Goal: Task Accomplishment & Management: Manage account settings

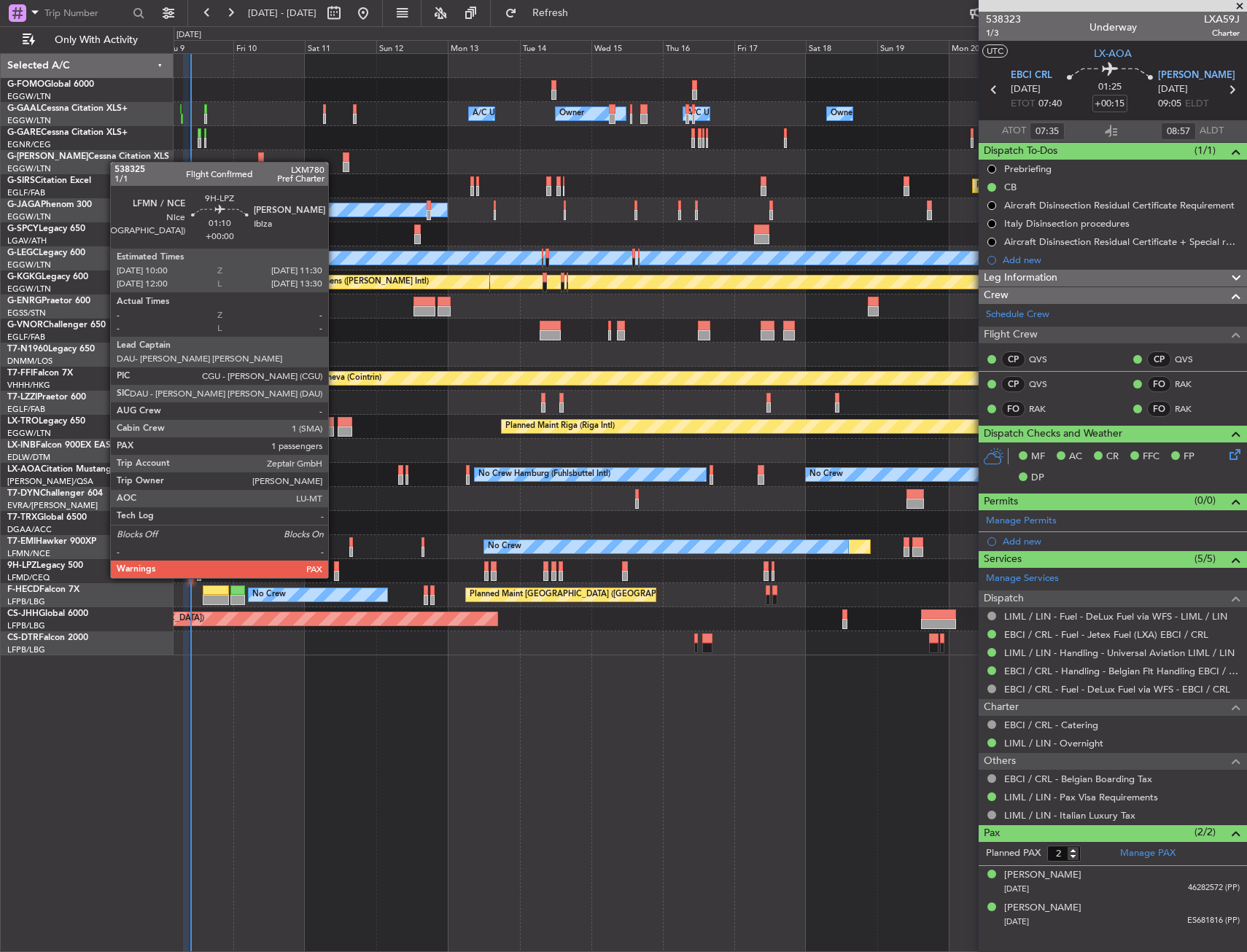
click at [335, 563] on div at bounding box center [337, 567] width 5 height 10
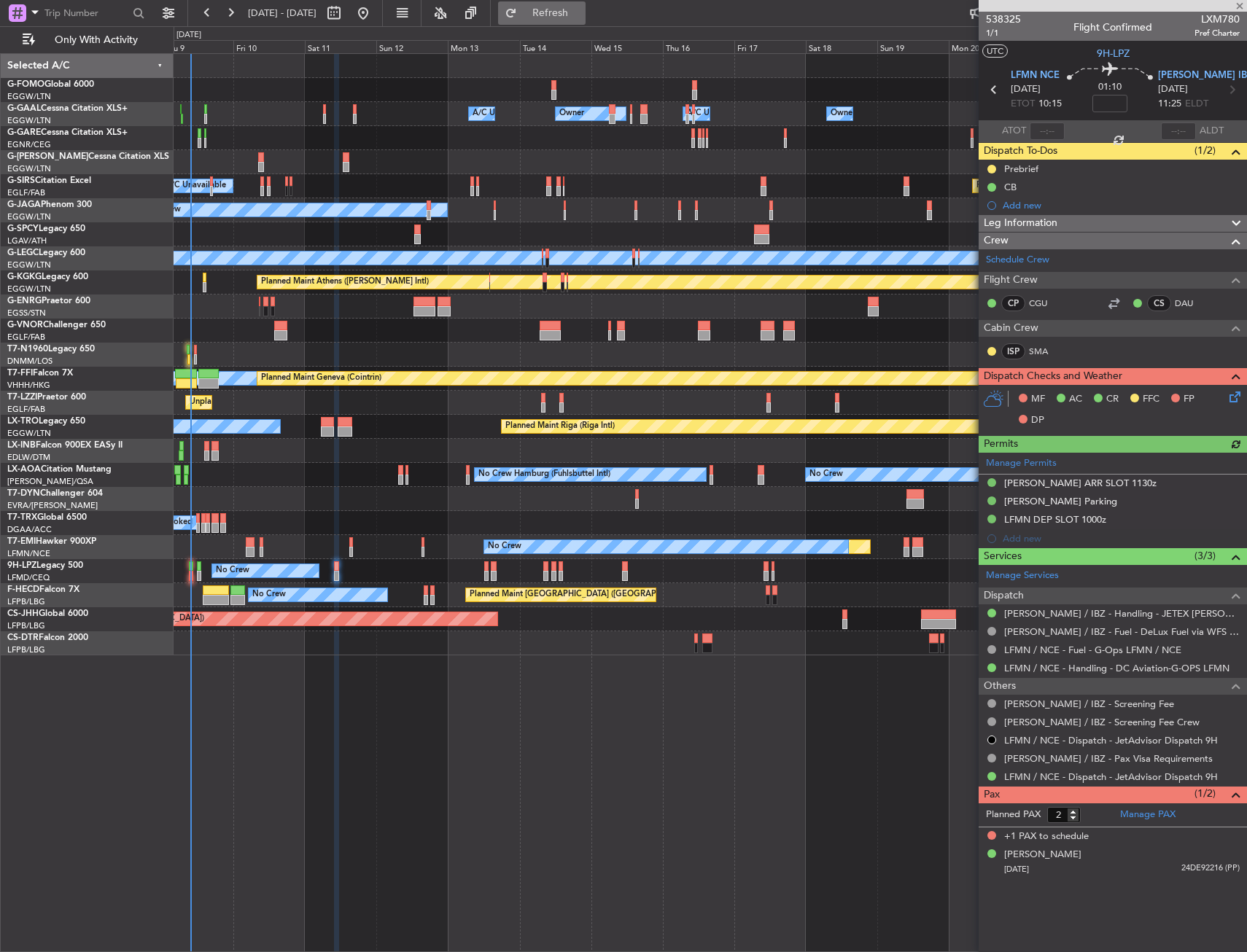
click at [586, 21] on button "Refresh" at bounding box center [541, 13] width 88 height 23
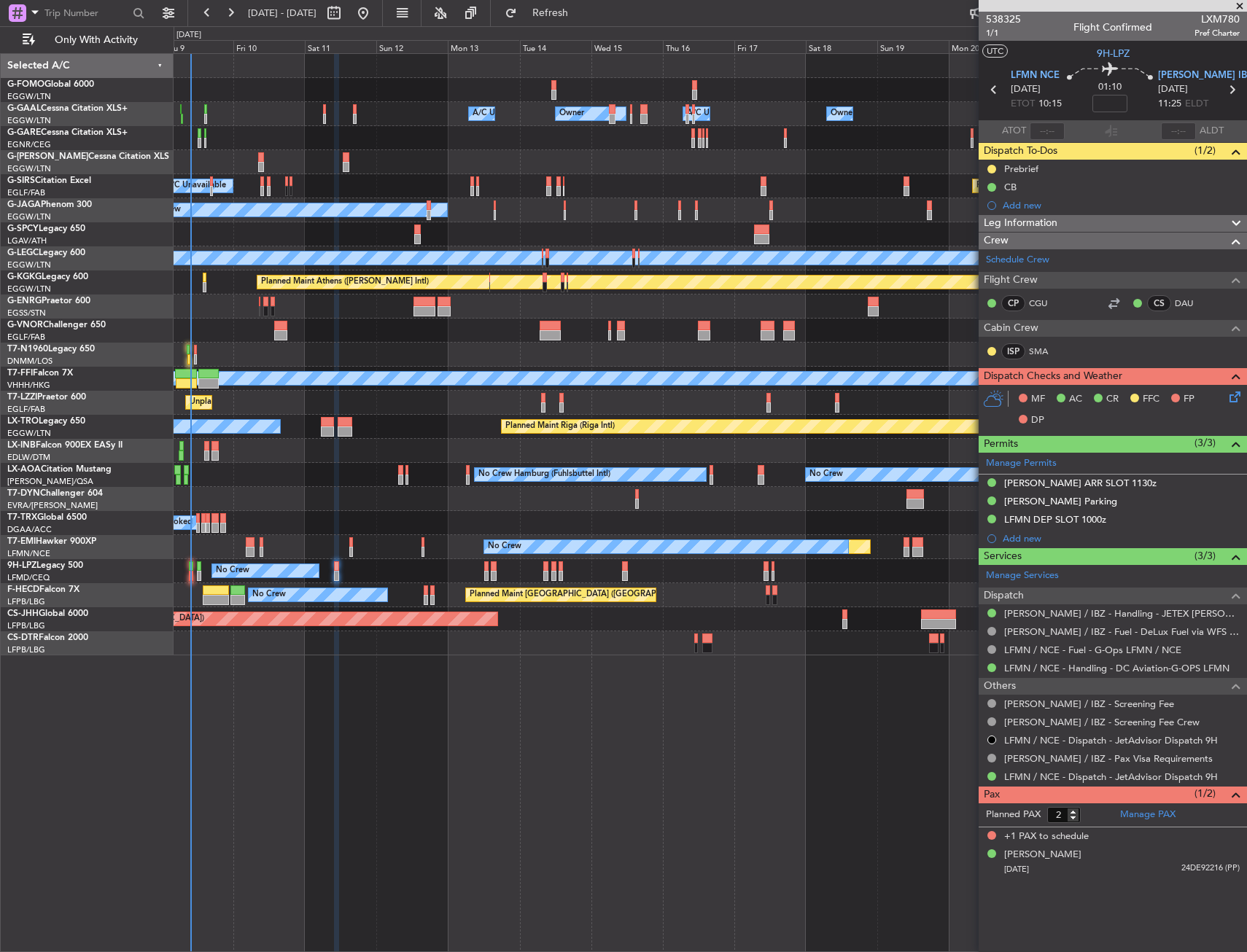
drag, startPoint x: 996, startPoint y: 33, endPoint x: 984, endPoint y: 43, distance: 15.6
click at [996, 33] on span "1/1" at bounding box center [1003, 33] width 35 height 13
click at [1231, 393] on icon at bounding box center [1233, 395] width 12 height 12
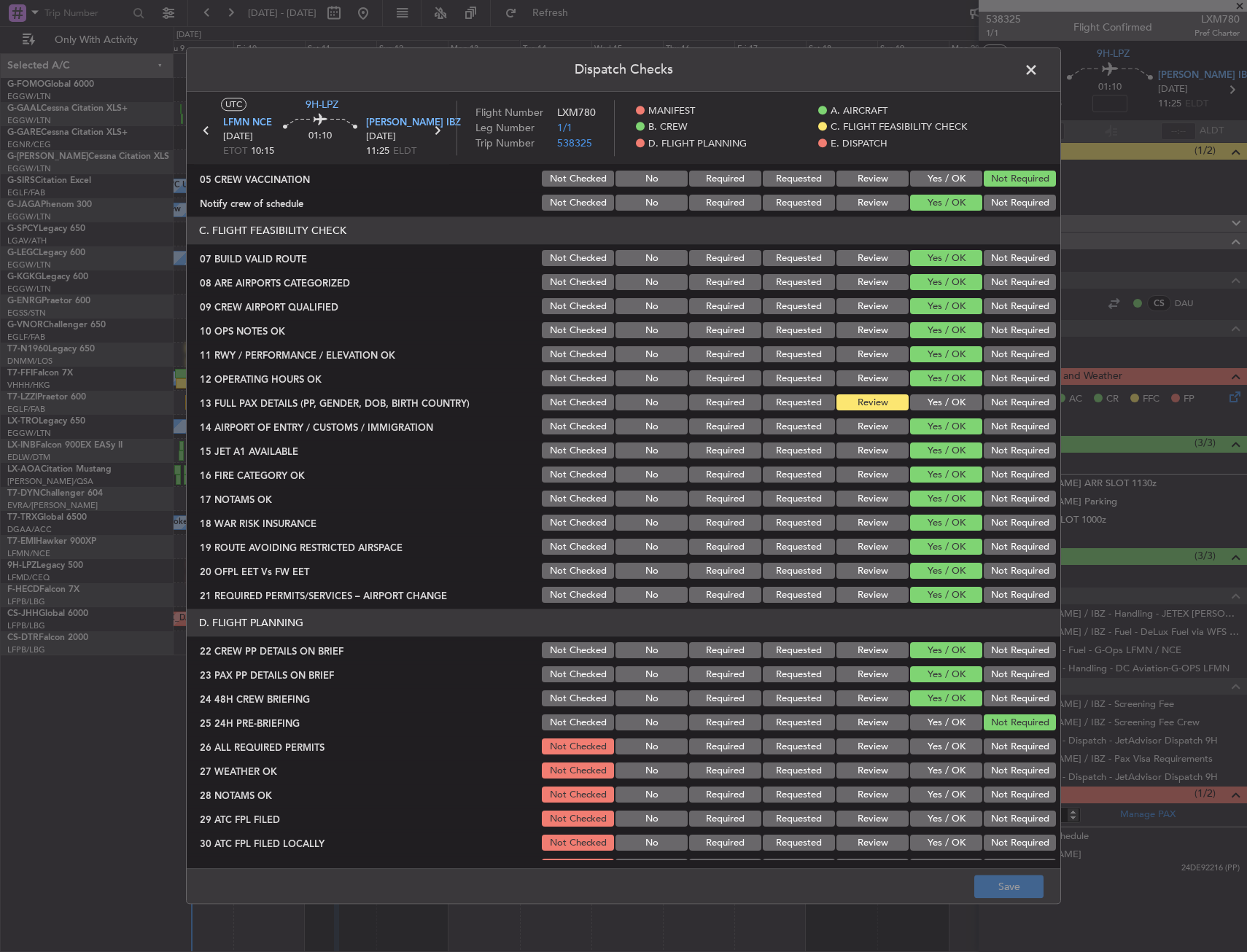
scroll to position [291, 0]
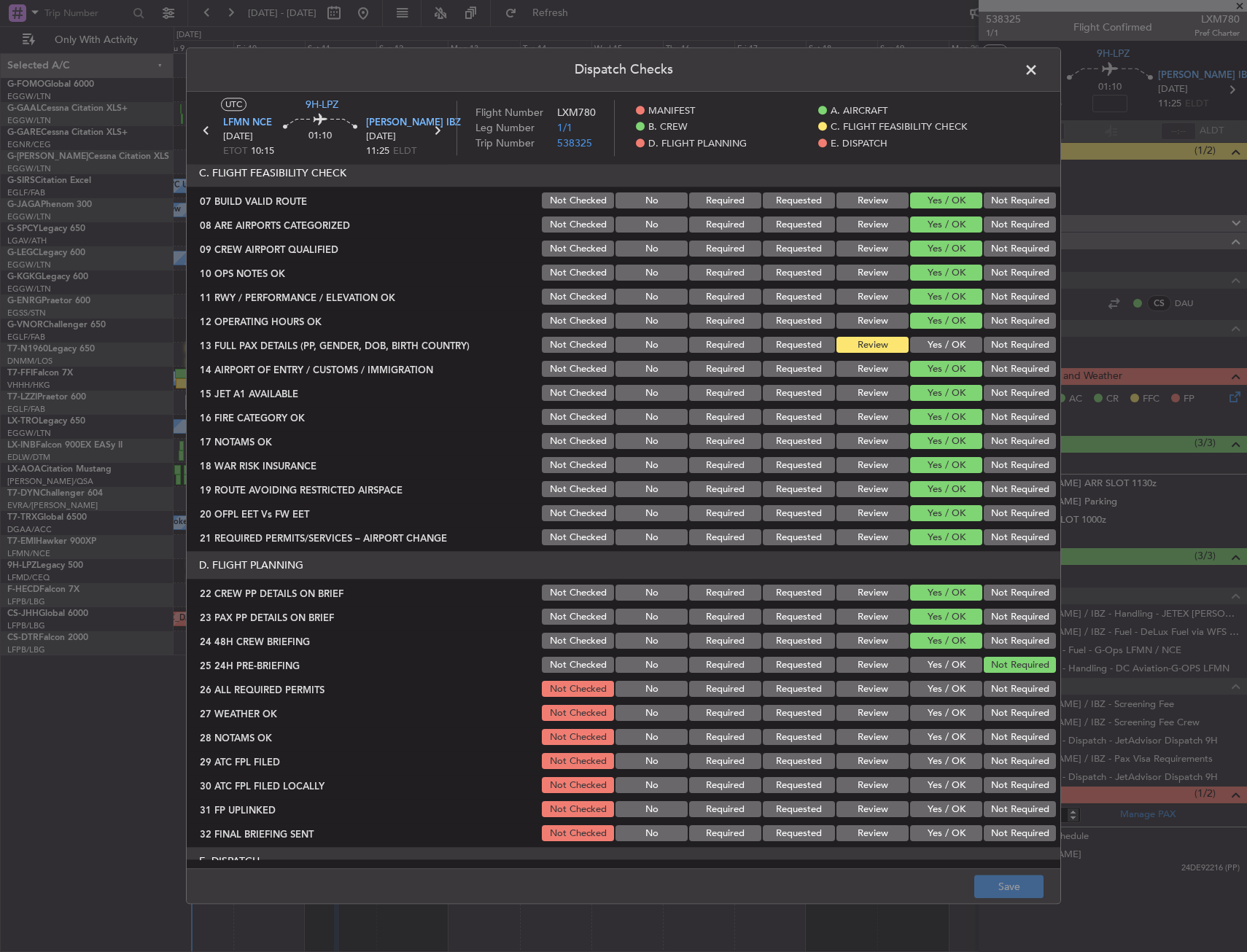
click at [913, 343] on button "Yes / OK" at bounding box center [946, 345] width 72 height 16
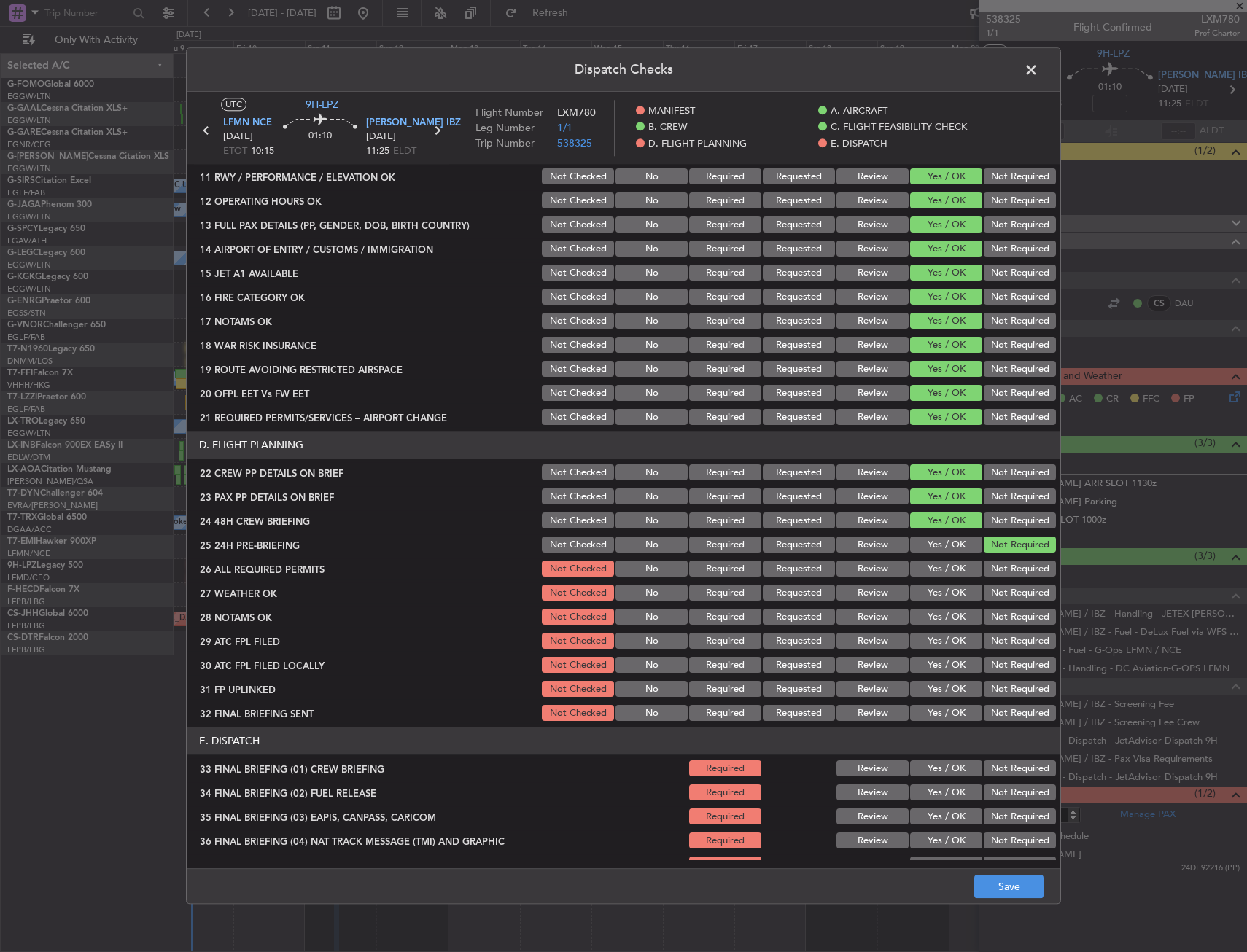
scroll to position [599, 0]
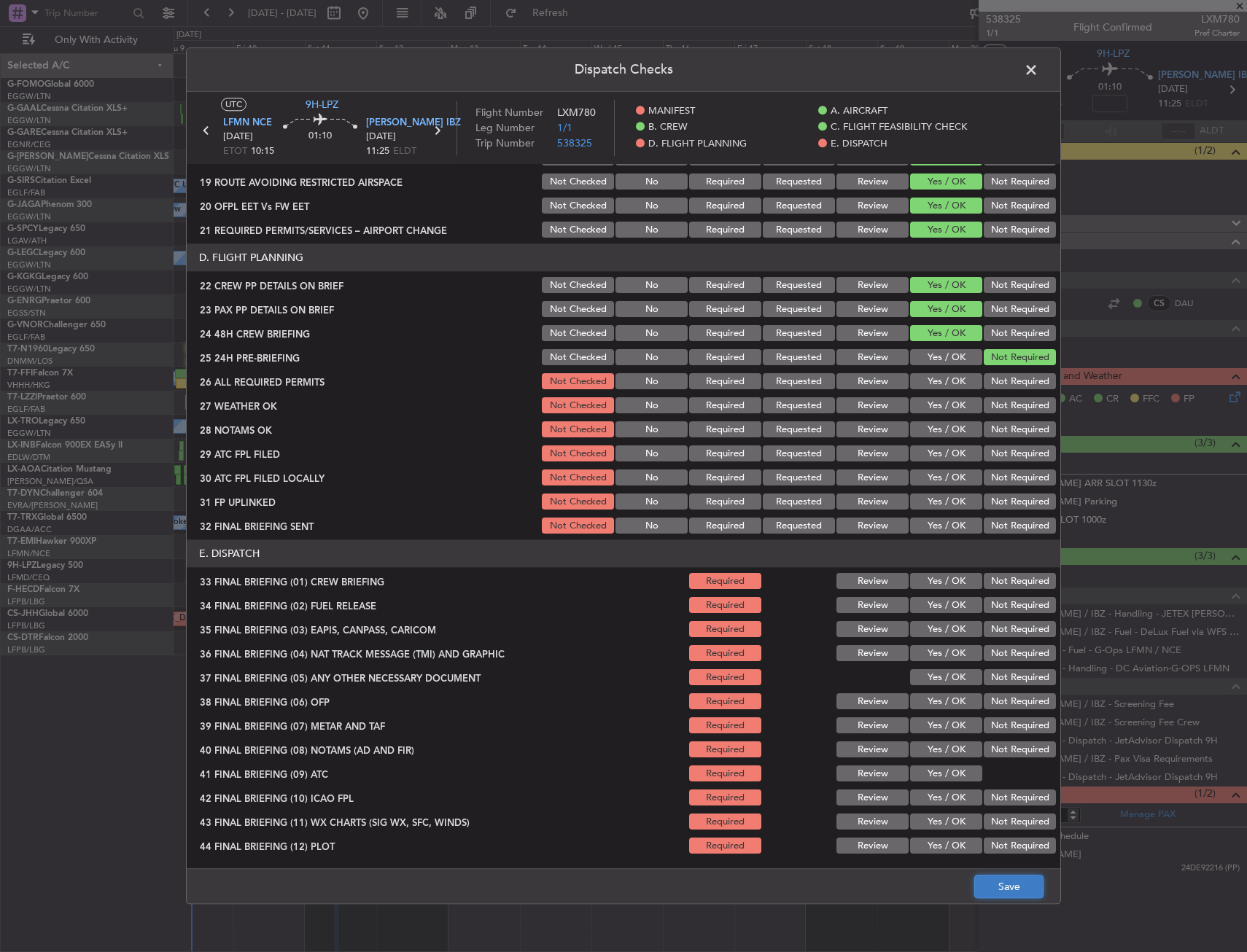
click at [1020, 884] on button "Save" at bounding box center [1008, 887] width 69 height 23
click at [1038, 71] on span at bounding box center [1038, 73] width 0 height 29
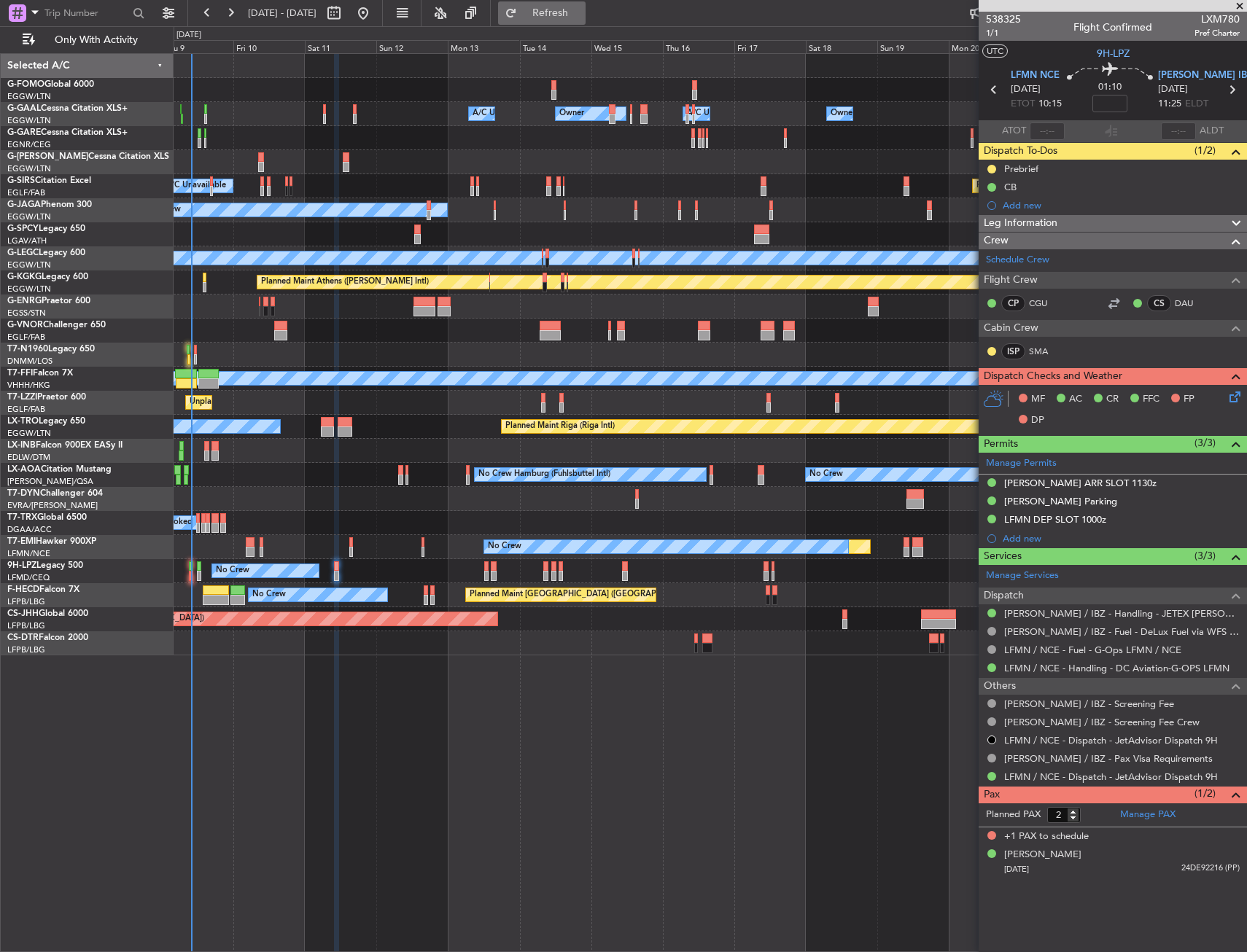
click at [581, 14] on span "Refresh" at bounding box center [551, 13] width 61 height 10
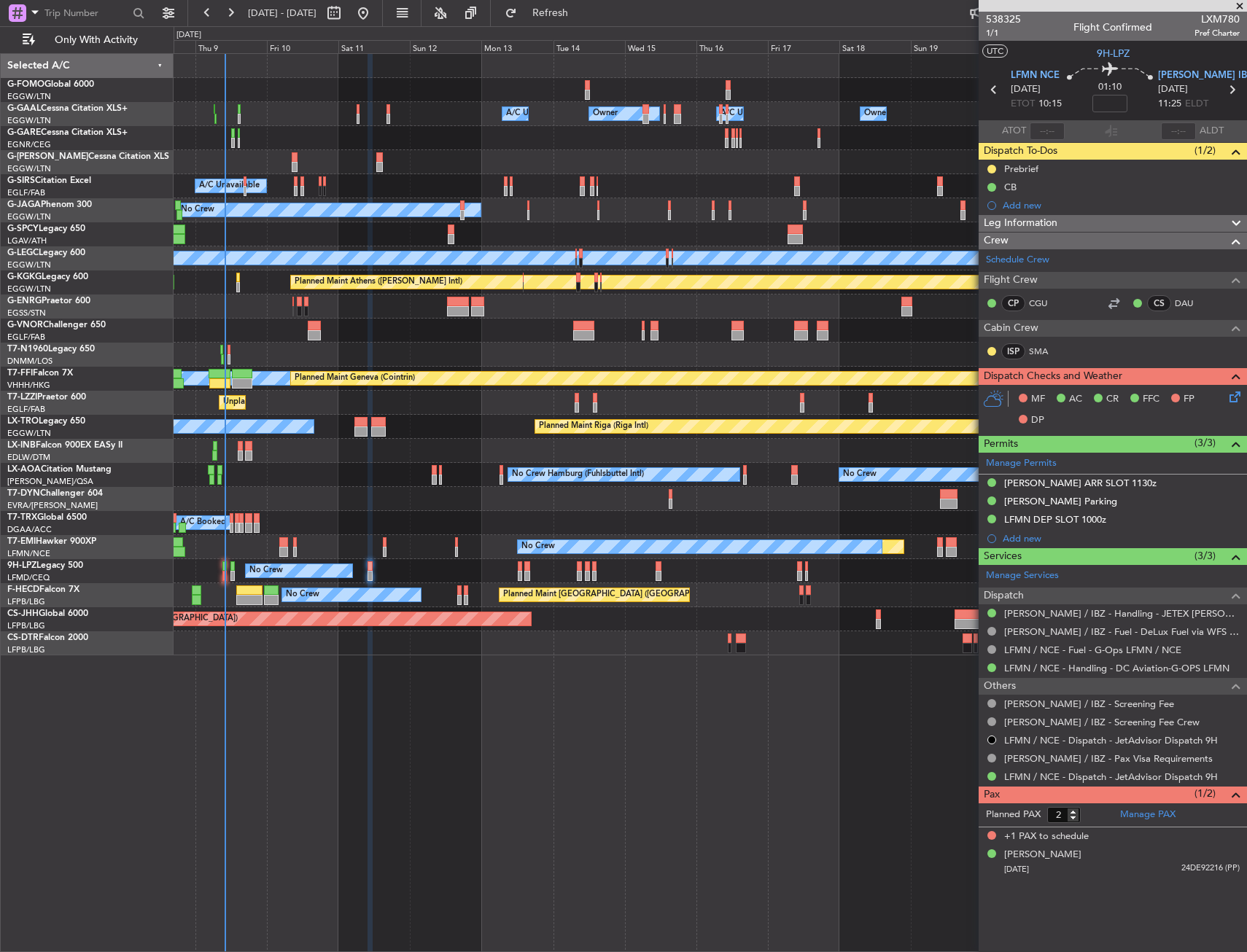
click at [315, 488] on div "Owner Owner A/C Unavailable A/C Unavailable Owner Owner Planned Maint London (L…" at bounding box center [710, 355] width 1073 height 602
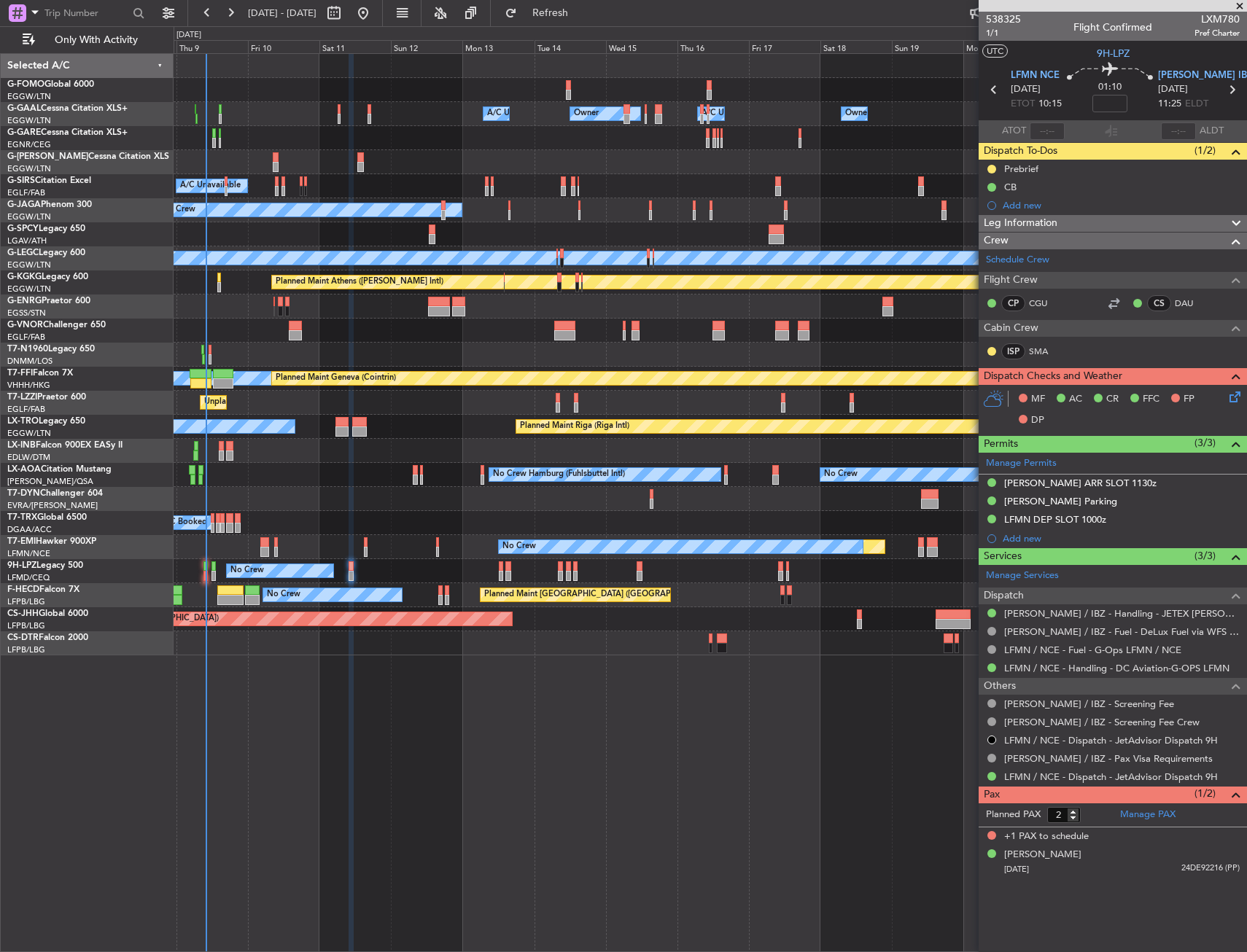
click at [292, 489] on div at bounding box center [710, 499] width 1073 height 24
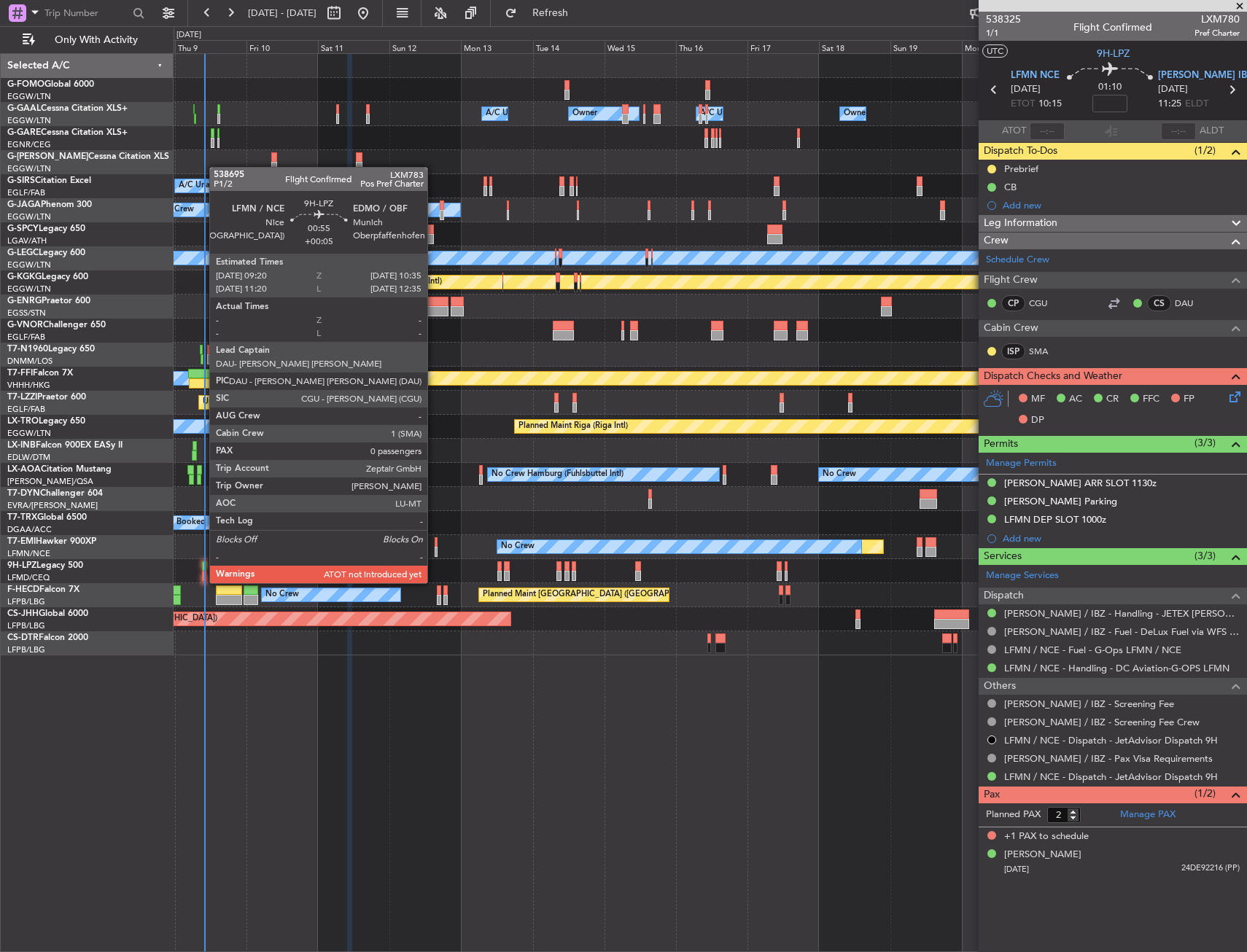
click at [202, 568] on div at bounding box center [204, 567] width 4 height 10
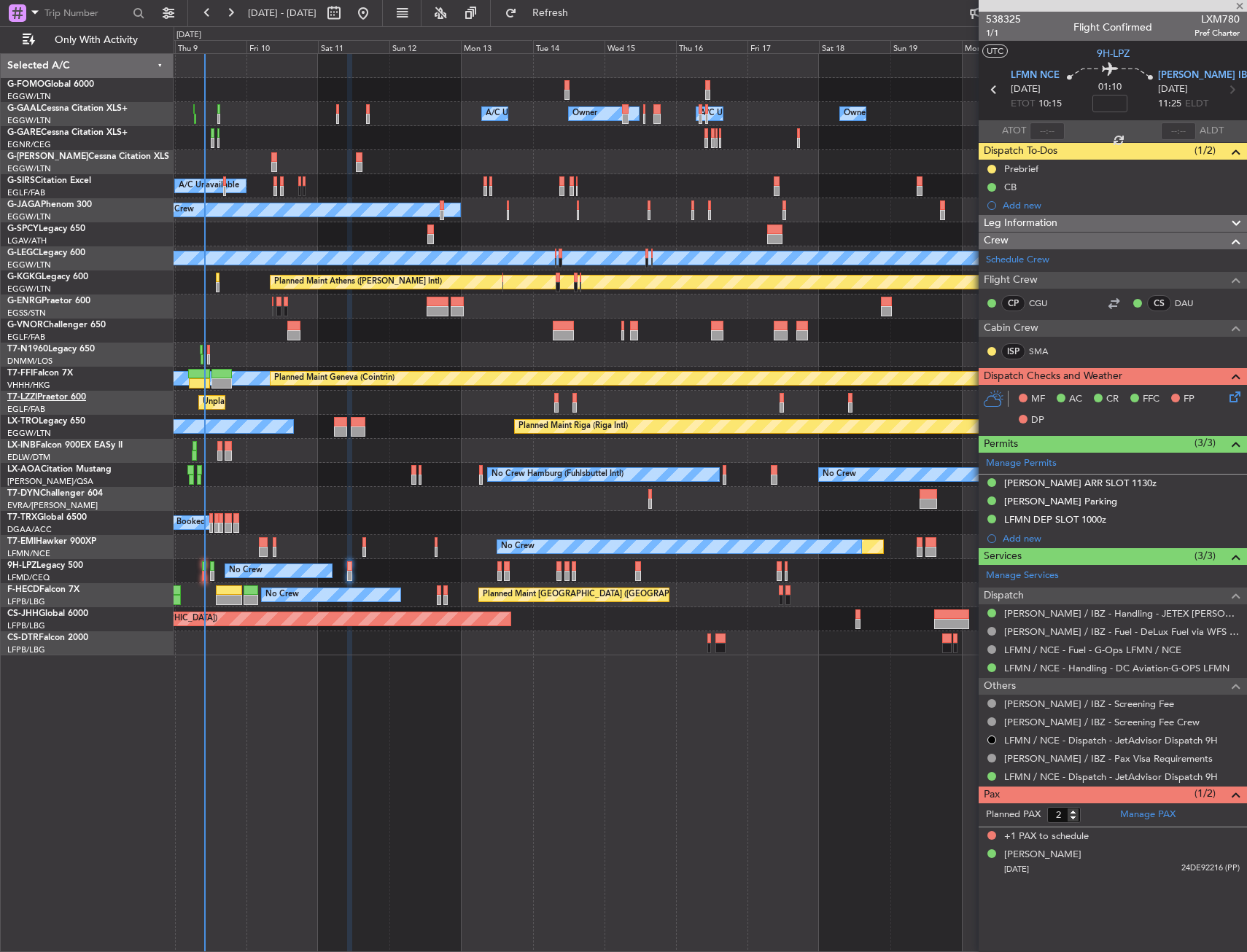
type input "+00:05"
type input "0"
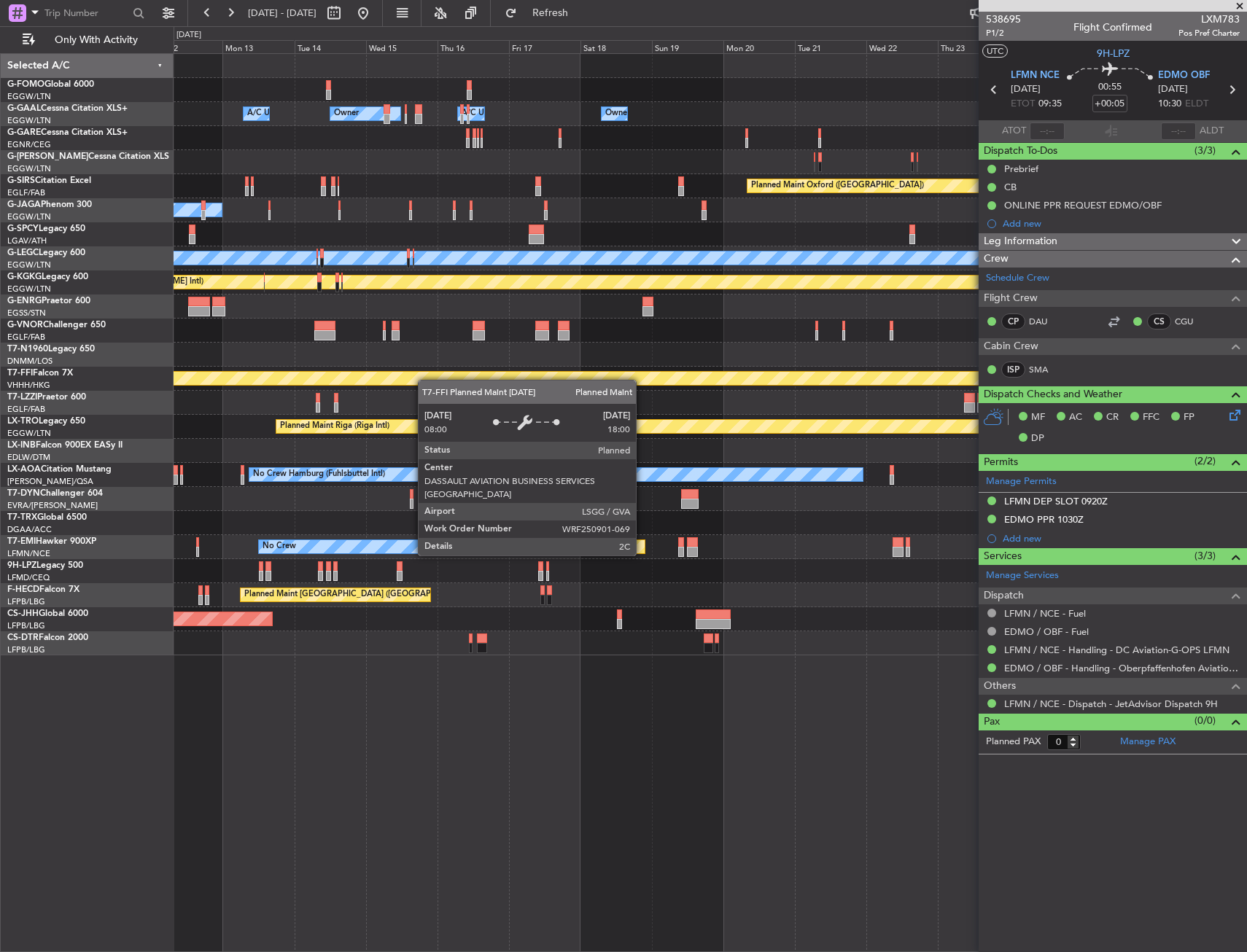
click at [412, 384] on div "Owner Owner A/C Unavailable A/C Unavailable Owner Owner Planned Maint Oxford (K…" at bounding box center [710, 355] width 1073 height 602
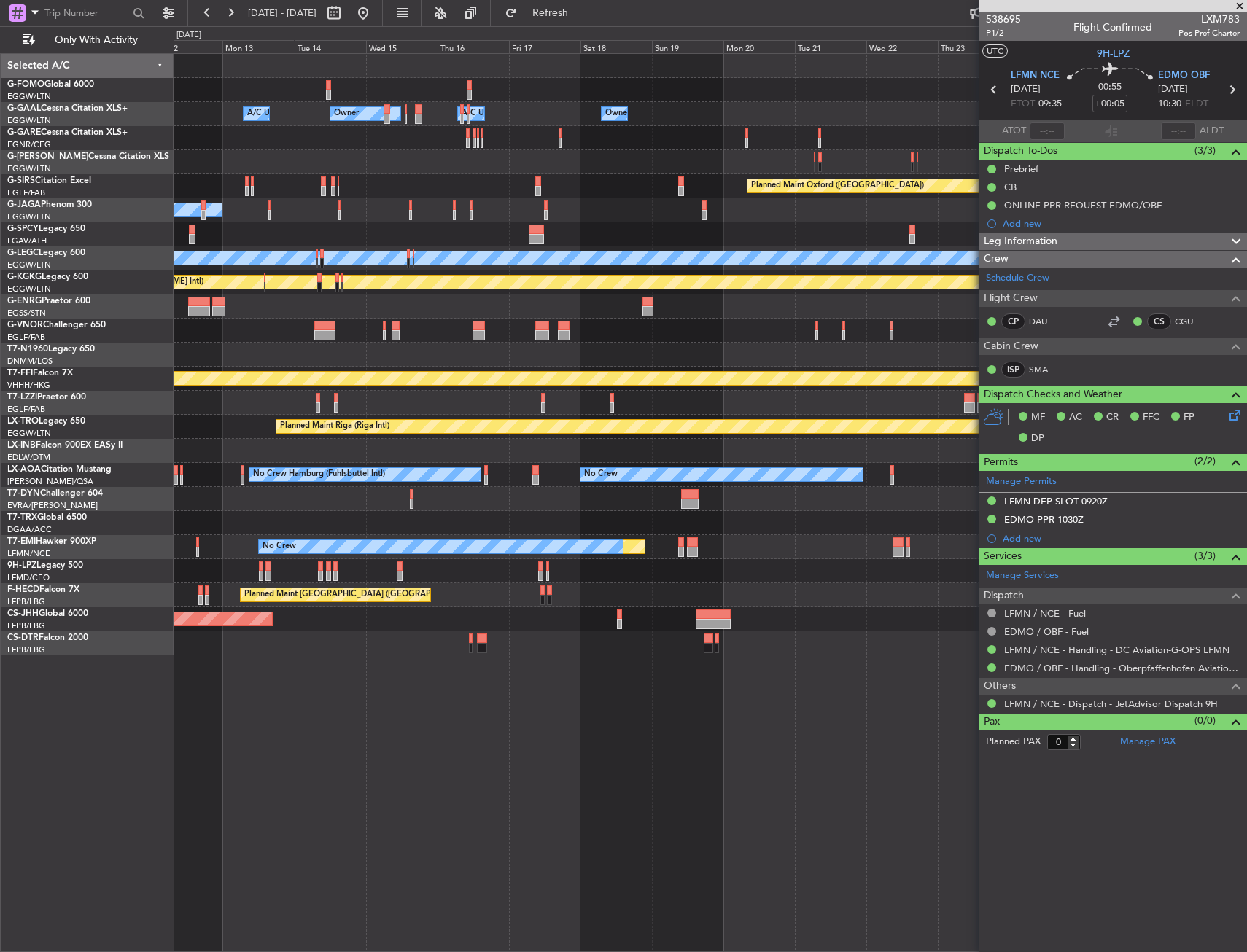
click at [453, 346] on div "Owner Owner A/C Unavailable A/C Unavailable Owner Owner Planned Maint Oxford (K…" at bounding box center [710, 355] width 1073 height 602
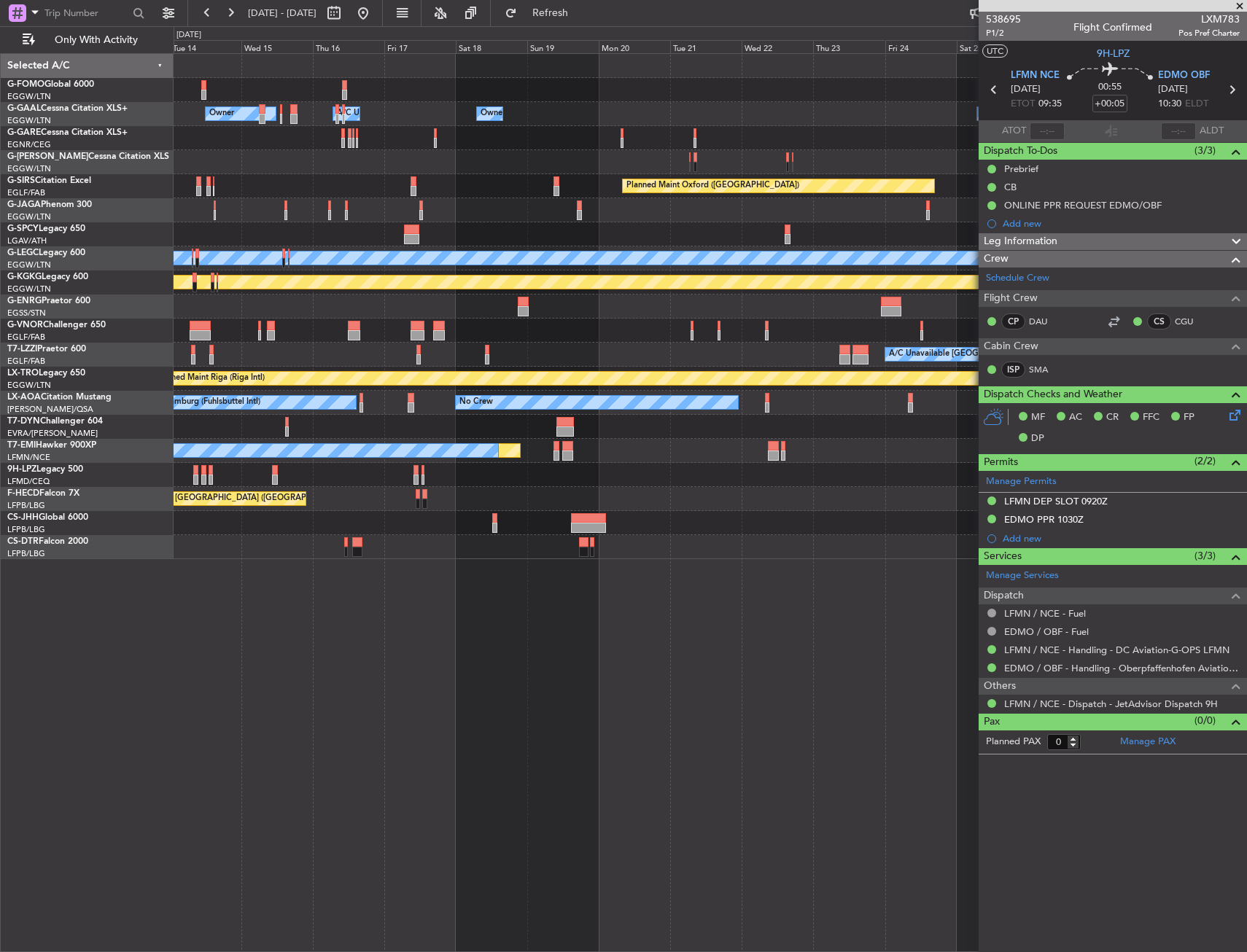
click at [277, 372] on div "Owner Owner A/C Unavailable Owner Owner A/C Unavailable Owner Planned Maint Oxf…" at bounding box center [710, 306] width 1073 height 505
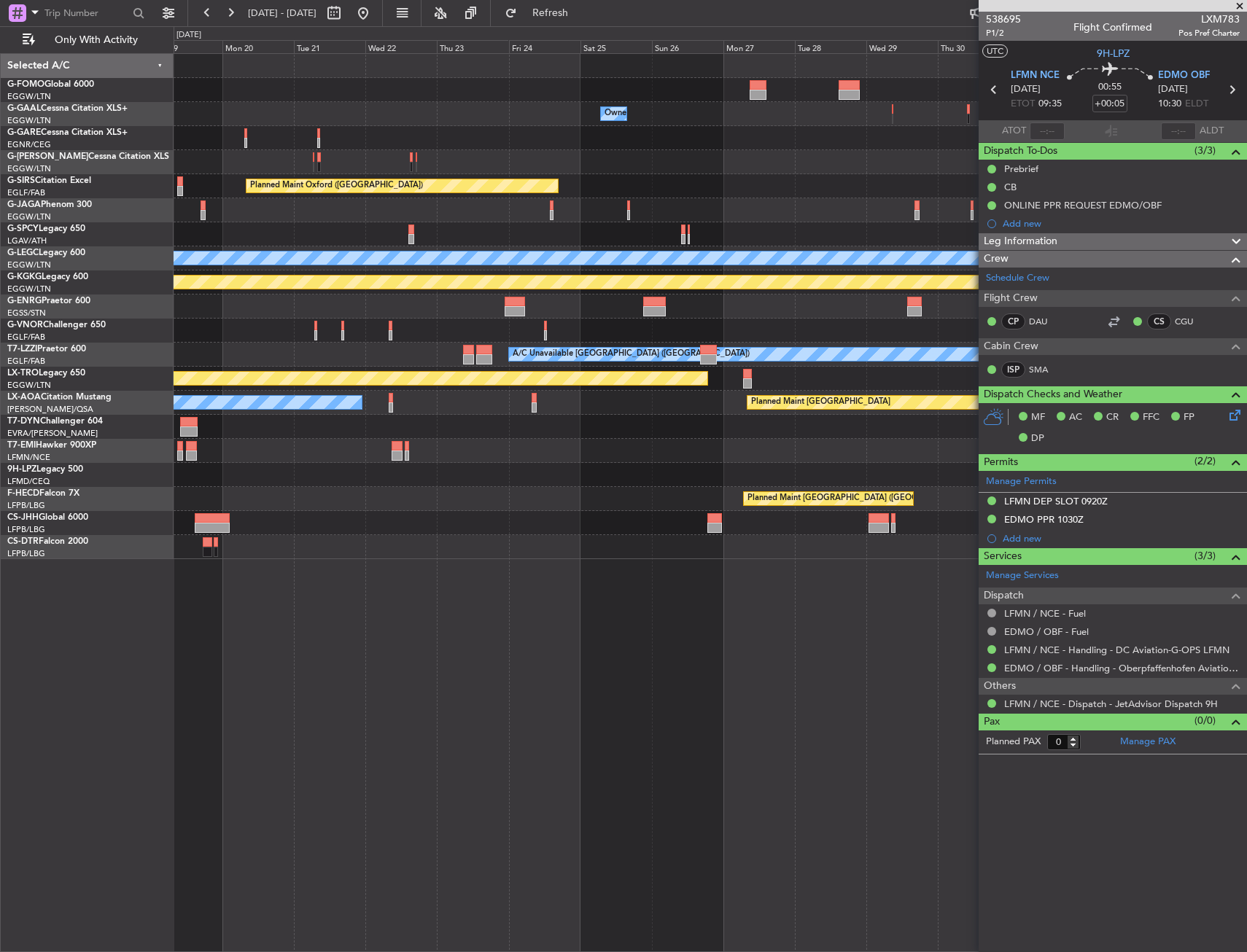
click at [213, 361] on div "Owner Owner Owner A/C Unavailable Owner Planned Maint Oxford (Kidlington) Plann…" at bounding box center [710, 306] width 1073 height 505
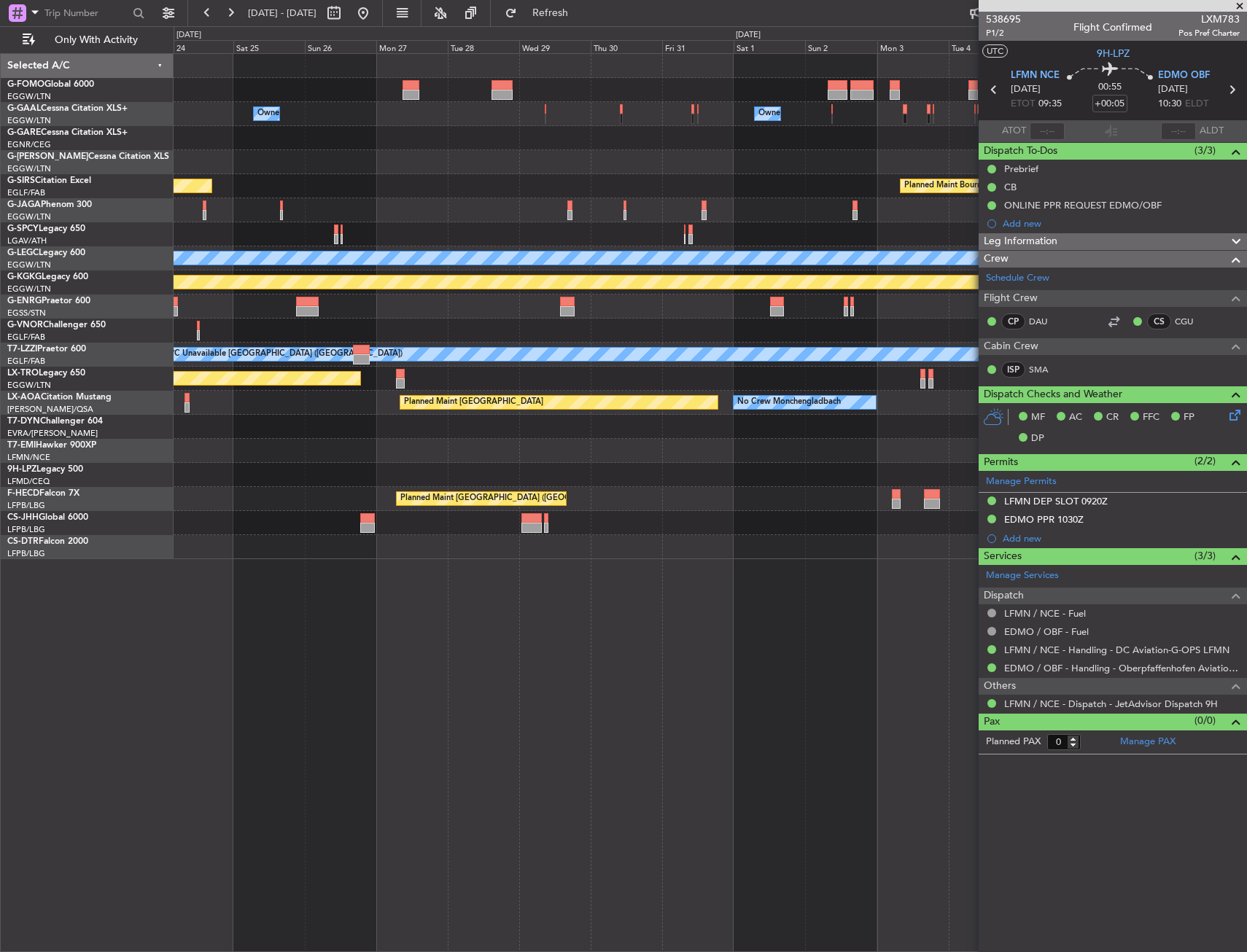
click at [181, 344] on div "Owner Owner Planned Maint Oxford (Kidlington) Planned Maint Bournemouth Planned…" at bounding box center [710, 306] width 1073 height 505
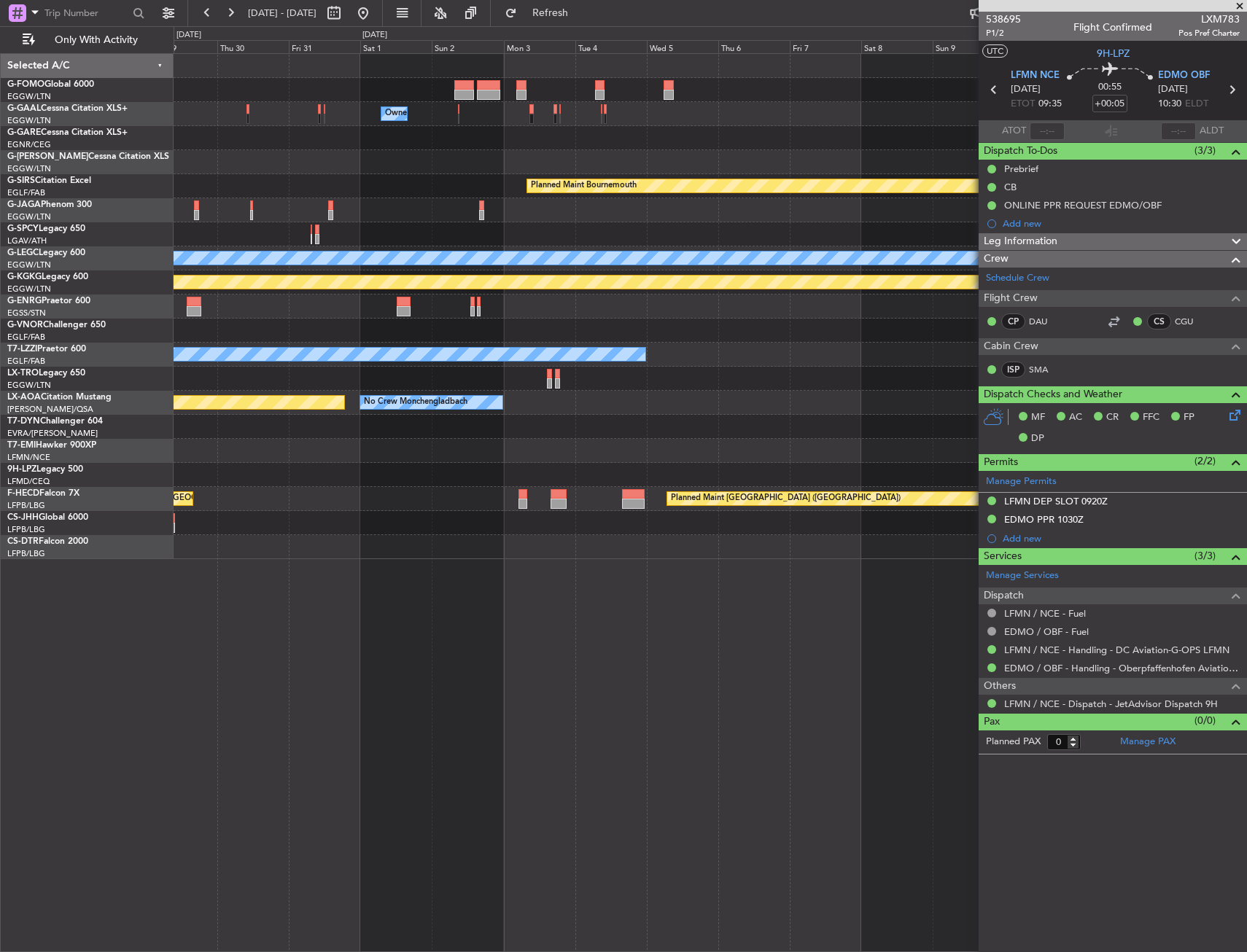
click at [245, 325] on div "Owner Owner Owner Planned Maint Bournemouth Planned Maint Bournemouth Planned M…" at bounding box center [710, 306] width 1073 height 505
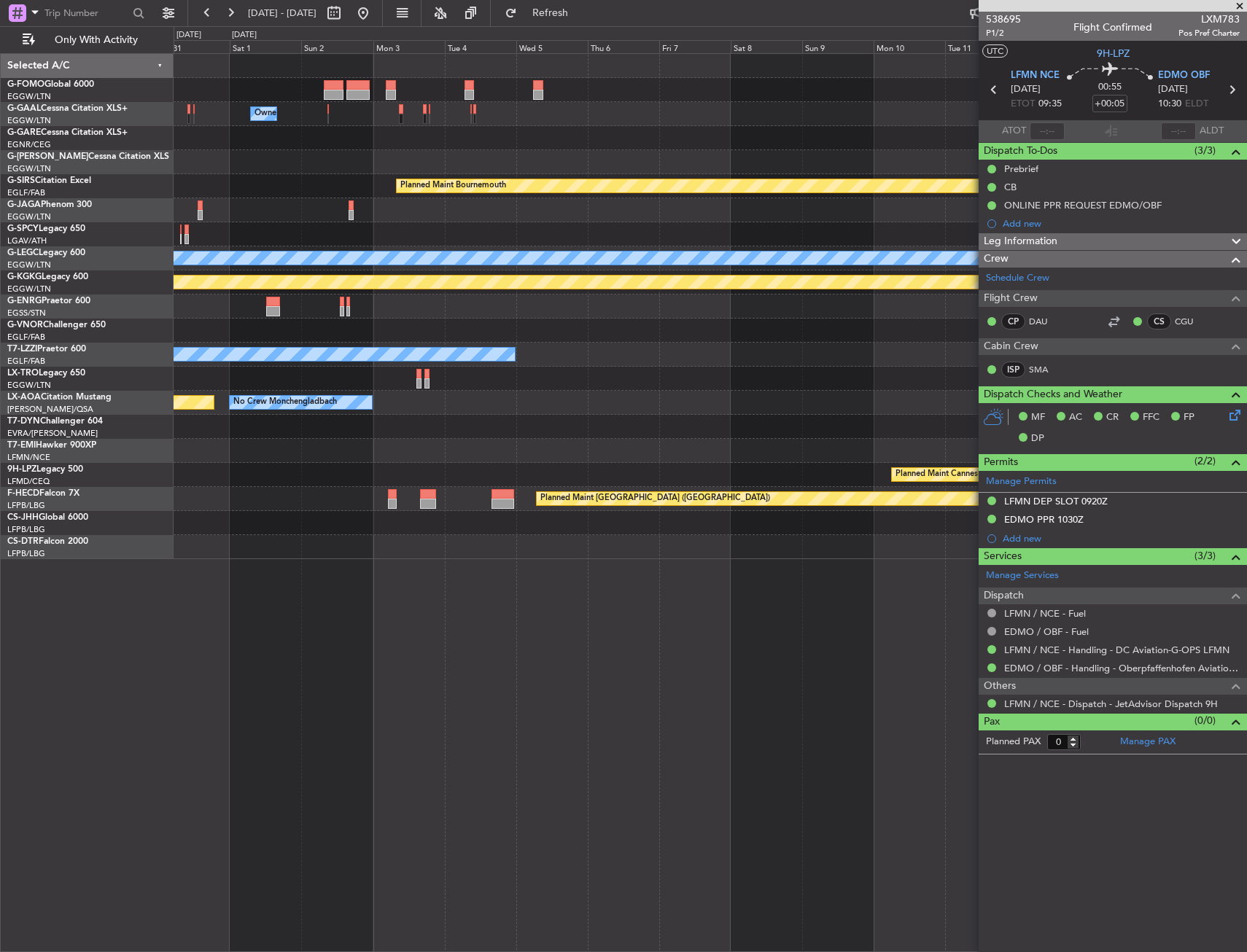
click at [266, 326] on div "Owner Owner Planned Maint Bournemouth Planned Maint Bournemouth Planned Maint L…" at bounding box center [710, 306] width 1073 height 505
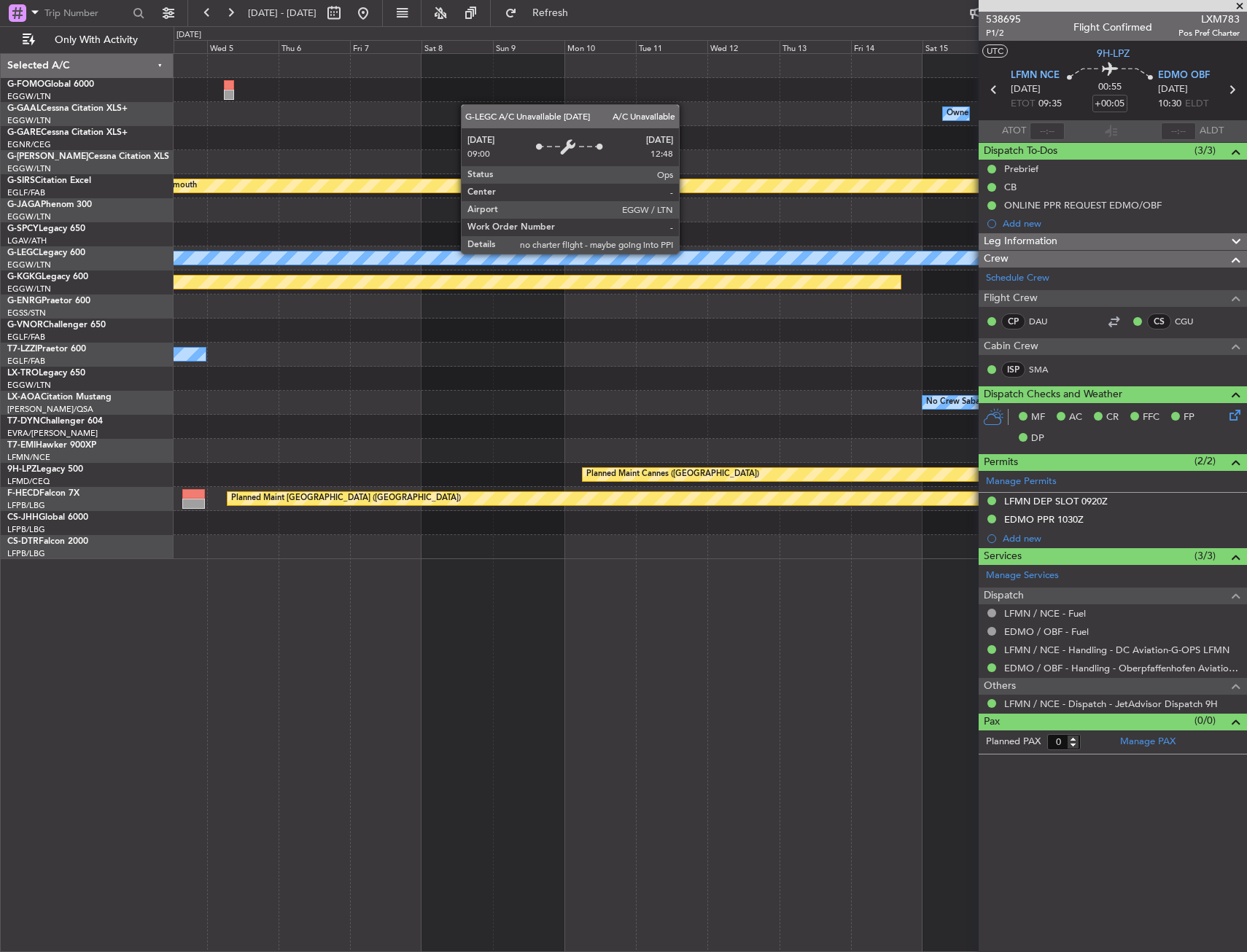
click at [422, 299] on div "Owner Owner Owner Planned Maint Bournemouth Planned Maint Bournemouth A/C Unava…" at bounding box center [710, 306] width 1073 height 505
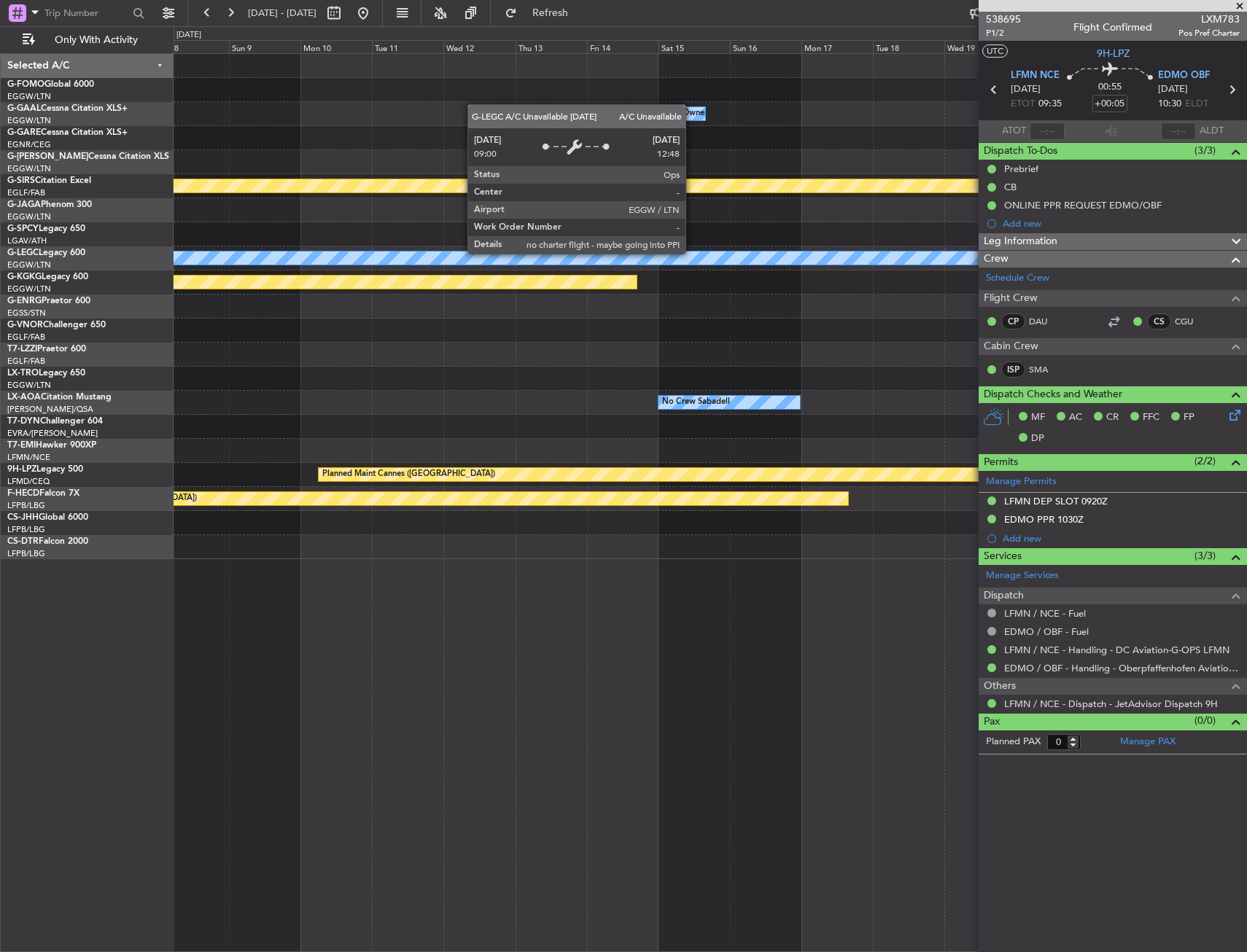
click at [544, 280] on div "Owner Owner Planned Maint Bournemouth Planned Maint Bournemouth A/C Unavailable…" at bounding box center [710, 306] width 1073 height 505
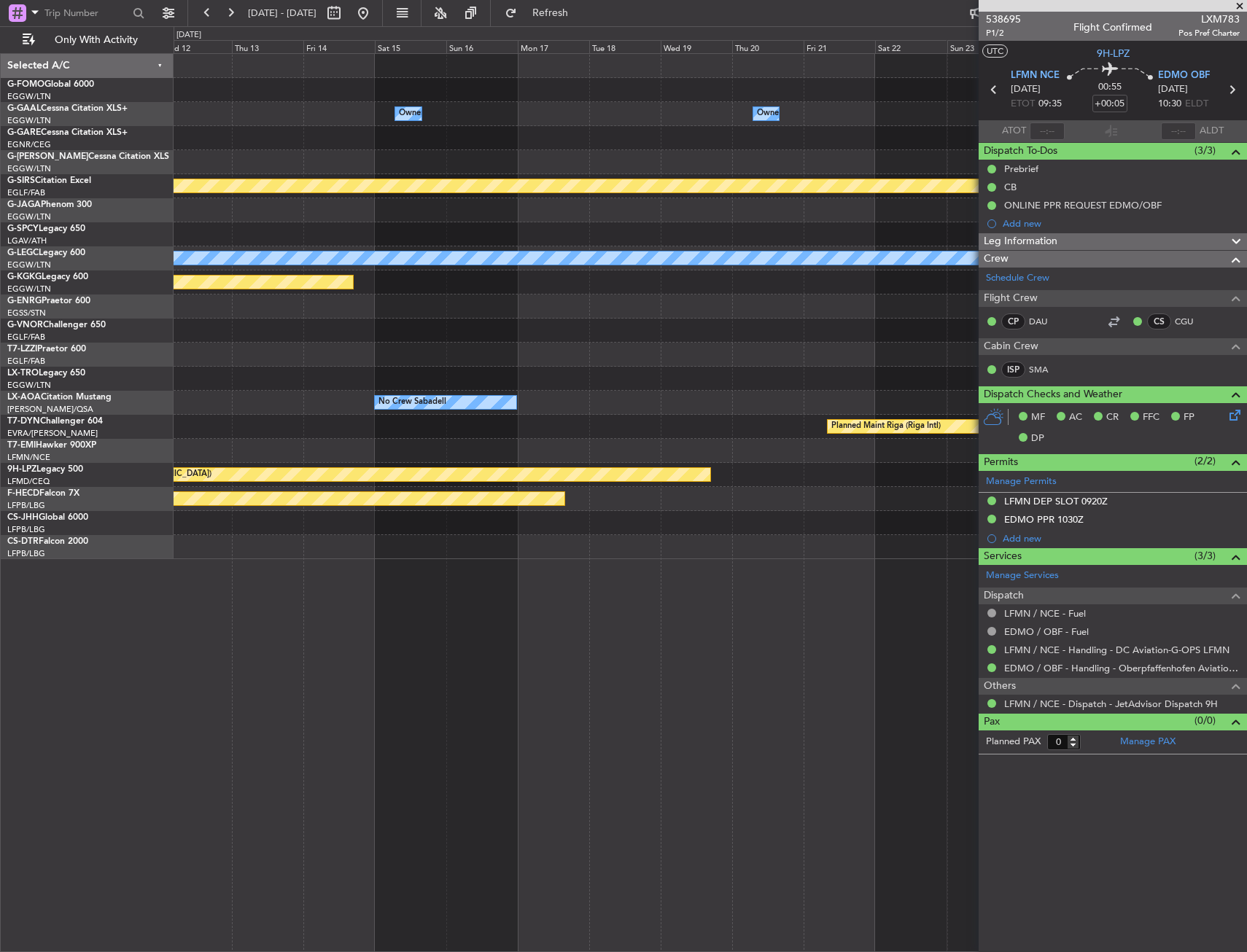
click at [572, 265] on div "Owner Owner Planned Maint Bournemouth Planned Maint Bournemouth A/C Unavailable…" at bounding box center [710, 306] width 1073 height 505
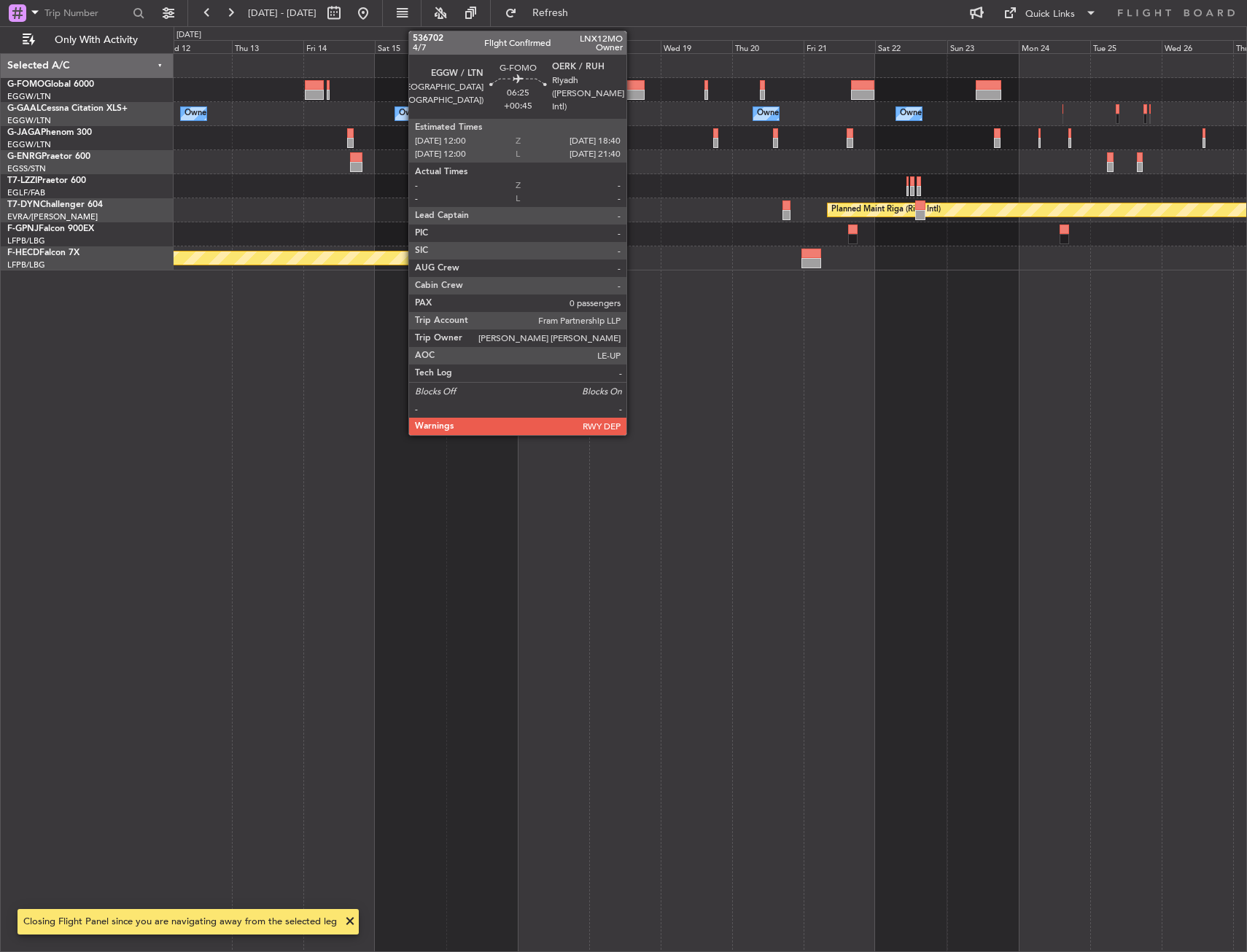
click at [633, 89] on div at bounding box center [634, 85] width 20 height 10
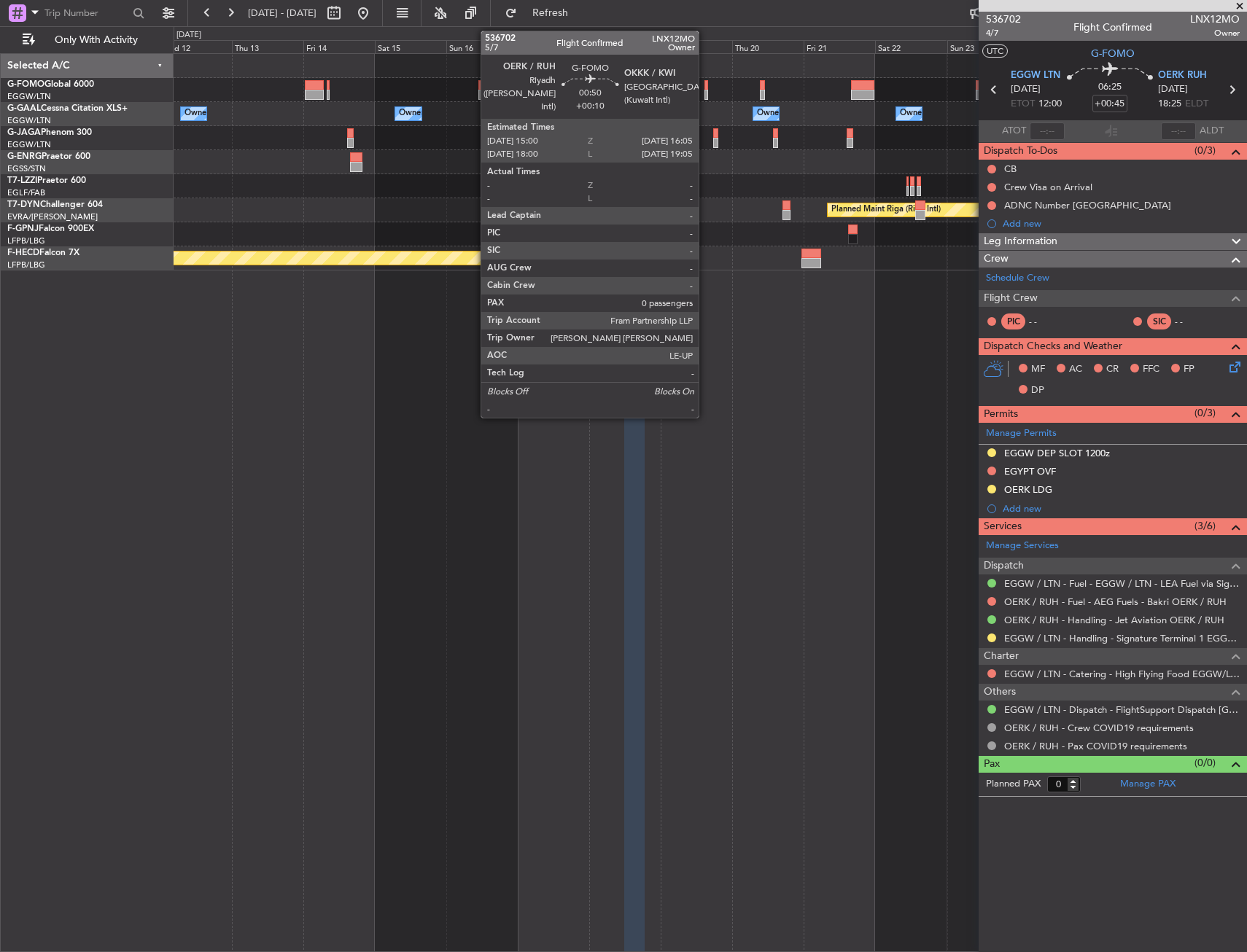
click at [705, 91] on div at bounding box center [707, 95] width 3 height 10
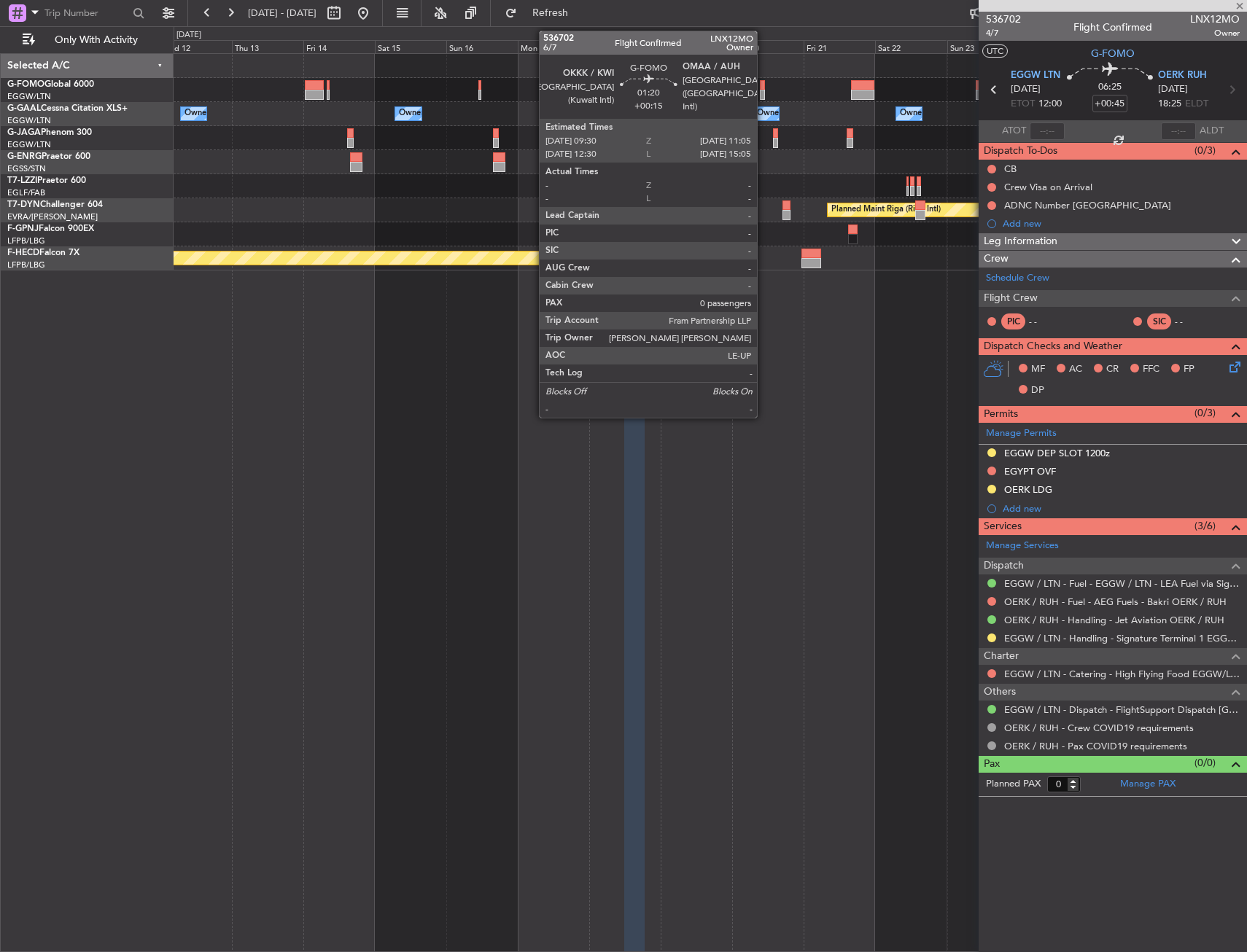
type input "+00:10"
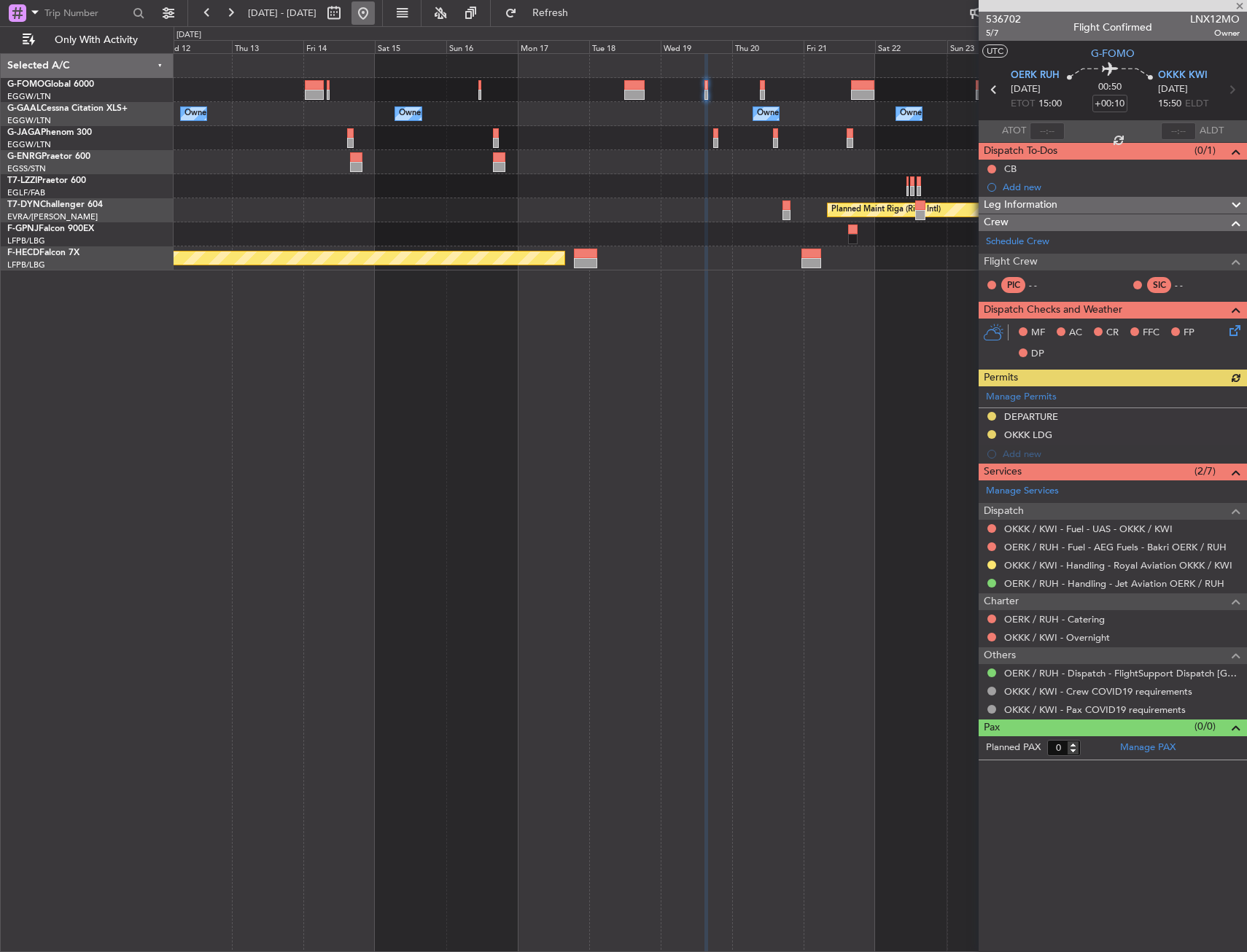
click at [375, 14] on button at bounding box center [362, 13] width 23 height 23
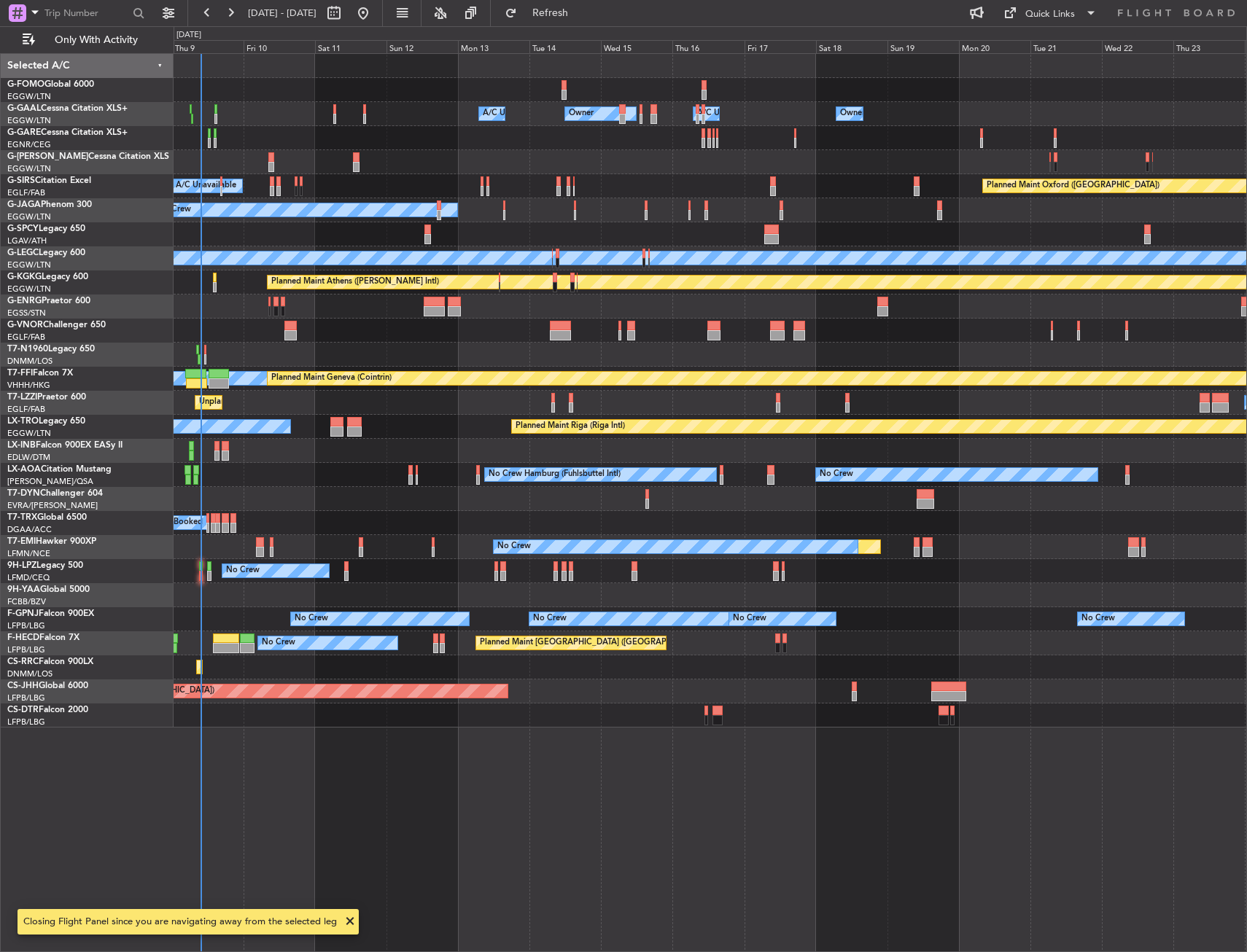
click at [198, 624] on div "Owner A/C Unavailable Owner Owner A/C Unavailable Owner Planned Maint London (L…" at bounding box center [710, 502] width 1073 height 899
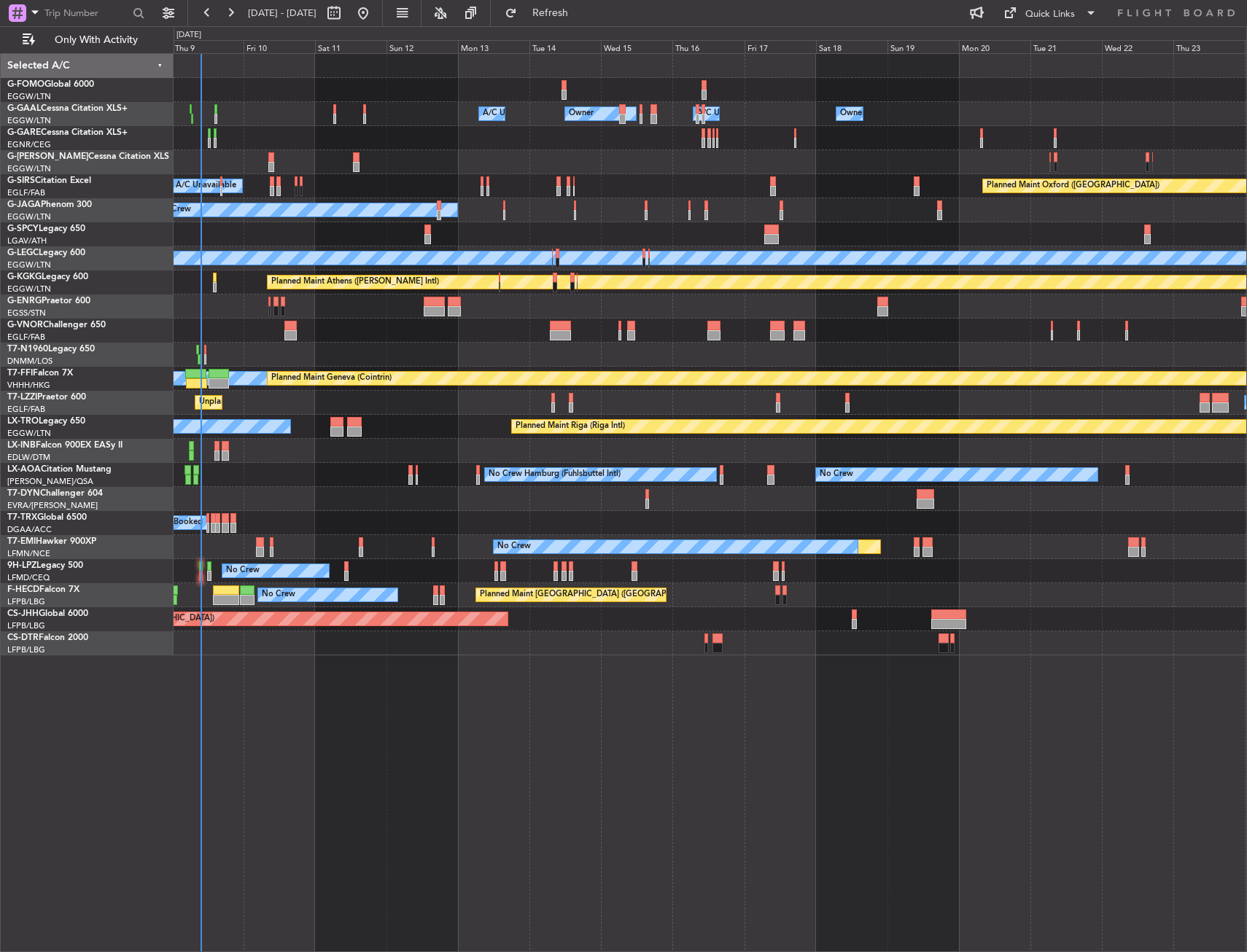
click at [441, 314] on div "Owner A/C Unavailable Owner Owner A/C Unavailable Owner Planned Maint London (L…" at bounding box center [710, 502] width 1073 height 899
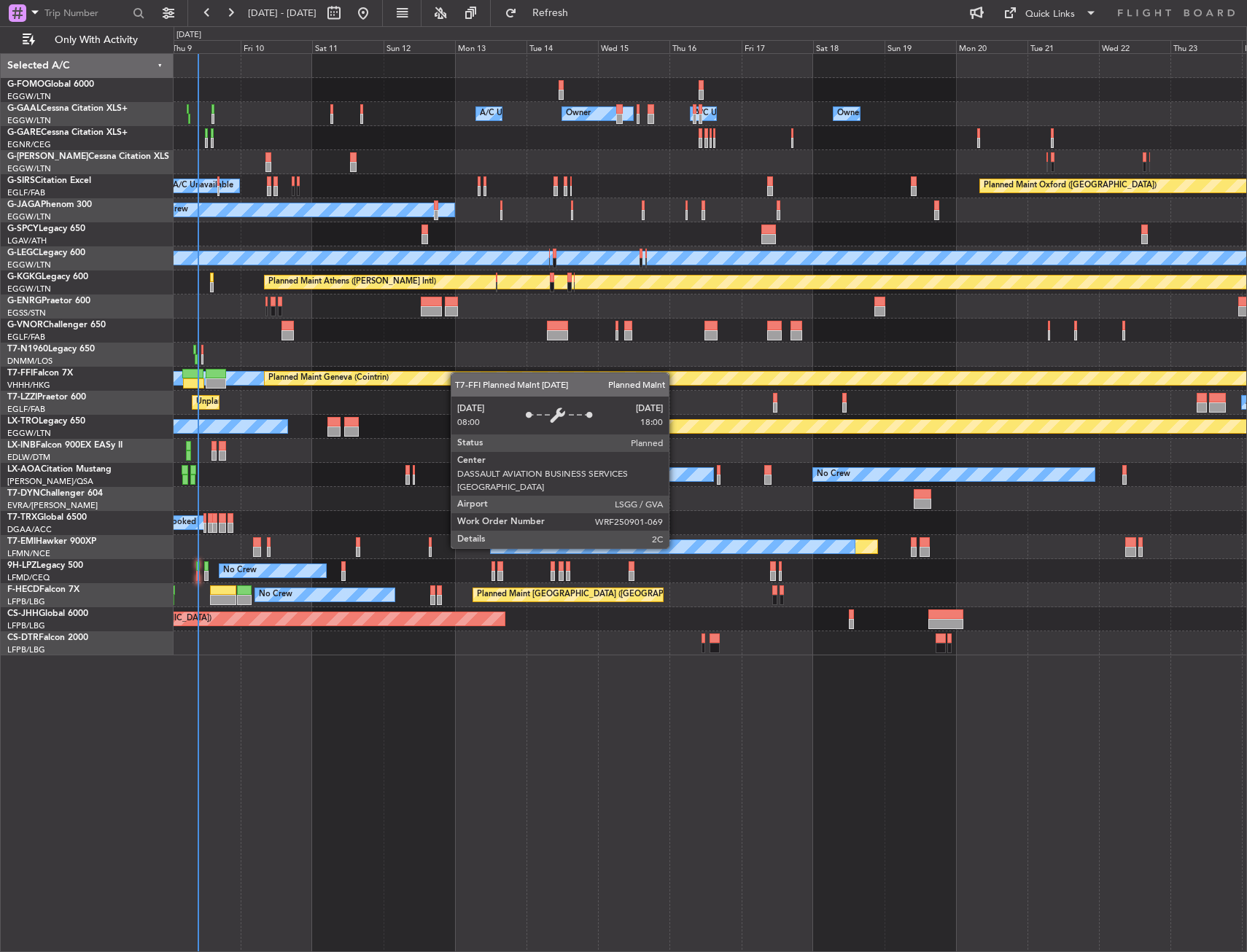
click at [690, 380] on div "Owner A/C Unavailable Owner Owner A/C Unavailable Owner Planned Maint London (L…" at bounding box center [710, 355] width 1073 height 602
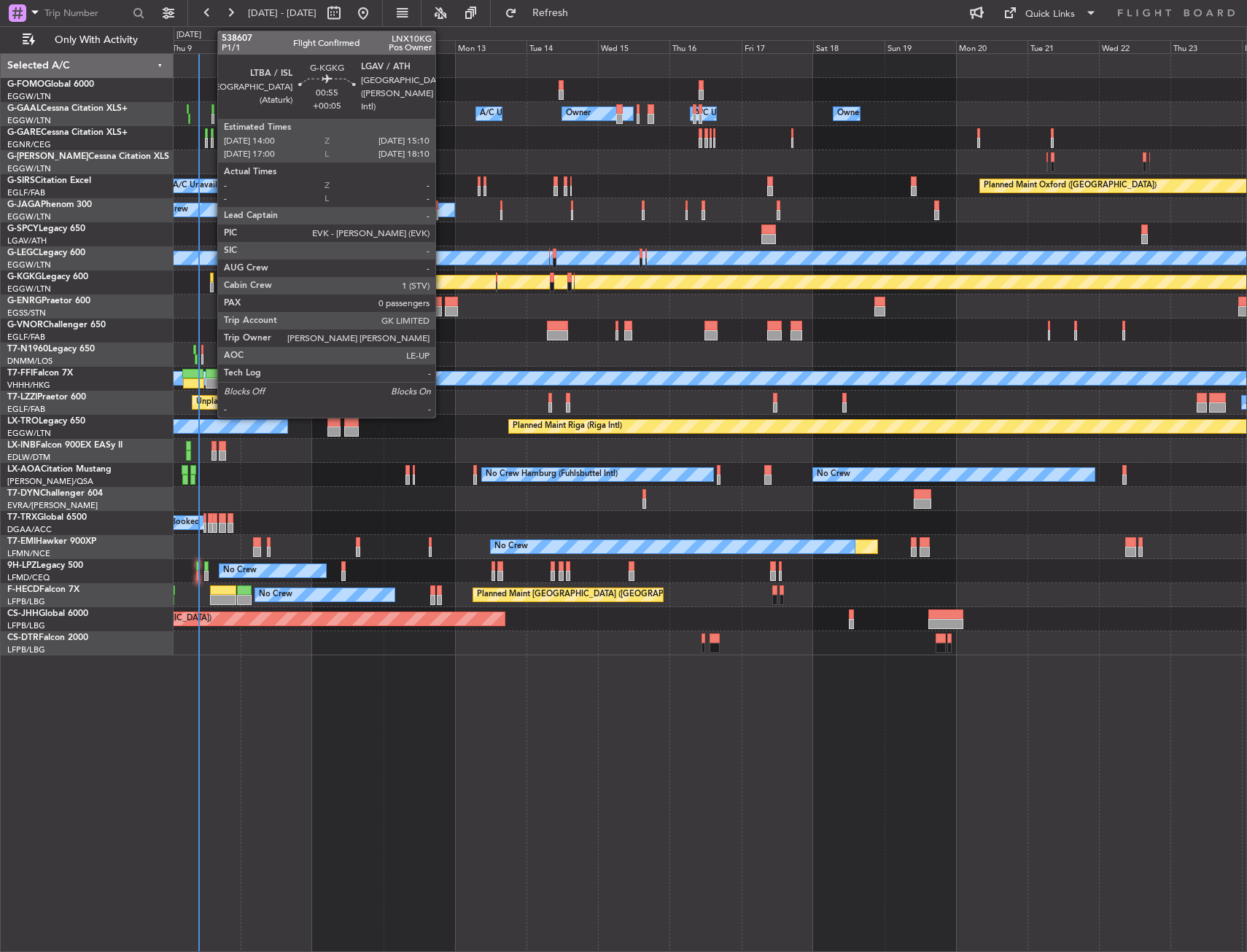
click at [210, 281] on div at bounding box center [211, 278] width 3 height 10
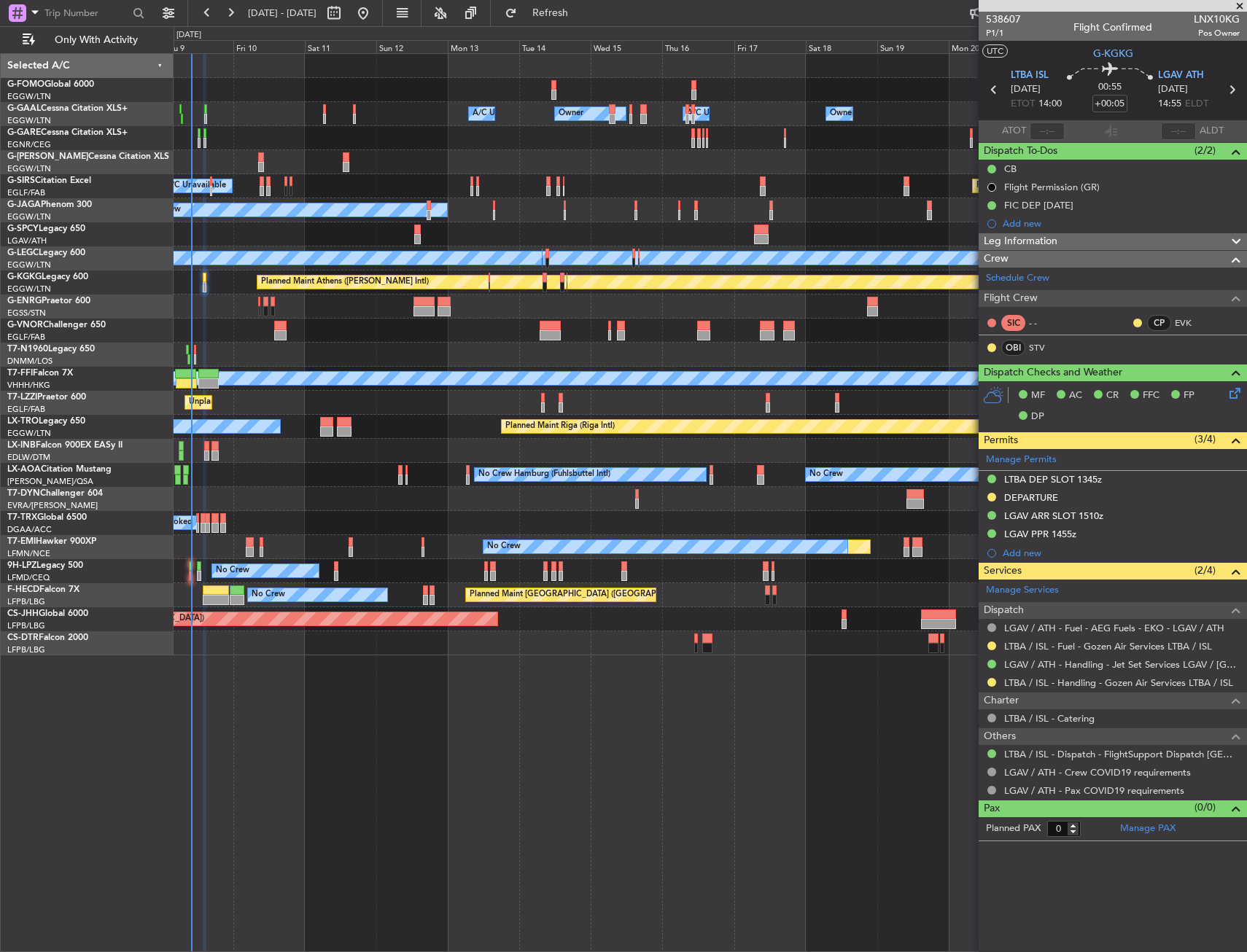
click at [305, 482] on div "No Crew No Crew Hamburg (Fuhlsbuttel Intl) Planned Maint Monchengladbach" at bounding box center [710, 475] width 1073 height 24
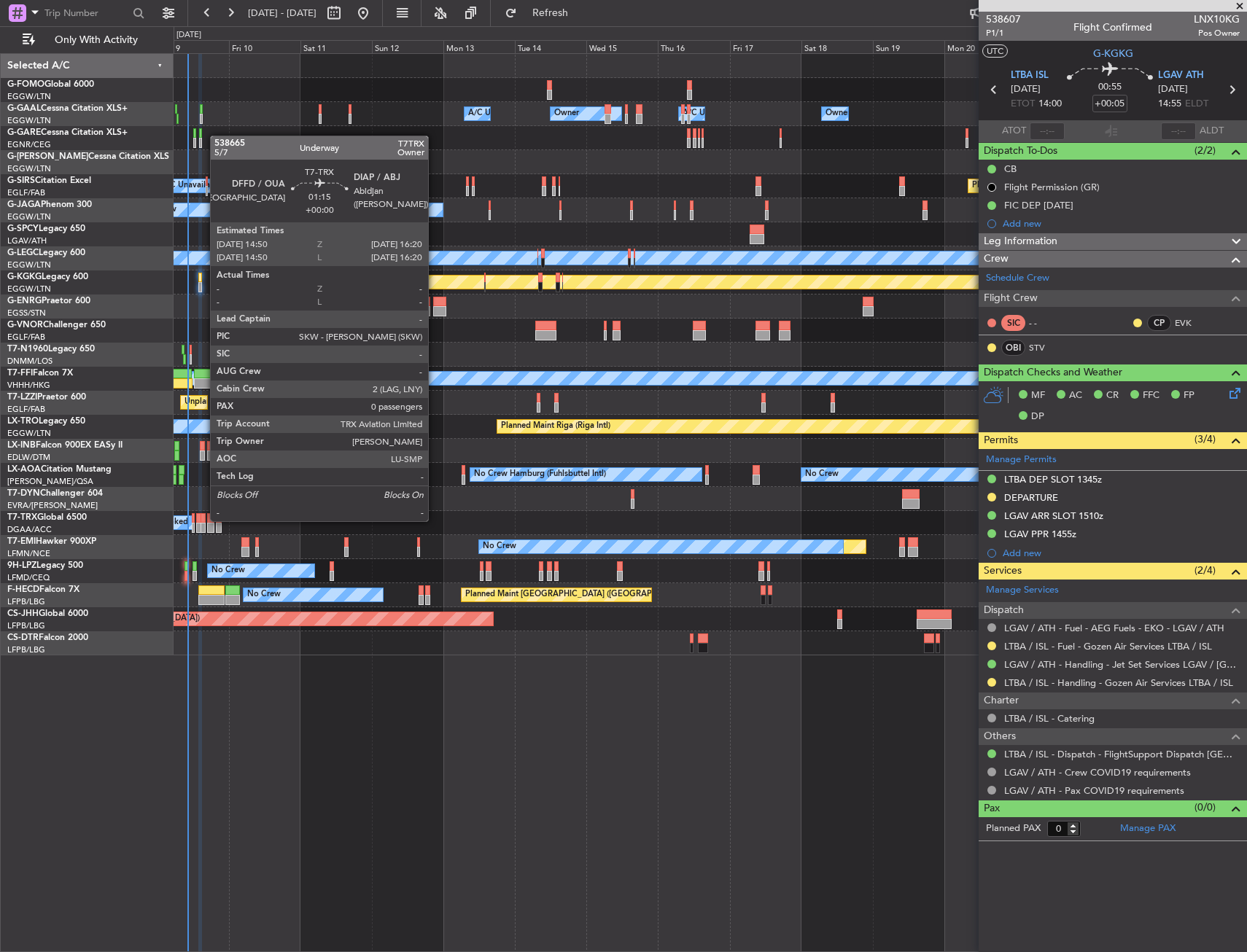
click at [203, 522] on div at bounding box center [203, 518] width 5 height 10
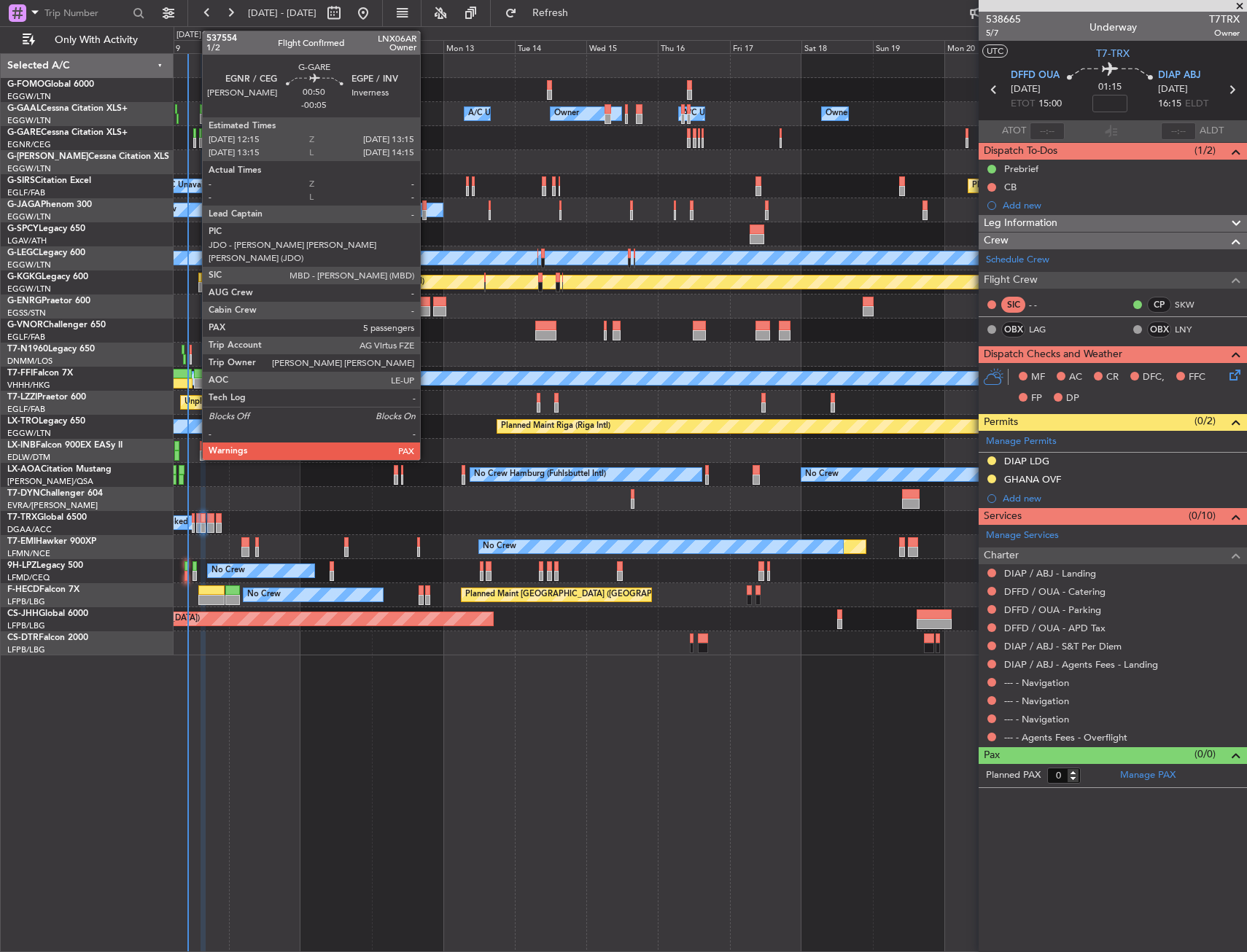
click at [194, 139] on div at bounding box center [195, 143] width 3 height 10
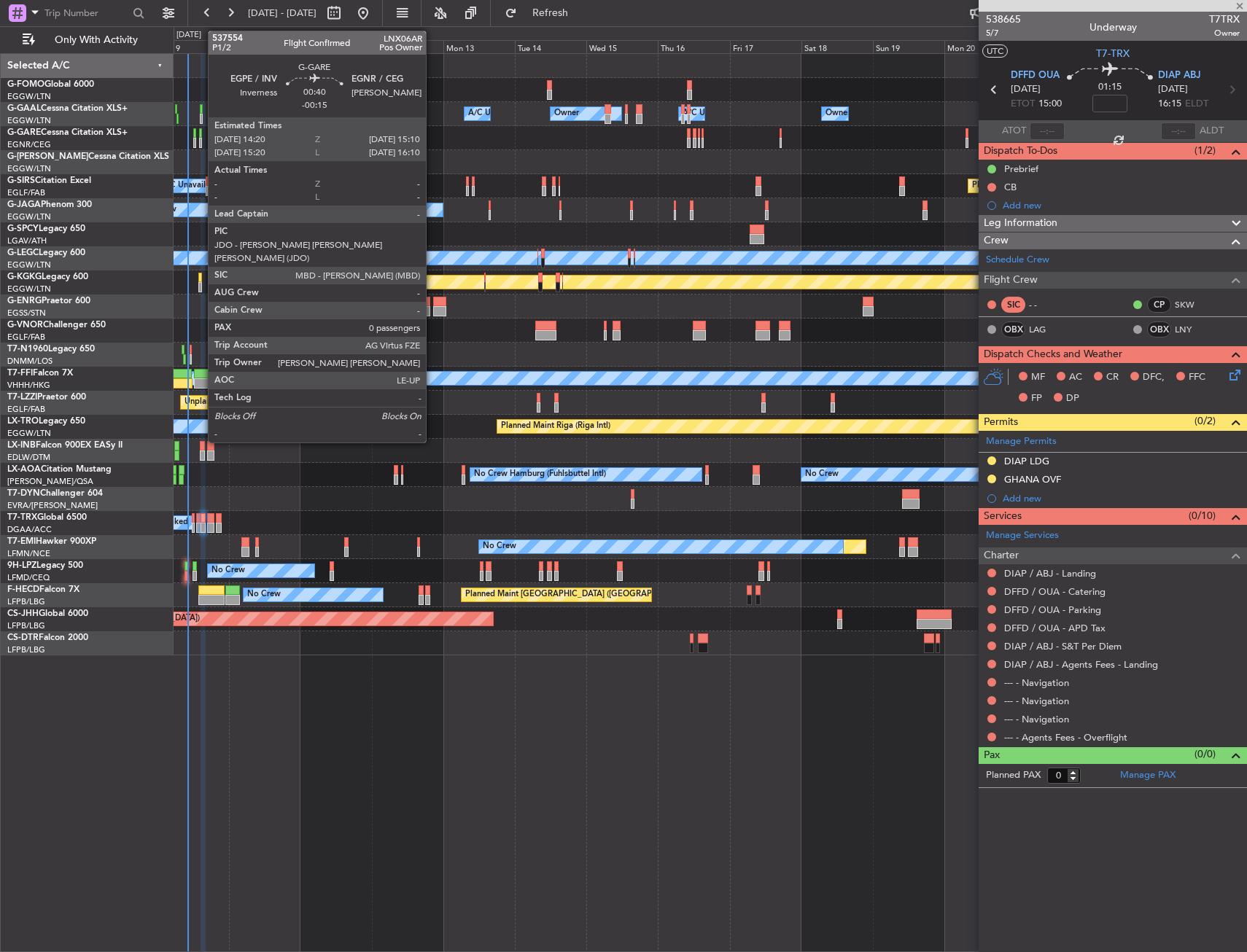
type input "-00:05"
type input "5"
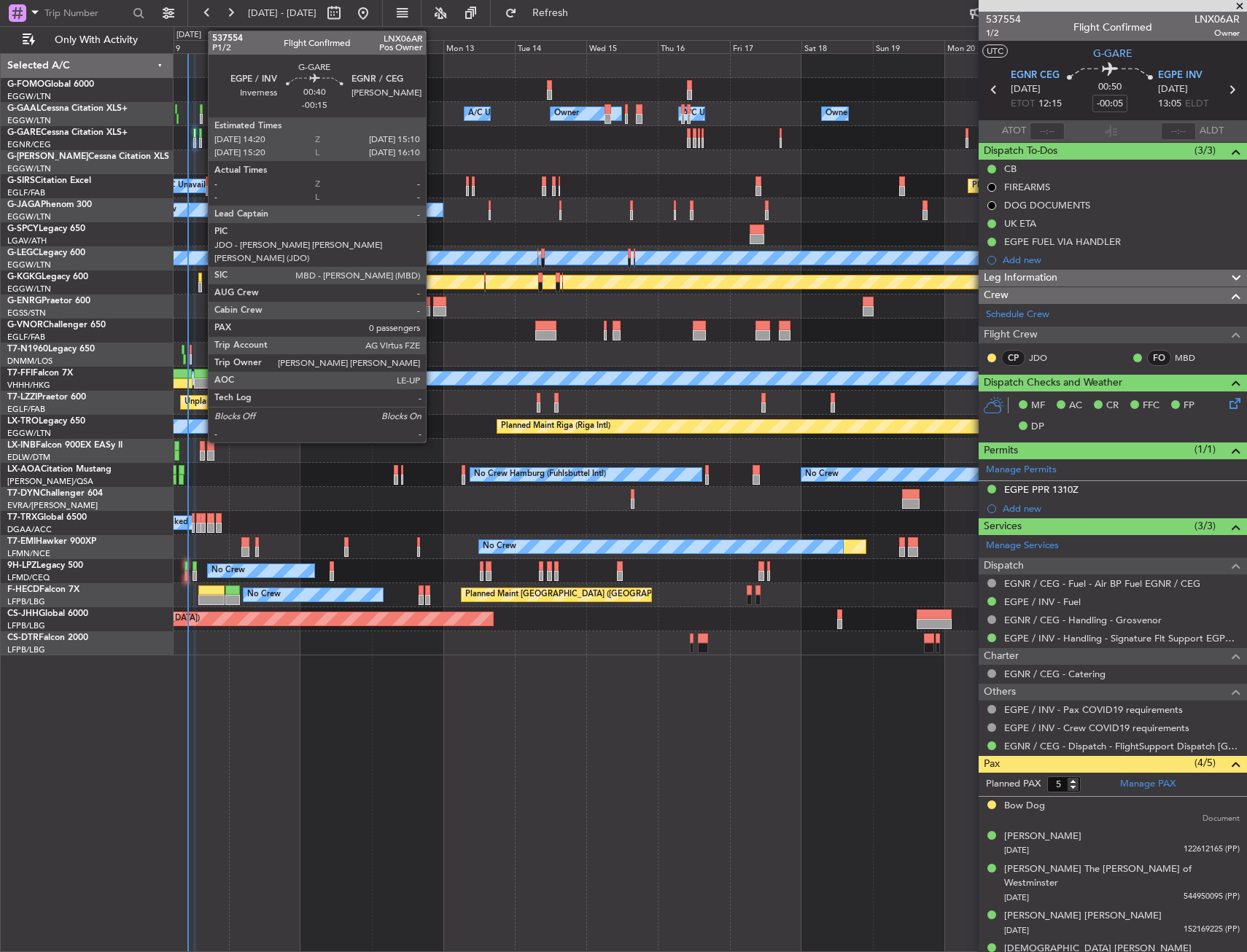
click at [200, 139] on div at bounding box center [200, 143] width 3 height 10
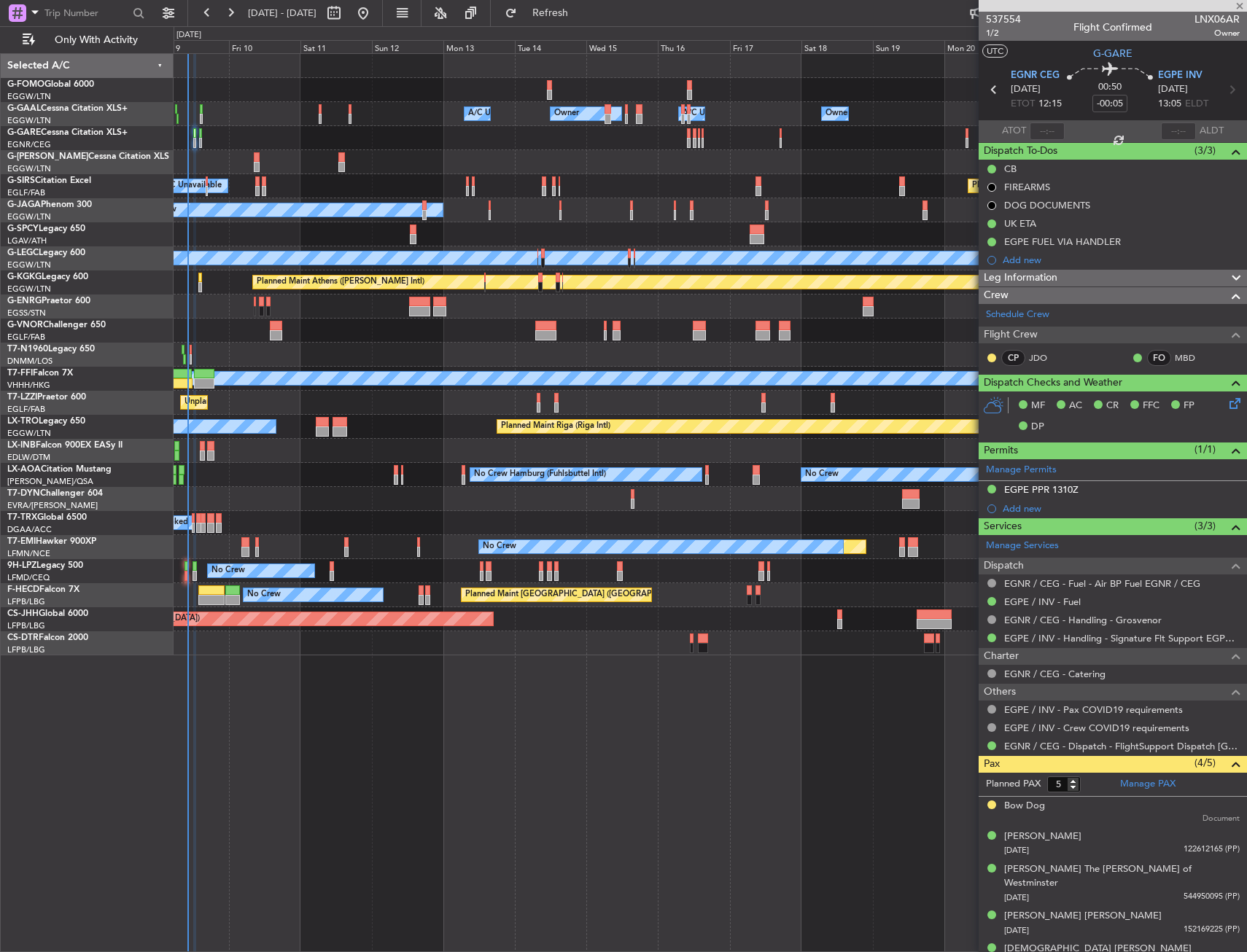
type input "-00:15"
type input "0"
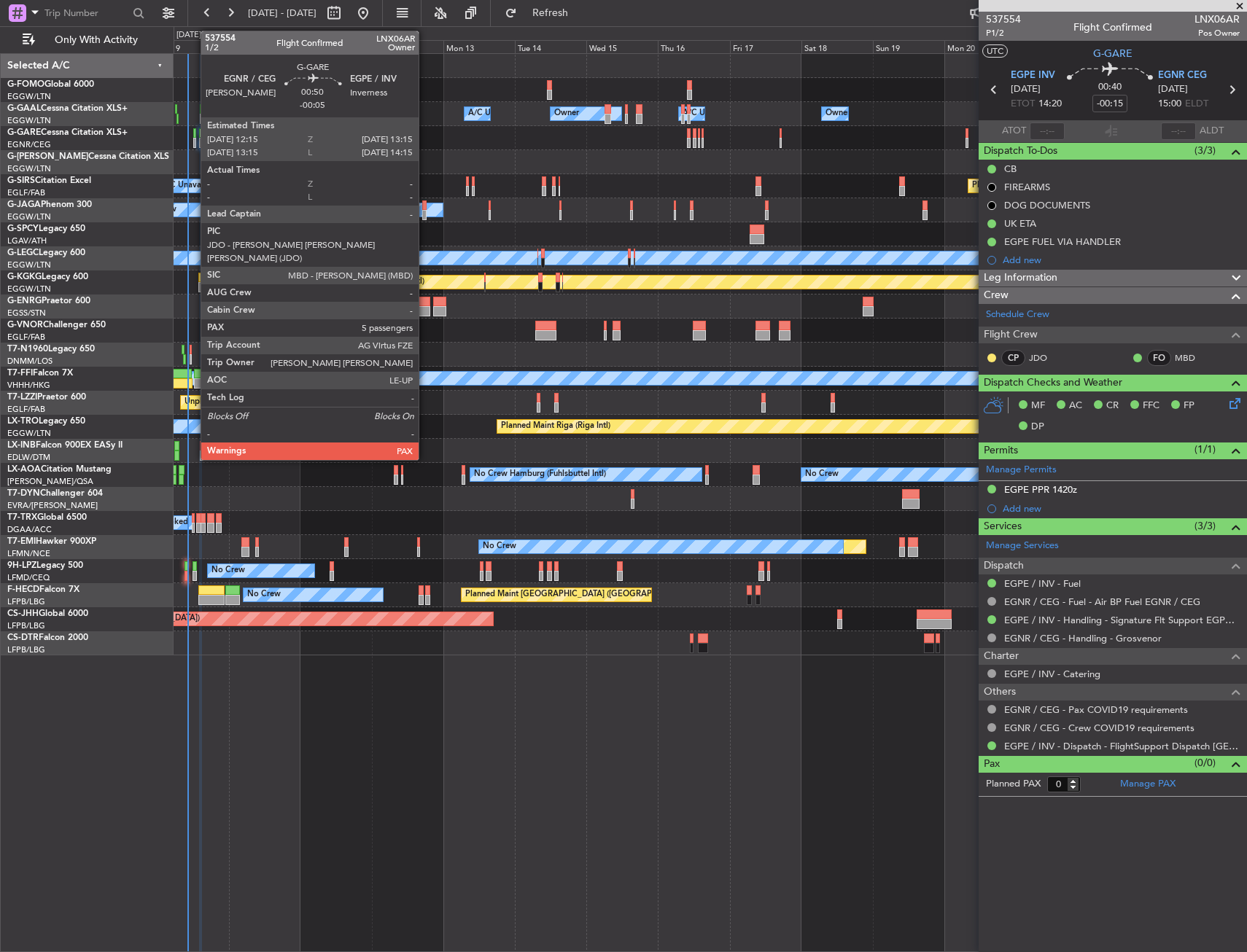
click at [193, 143] on div at bounding box center [195, 143] width 3 height 10
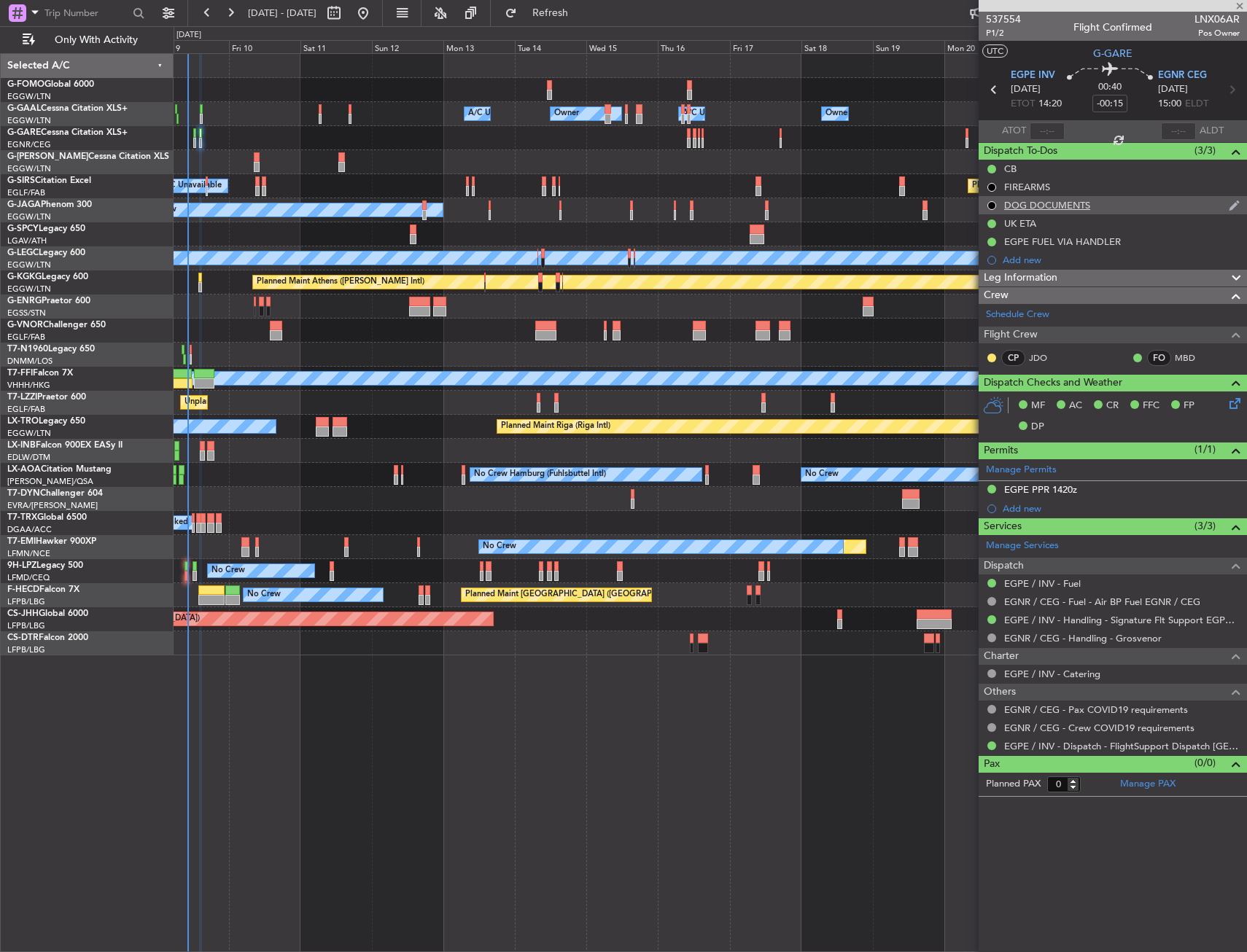
type input "-00:05"
type input "5"
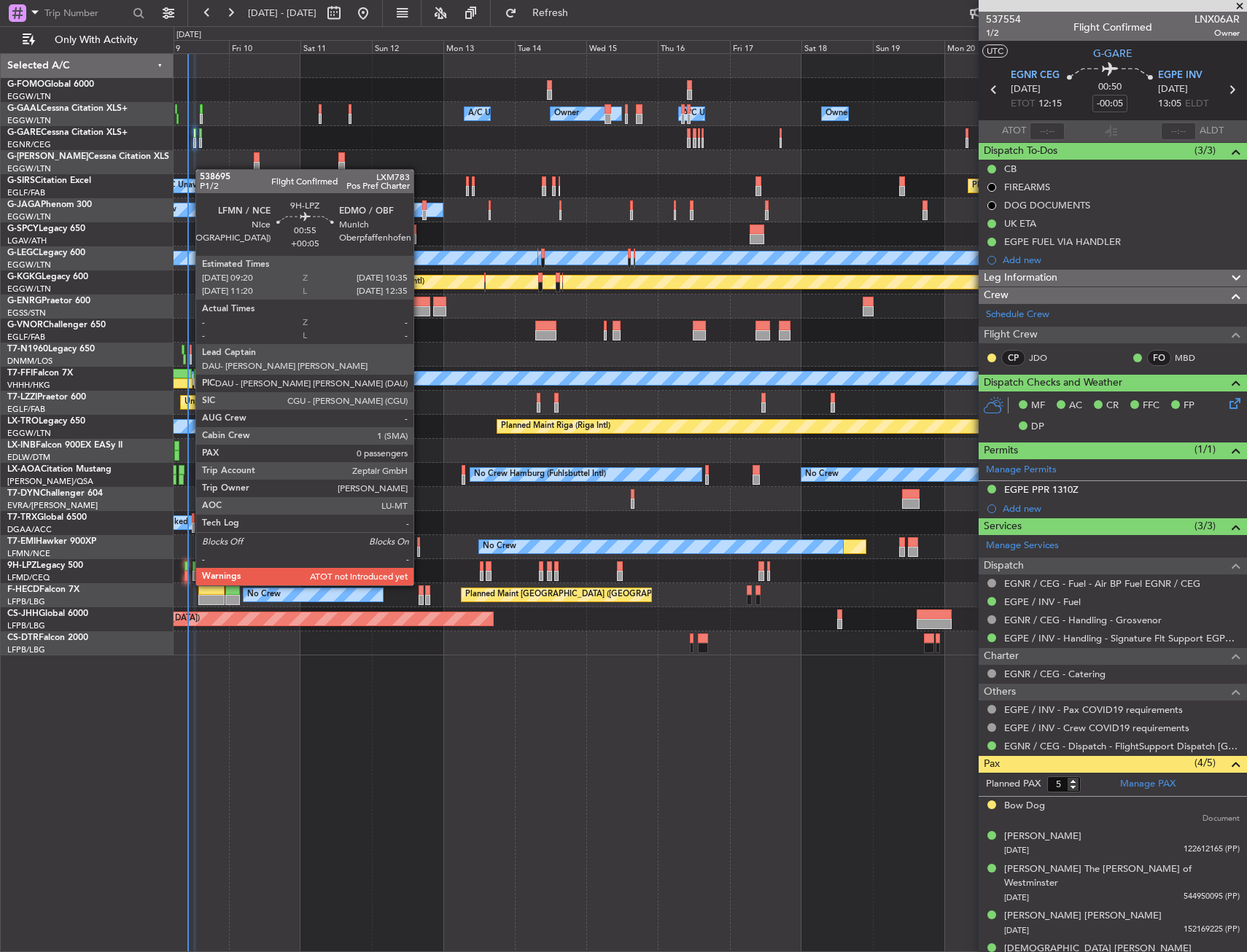
click at [188, 571] on div at bounding box center [186, 576] width 4 height 10
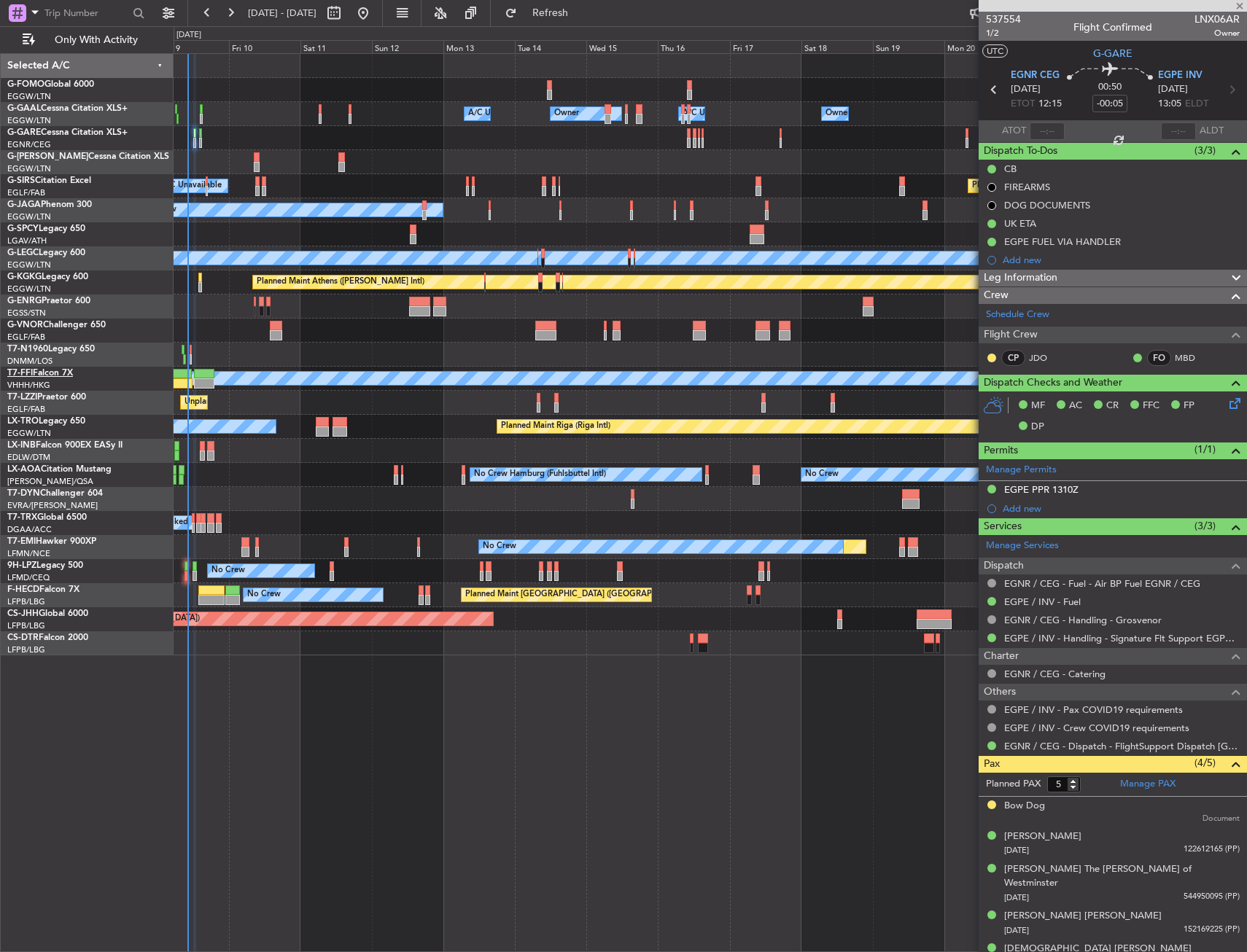
type input "+00:05"
type input "0"
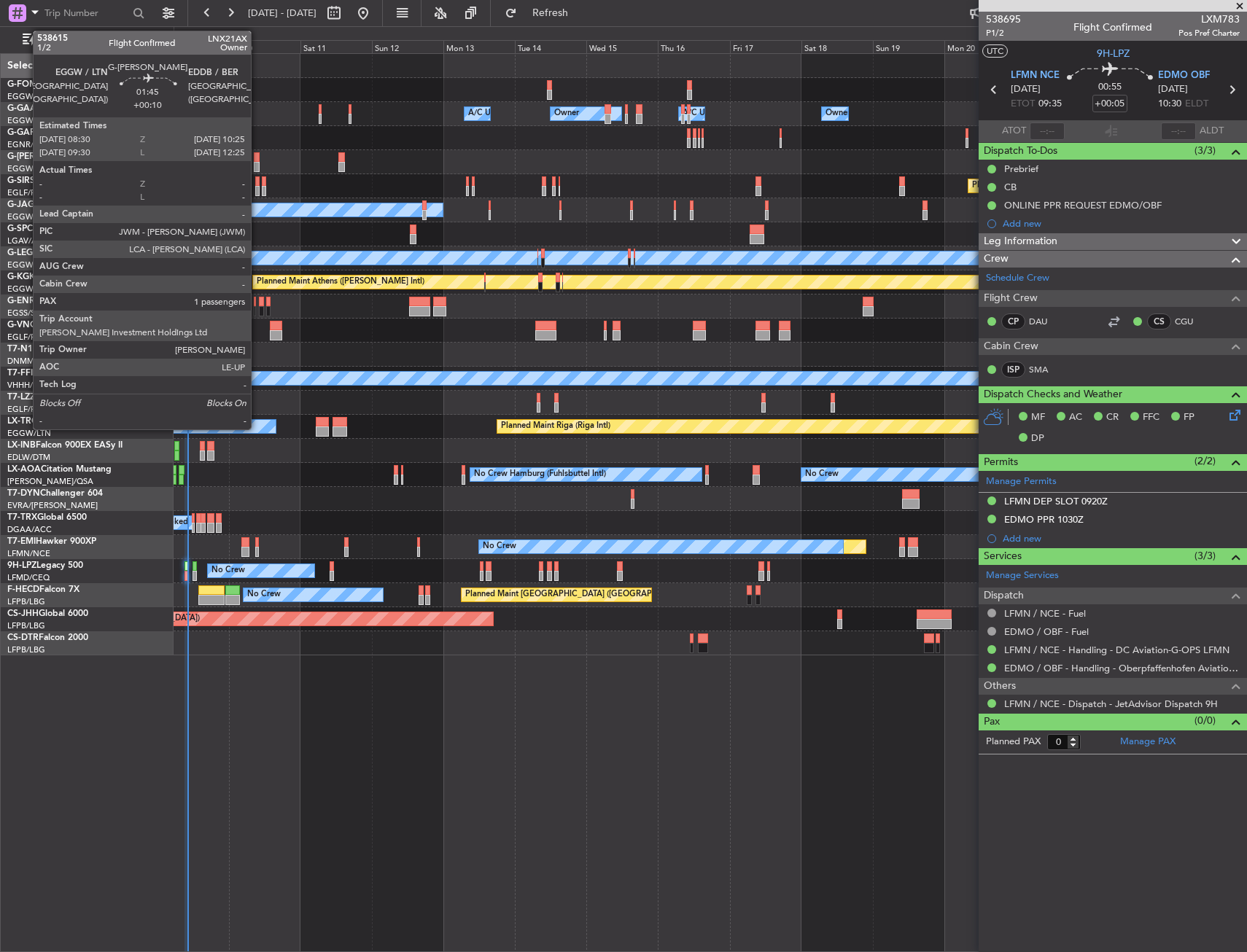
click at [257, 167] on div at bounding box center [257, 167] width 6 height 10
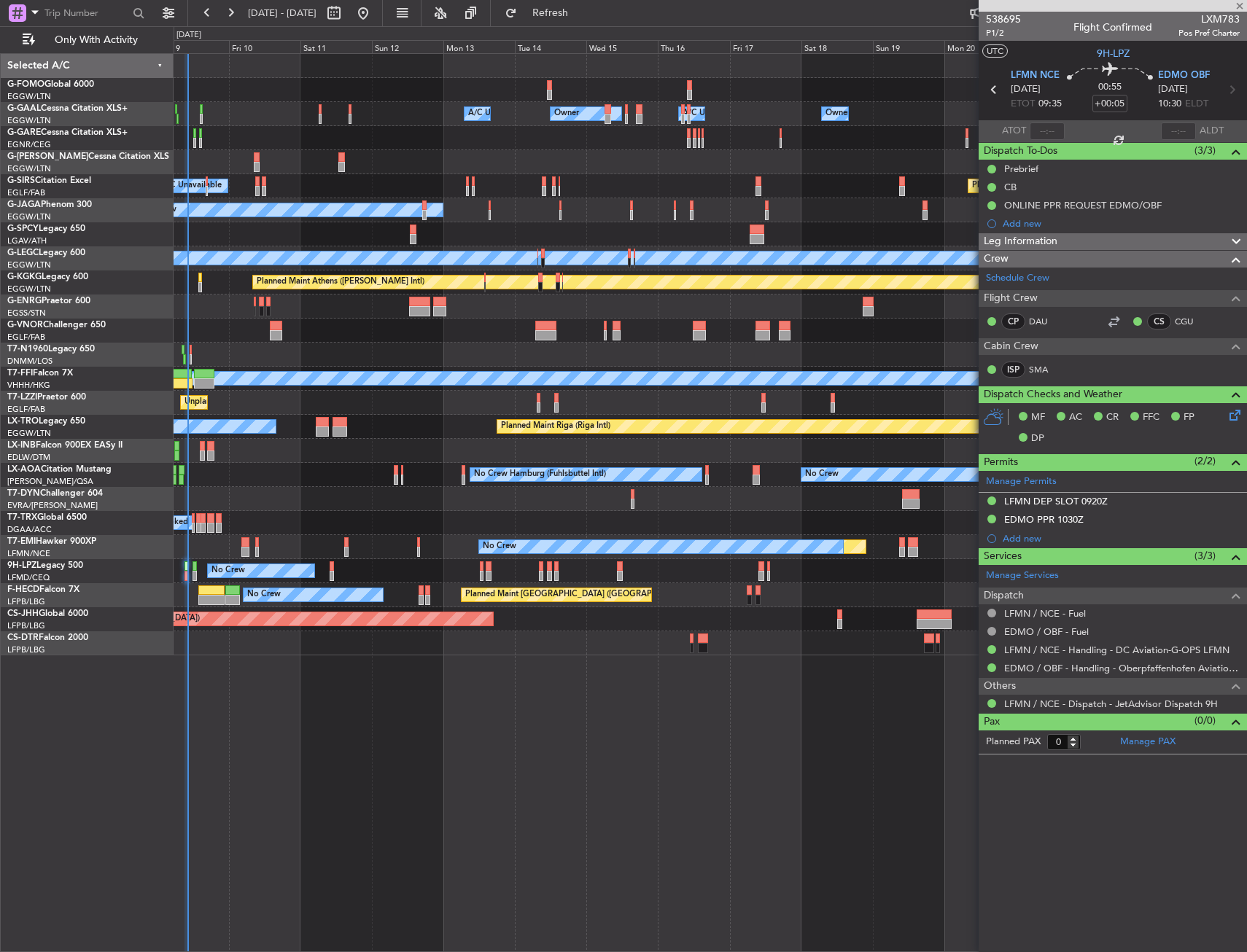
type input "+00:10"
type input "1"
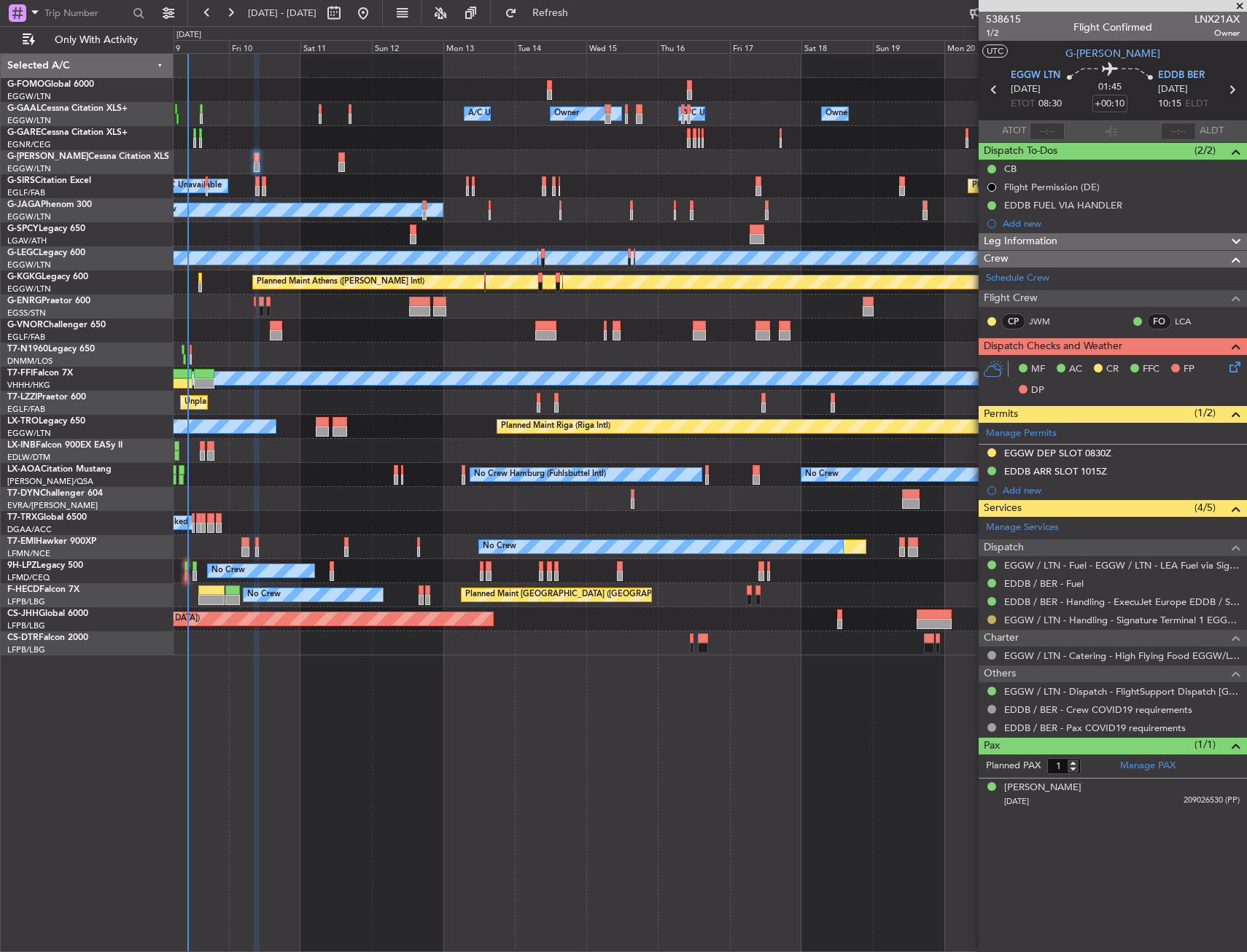
click at [990, 620] on button at bounding box center [991, 620] width 9 height 9
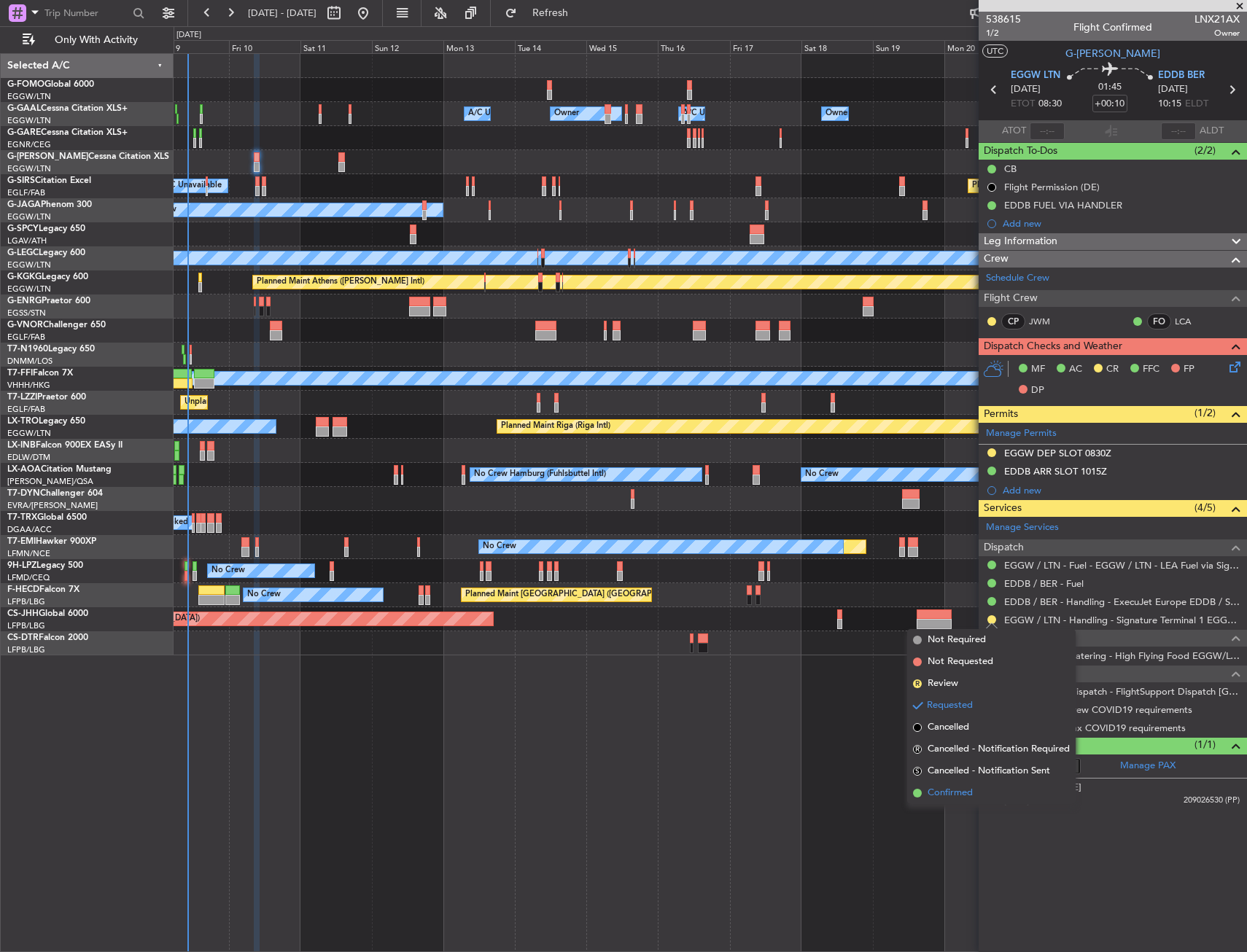
click at [944, 793] on span "Confirmed" at bounding box center [950, 793] width 45 height 14
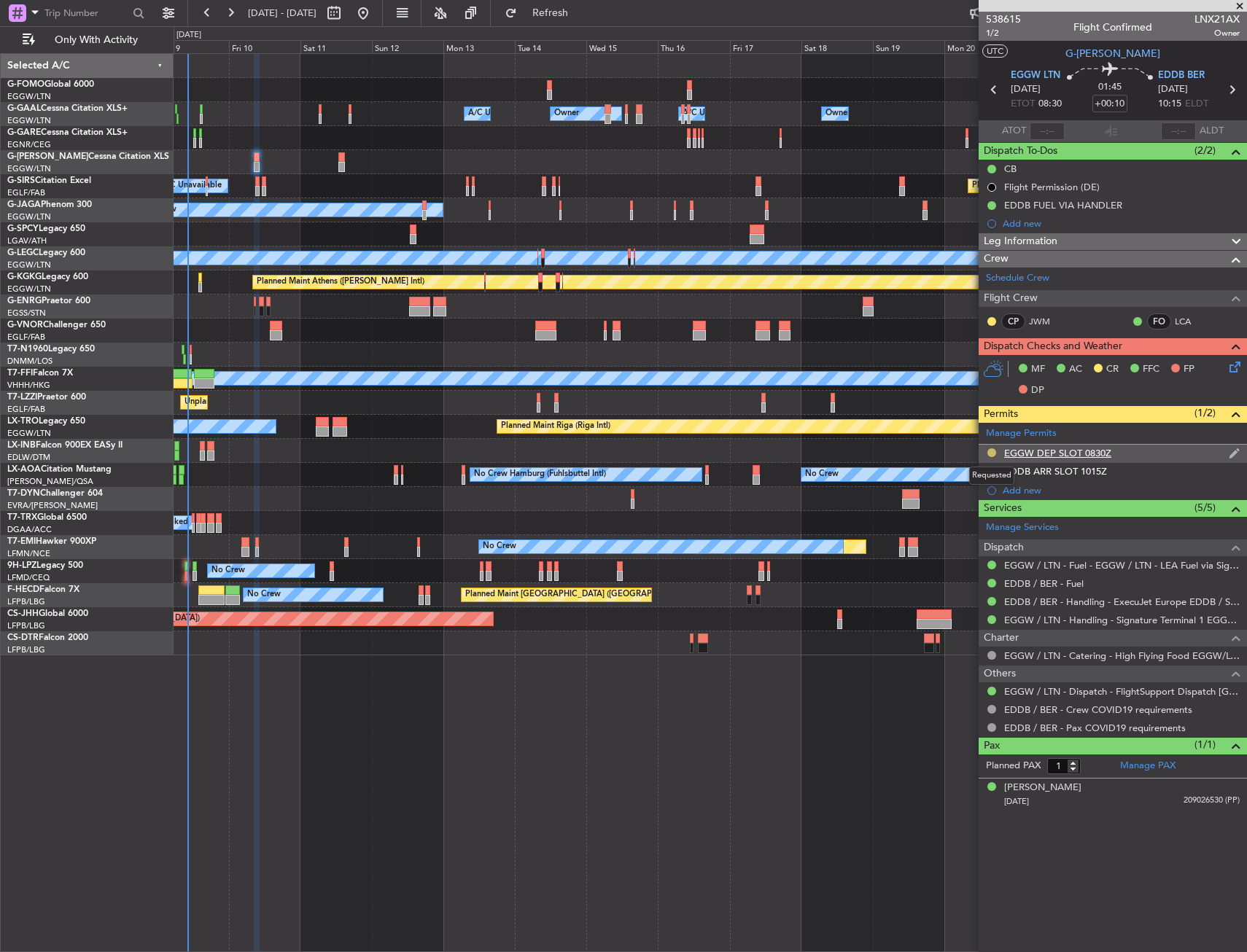
click at [990, 452] on button at bounding box center [991, 453] width 9 height 9
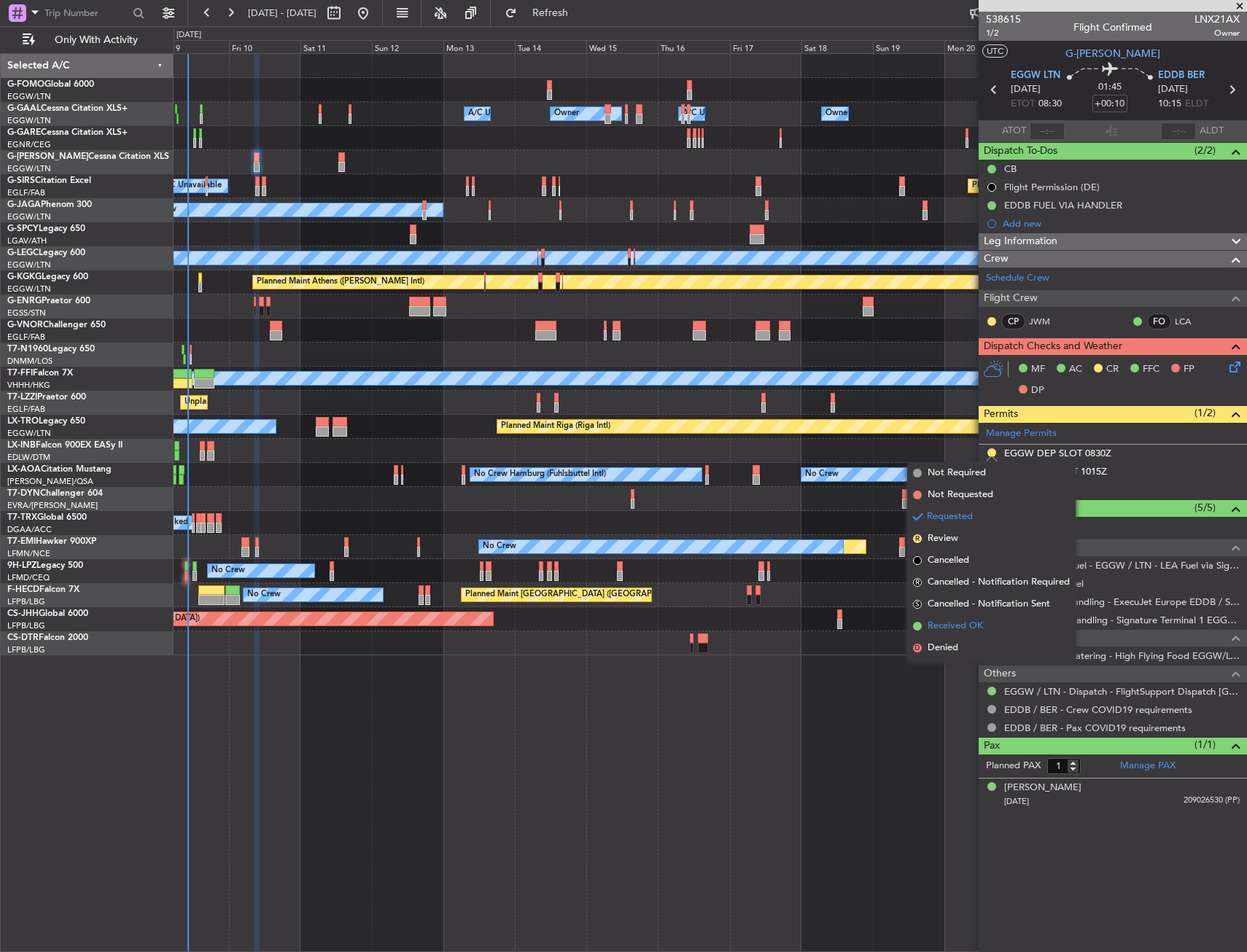
click at [946, 620] on span "Received OK" at bounding box center [955, 626] width 55 height 14
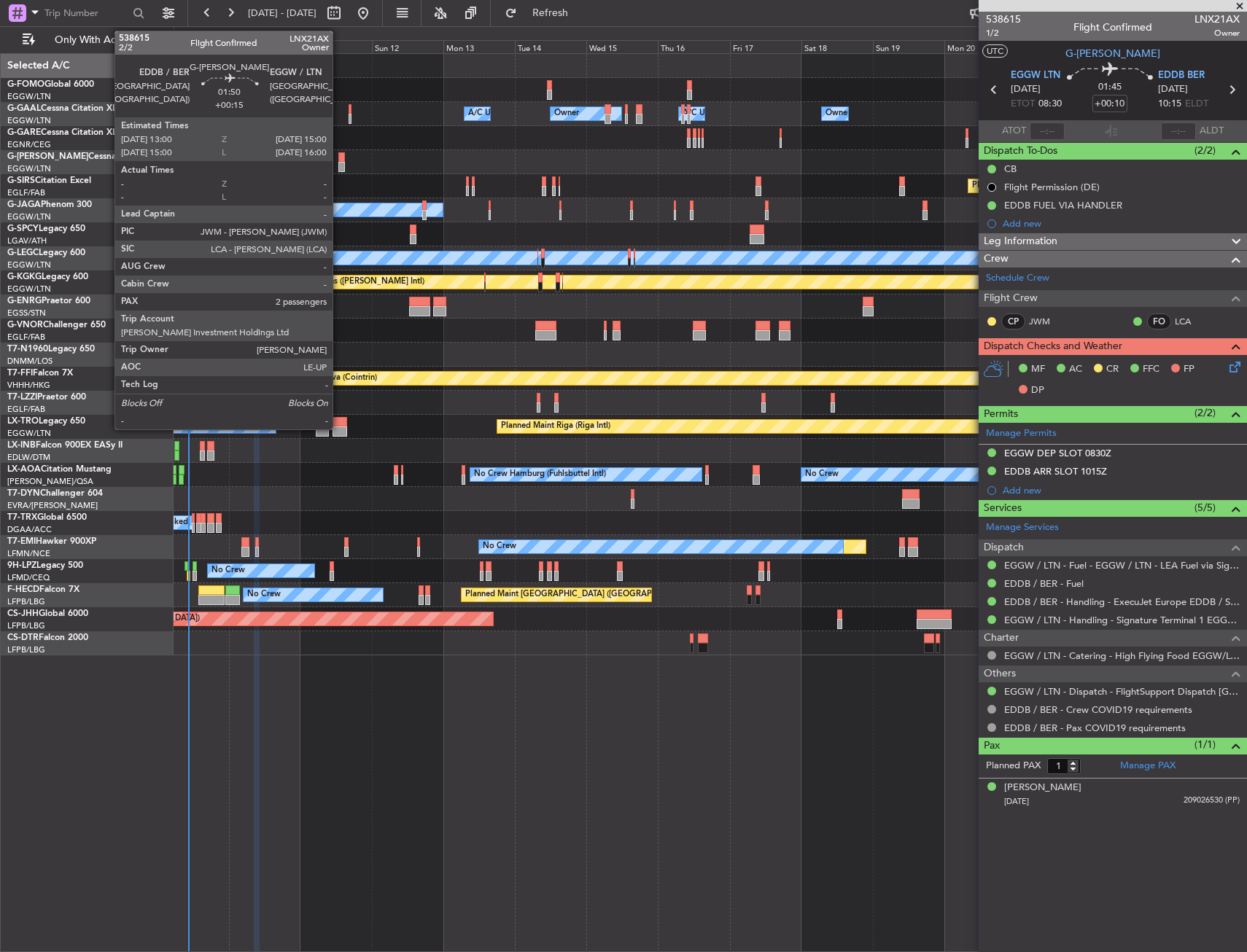
click at [339, 160] on div at bounding box center [342, 158] width 7 height 10
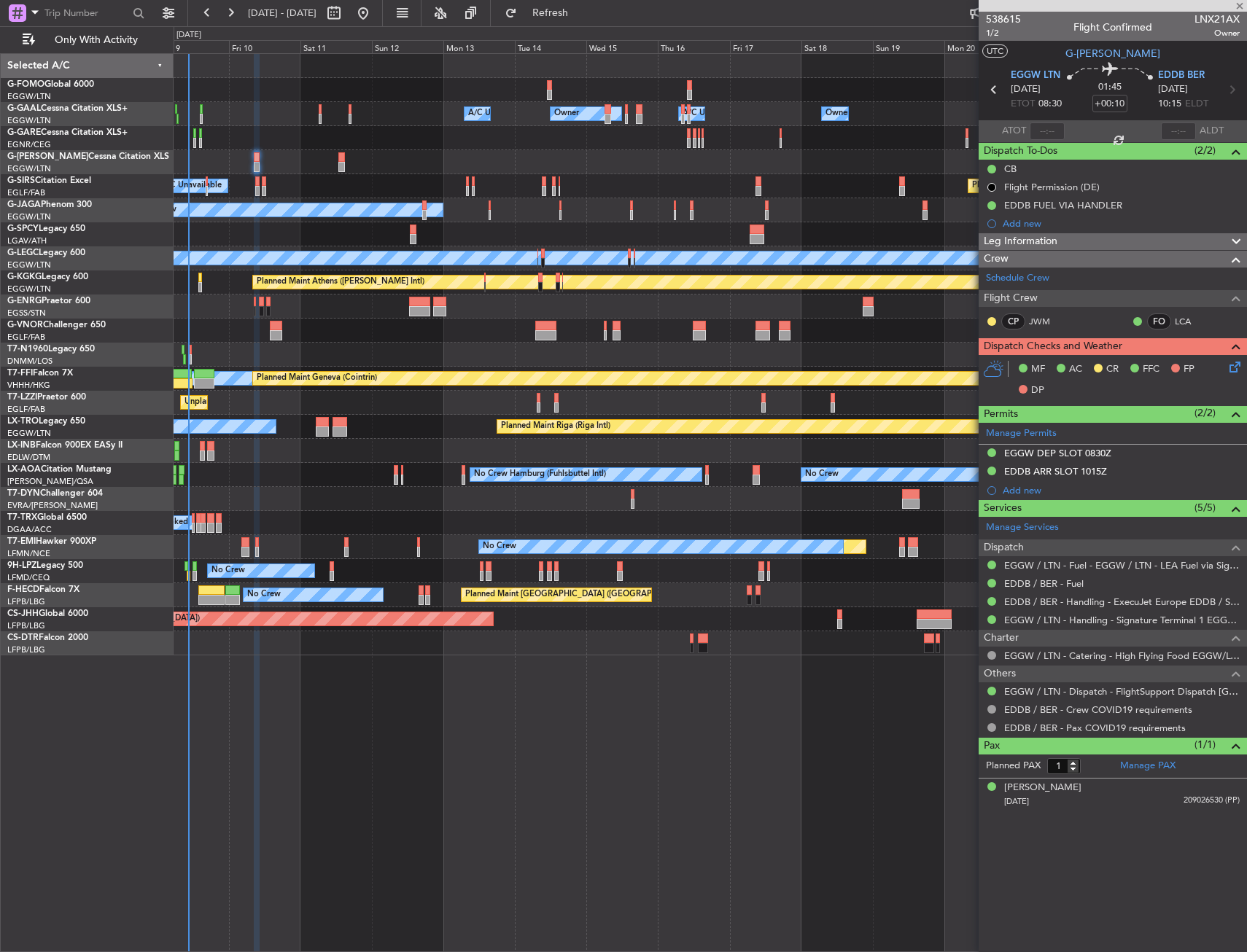
type input "+00:15"
type input "2"
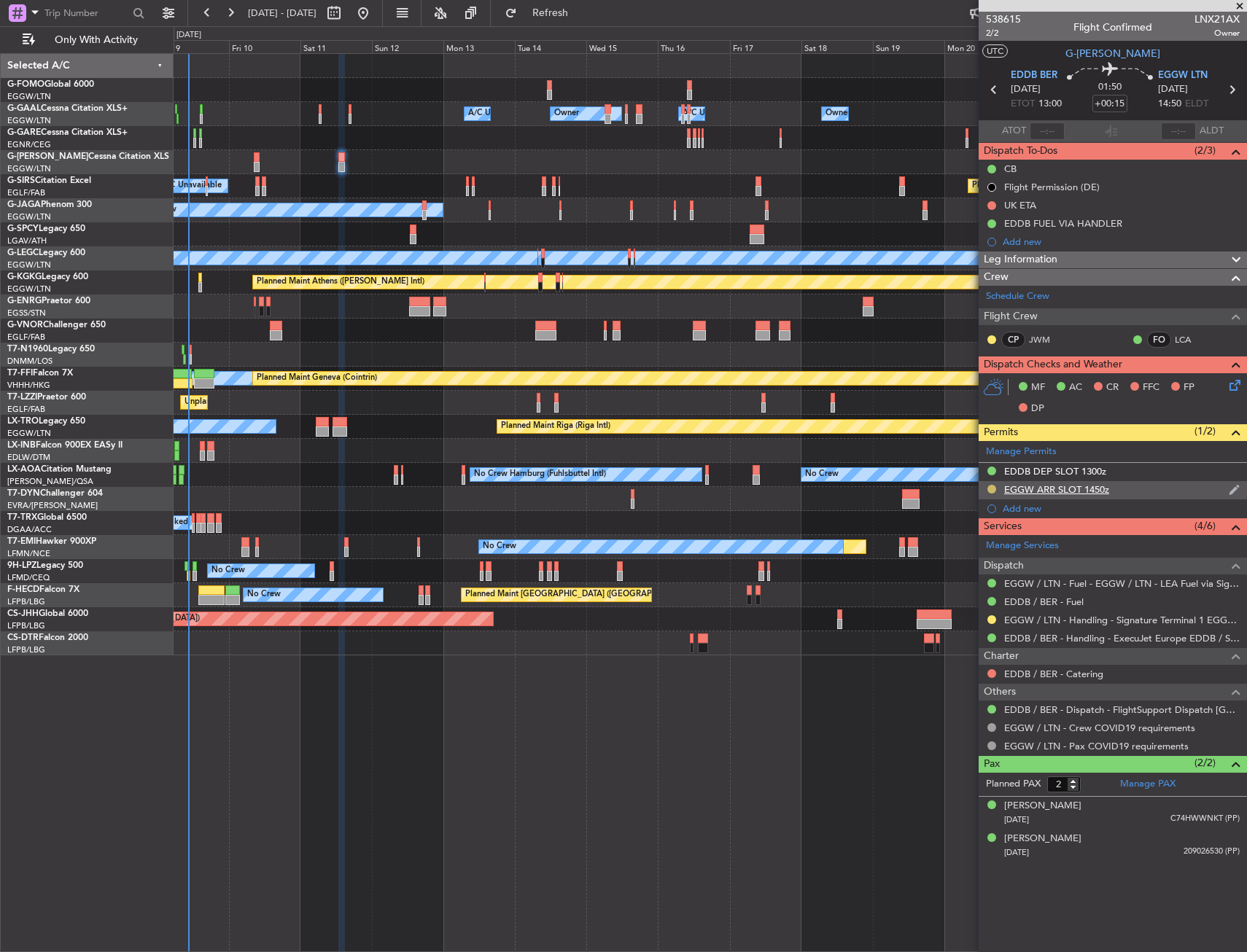
click at [990, 486] on button at bounding box center [991, 489] width 9 height 9
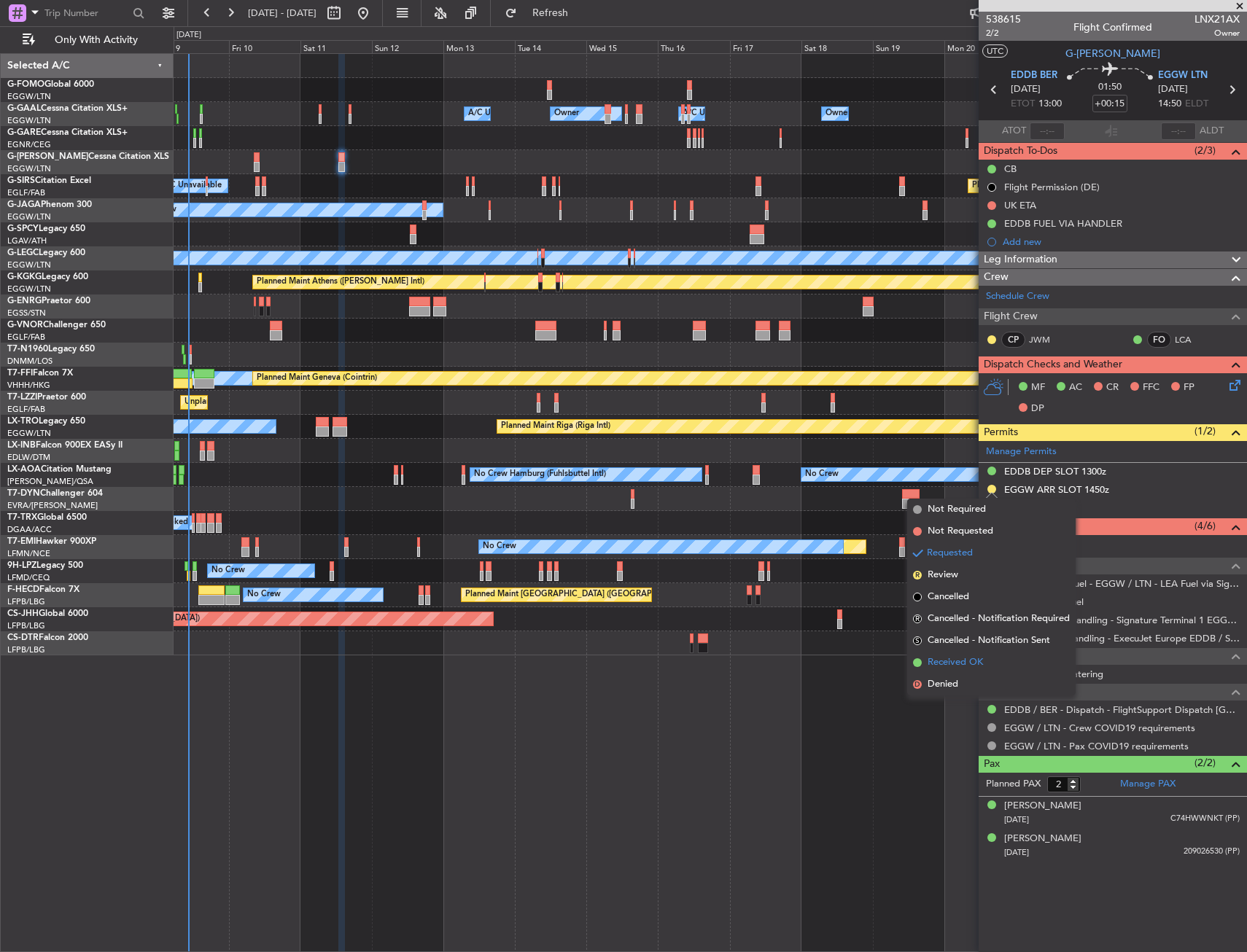
click at [967, 665] on span "Received OK" at bounding box center [955, 662] width 55 height 14
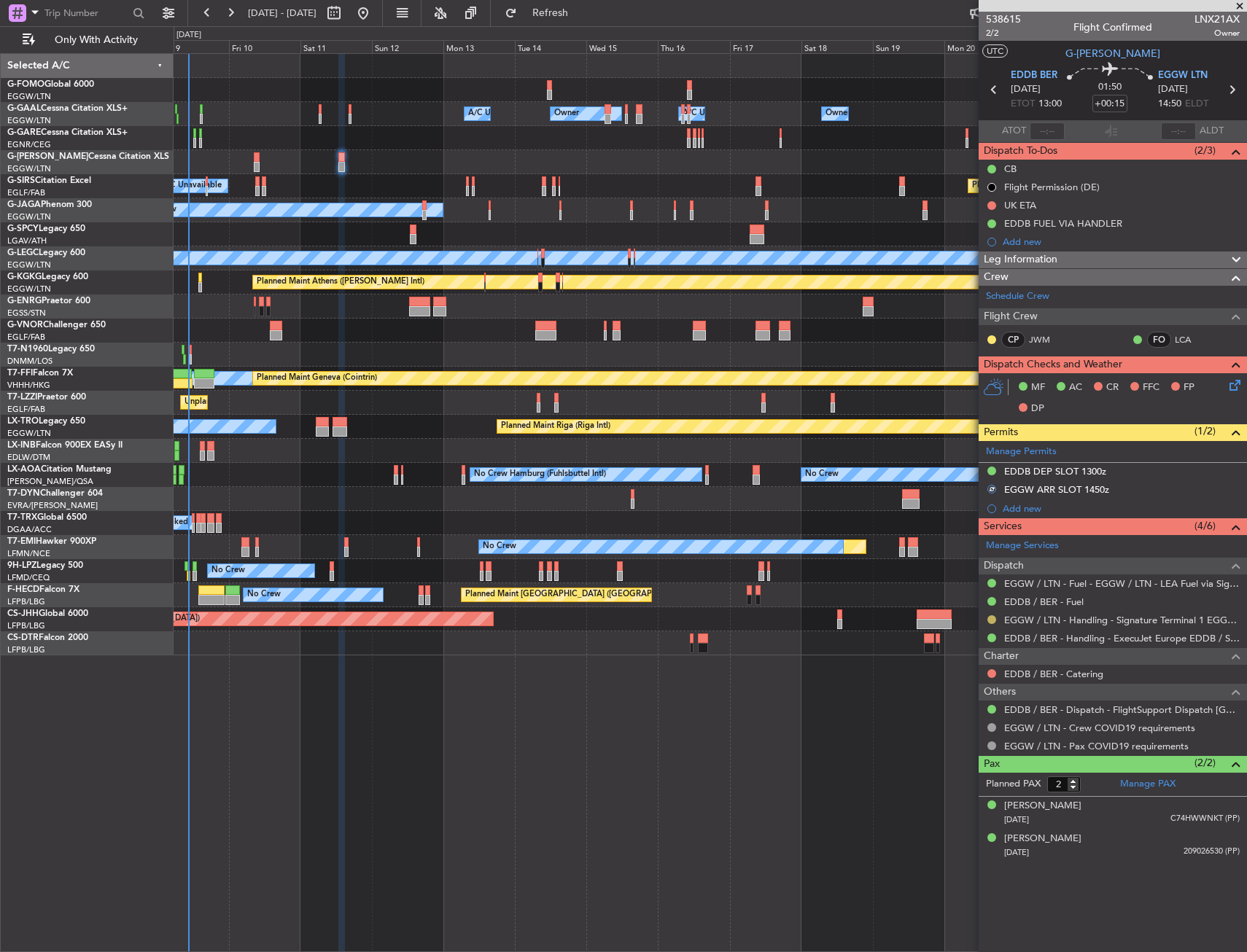
click at [993, 618] on button at bounding box center [991, 620] width 9 height 9
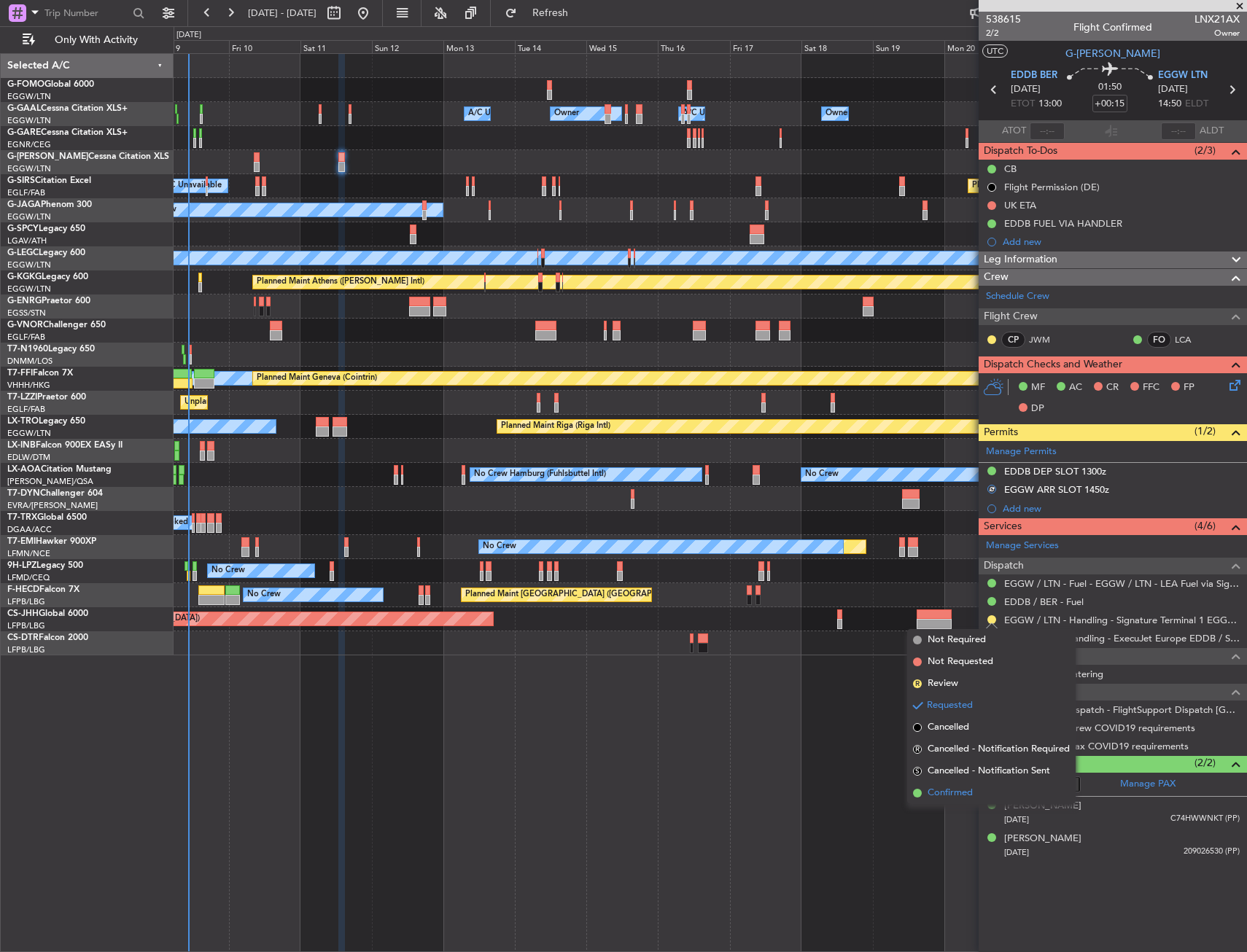
click at [952, 786] on span "Confirmed" at bounding box center [950, 793] width 45 height 14
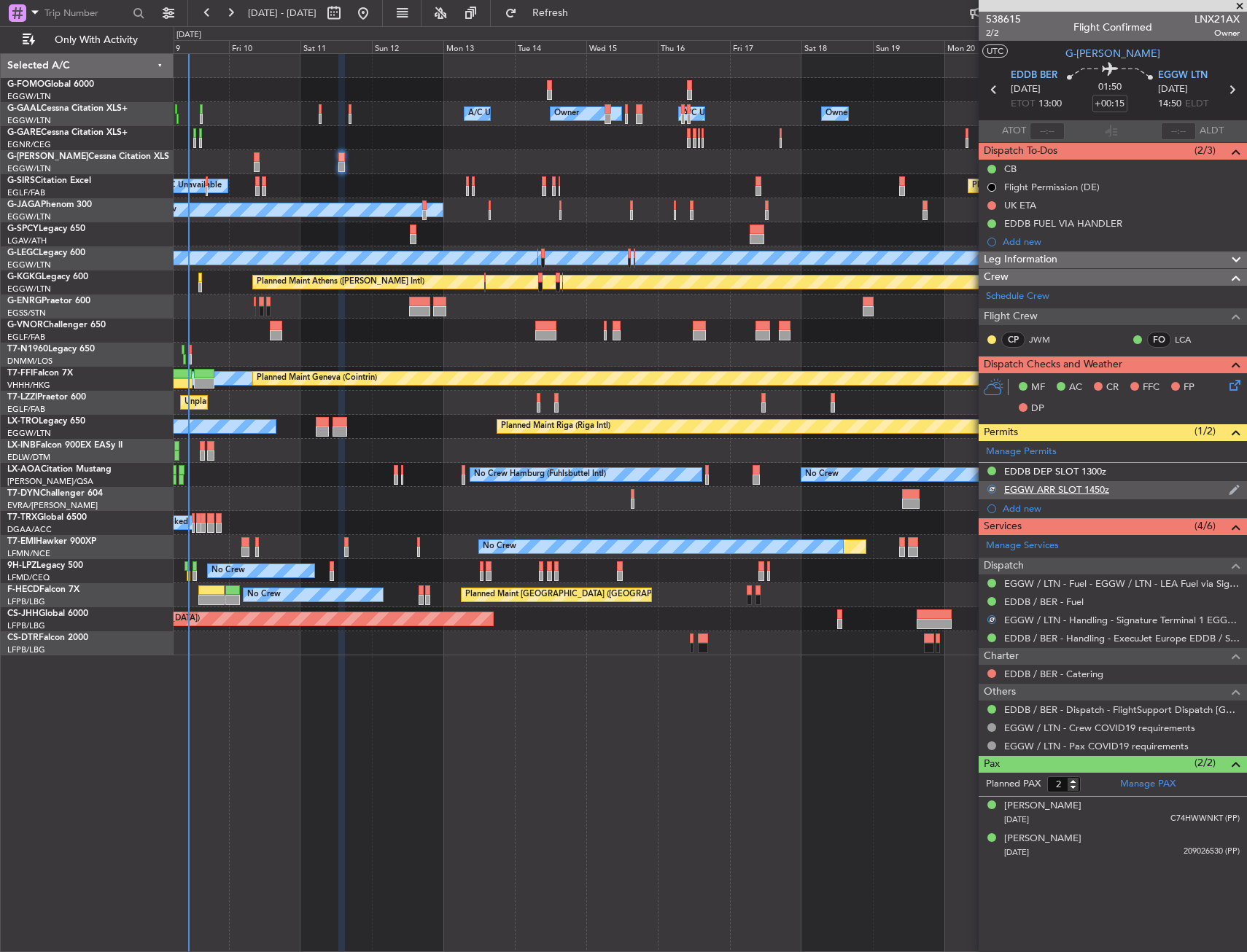
click at [1152, 485] on div "EGGW ARR SLOT 1450z" at bounding box center [1112, 490] width 268 height 18
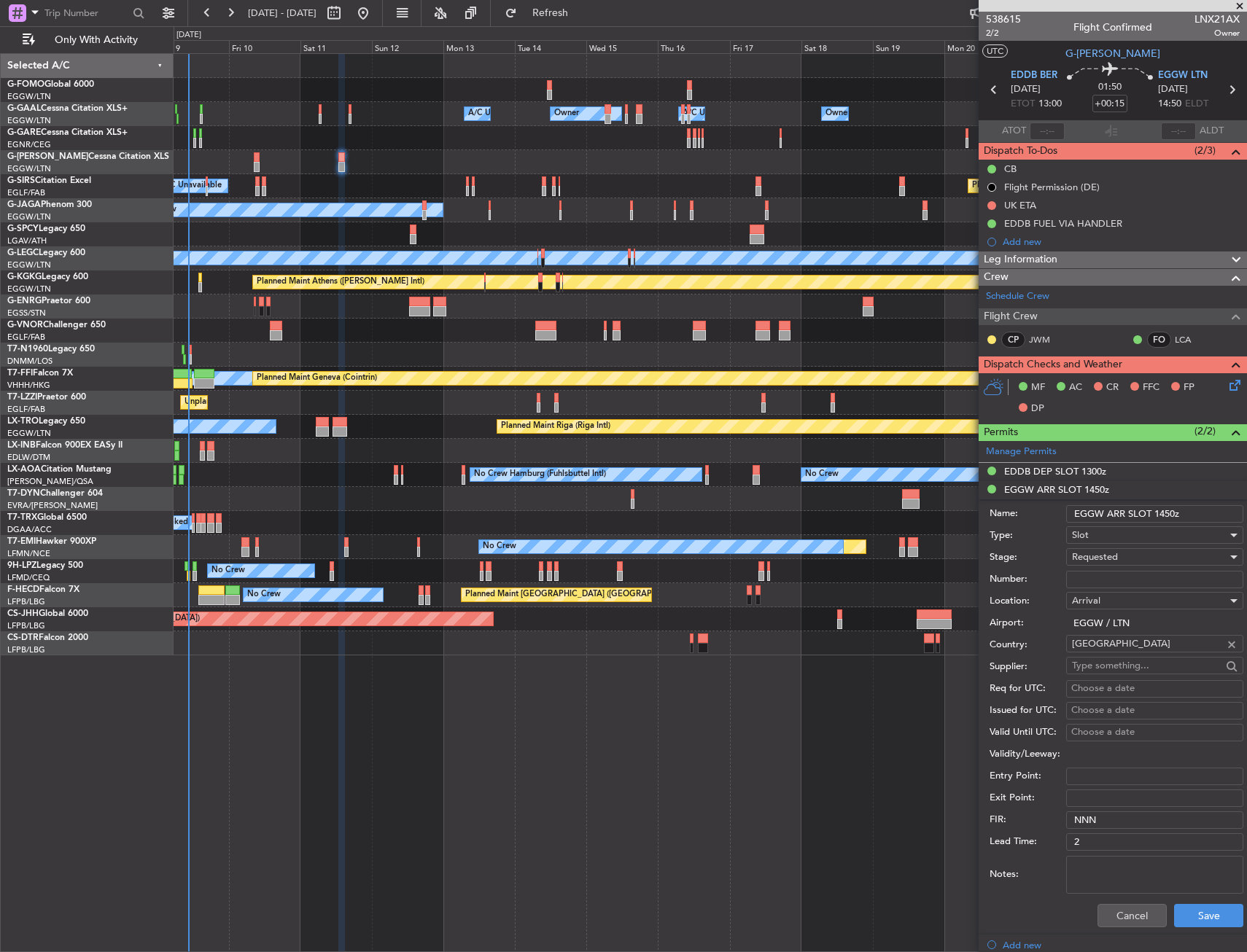
drag, startPoint x: 1174, startPoint y: 510, endPoint x: 1160, endPoint y: 511, distance: 14.0
click at [1160, 511] on input "EGGW ARR SLOT 1450z" at bounding box center [1155, 514] width 177 height 18
type input "EGGW ARR SLOT 1500z"
click at [1192, 902] on div "Cancel Save" at bounding box center [1117, 915] width 254 height 38
click at [1122, 557] on div "Requested" at bounding box center [1150, 557] width 155 height 22
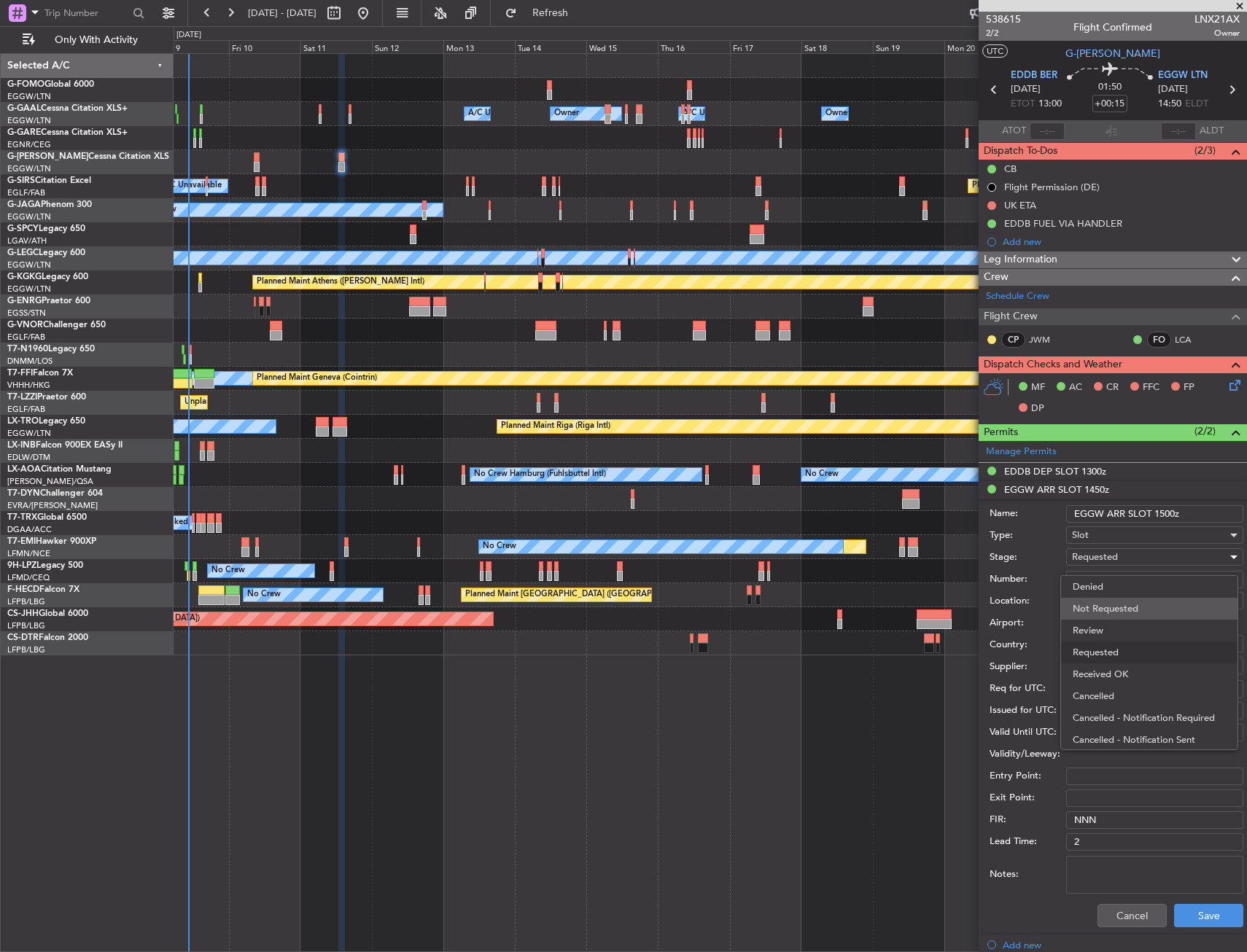
scroll to position [7, 0]
click at [1106, 664] on span "Received OK" at bounding box center [1150, 668] width 153 height 22
click at [1189, 916] on button "Save" at bounding box center [1209, 915] width 69 height 23
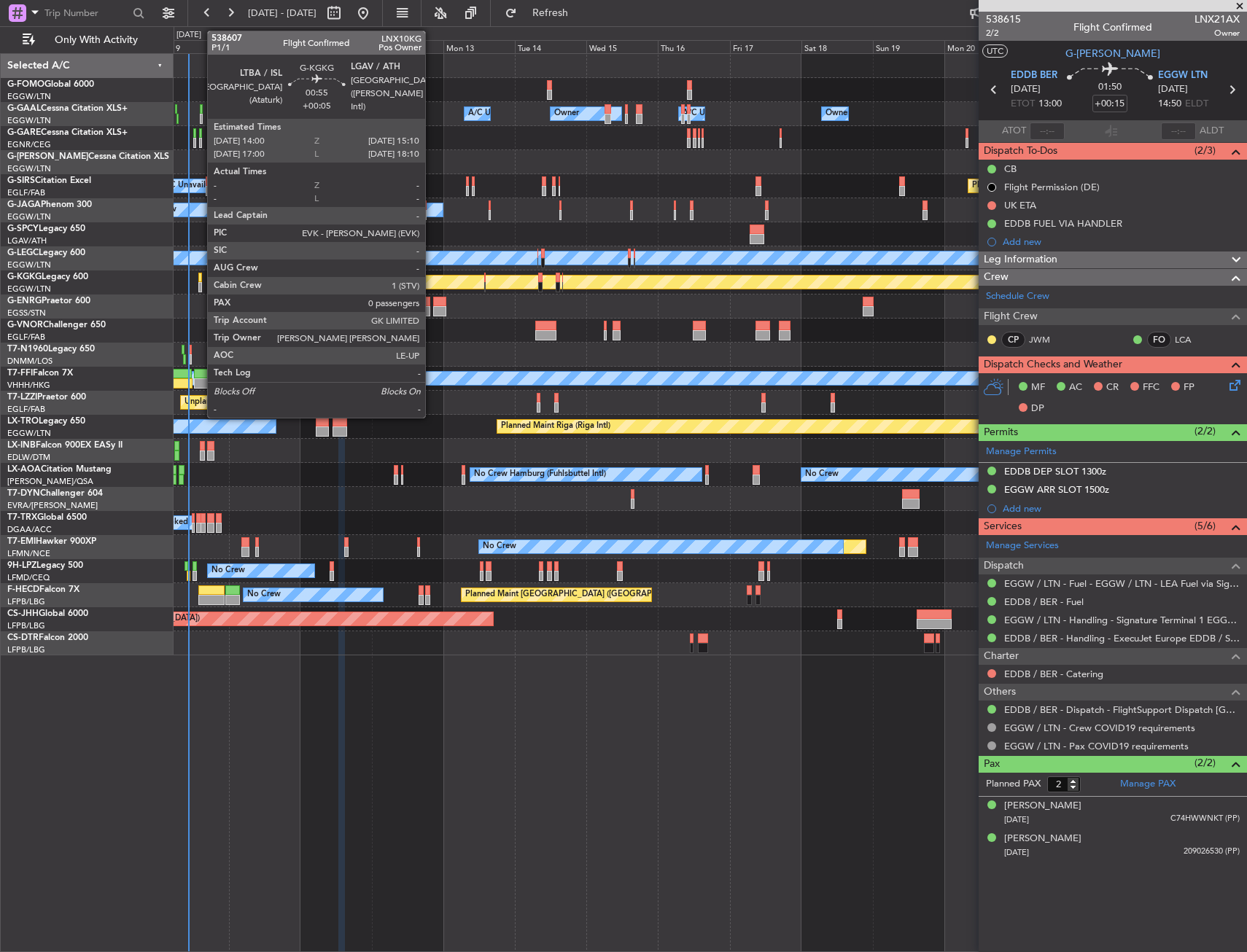
click at [199, 281] on div at bounding box center [200, 278] width 3 height 10
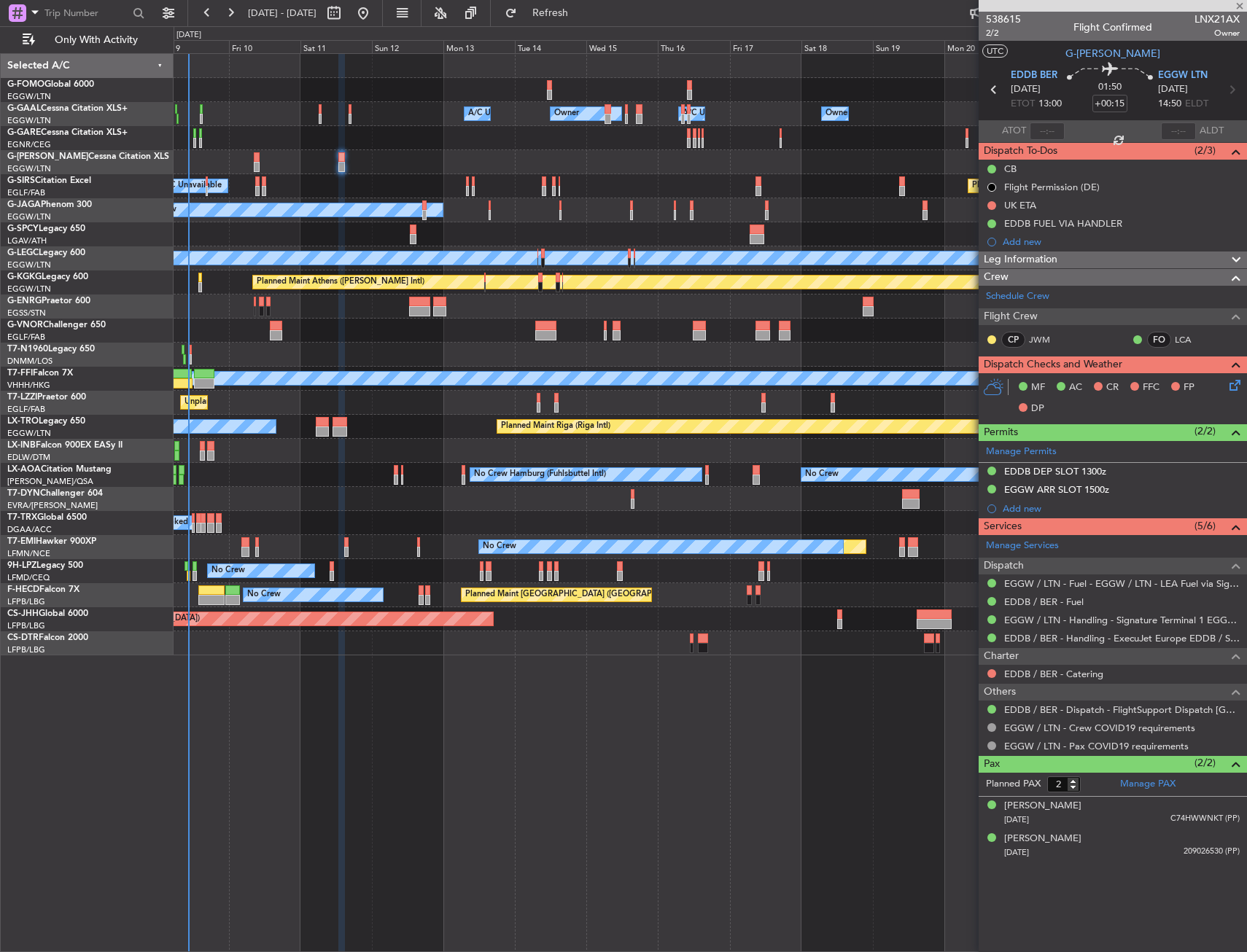
type input "+00:05"
type input "0"
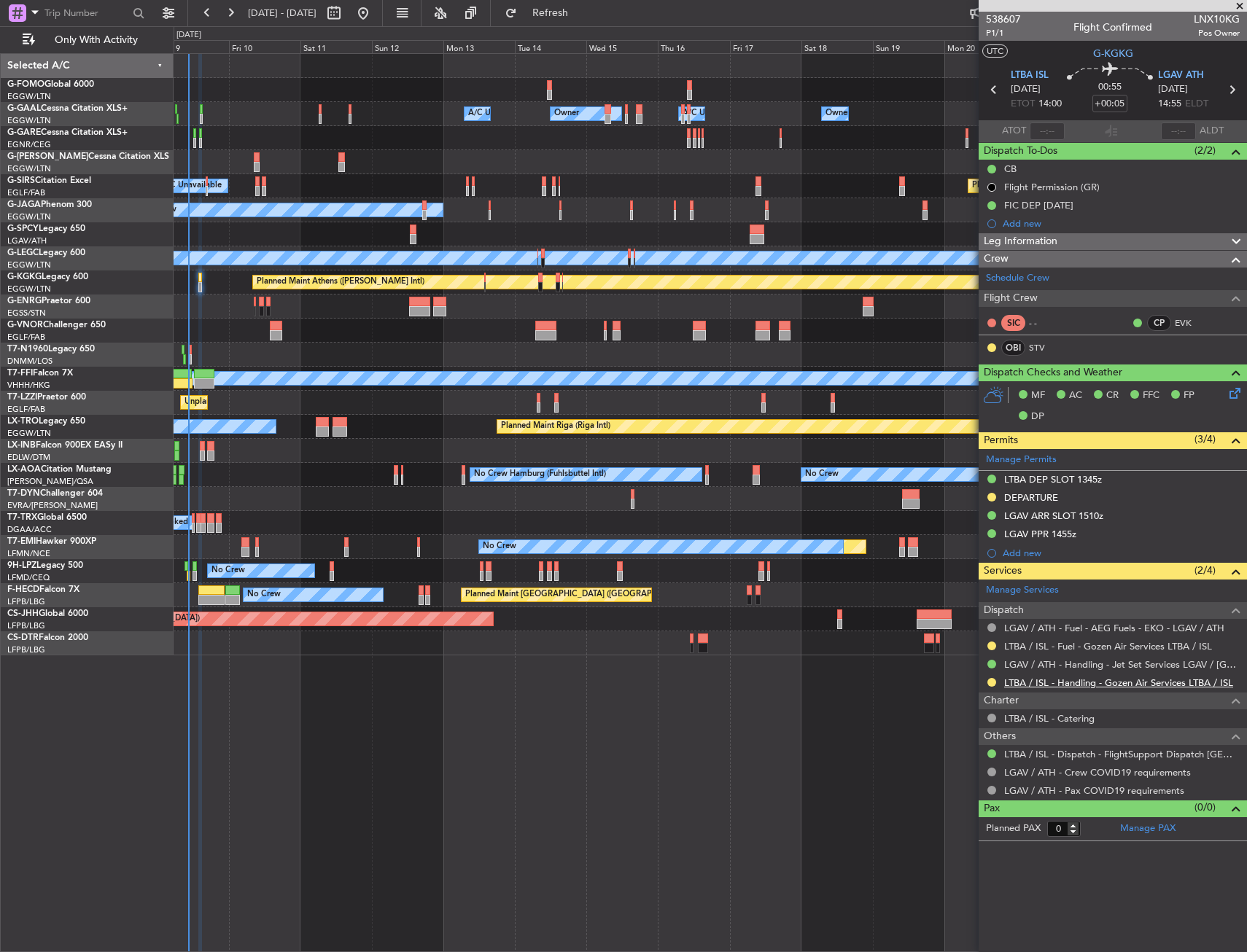
click at [1097, 684] on link "LTBA / ISL - Handling - Gozen Air Services LTBA / ISL" at bounding box center [1118, 683] width 229 height 13
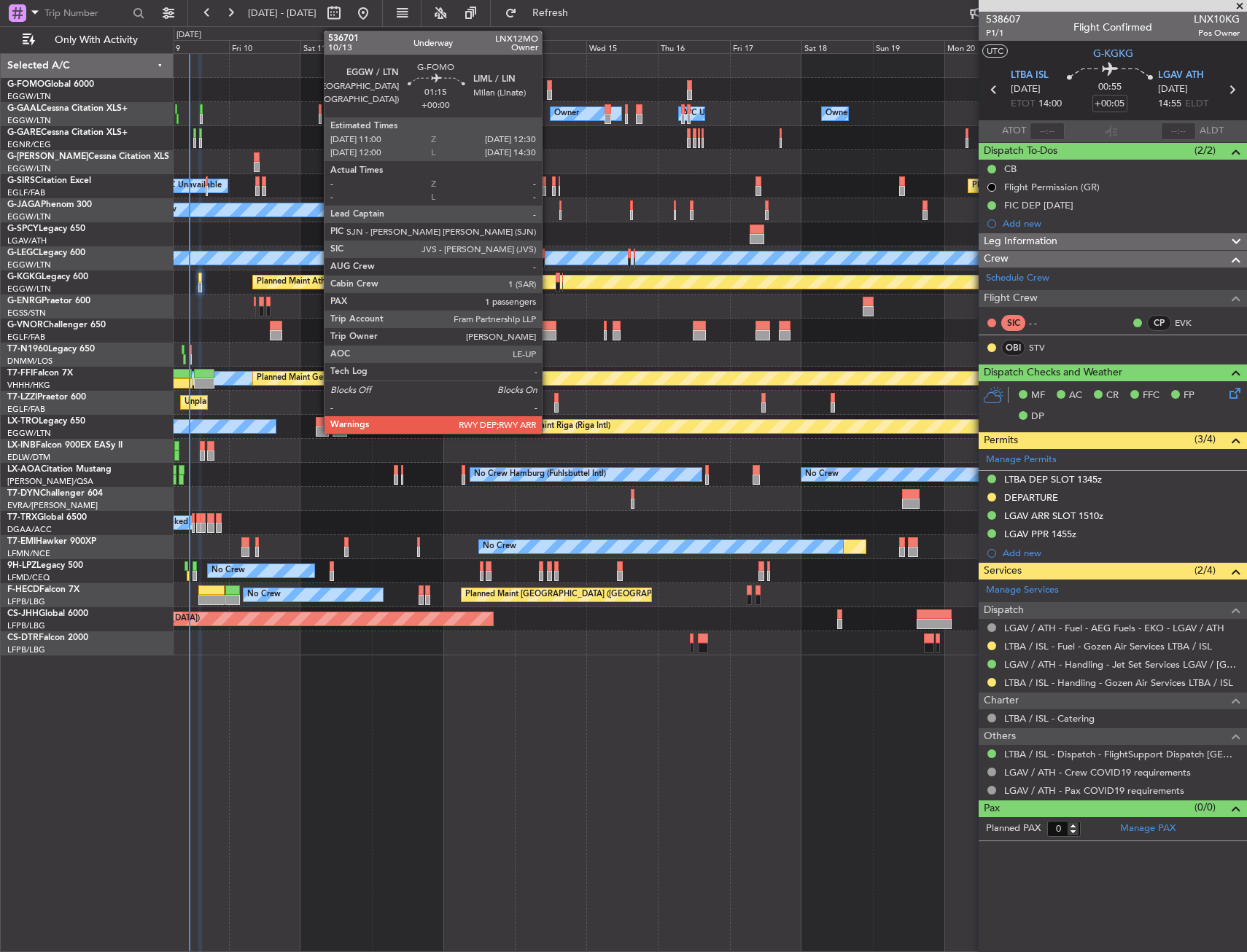
click at [548, 87] on div at bounding box center [550, 85] width 5 height 10
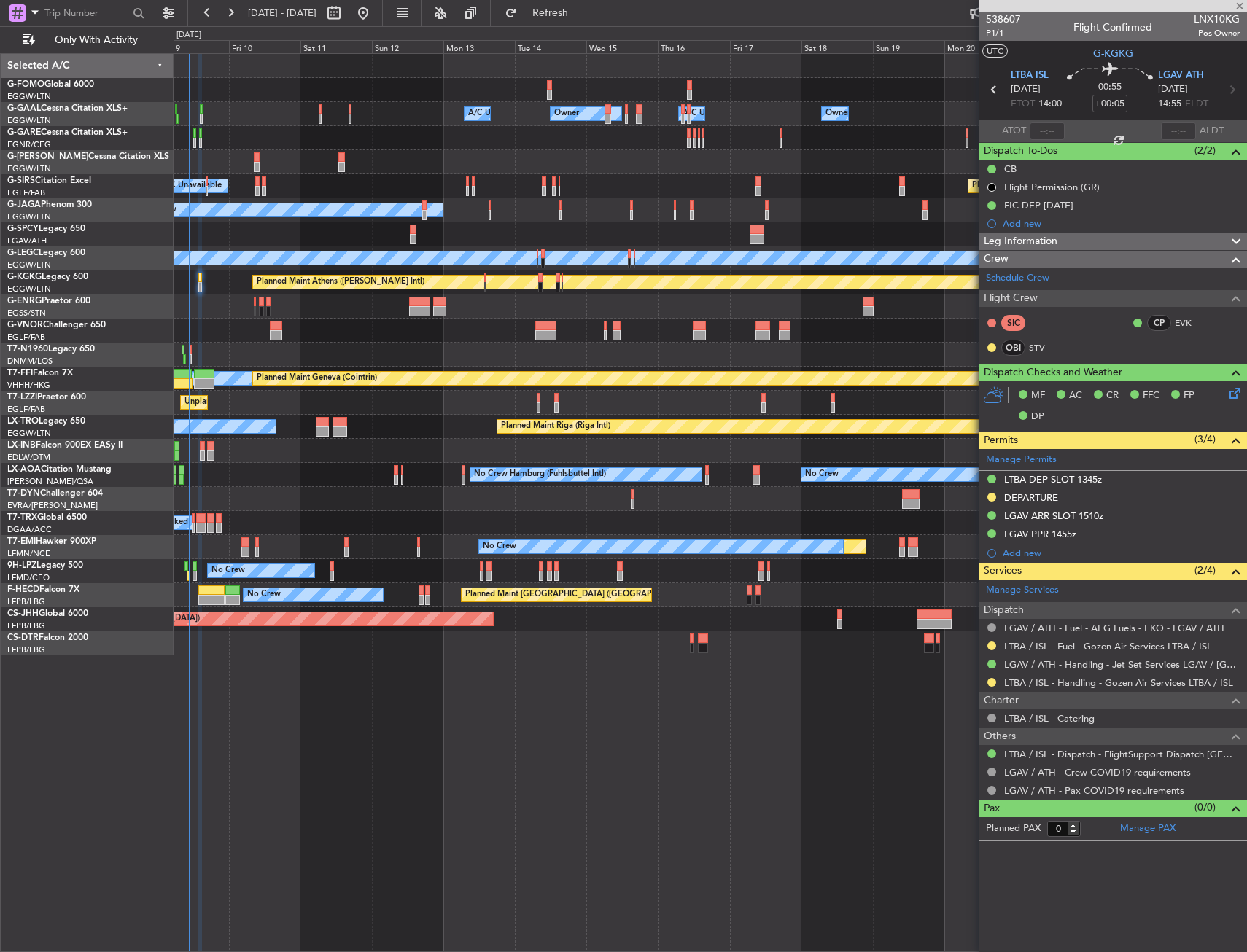
type input "1"
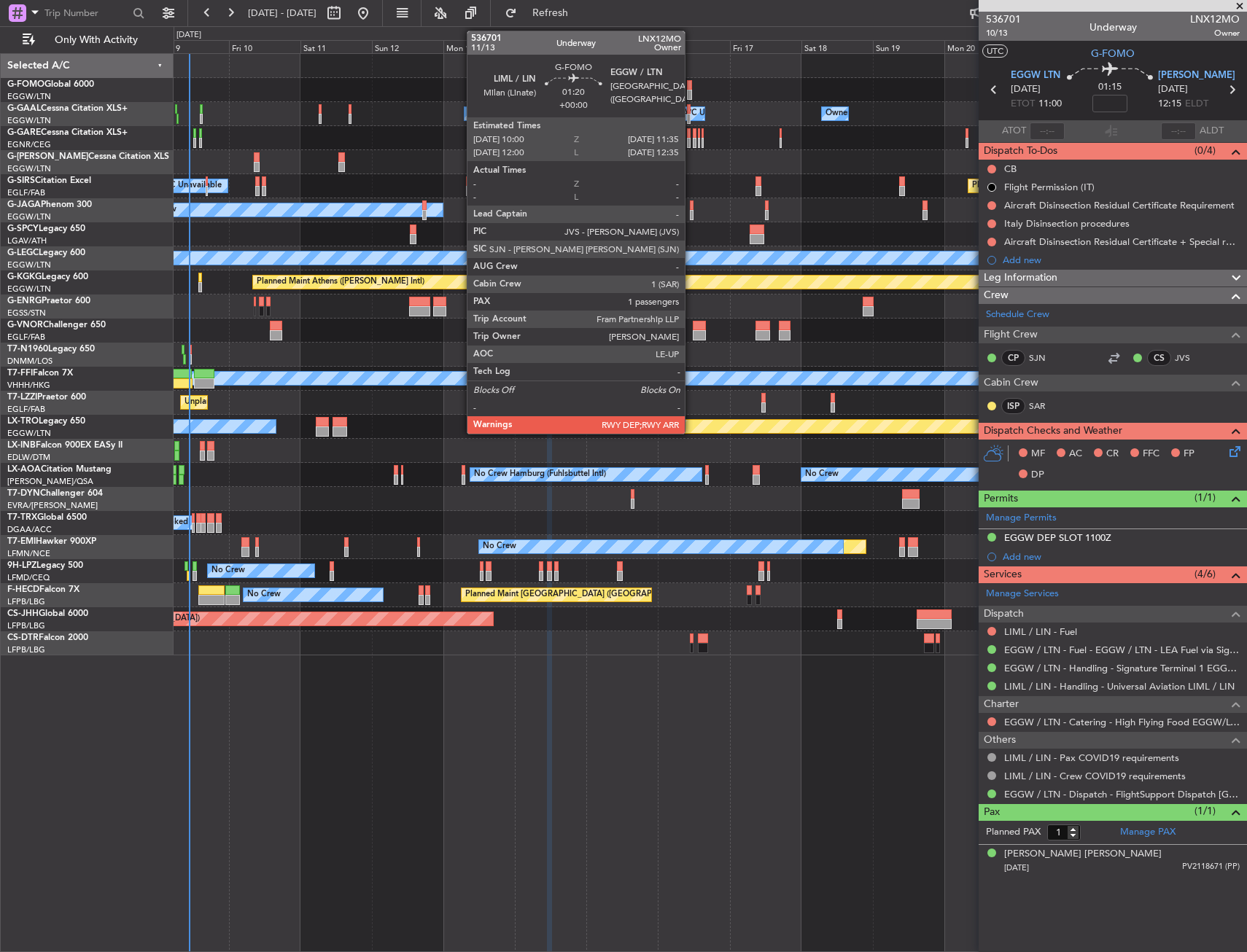
click at [691, 89] on div at bounding box center [690, 85] width 5 height 10
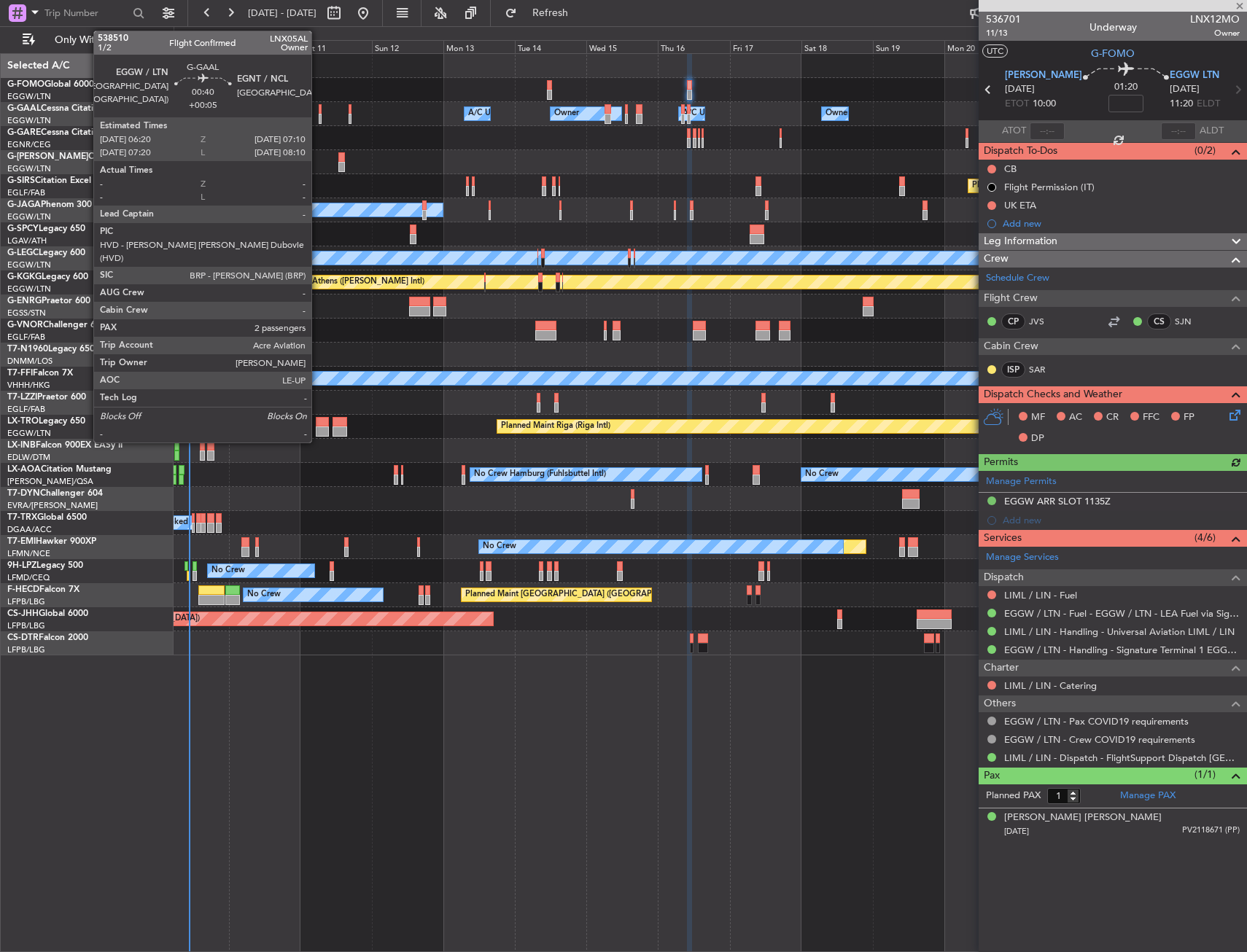
click at [319, 116] on div at bounding box center [320, 118] width 3 height 10
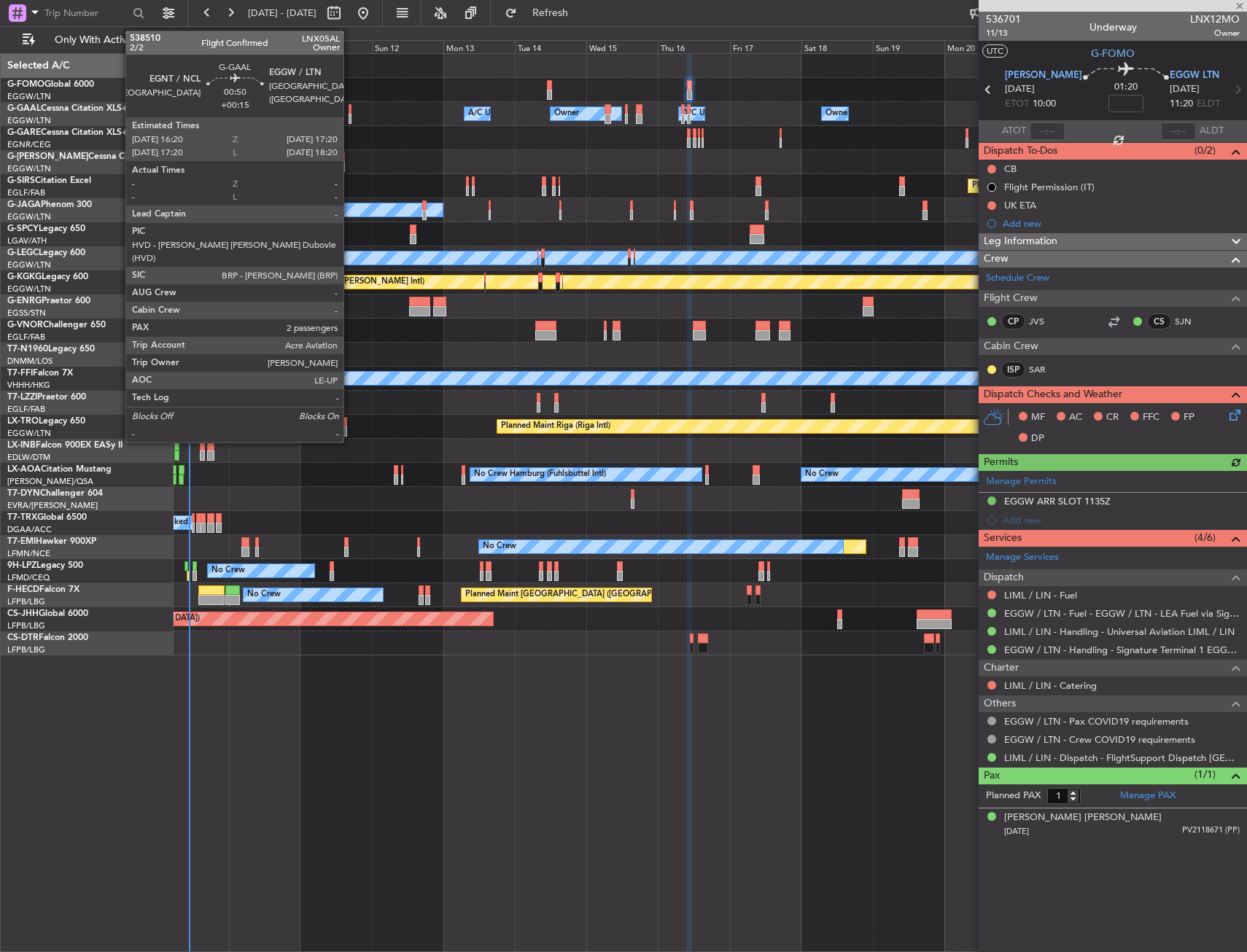
type input "+00:05"
type input "2"
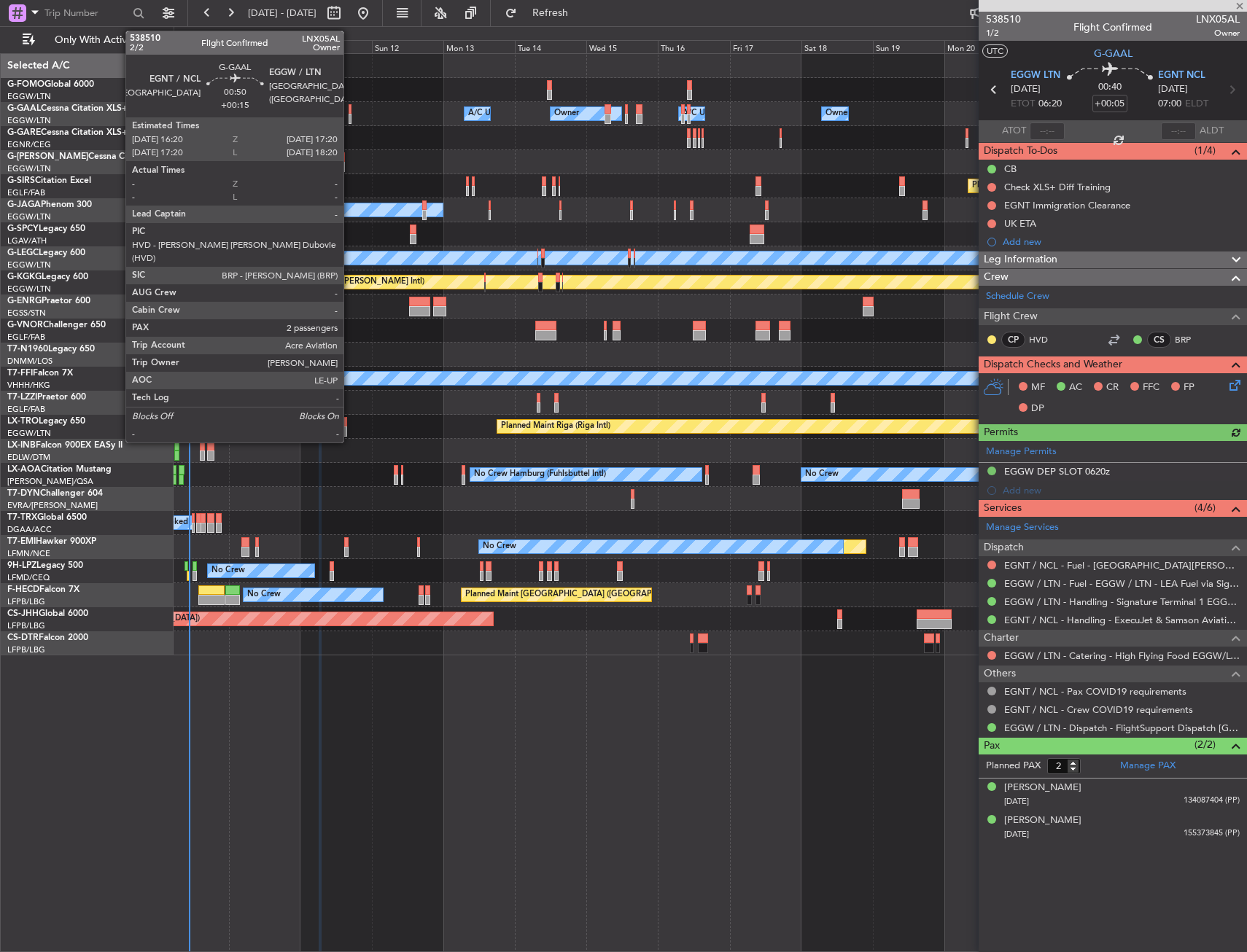
click at [350, 110] on div at bounding box center [350, 109] width 3 height 10
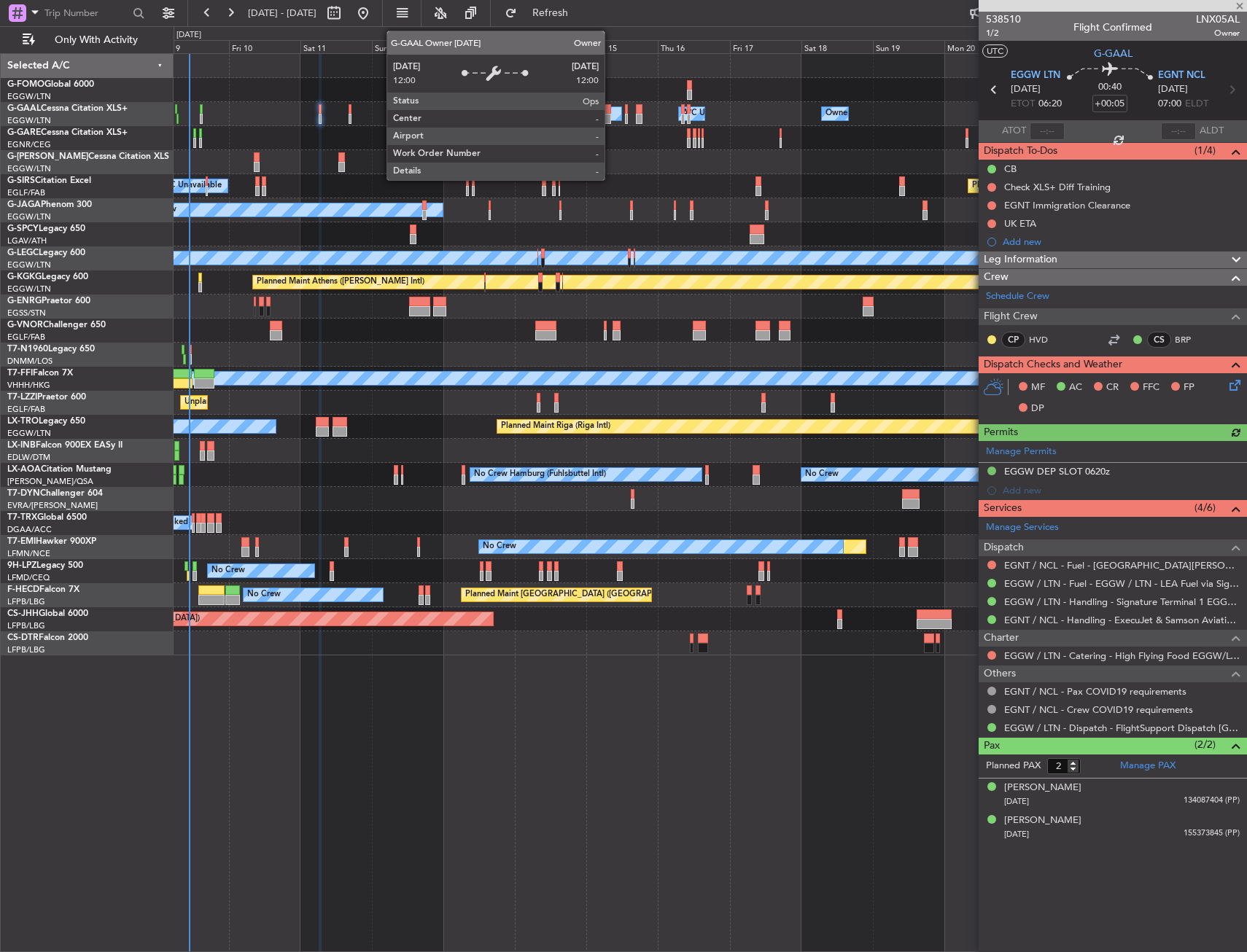
type input "+00:15"
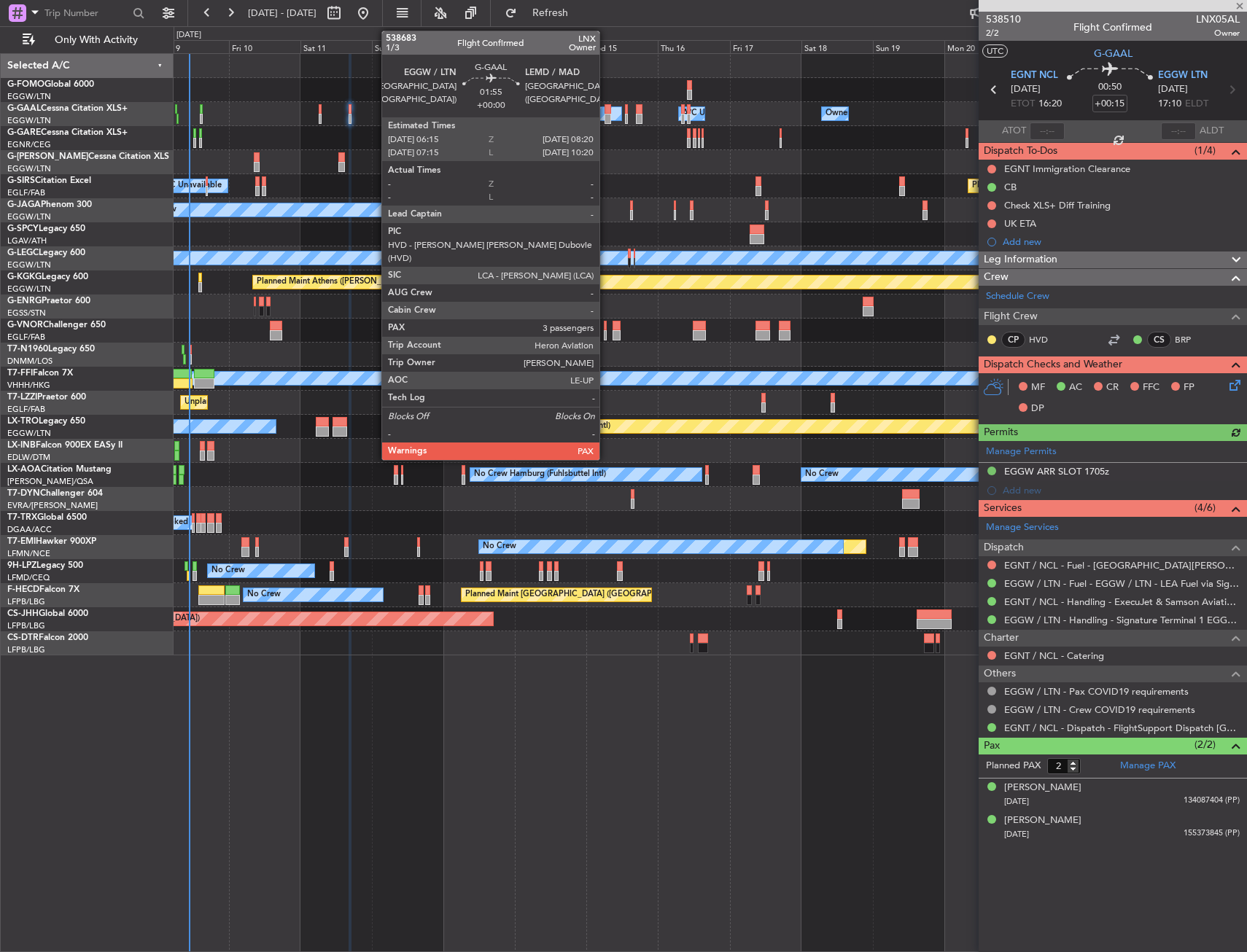
click at [606, 112] on div at bounding box center [608, 109] width 7 height 10
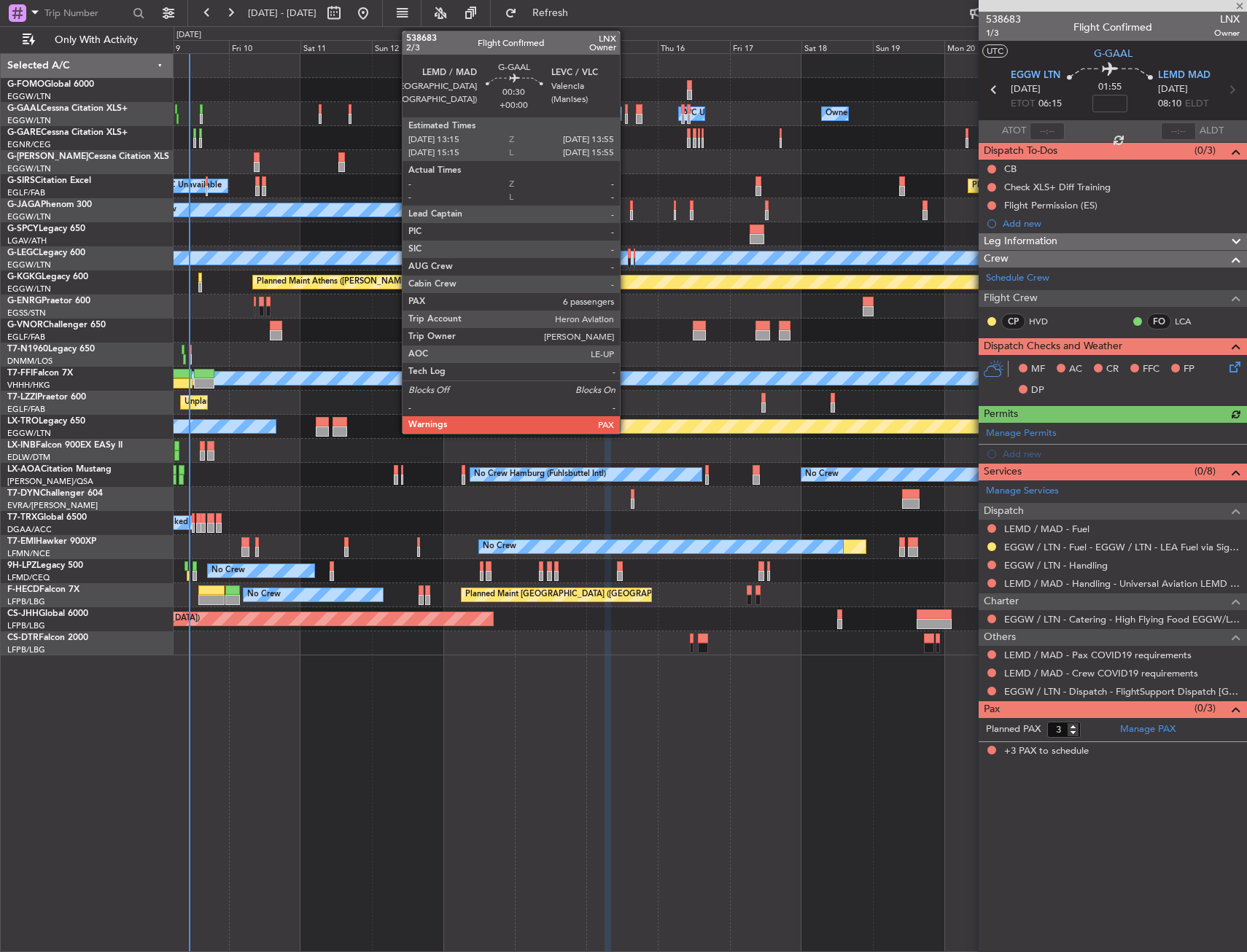
click at [626, 113] on div at bounding box center [626, 118] width 3 height 10
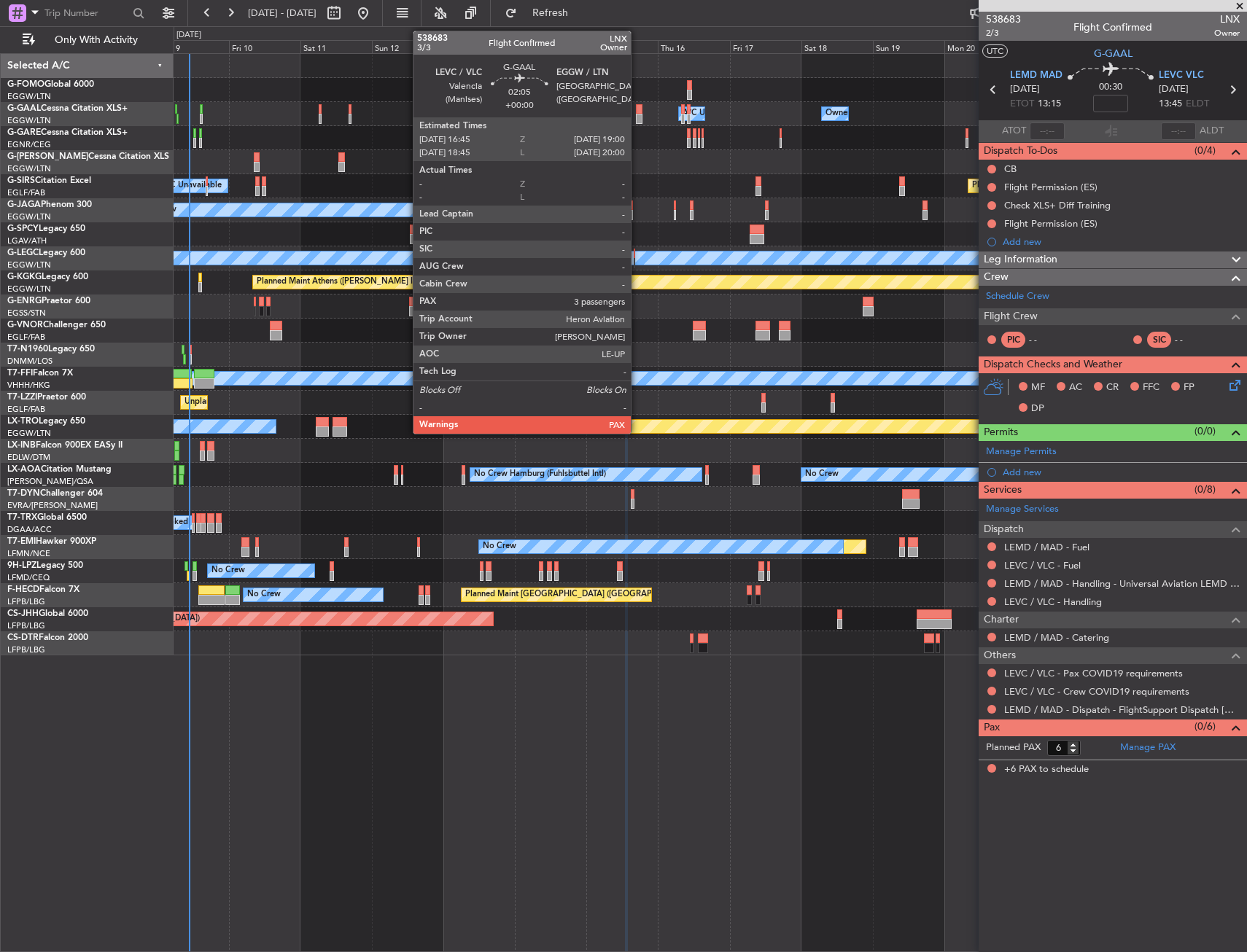
click at [638, 116] on div at bounding box center [639, 118] width 8 height 10
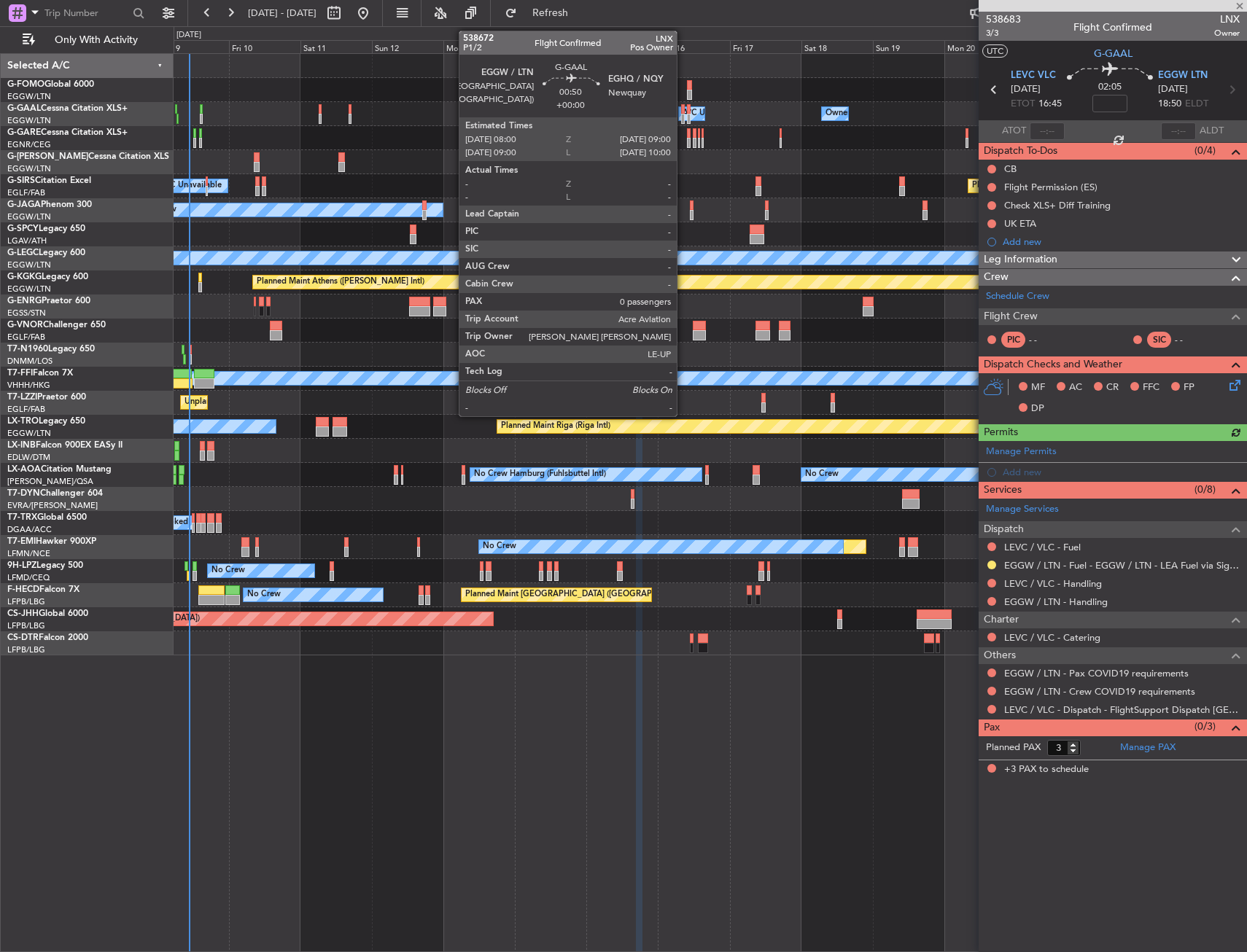
click at [684, 107] on div at bounding box center [683, 109] width 3 height 10
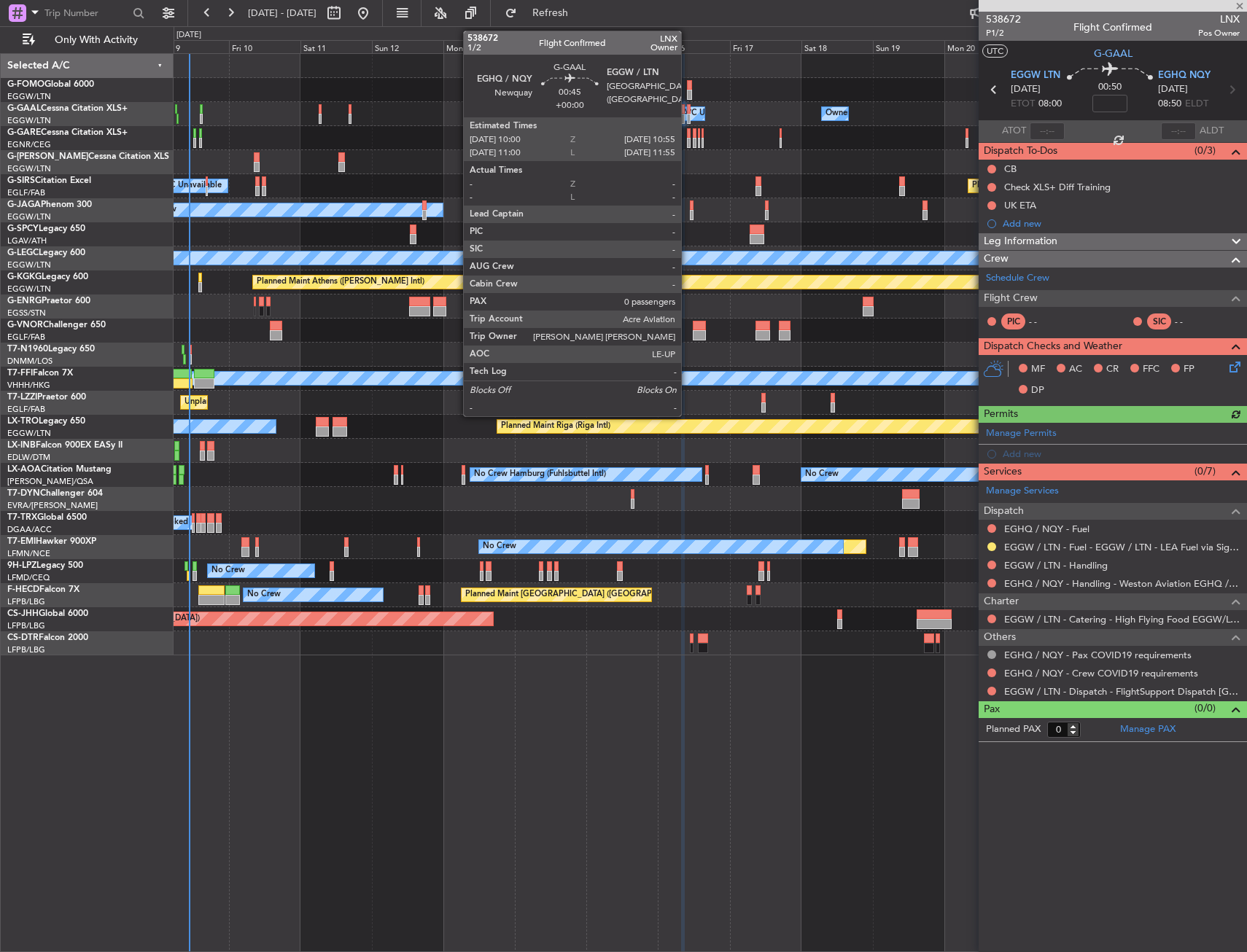
click at [688, 113] on div at bounding box center [688, 109] width 3 height 10
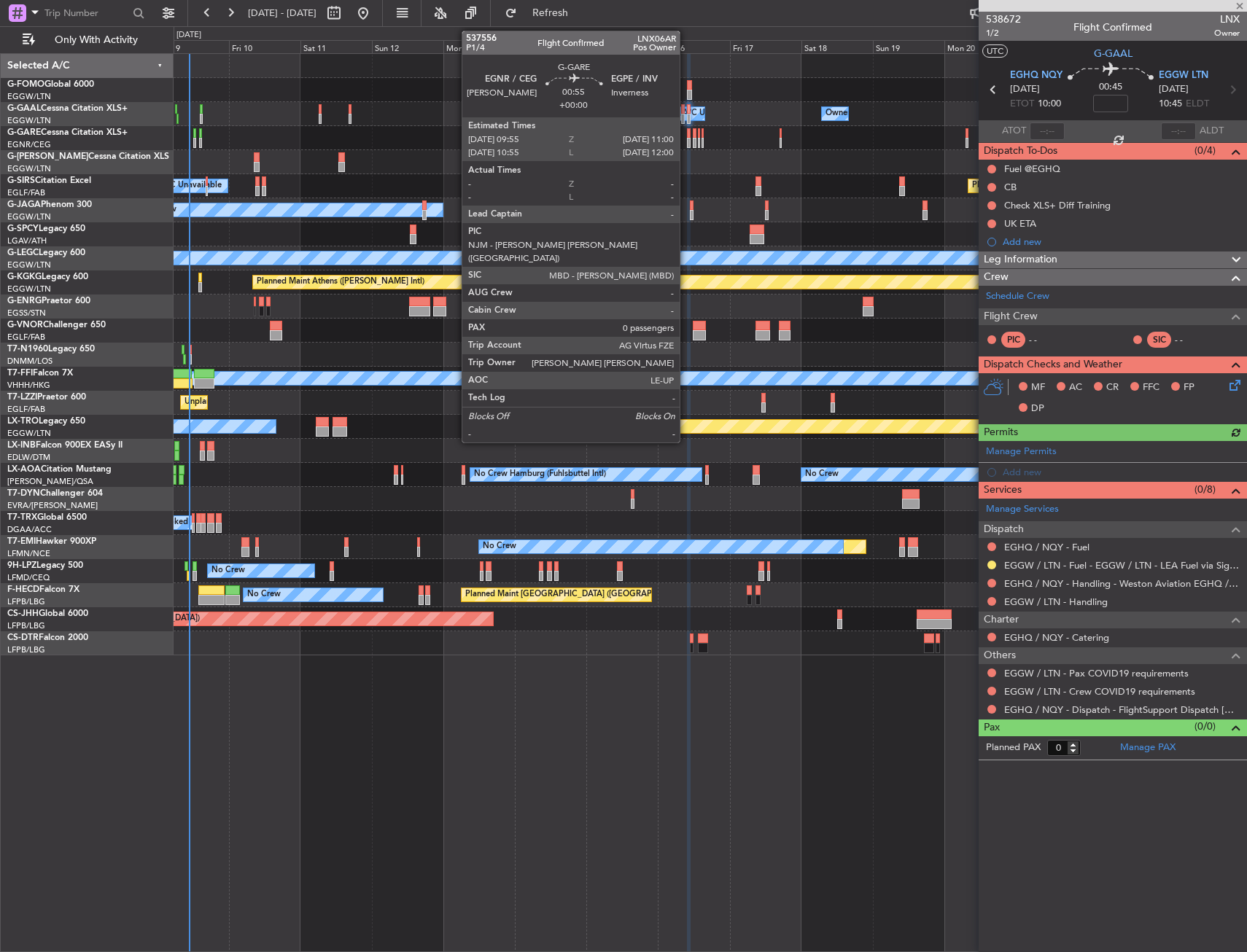
click at [687, 145] on div at bounding box center [689, 143] width 3 height 10
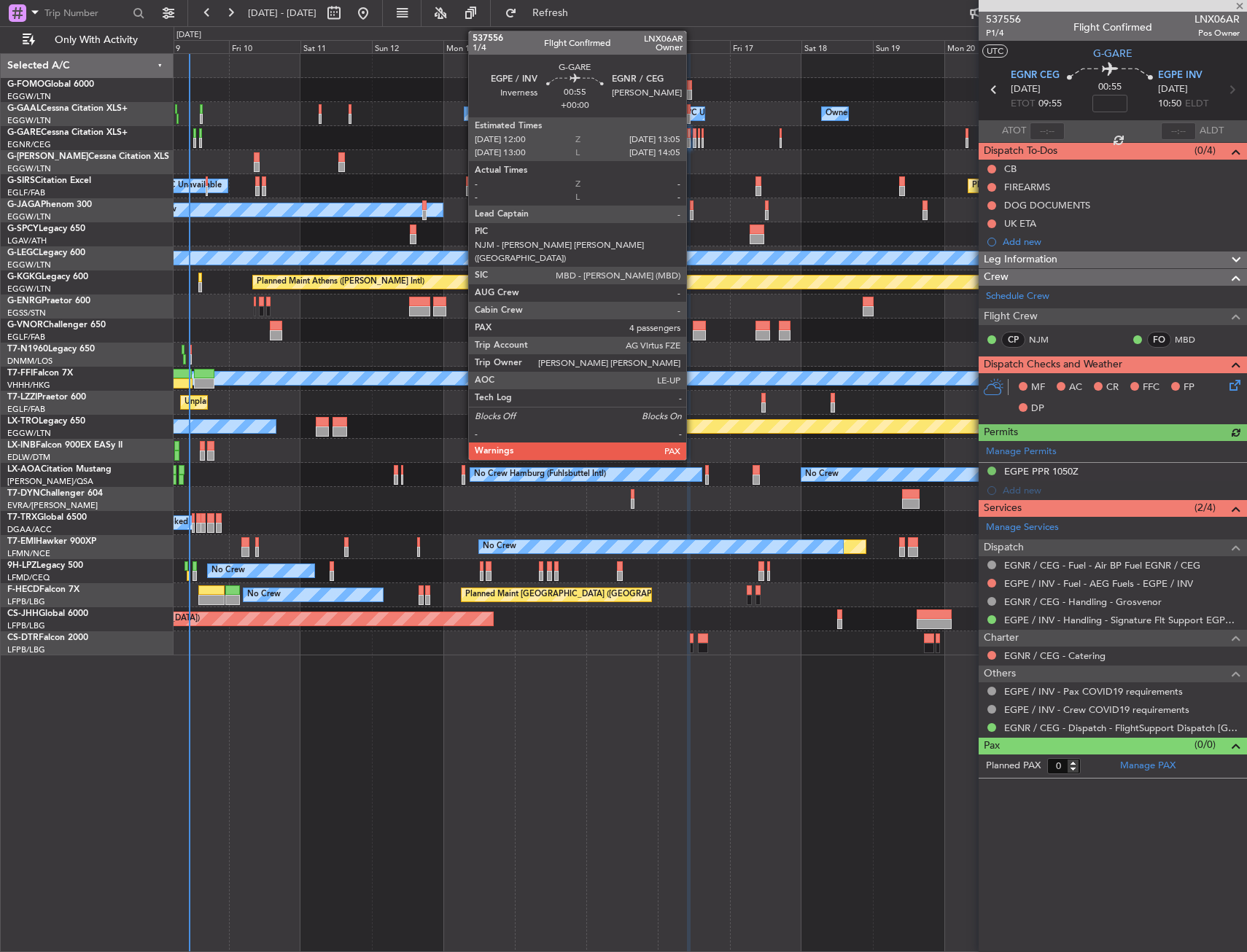
click at [693, 138] on div at bounding box center [695, 143] width 3 height 10
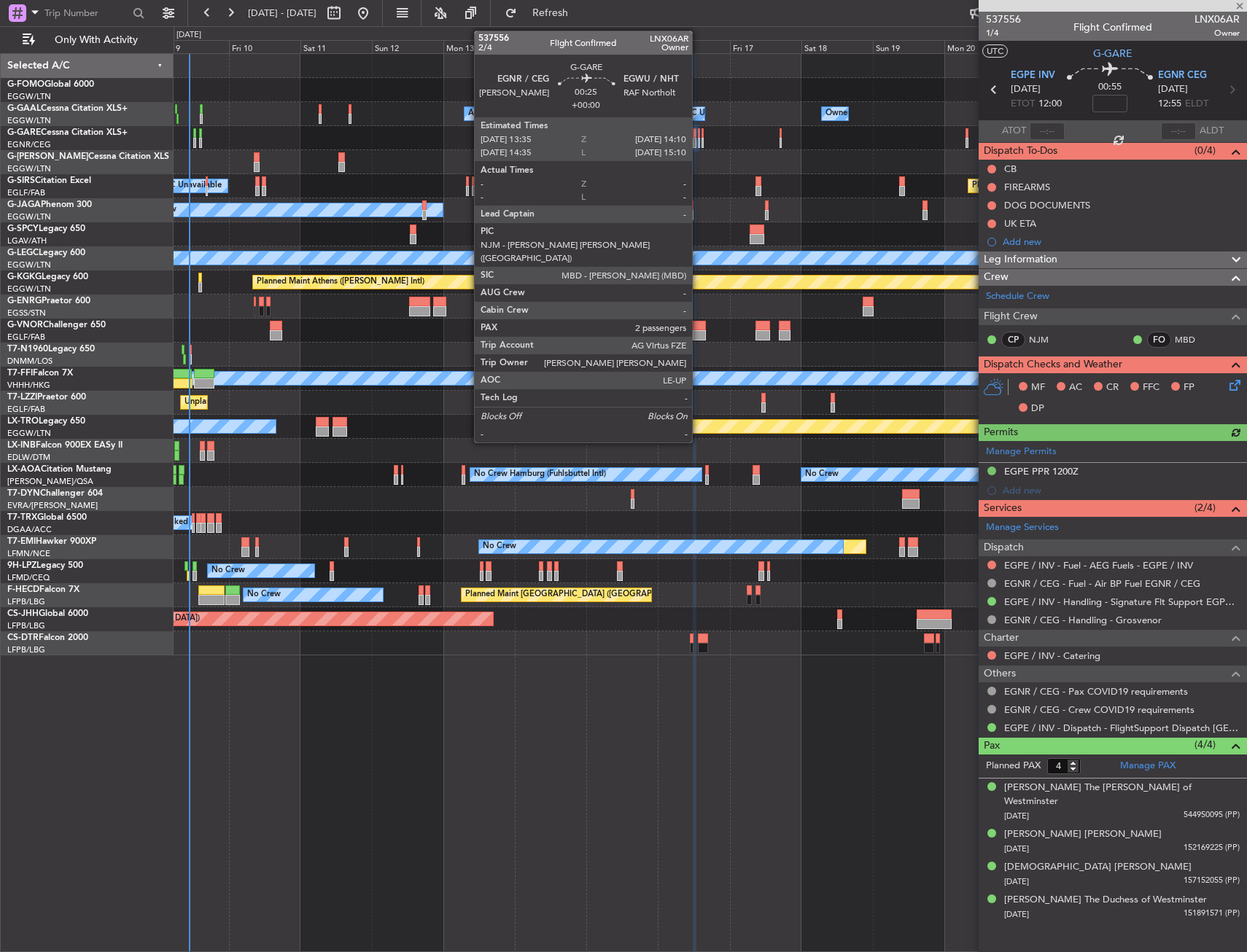
click at [699, 138] on div at bounding box center [699, 143] width 3 height 10
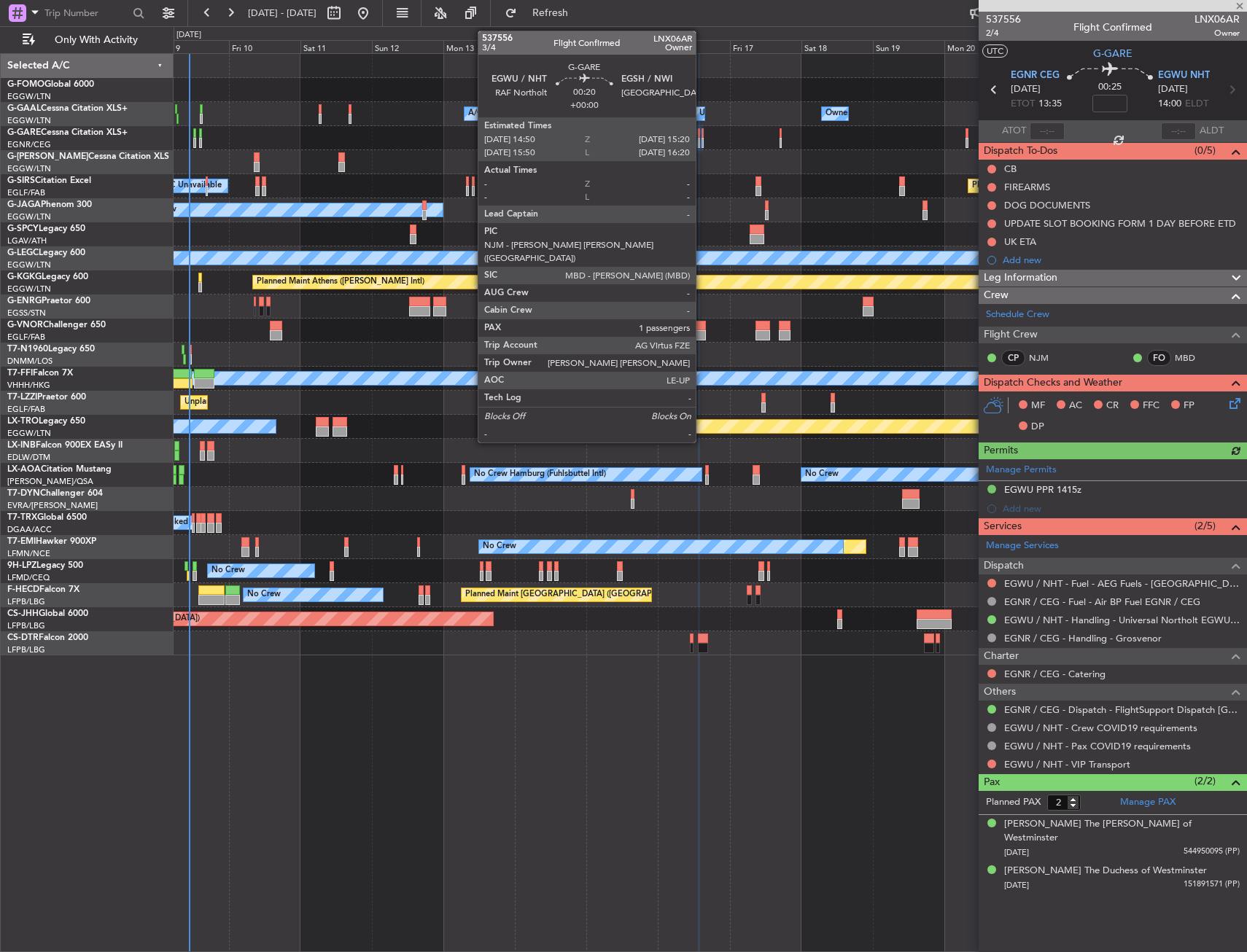
click at [702, 138] on div at bounding box center [702, 143] width 3 height 10
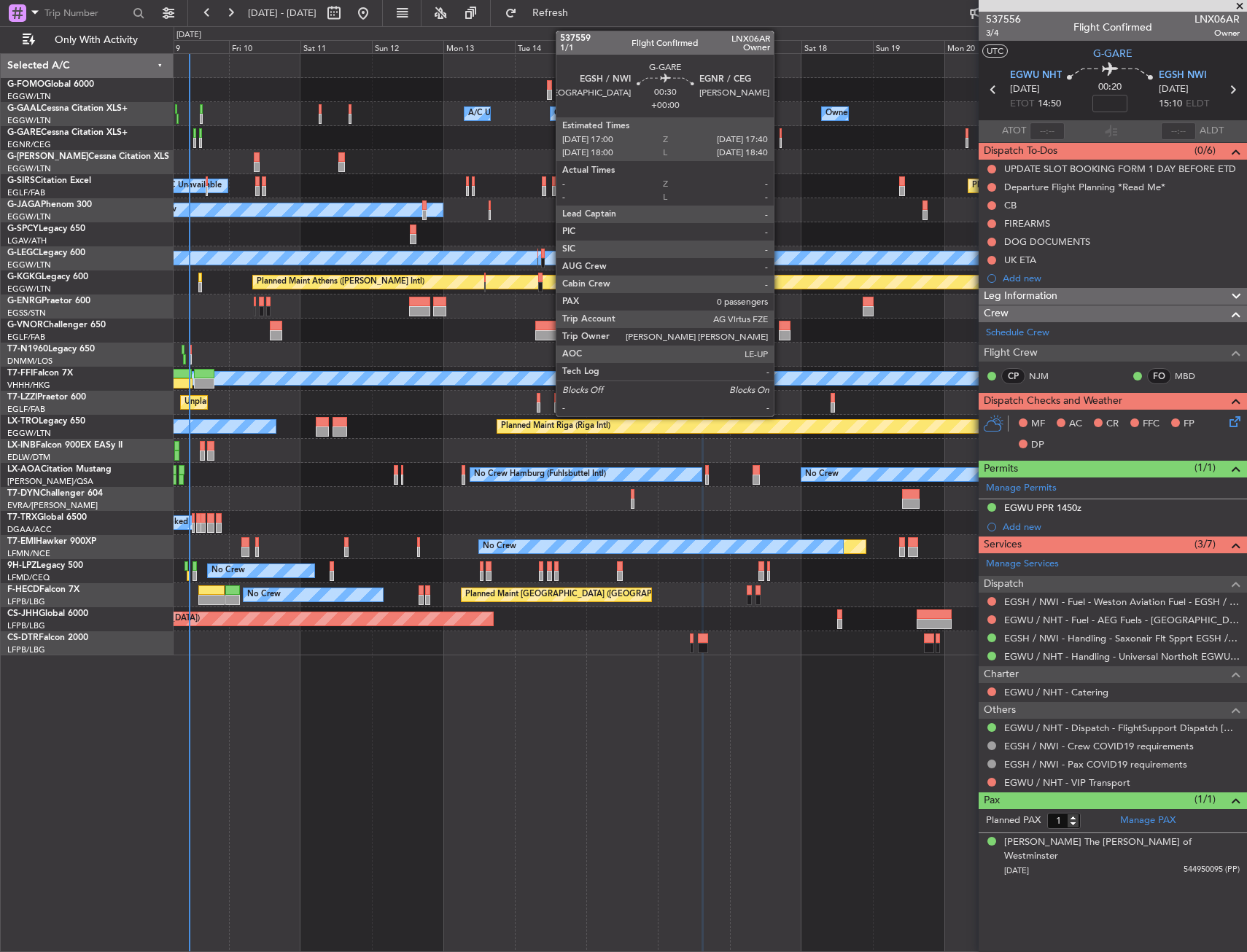
click at [780, 136] on div at bounding box center [781, 134] width 3 height 10
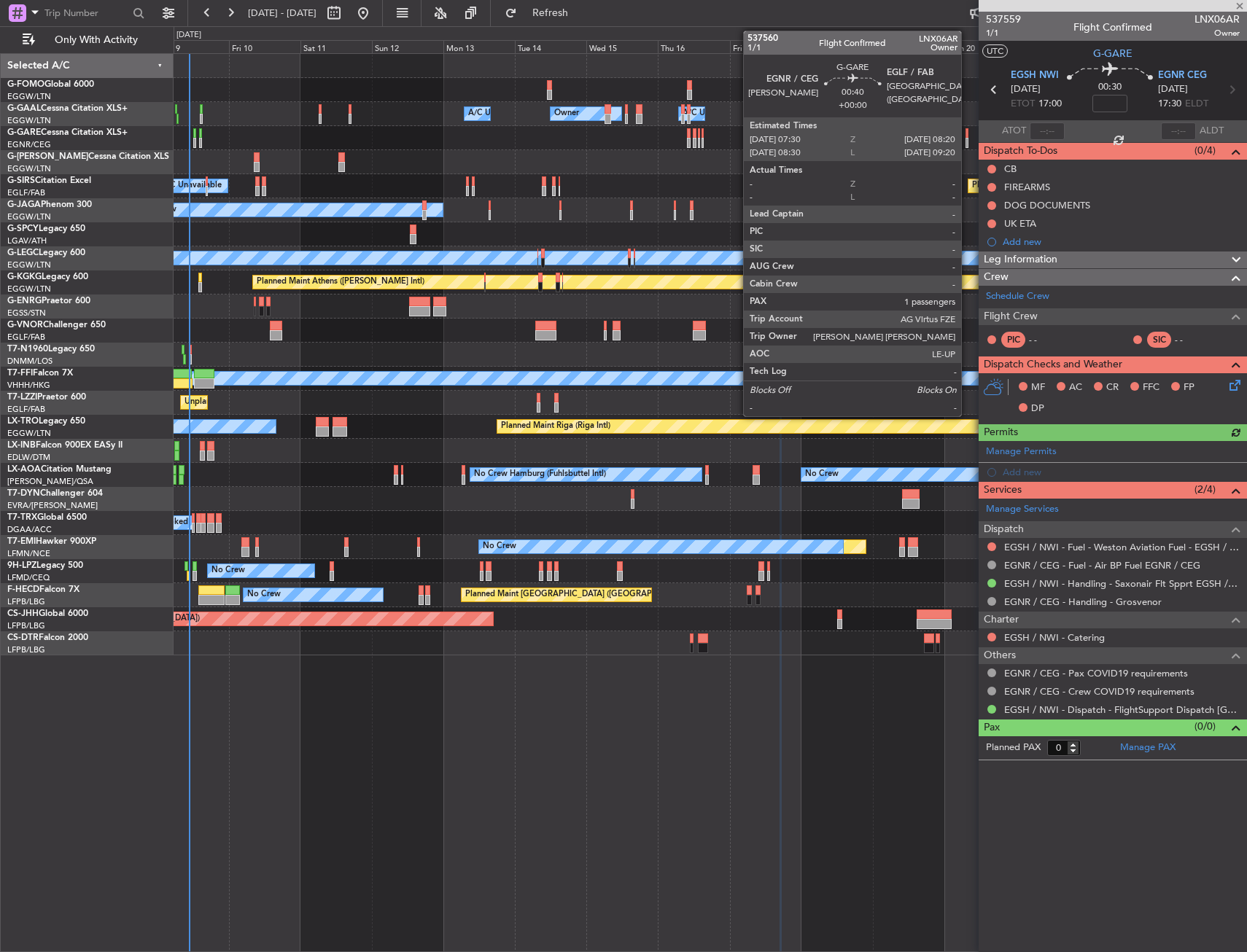
click at [967, 136] on div at bounding box center [967, 134] width 3 height 10
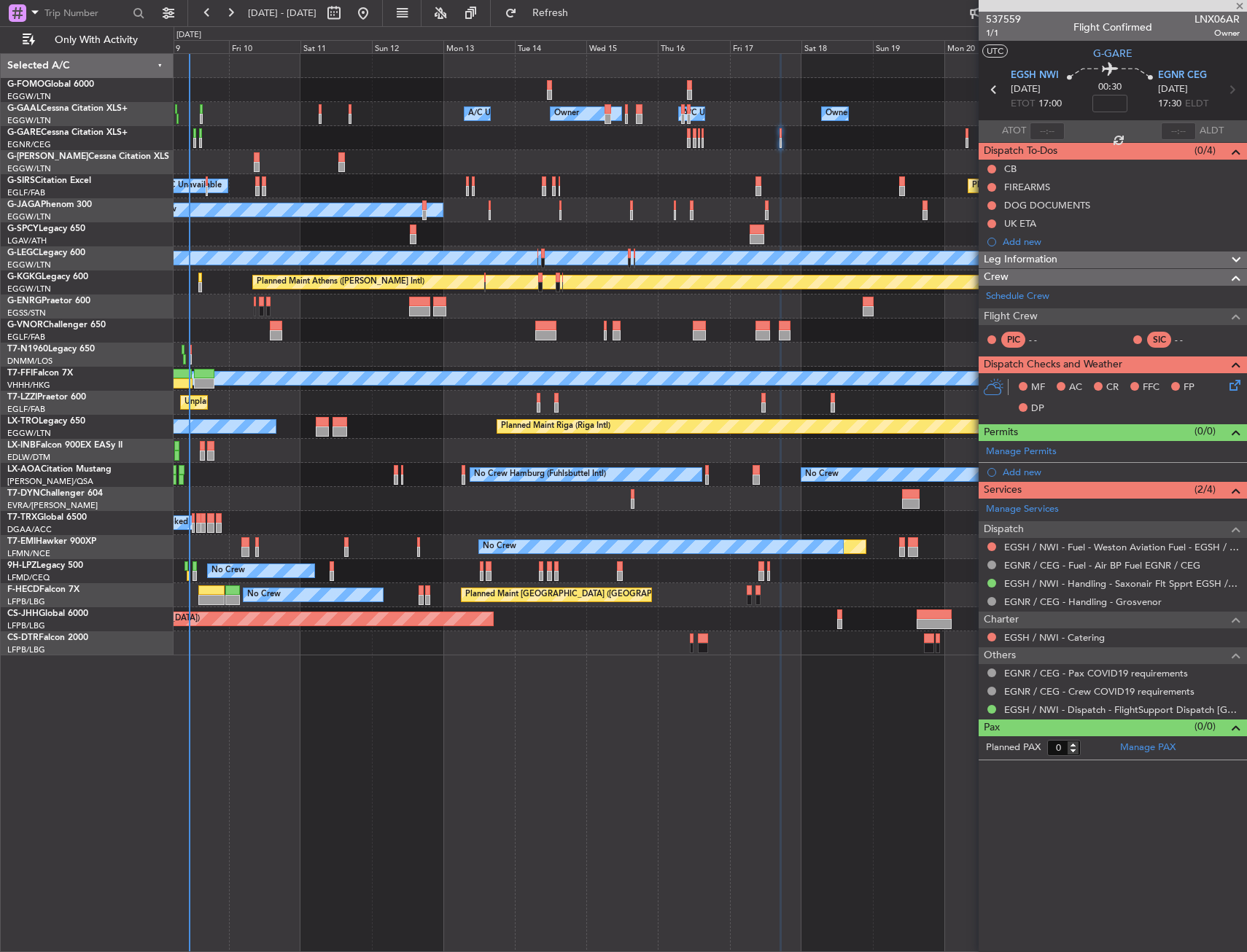
type input "1"
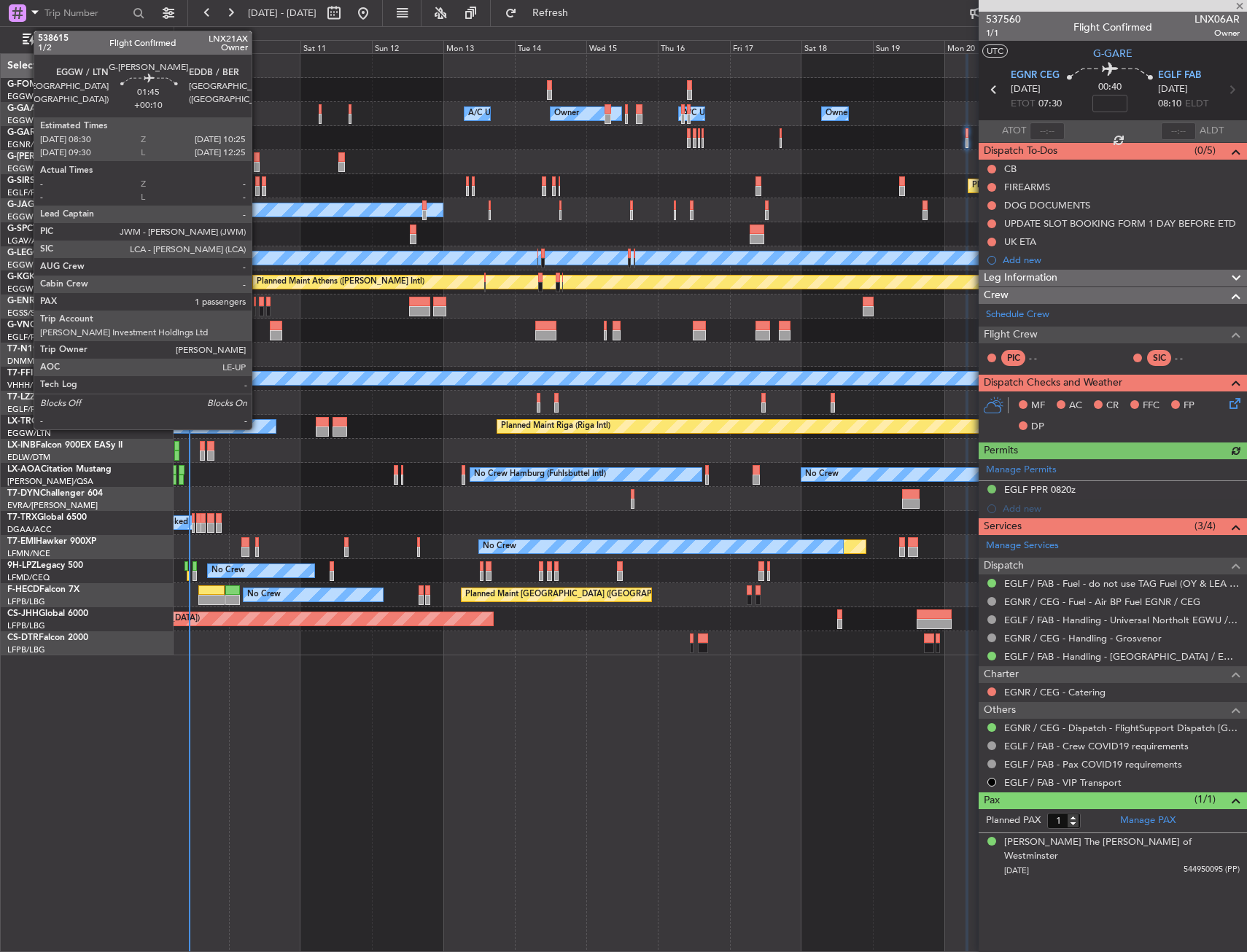
click at [258, 164] on div at bounding box center [257, 167] width 6 height 10
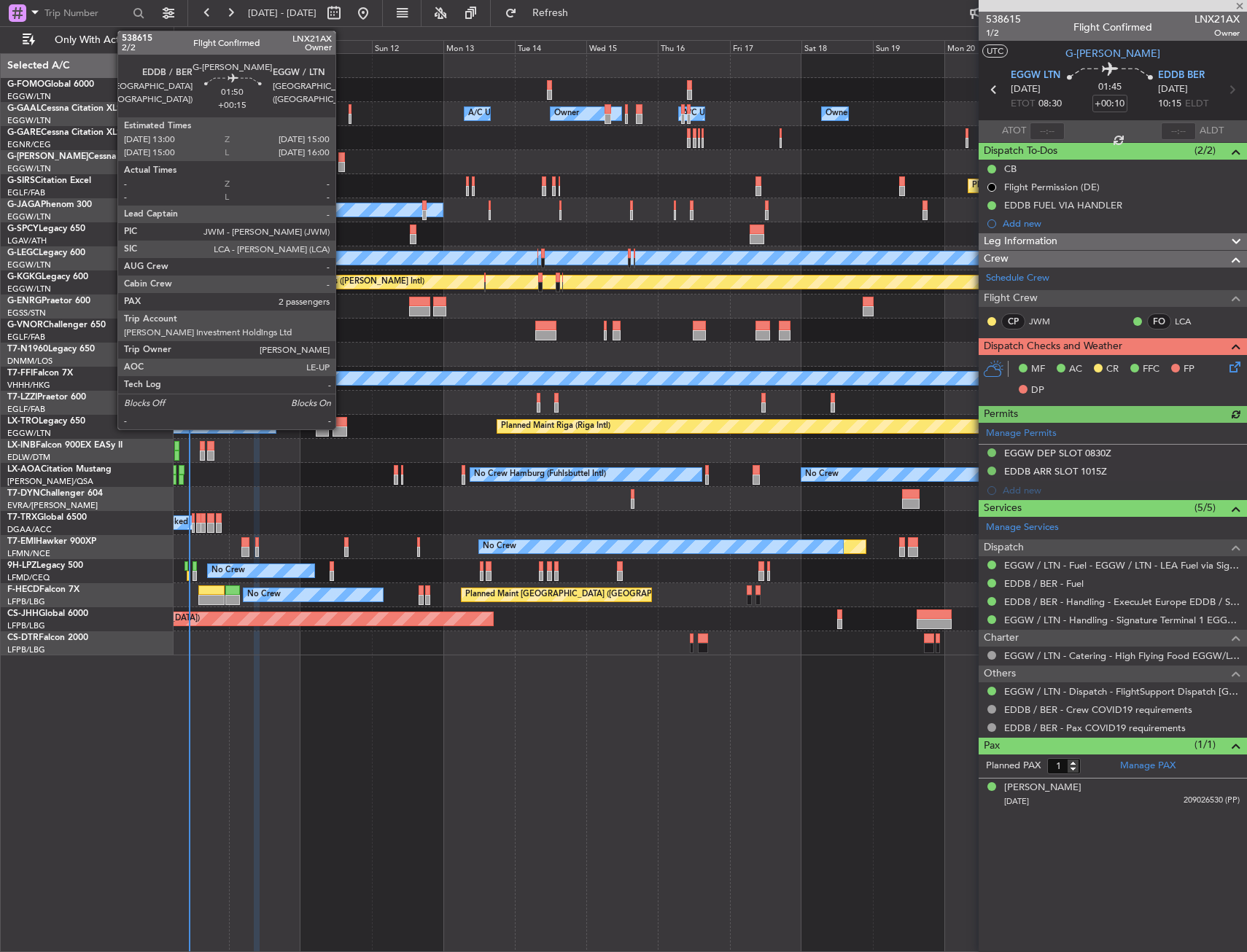
click at [342, 162] on div at bounding box center [342, 167] width 7 height 10
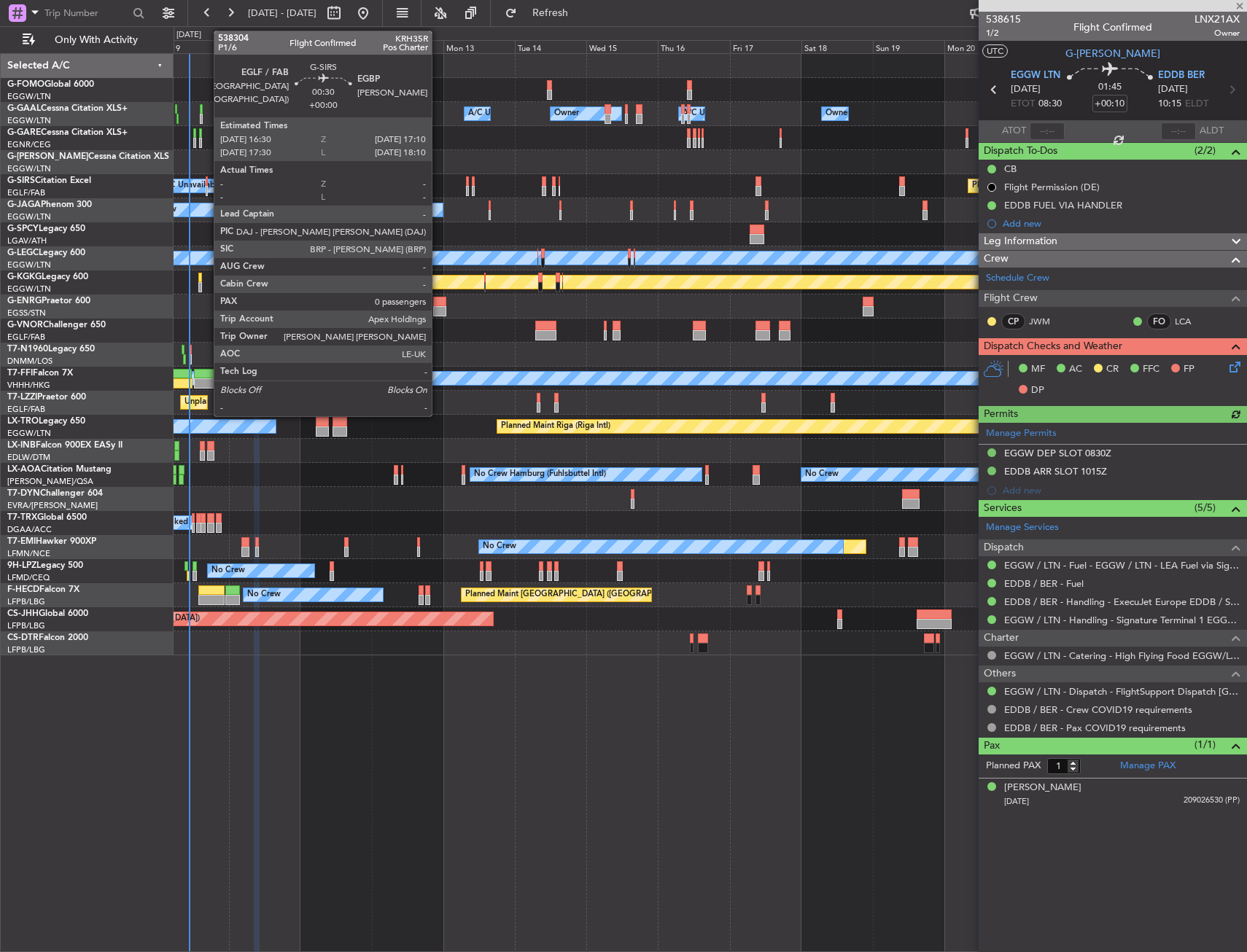
type input "+00:15"
type input "2"
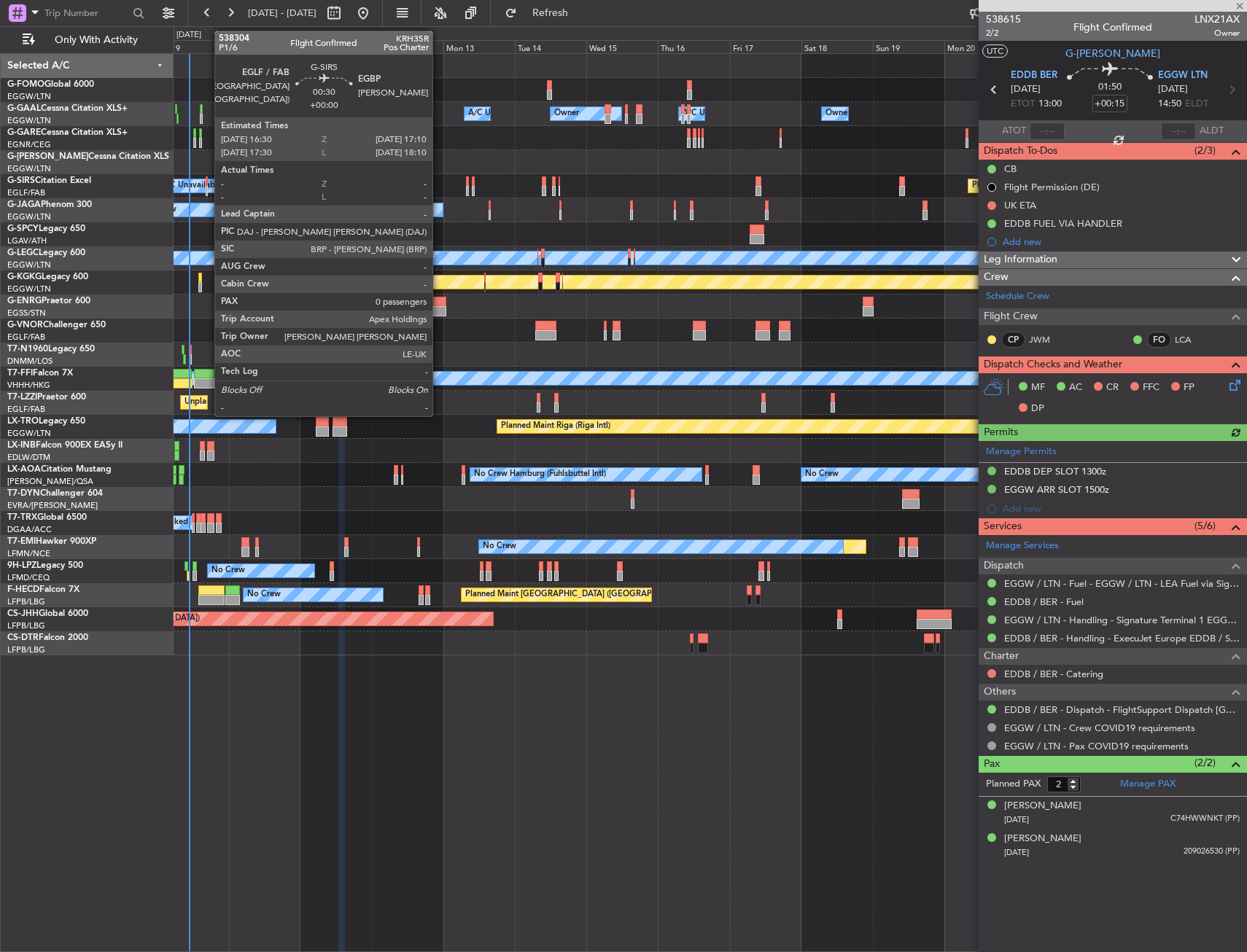
click at [207, 184] on div at bounding box center [206, 182] width 3 height 10
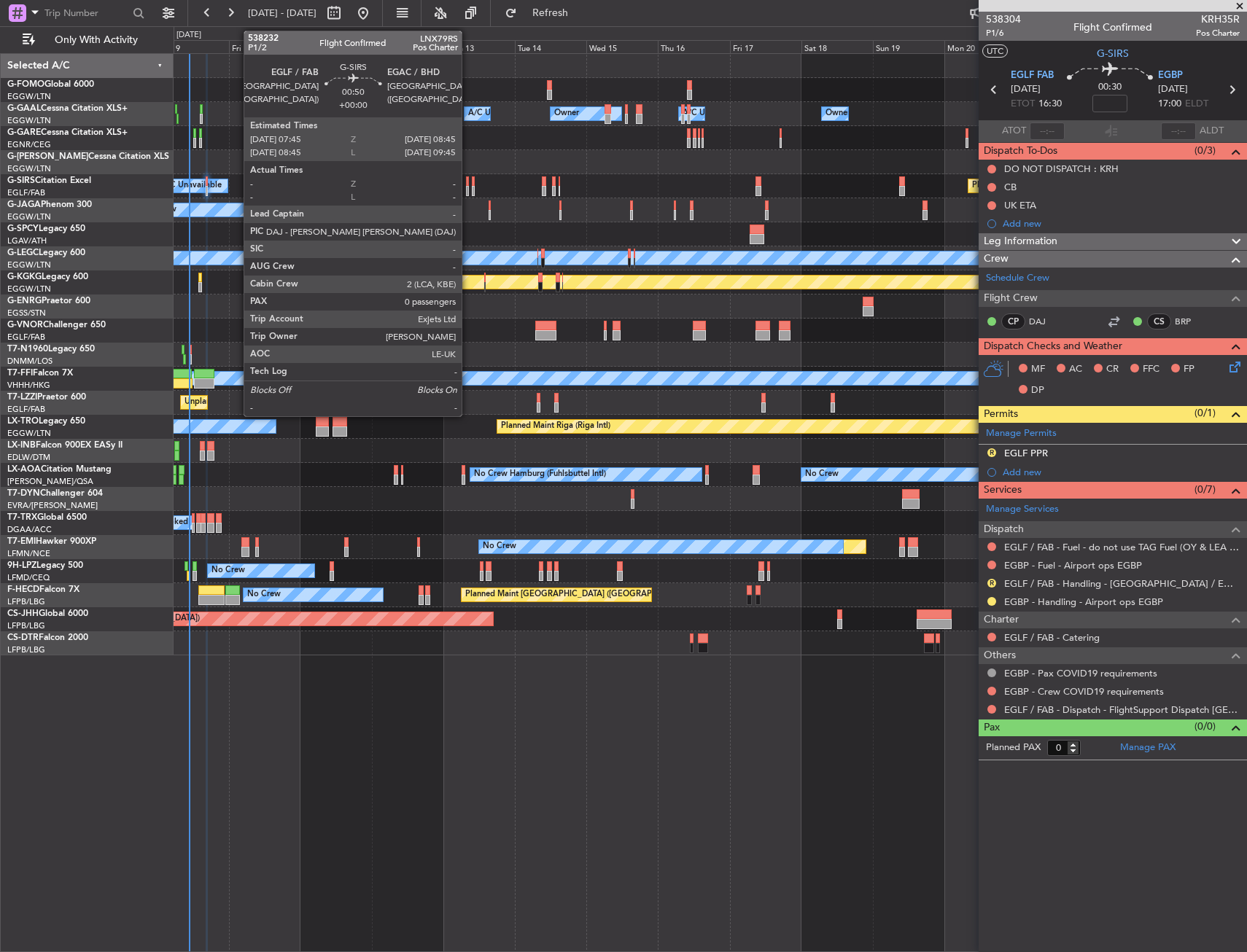
click at [468, 188] on div at bounding box center [468, 191] width 3 height 10
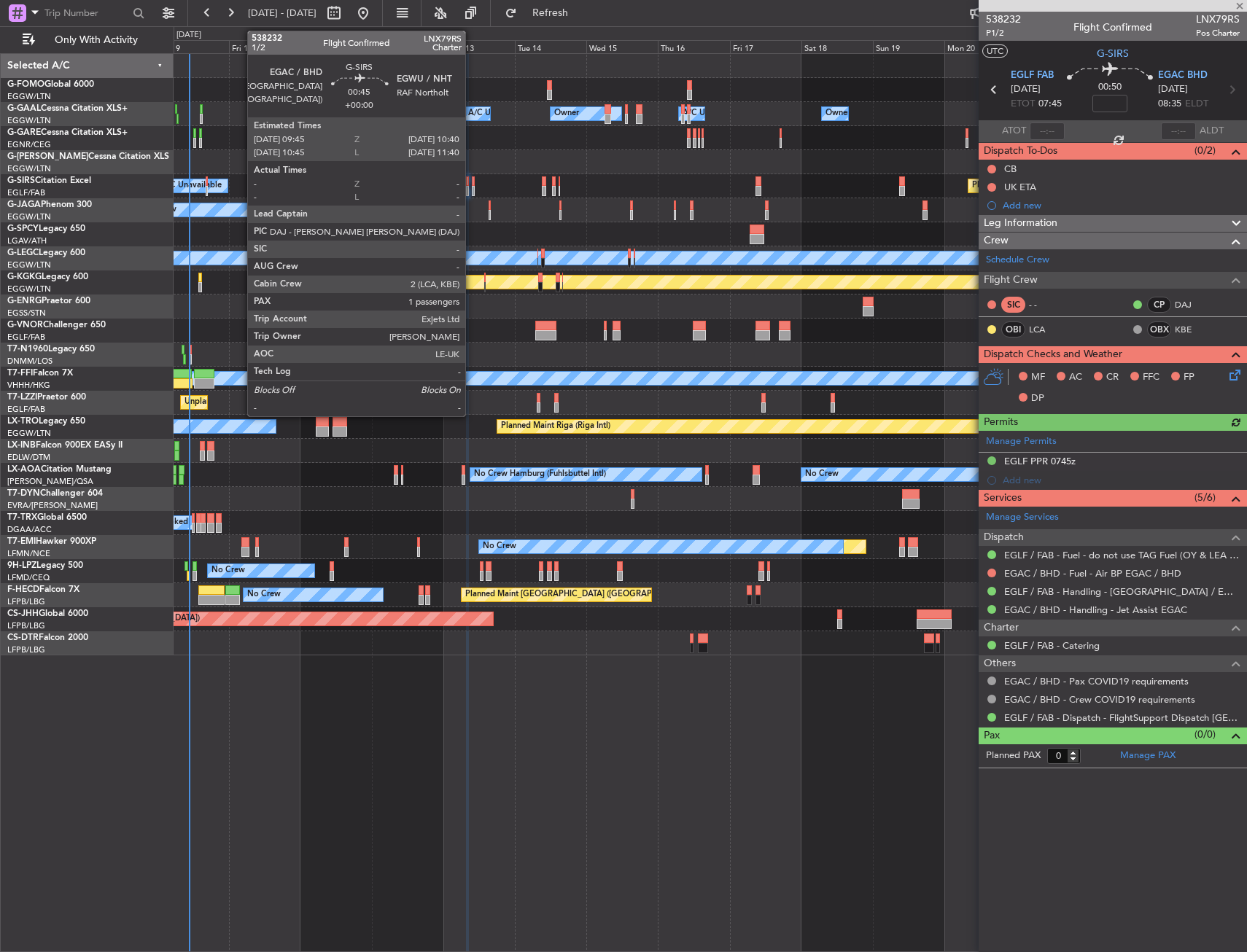
click at [472, 188] on div at bounding box center [473, 191] width 3 height 10
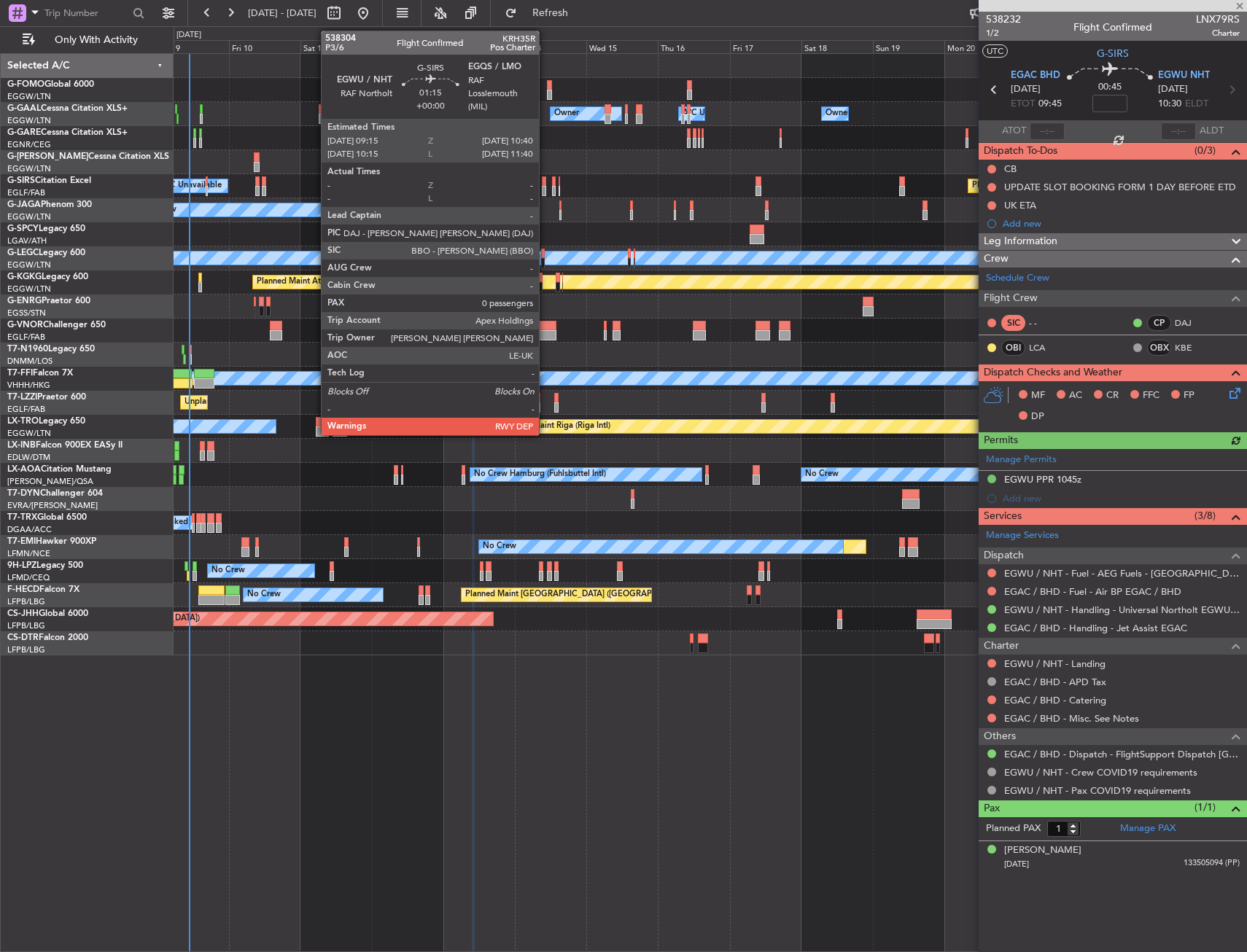
click at [546, 184] on div at bounding box center [544, 182] width 4 height 10
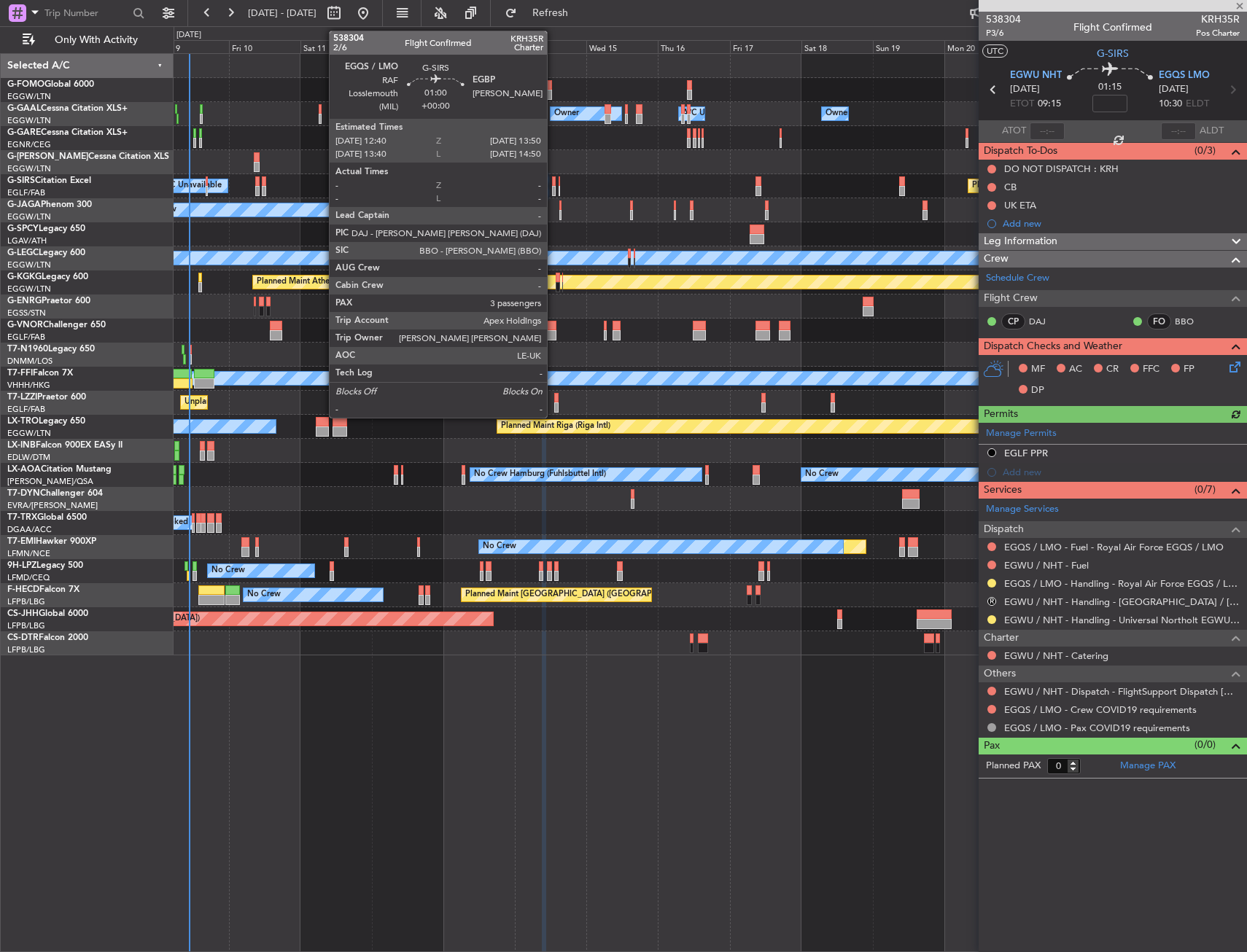
click at [553, 184] on div at bounding box center [554, 182] width 3 height 10
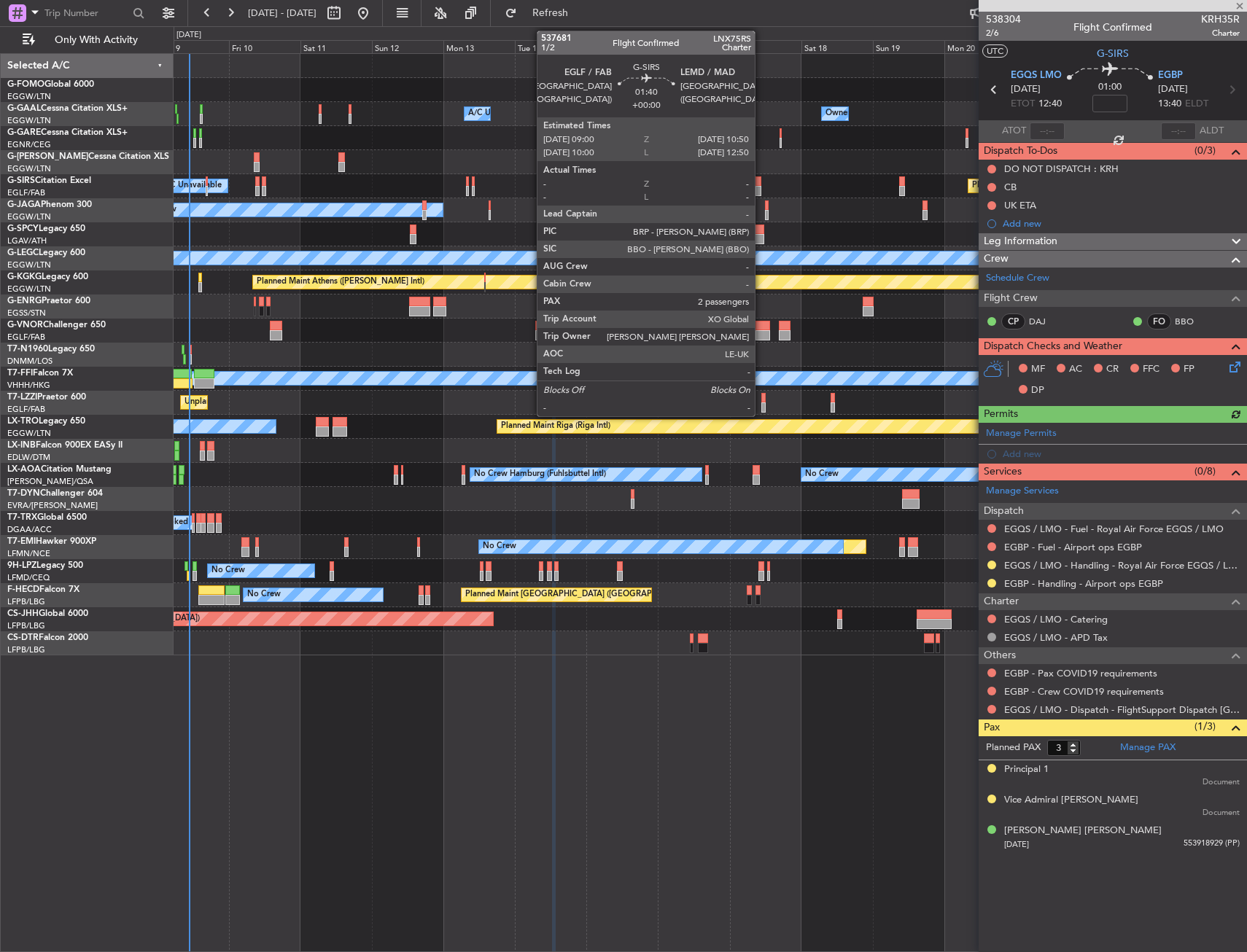
click at [761, 184] on div at bounding box center [758, 182] width 6 height 10
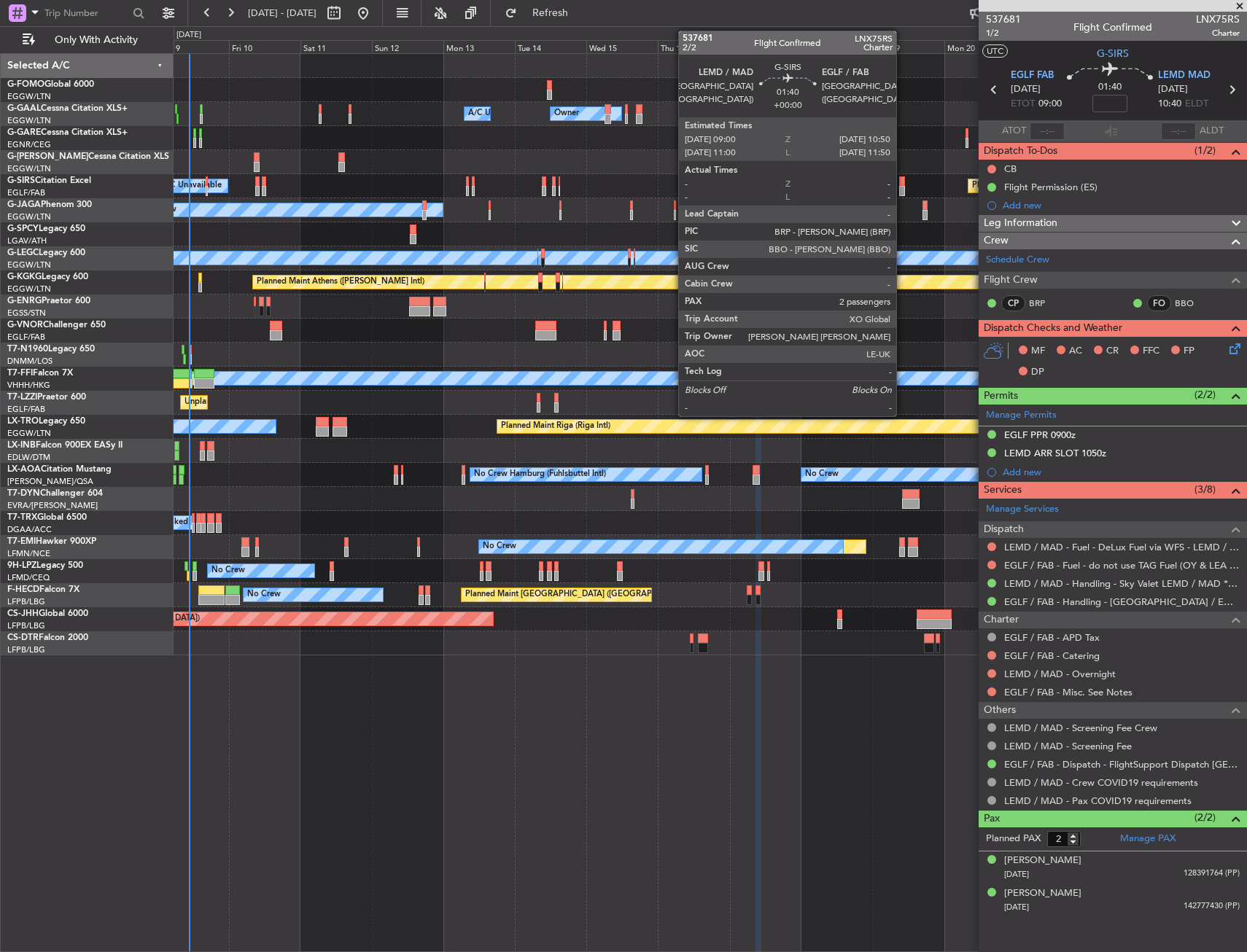
click at [903, 183] on div at bounding box center [902, 182] width 6 height 10
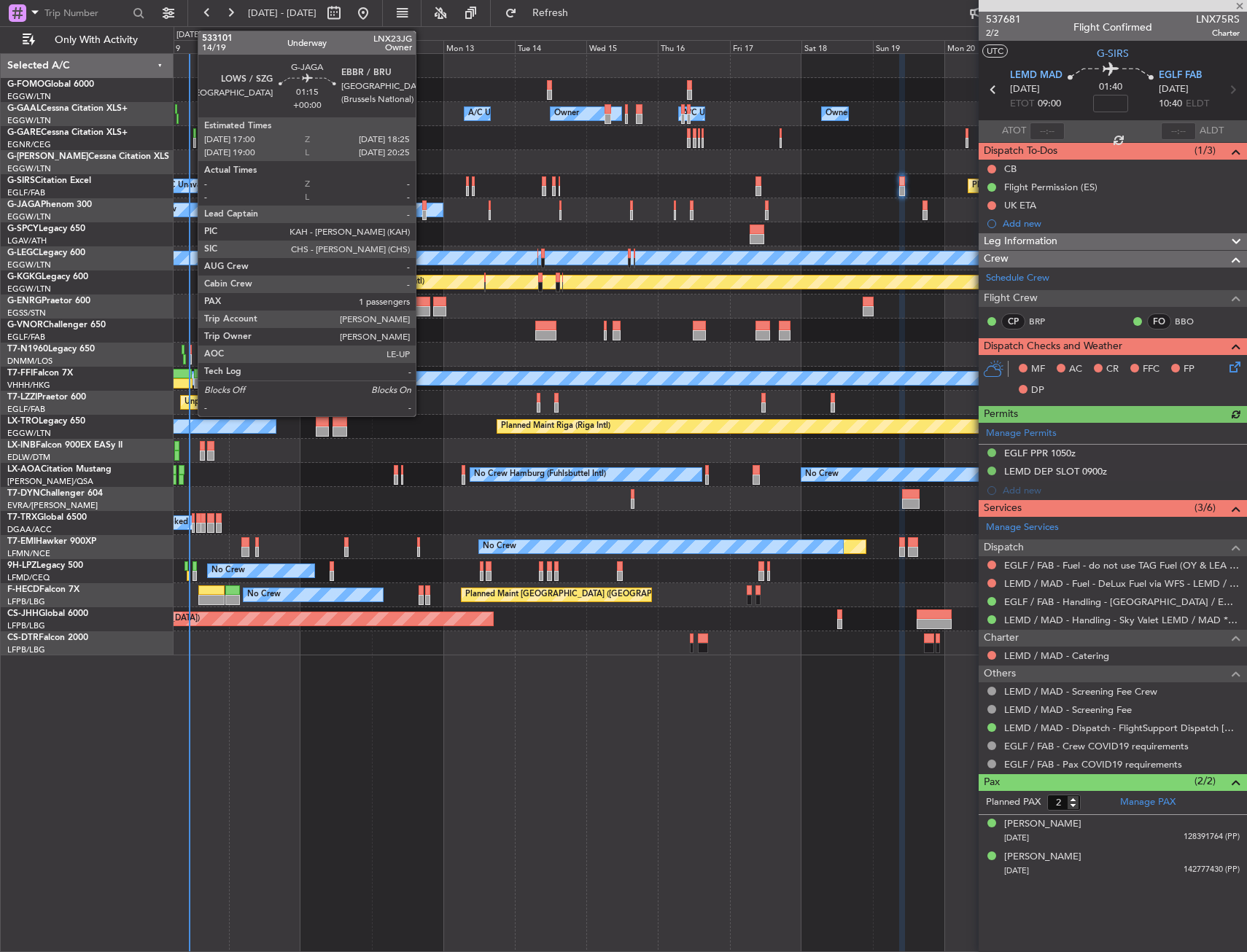
click at [422, 209] on div at bounding box center [424, 205] width 4 height 10
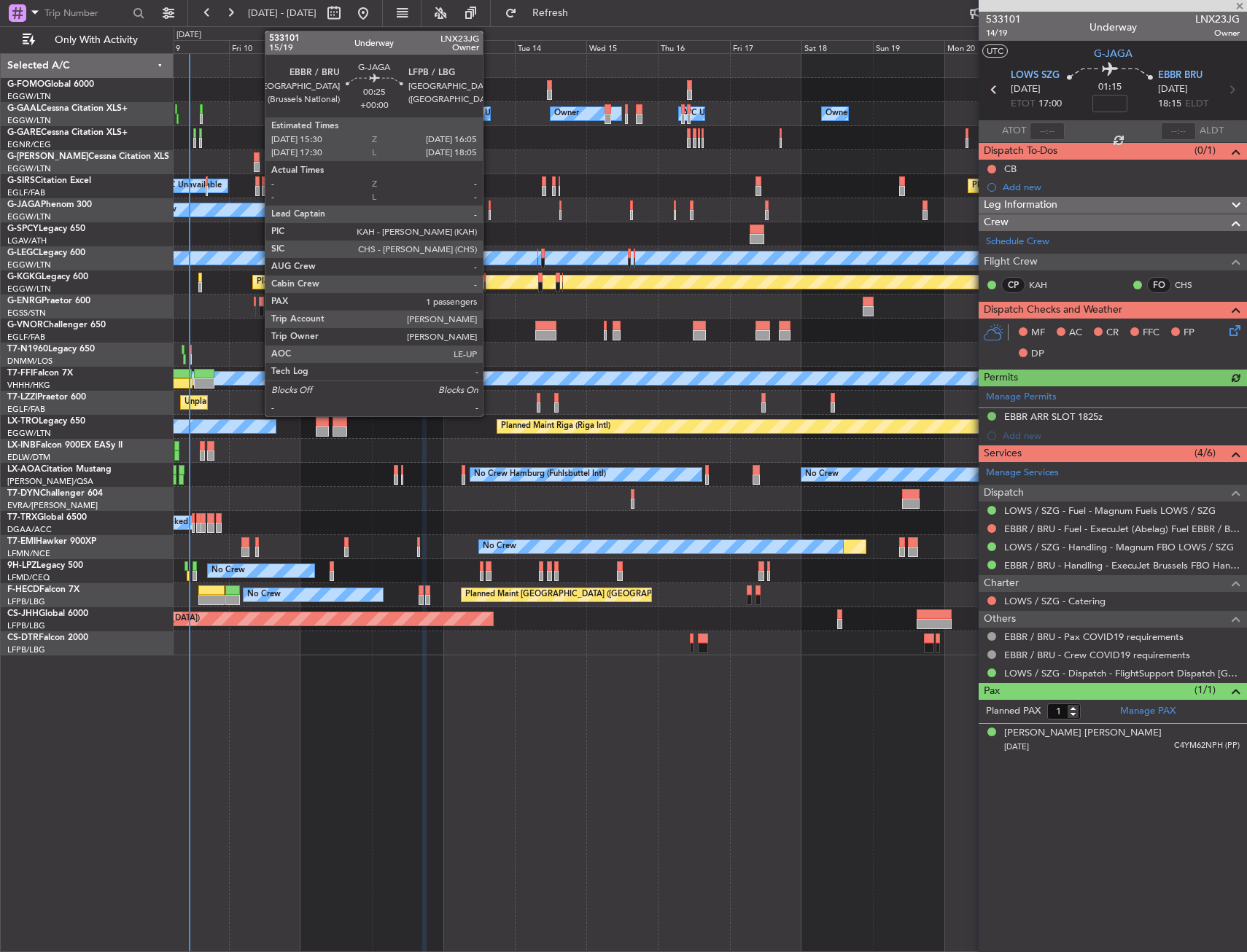
click at [489, 211] on div at bounding box center [489, 215] width 3 height 10
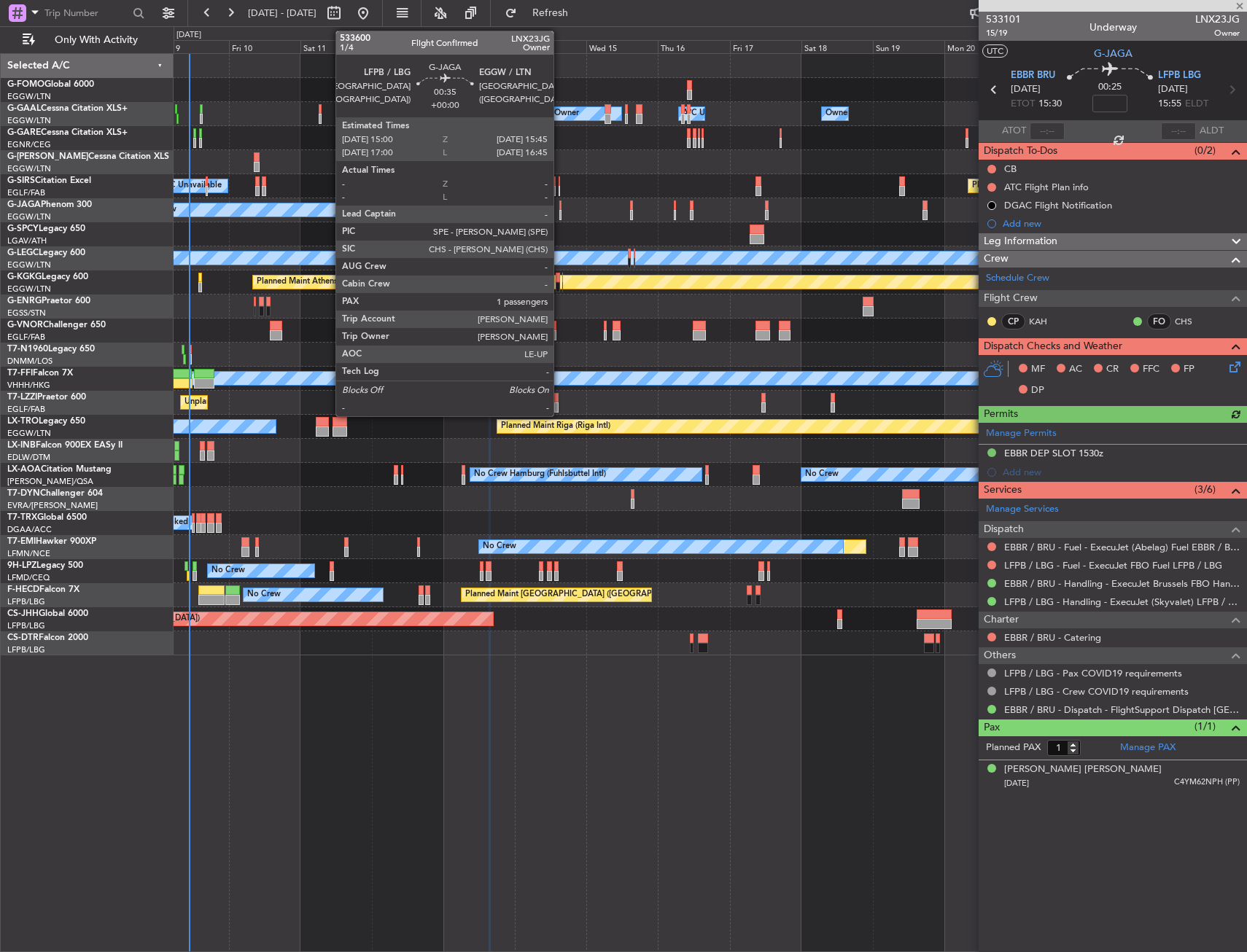
click at [560, 205] on div at bounding box center [560, 205] width 3 height 10
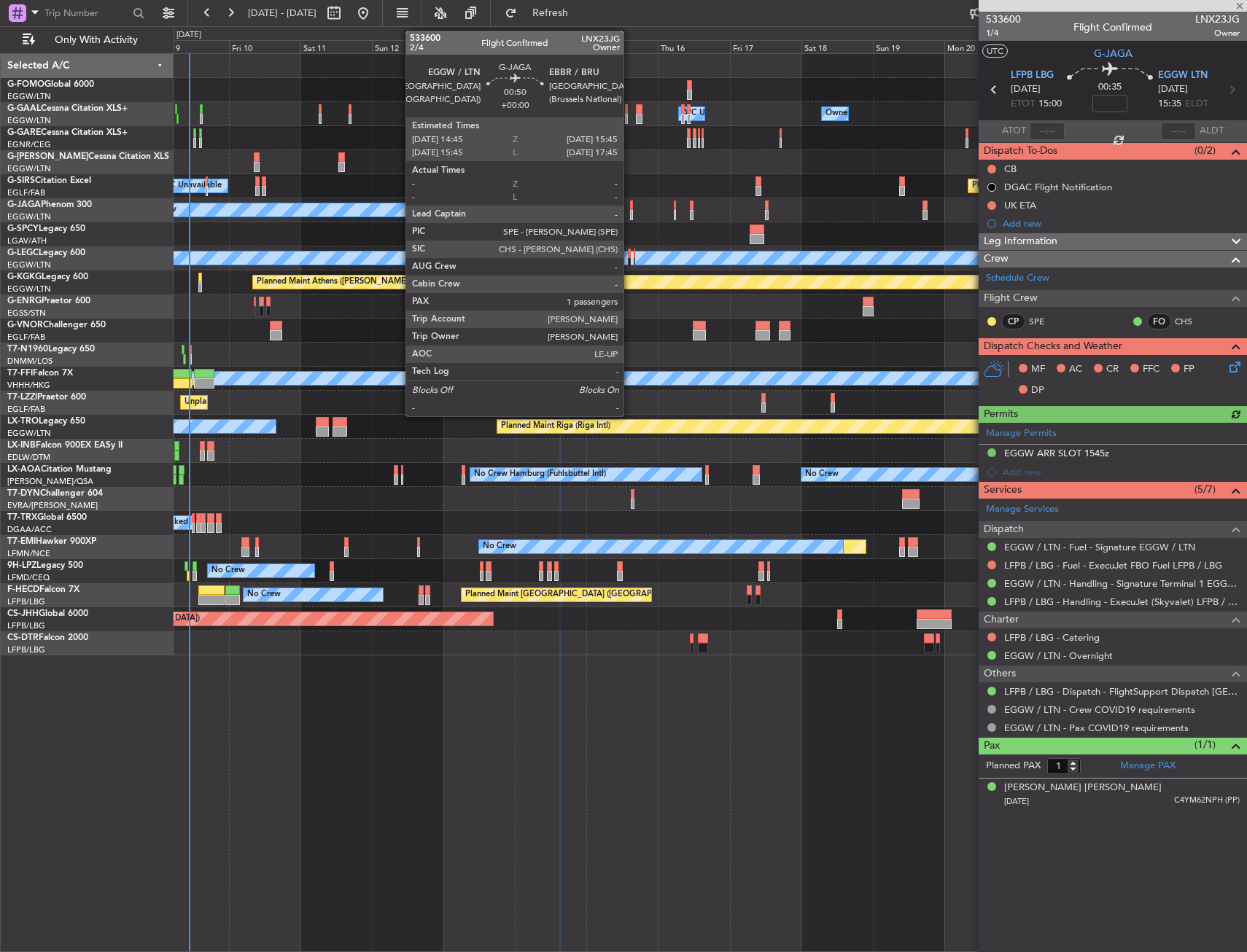
click at [630, 207] on div at bounding box center [632, 205] width 3 height 10
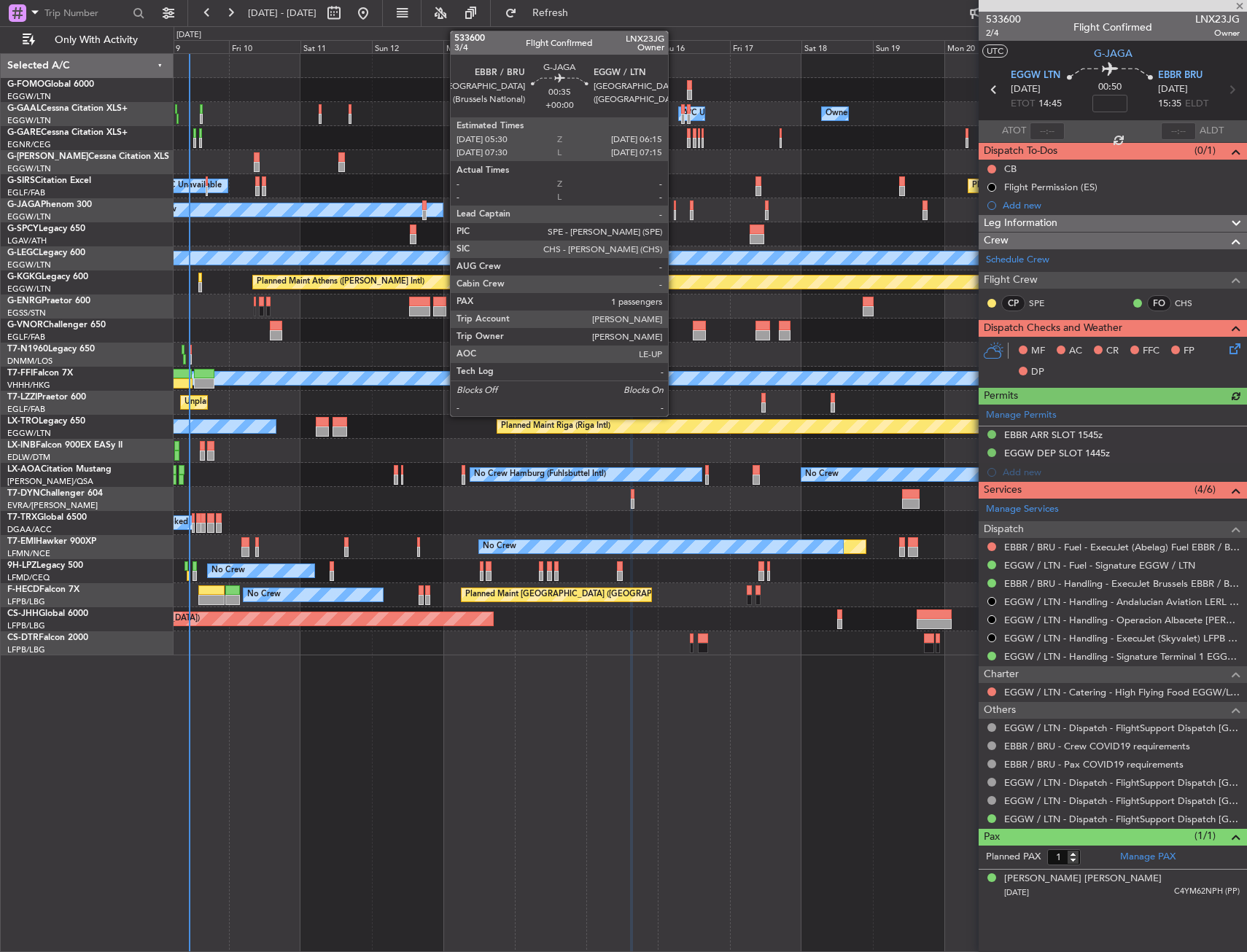
click at [674, 207] on div at bounding box center [675, 205] width 3 height 10
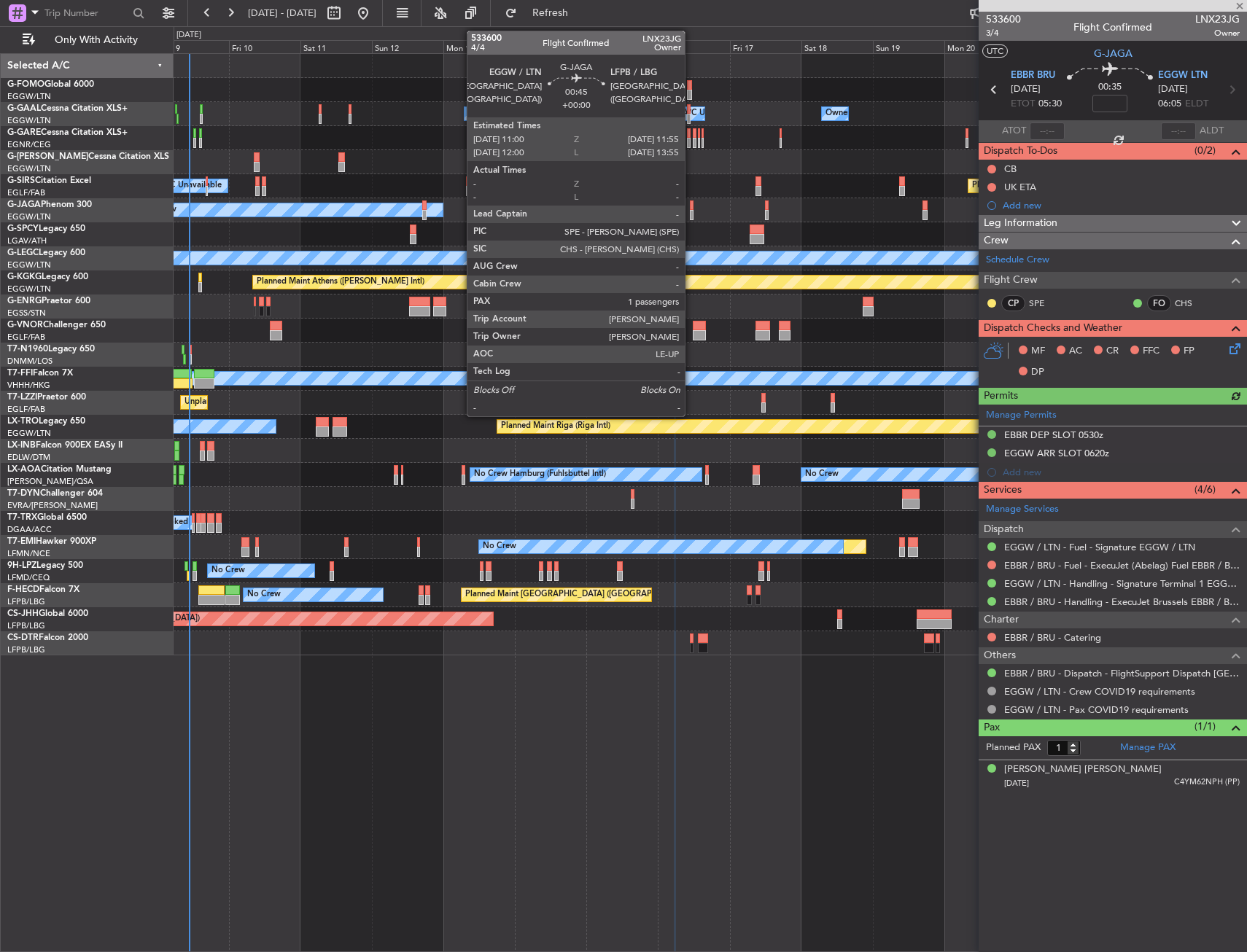
click at [691, 210] on div at bounding box center [690, 205] width 3 height 10
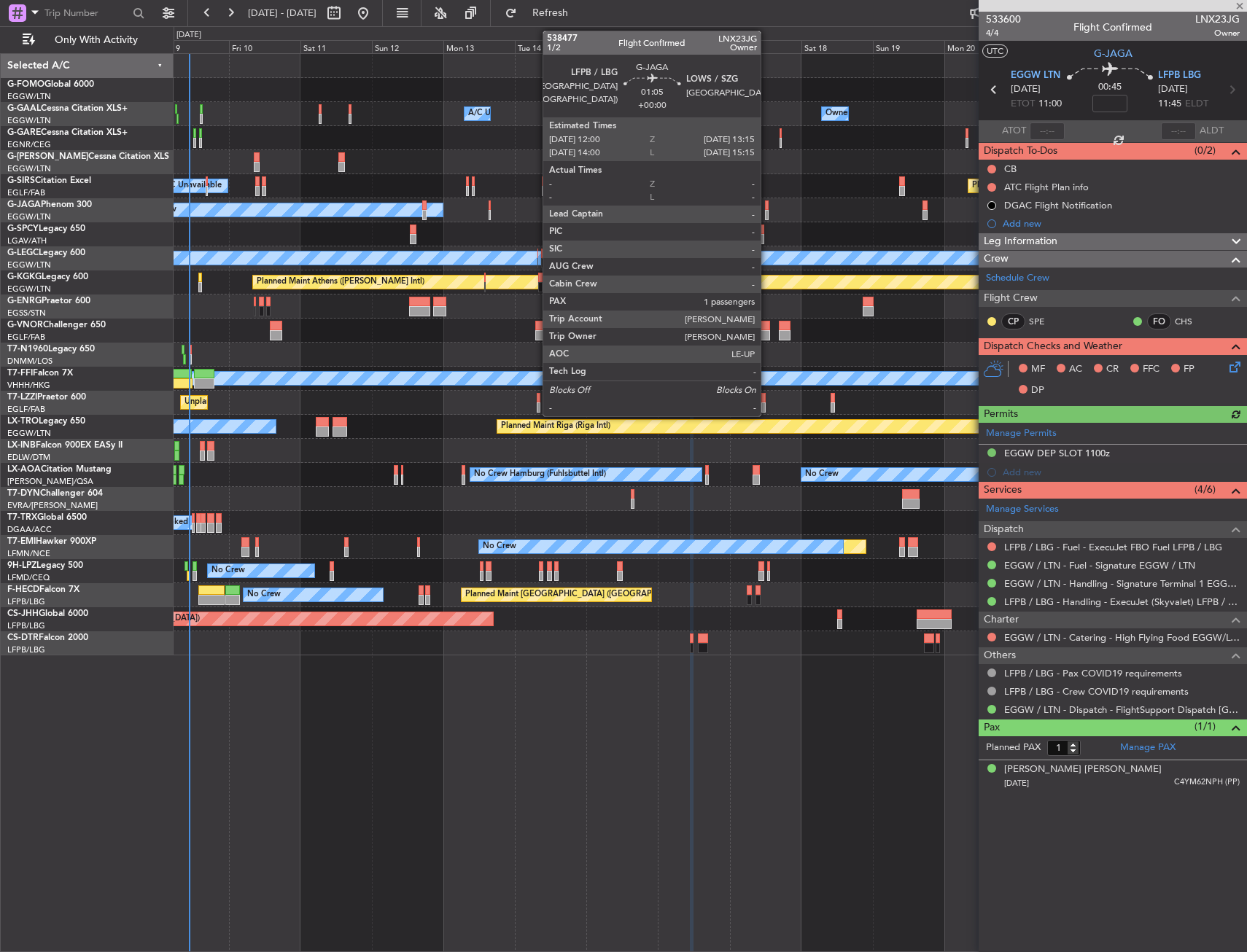
click at [767, 213] on div at bounding box center [767, 215] width 4 height 10
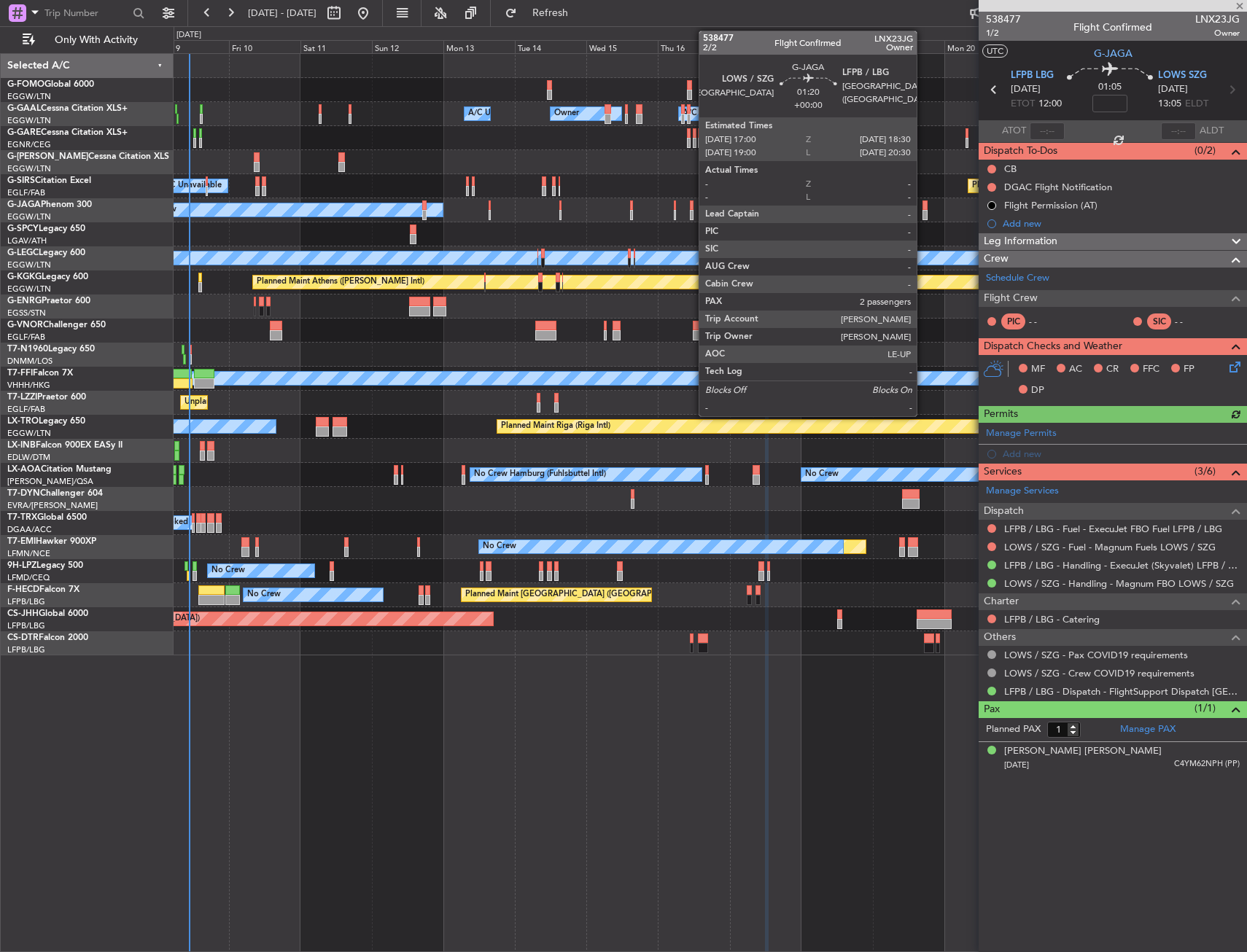
click at [923, 211] on div at bounding box center [925, 215] width 5 height 10
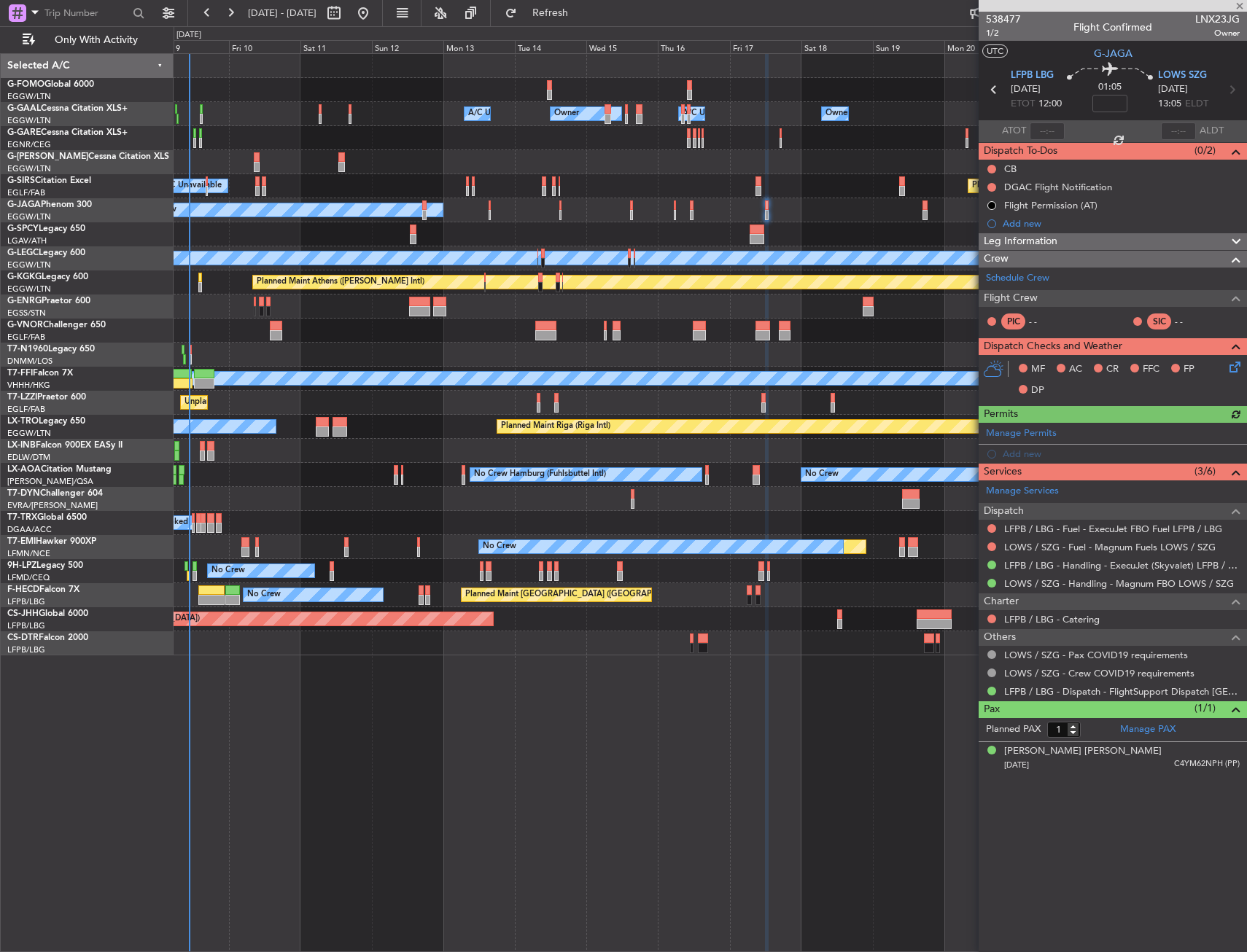
type input "2"
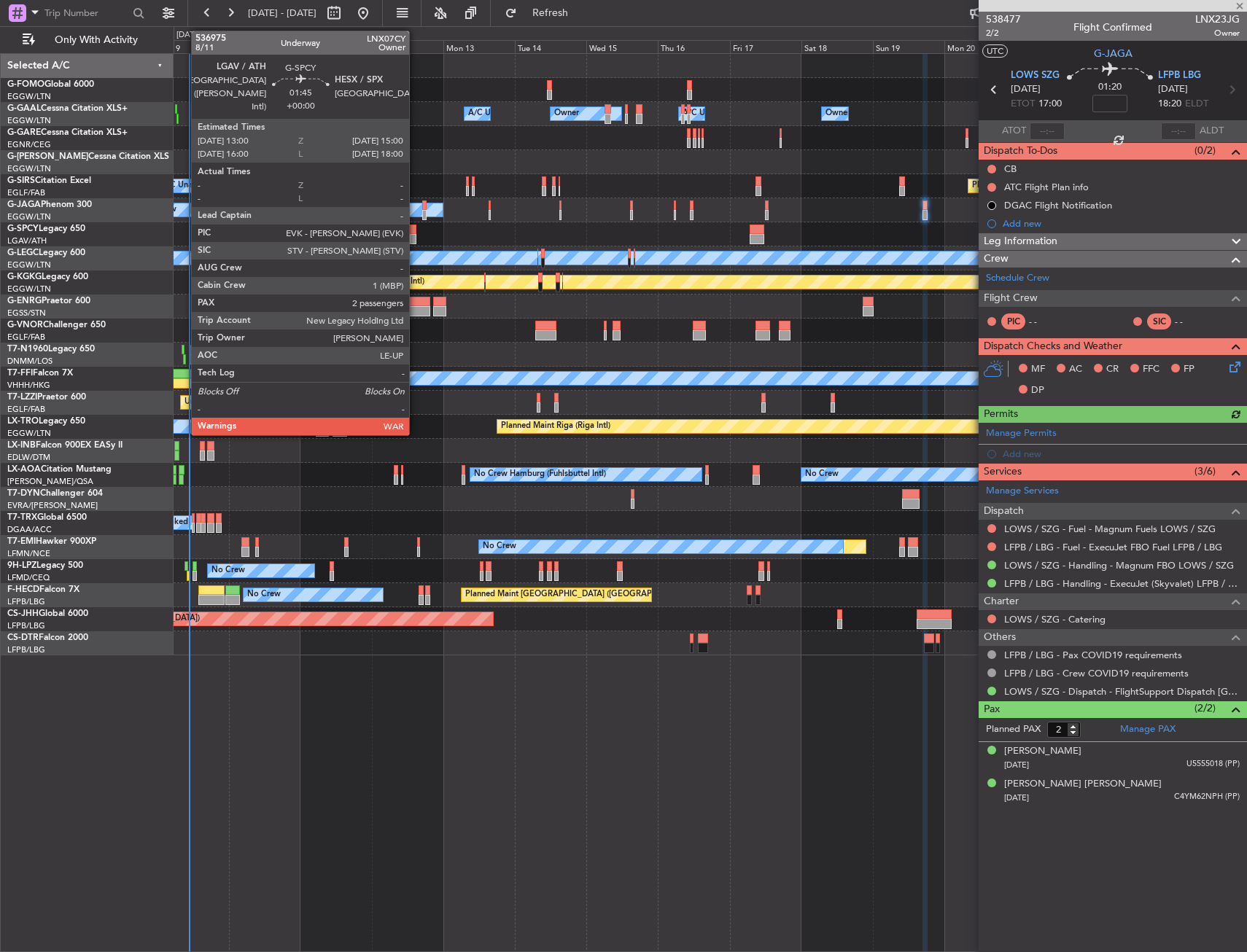
click at [416, 237] on div at bounding box center [413, 239] width 7 height 10
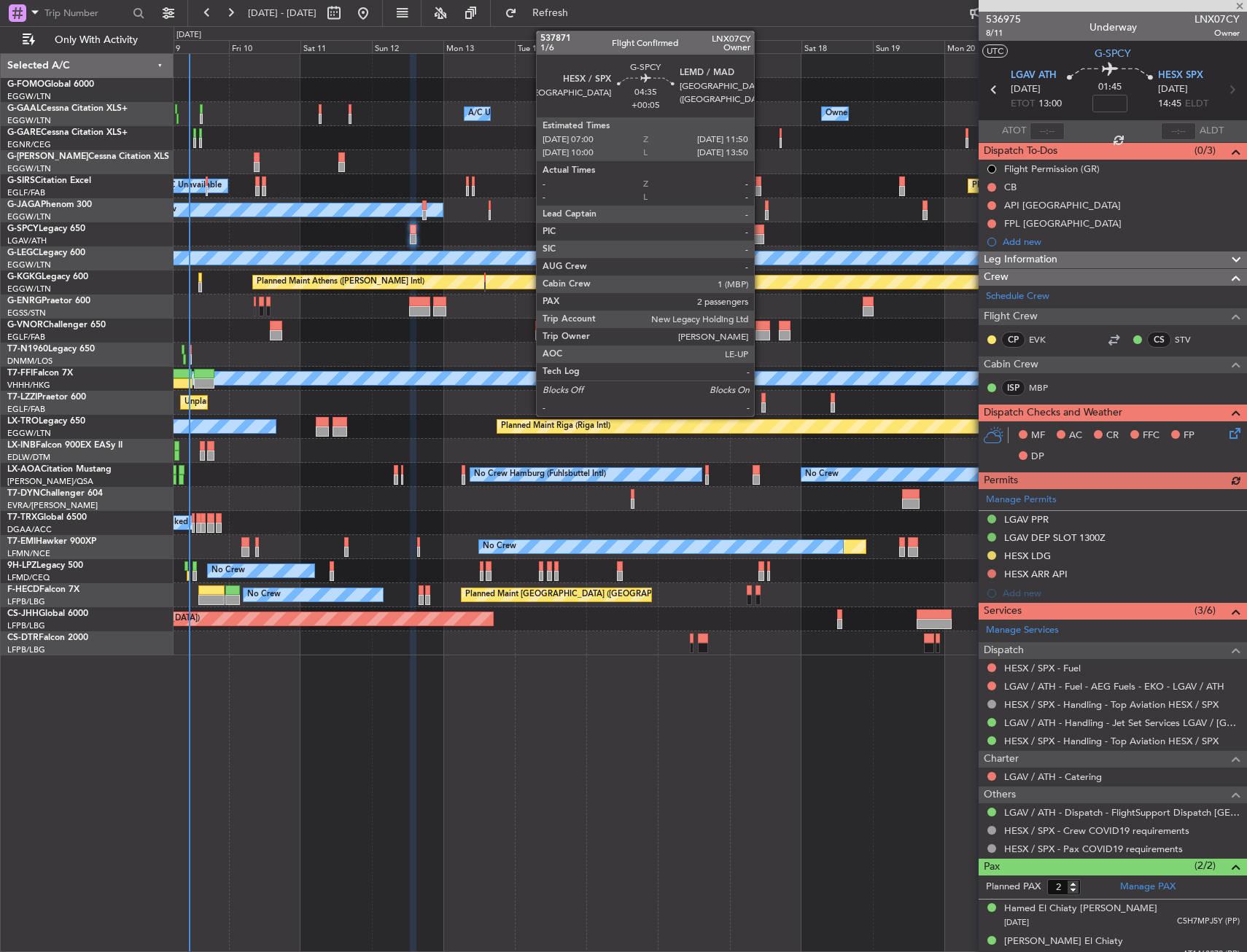
click at [760, 236] on div at bounding box center [757, 239] width 14 height 10
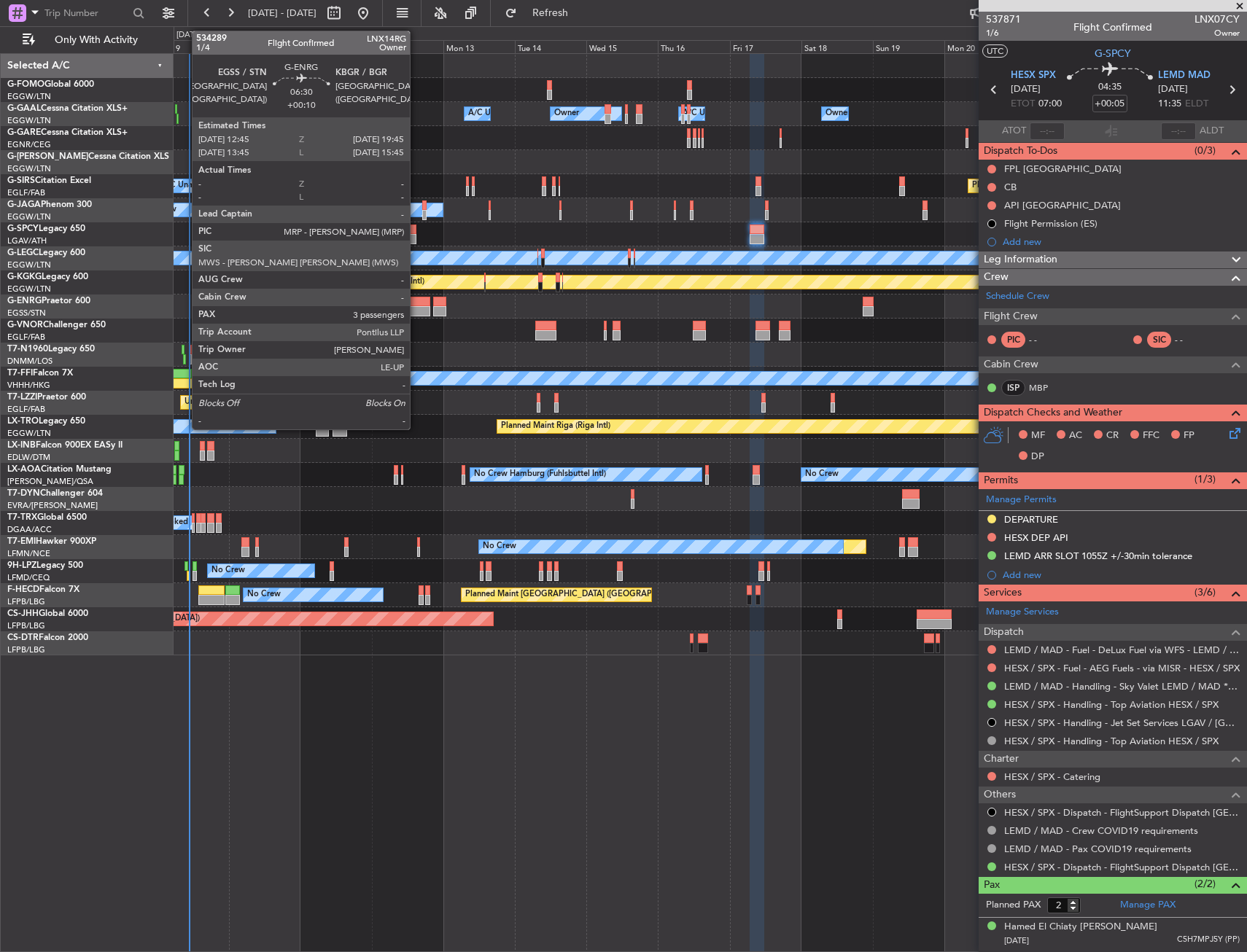
click at [417, 305] on div at bounding box center [419, 302] width 21 height 10
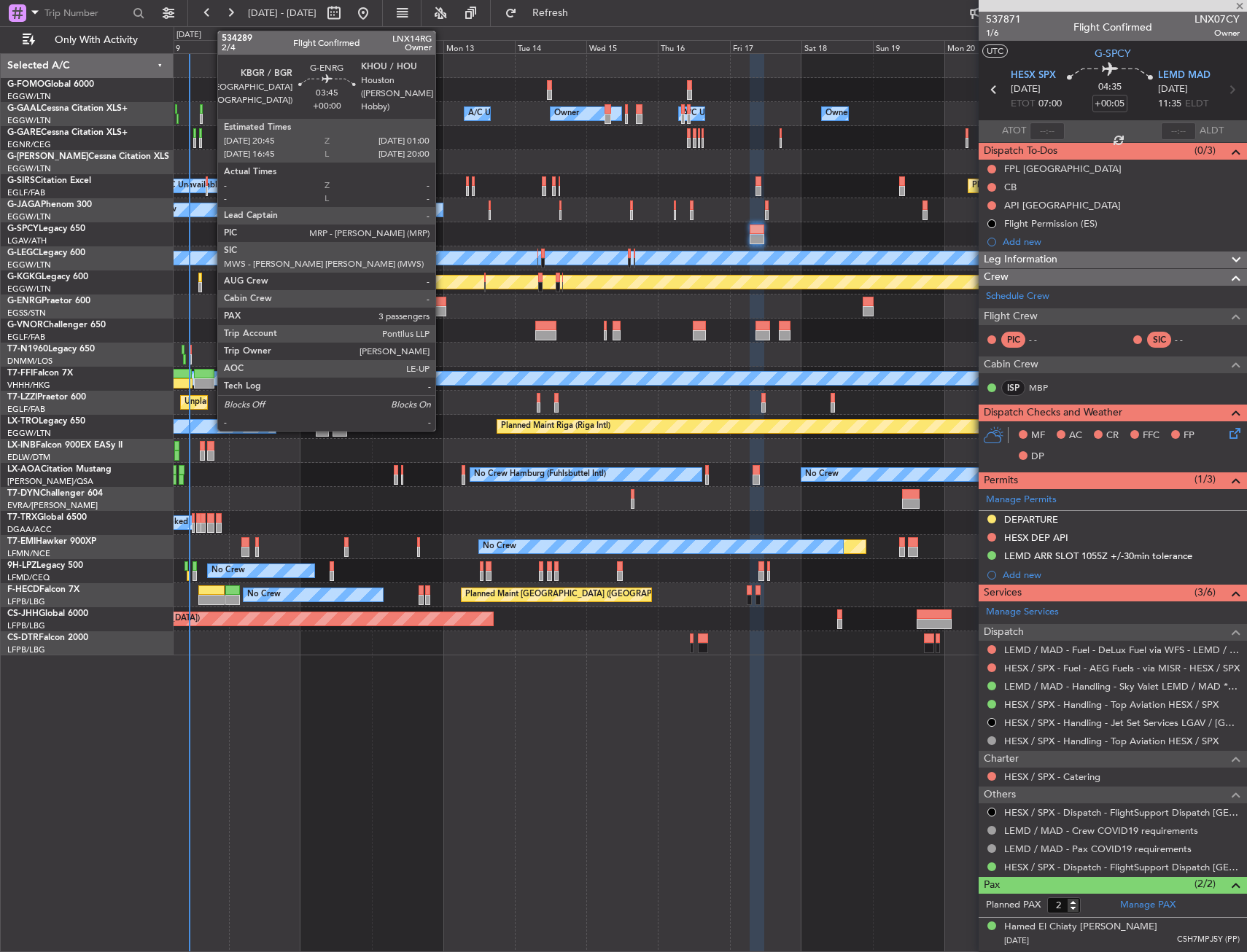
type input "+00:10"
type input "3"
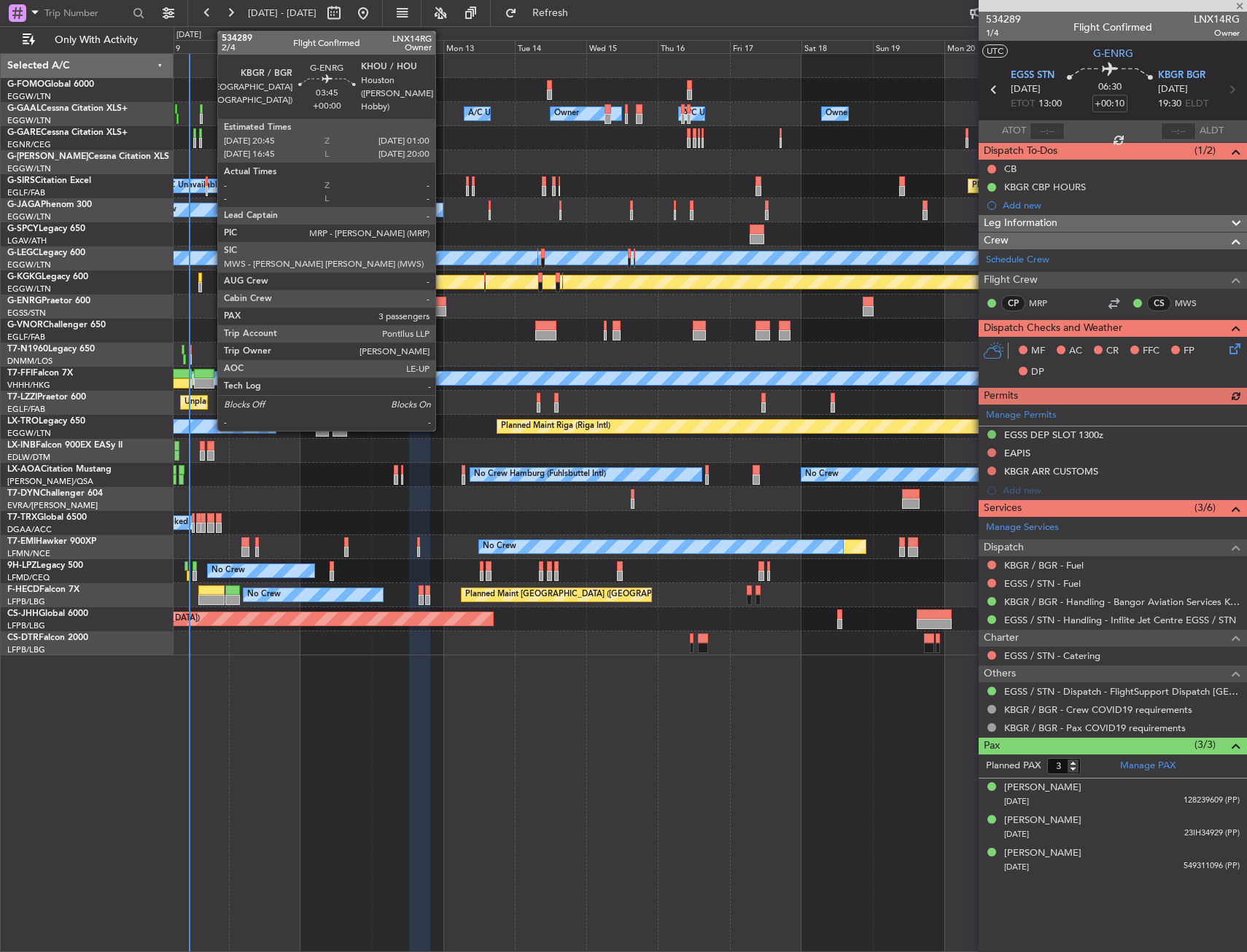
click at [442, 305] on div at bounding box center [439, 302] width 13 height 10
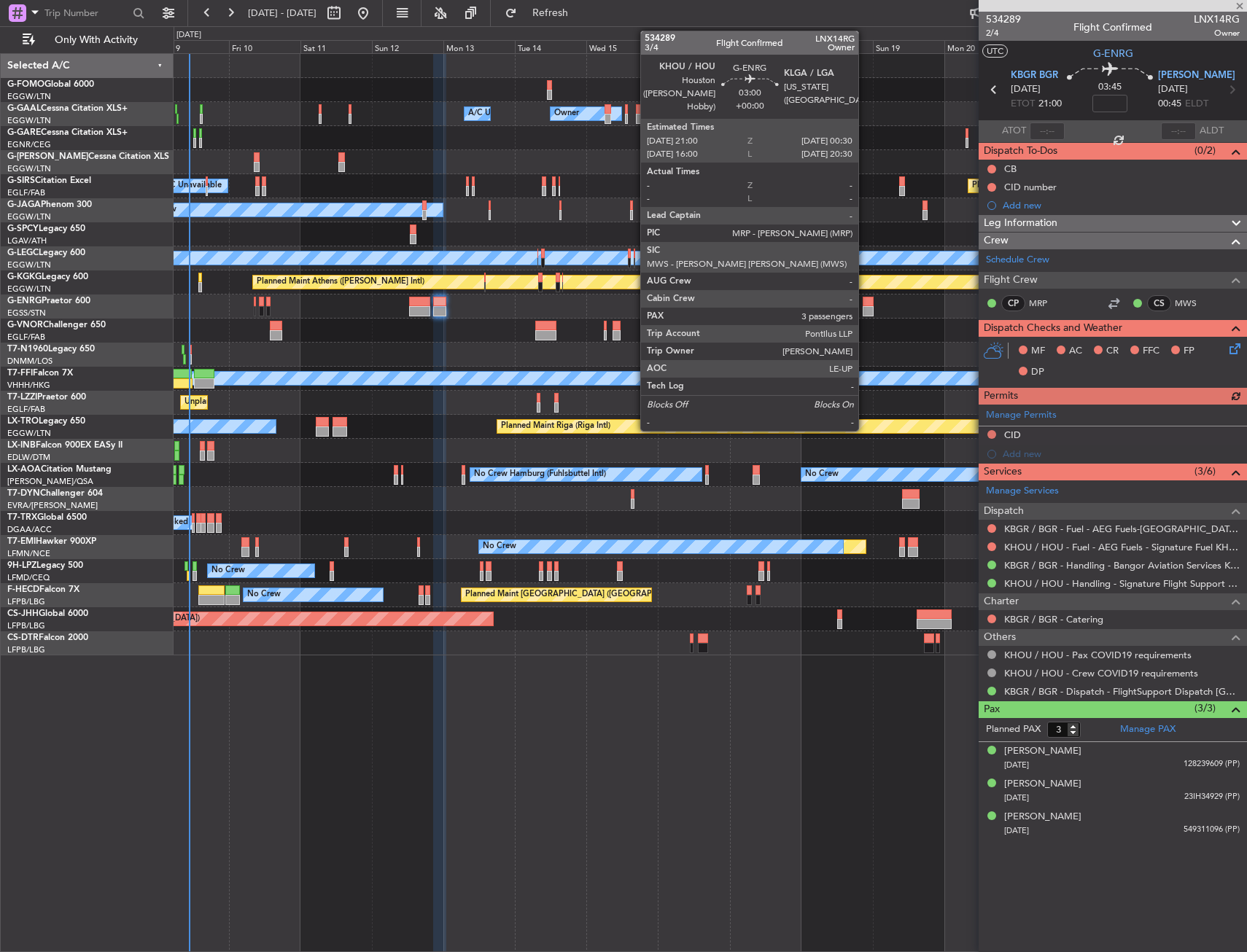
click at [865, 302] on div at bounding box center [868, 302] width 11 height 10
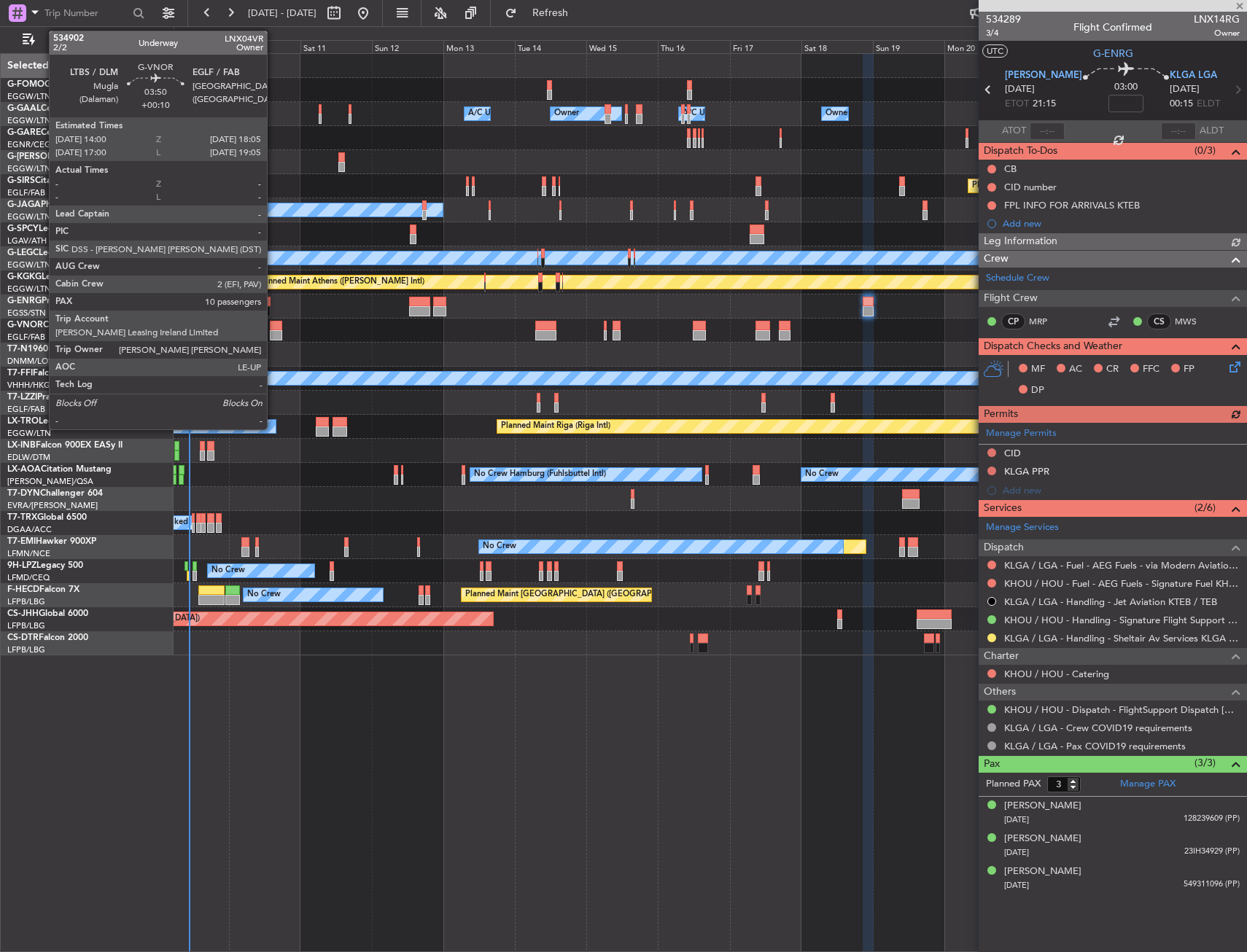
click at [274, 331] on div at bounding box center [276, 336] width 13 height 10
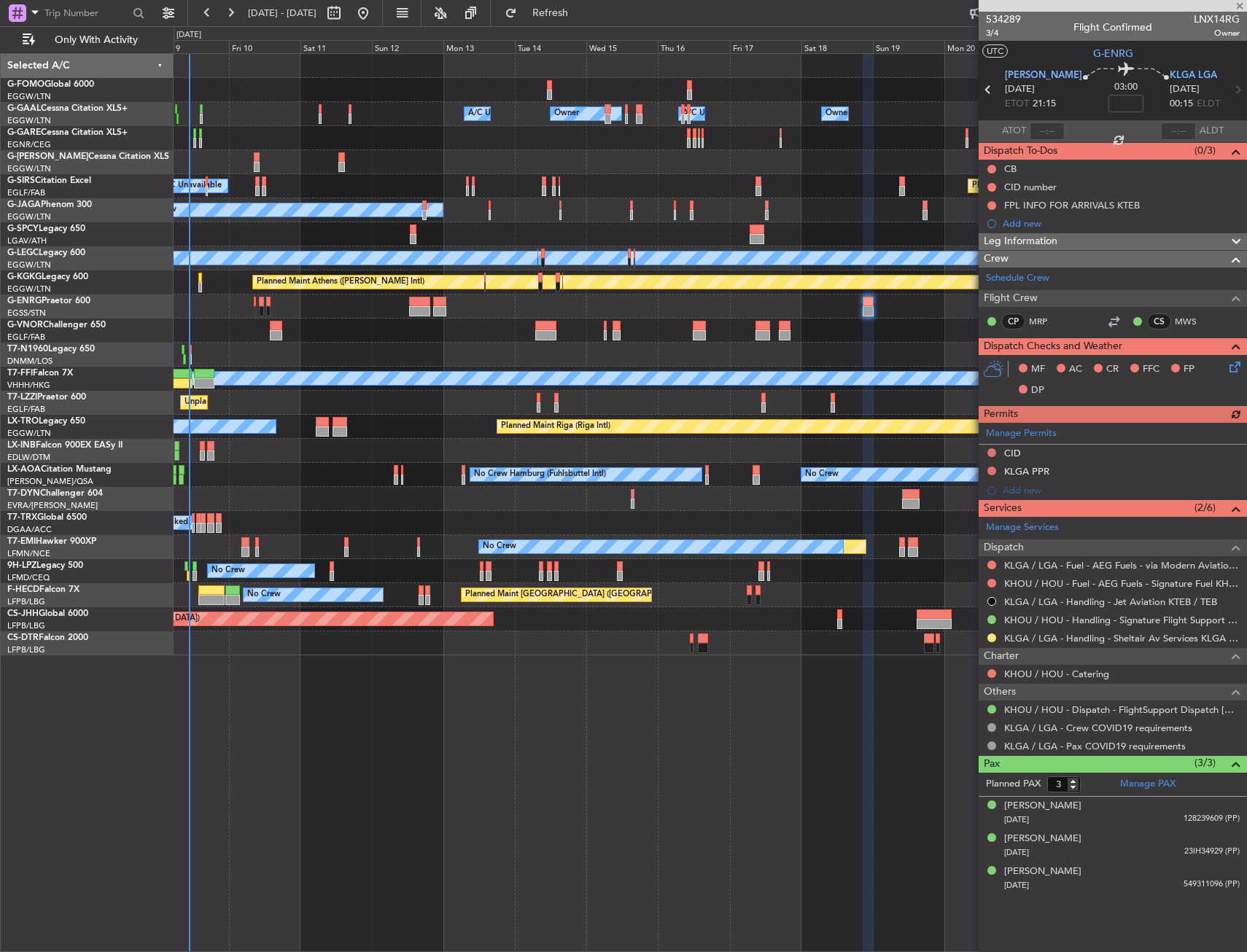
type input "+00:10"
type input "10"
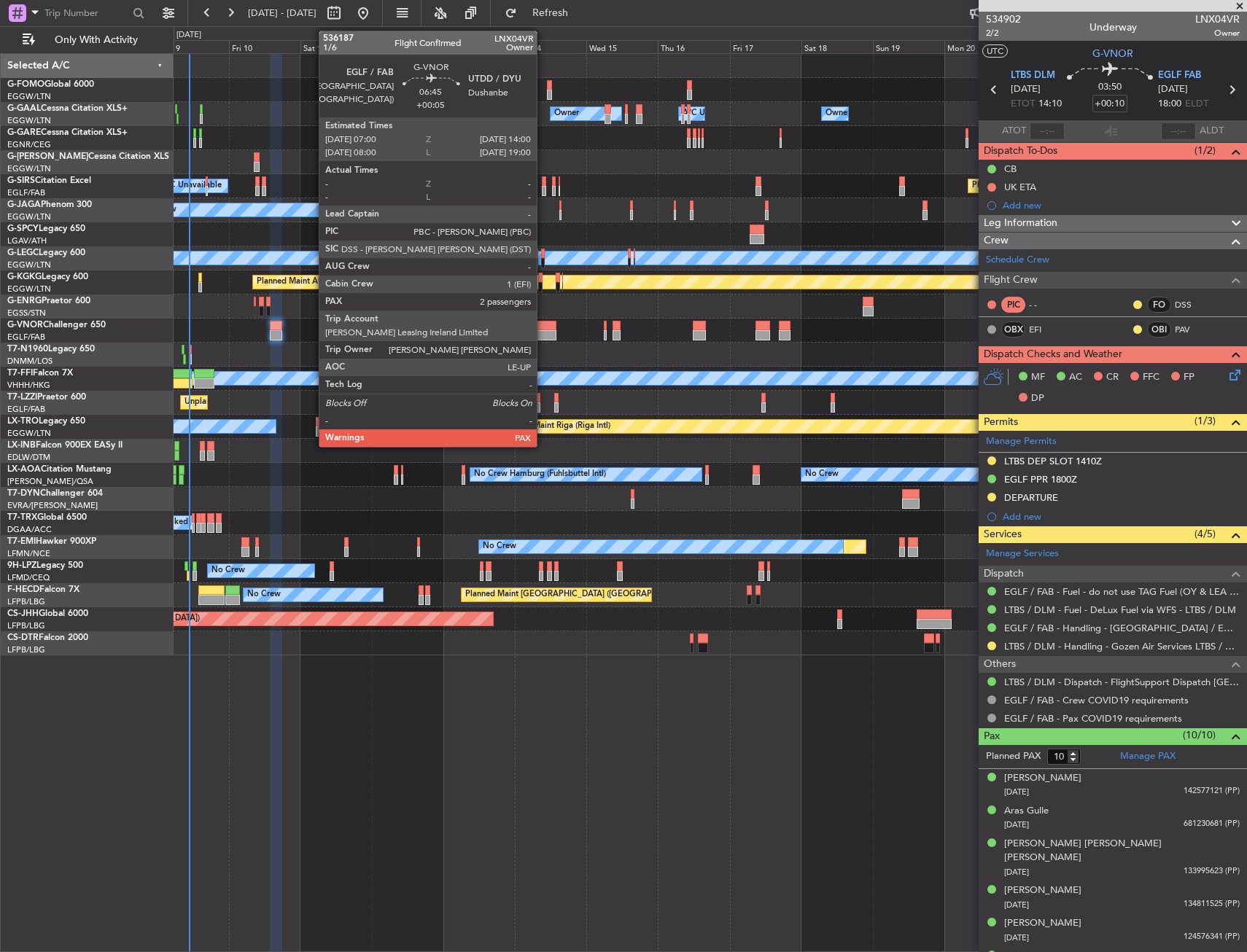
click at [543, 326] on div at bounding box center [546, 326] width 21 height 10
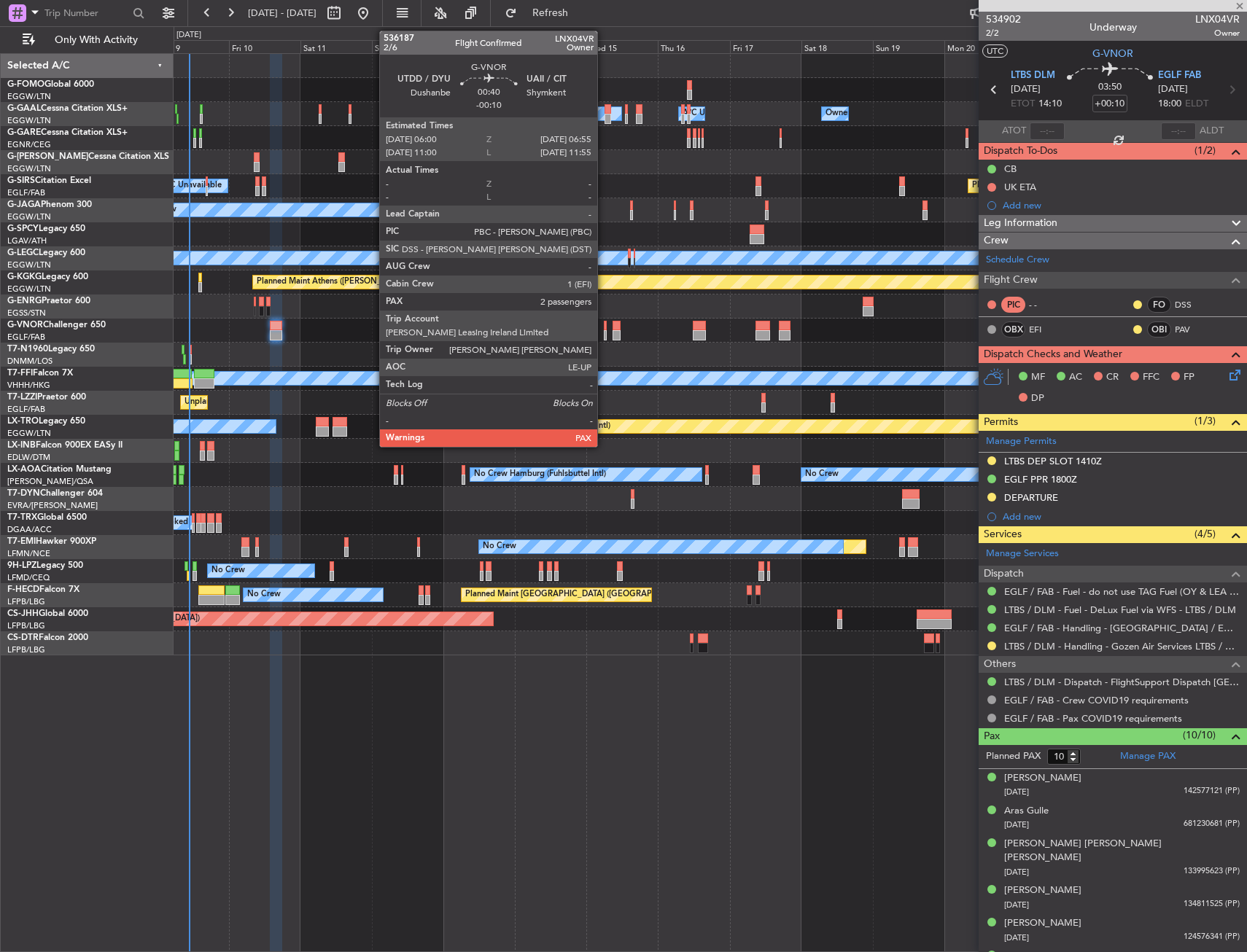
type input "+00:05"
type input "2"
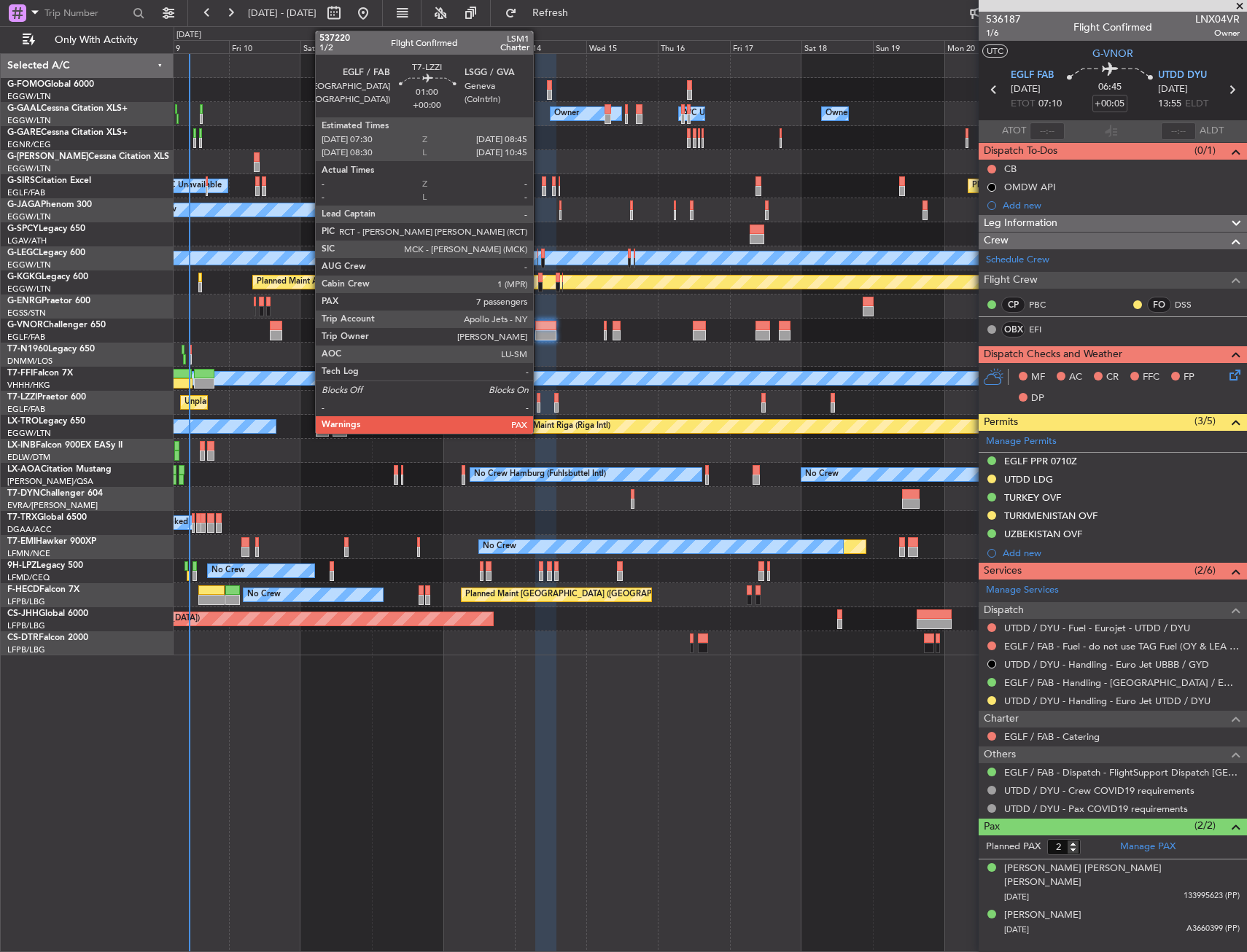
click at [540, 396] on div at bounding box center [539, 398] width 4 height 10
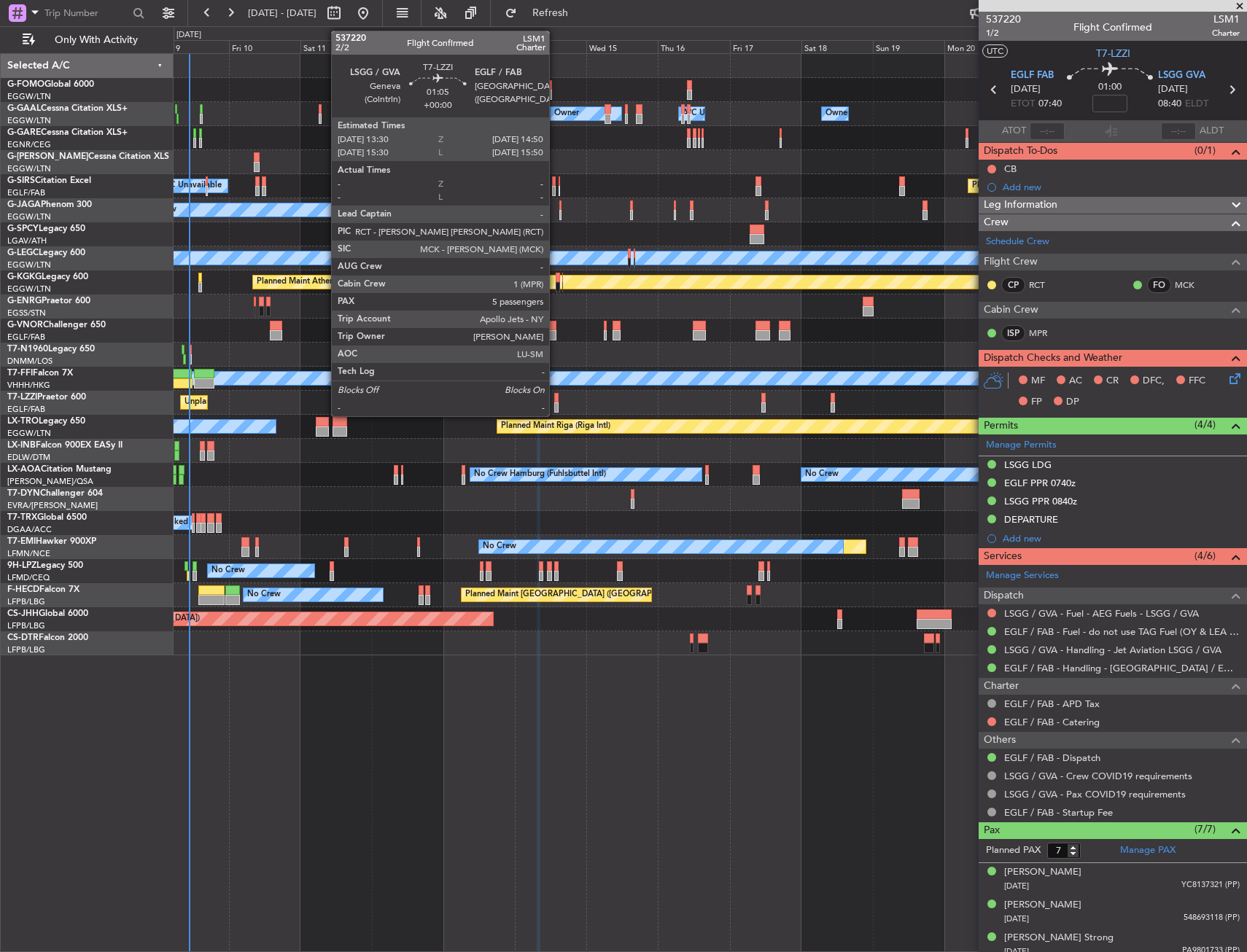
click at [556, 405] on div at bounding box center [556, 407] width 4 height 10
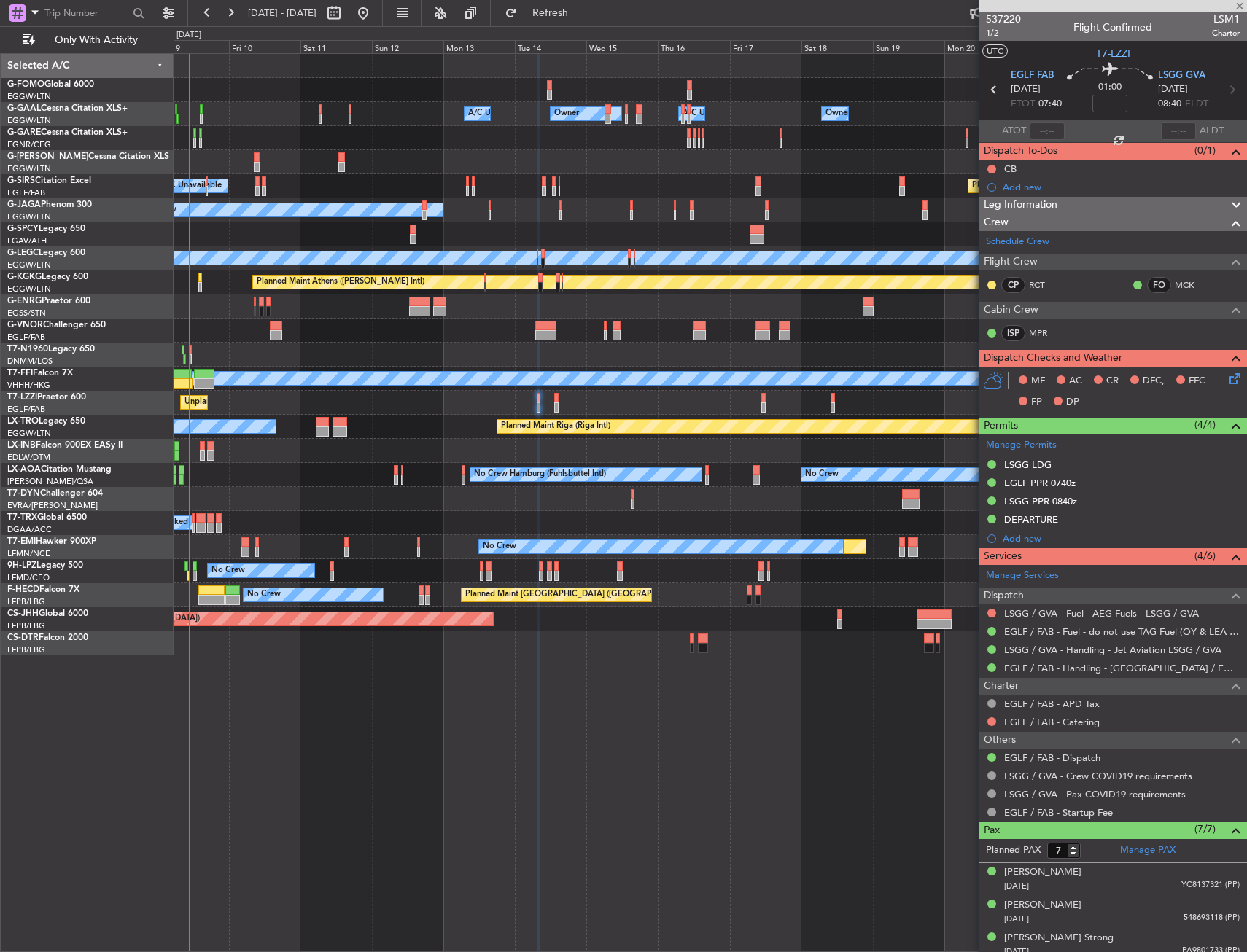
type input "5"
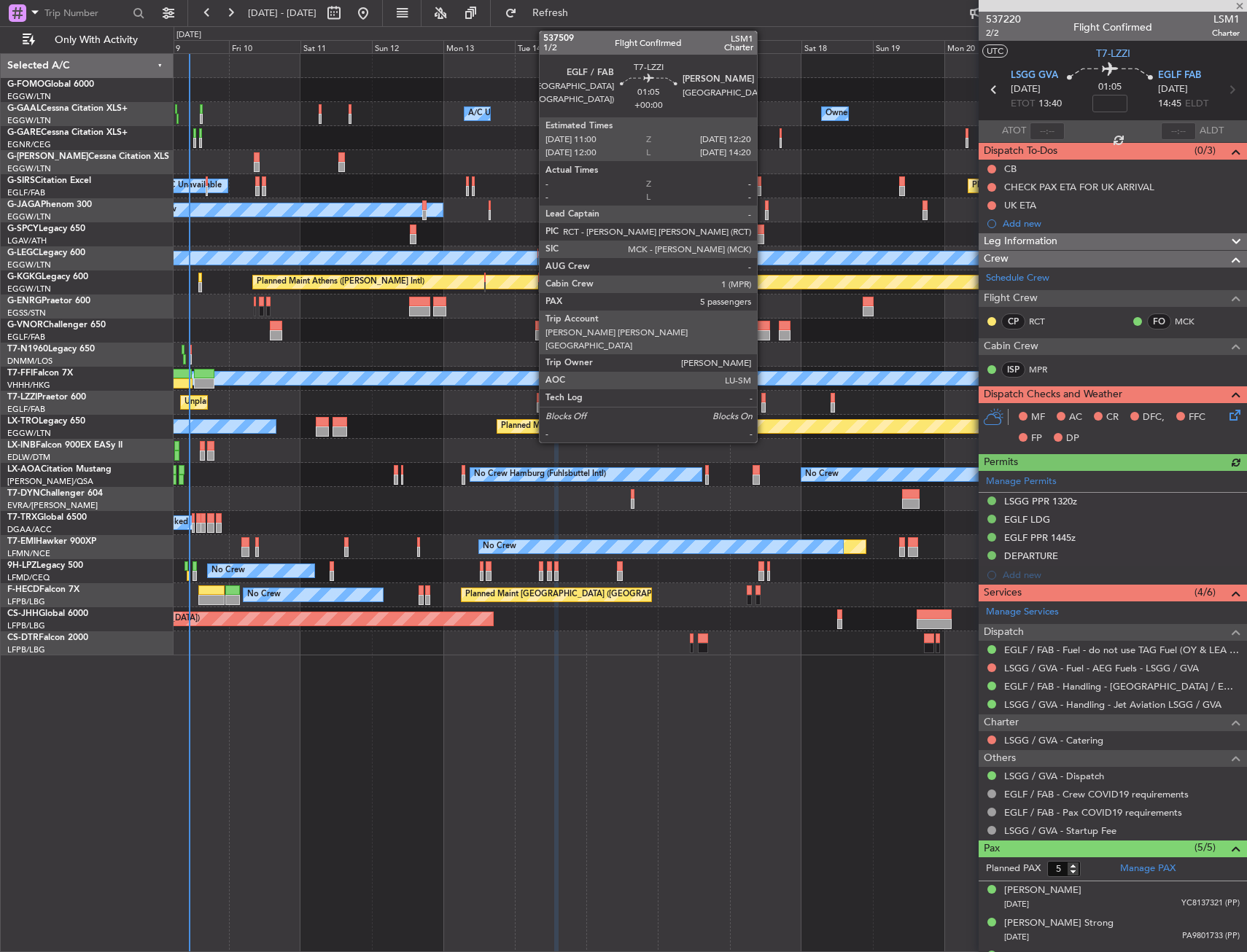
click at [764, 407] on div at bounding box center [763, 407] width 4 height 10
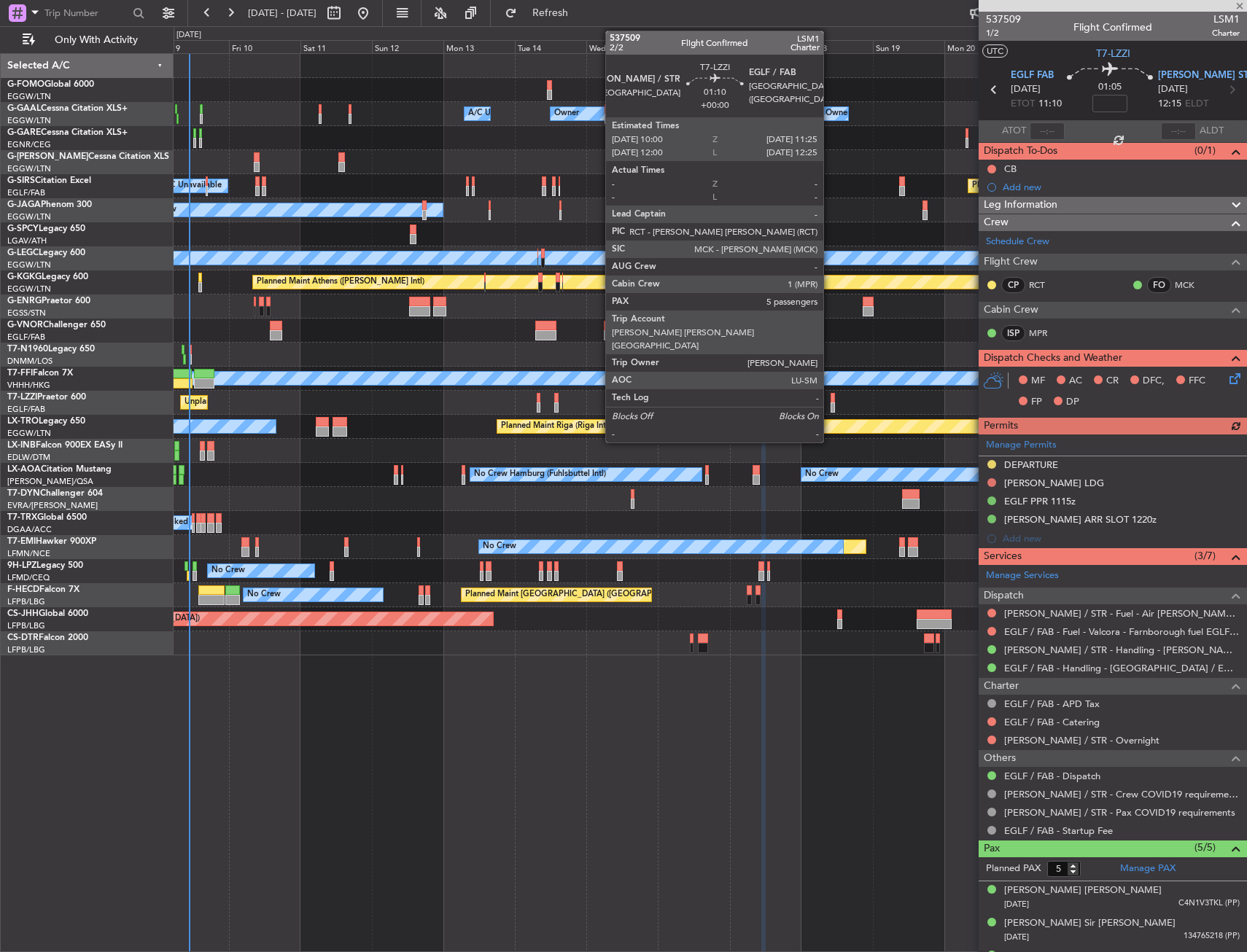
click at [831, 399] on div at bounding box center [833, 398] width 4 height 10
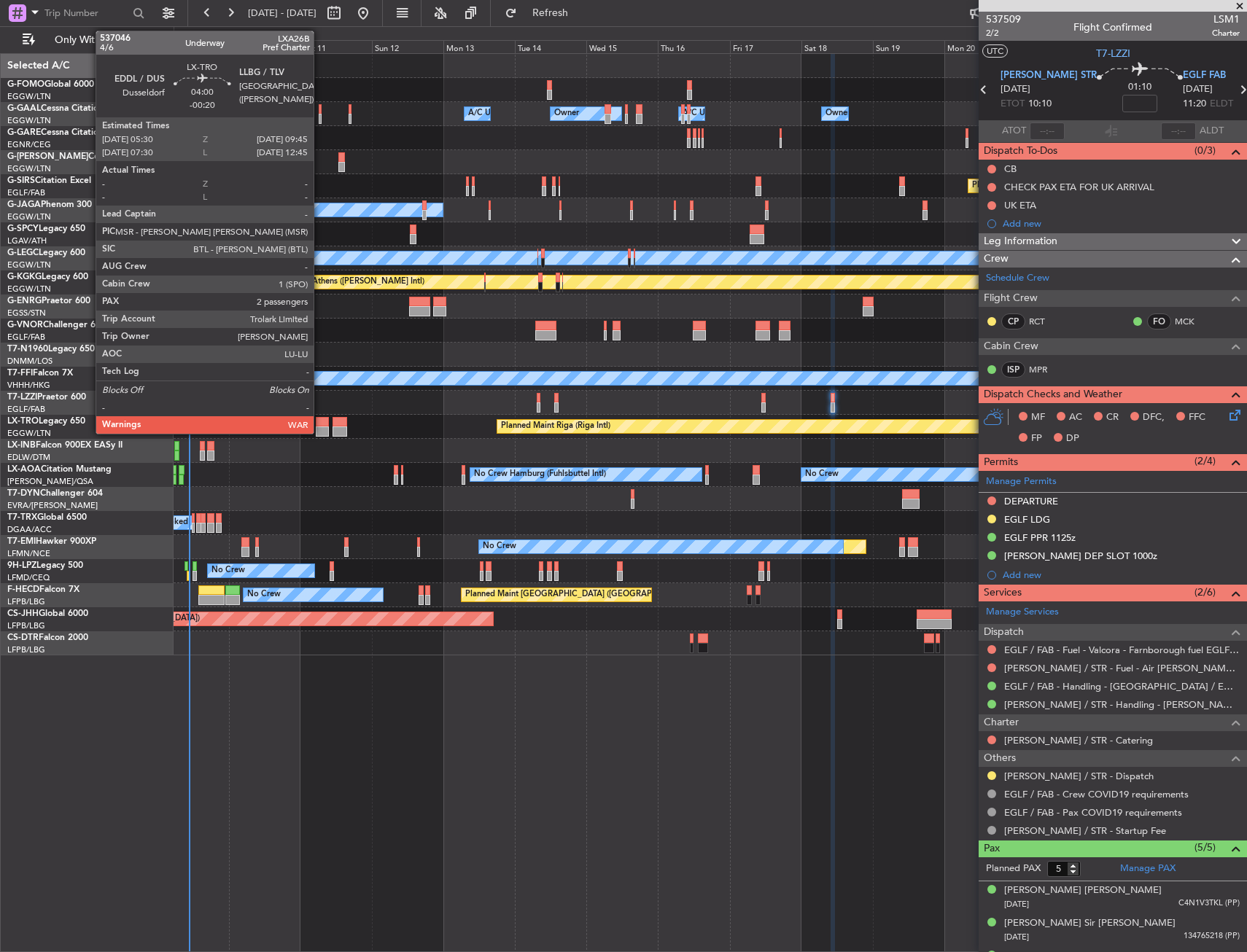
click at [320, 426] on div at bounding box center [321, 422] width 13 height 10
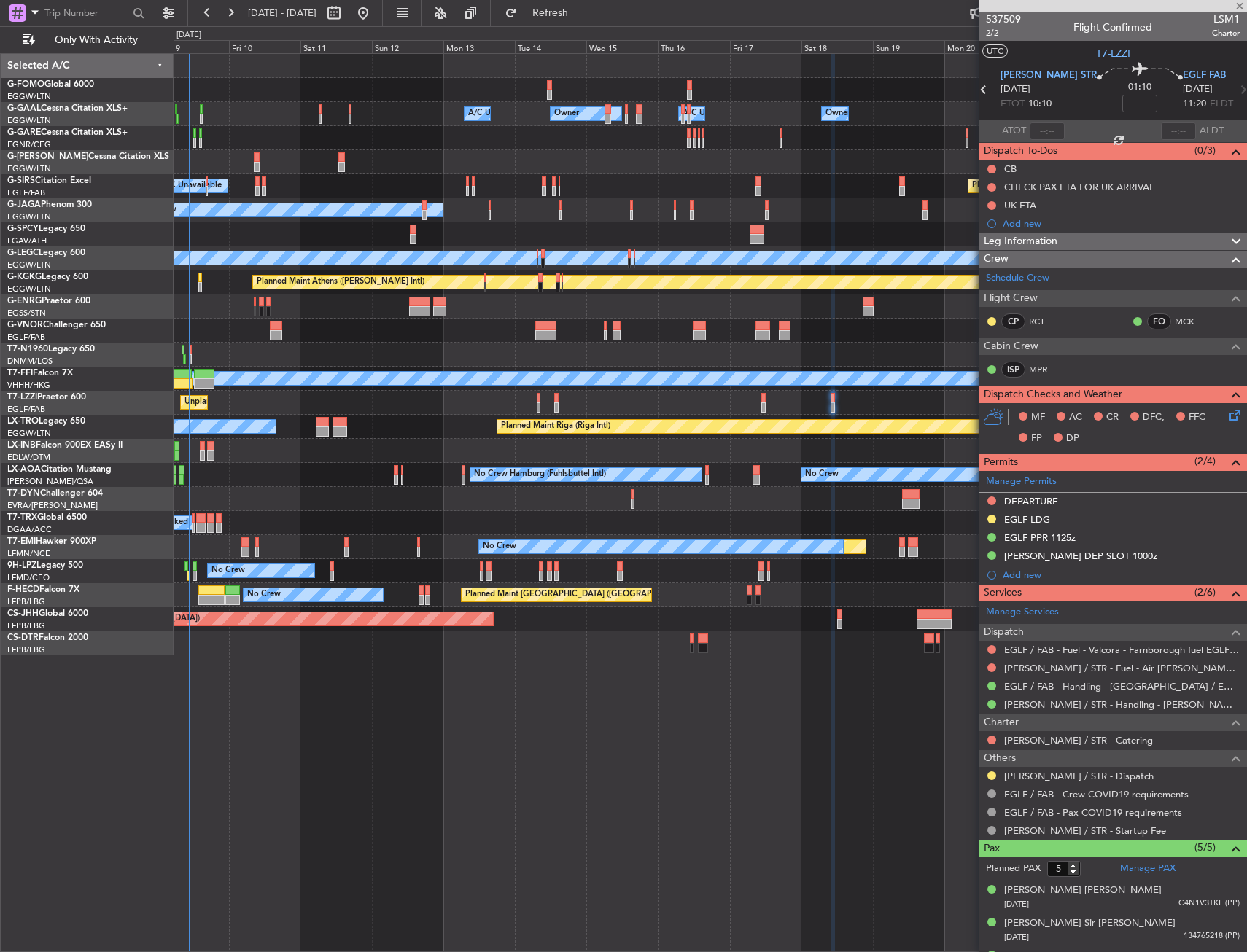
type input "-00:20"
type input "2"
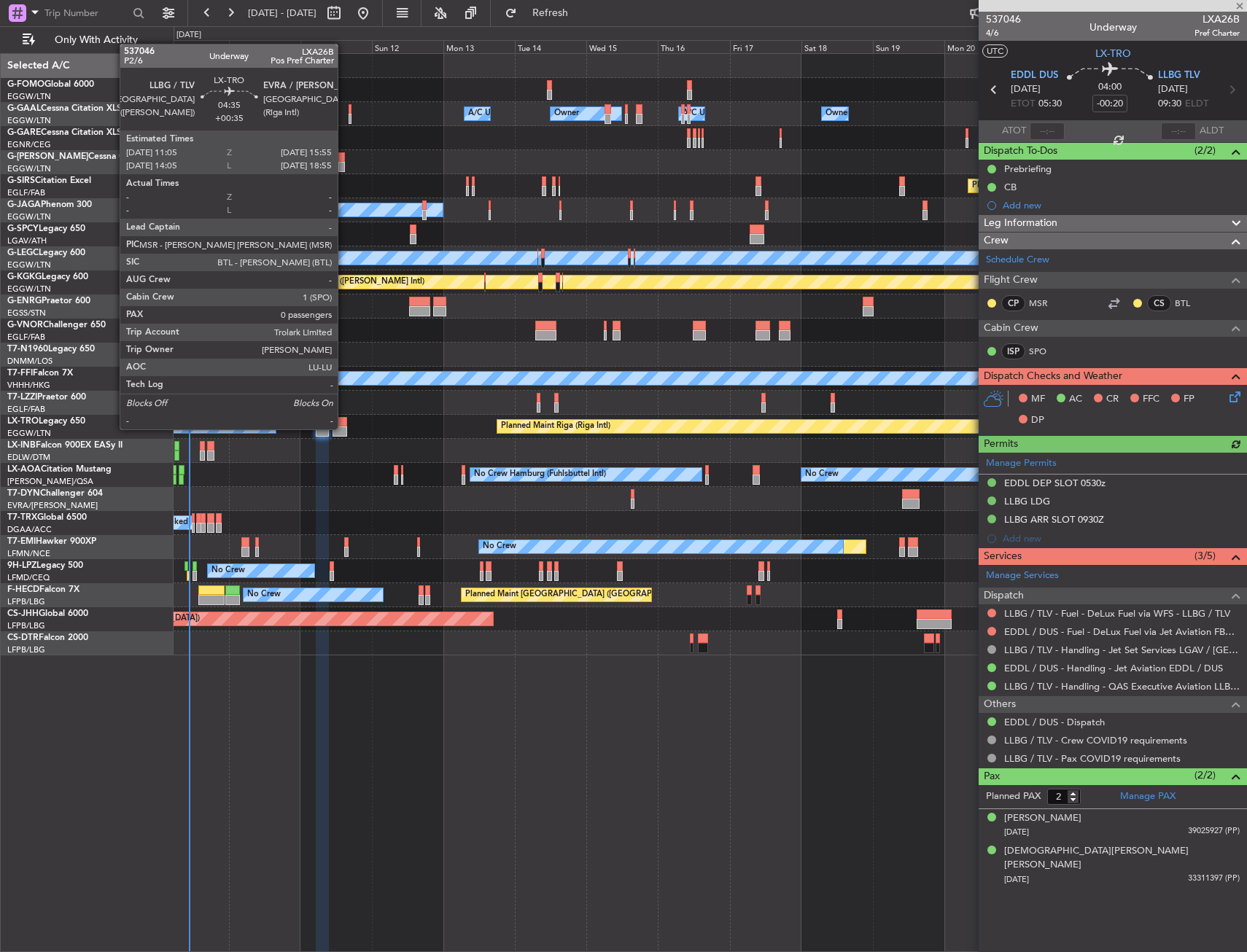
click at [344, 428] on div at bounding box center [339, 432] width 14 height 10
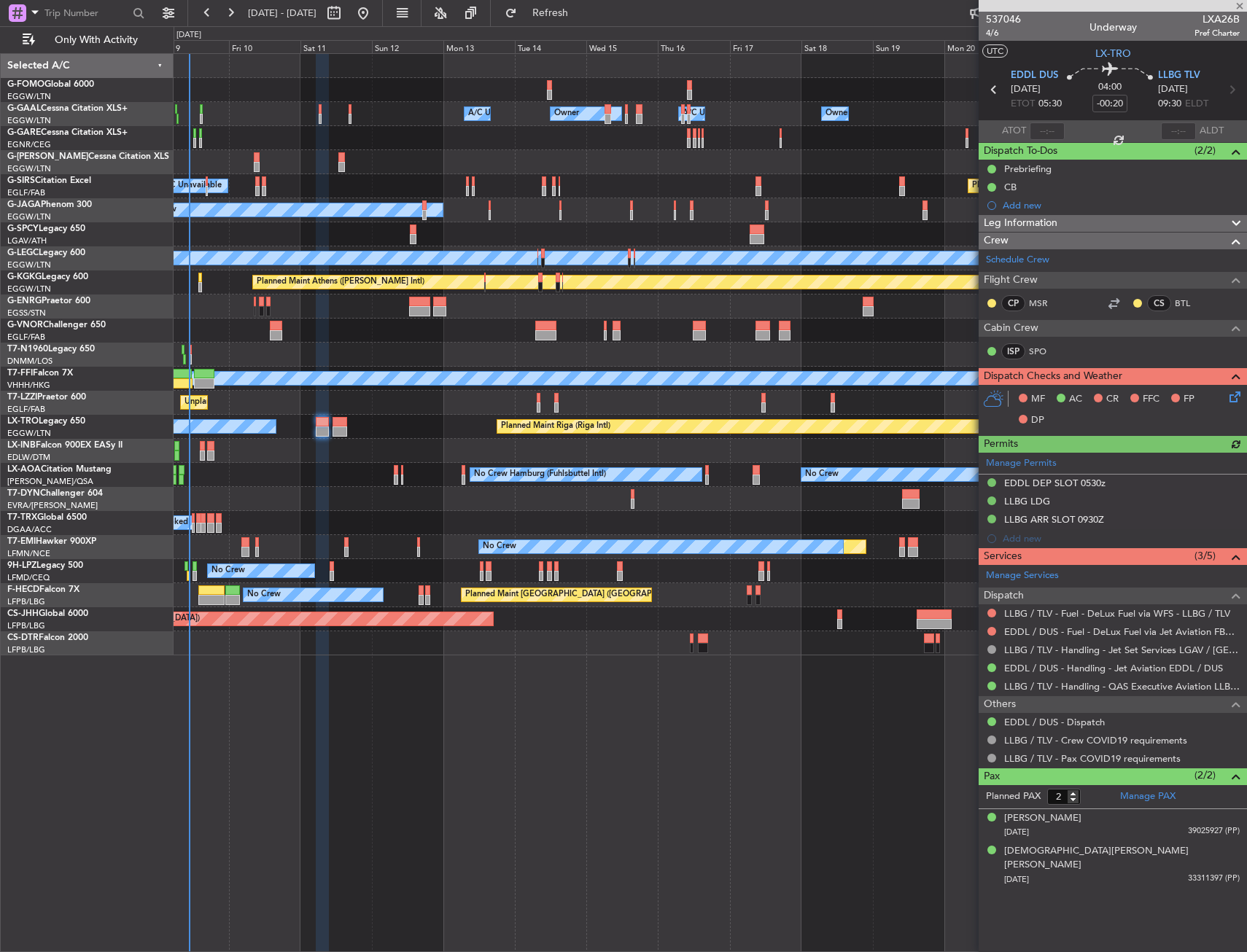
type input "+00:35"
type input "0"
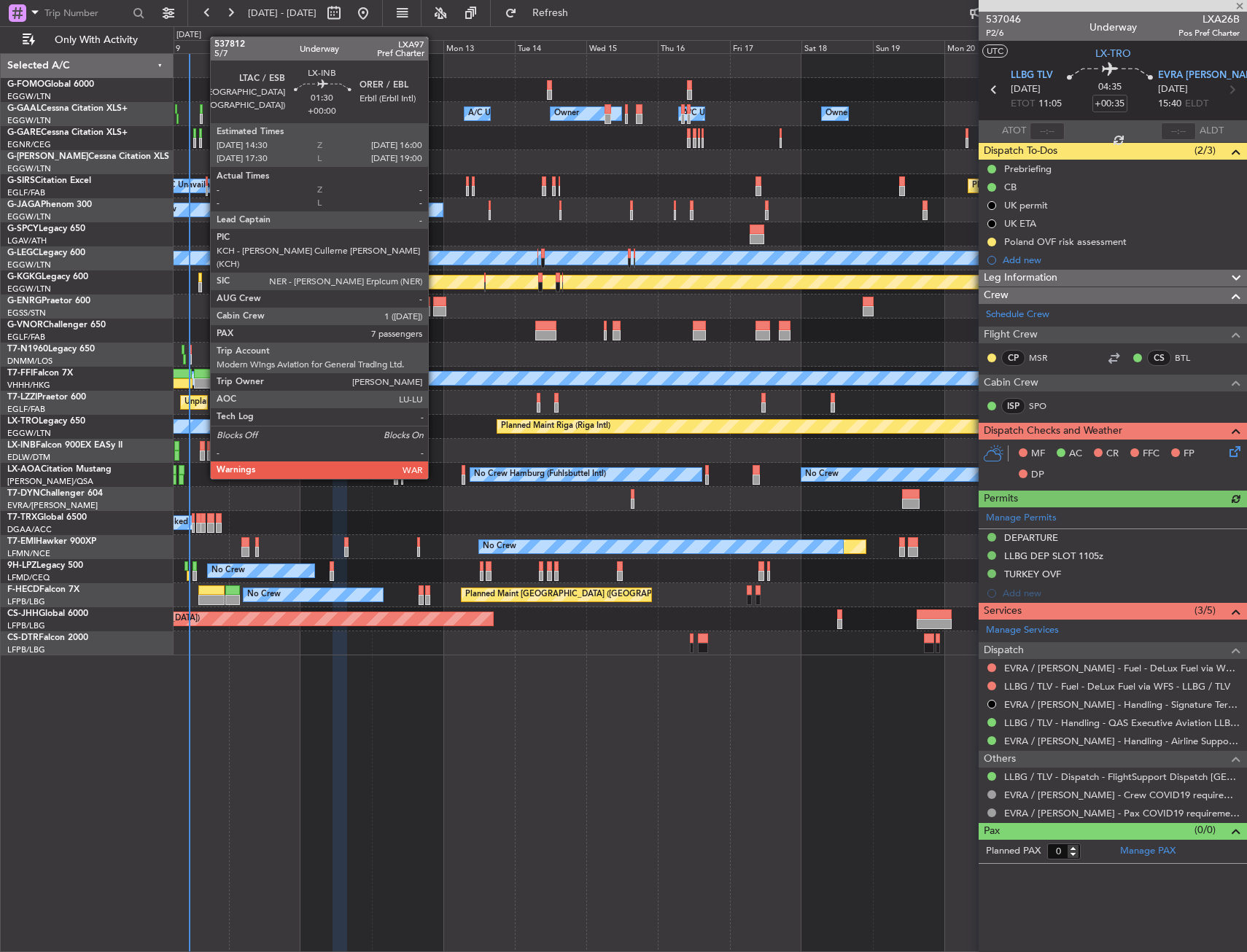
click at [203, 452] on div at bounding box center [202, 456] width 5 height 10
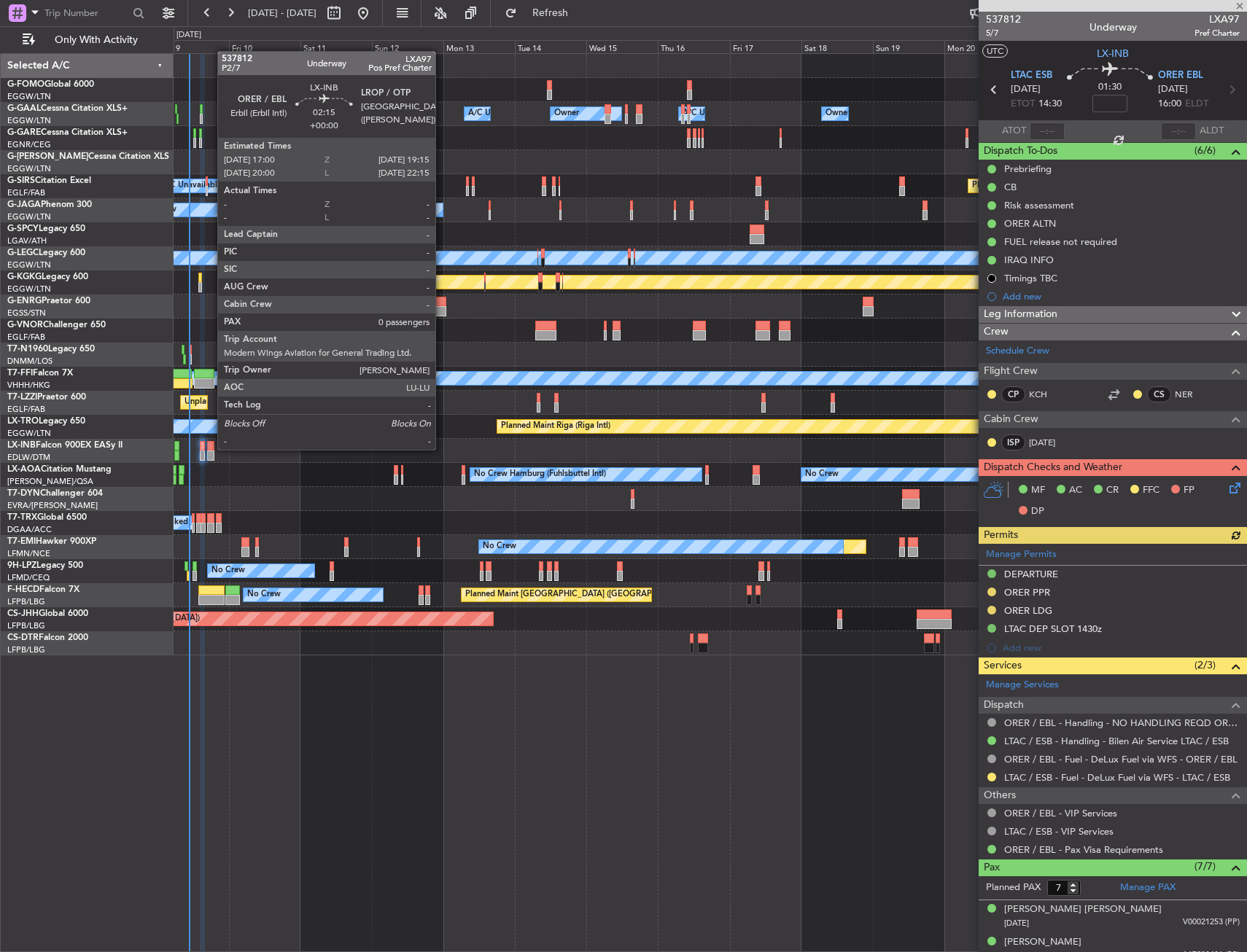
click at [210, 448] on div at bounding box center [211, 447] width 8 height 10
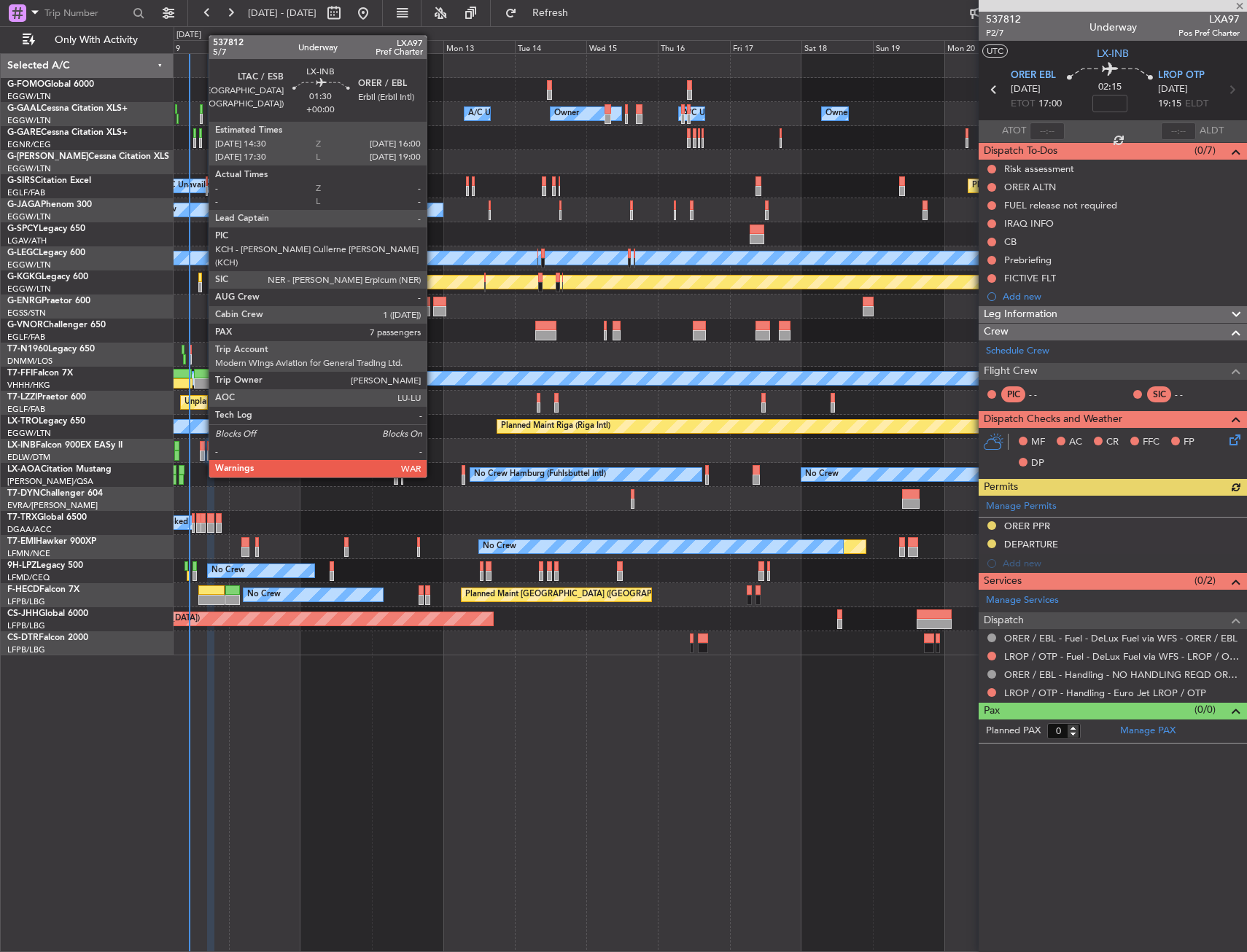
click at [201, 450] on div at bounding box center [202, 447] width 5 height 10
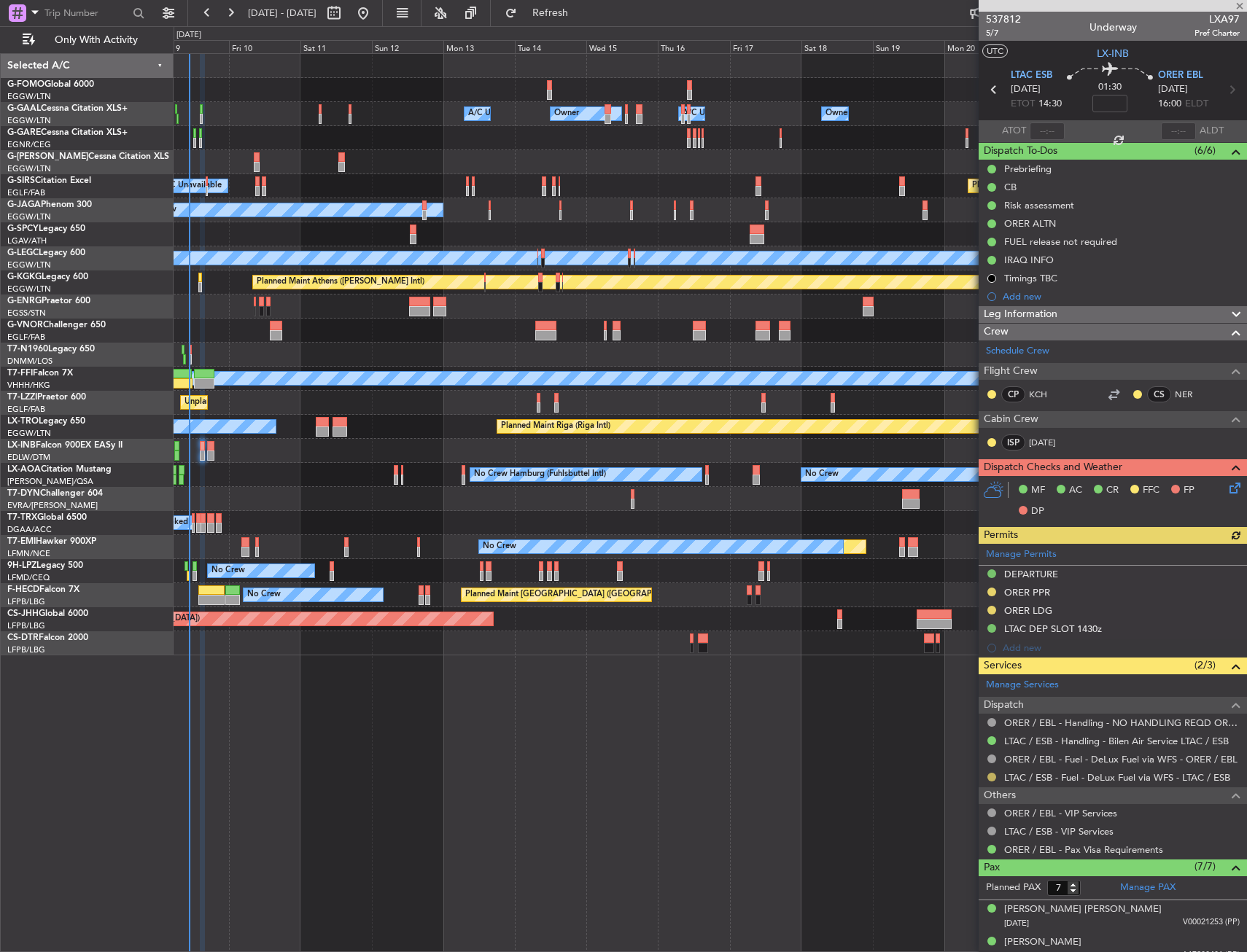
click at [992, 777] on button at bounding box center [991, 777] width 9 height 9
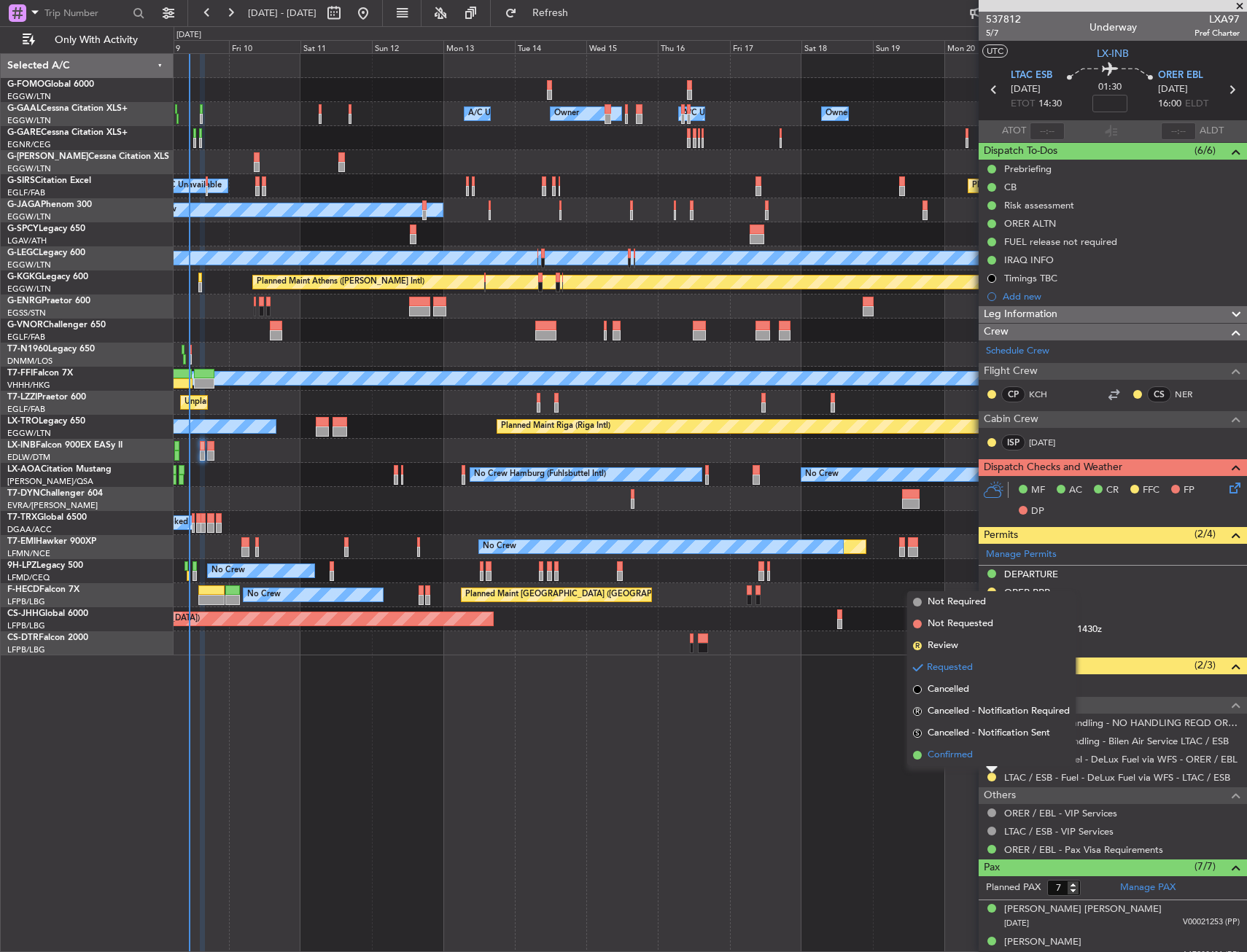
click at [947, 759] on span "Confirmed" at bounding box center [950, 755] width 45 height 14
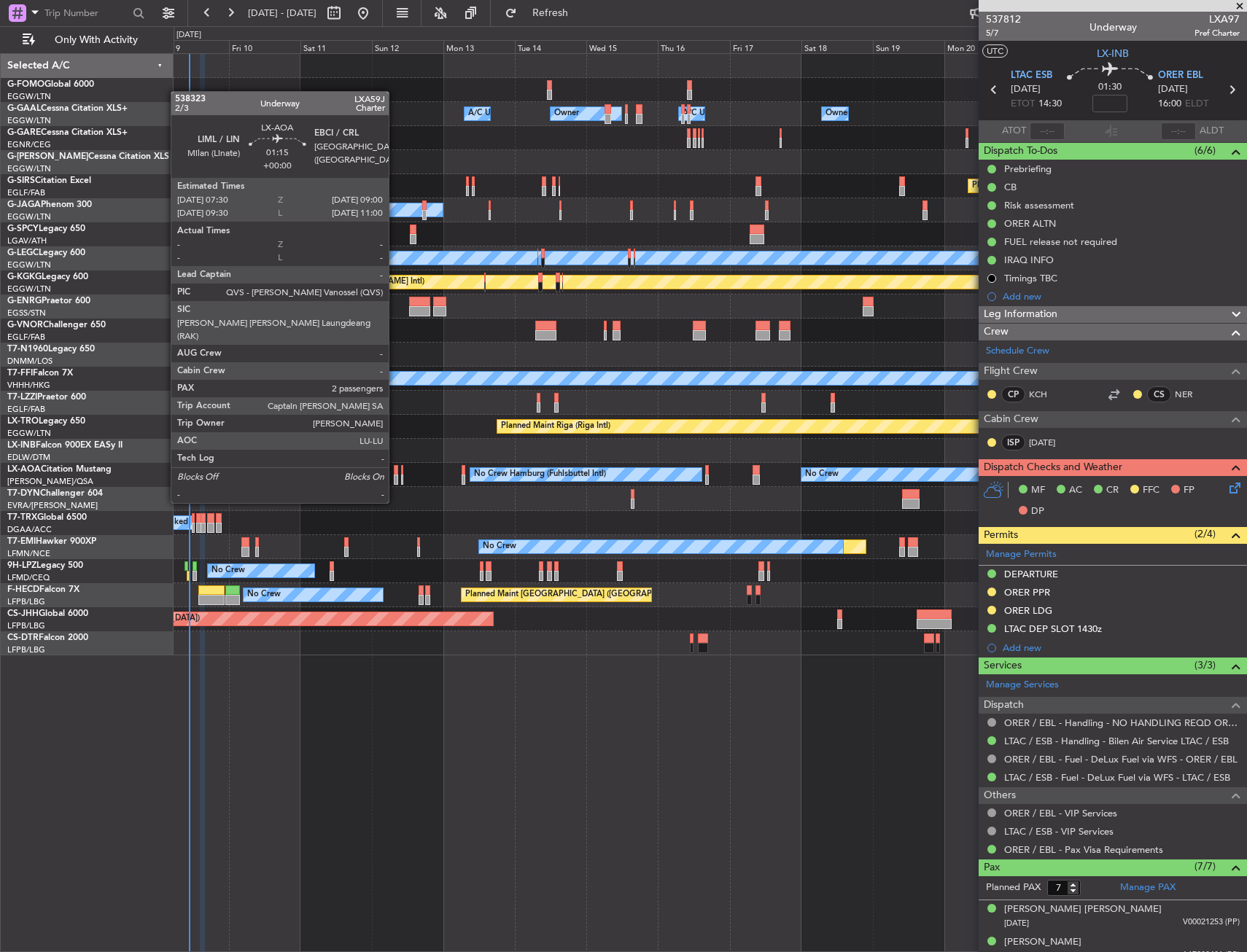
click at [395, 476] on div at bounding box center [396, 480] width 5 height 10
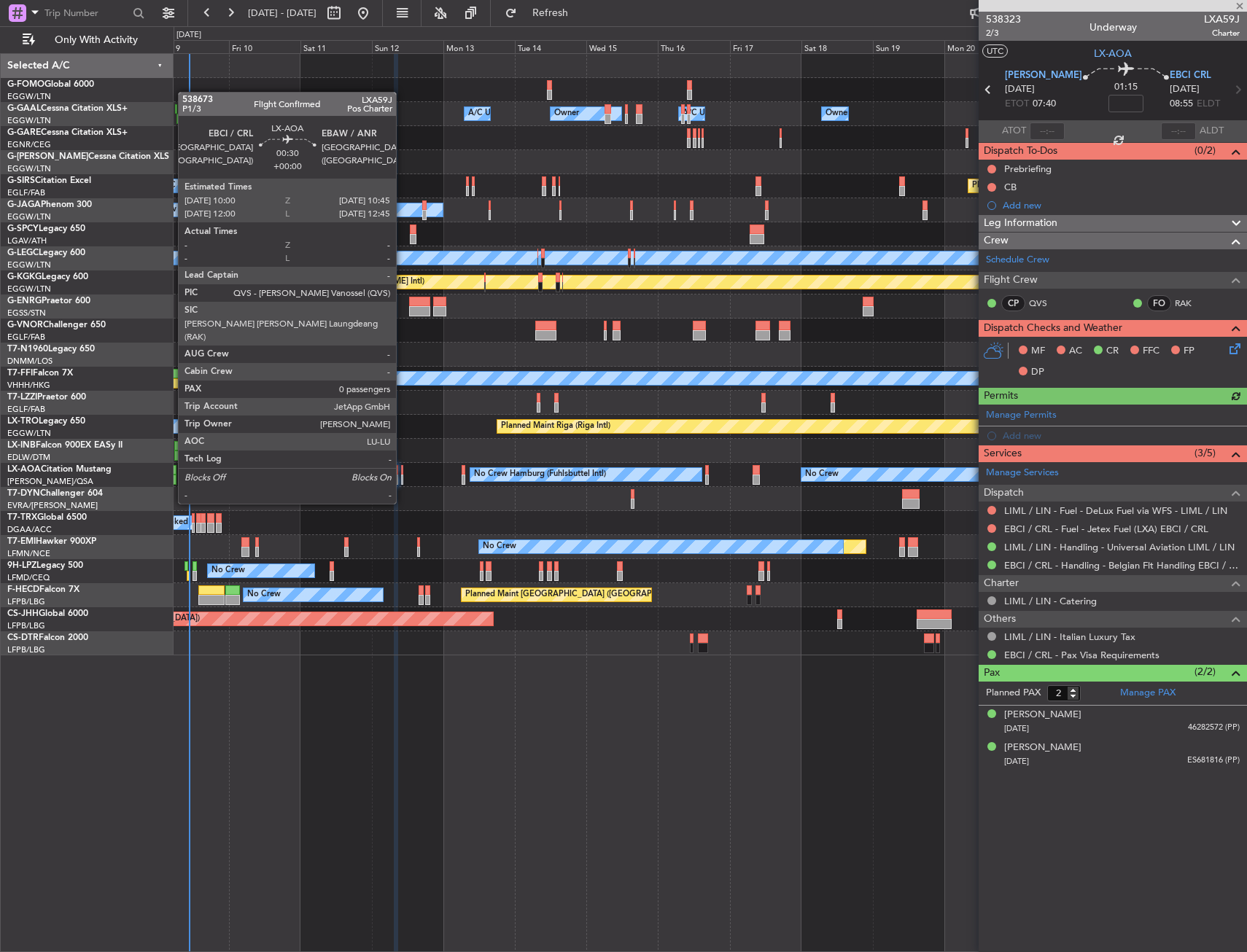
click at [402, 476] on div at bounding box center [402, 480] width 3 height 10
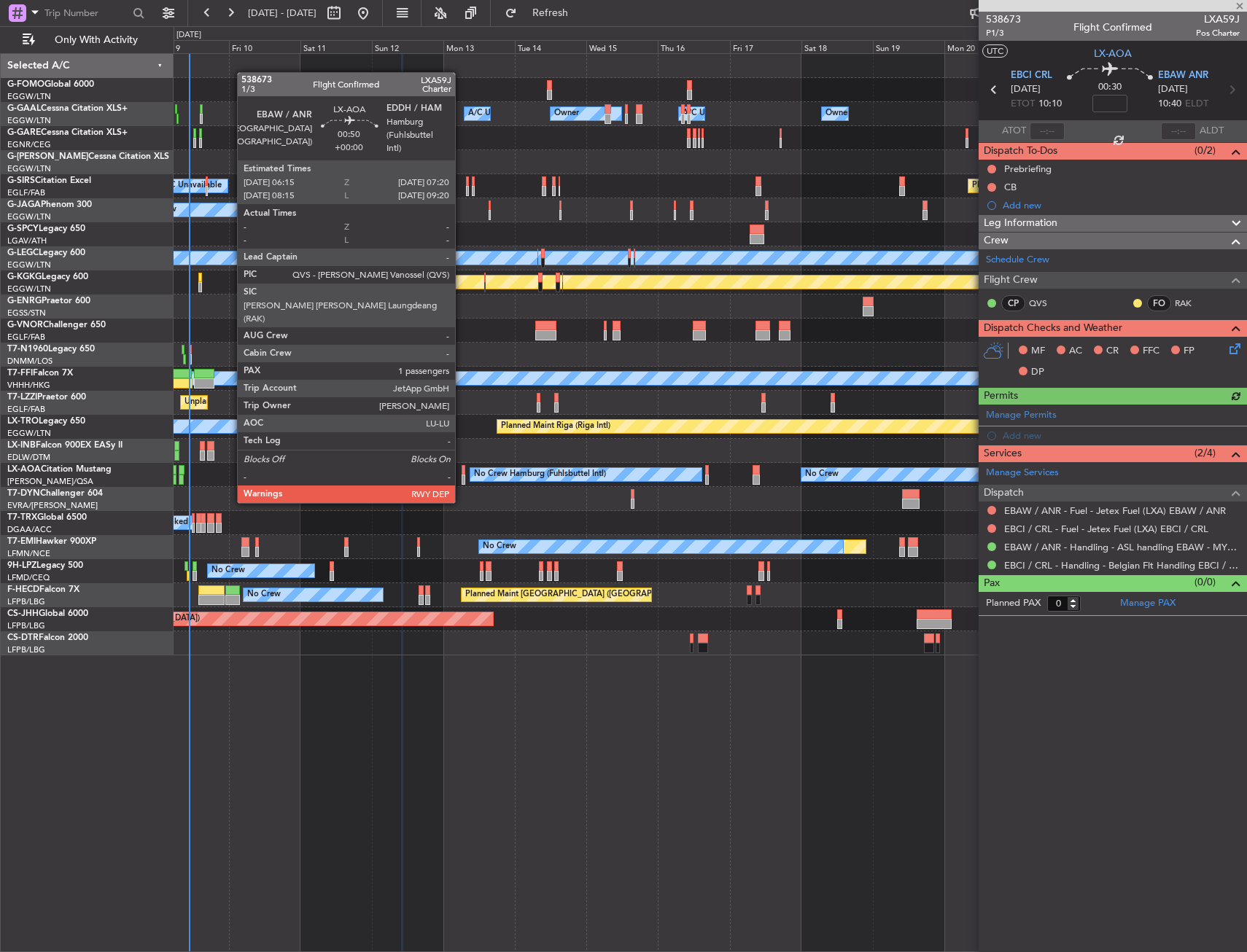
click at [462, 474] on div at bounding box center [464, 470] width 3 height 10
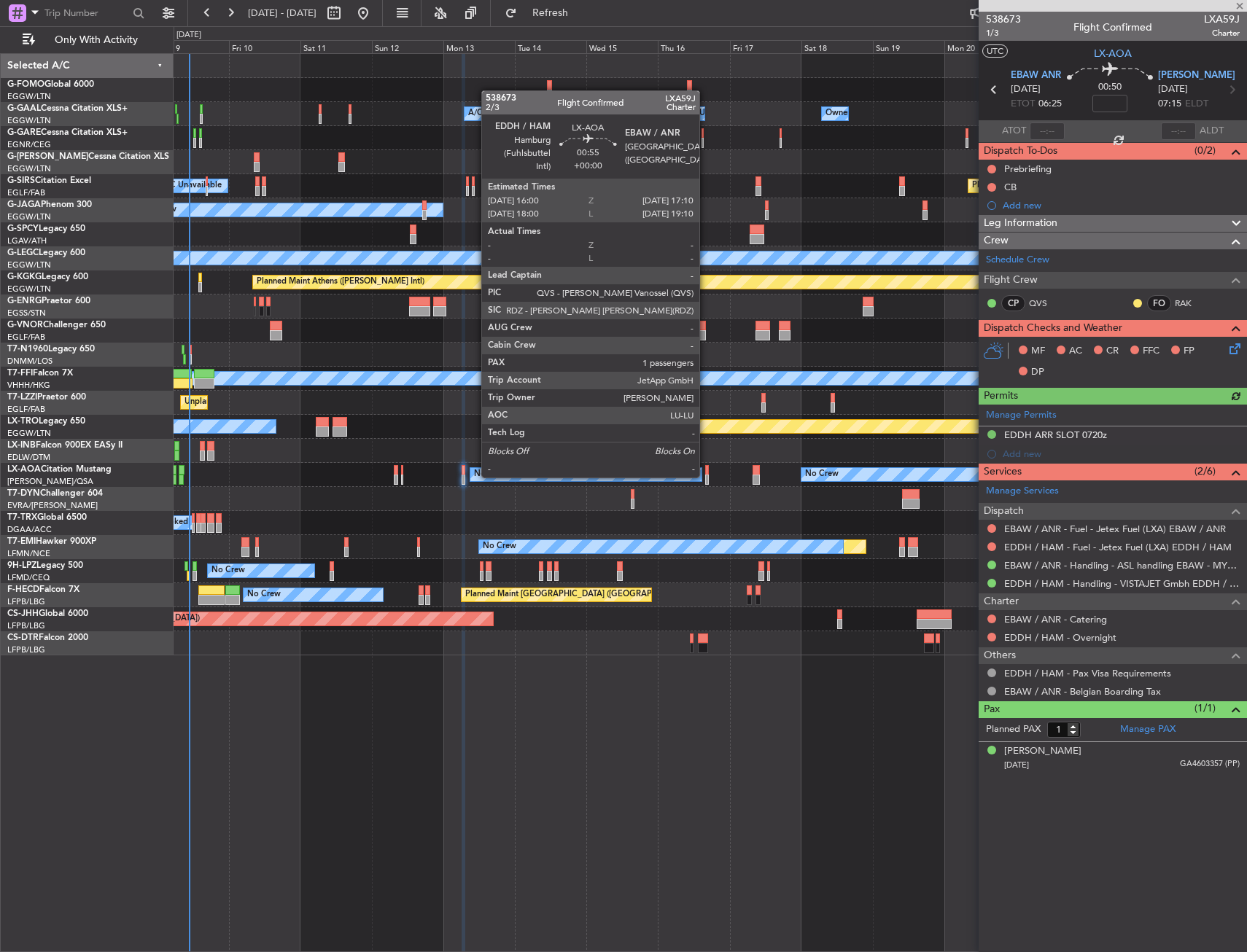
click at [706, 475] on div at bounding box center [707, 480] width 3 height 10
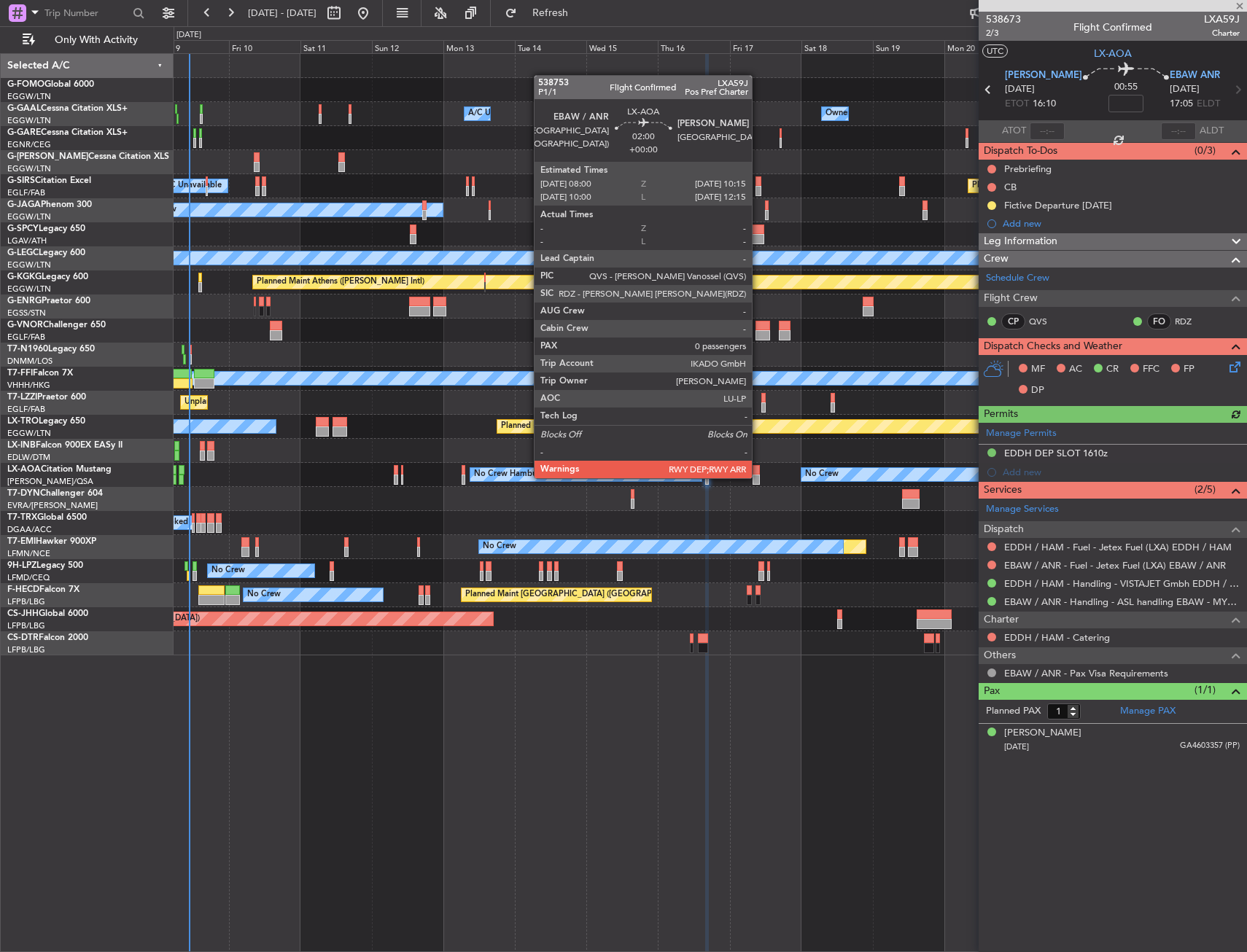
click at [759, 477] on div at bounding box center [756, 480] width 8 height 10
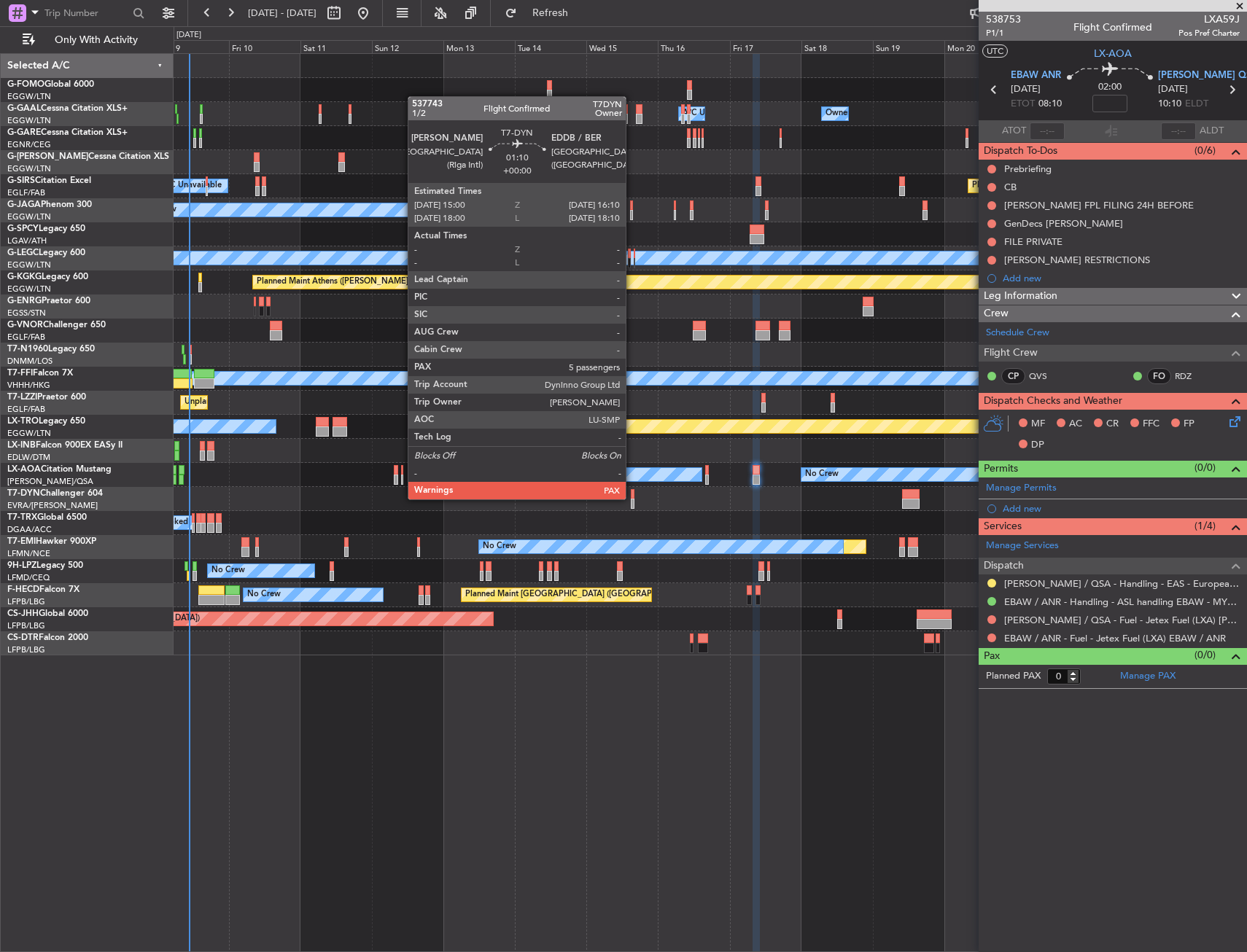
click at [632, 498] on div at bounding box center [632, 494] width 3 height 10
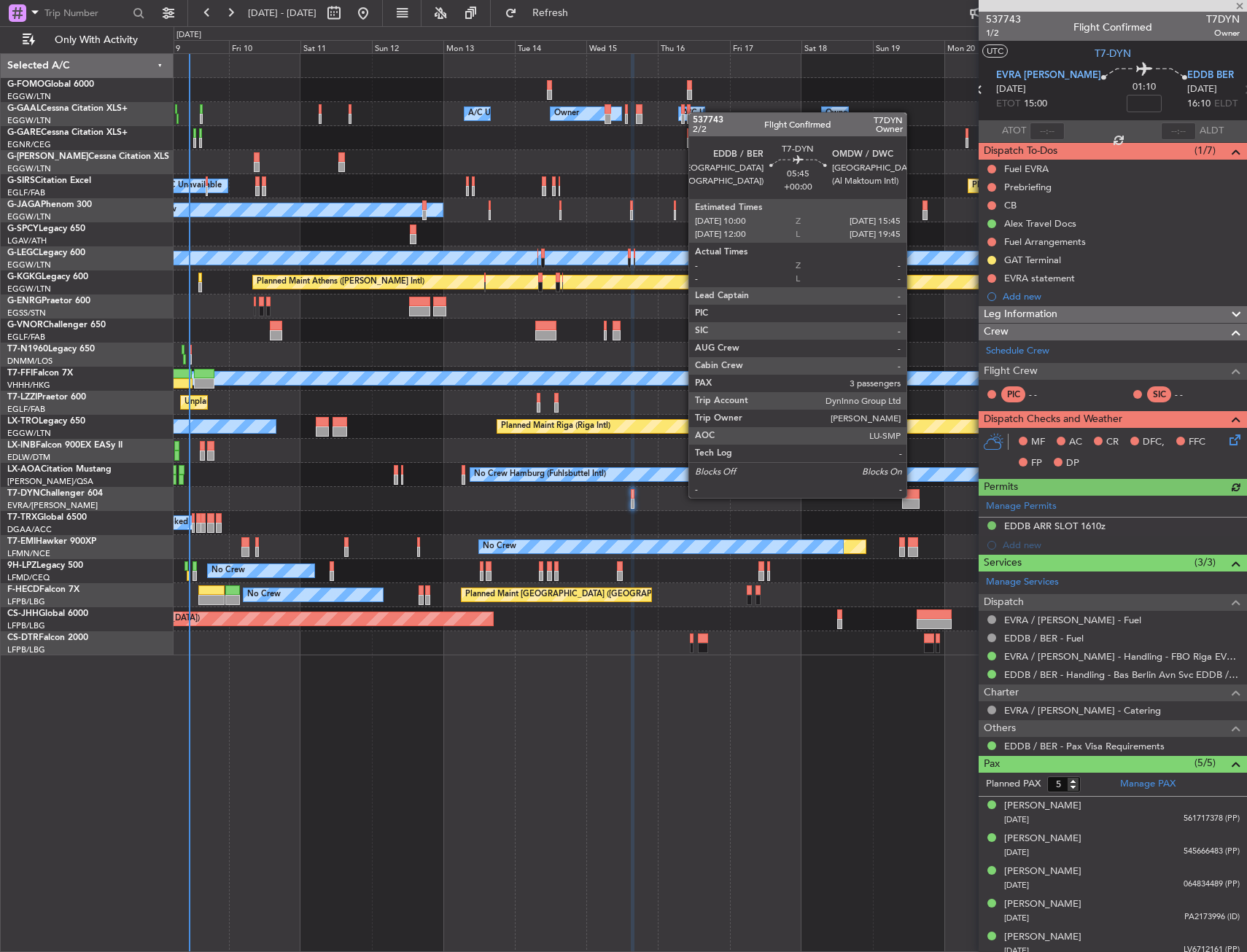
click at [913, 497] on div at bounding box center [910, 494] width 18 height 10
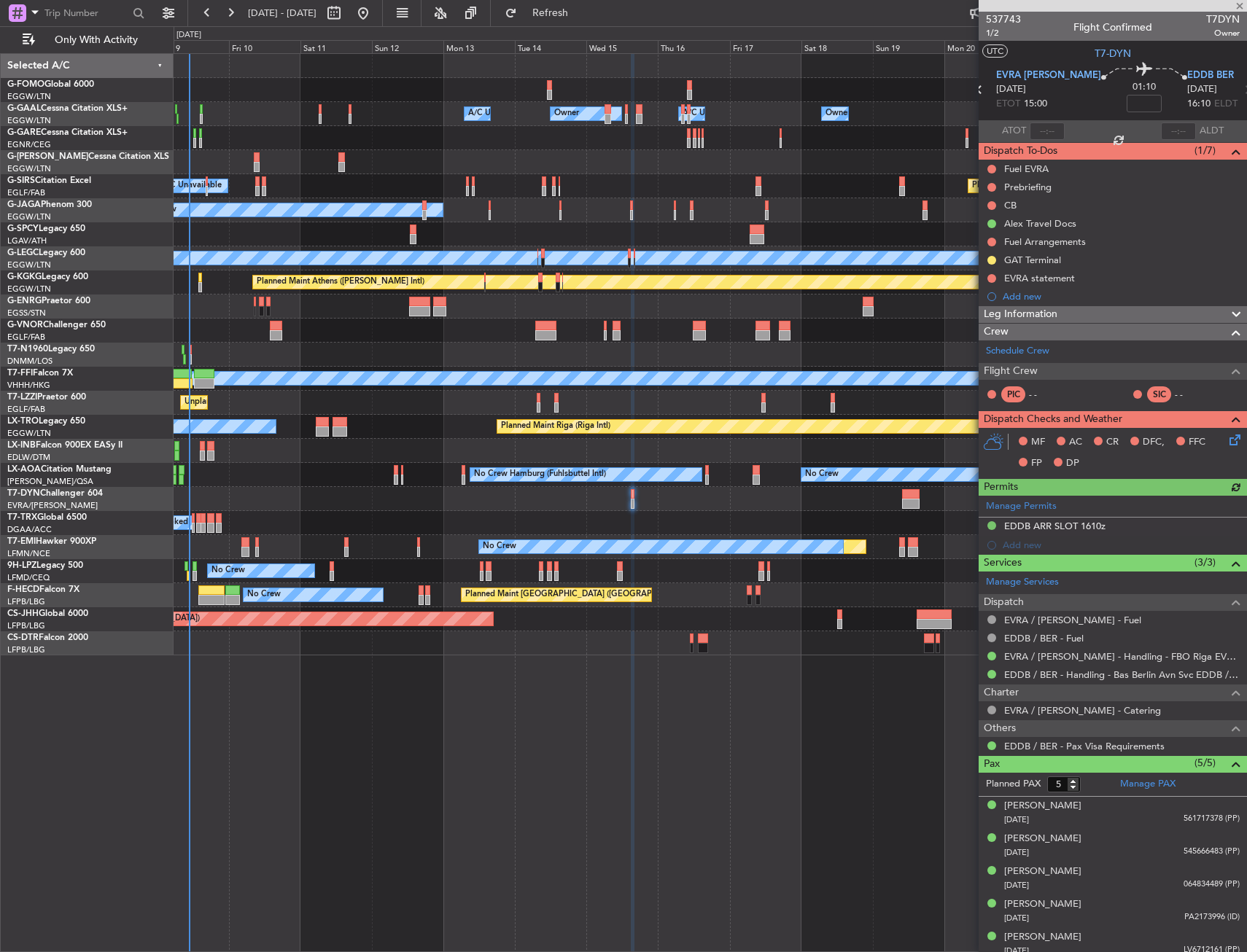
type input "3"
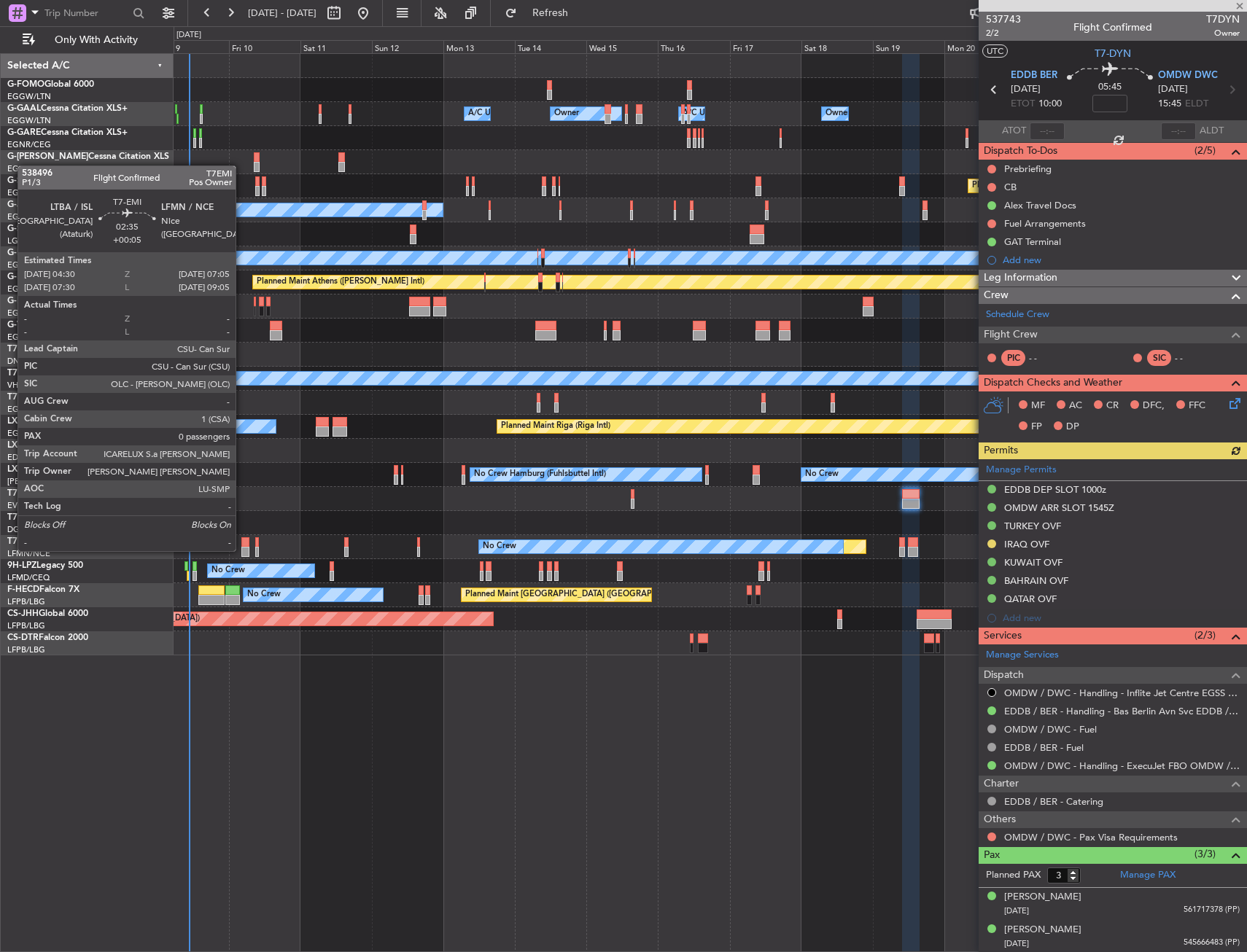
click at [242, 550] on div at bounding box center [245, 552] width 8 height 10
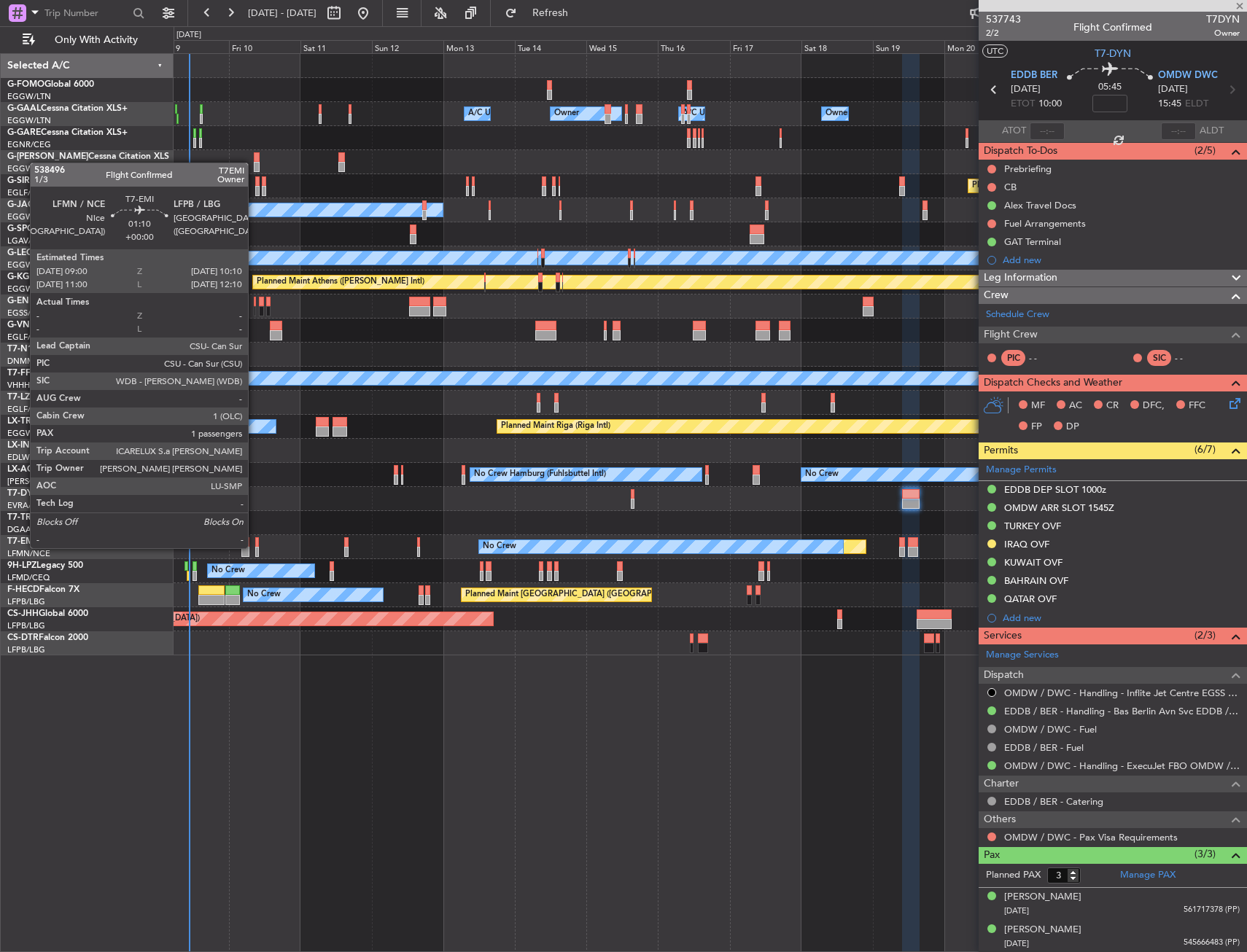
type input "+00:05"
type input "0"
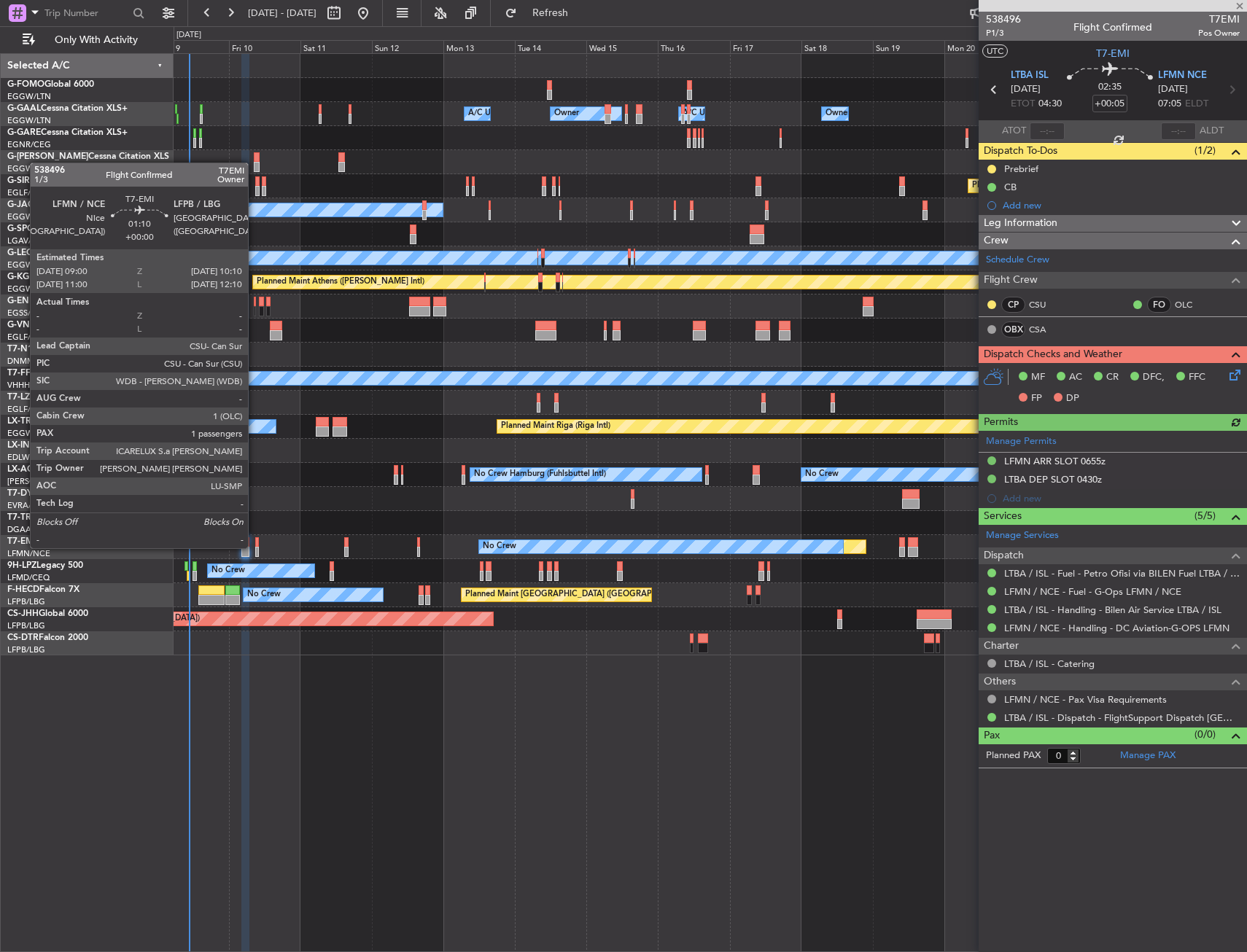
click at [255, 547] on div at bounding box center [257, 552] width 3 height 10
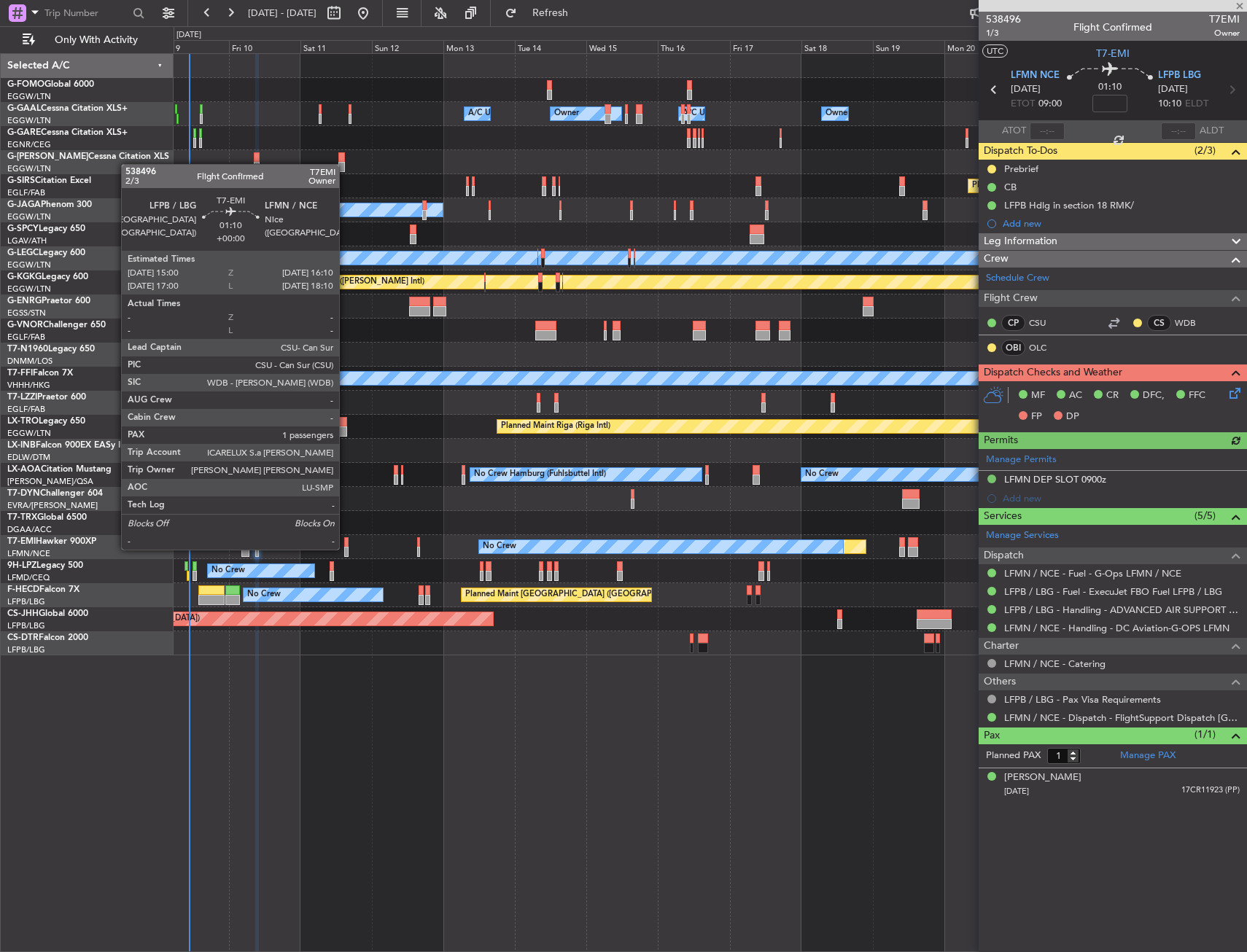
click at [346, 548] on div at bounding box center [346, 552] width 3 height 10
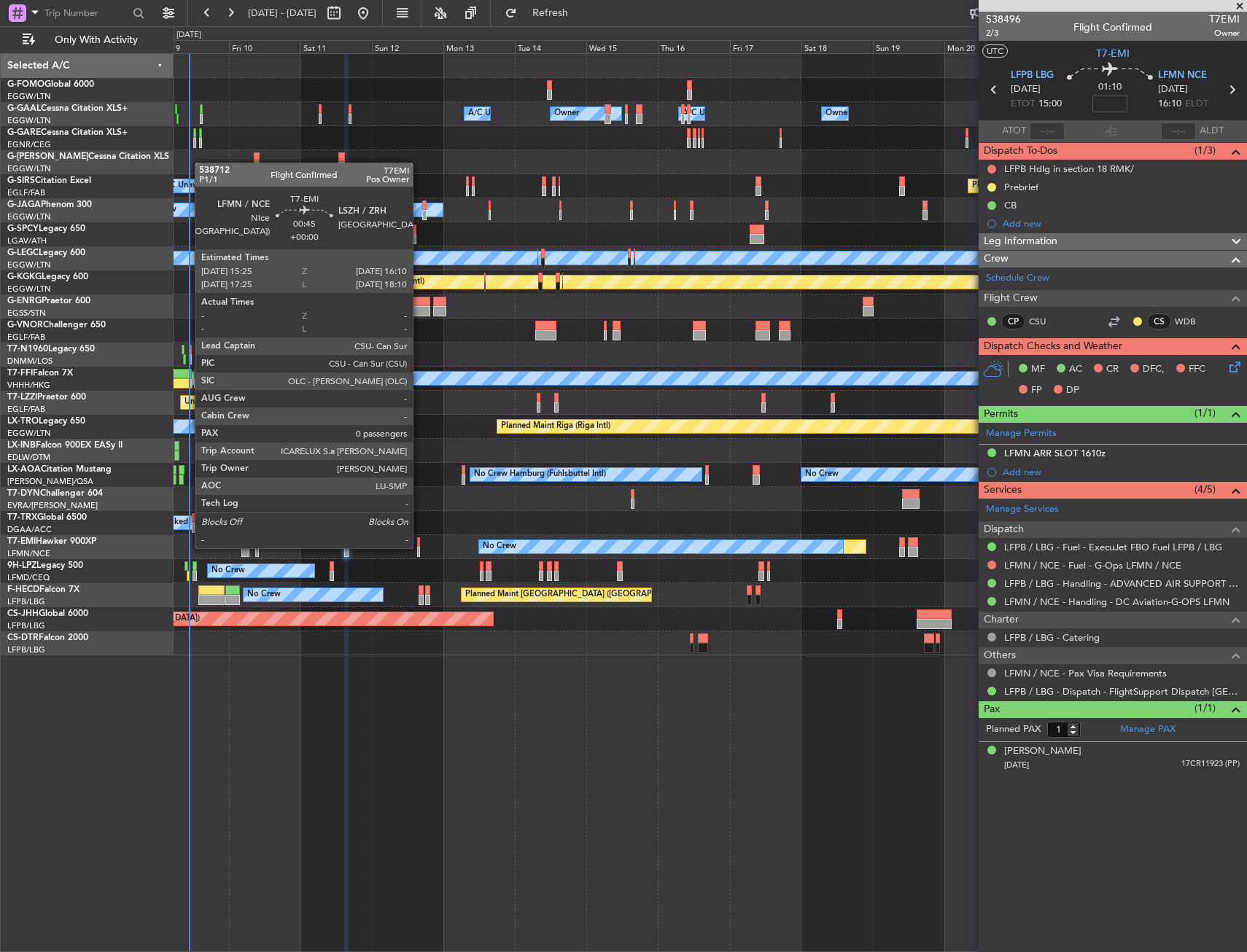
click at [419, 547] on div at bounding box center [418, 552] width 3 height 10
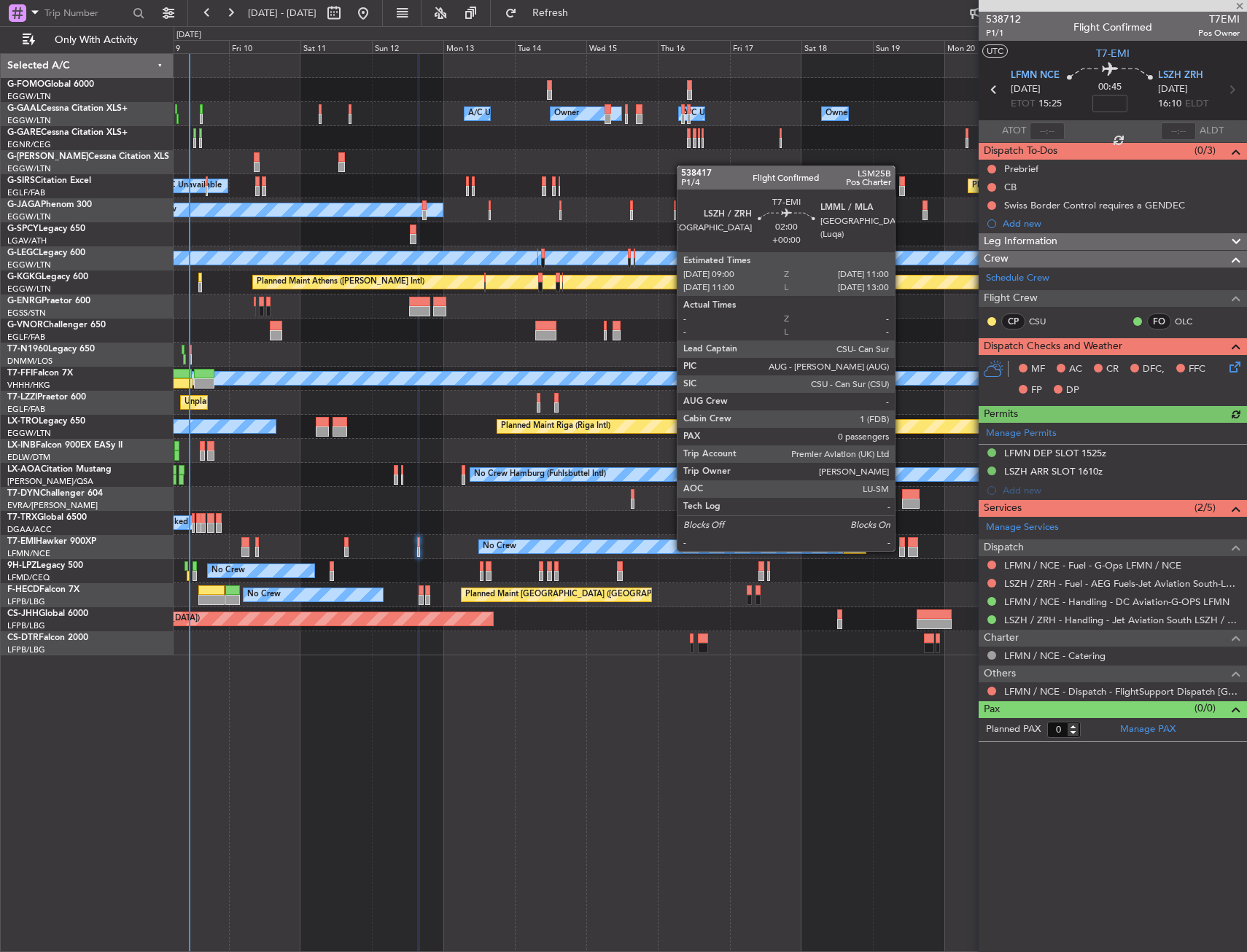
click at [902, 550] on div at bounding box center [903, 552] width 7 height 10
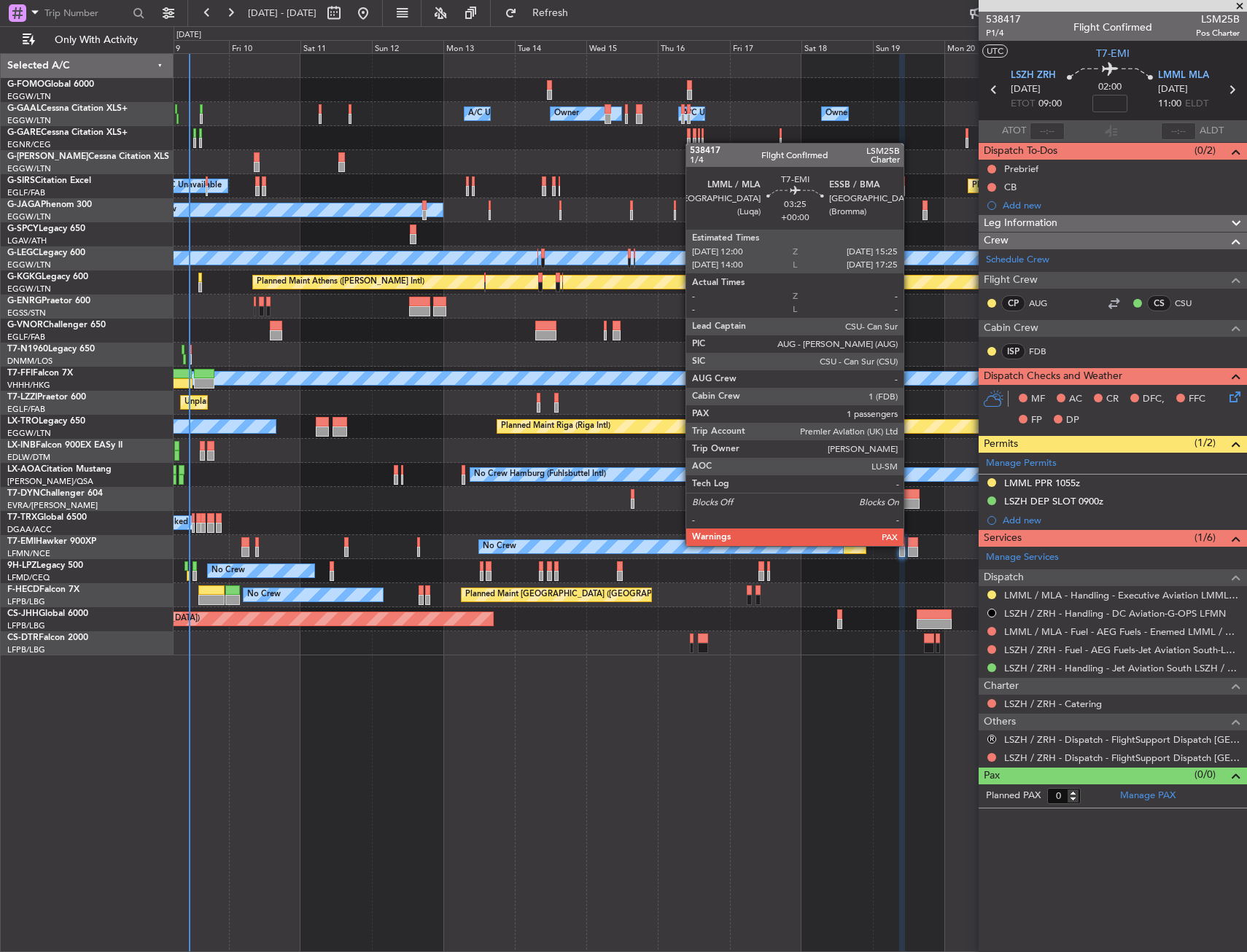
click at [910, 545] on div at bounding box center [913, 543] width 10 height 10
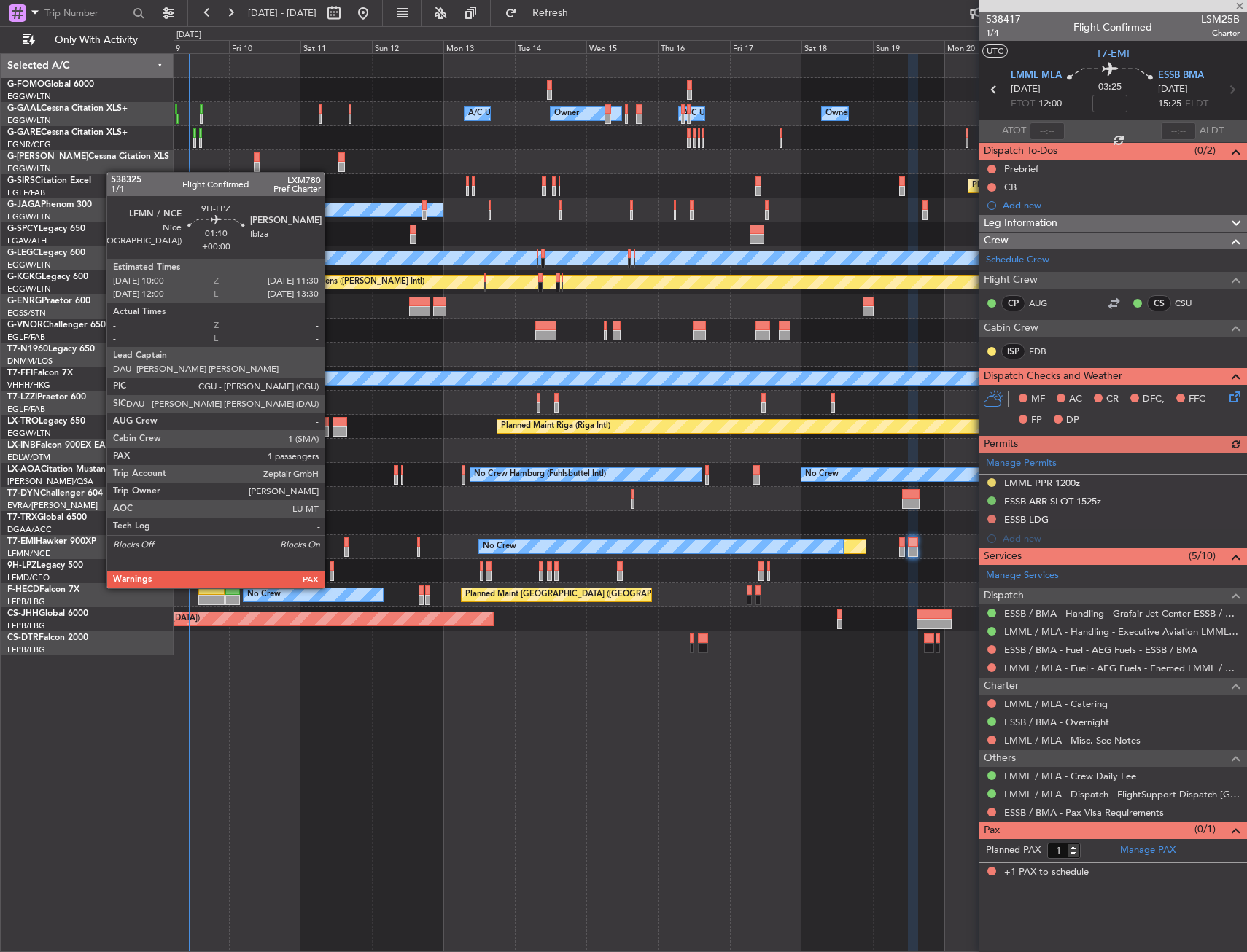
click at [331, 574] on div at bounding box center [332, 576] width 5 height 10
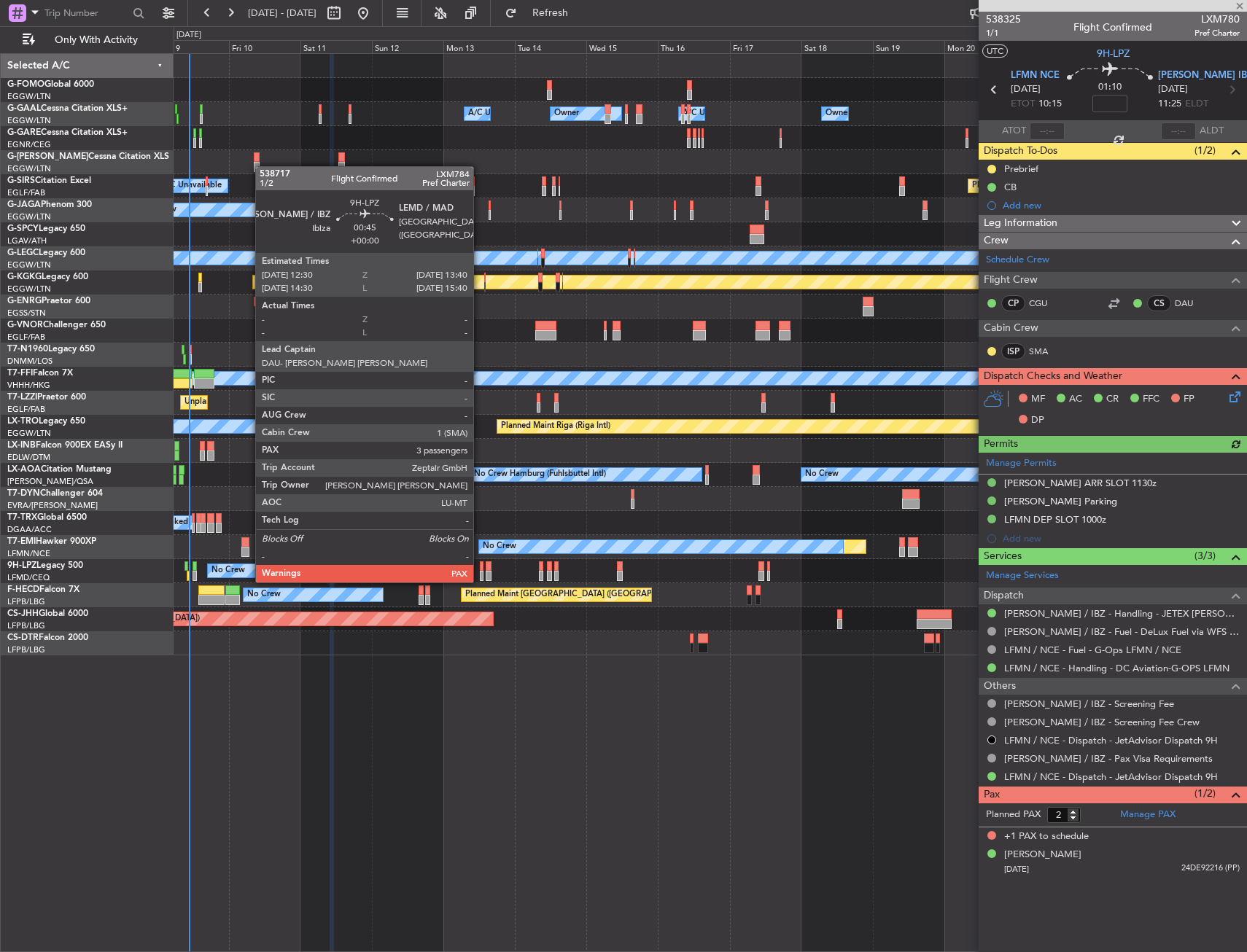
click at [480, 568] on div at bounding box center [482, 567] width 3 height 10
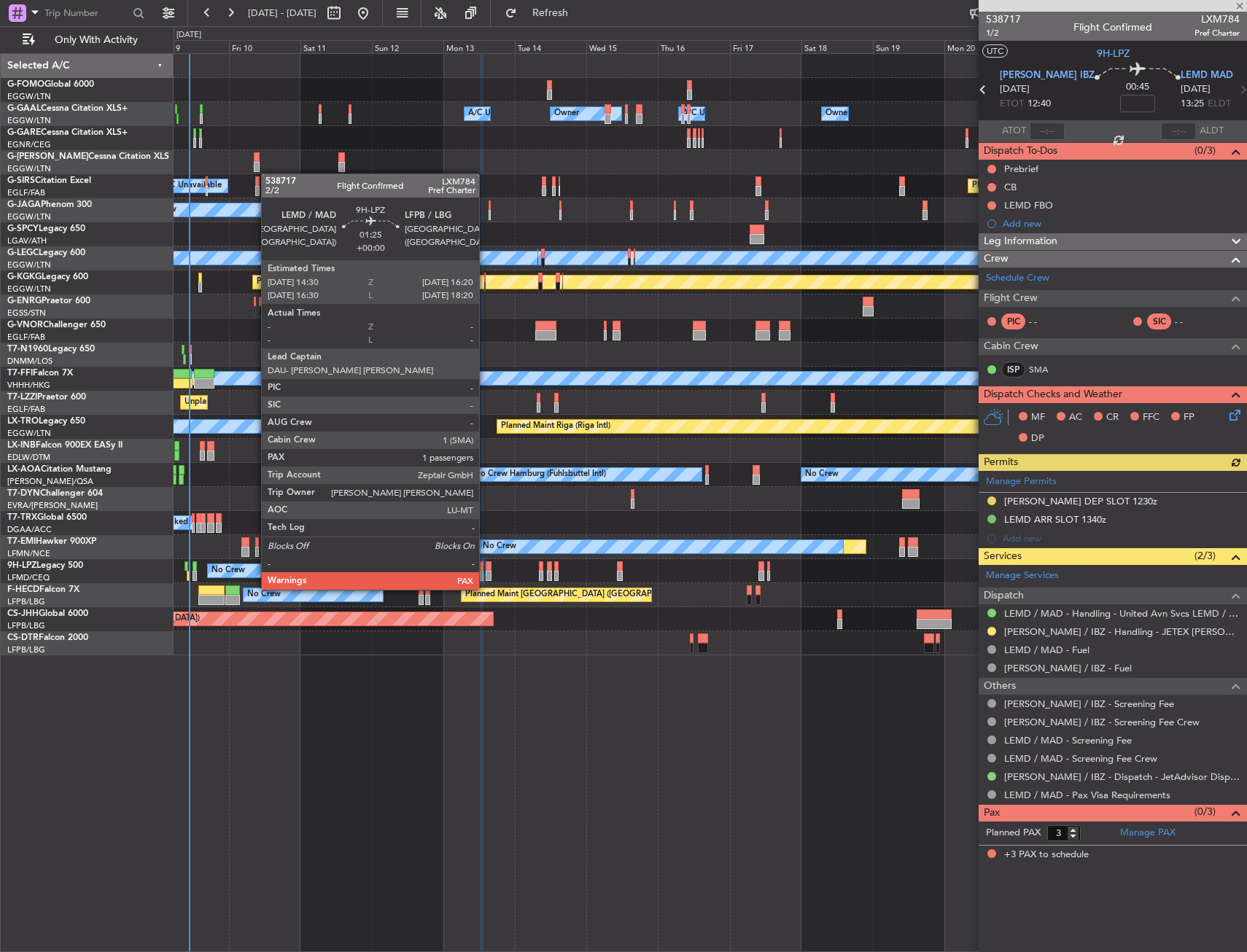
click at [486, 575] on div at bounding box center [488, 576] width 6 height 10
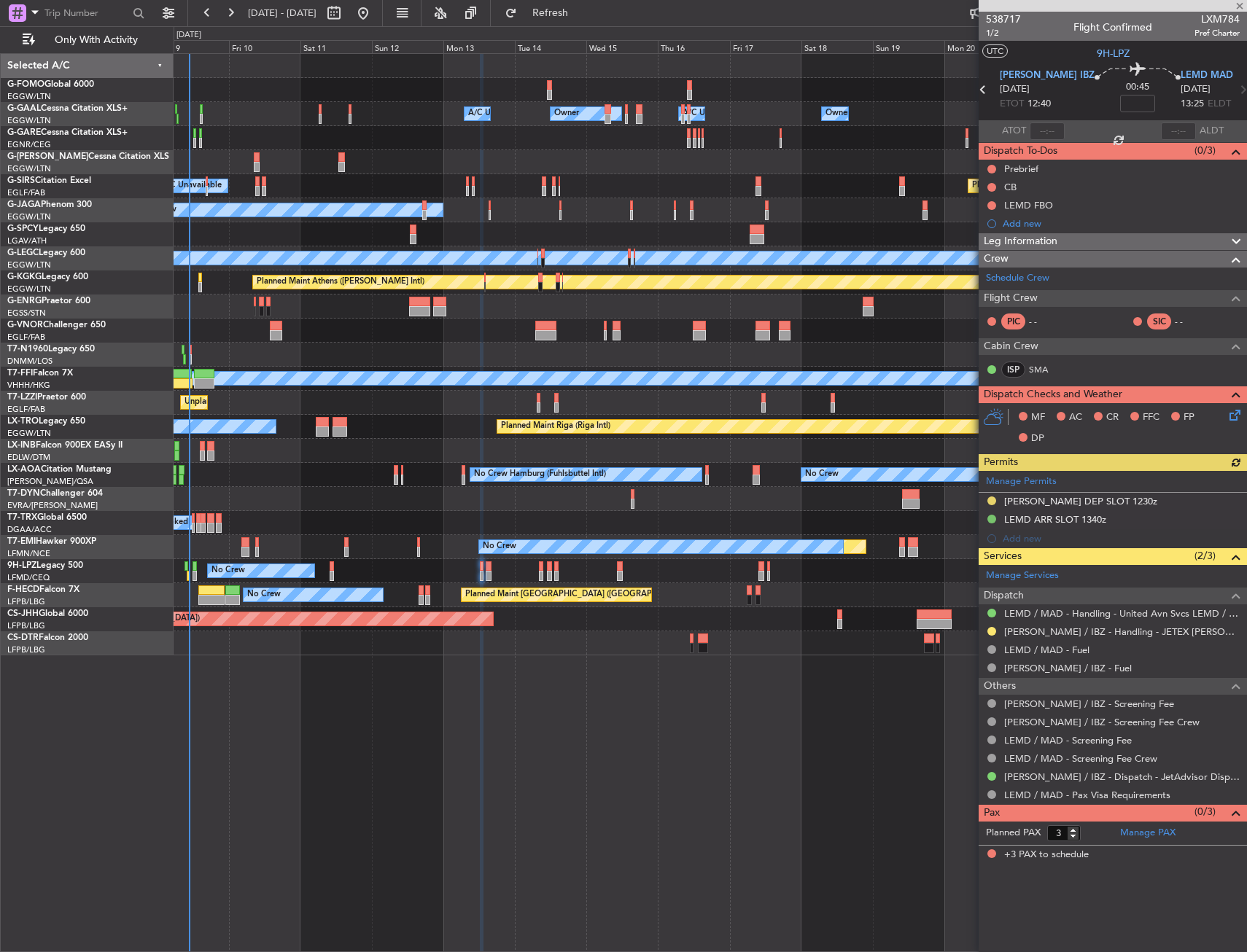
type input "1"
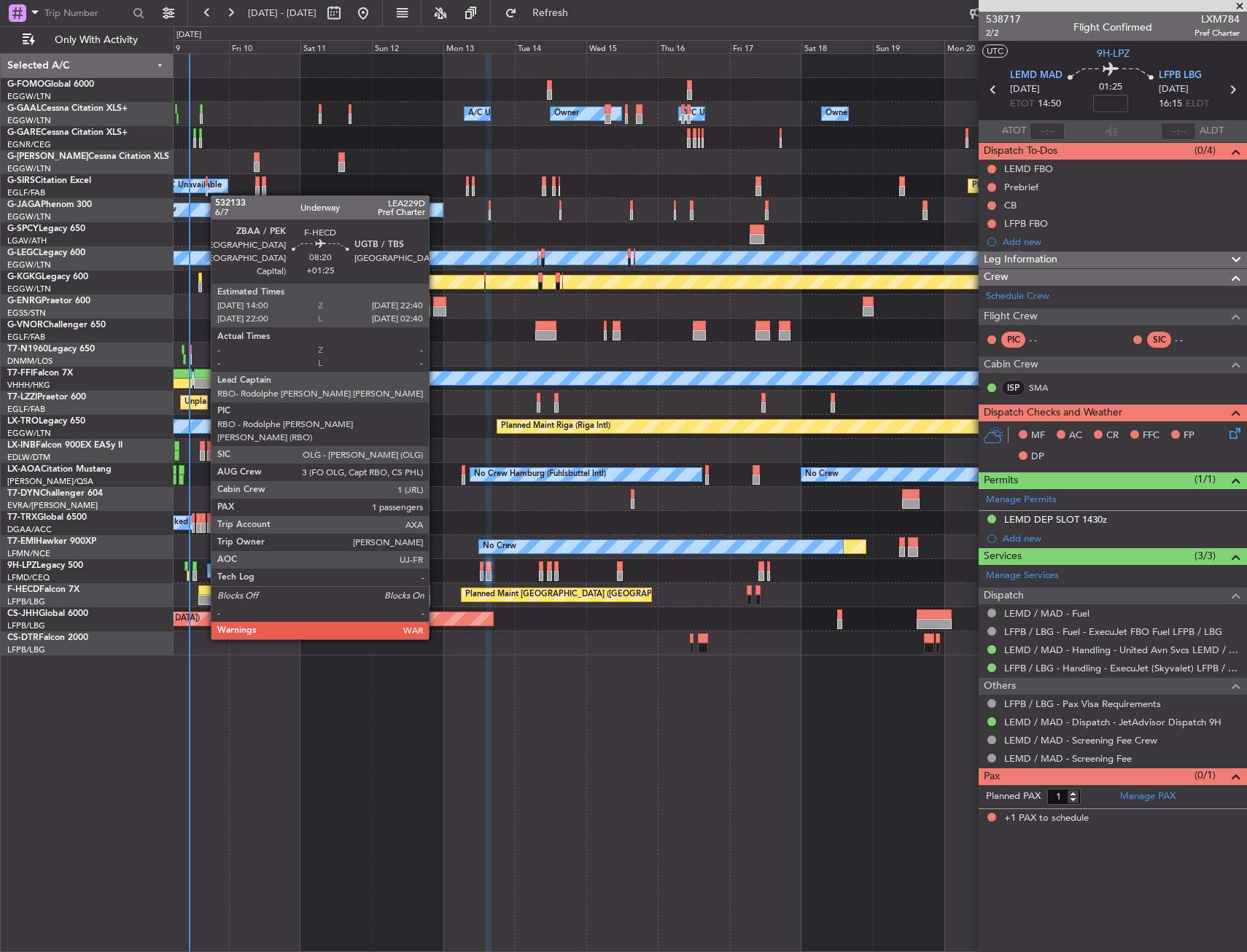
click at [204, 597] on div at bounding box center [211, 600] width 26 height 10
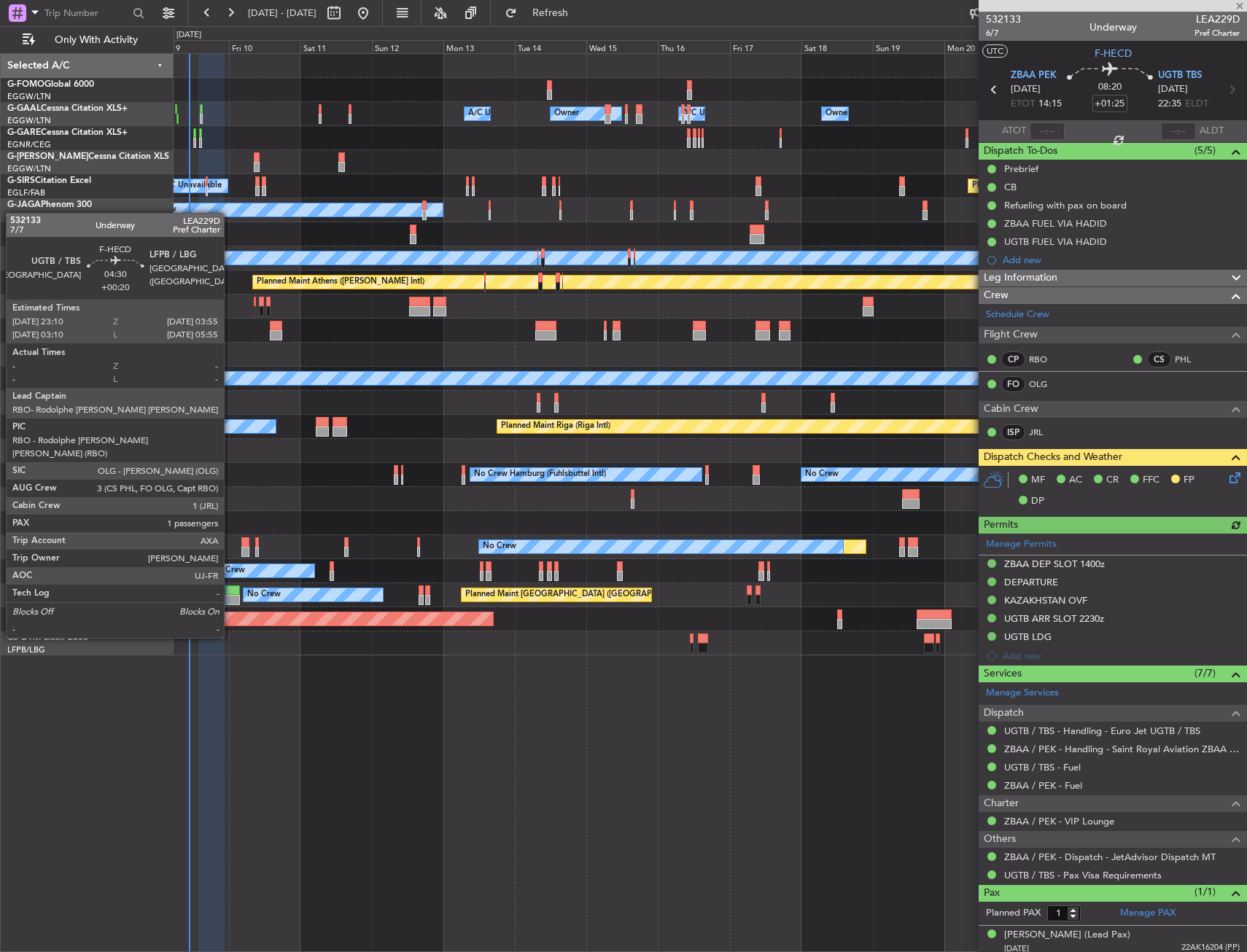
click at [230, 597] on div at bounding box center [232, 600] width 14 height 10
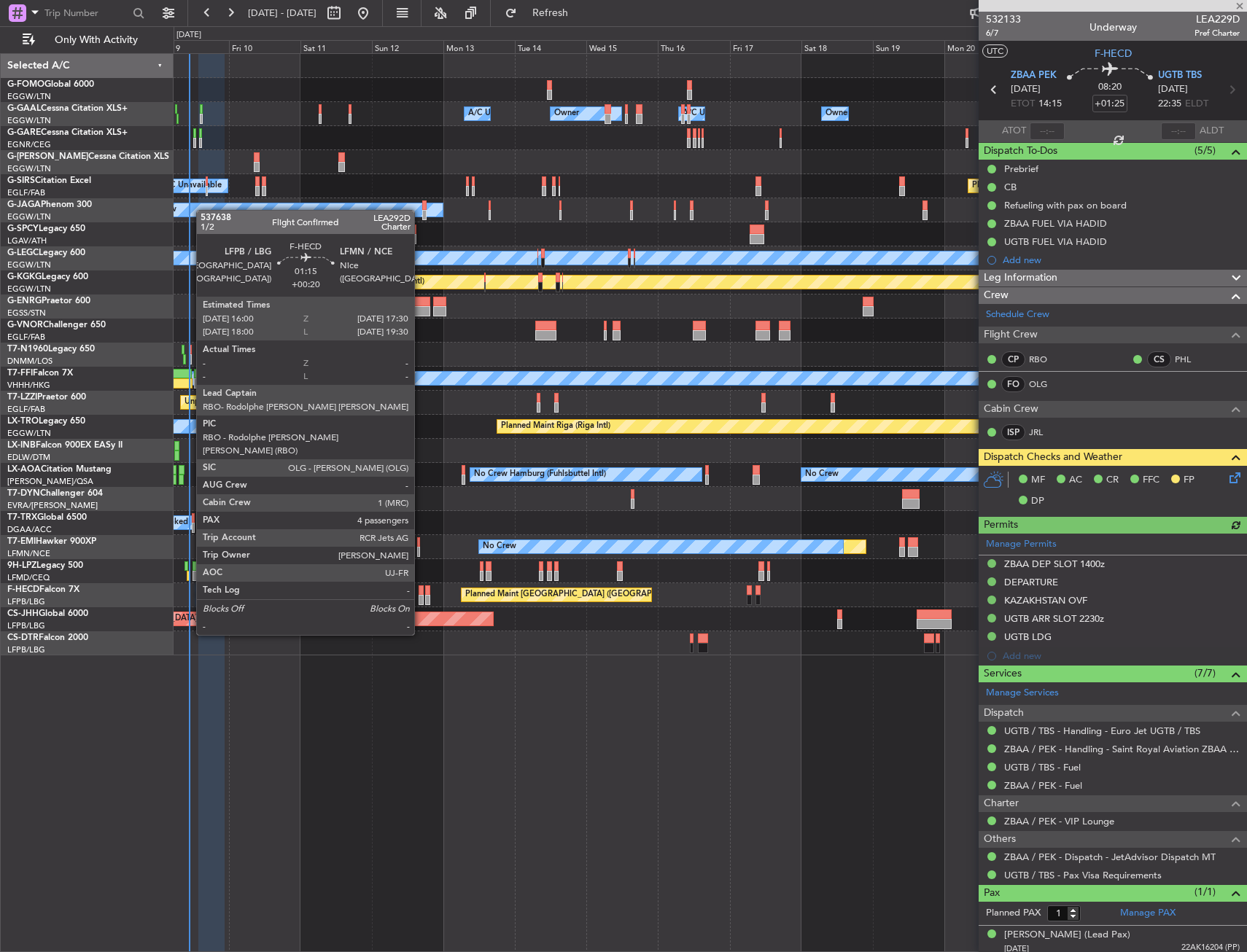
type input "+00:20"
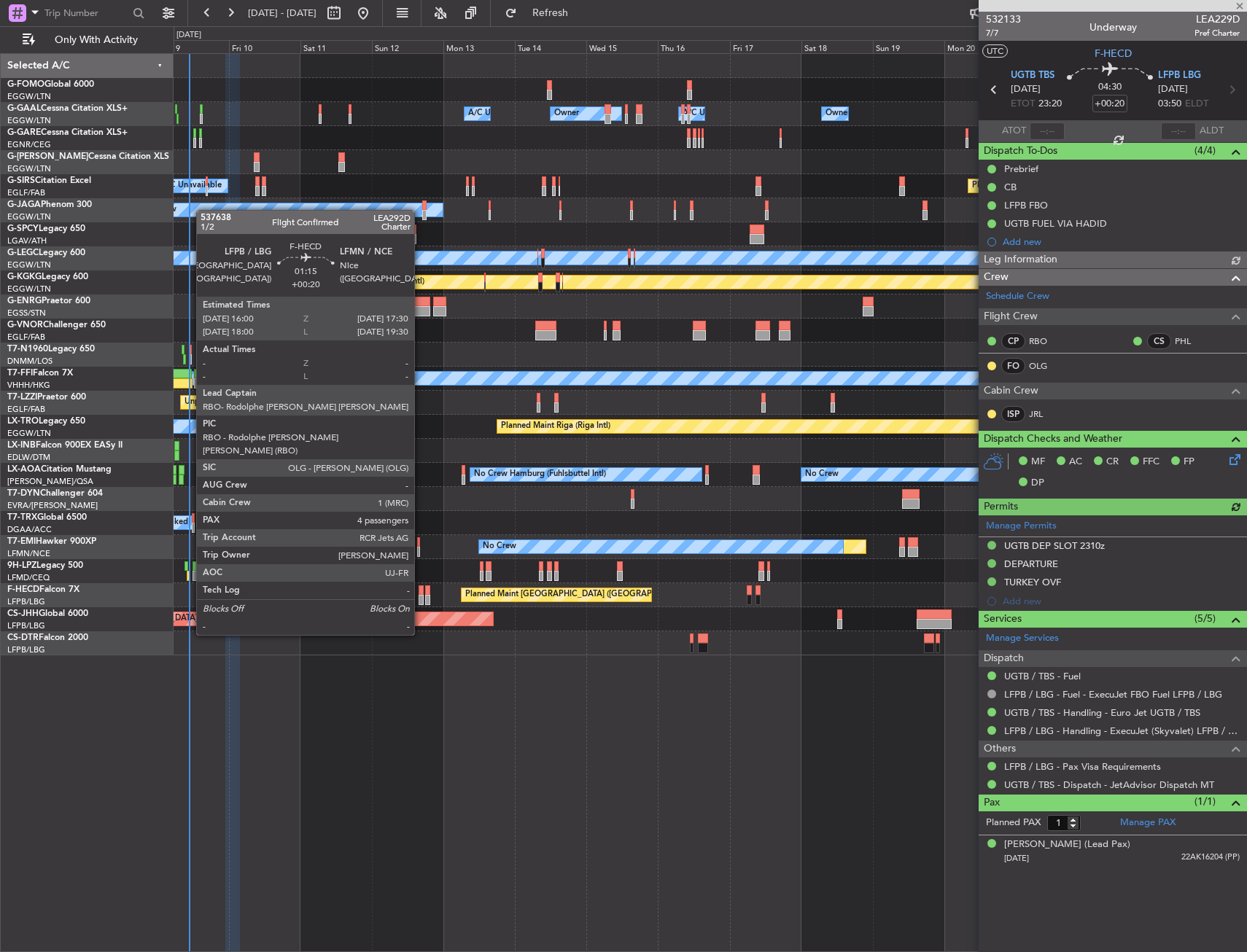
click at [422, 594] on div at bounding box center [421, 591] width 5 height 10
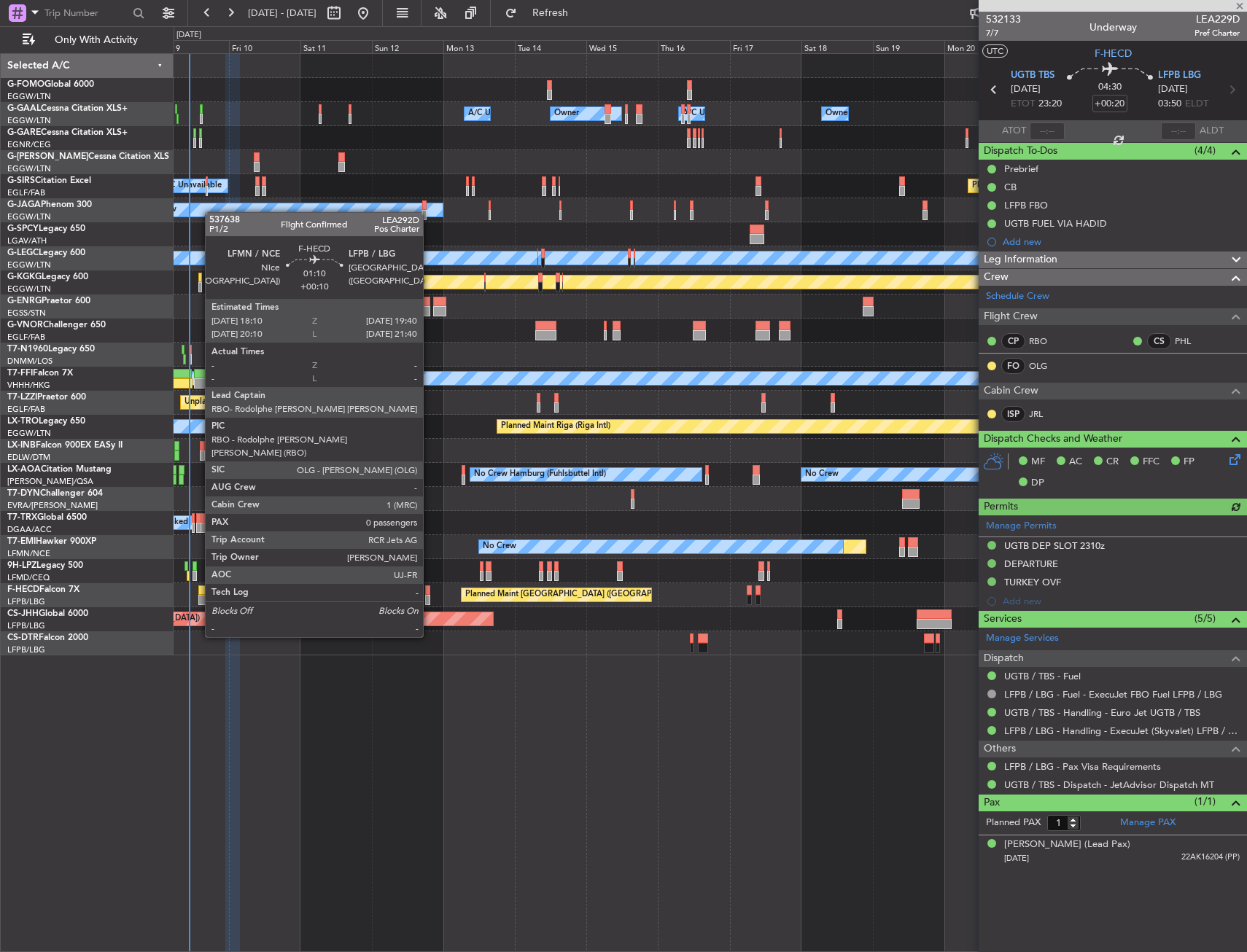
type input "4"
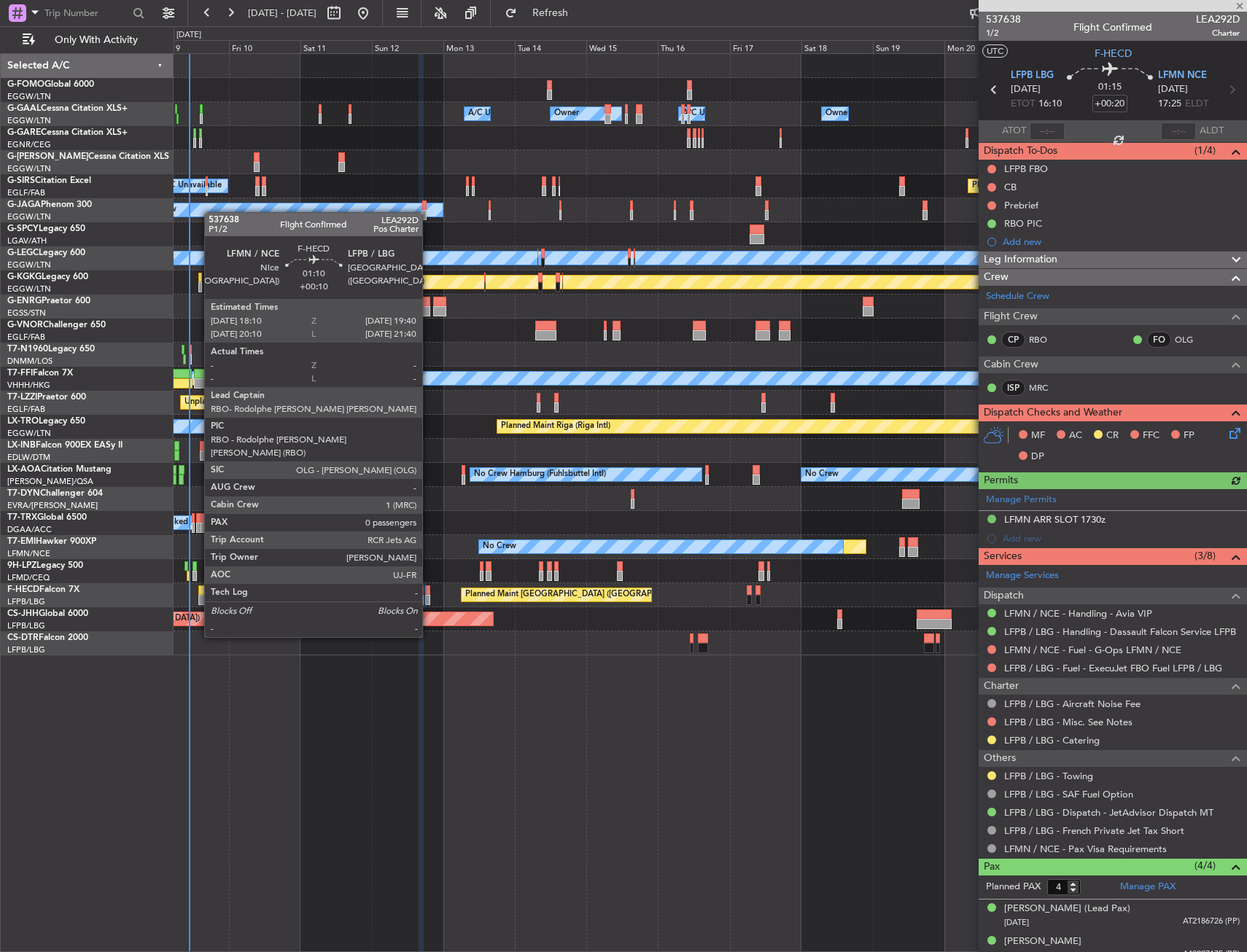
click at [429, 597] on div at bounding box center [428, 600] width 5 height 10
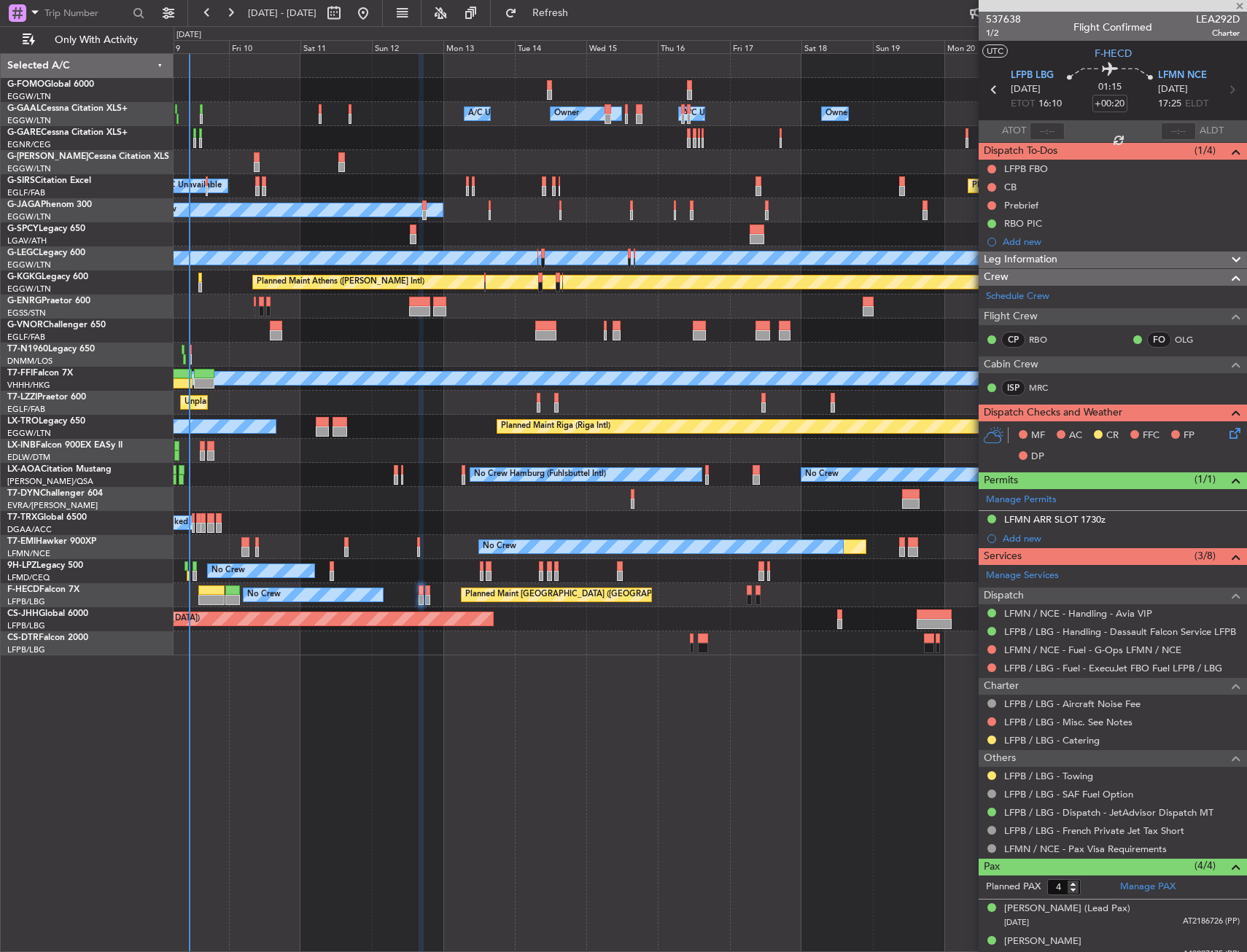
type input "+00:10"
type input "0"
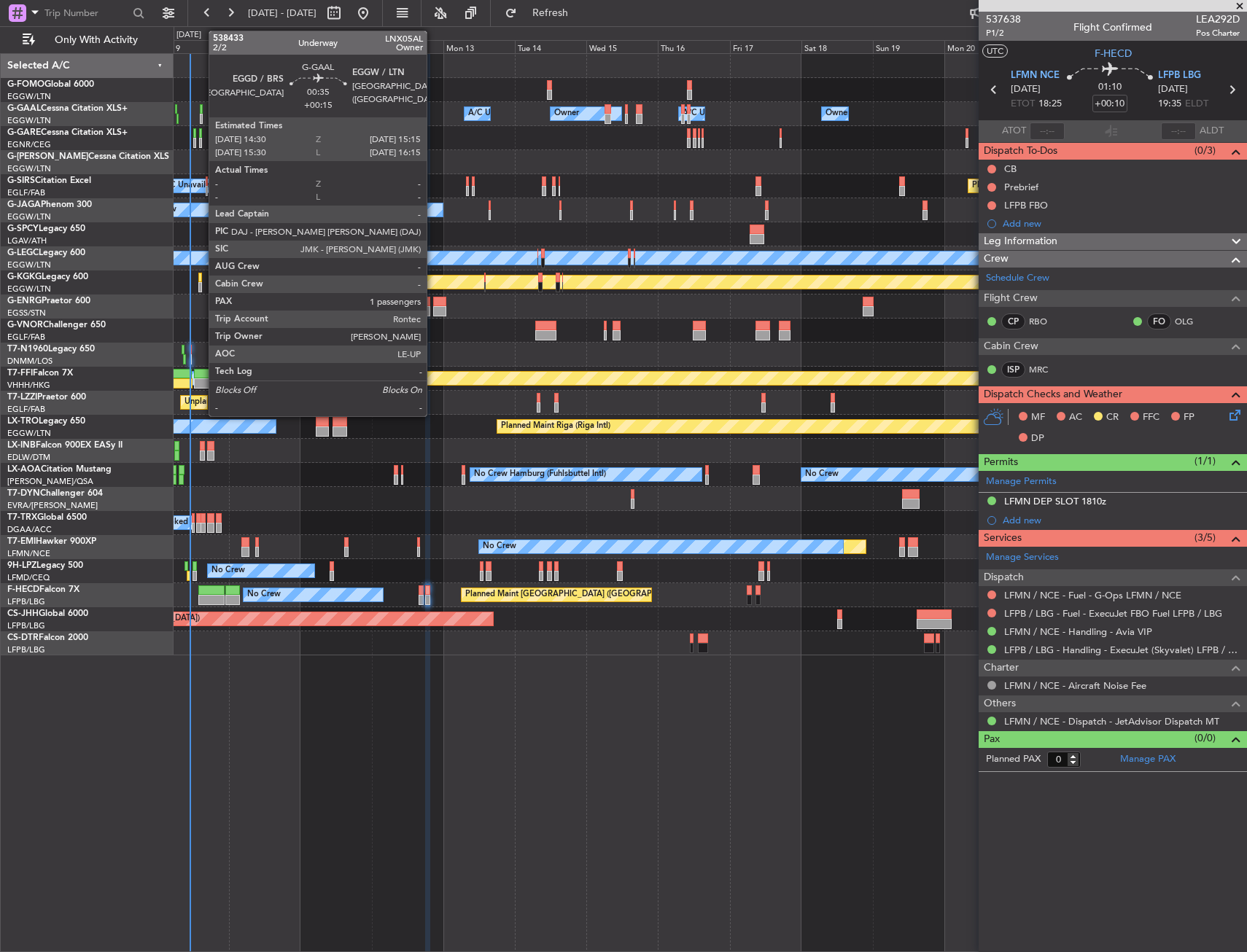
click at [201, 108] on div at bounding box center [200, 109] width 3 height 10
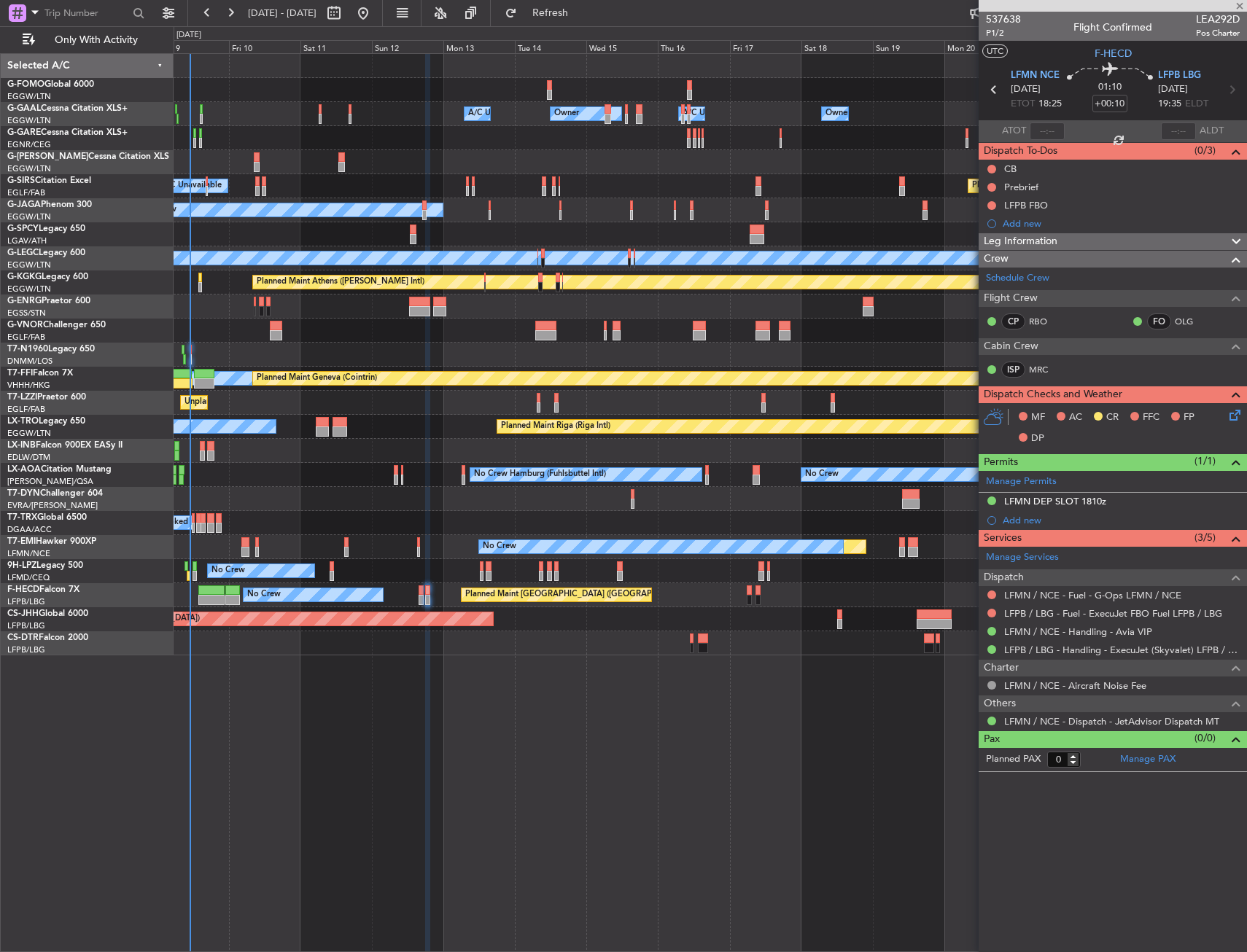
type input "+00:15"
type input "1"
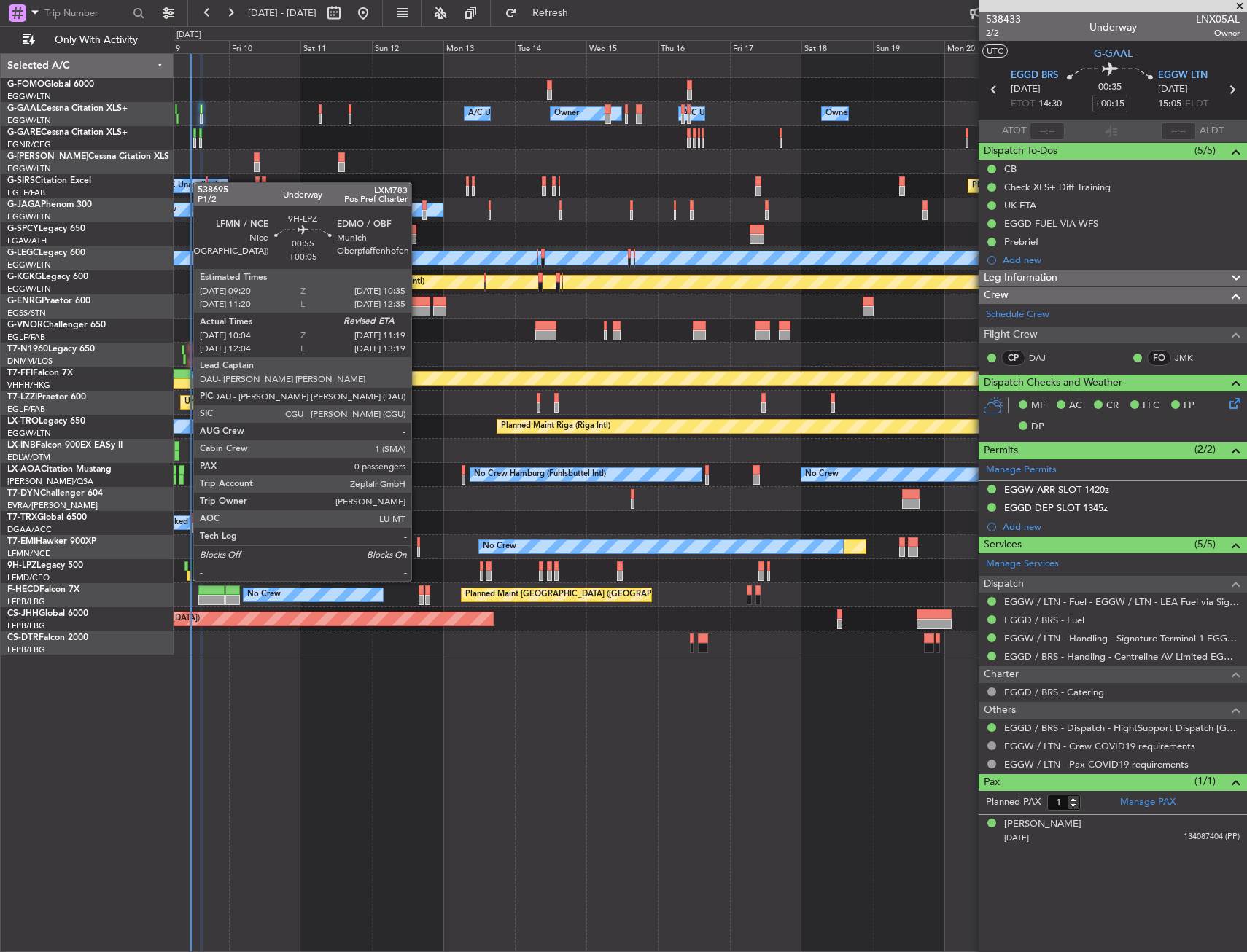
click at [186, 567] on div at bounding box center [186, 567] width 4 height 10
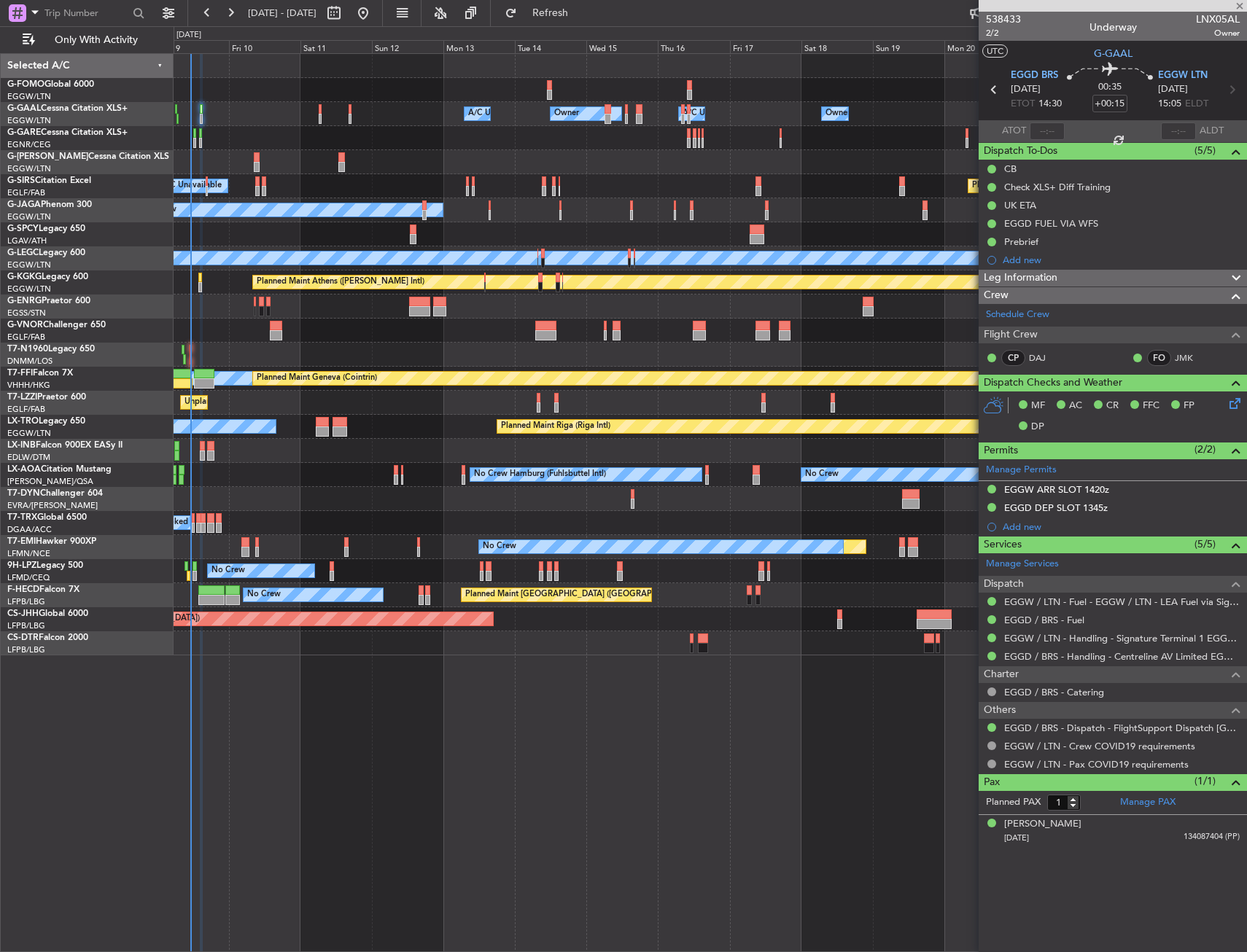
type input "+00:05"
type input "10:19"
type input "0"
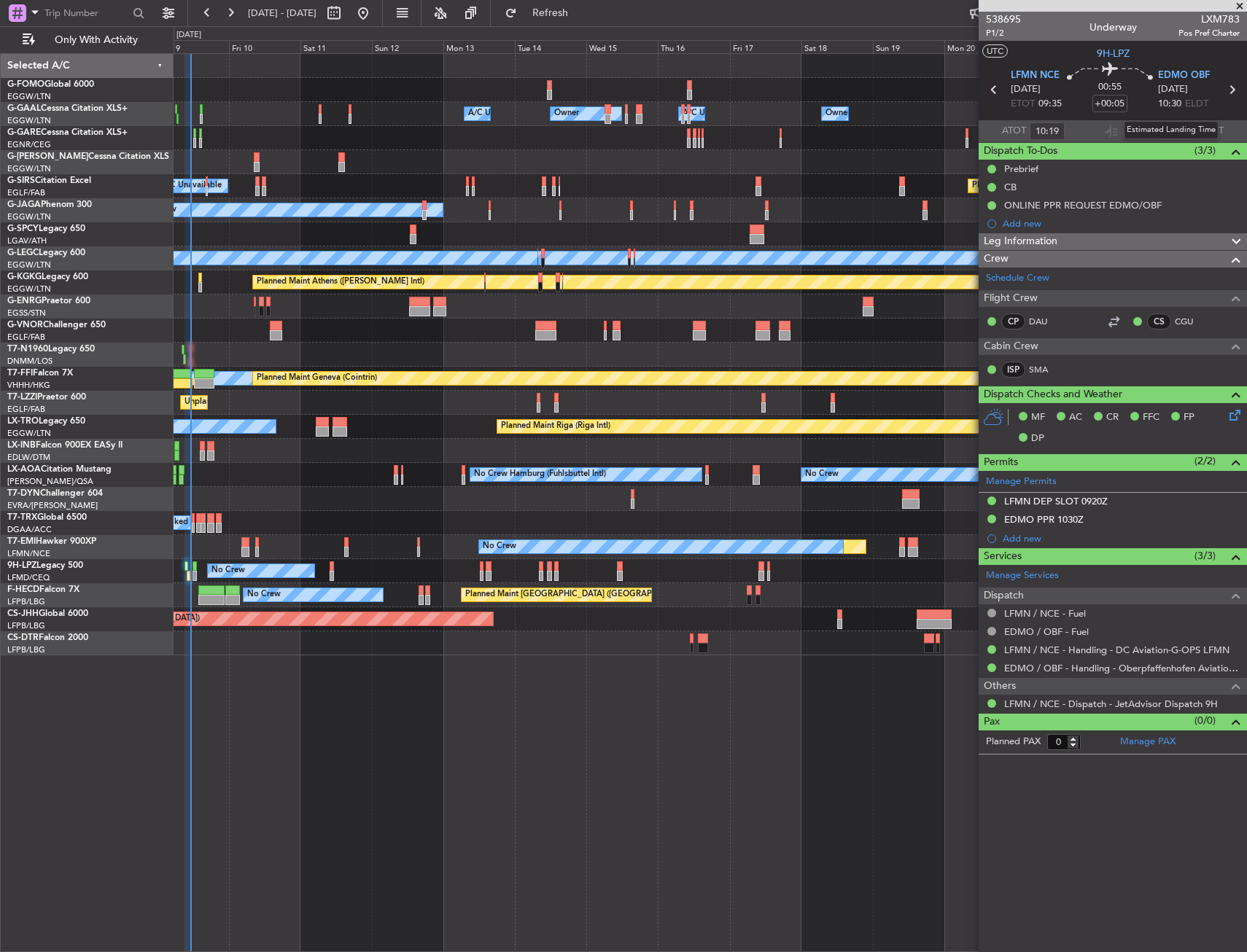
click at [1176, 134] on mat-tooltip-component "Estimated Landing Time" at bounding box center [1170, 130] width 115 height 38
click at [1176, 134] on input "text" at bounding box center [1178, 131] width 35 height 18
click at [1144, 61] on section "UTC 9H-LPZ" at bounding box center [1112, 52] width 268 height 22
type input "11:16"
click at [598, 672] on div "Owner Owner A/C Unavailable A/C Unavailable Owner Owner Planned Maint [GEOGRAPH…" at bounding box center [710, 502] width 1073 height 899
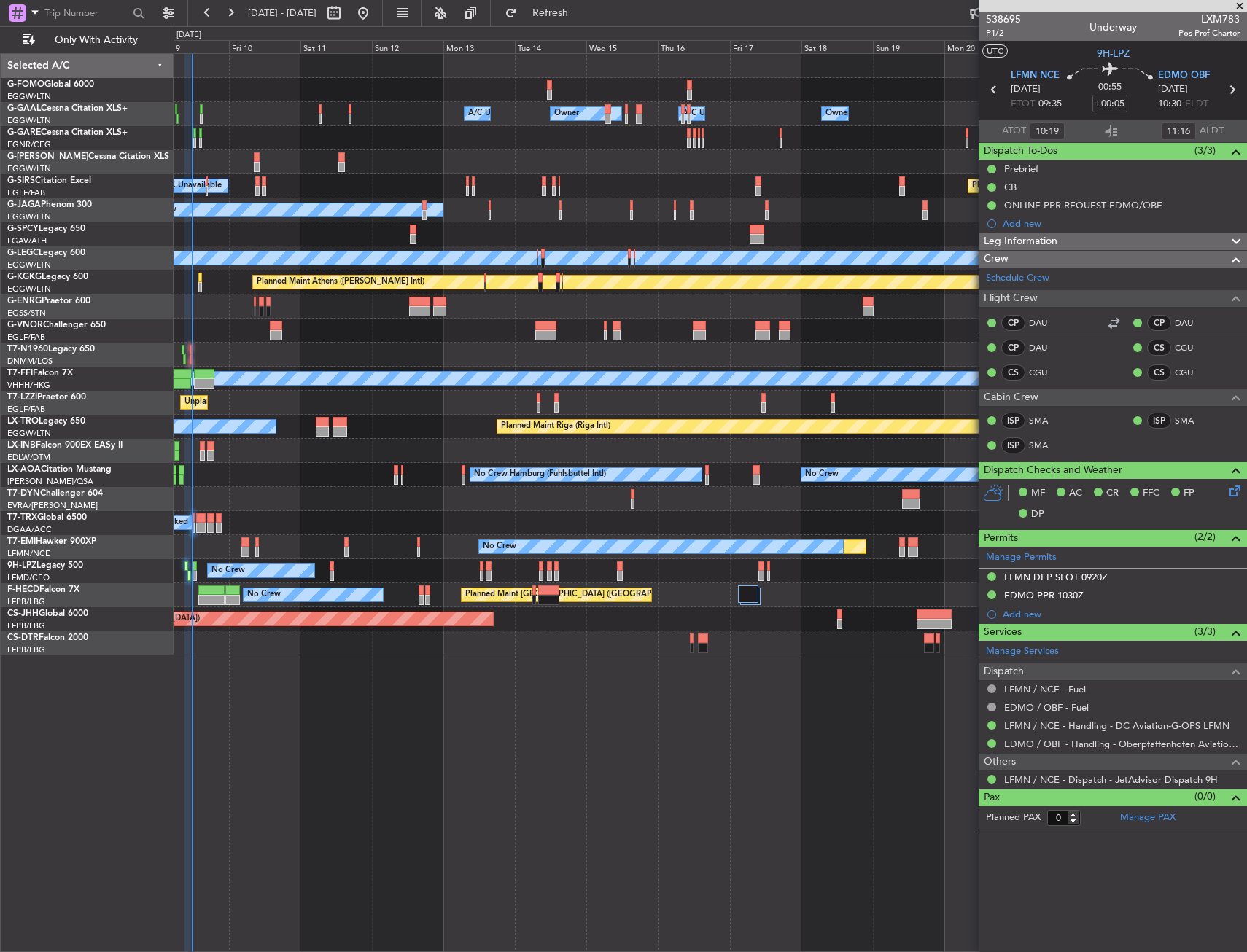
click at [309, 442] on div "Owner A/C Unavailable Owner Owner A/C Unavailable Owner Planned Maint [GEOGRAPH…" at bounding box center [710, 355] width 1073 height 602
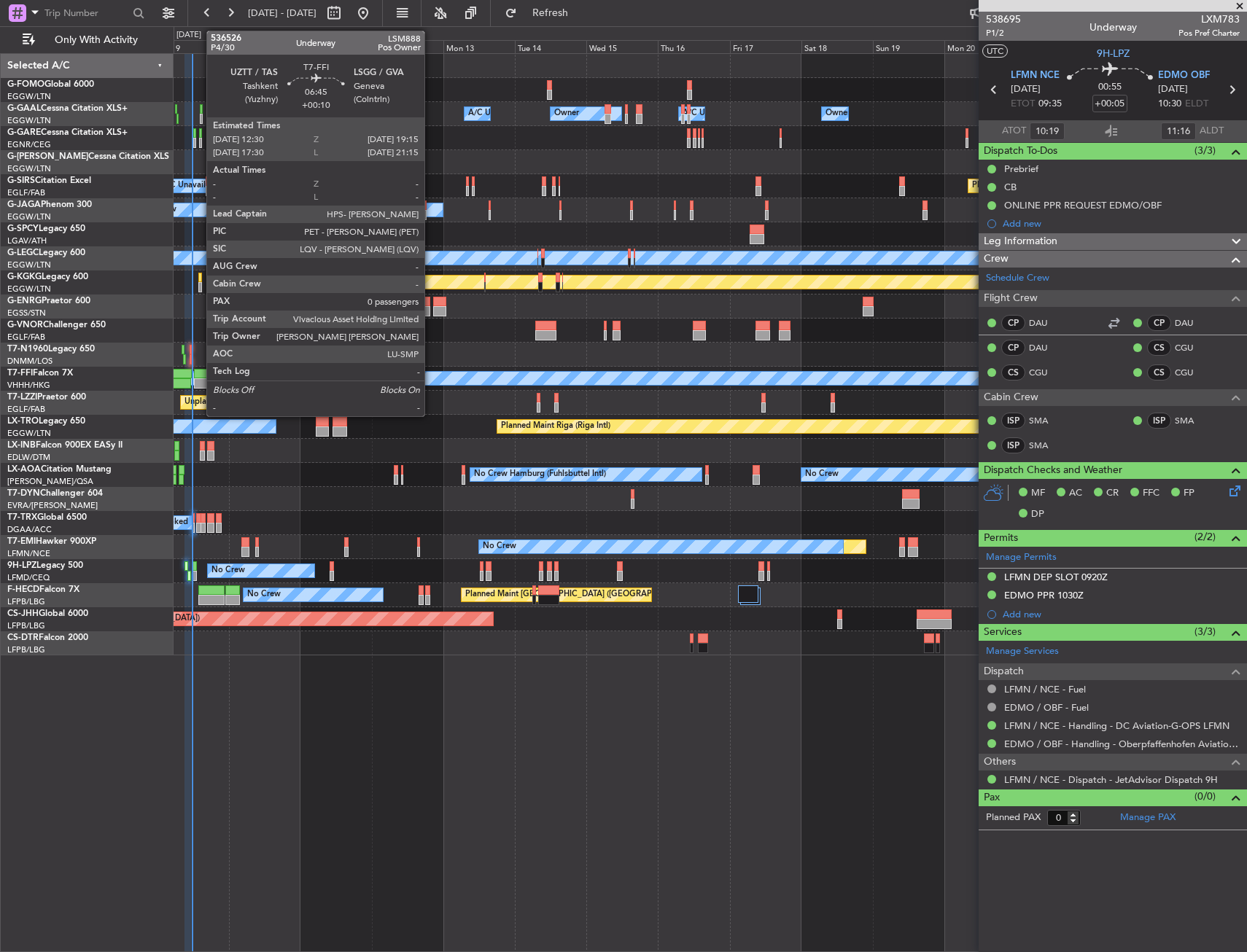
click at [199, 381] on div at bounding box center [205, 384] width 20 height 10
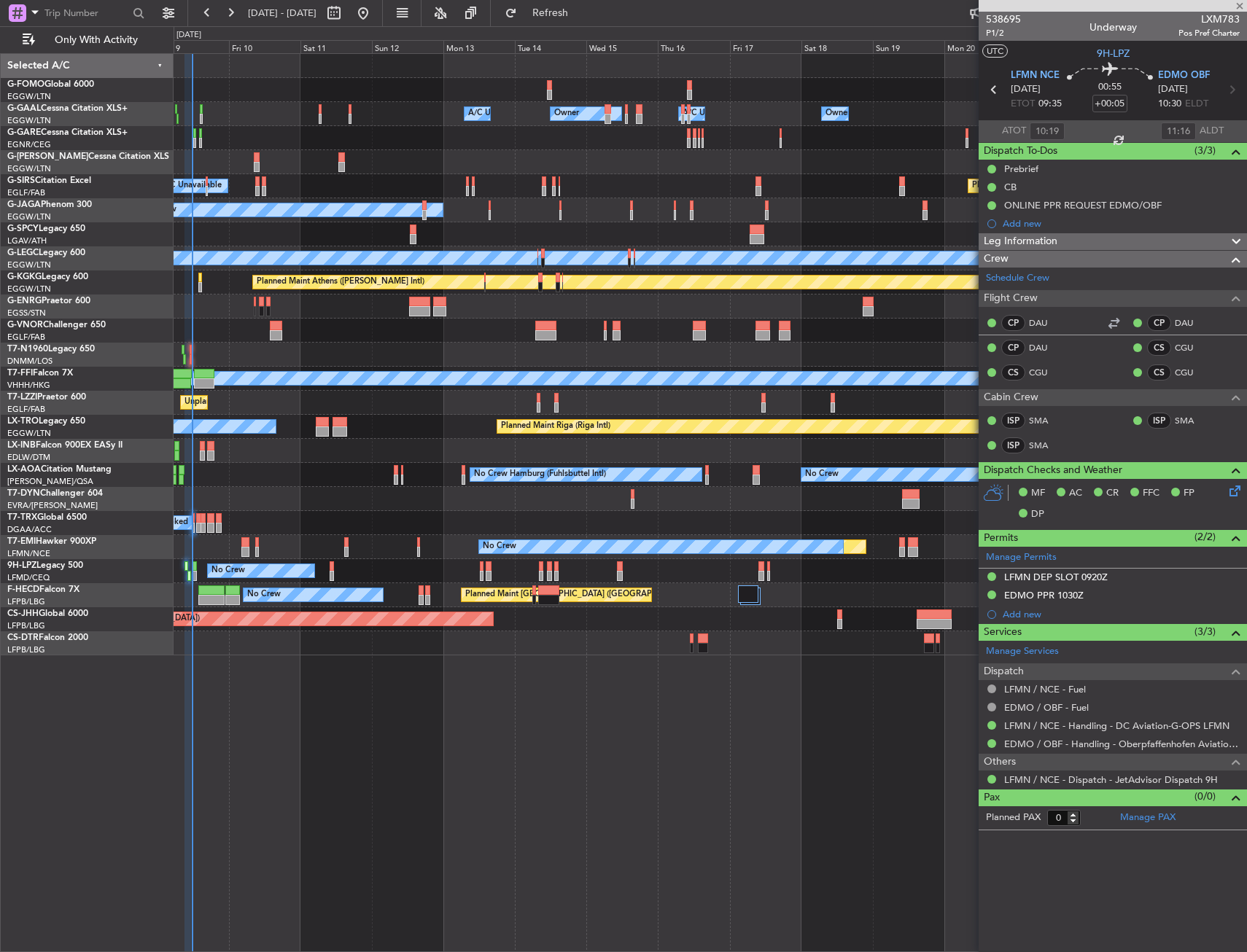
type input "+00:10"
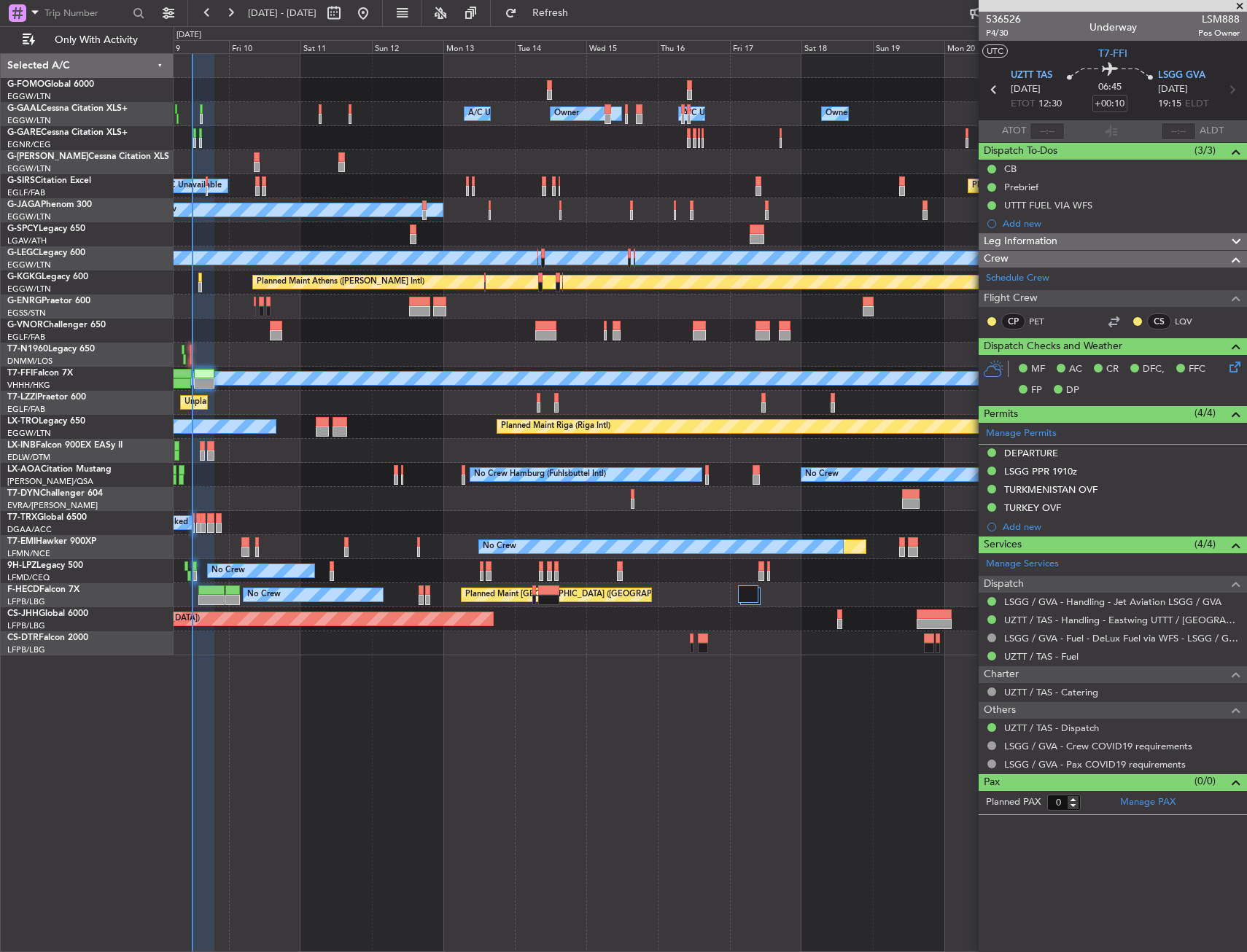
click at [298, 528] on div "A/C Booked A/C Booked A/C Booked A/C Booked" at bounding box center [710, 523] width 1073 height 24
click at [215, 293] on div "Planned Maint Athens ([PERSON_NAME] Intl) Unplanned Maint [GEOGRAPHIC_DATA] (At…" at bounding box center [710, 282] width 1073 height 24
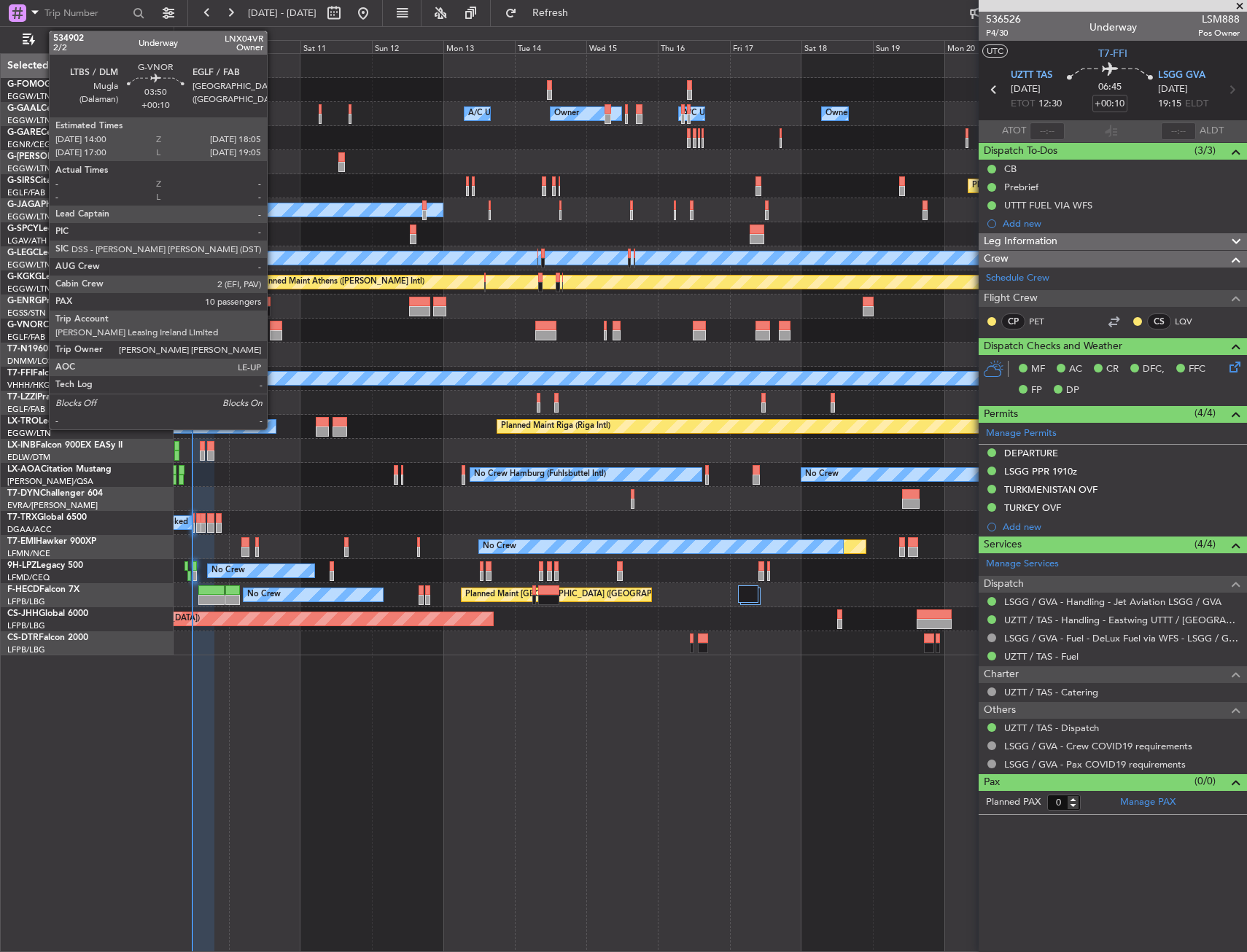
click at [274, 328] on div at bounding box center [276, 326] width 13 height 10
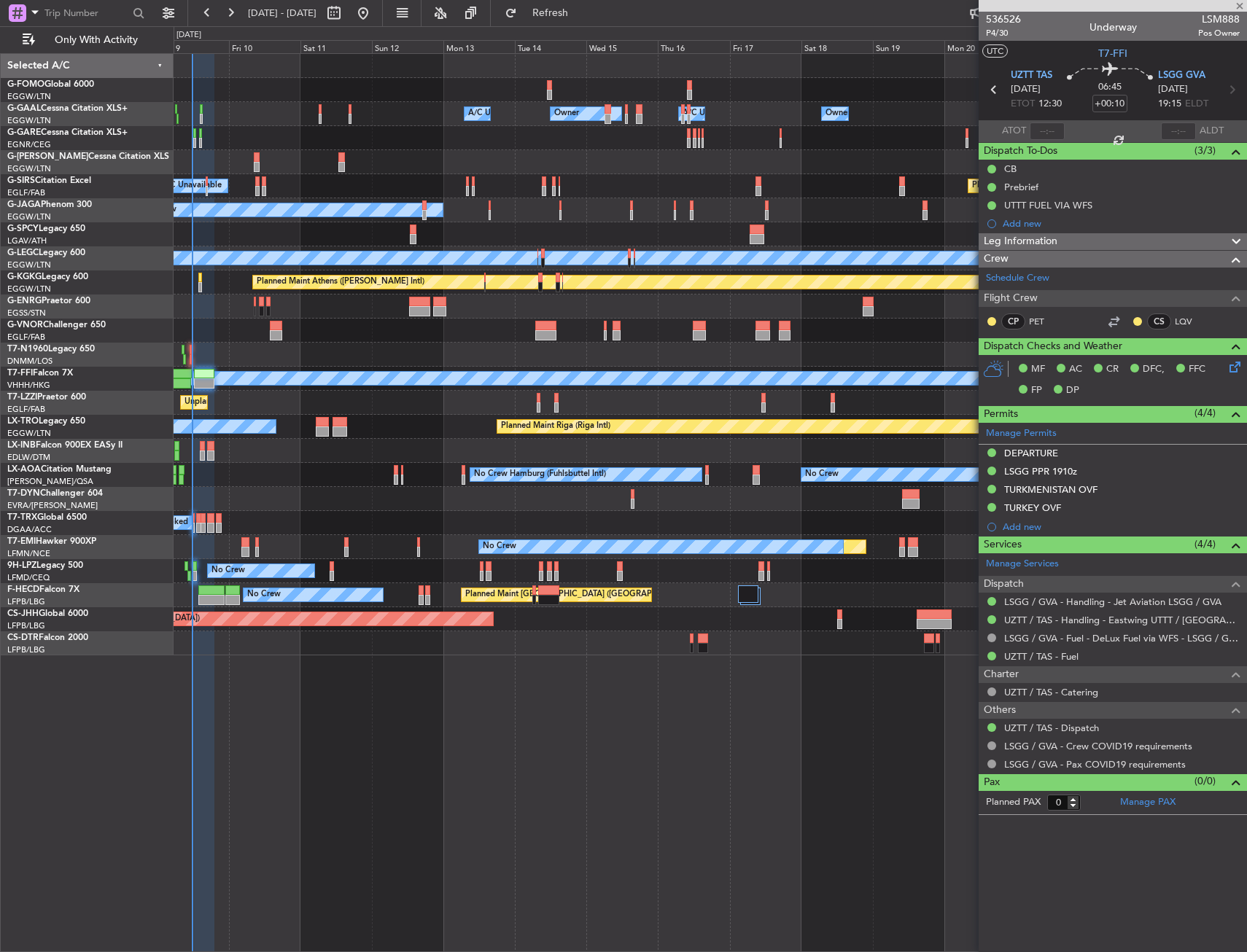
type input "10"
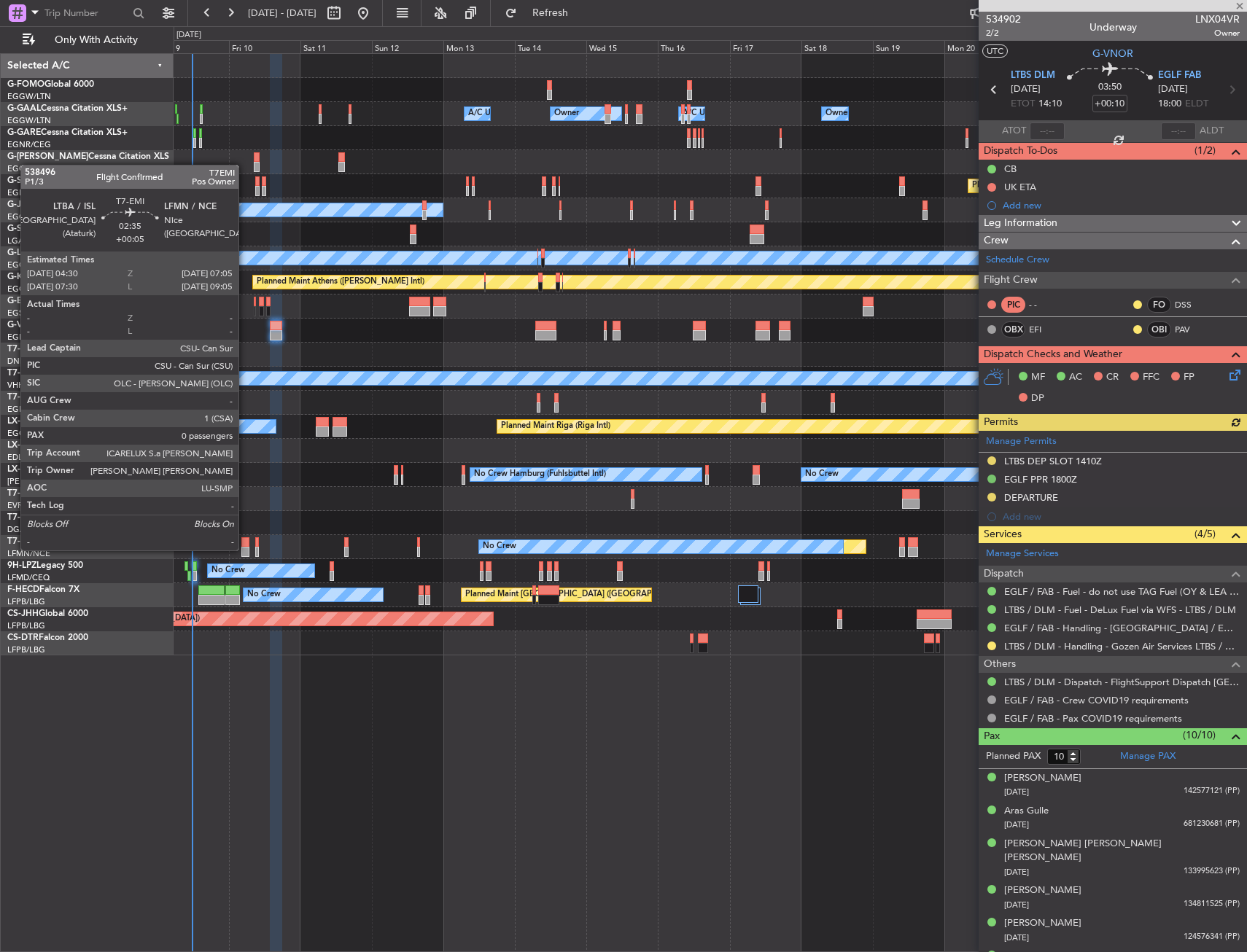
click at [245, 549] on div at bounding box center [245, 552] width 8 height 10
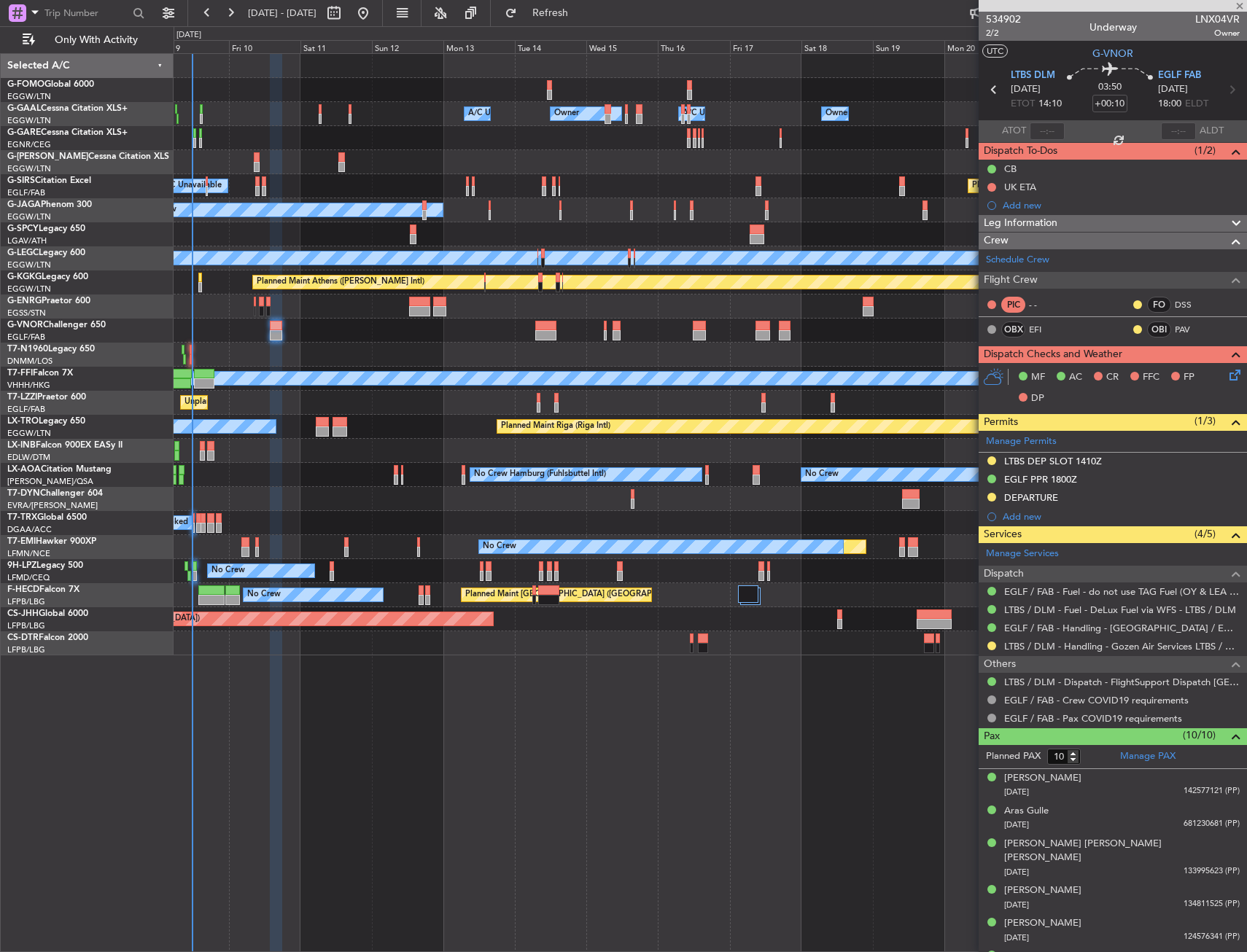
type input "+00:05"
type input "0"
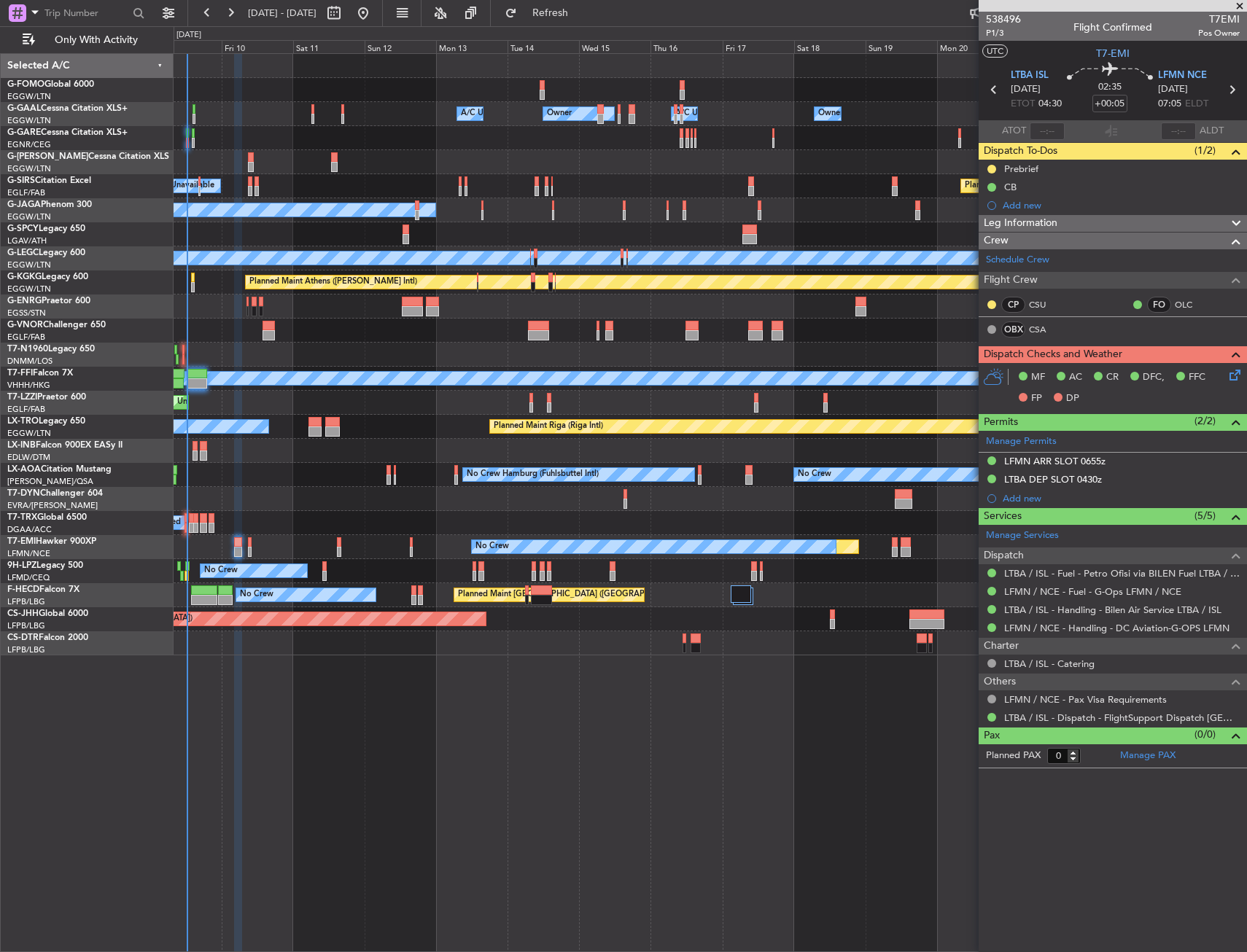
click at [340, 449] on div at bounding box center [710, 451] width 1073 height 24
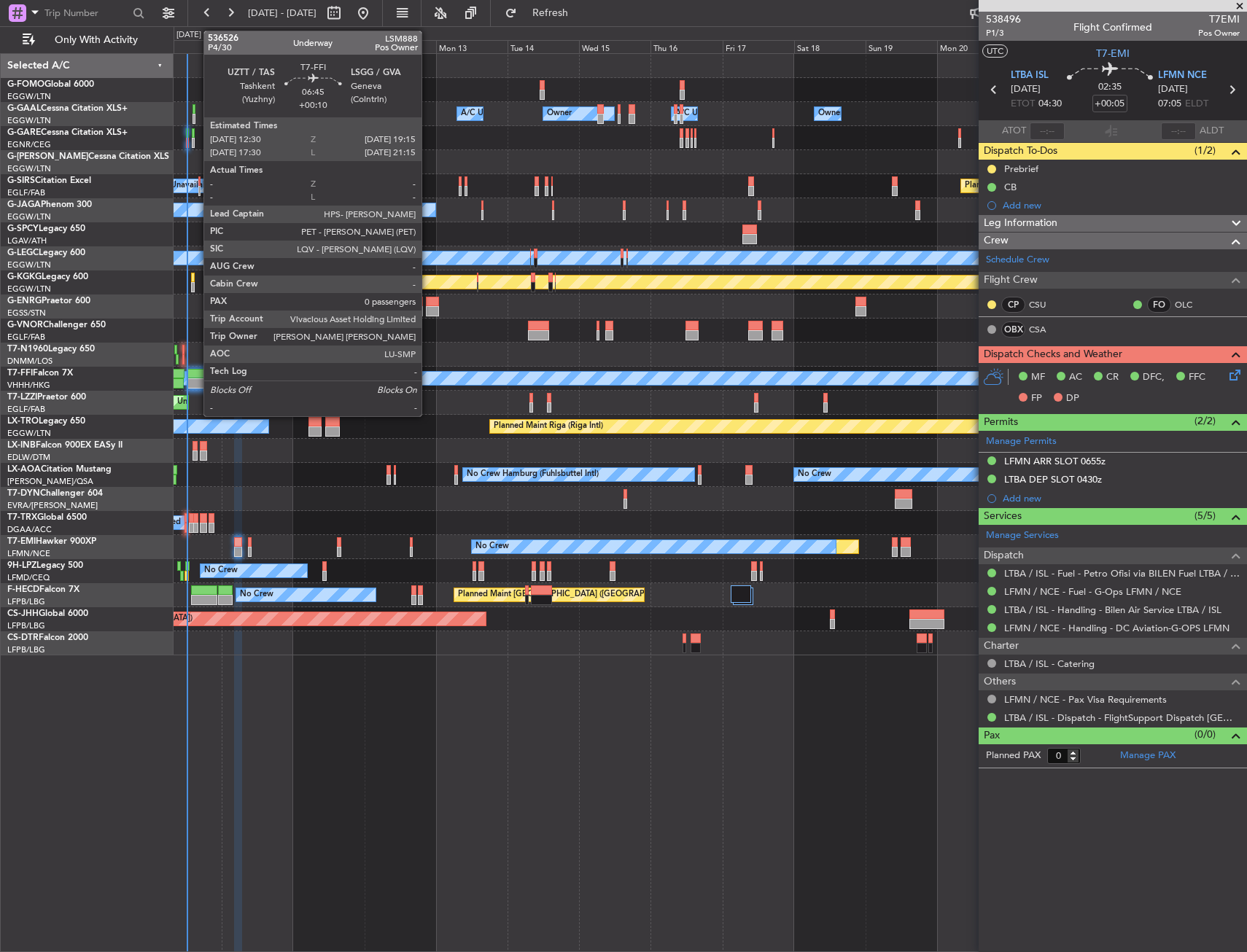
click at [196, 381] on div at bounding box center [197, 384] width 20 height 10
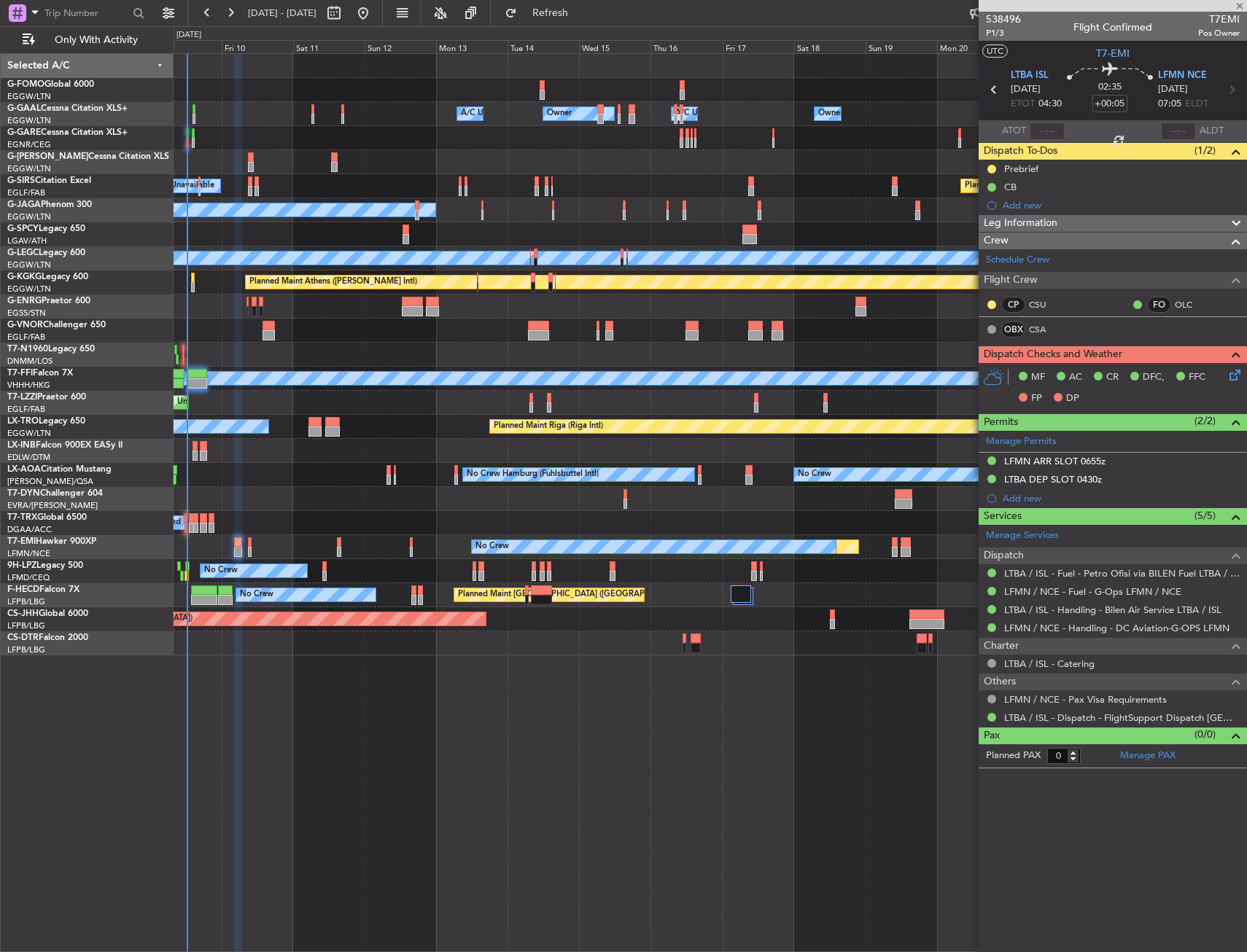
type input "+00:10"
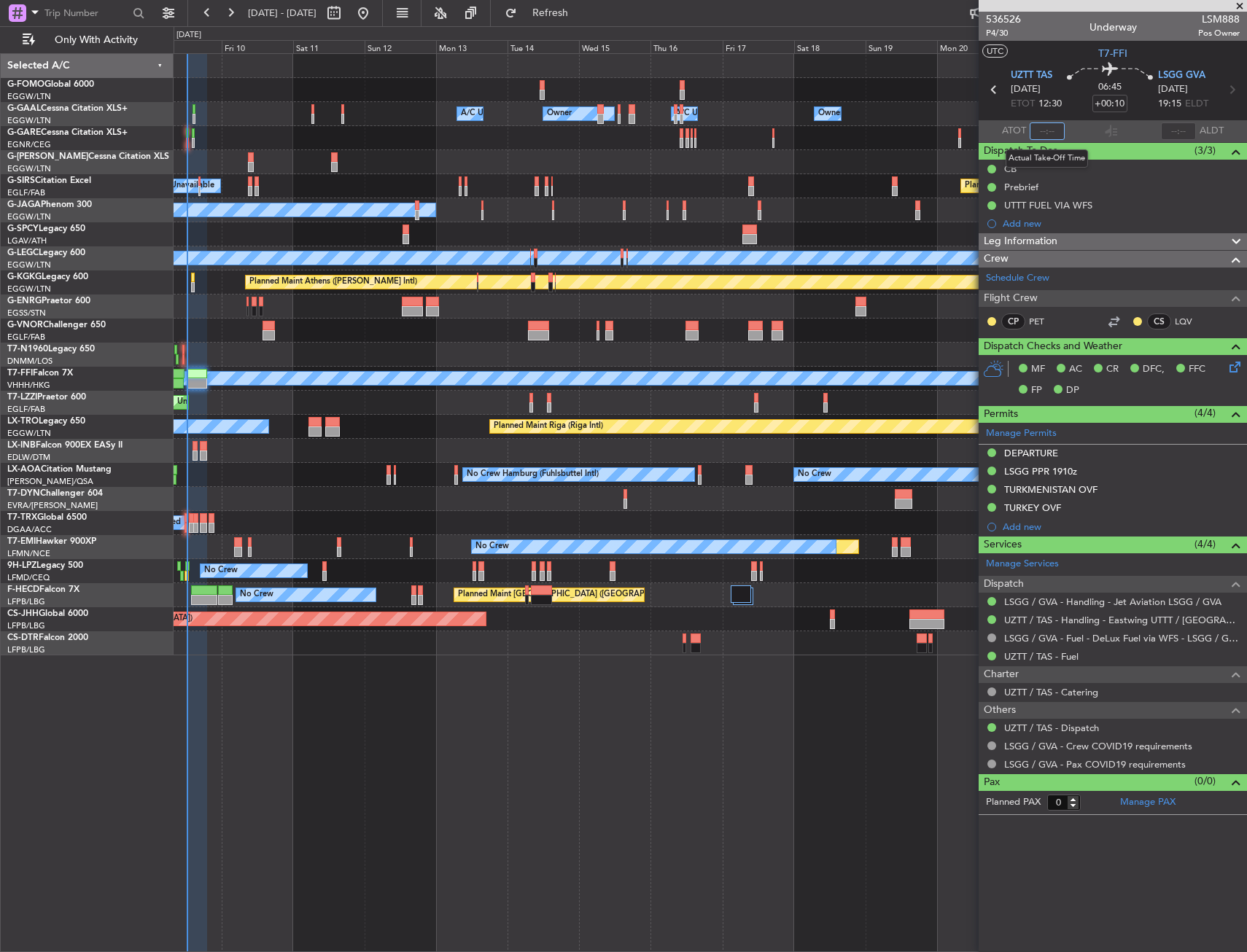
click at [1045, 133] on input "text" at bounding box center [1047, 131] width 35 height 18
click at [1064, 43] on section "UTC T7-FFI" at bounding box center [1112, 52] width 268 height 22
type input "12:19"
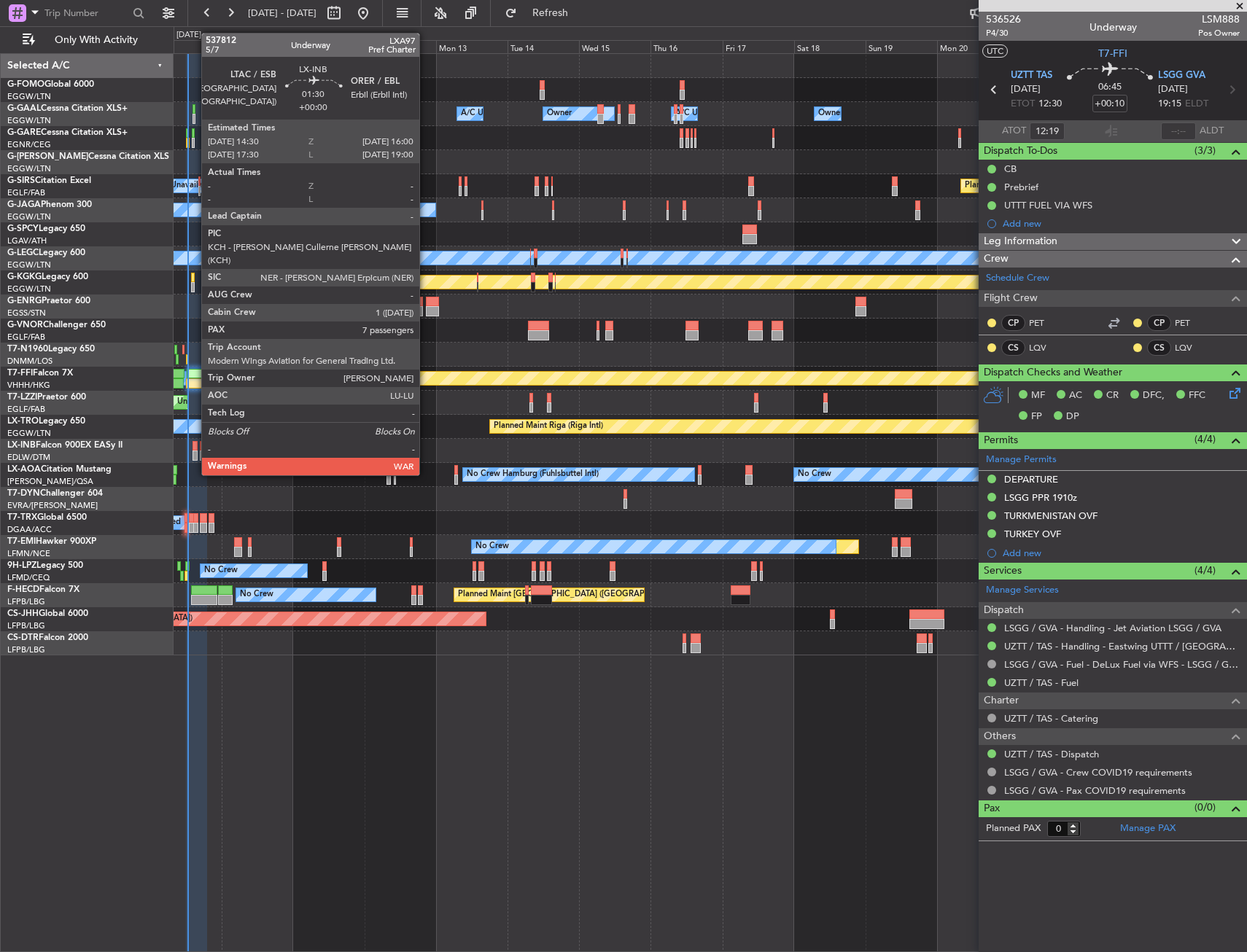
click at [194, 447] on div at bounding box center [195, 447] width 5 height 10
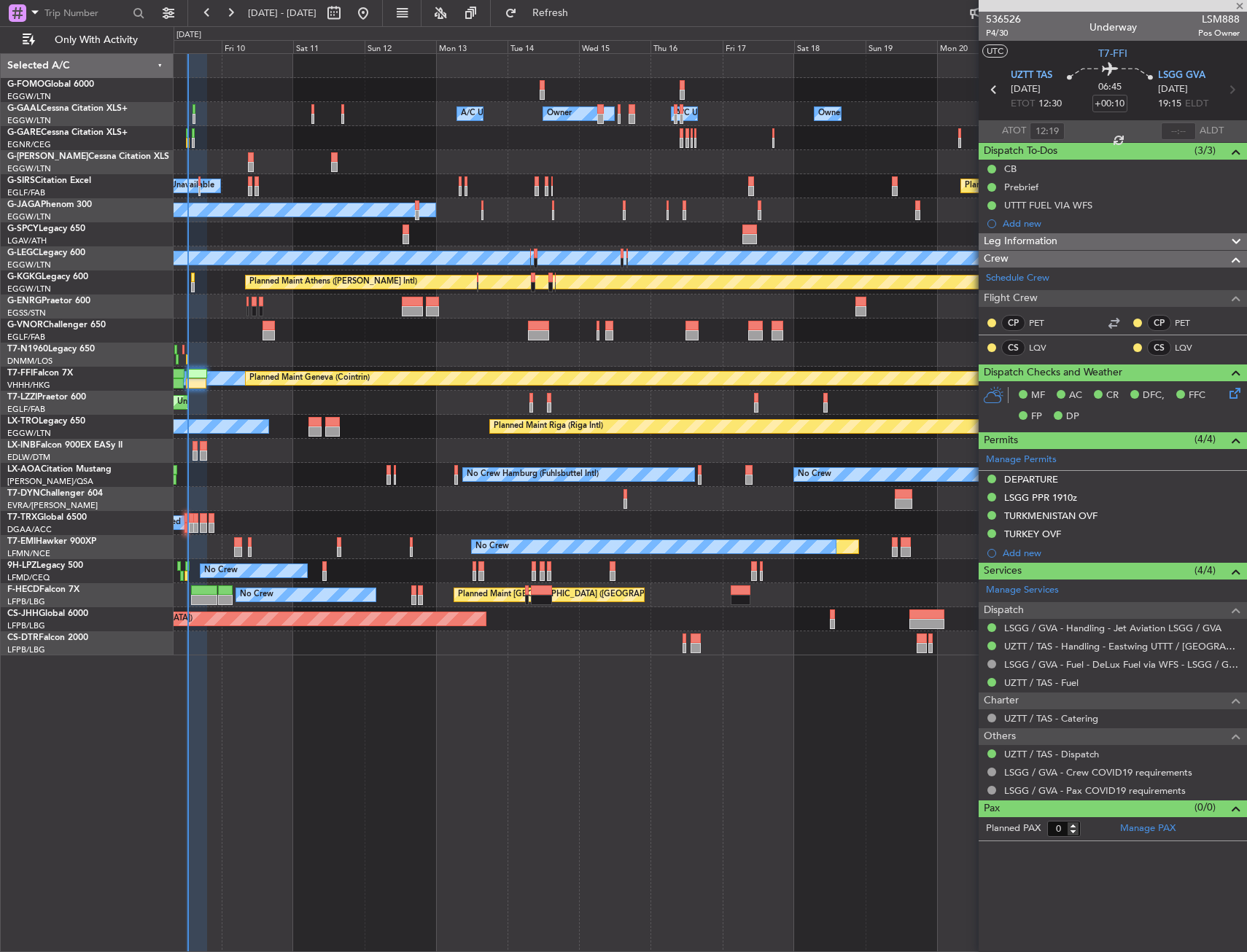
type input "7"
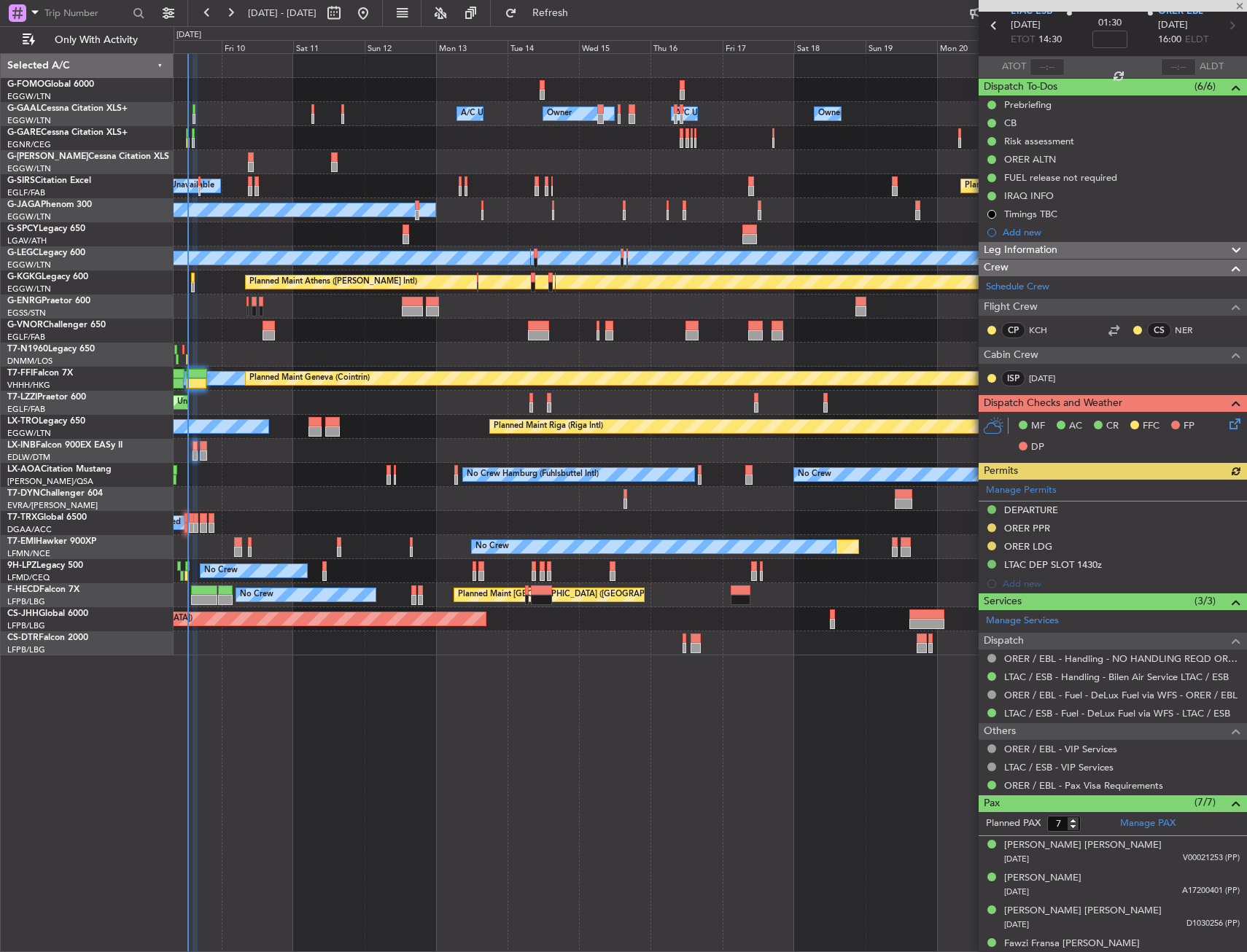
scroll to position [177, 0]
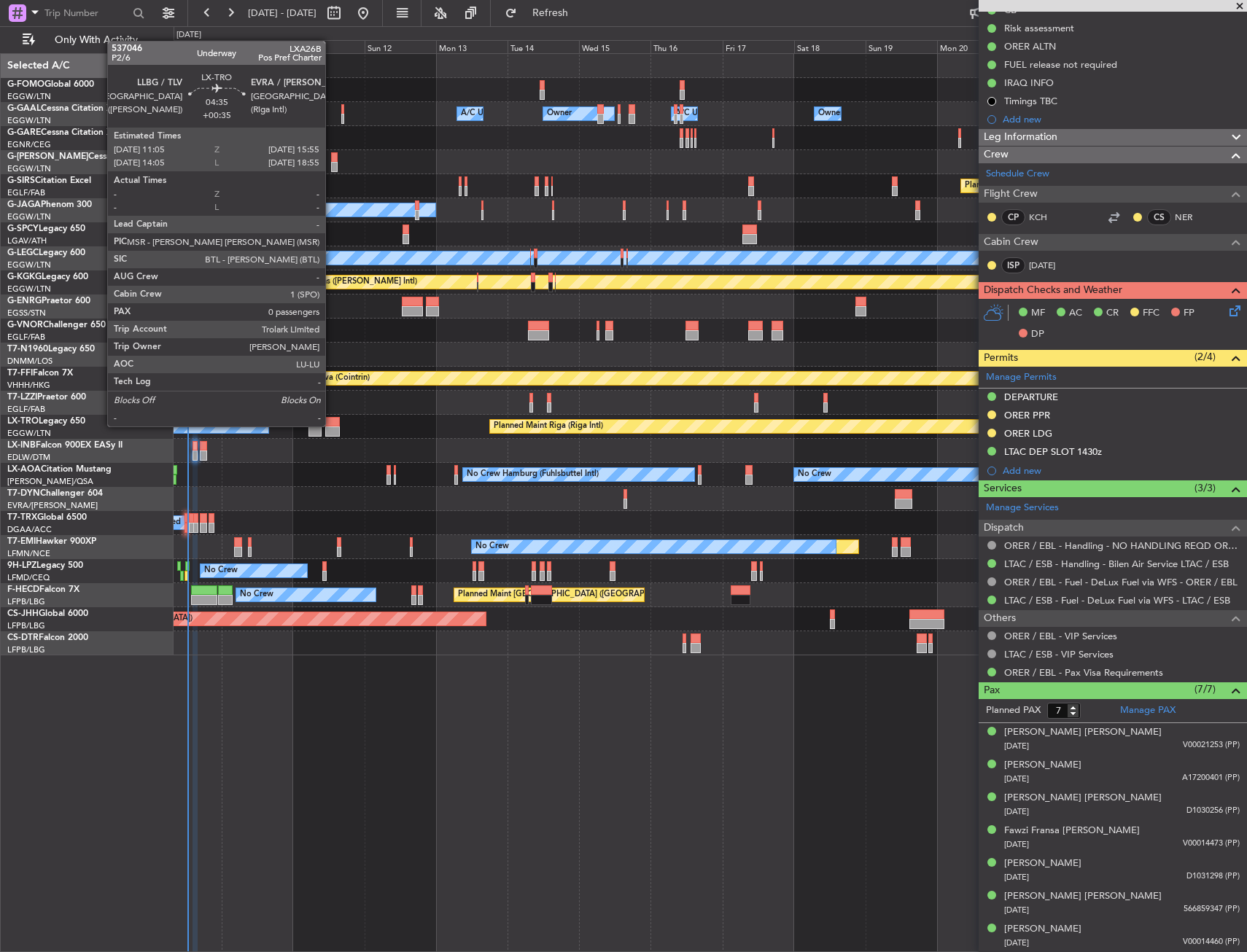
click at [332, 425] on div at bounding box center [332, 422] width 14 height 10
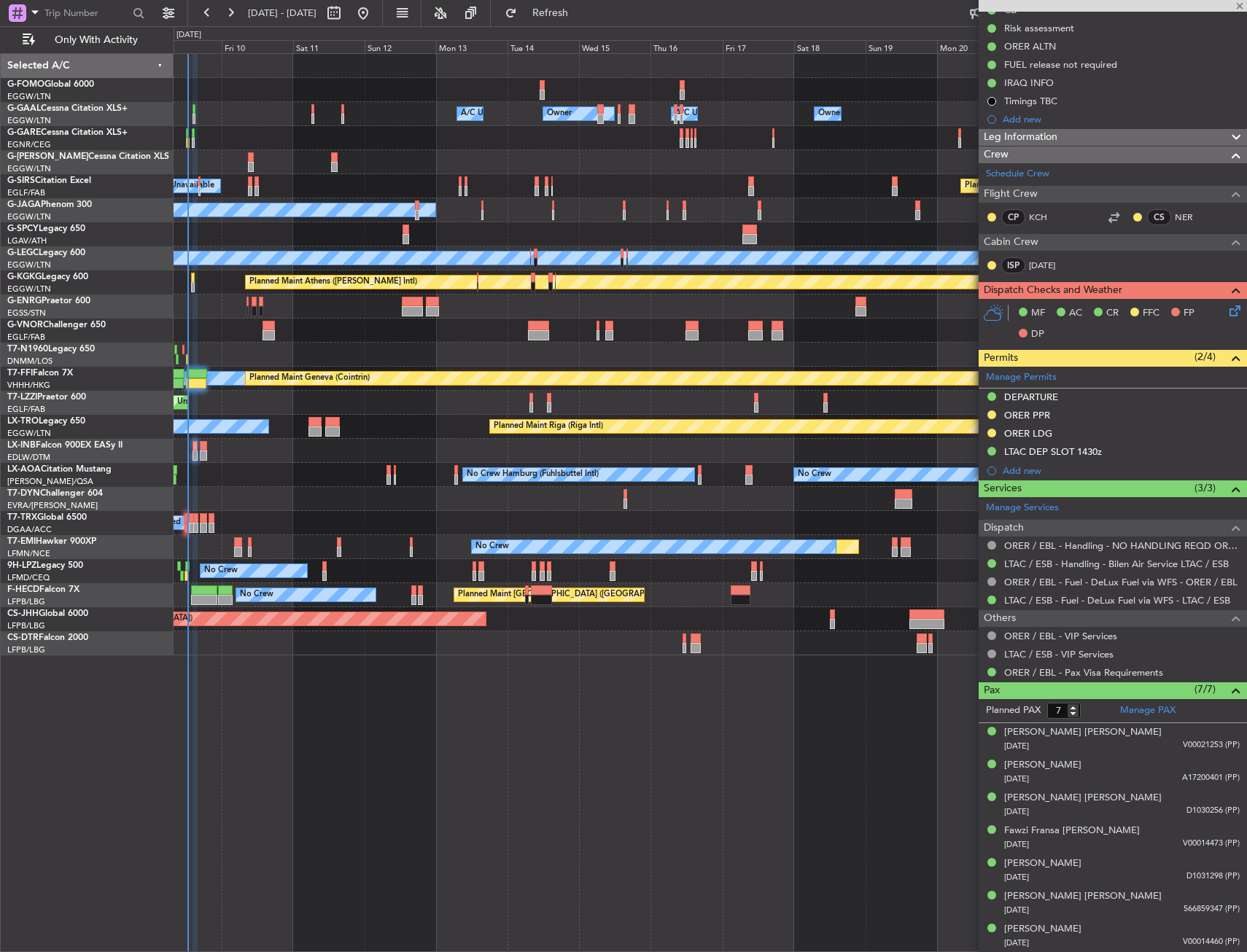
type input "+00:35"
type input "0"
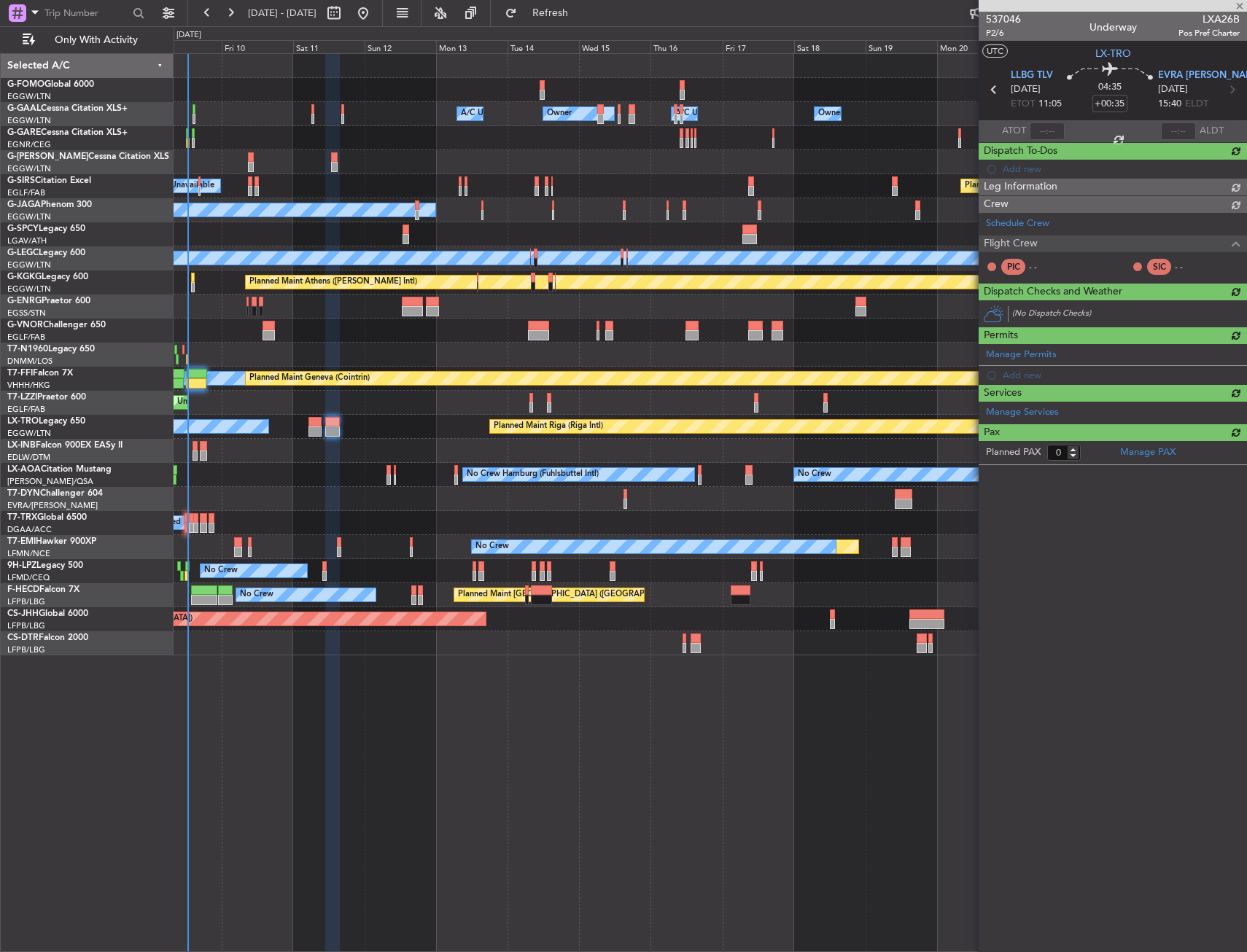
scroll to position [0, 0]
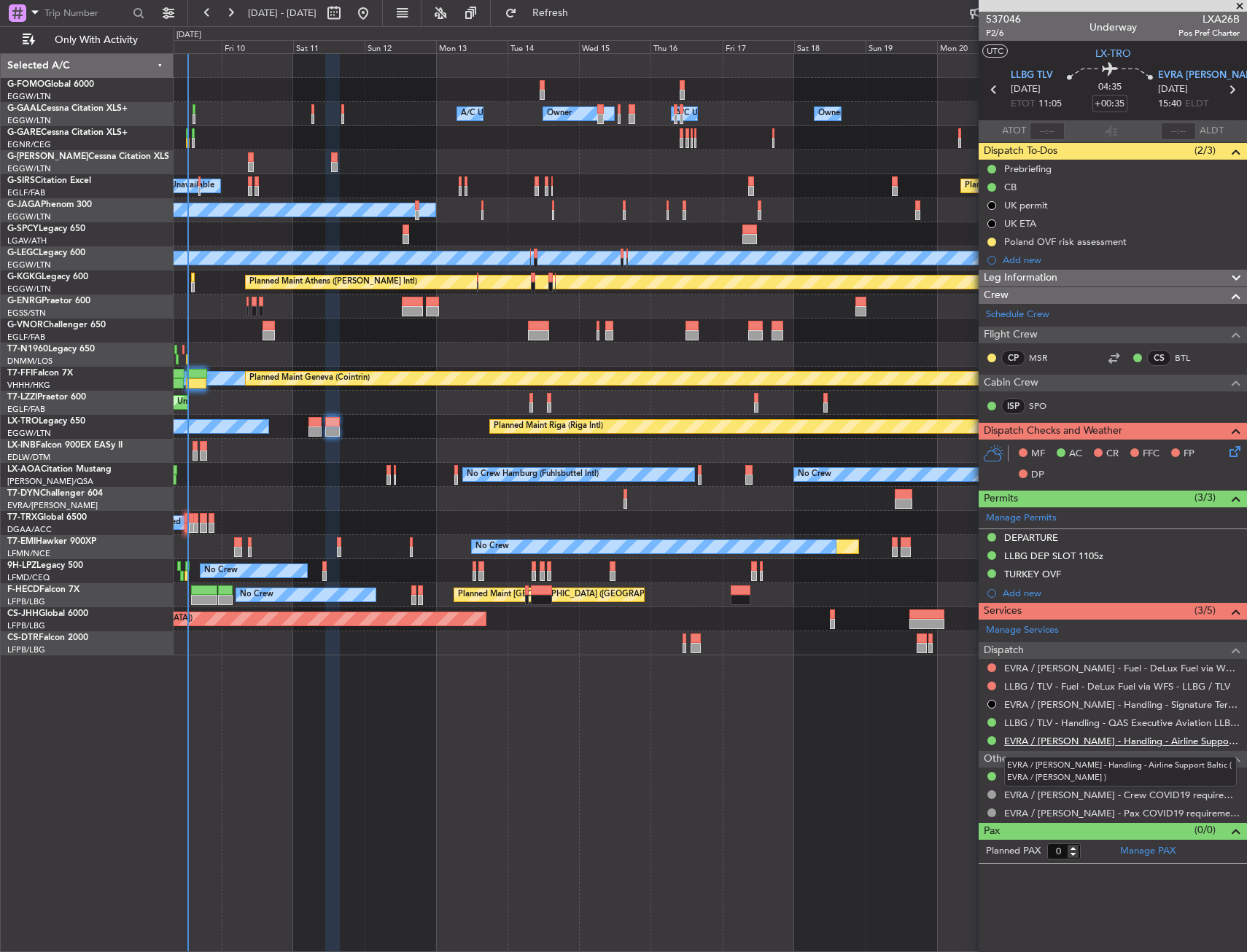
click at [1025, 739] on link "EVRA / RIX - Handling - Airline Support Baltic ( EVRA / RIX )" at bounding box center [1122, 741] width 235 height 13
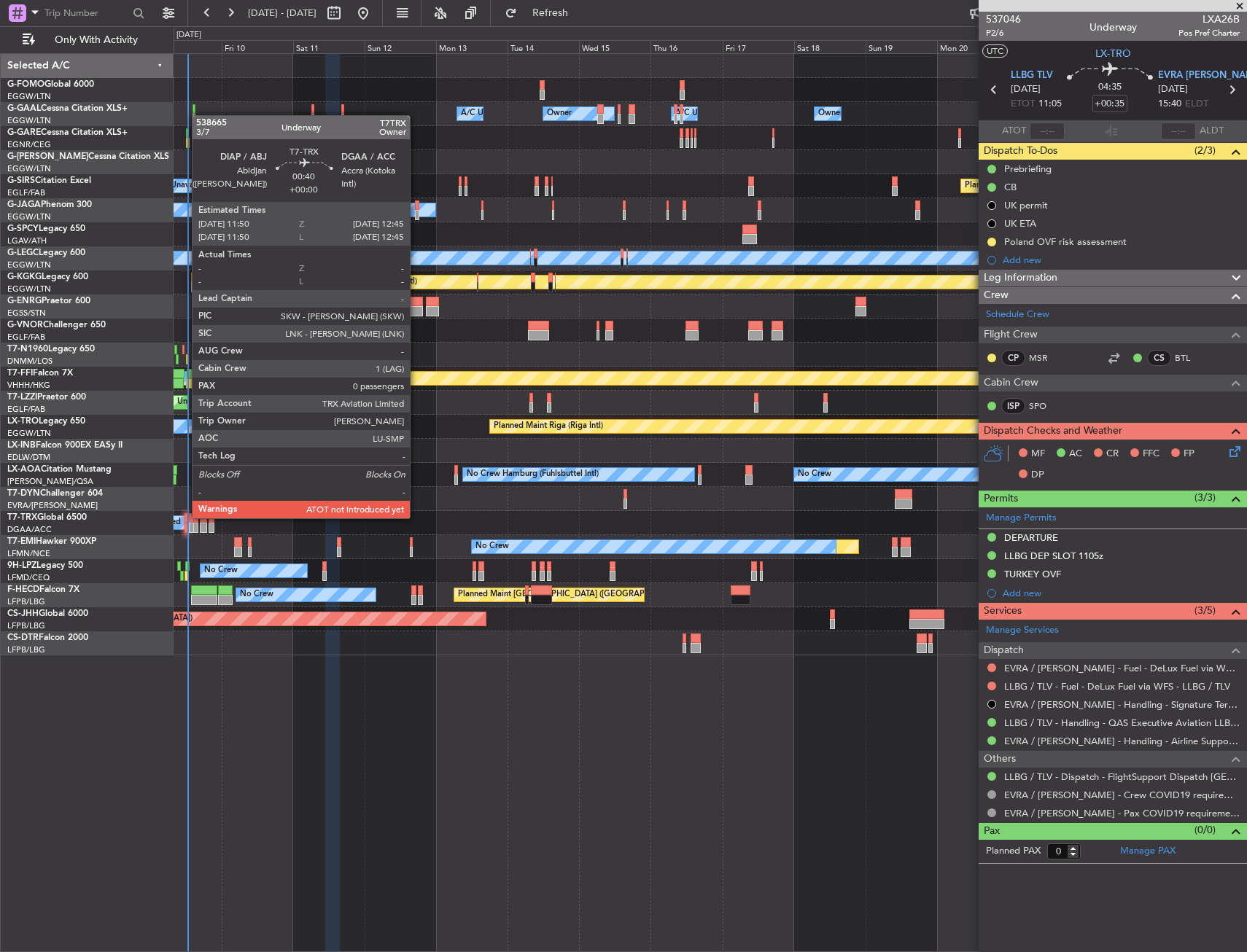
click at [184, 518] on div at bounding box center [185, 518] width 3 height 10
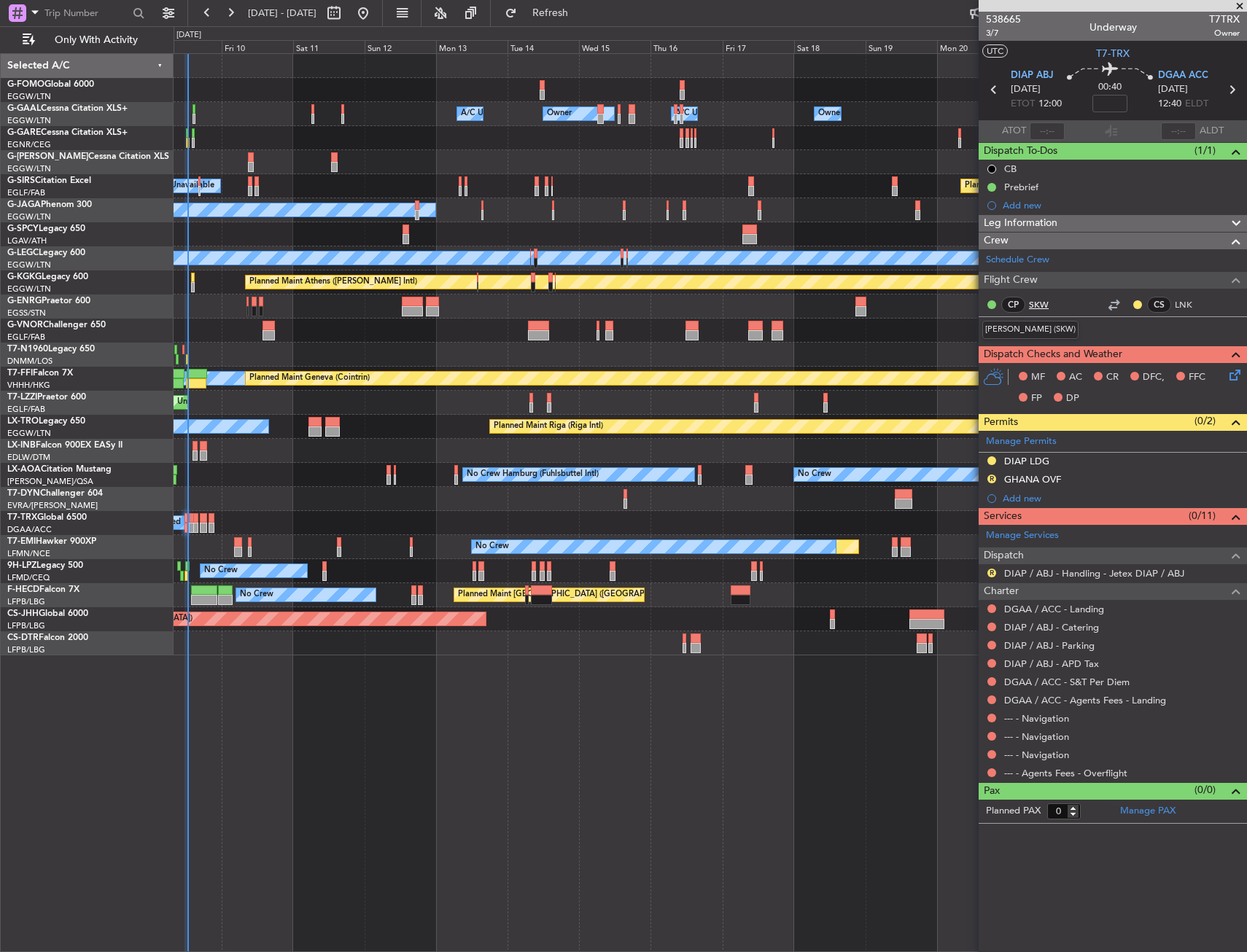
click at [1038, 305] on link "SKW" at bounding box center [1045, 304] width 33 height 13
click at [1177, 298] on link "LNK" at bounding box center [1191, 304] width 33 height 13
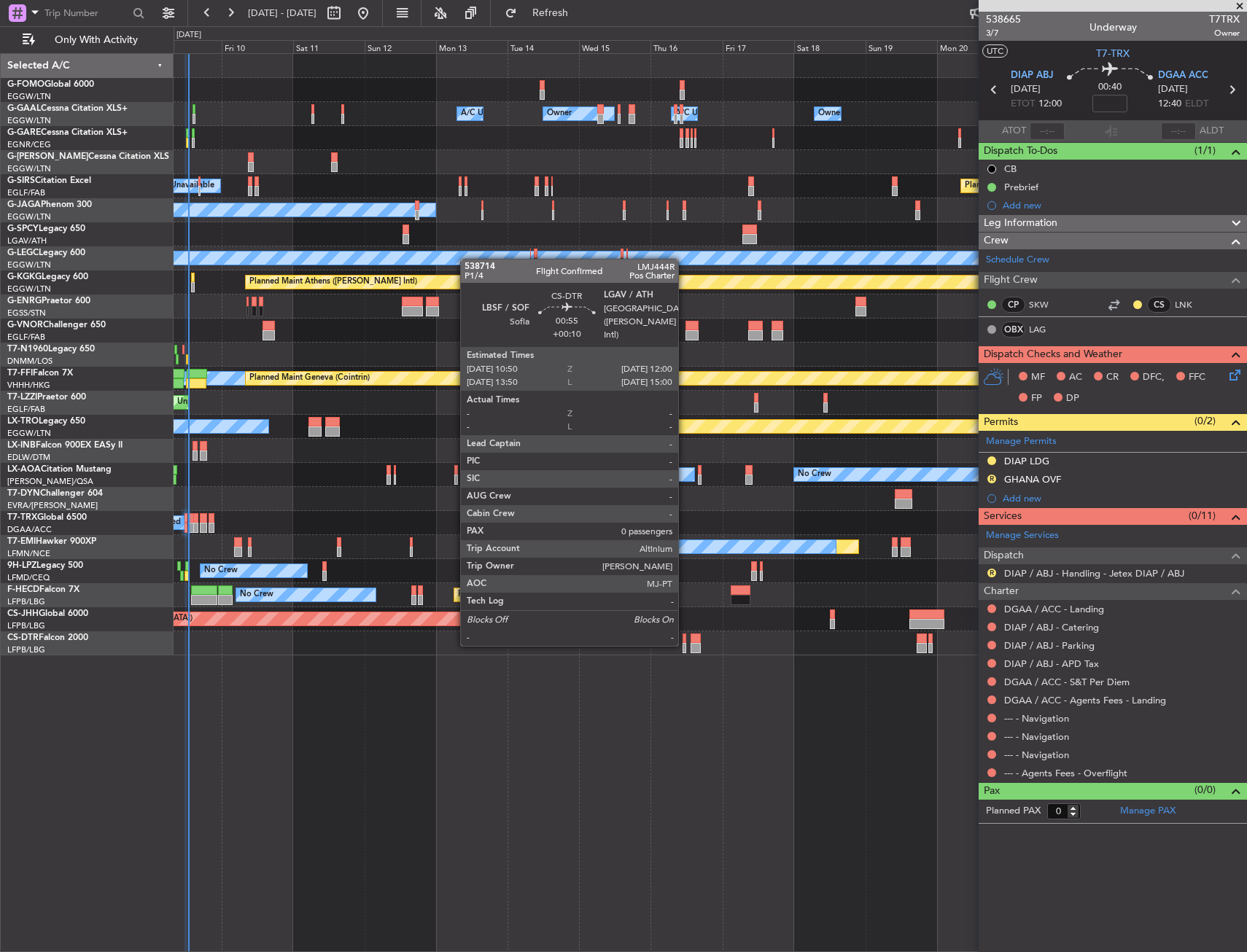
click at [684, 644] on div at bounding box center [684, 649] width 3 height 10
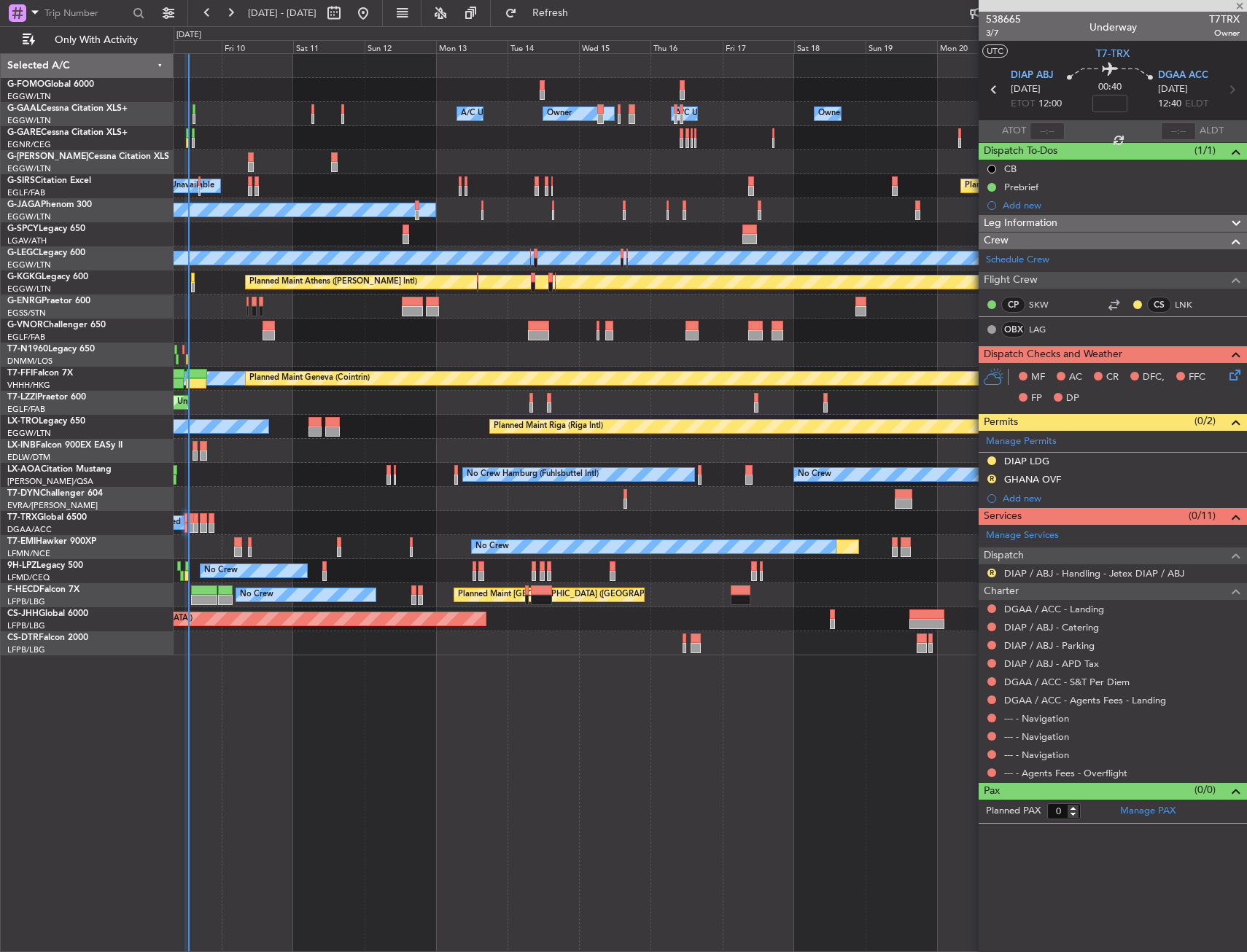
type input "+00:10"
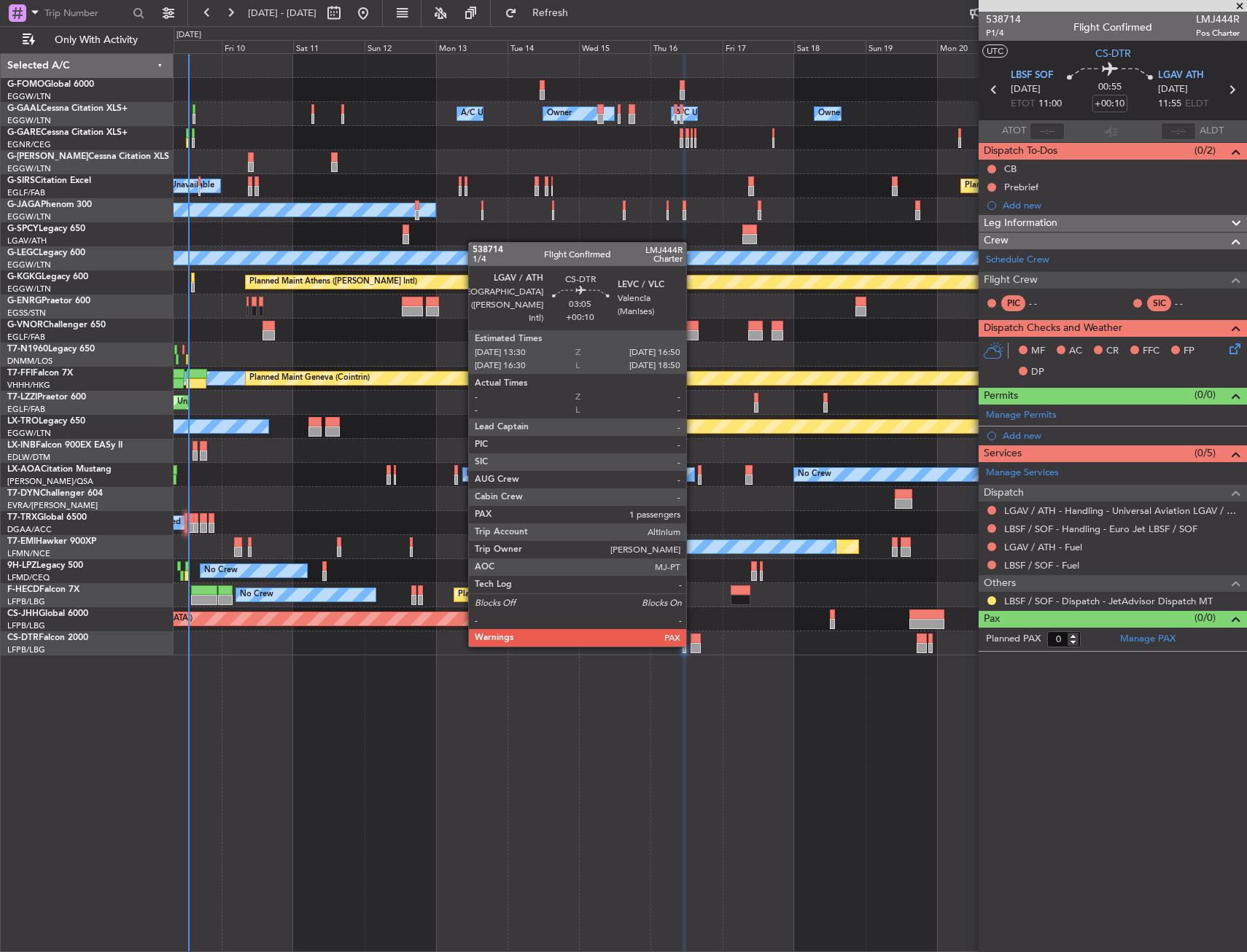
click at [693, 645] on div at bounding box center [696, 649] width 10 height 10
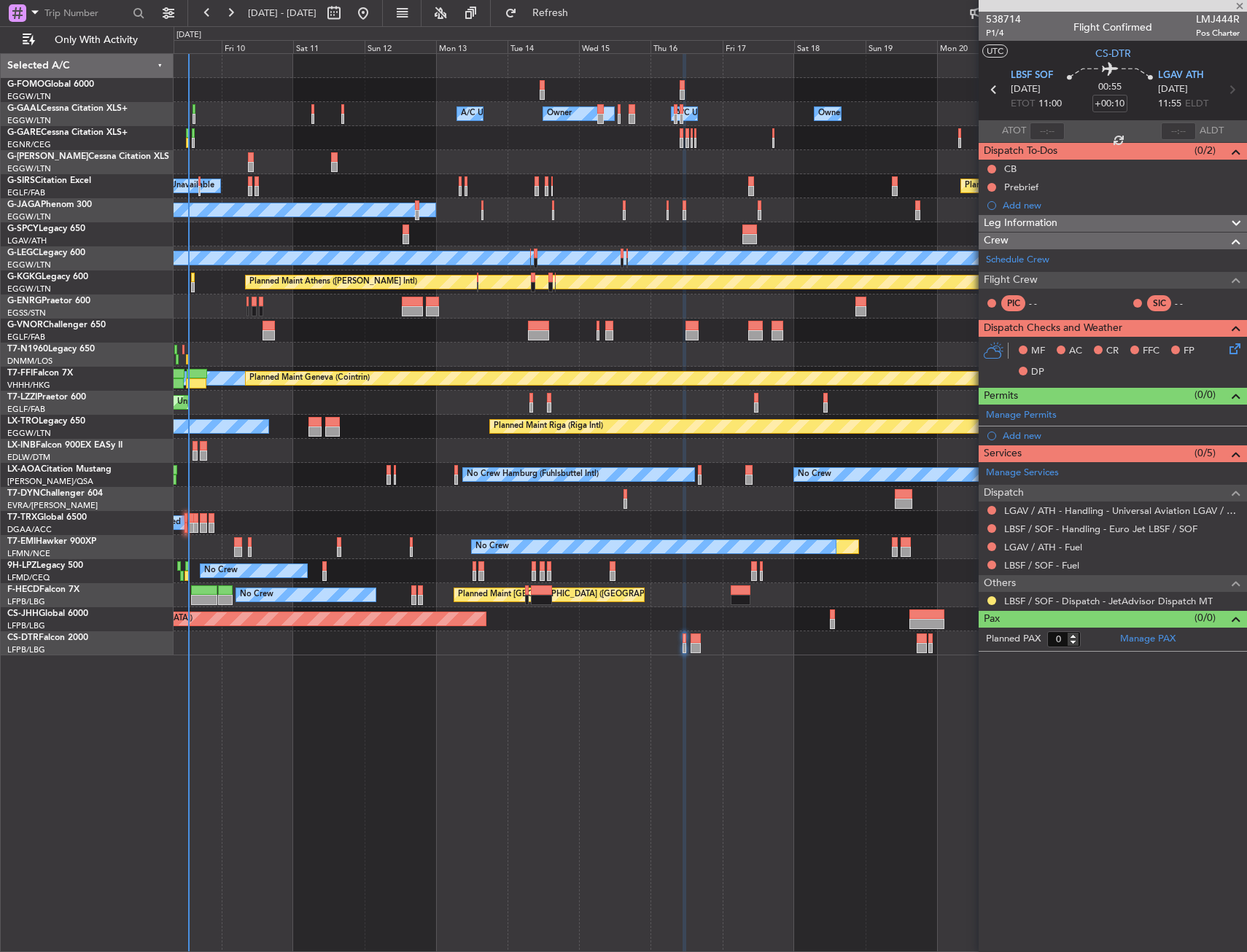
type input "7"
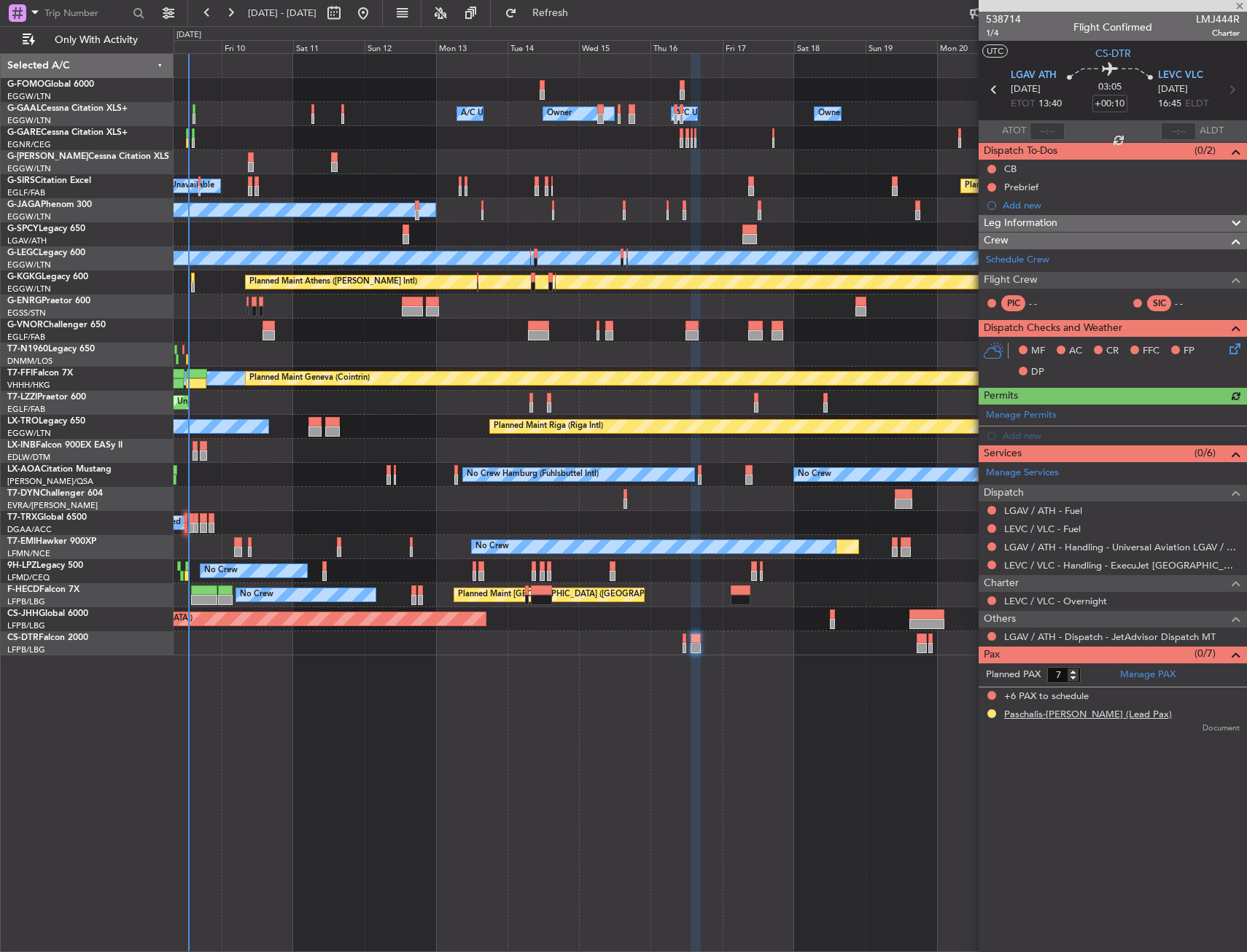
click at [1064, 720] on div "Paschalis-Armandos KARRAS (Lead Pax)" at bounding box center [1088, 715] width 168 height 14
click at [246, 363] on div at bounding box center [710, 355] width 1073 height 24
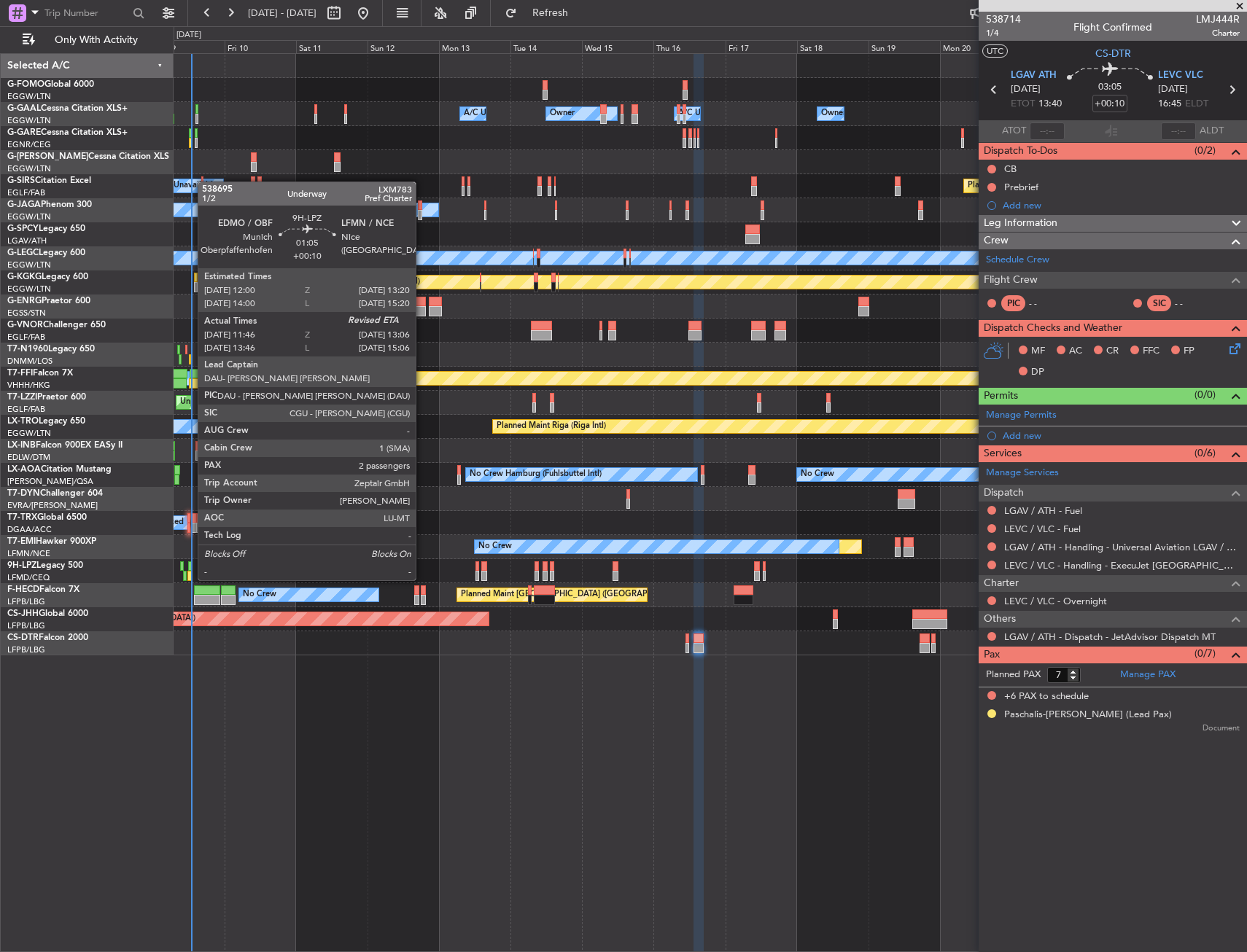
click at [190, 566] on div at bounding box center [190, 567] width 4 height 10
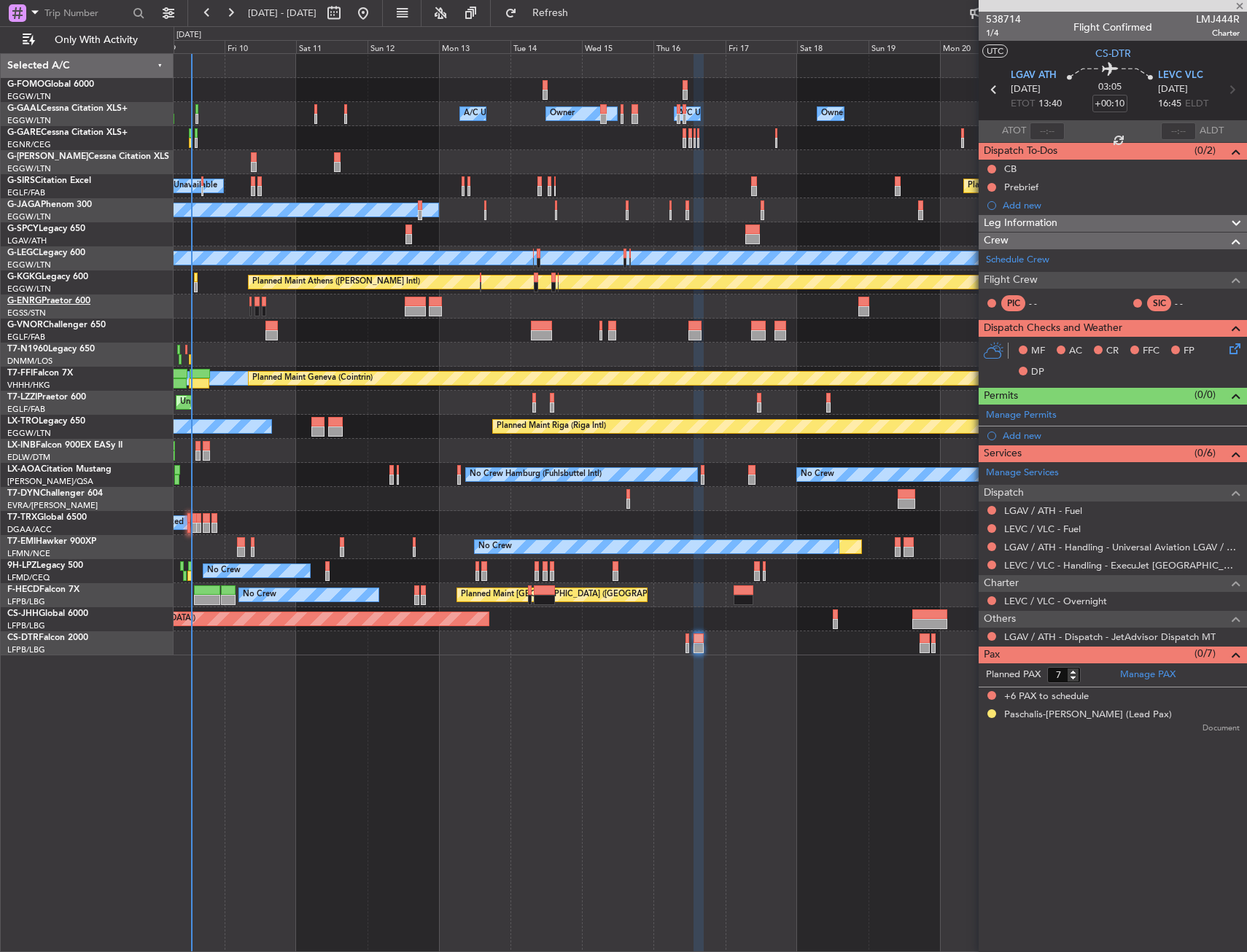
type input "11:56"
type input "2"
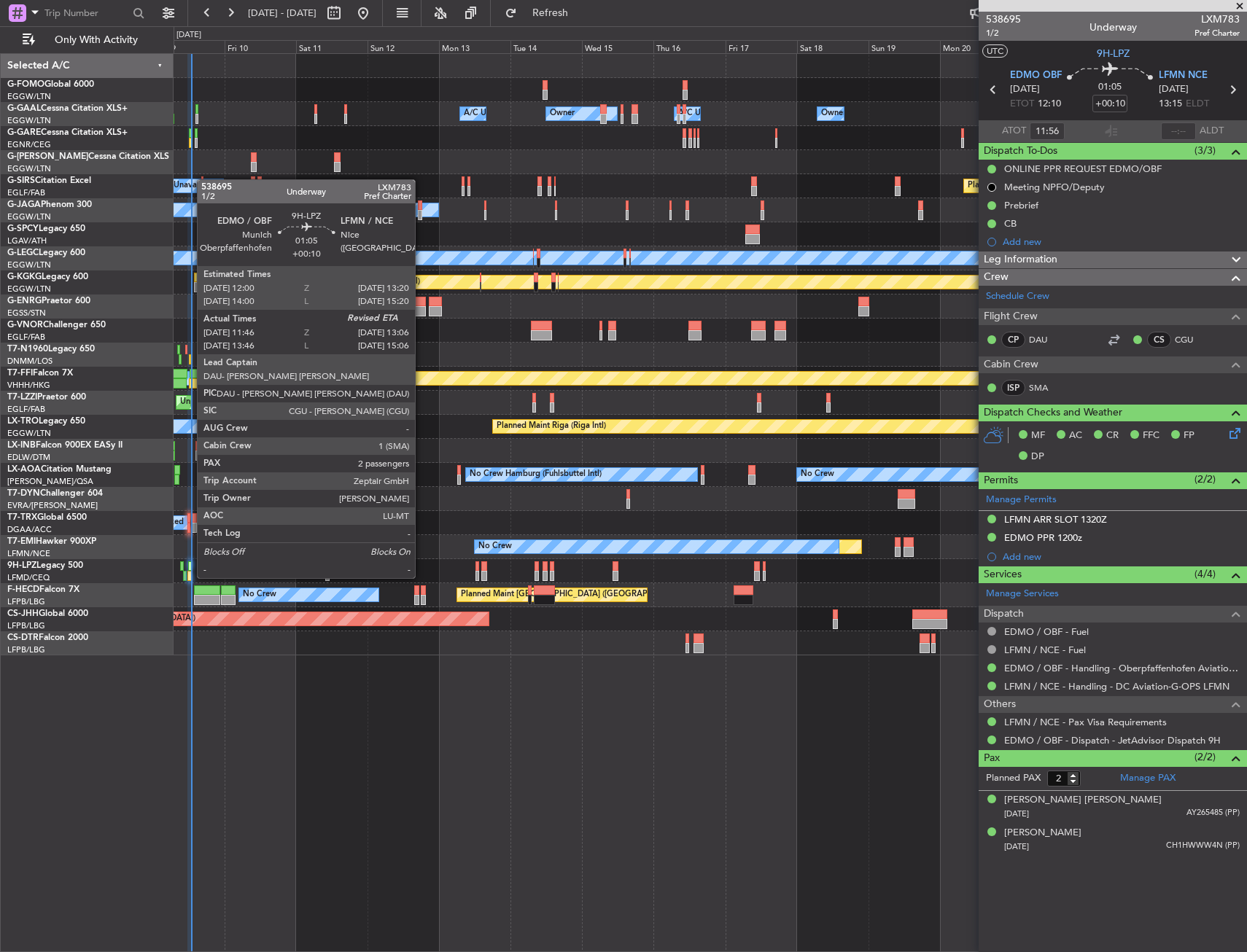
click at [189, 563] on div at bounding box center [190, 567] width 4 height 10
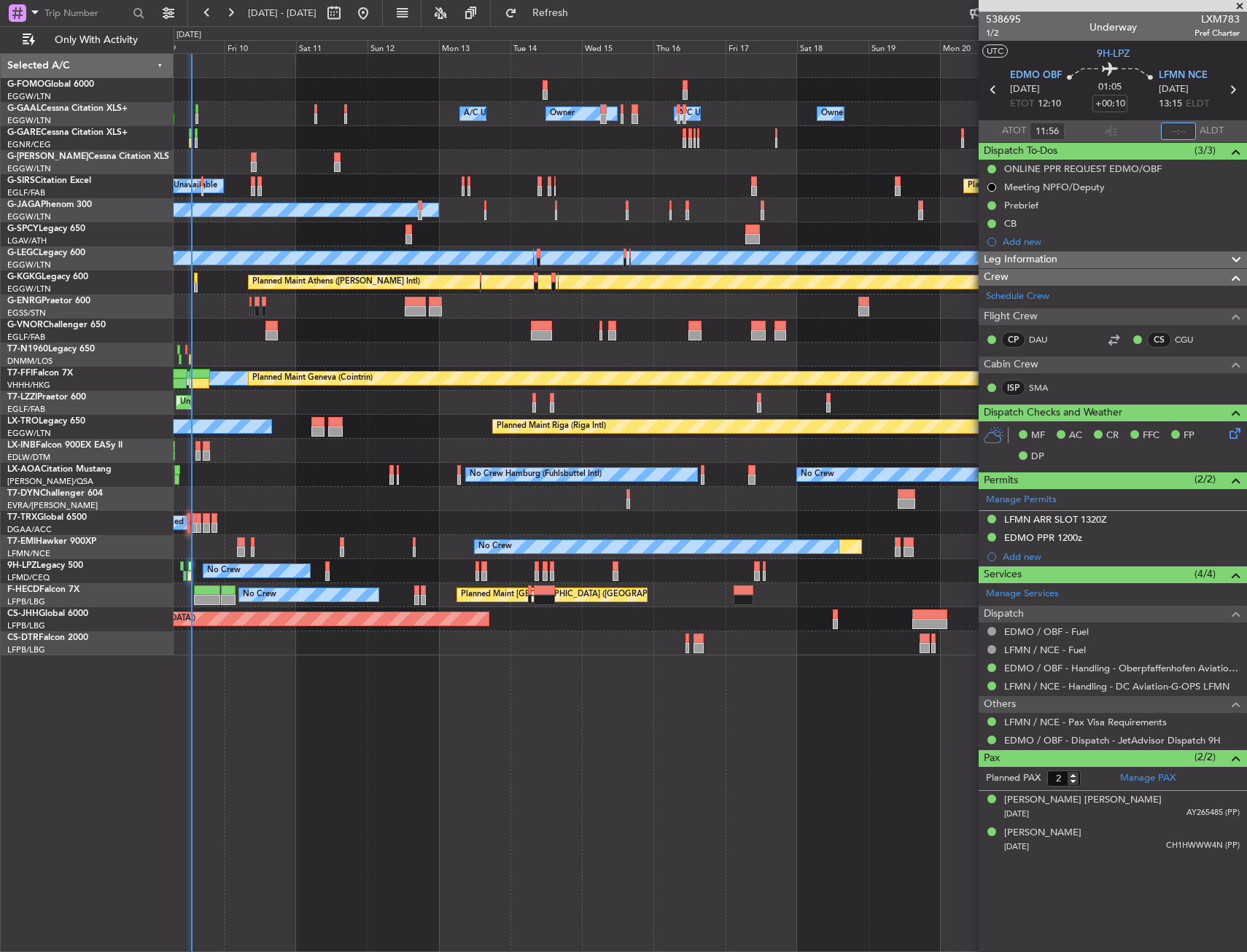
click at [1174, 134] on input "text" at bounding box center [1178, 131] width 35 height 18
click at [1159, 46] on section "UTC 9H-LPZ" at bounding box center [1112, 52] width 268 height 22
type input "12:54"
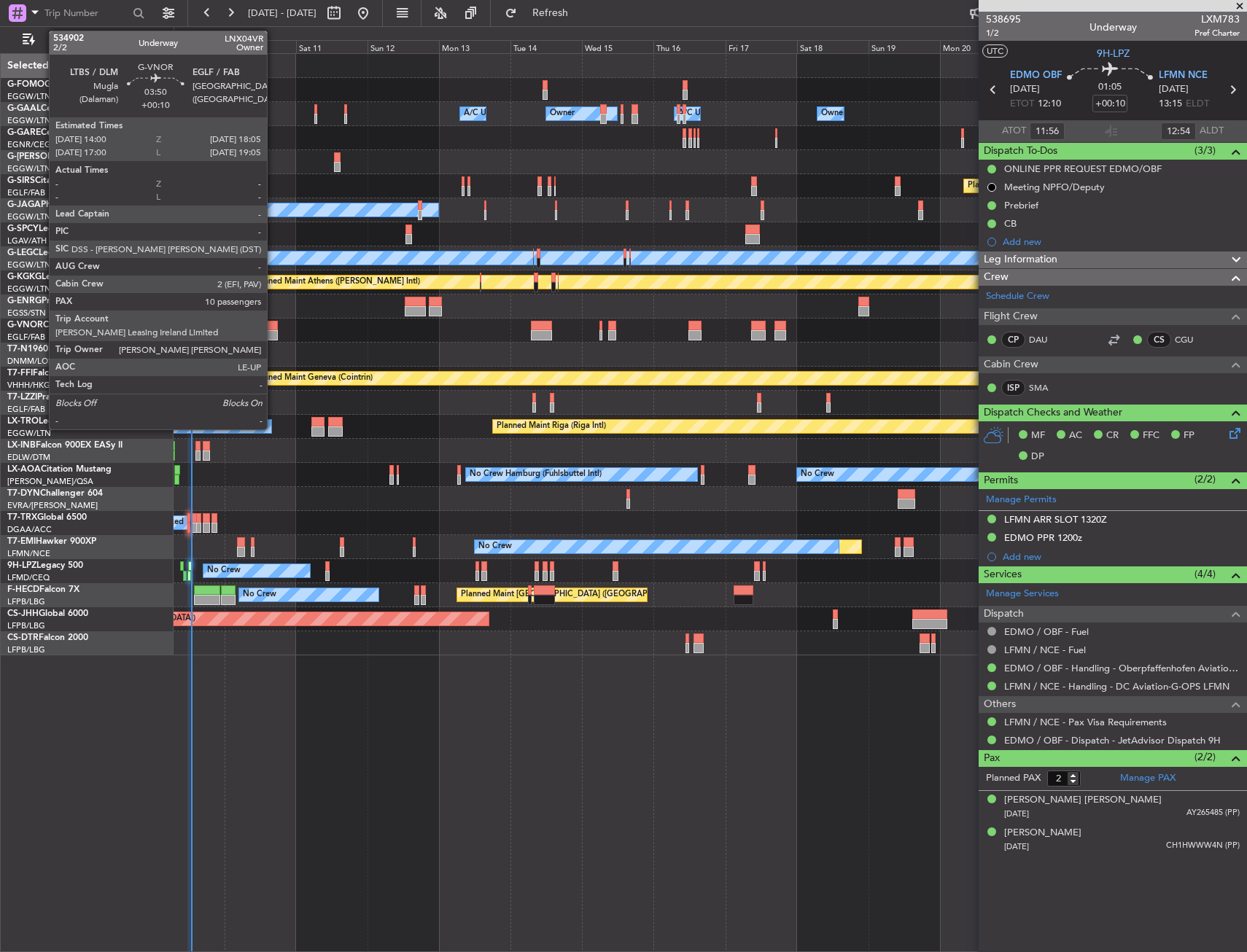
click at [274, 331] on div at bounding box center [271, 336] width 13 height 10
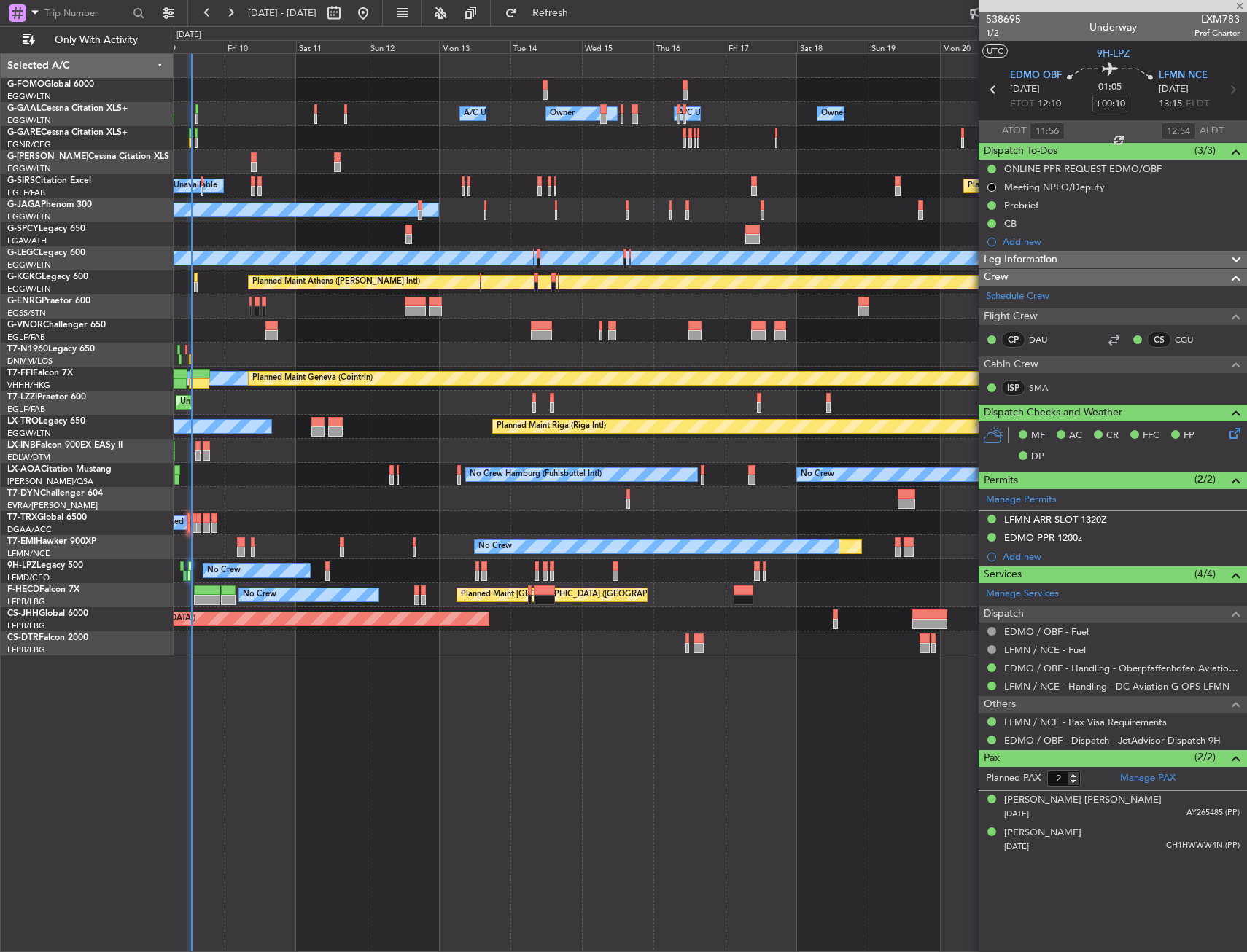
type input "10"
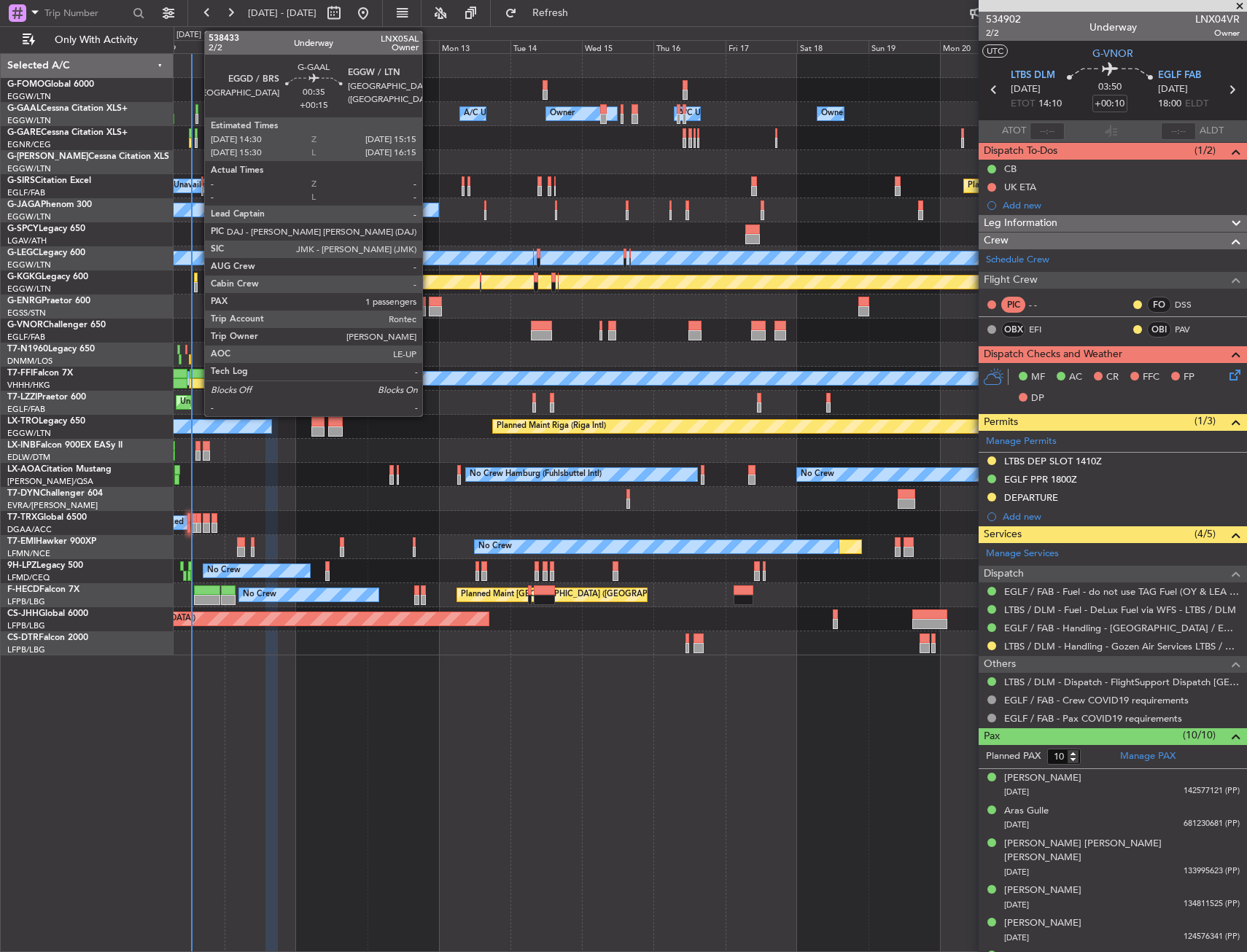
click at [197, 112] on div at bounding box center [196, 109] width 3 height 10
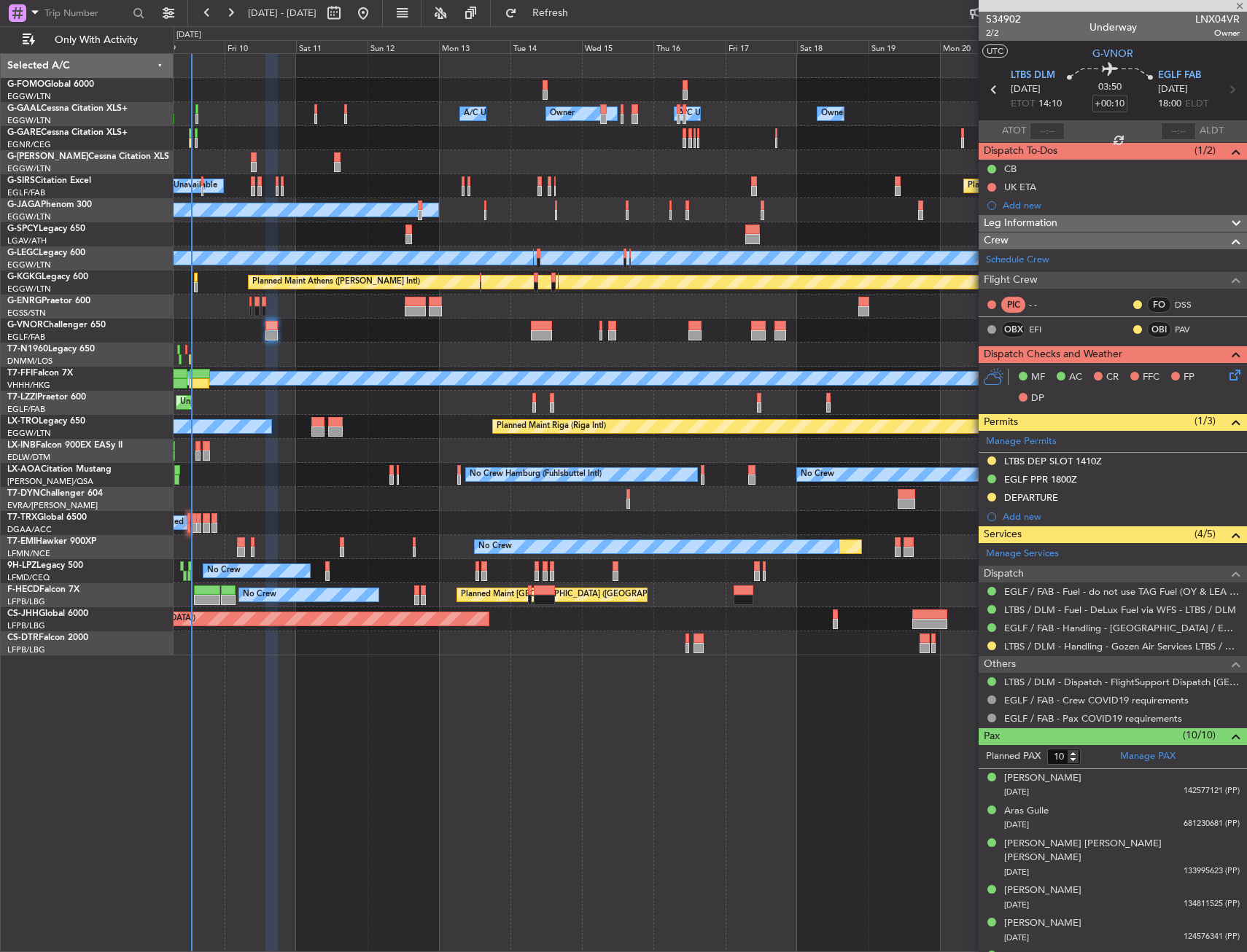
type input "+00:15"
type input "1"
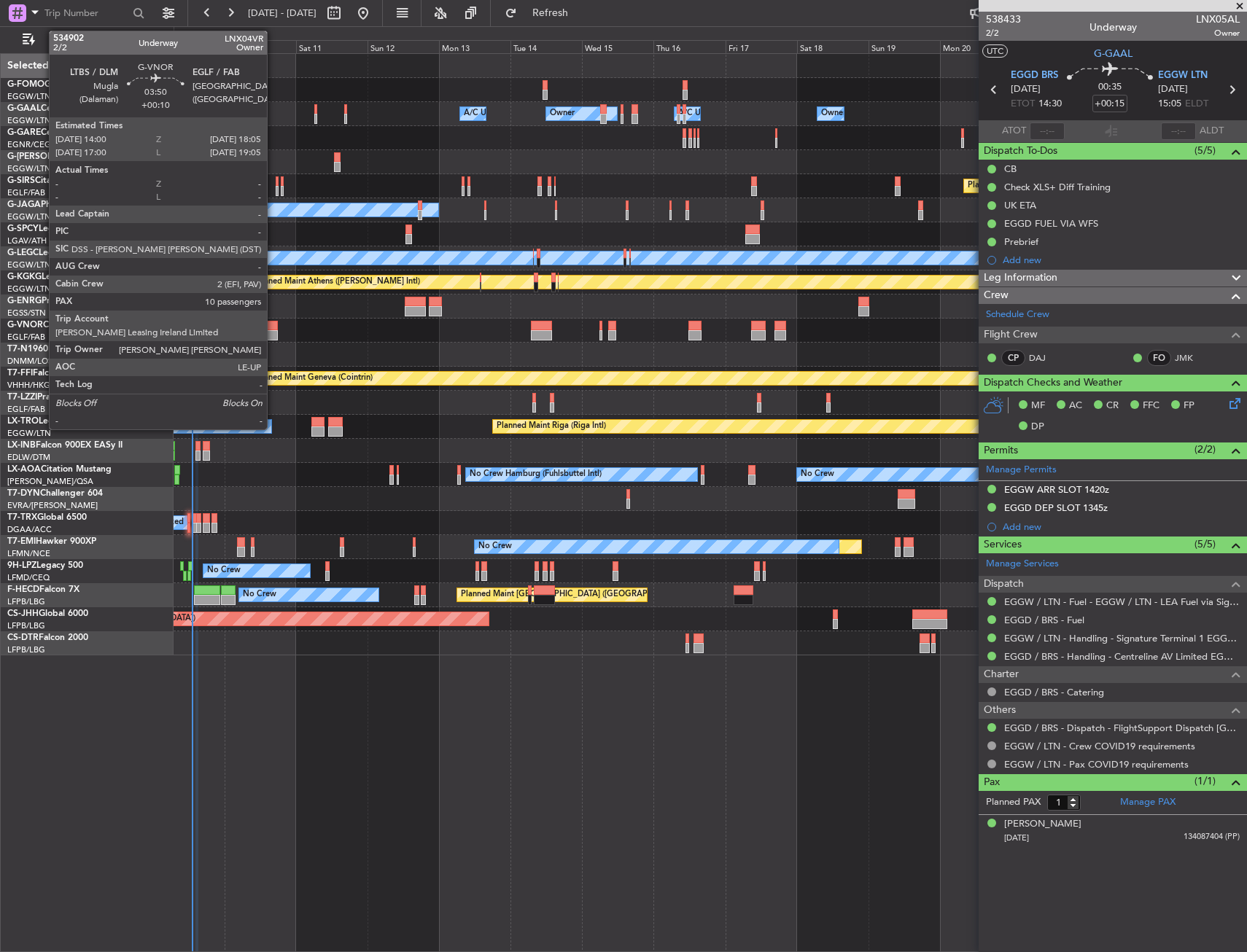
click at [274, 330] on div at bounding box center [271, 326] width 13 height 10
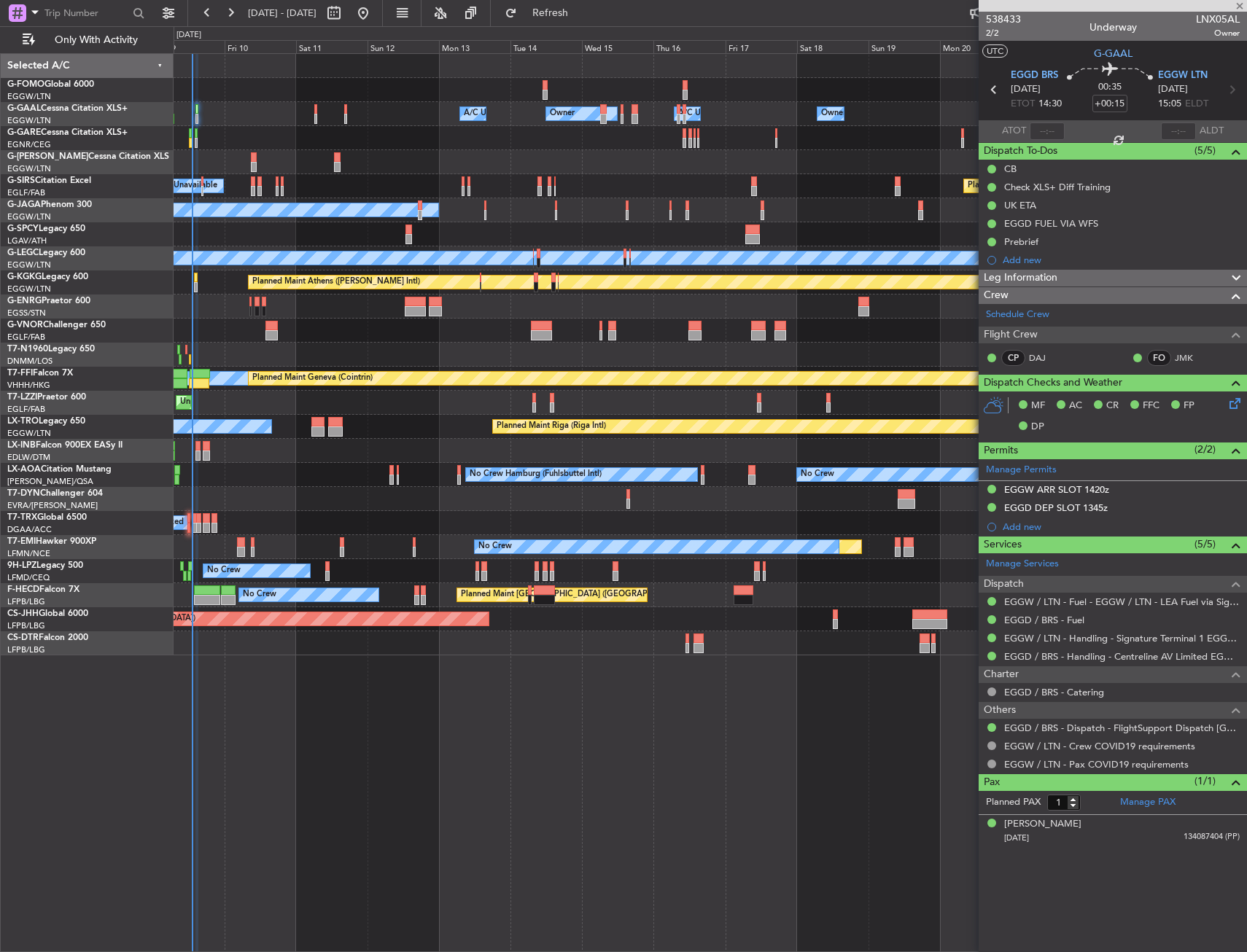
type input "+00:10"
type input "10"
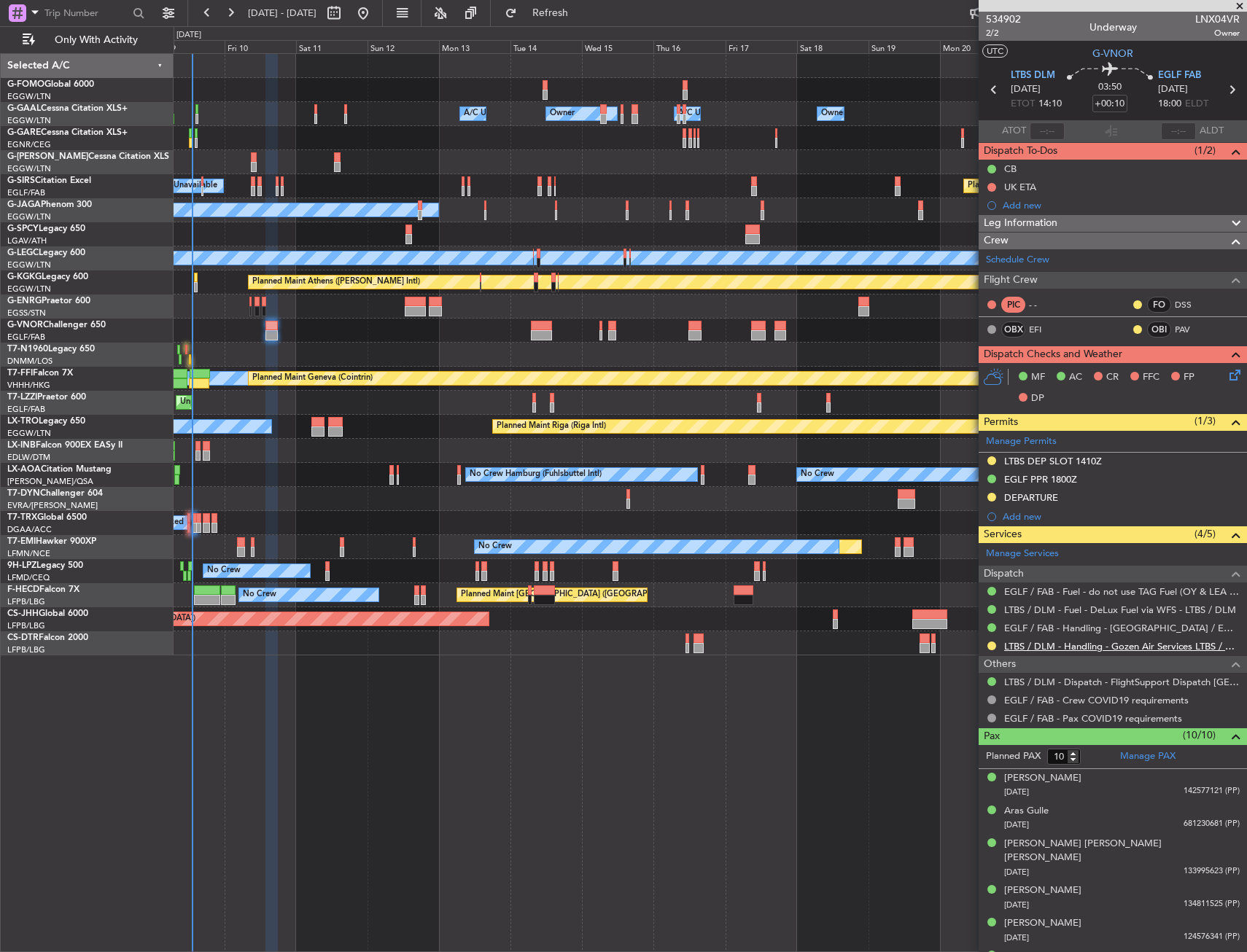
click at [1048, 649] on link "LTBS / DLM - Handling - Gozen Air Services LTBS / DLM" at bounding box center [1122, 646] width 235 height 13
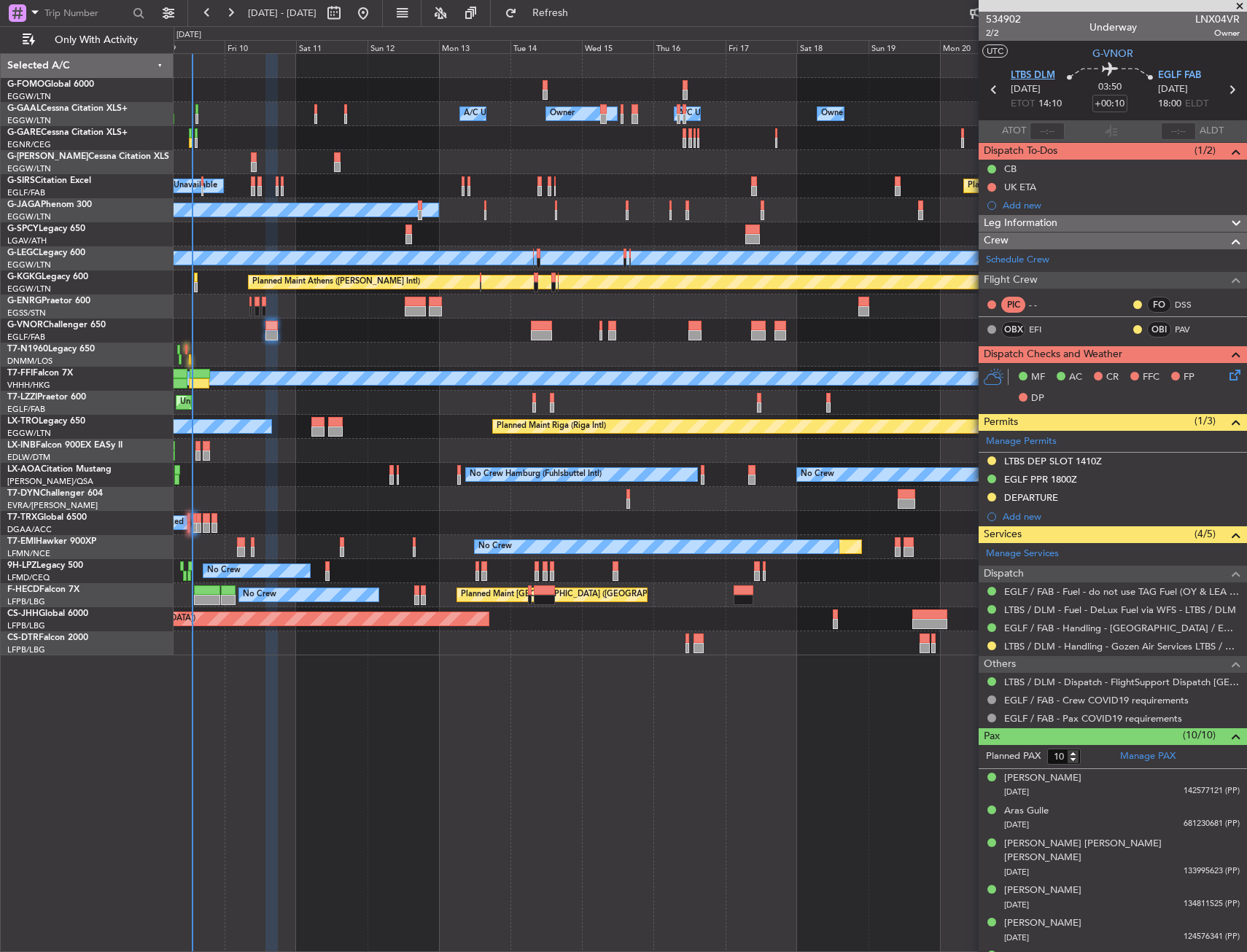
click at [1045, 73] on span "LTBS DLM" at bounding box center [1033, 75] width 44 height 14
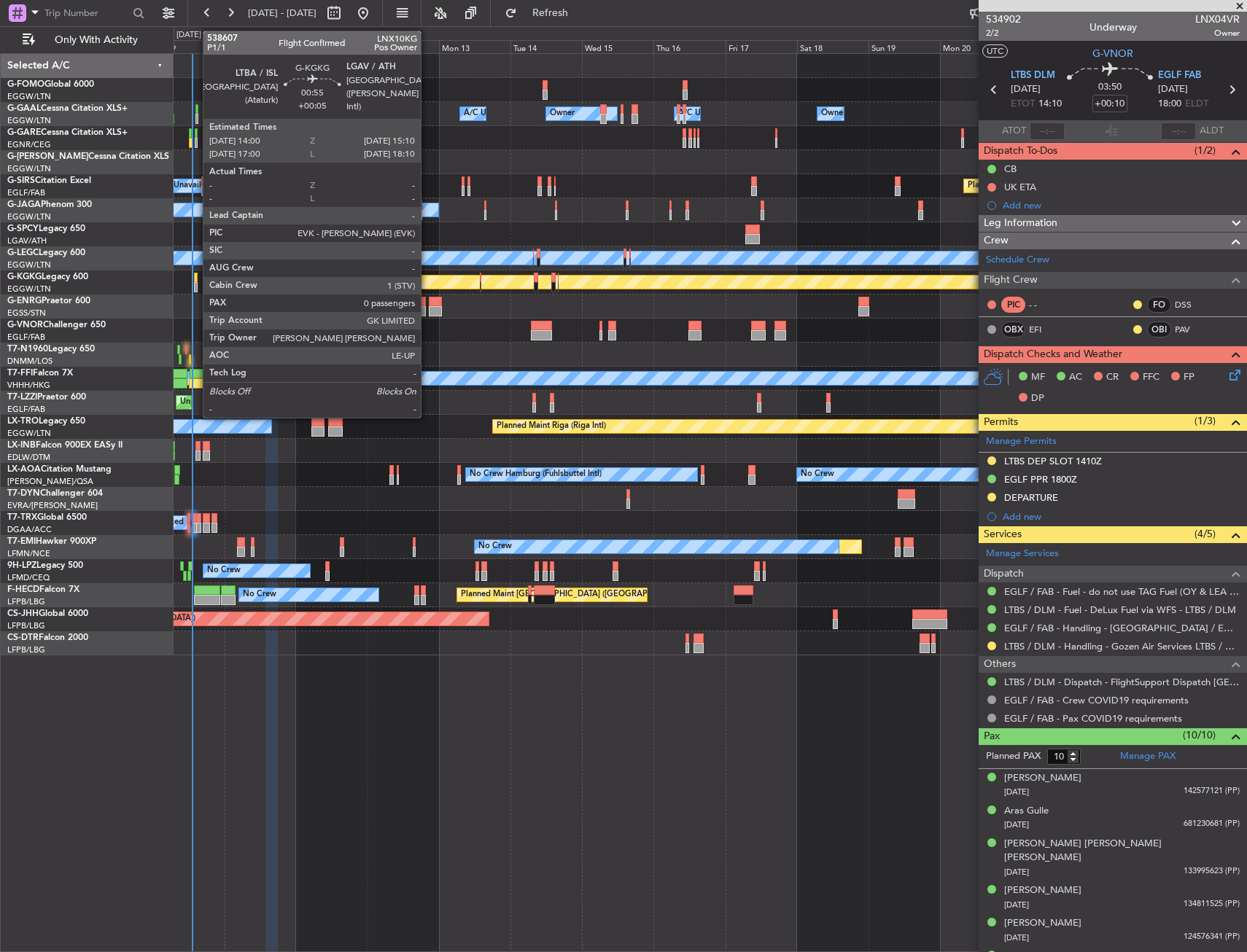
click at [195, 283] on div at bounding box center [196, 287] width 3 height 10
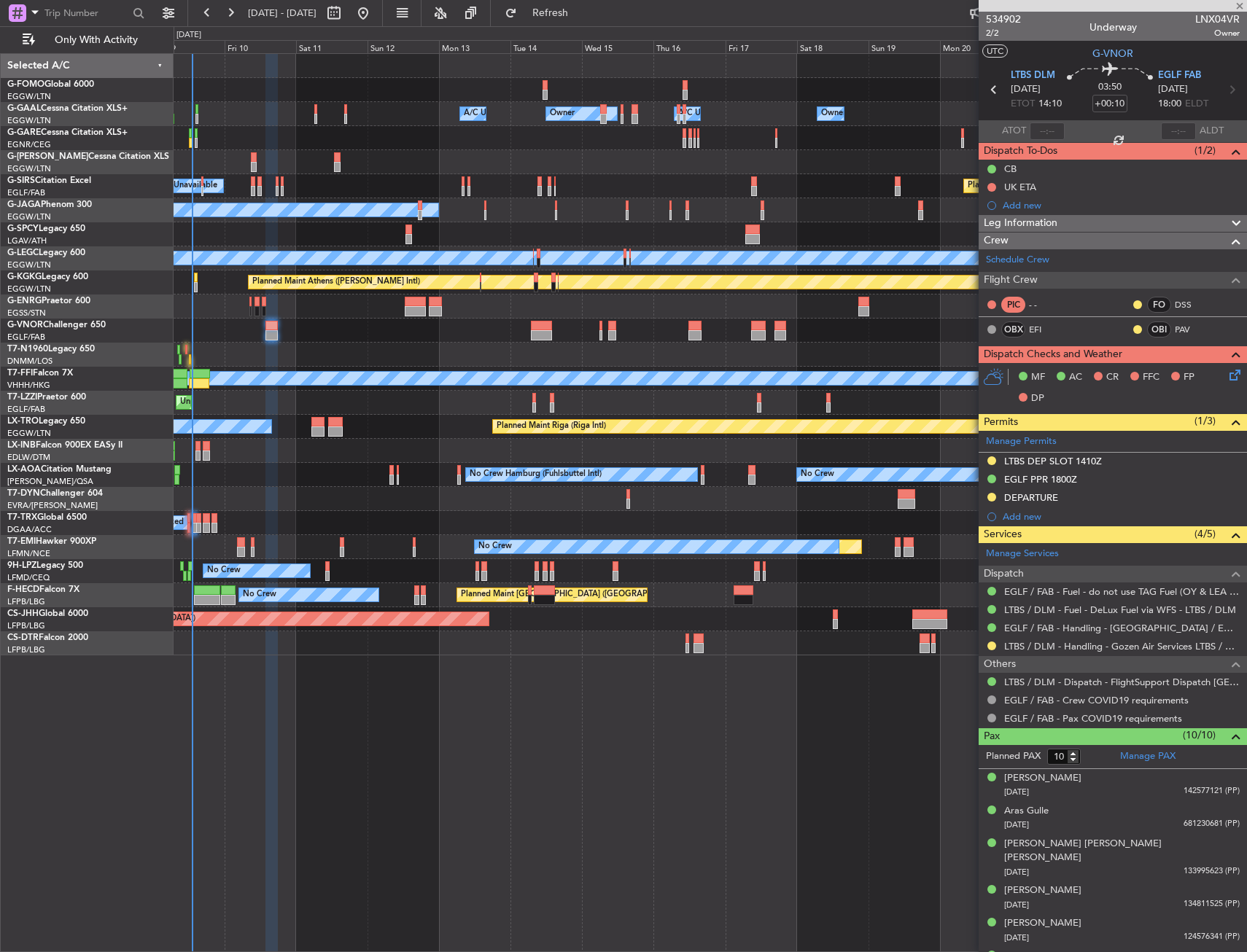
type input "+00:05"
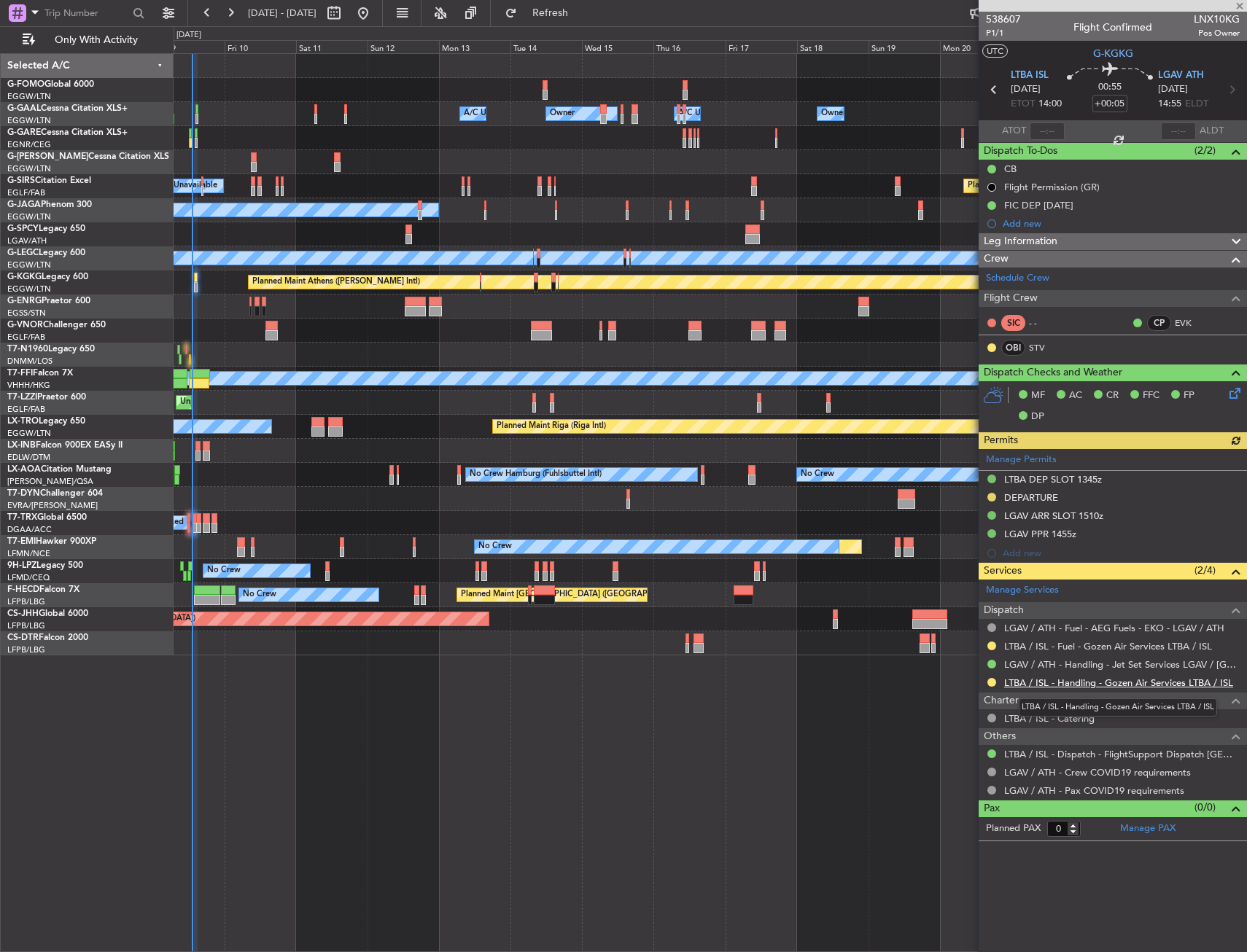
click at [1030, 684] on link "LTBA / ISL - Handling - Gozen Air Services LTBA / ISL" at bounding box center [1118, 683] width 229 height 13
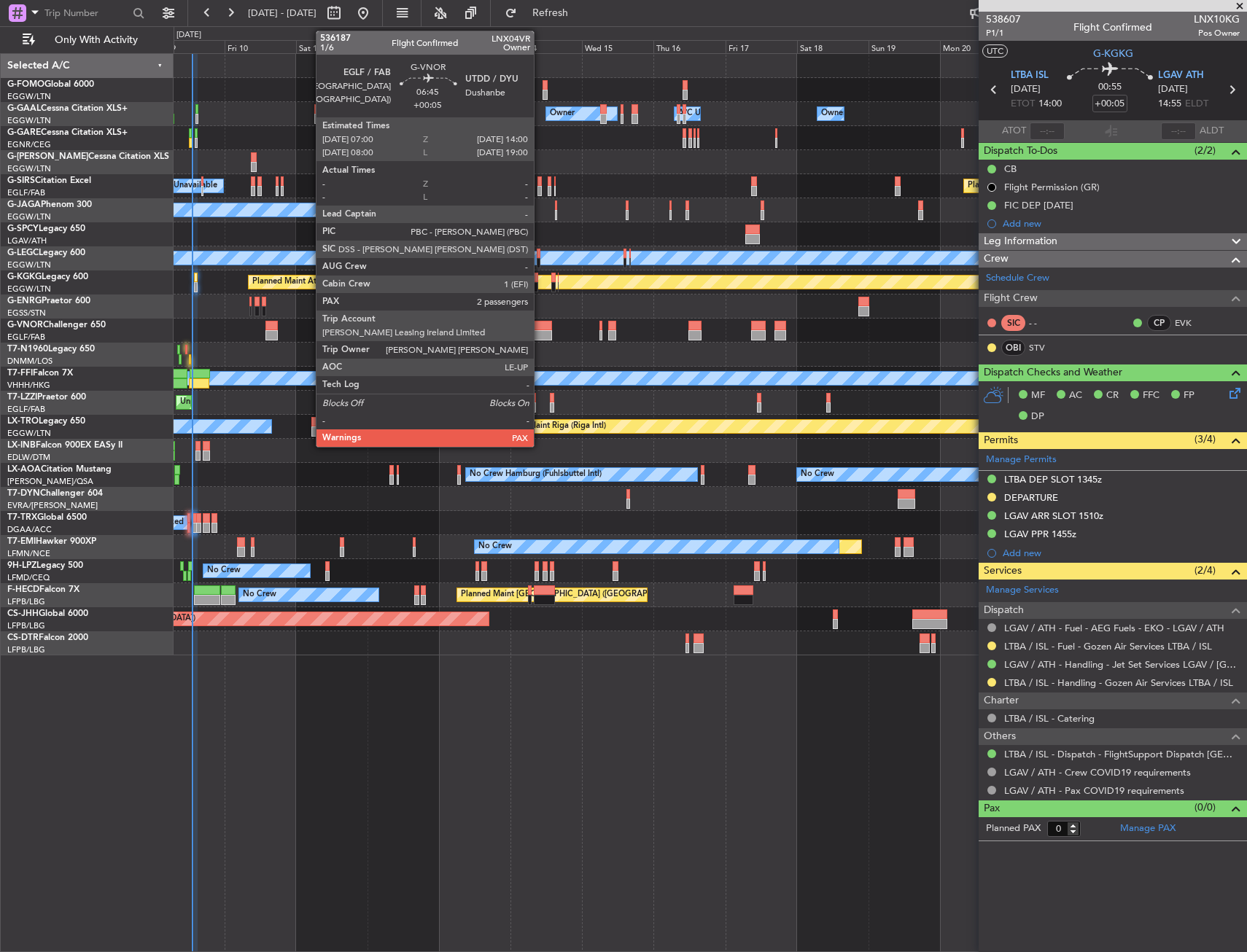
click at [540, 332] on div at bounding box center [541, 336] width 21 height 10
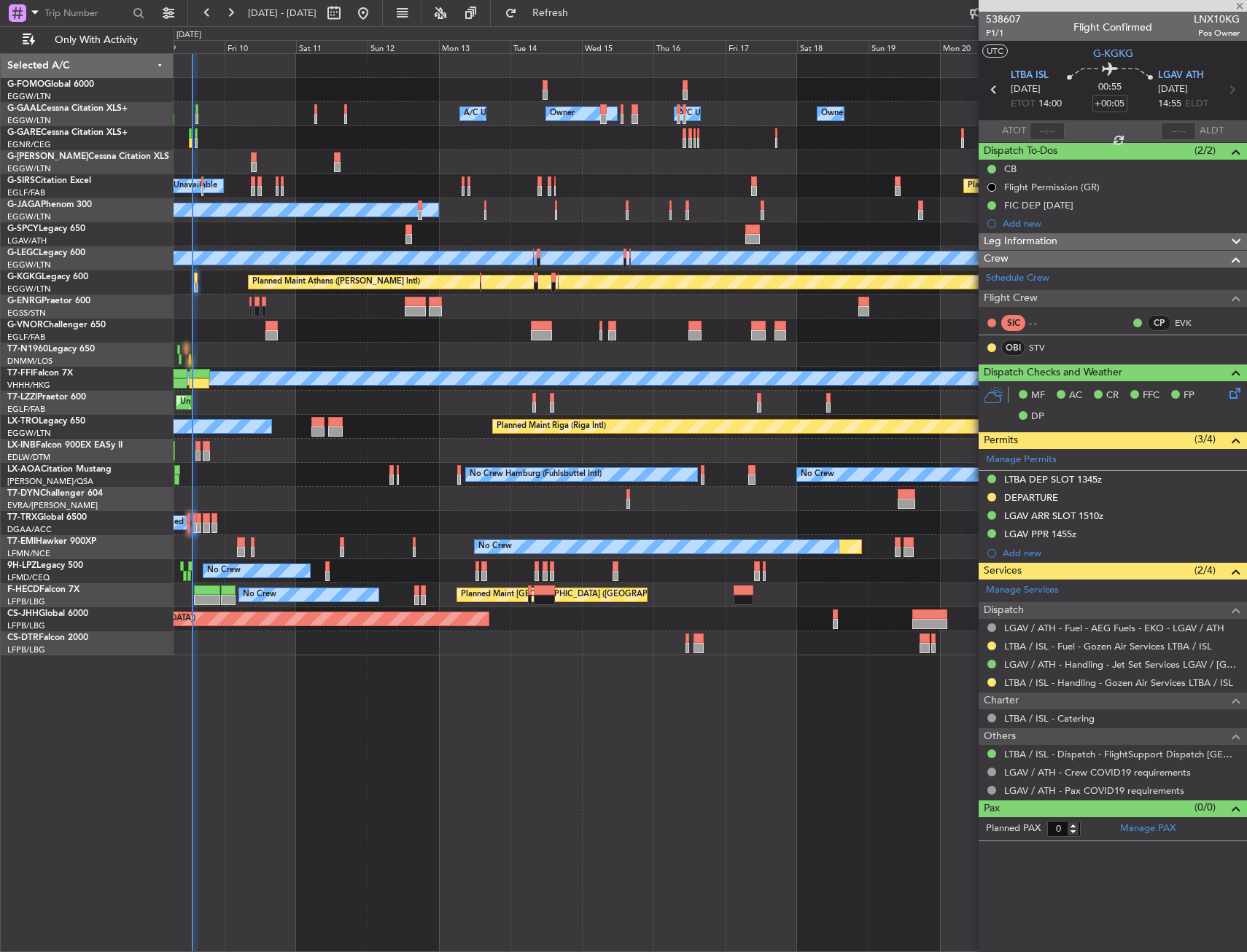
type input "2"
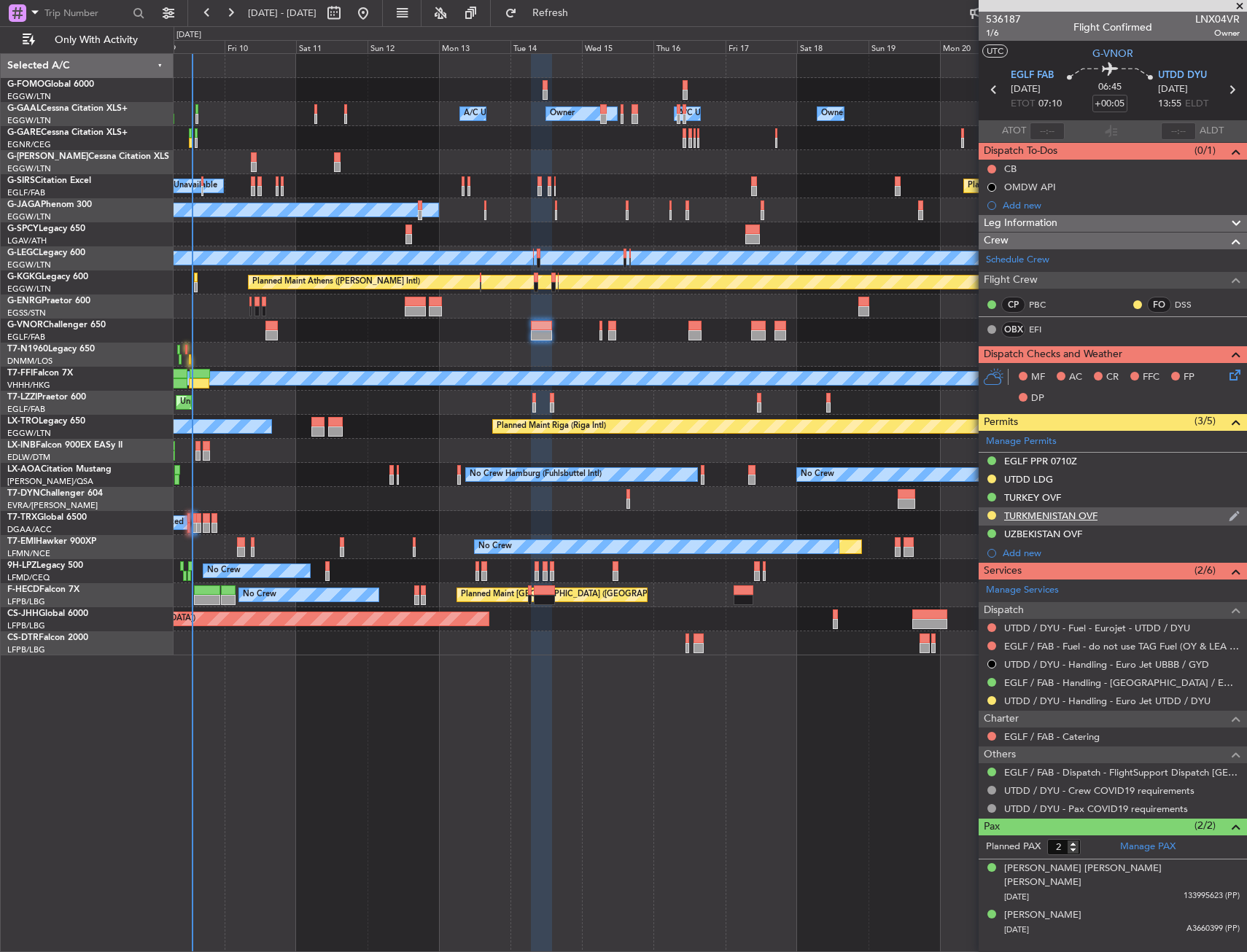
click at [1117, 520] on div "TURKMENISTAN OVF" at bounding box center [1112, 516] width 268 height 18
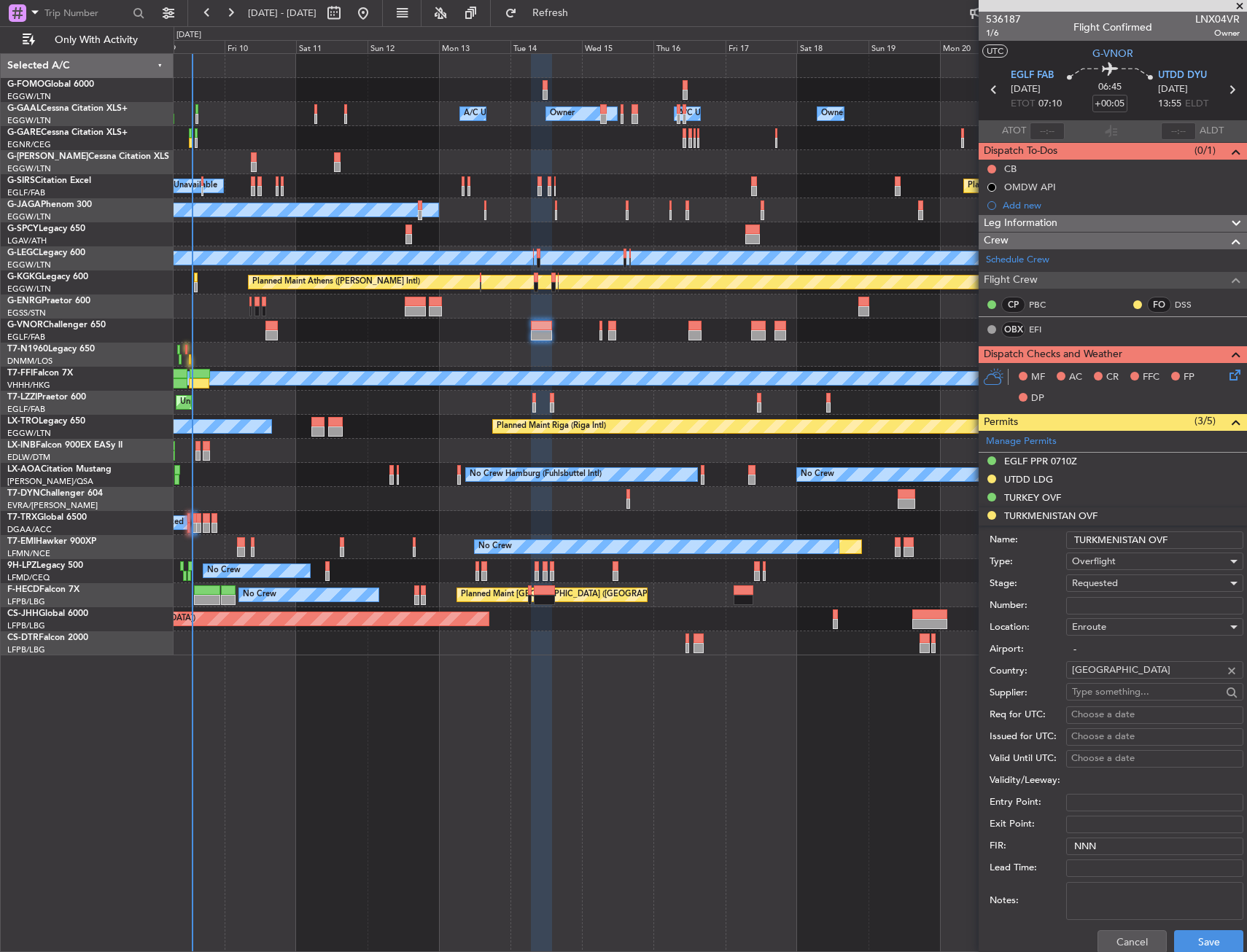
click at [1100, 599] on input "Number:" at bounding box center [1155, 606] width 177 height 18
paste input "GC/17/12218/091025"
type input "GC/17/12218/091025"
click at [1095, 586] on span "Requested" at bounding box center [1095, 583] width 46 height 13
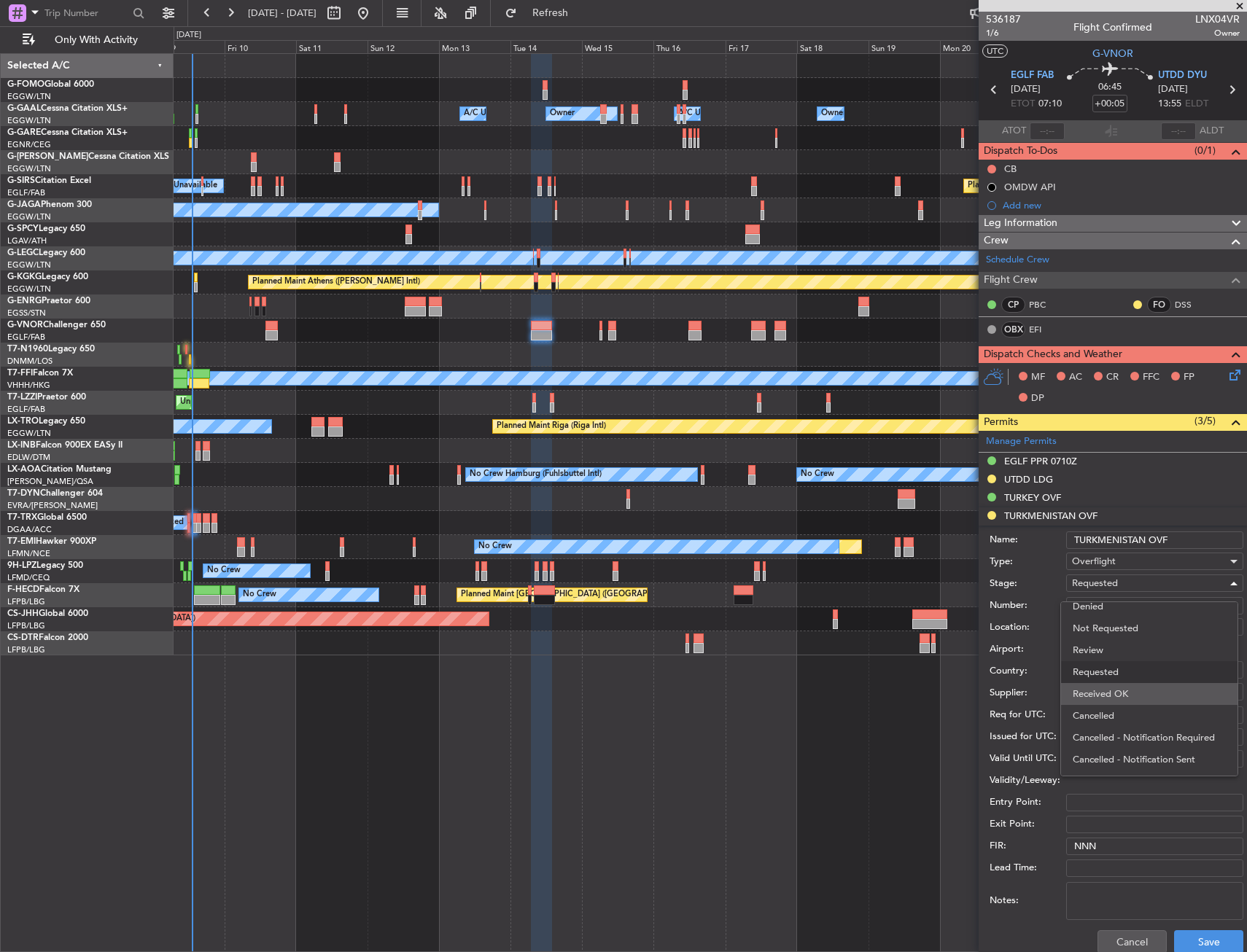
click at [1106, 689] on span "Received OK" at bounding box center [1150, 695] width 153 height 22
click at [1214, 943] on button "Save" at bounding box center [1209, 942] width 69 height 23
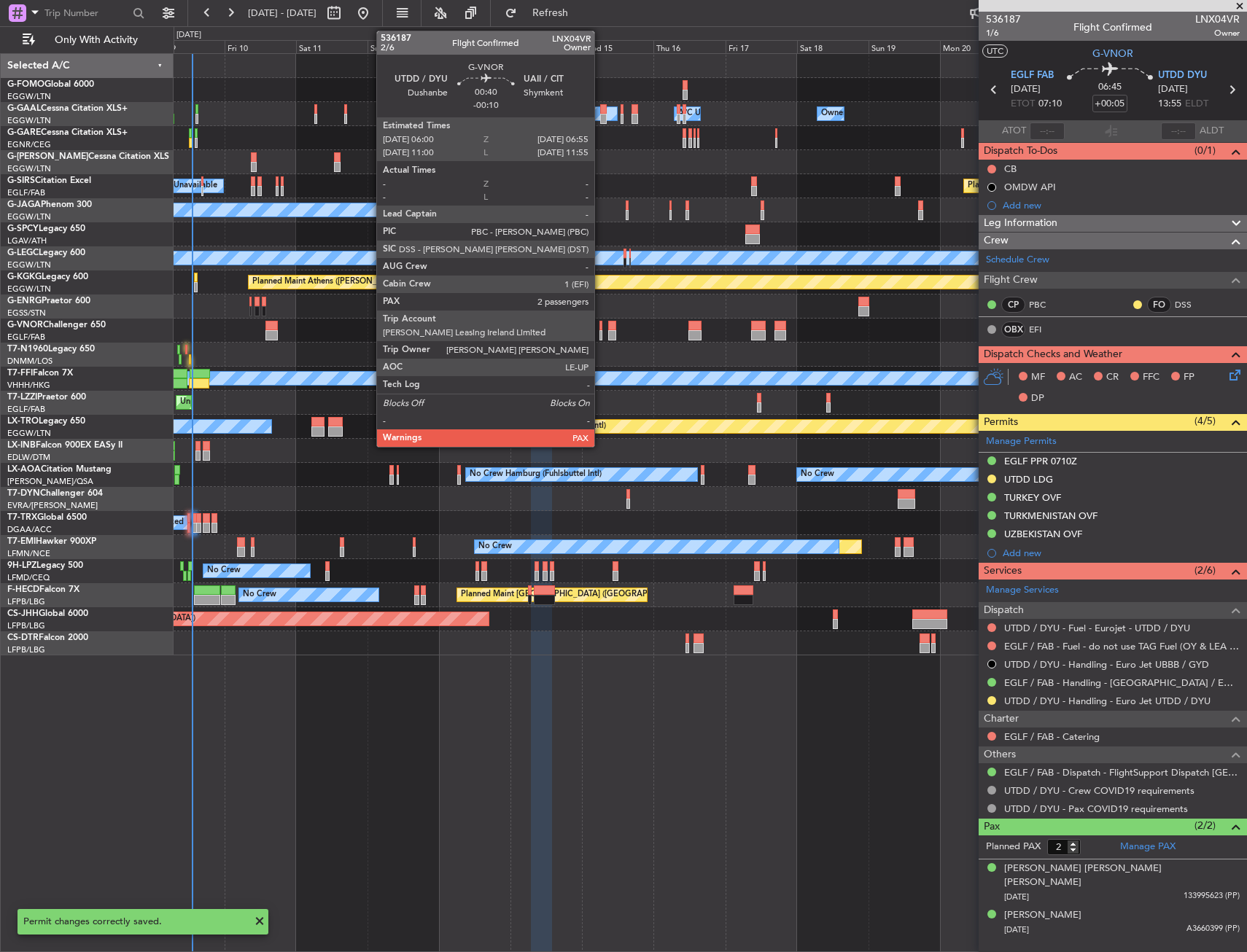
click at [601, 331] on div at bounding box center [600, 336] width 3 height 10
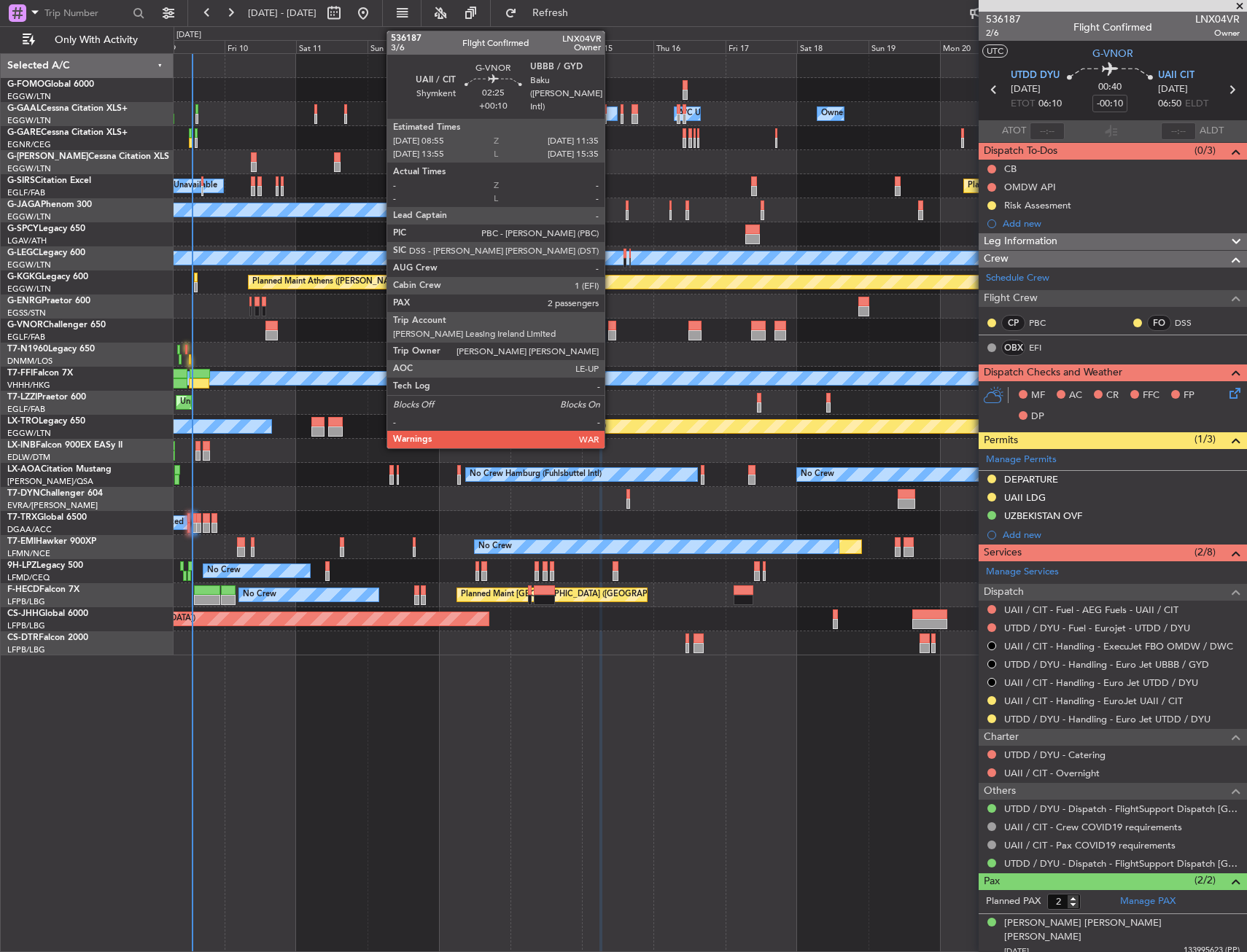
click at [611, 330] on div at bounding box center [612, 326] width 8 height 10
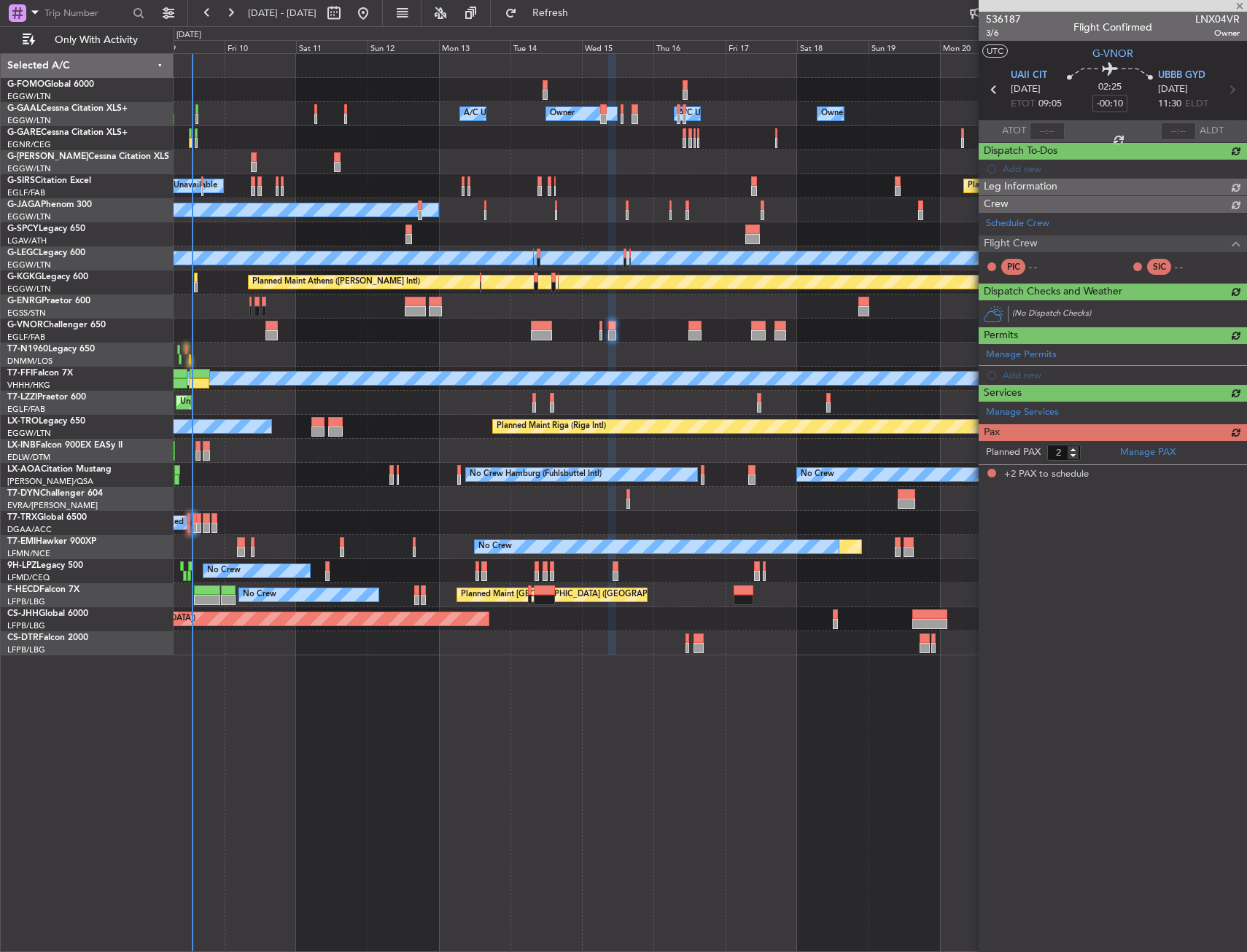
type input "+00:10"
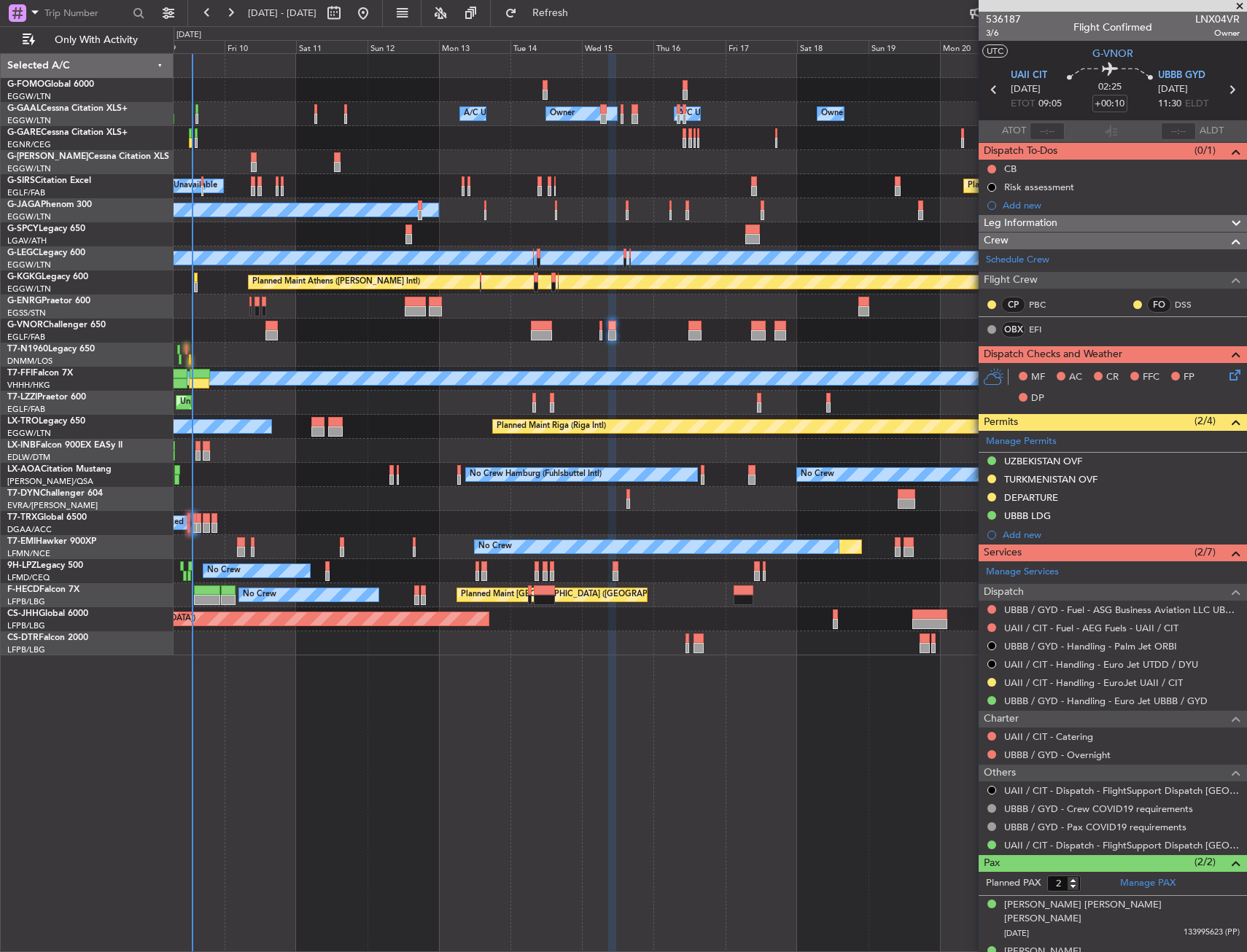
click at [1149, 478] on div "TURKMENISTAN OVF" at bounding box center [1112, 480] width 268 height 18
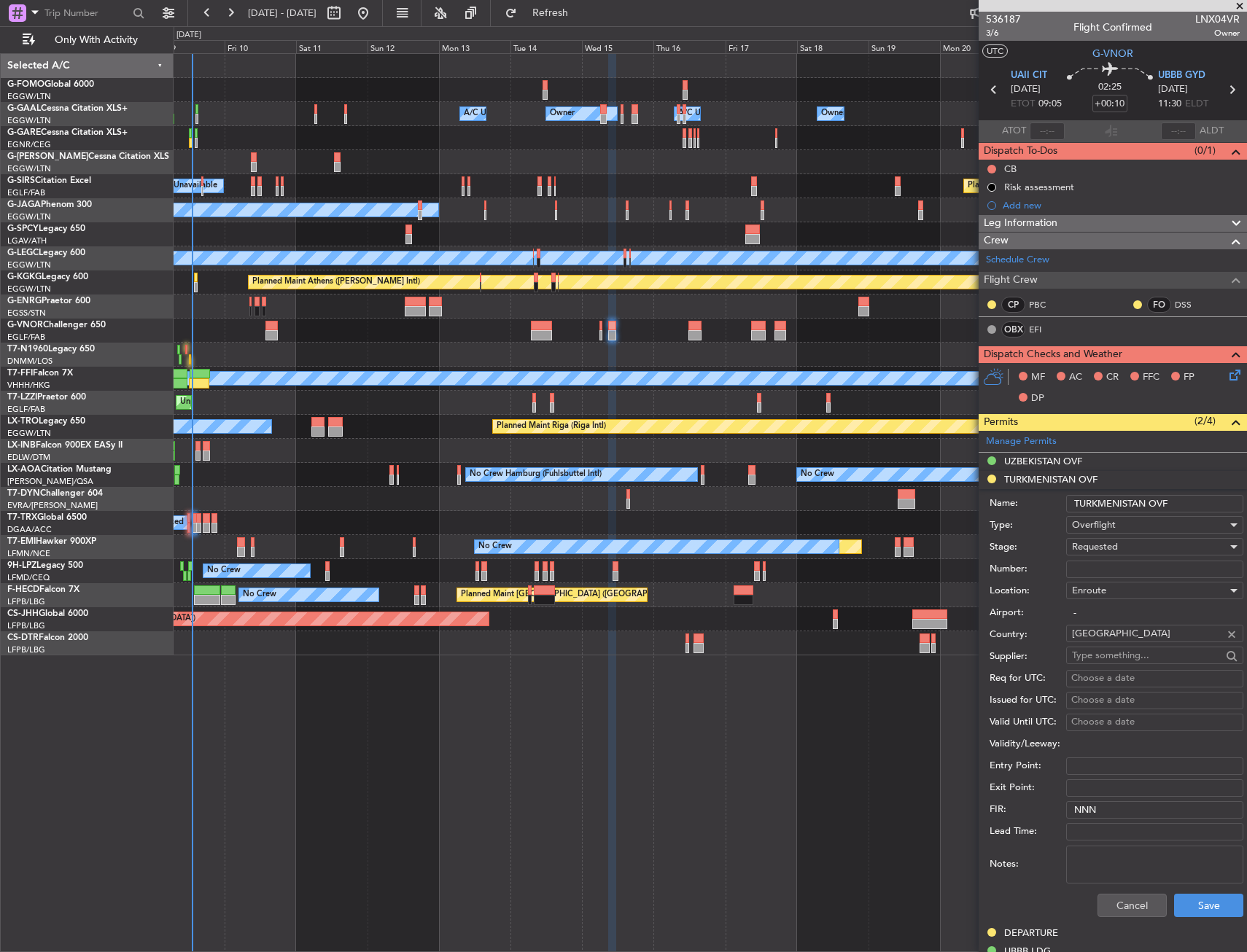
click at [1124, 561] on input "Number:" at bounding box center [1155, 569] width 177 height 18
paste input "GC/17/12218/091025"
type input "GC/17/12218/091025"
click at [1095, 545] on span "Requested" at bounding box center [1095, 546] width 46 height 13
click at [1106, 658] on span "Received OK" at bounding box center [1150, 658] width 153 height 22
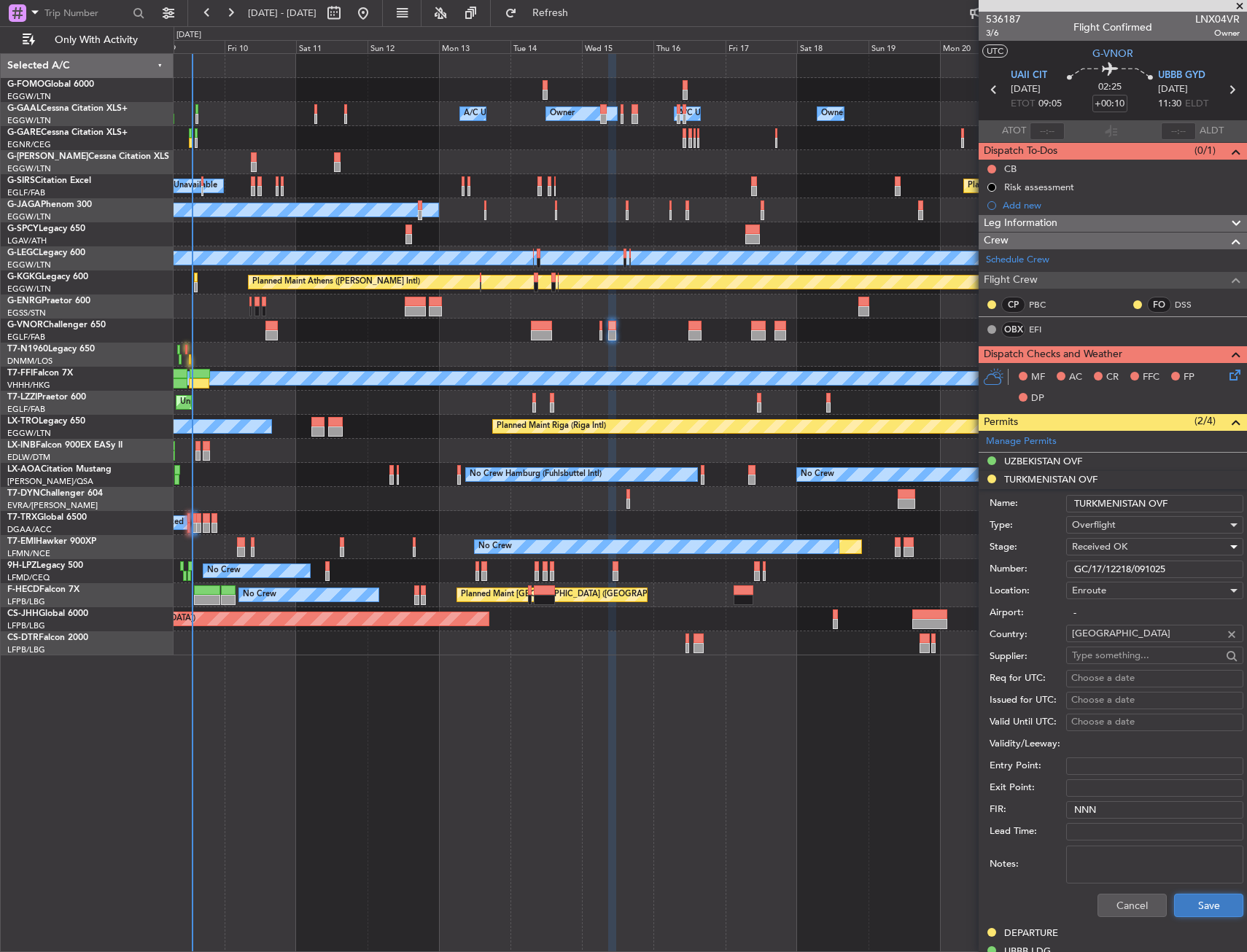
click at [1189, 905] on button "Save" at bounding box center [1209, 905] width 69 height 23
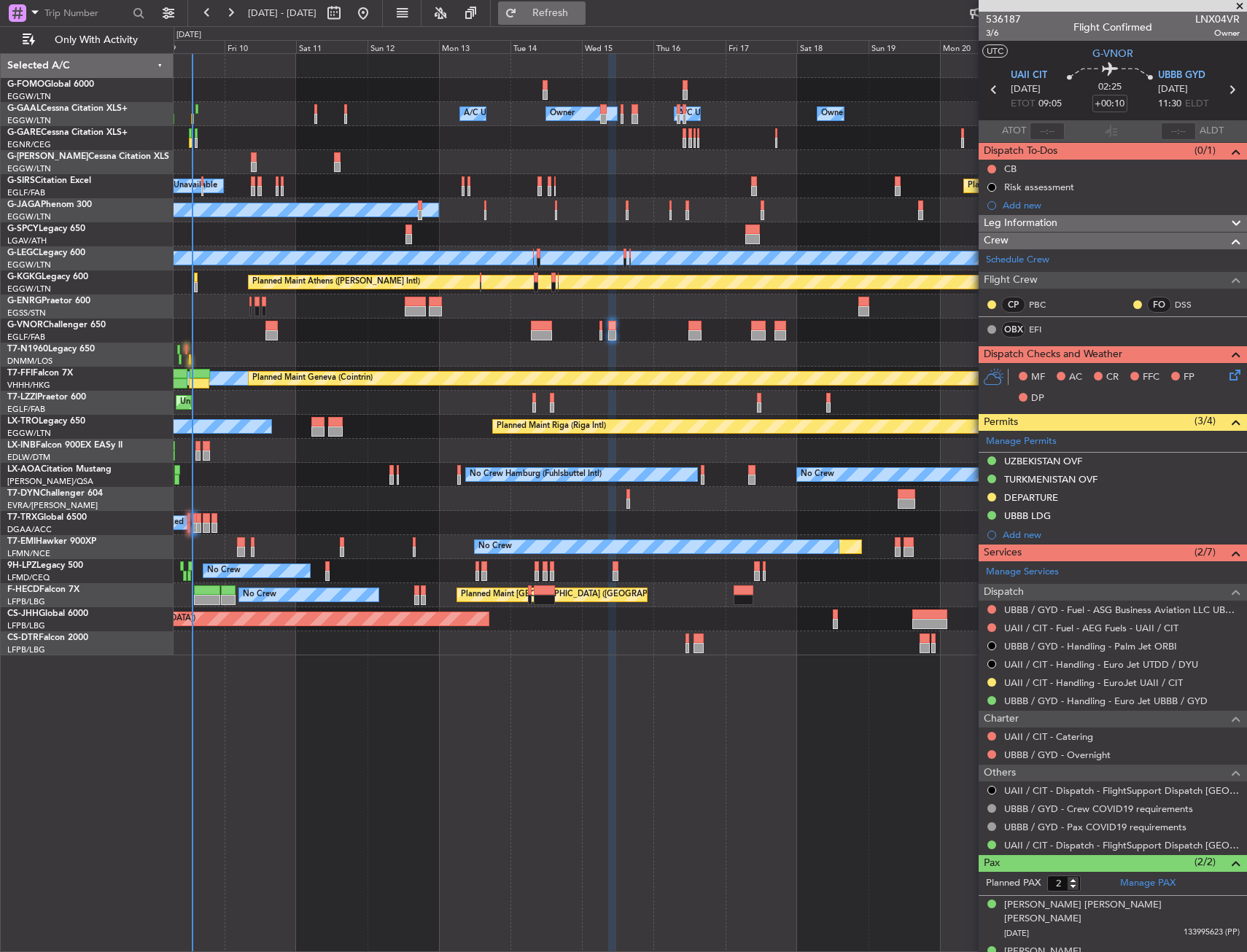
click at [581, 14] on span "Refresh" at bounding box center [551, 13] width 61 height 10
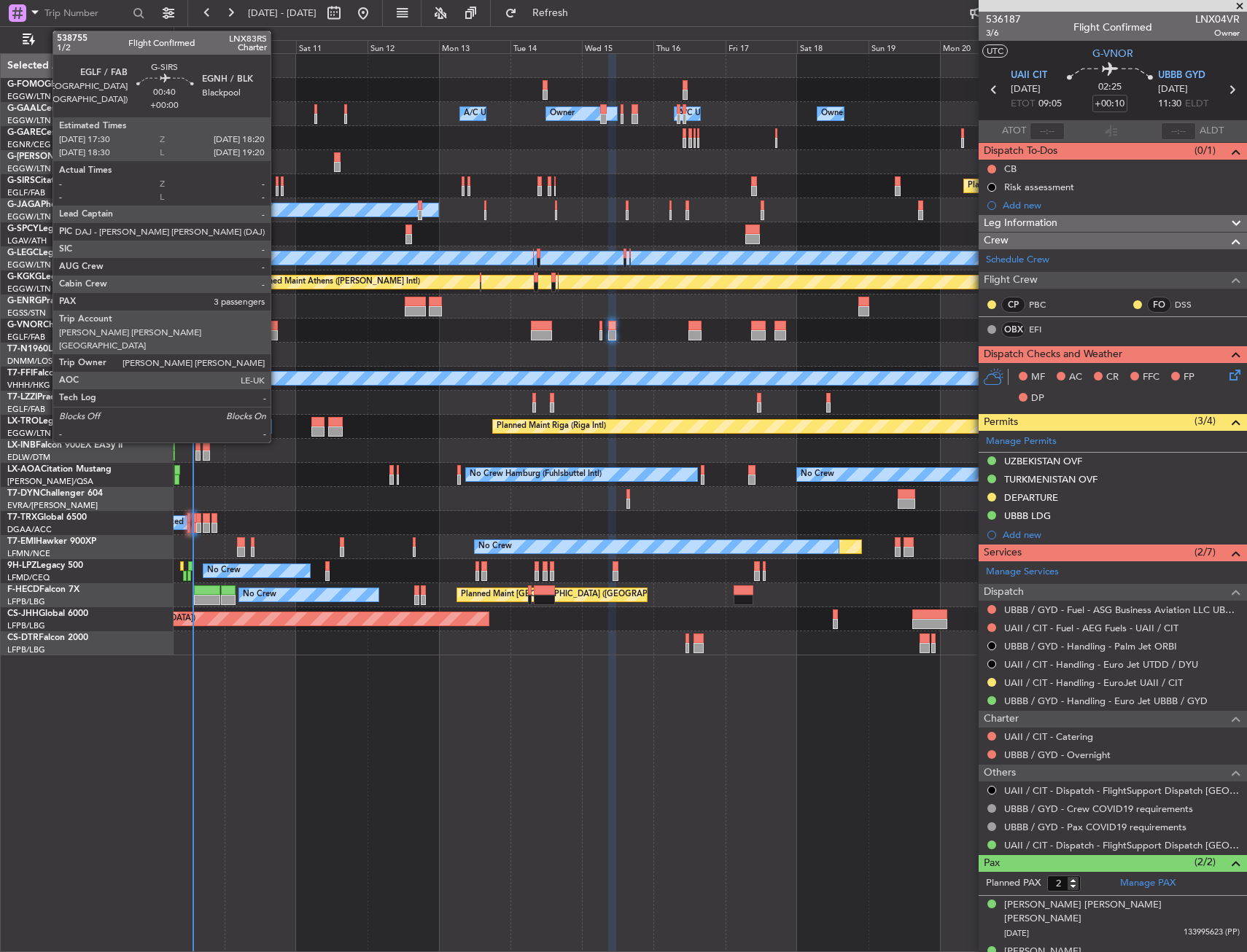
click at [277, 186] on div at bounding box center [276, 191] width 3 height 10
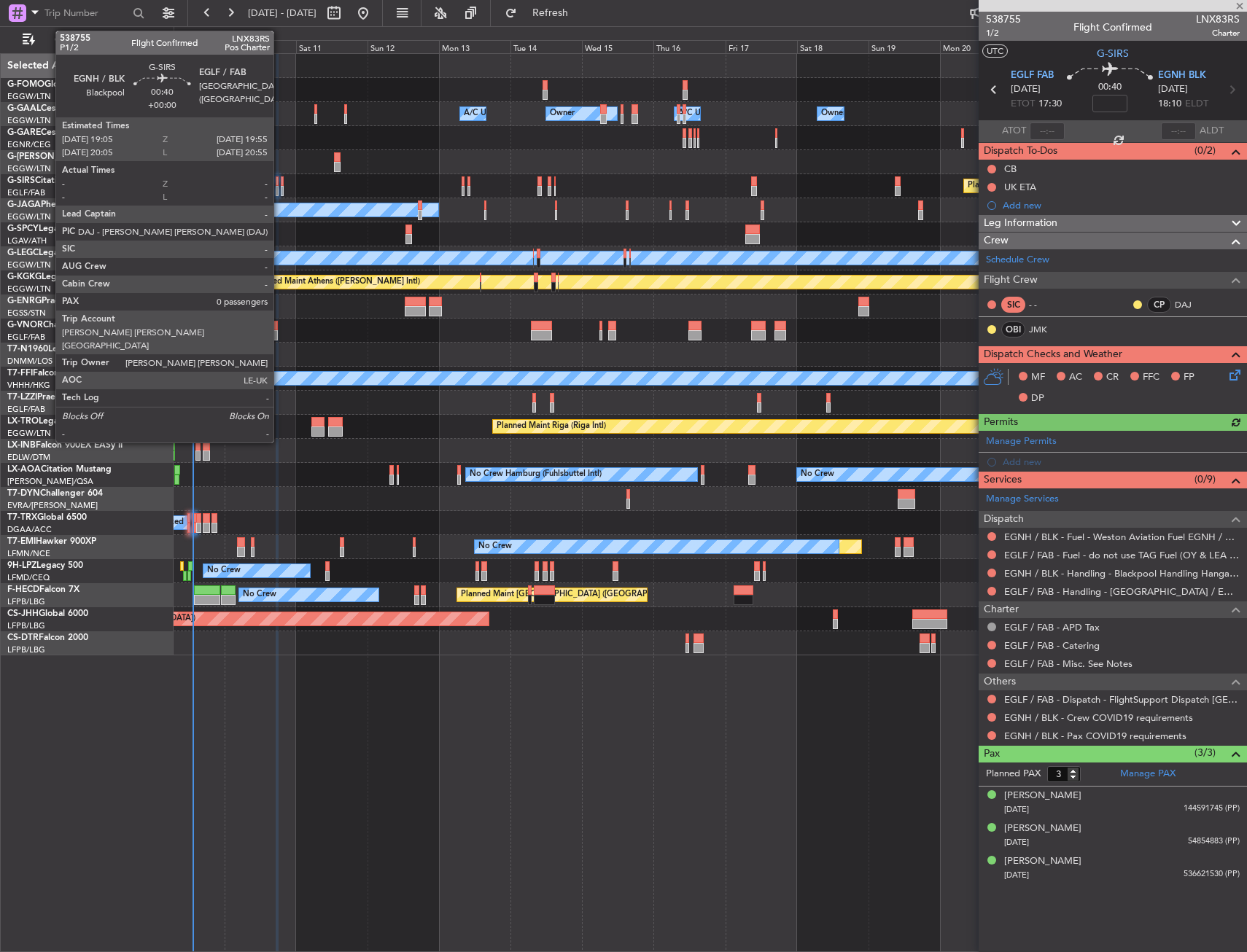
click at [280, 192] on div at bounding box center [281, 191] width 3 height 10
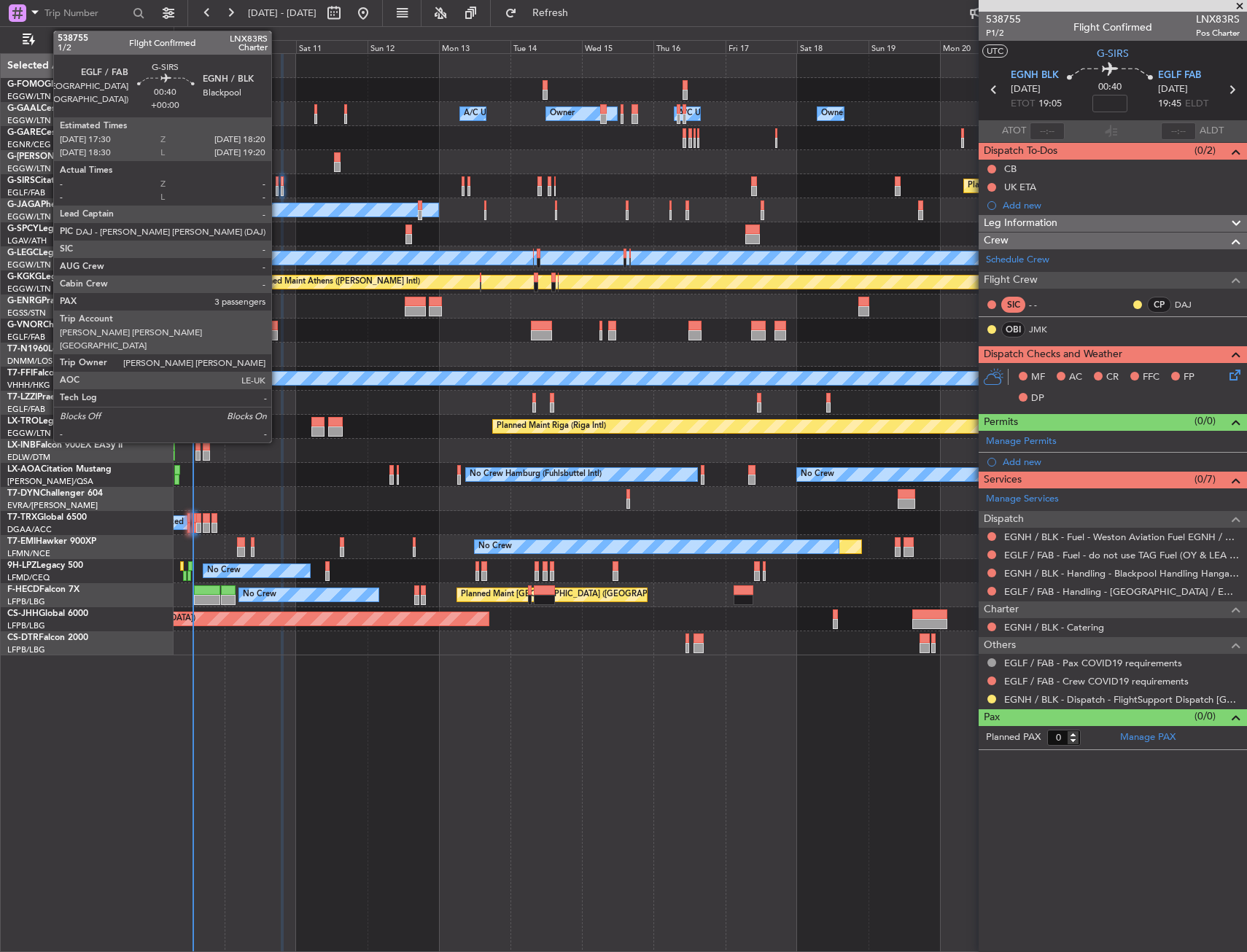
click at [278, 182] on div at bounding box center [276, 182] width 3 height 10
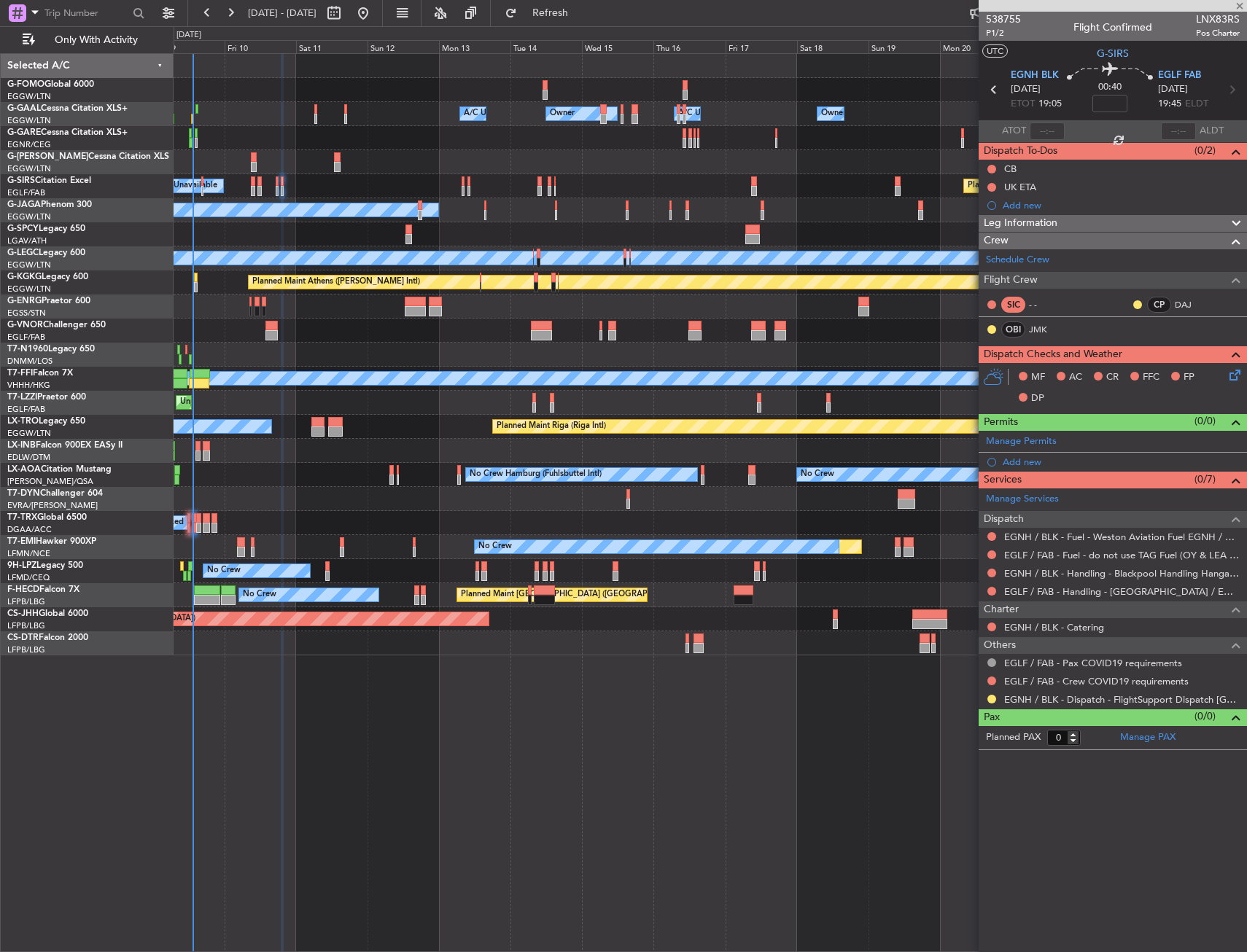
type input "3"
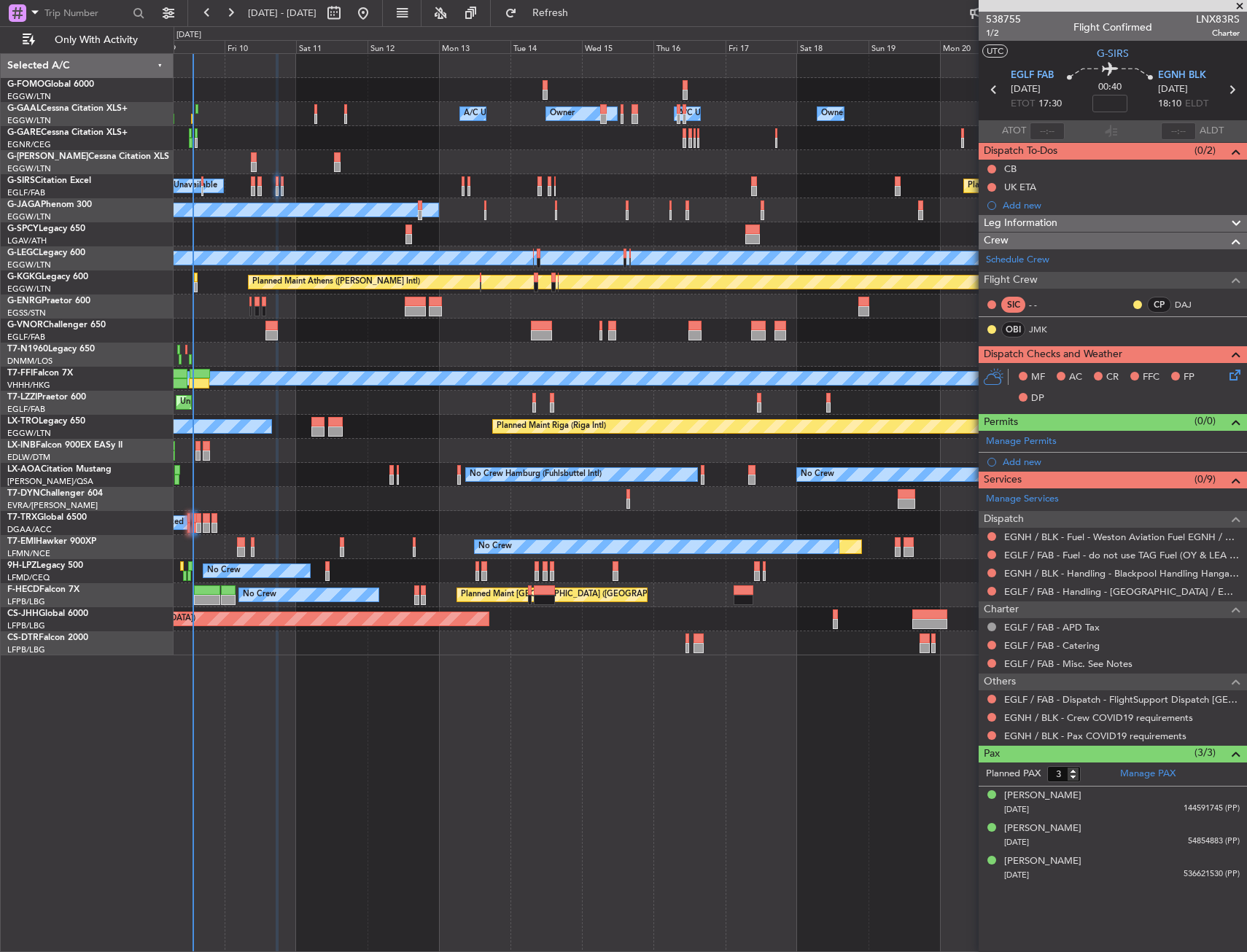
click at [572, 28] on div "0 0 Thu 9 Fri 10 Sat 11 Sun 12 Mon 13 Tue 14 Wed 15 Oct 2025 Thu 16 Fri 17 Sat …" at bounding box center [710, 40] width 1072 height 26
click at [574, 14] on span "Refresh" at bounding box center [551, 13] width 61 height 10
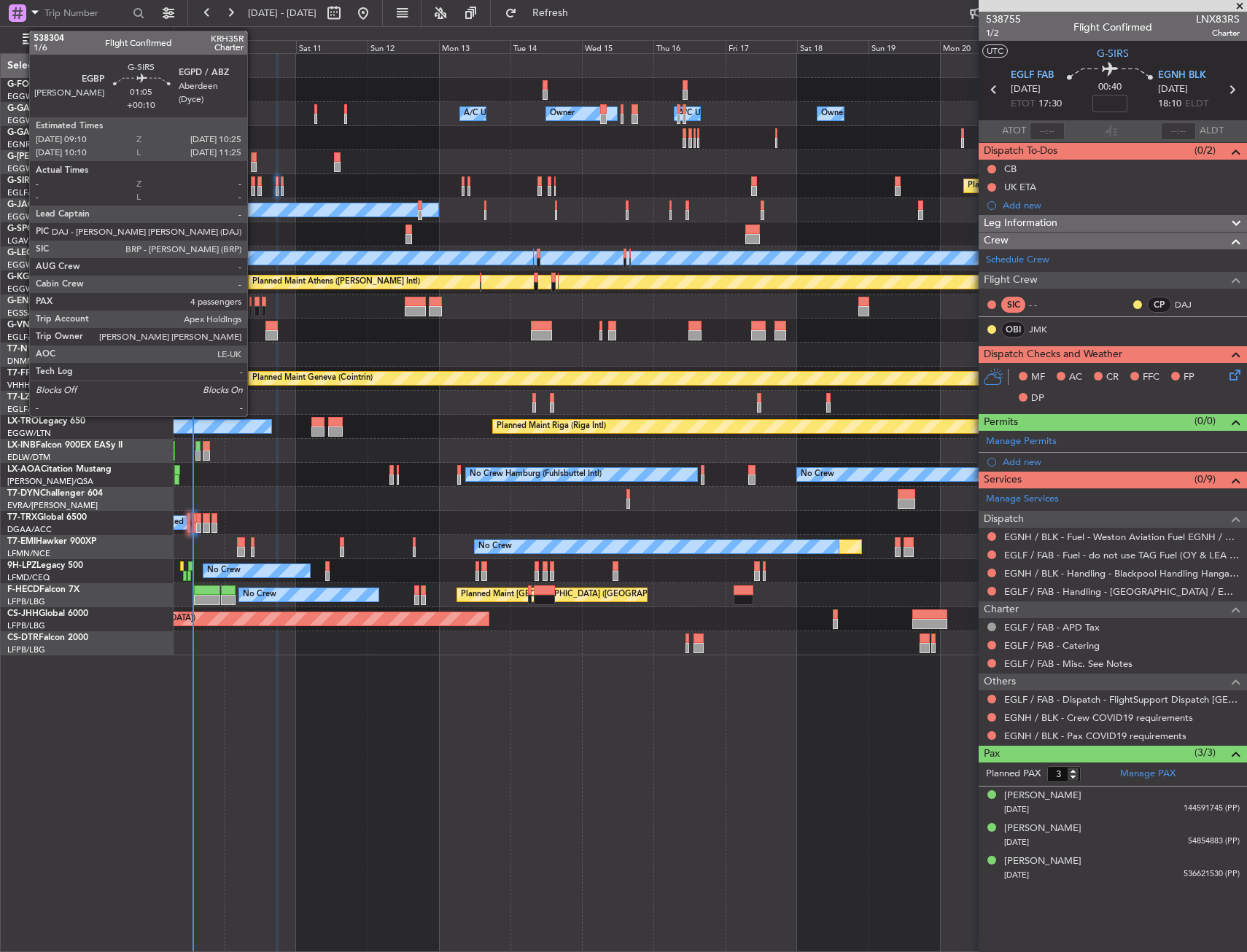
click at [254, 184] on div at bounding box center [252, 182] width 4 height 10
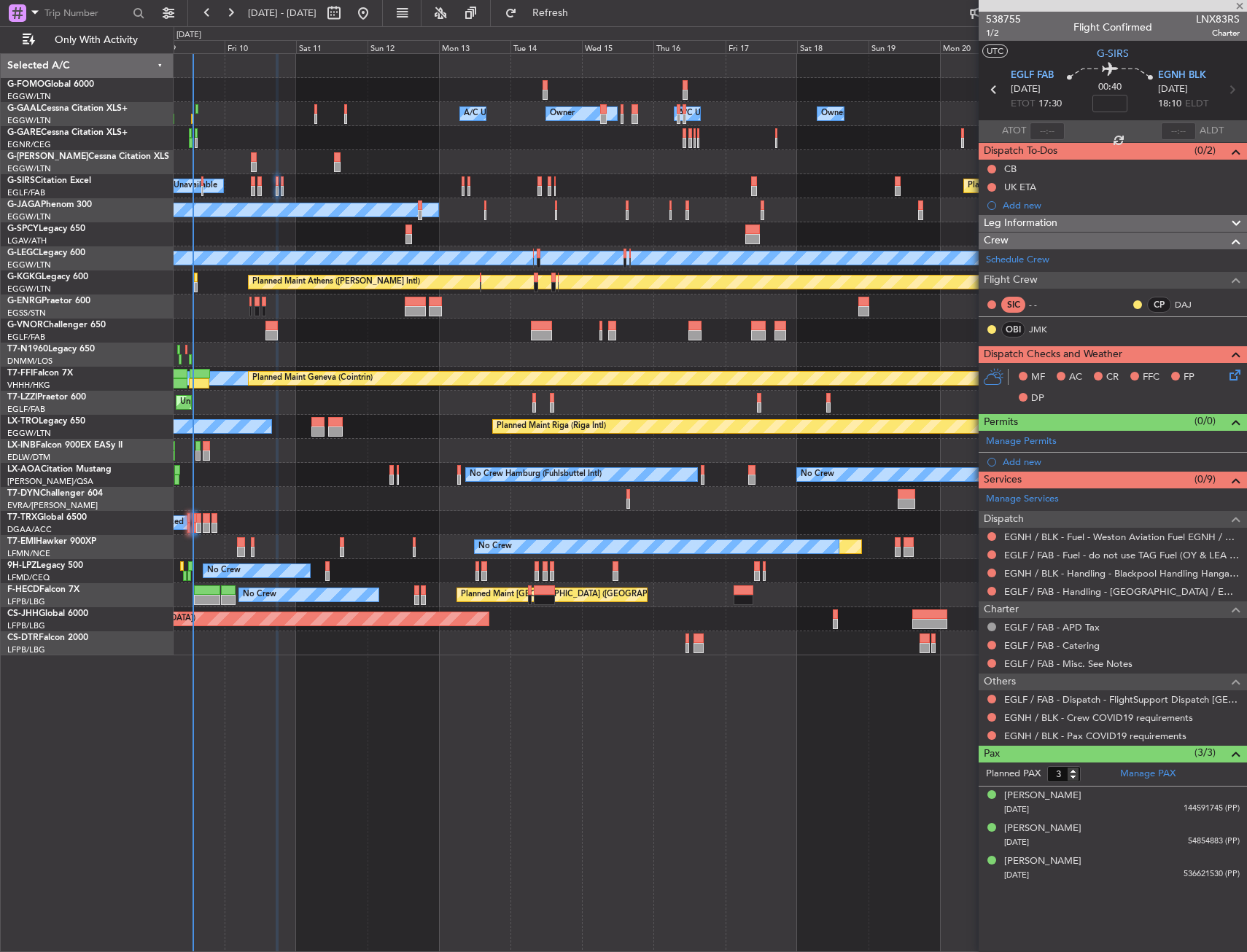
type input "+00:10"
type input "4"
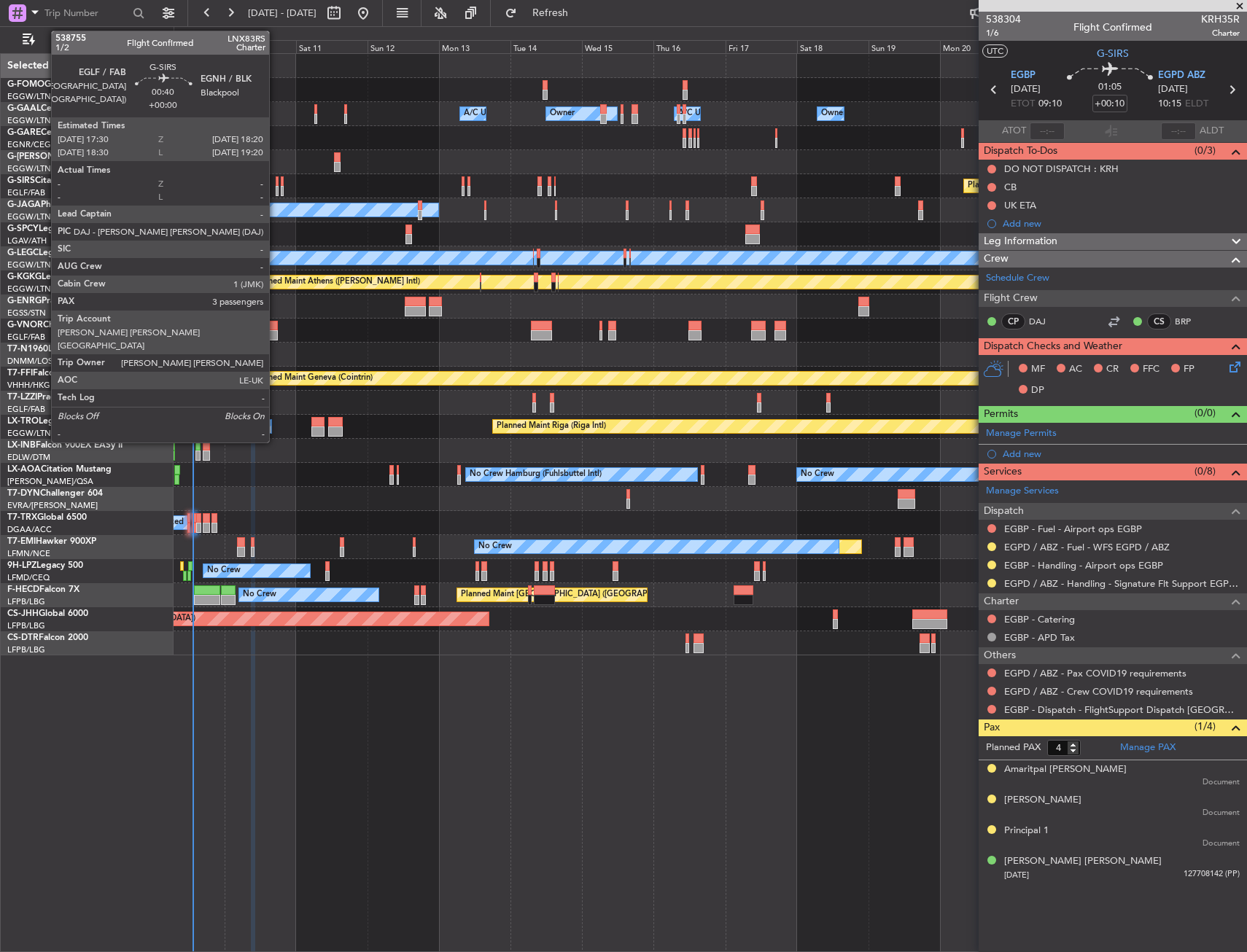
click at [275, 193] on div at bounding box center [276, 191] width 3 height 10
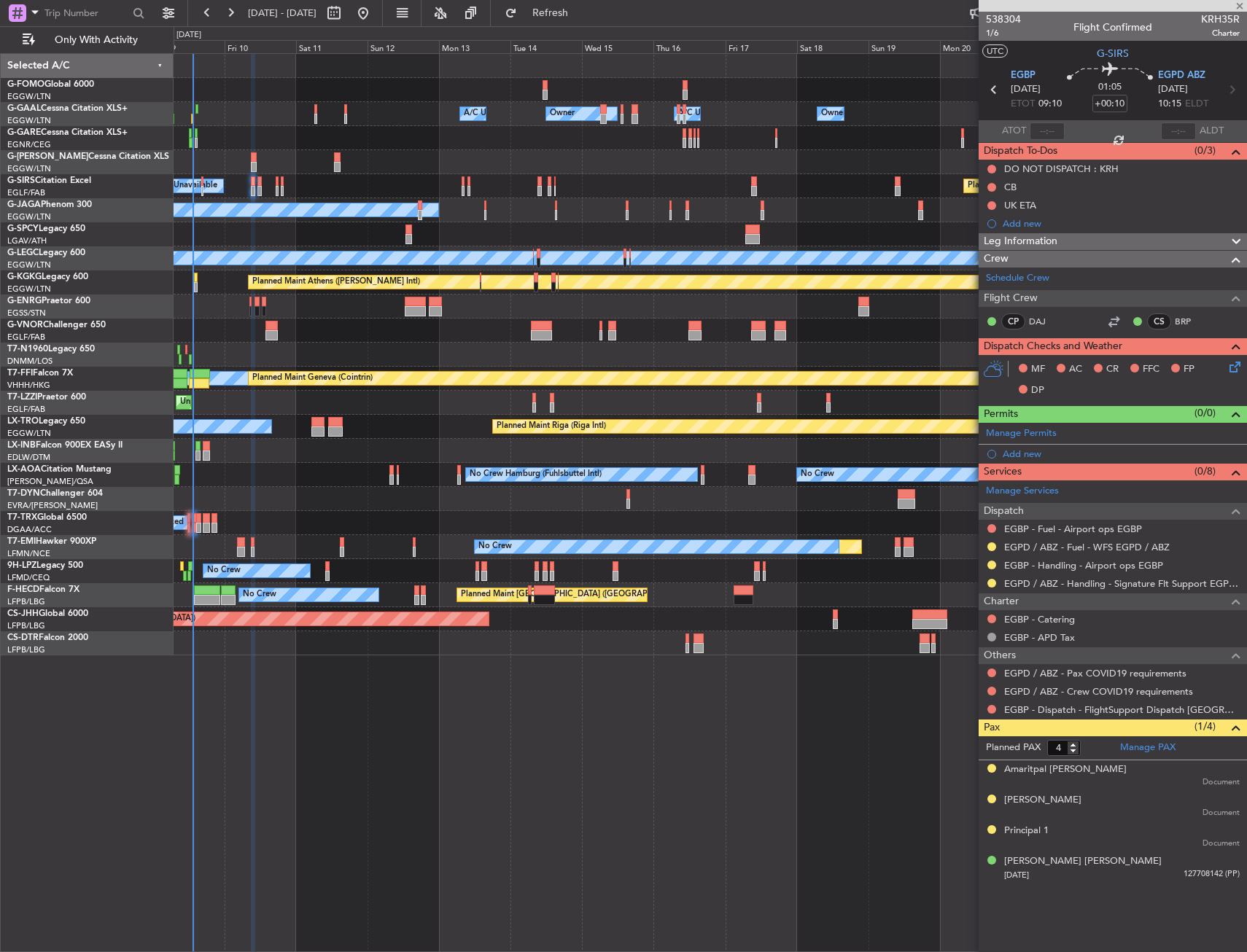
type input "3"
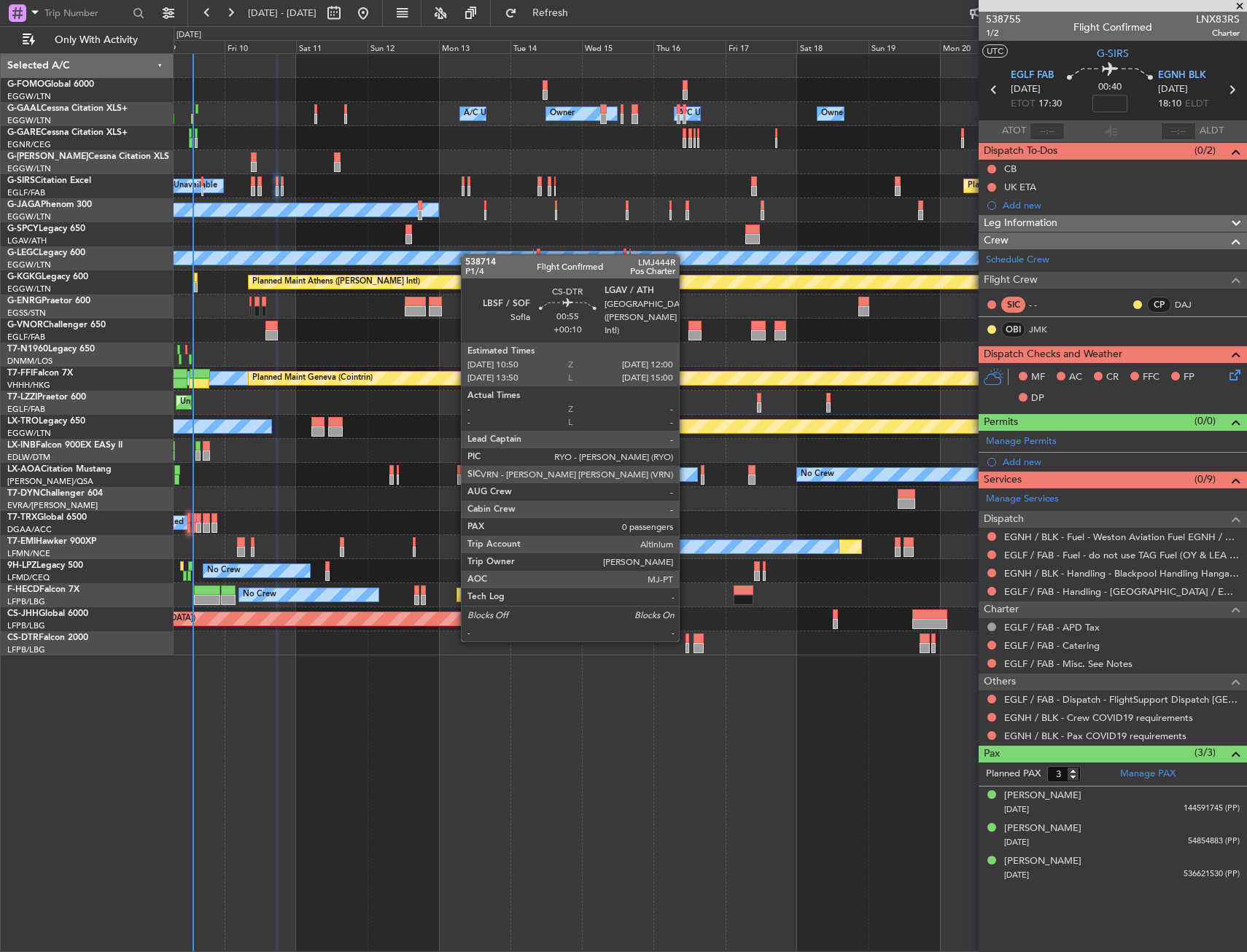
click at [685, 640] on div at bounding box center [687, 639] width 3 height 10
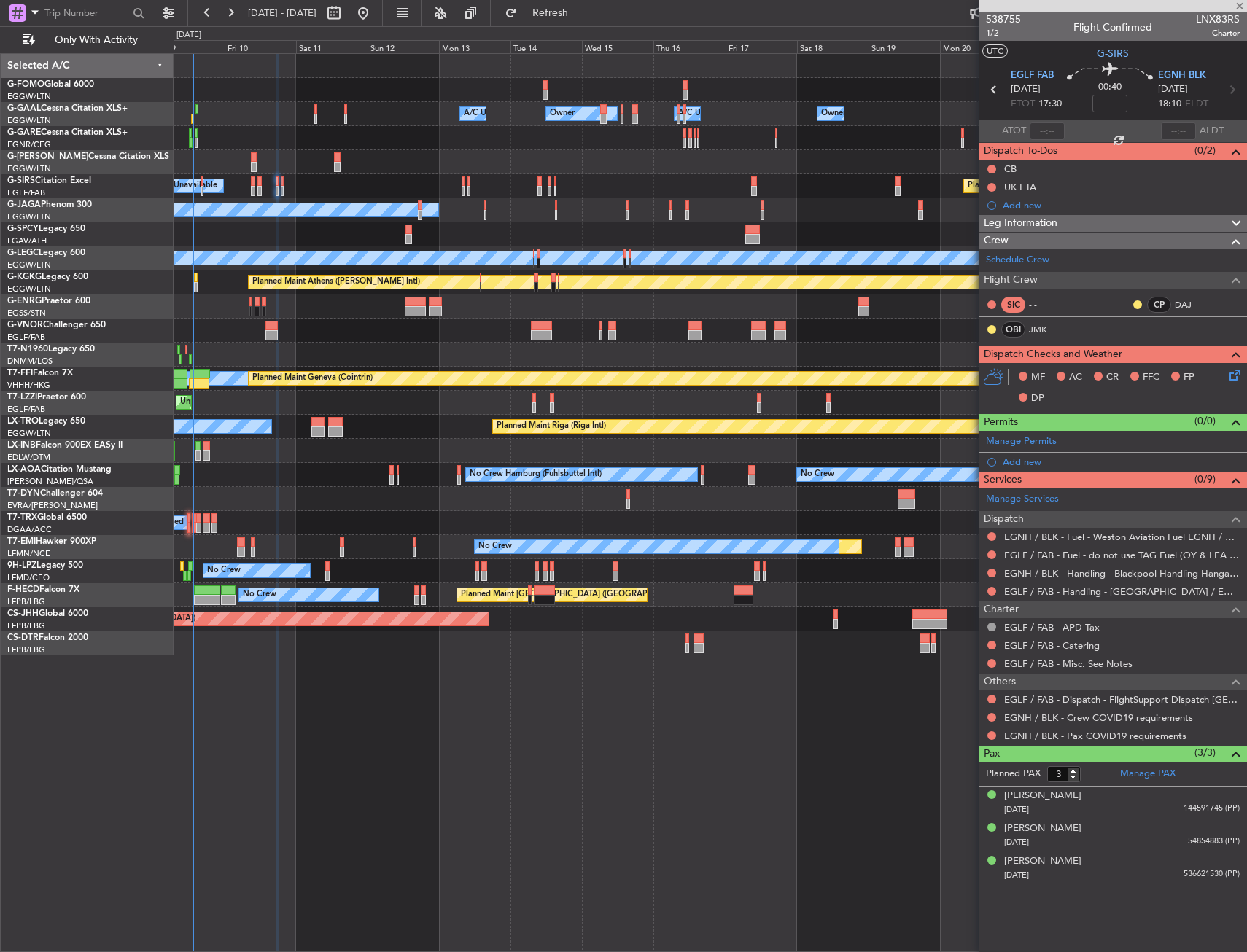
type input "+00:10"
type input "0"
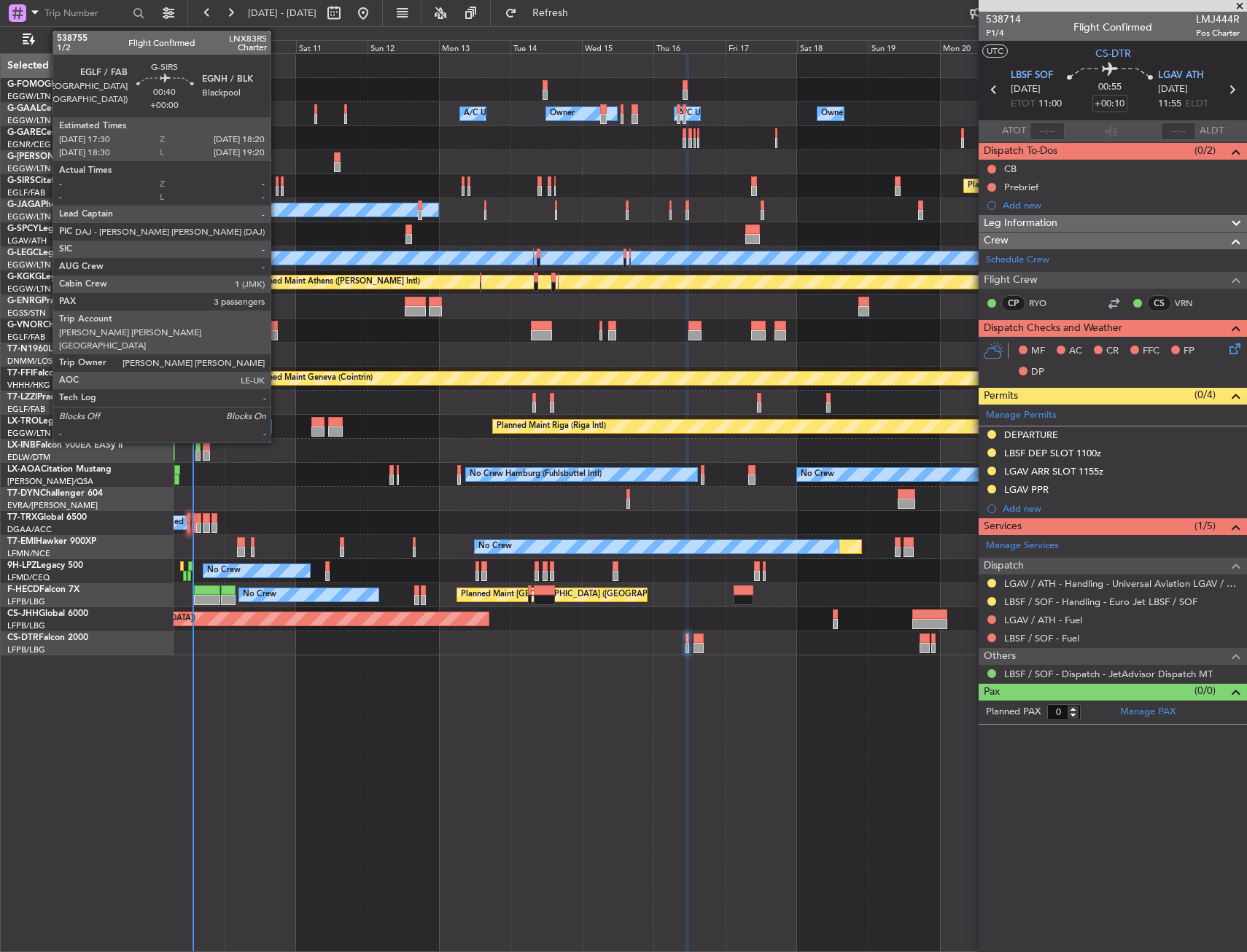
click at [277, 180] on div at bounding box center [276, 182] width 3 height 10
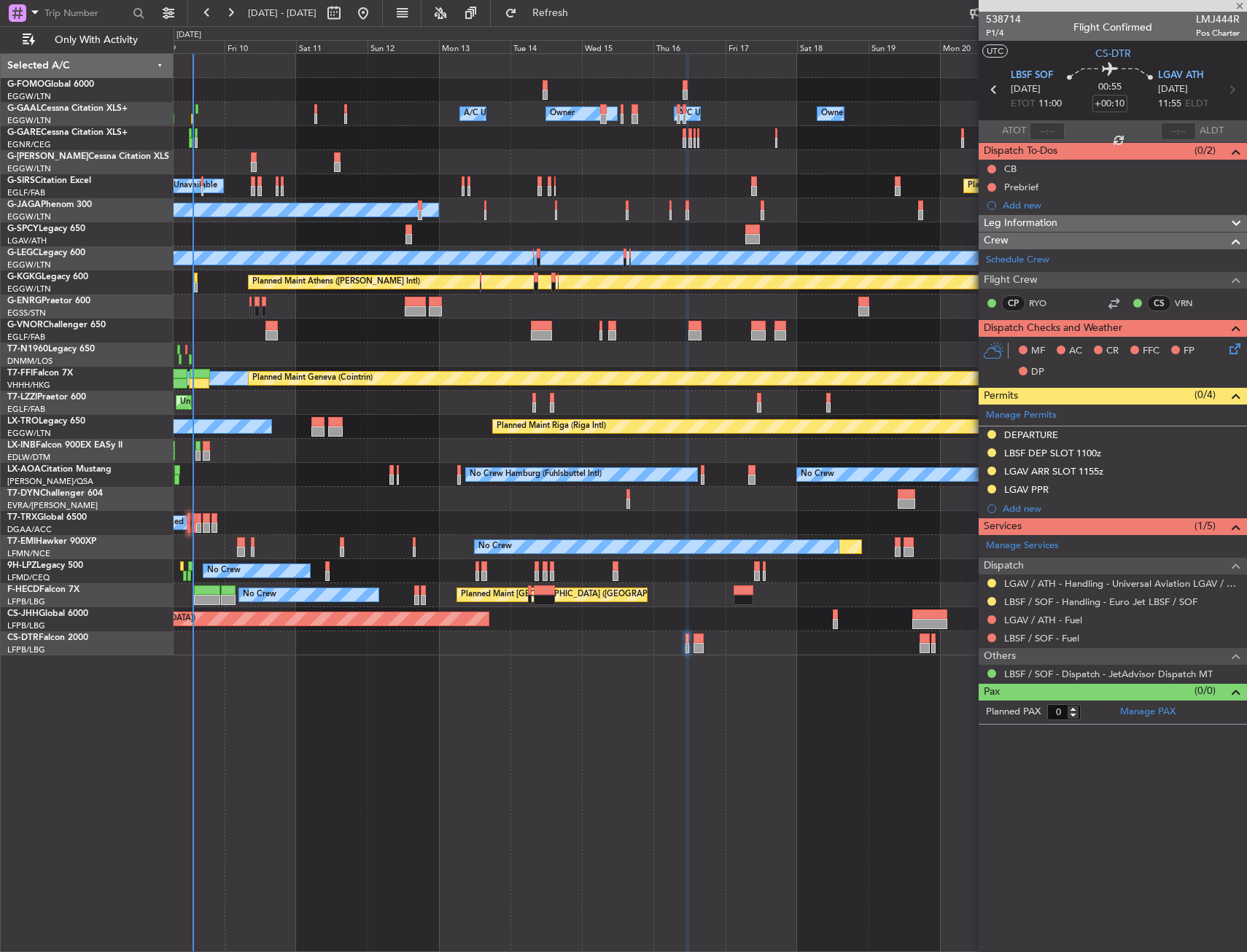
type input "3"
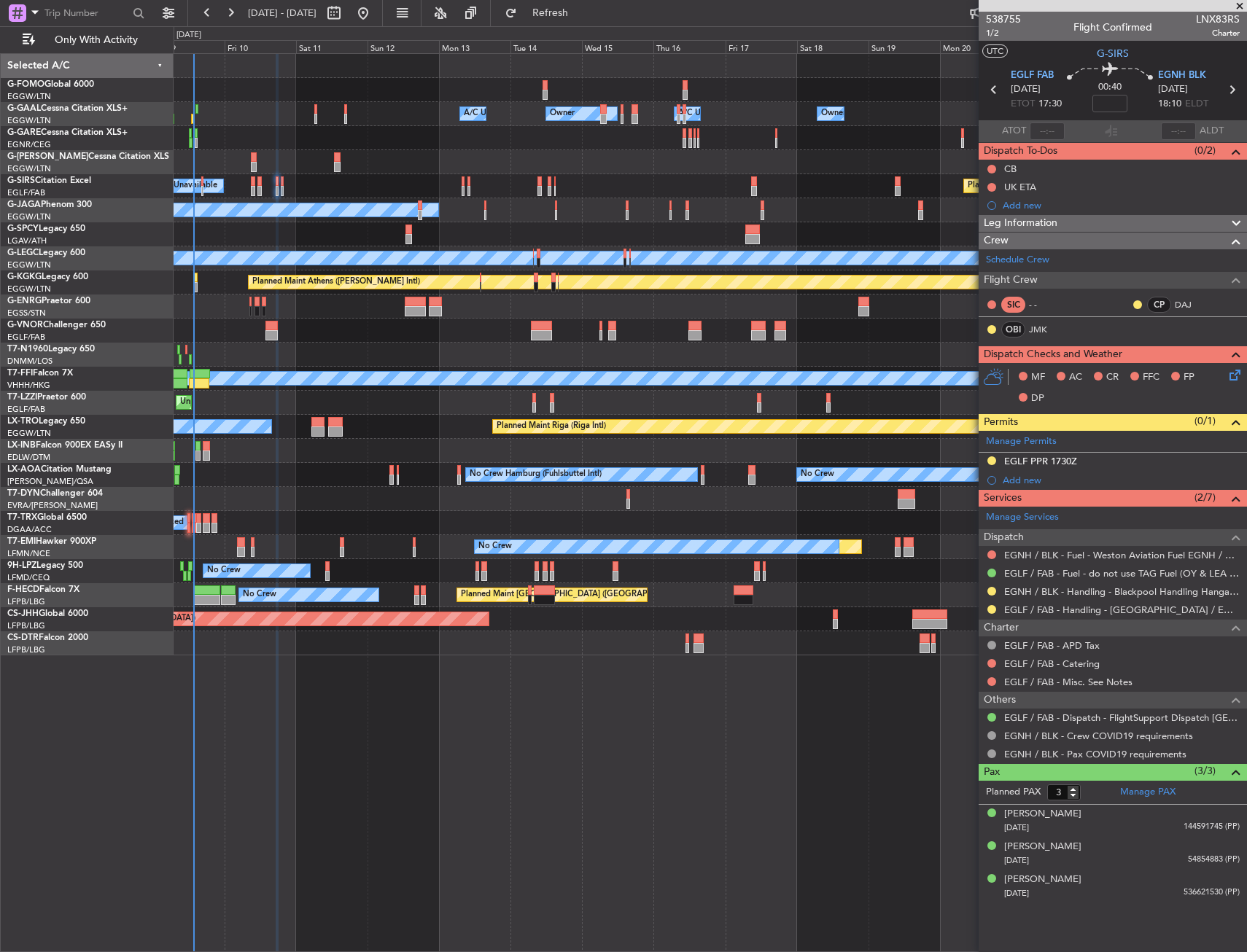
click at [631, 199] on div "Owner A/C Unavailable Owner Owner A/C Unavailable Owner Planned Maint [GEOGRAPH…" at bounding box center [710, 355] width 1073 height 602
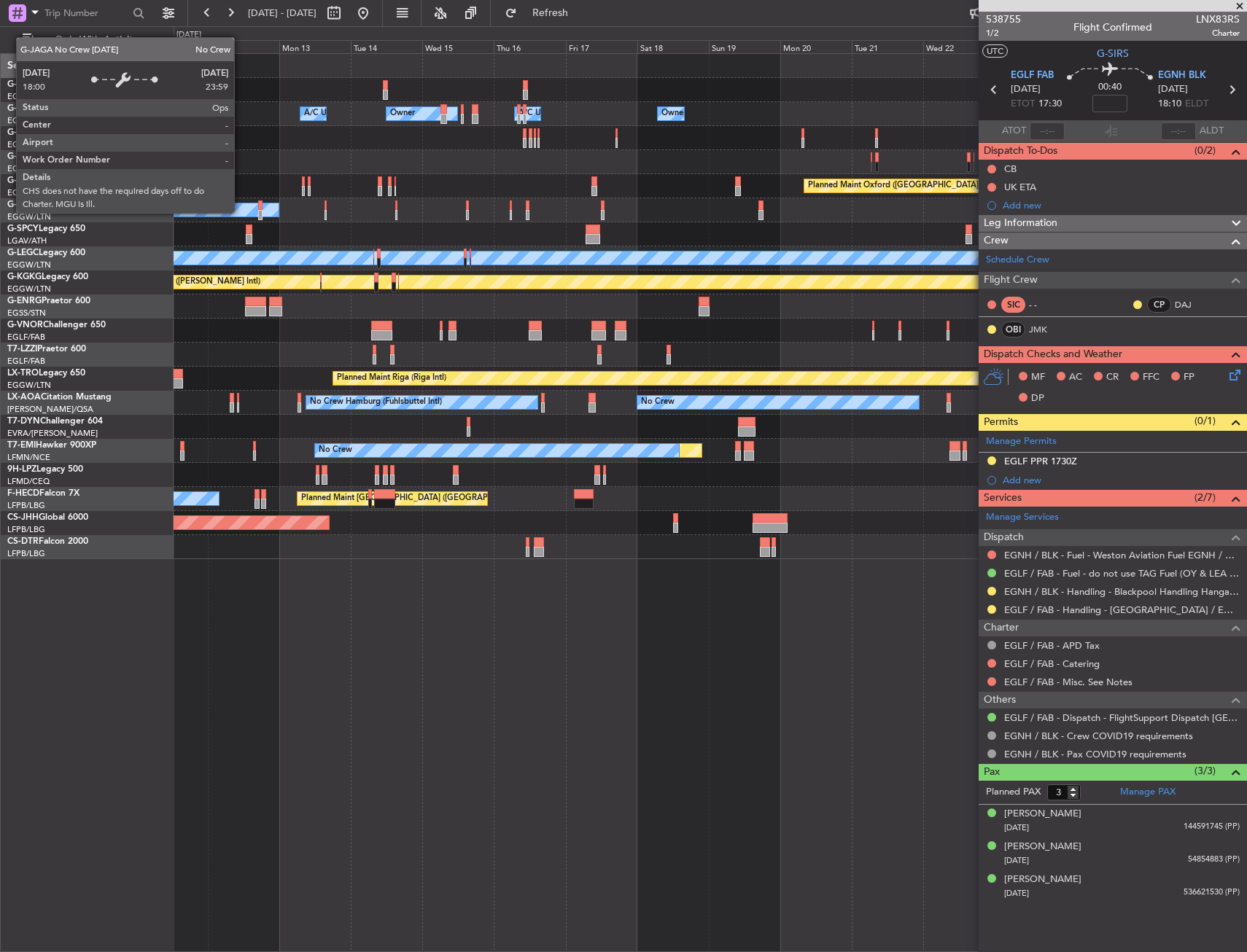
click at [551, 177] on div "Owner A/C Unavailable Owner Owner A/C Unavailable Owner Planned Maint [GEOGRAPH…" at bounding box center [710, 306] width 1073 height 505
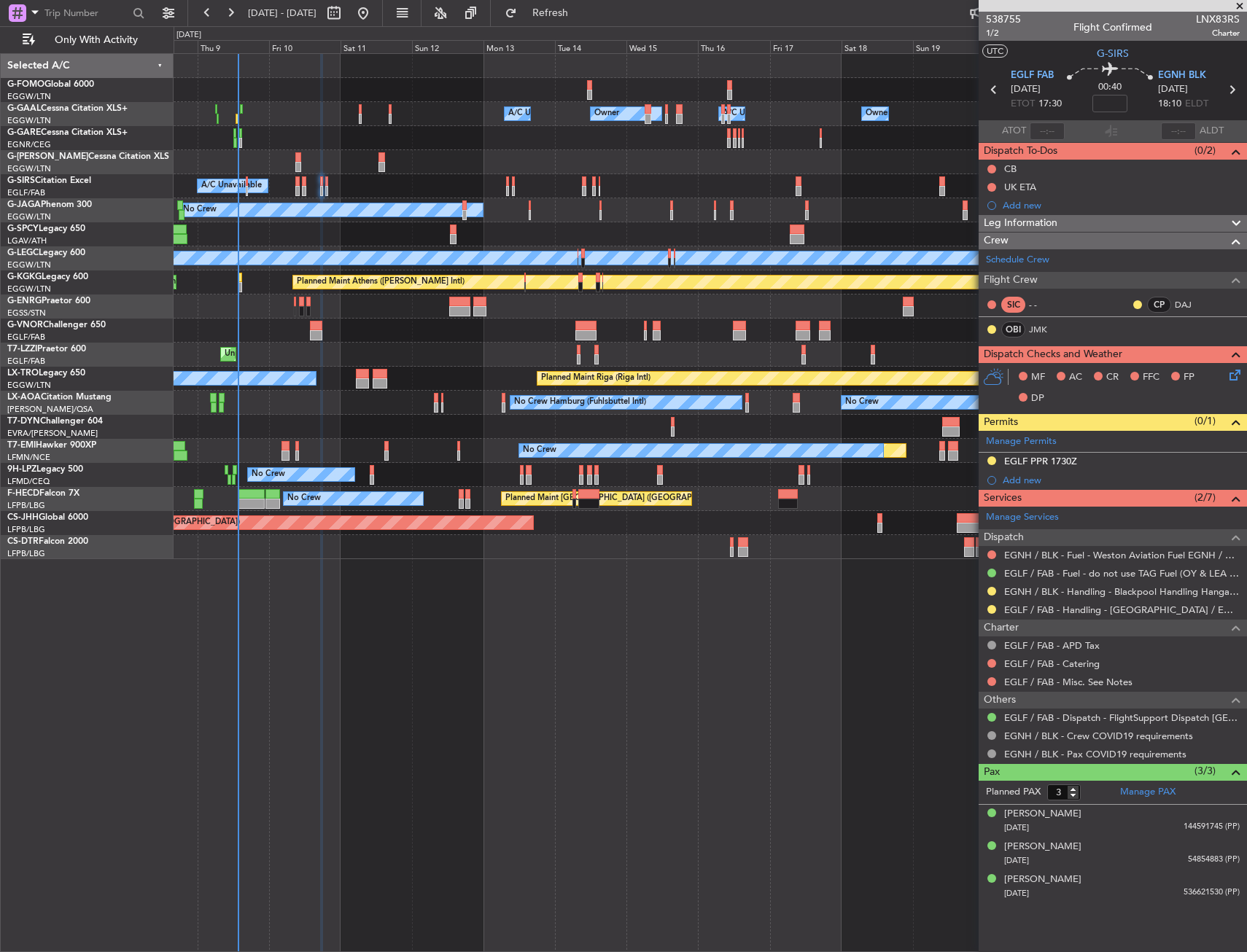
click at [379, 202] on div "Owner A/C Unavailable Owner Owner A/C Unavailable Owner Planned Maint [GEOGRAPH…" at bounding box center [710, 306] width 1073 height 505
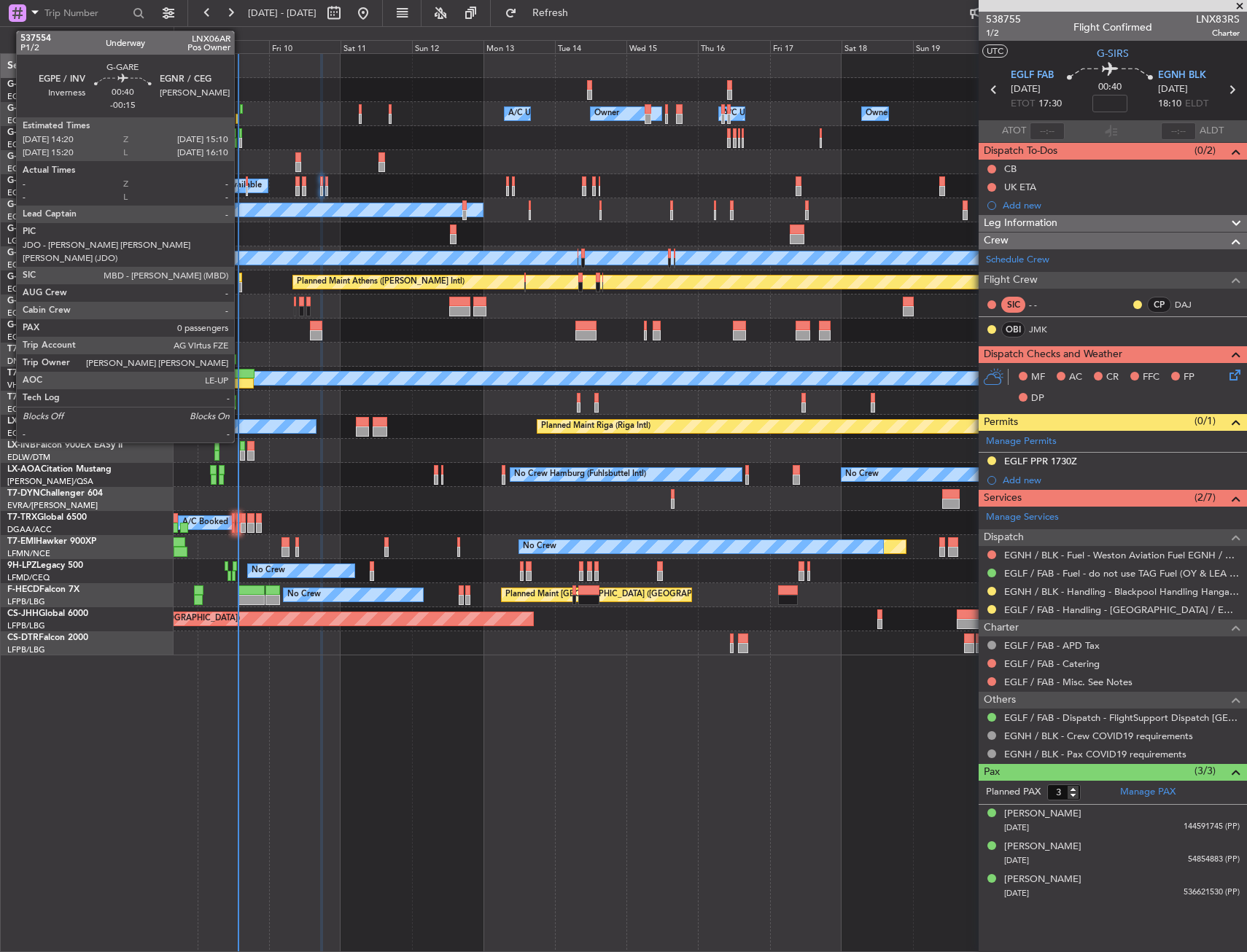
click at [240, 139] on div at bounding box center [240, 143] width 3 height 10
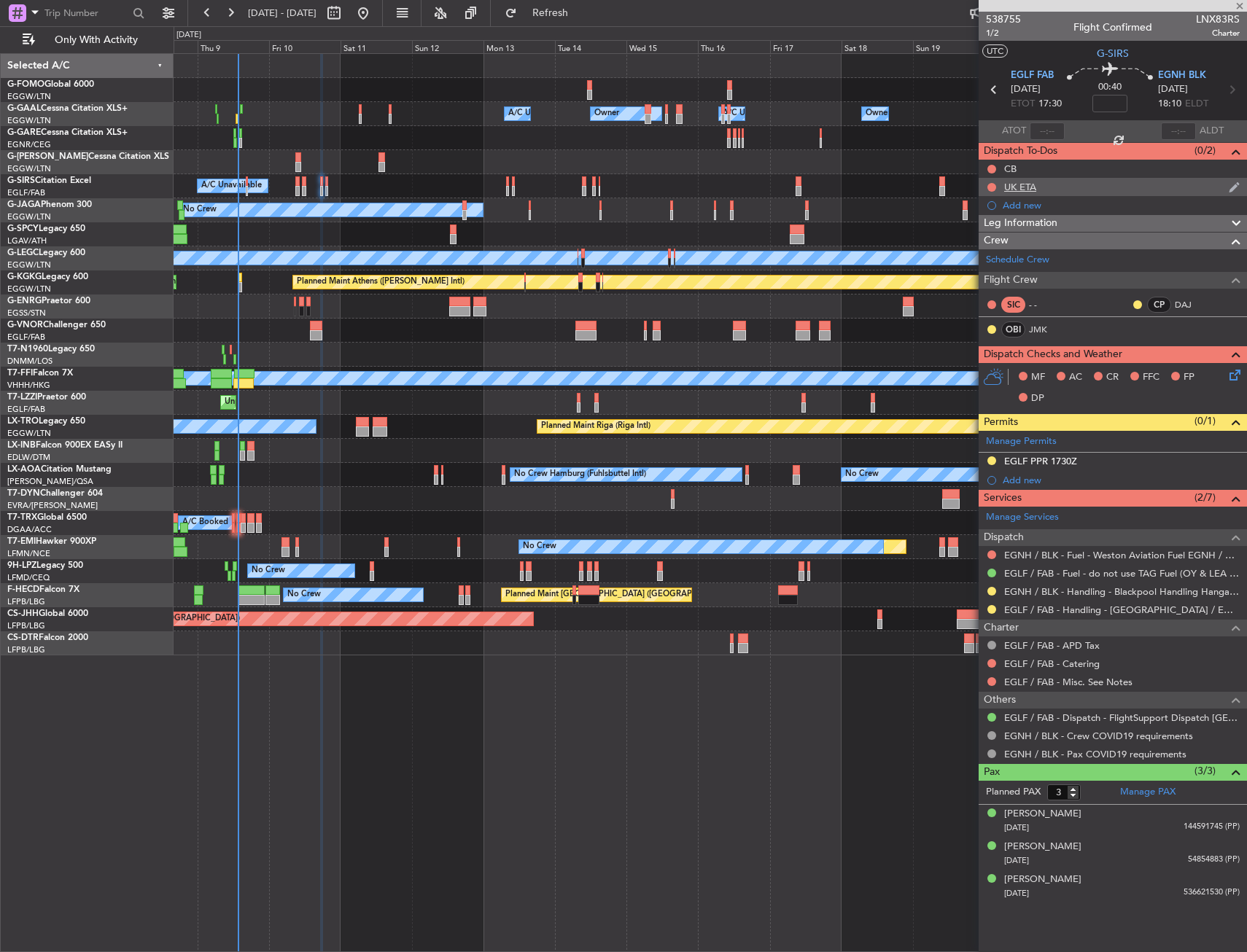
type input "-00:15"
type input "0"
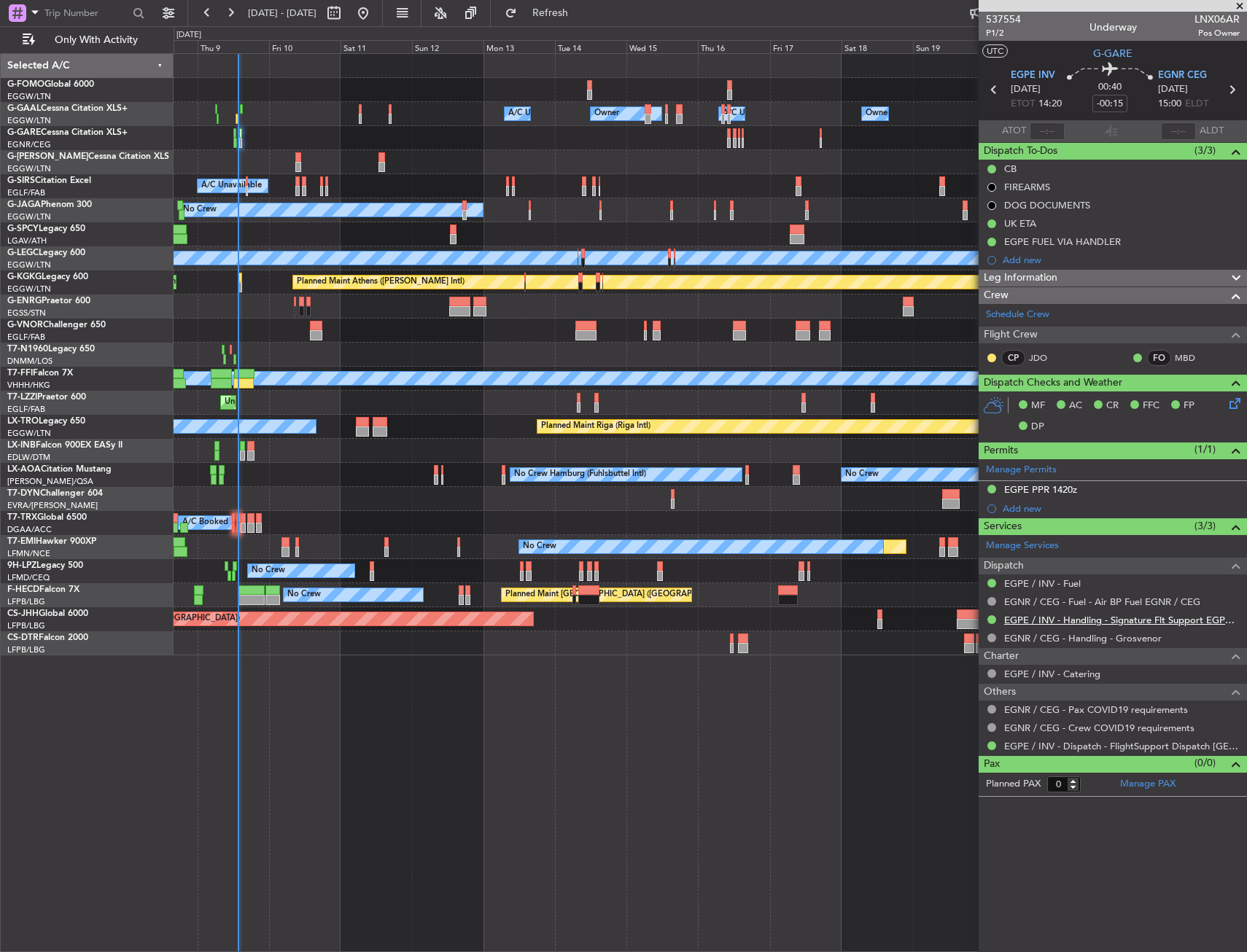
click at [1018, 620] on link "EGPE / INV - Handling - Signature Flt Support EGPE / INV" at bounding box center [1122, 620] width 235 height 13
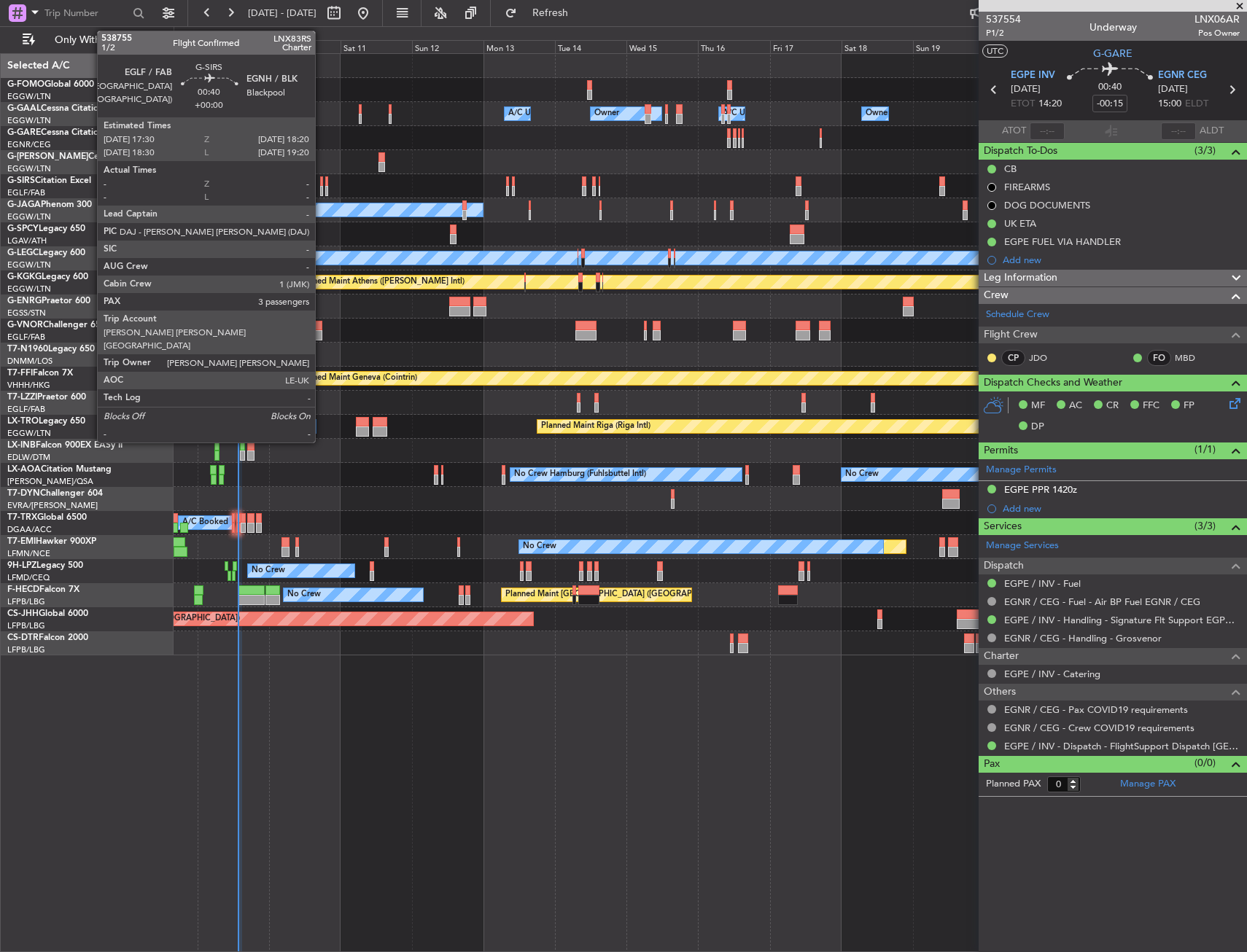
click at [321, 180] on div at bounding box center [321, 182] width 3 height 10
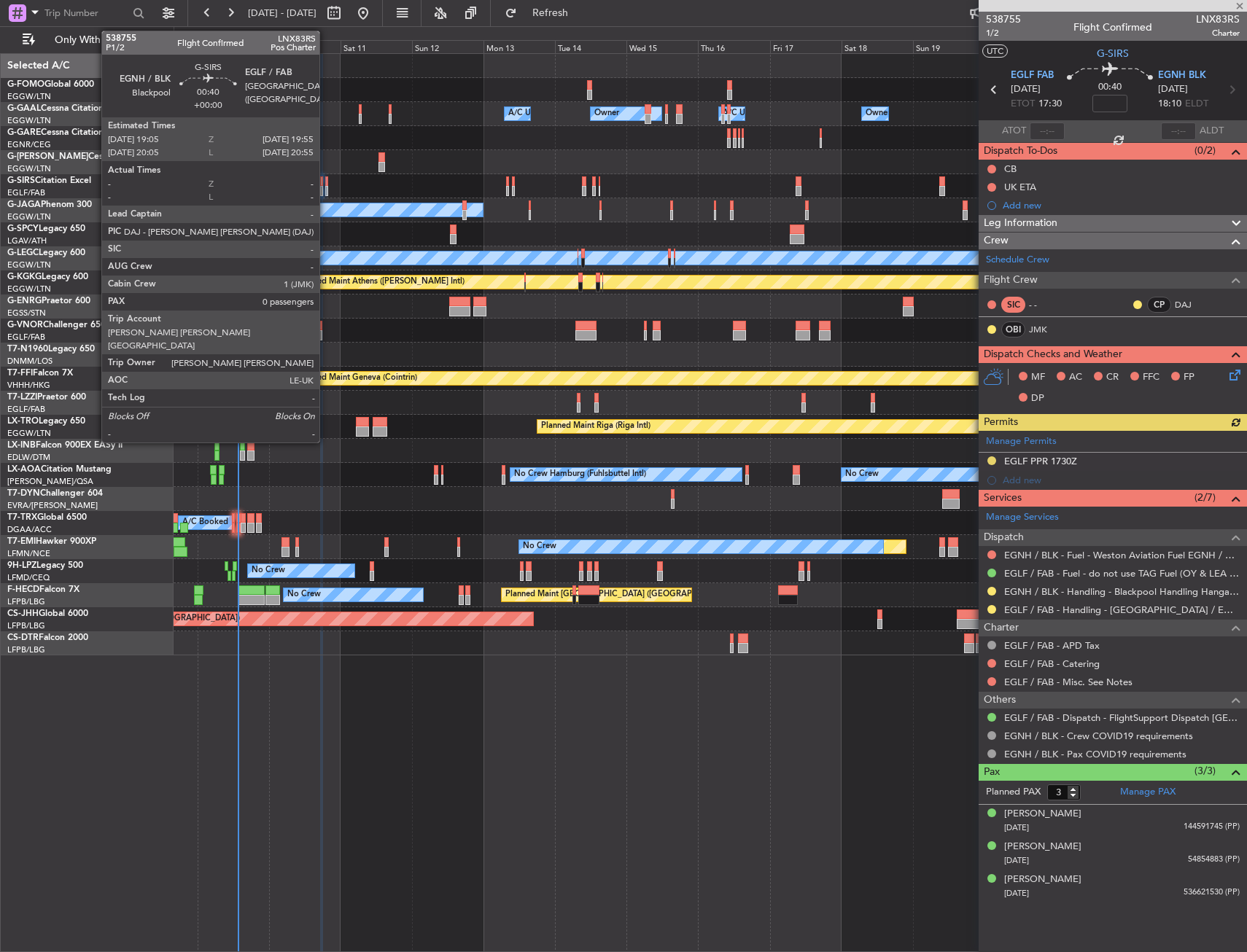
click at [326, 182] on div at bounding box center [326, 182] width 3 height 10
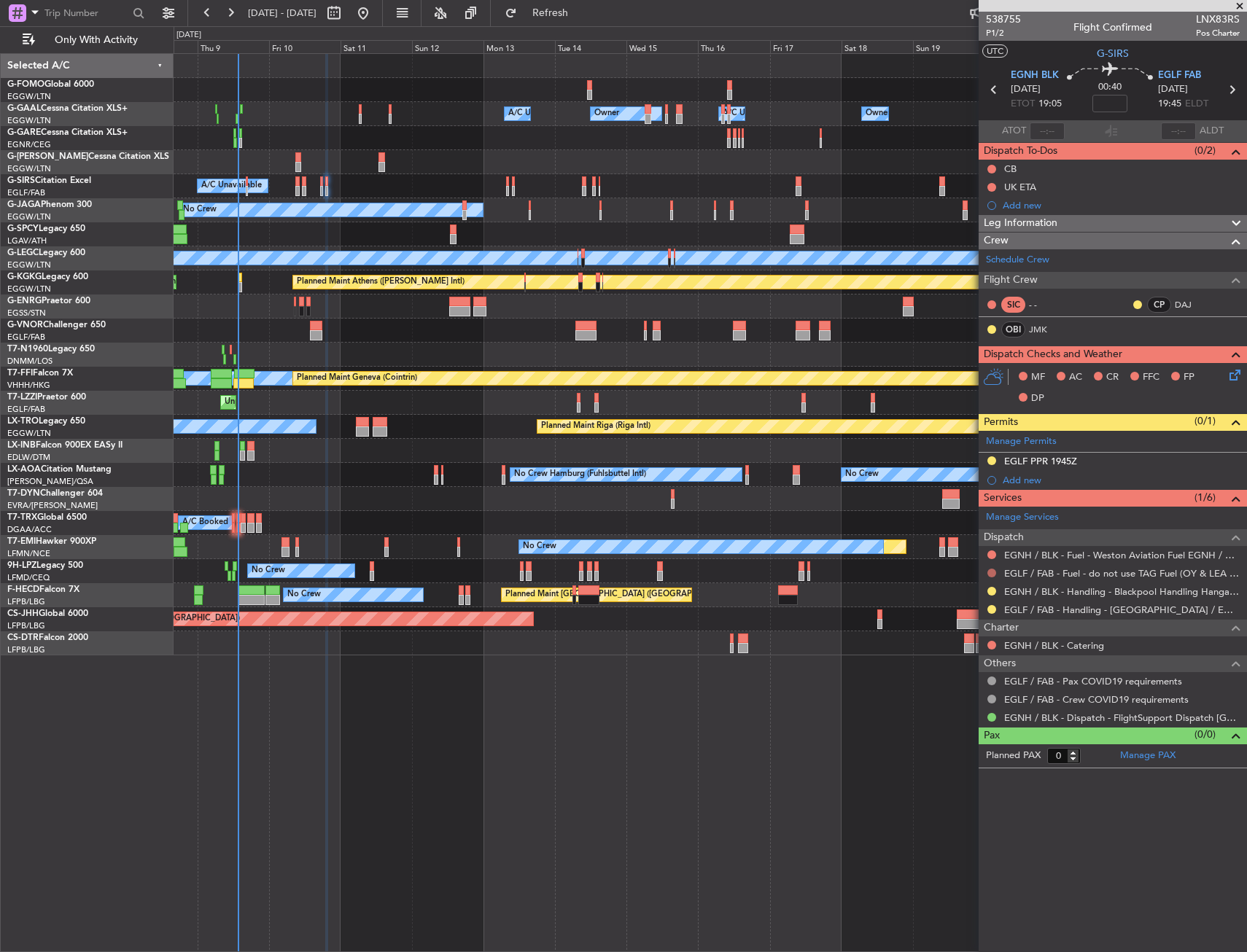
click at [992, 574] on button at bounding box center [991, 573] width 9 height 9
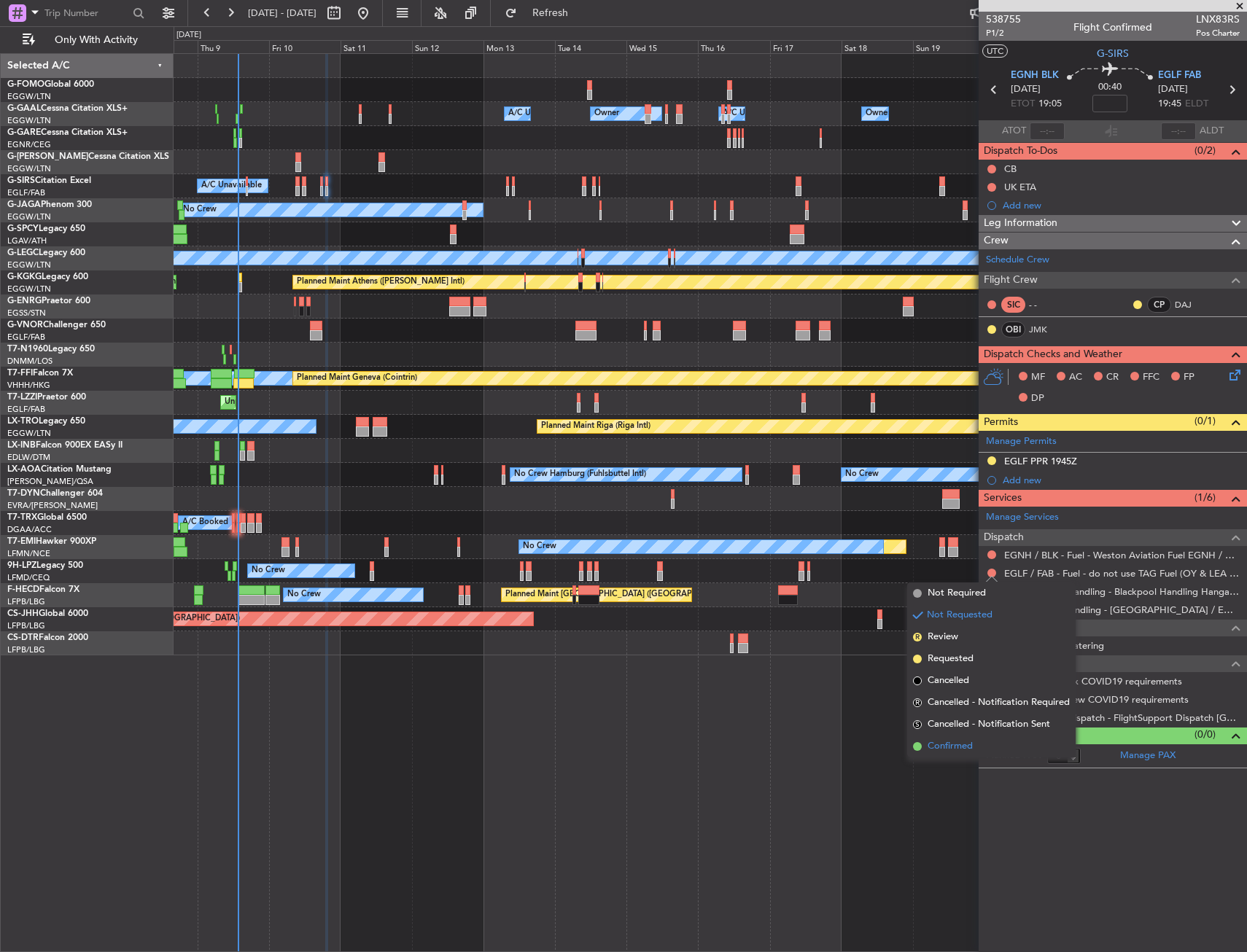
click at [929, 745] on span "Confirmed" at bounding box center [950, 747] width 45 height 14
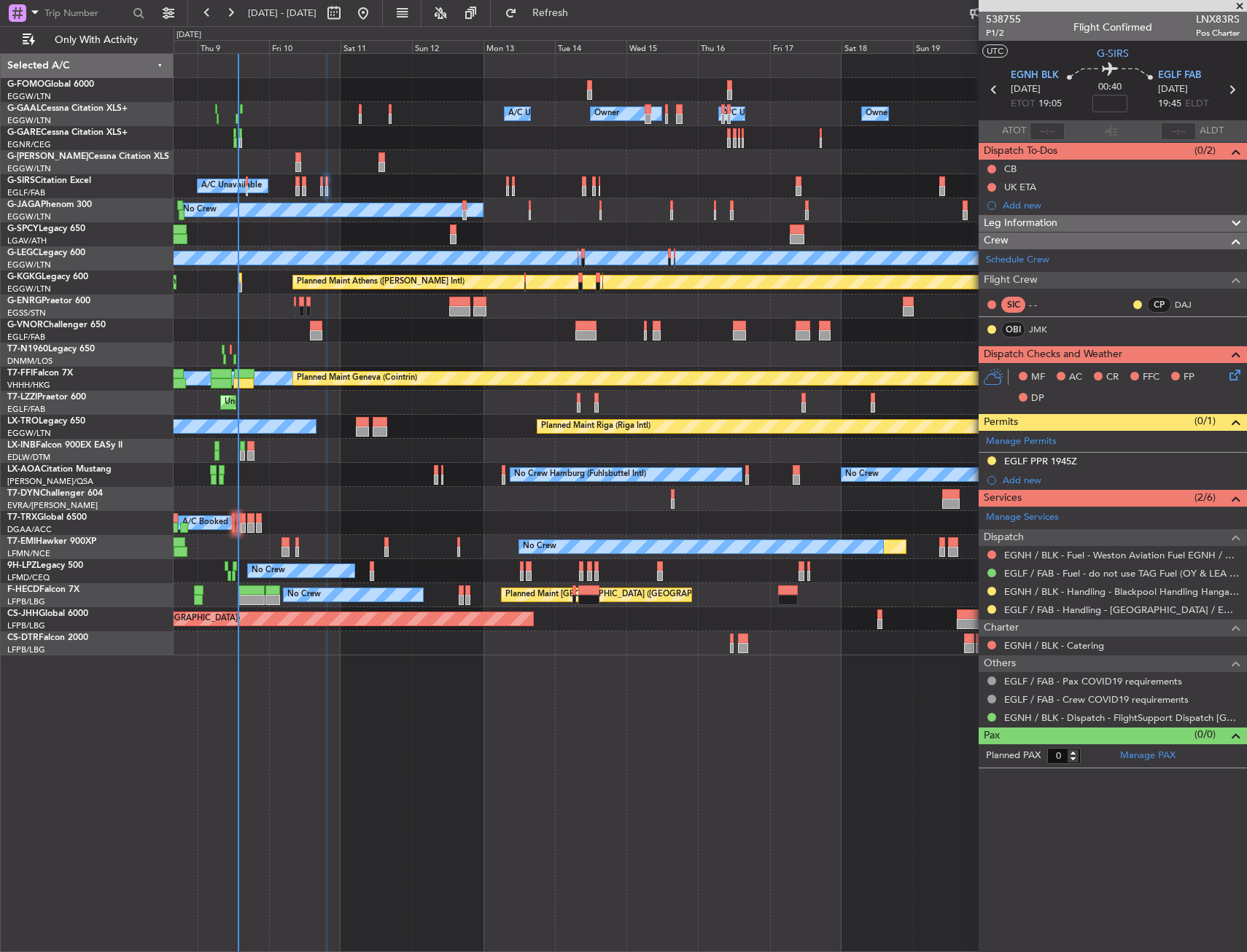
click at [324, 193] on div "Planned Maint Oxford (Kidlington) A/C Unavailable" at bounding box center [710, 186] width 1073 height 24
click at [319, 191] on div "Planned Maint Oxford (Kidlington) A/C Unavailable" at bounding box center [710, 186] width 1073 height 24
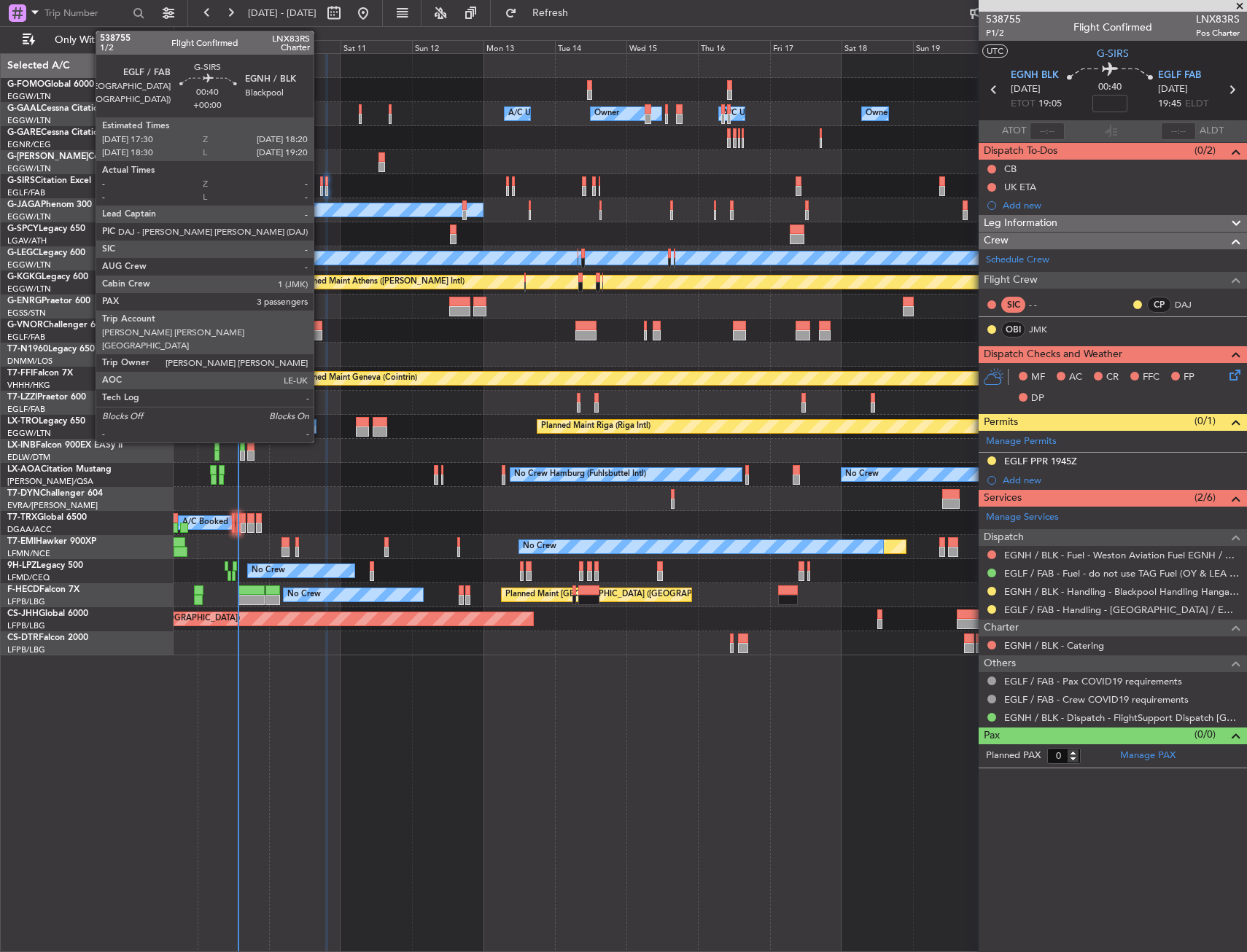
click at [320, 191] on div at bounding box center [321, 191] width 3 height 10
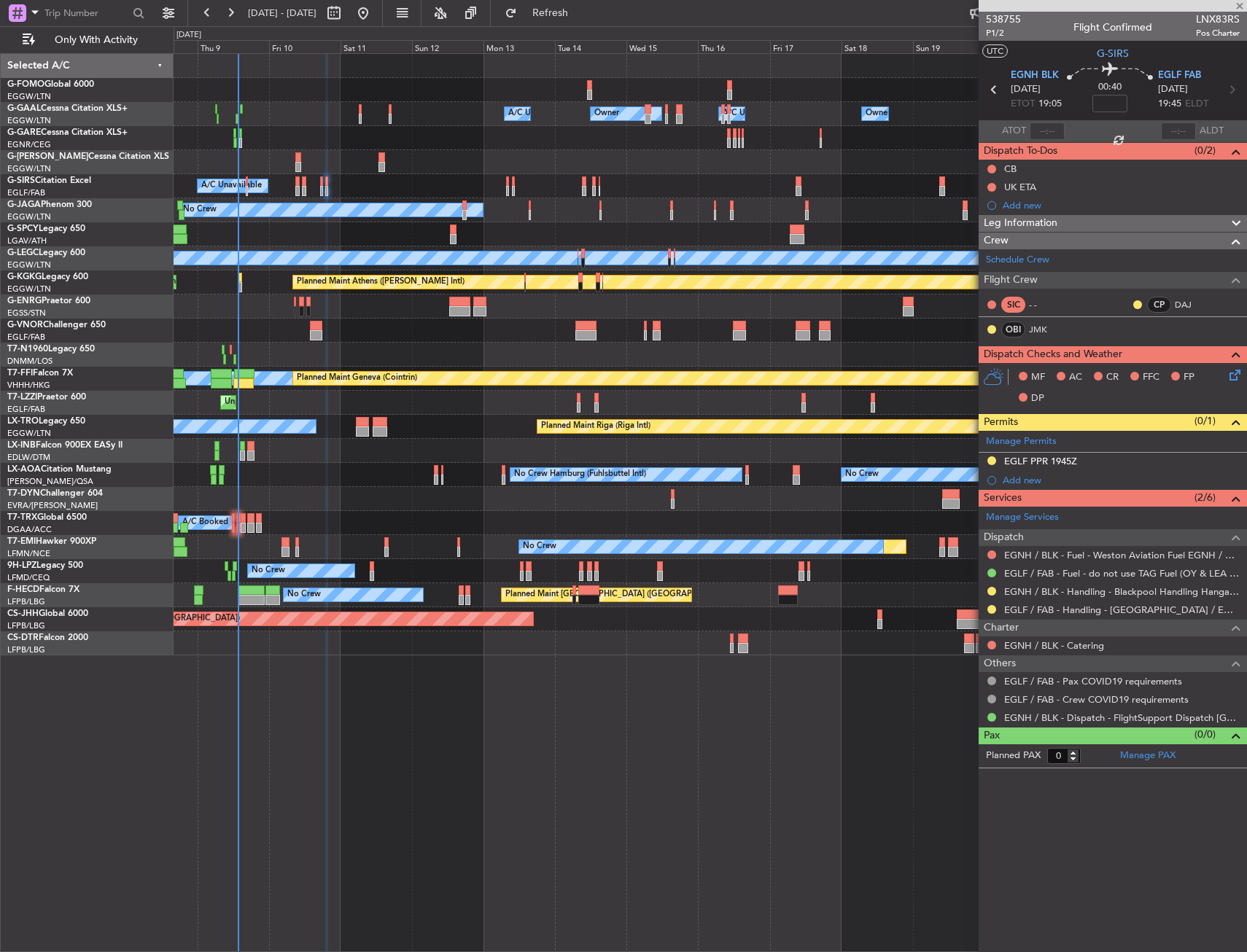
type input "3"
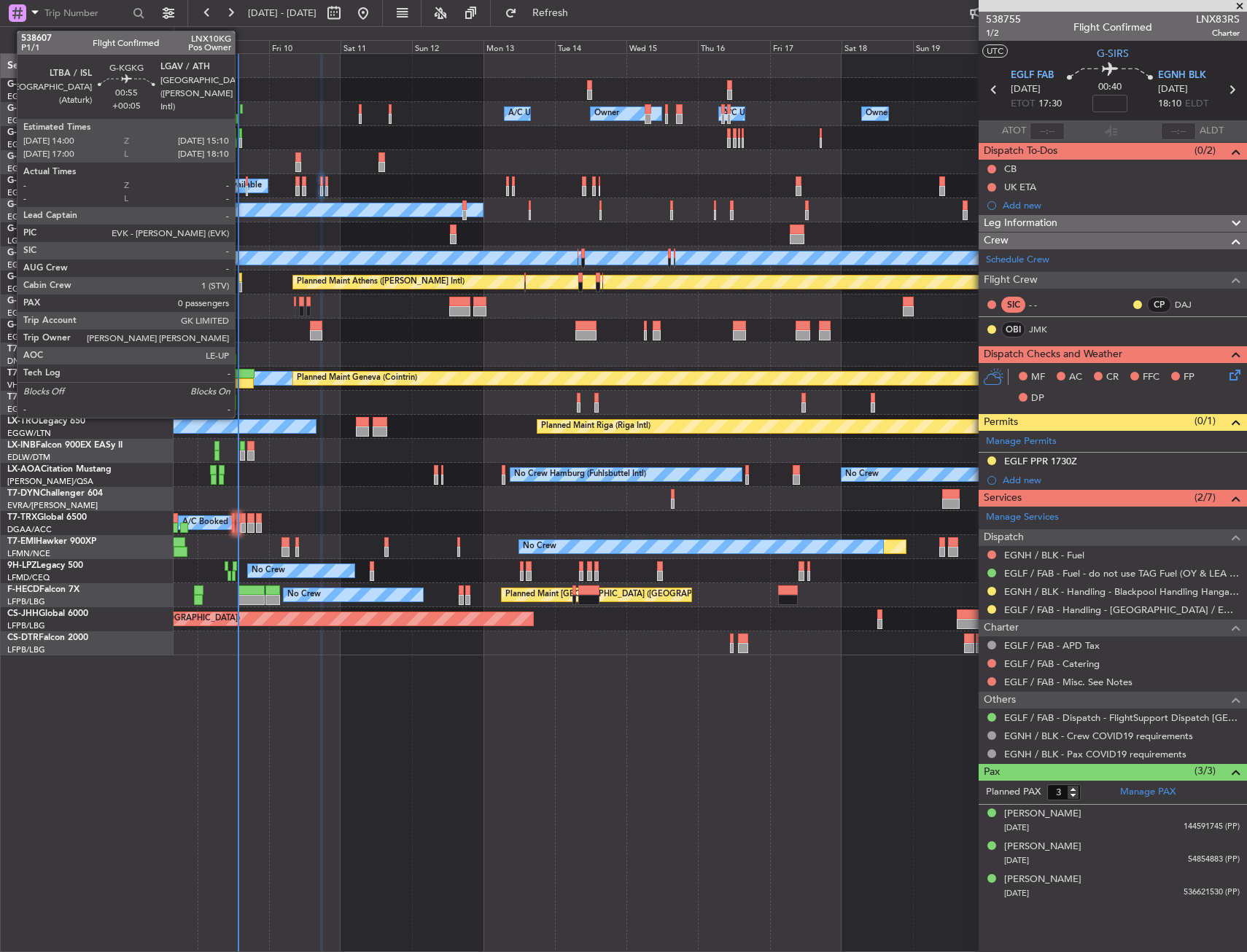
click at [241, 280] on div at bounding box center [240, 278] width 3 height 10
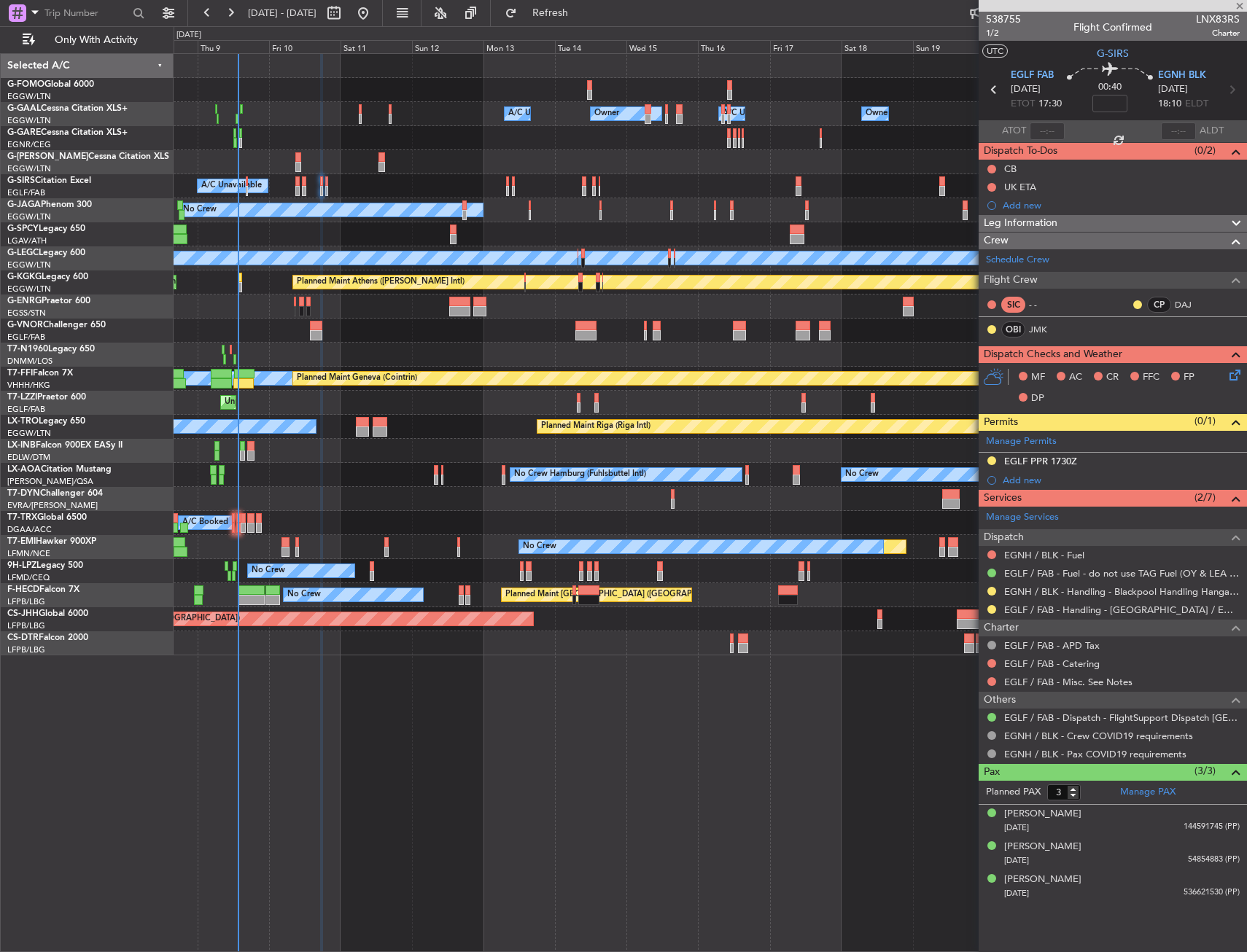
type input "+00:05"
type input "0"
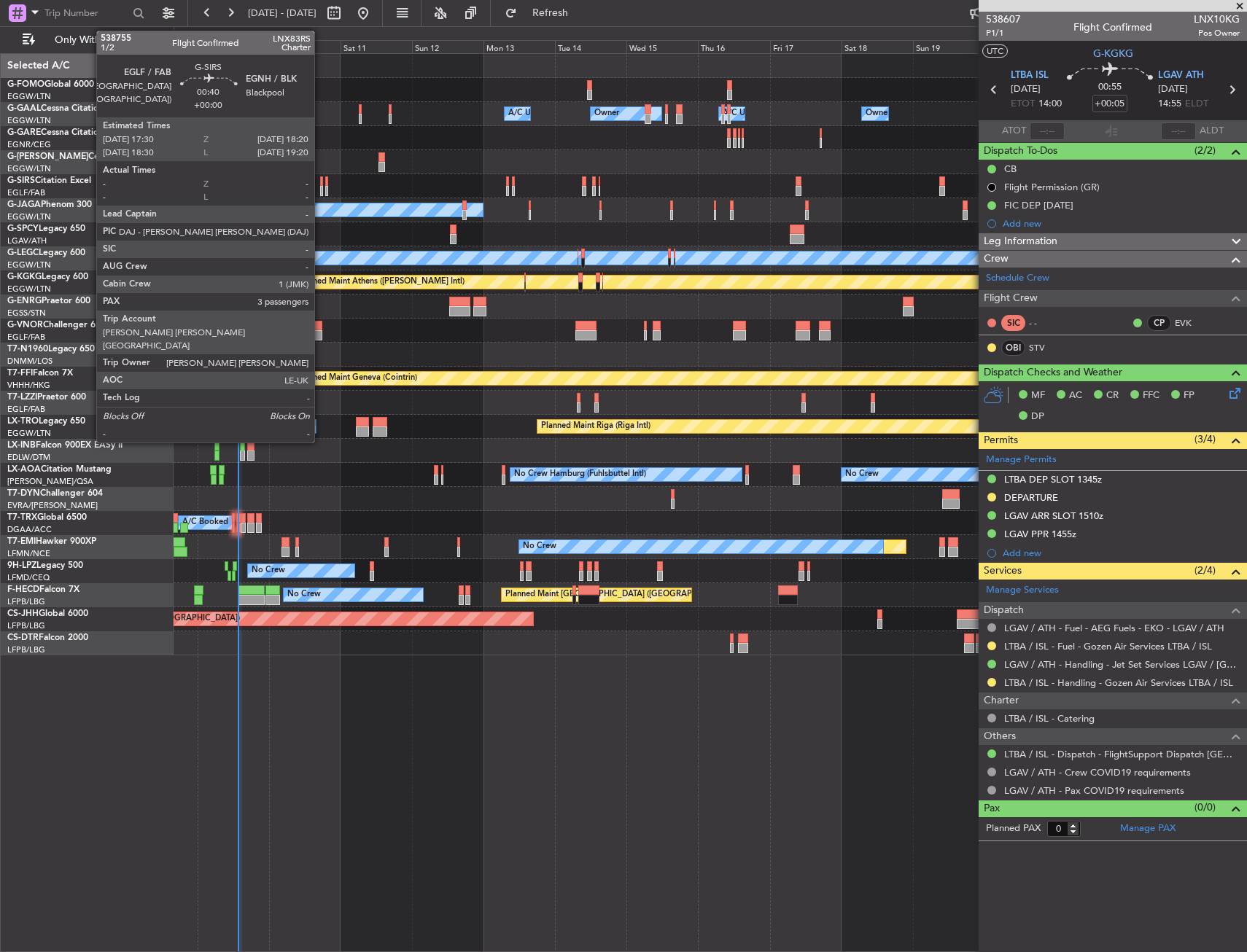
click at [320, 183] on div at bounding box center [321, 182] width 3 height 10
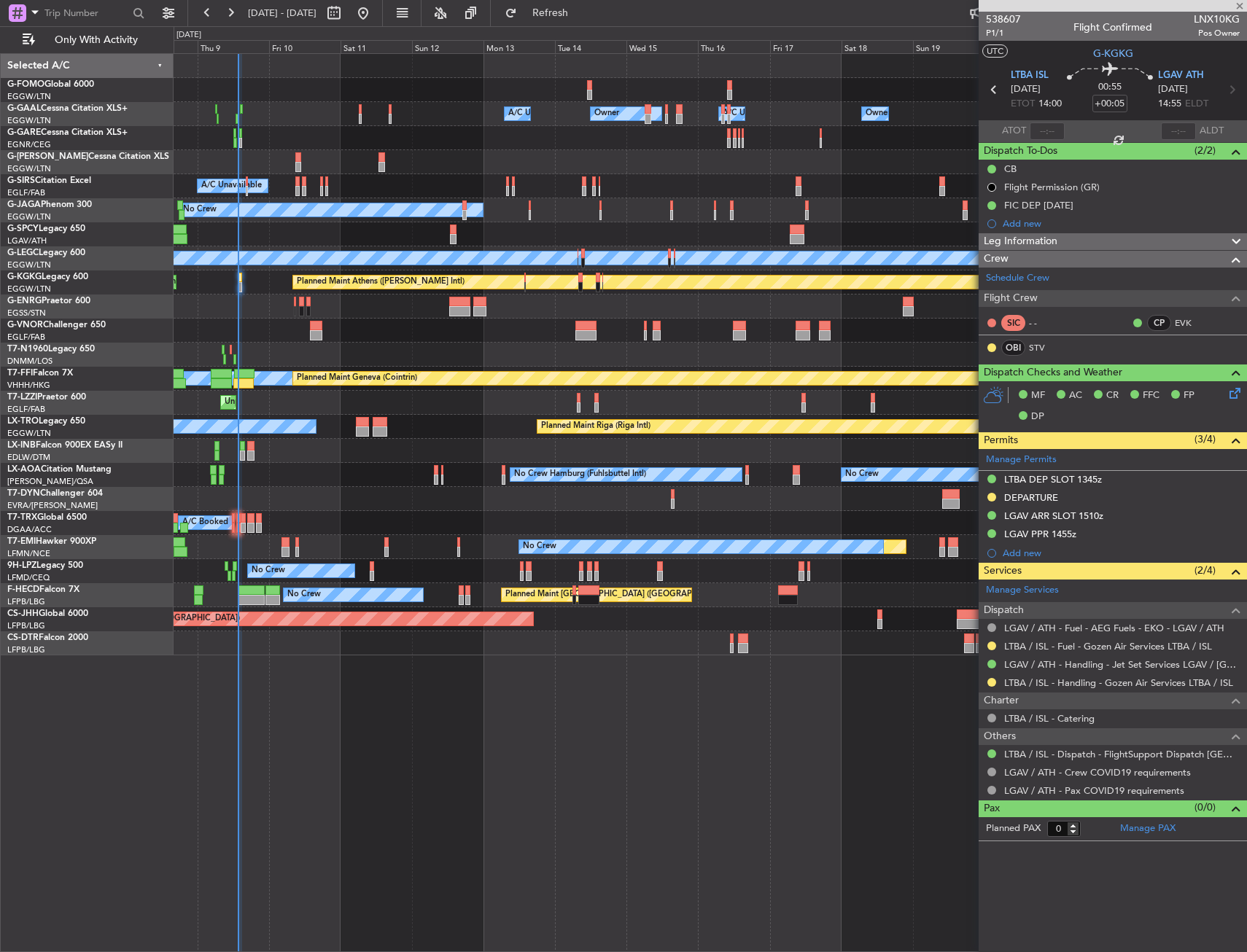
type input "3"
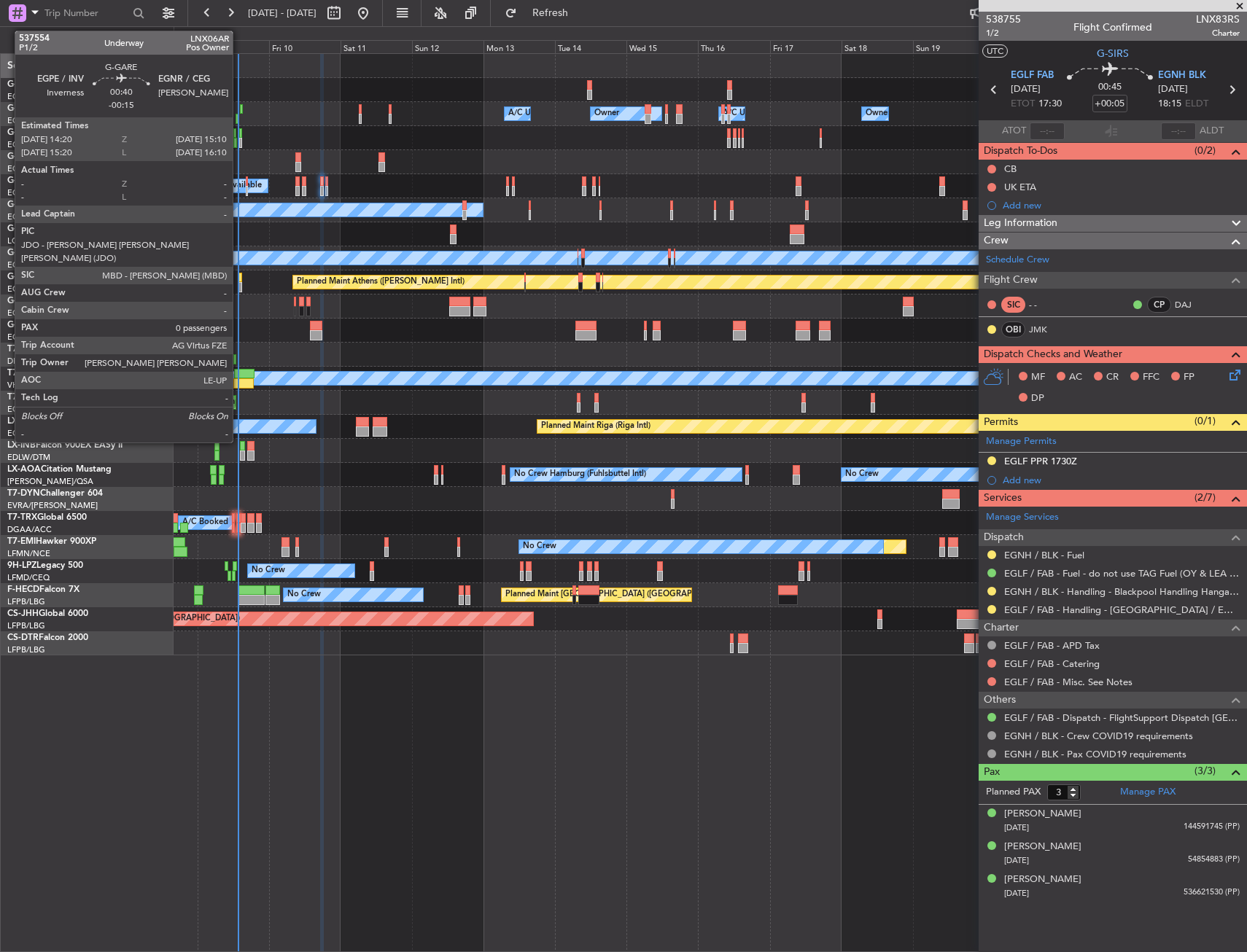
click at [240, 129] on div at bounding box center [240, 134] width 3 height 10
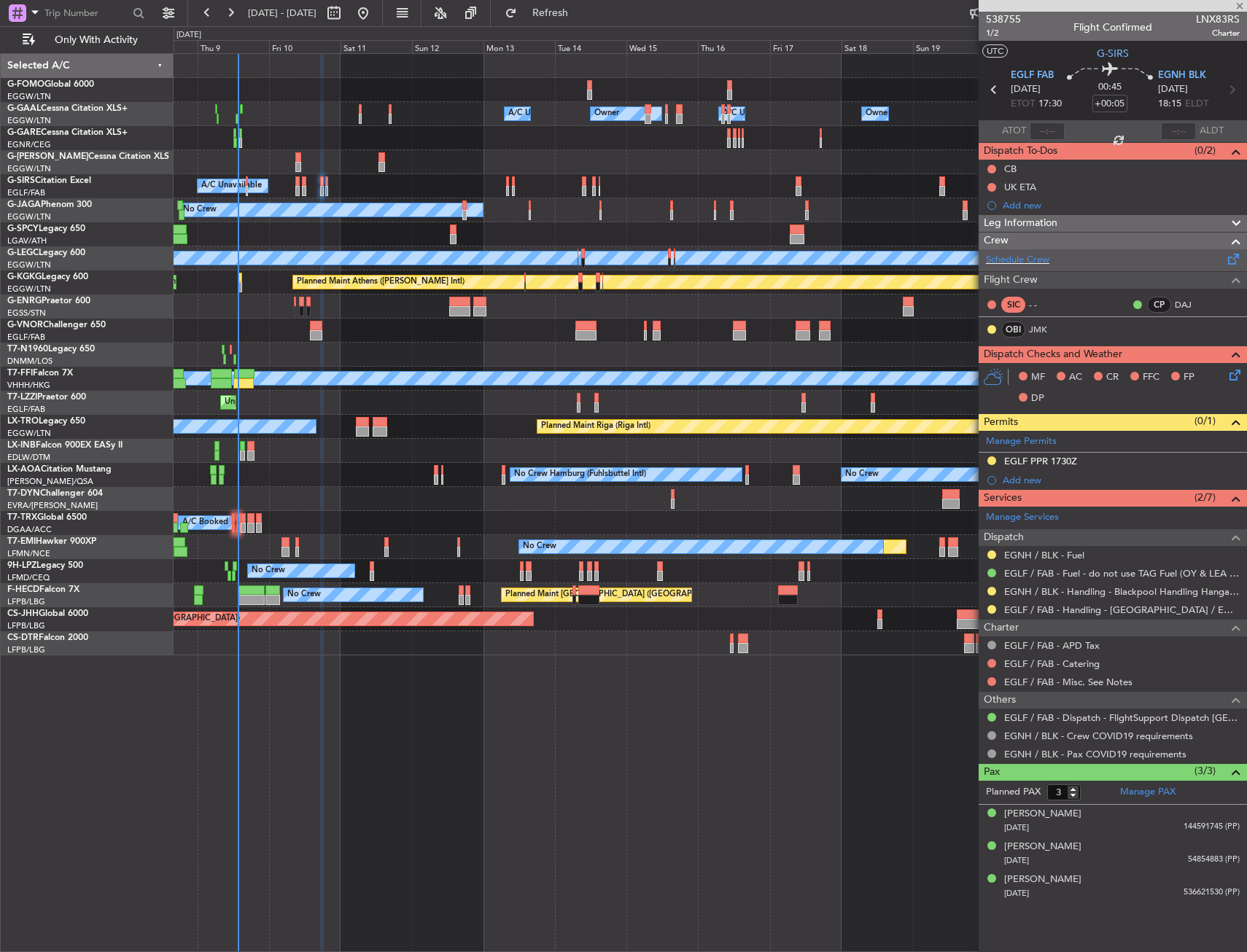
type input "-00:15"
type input "0"
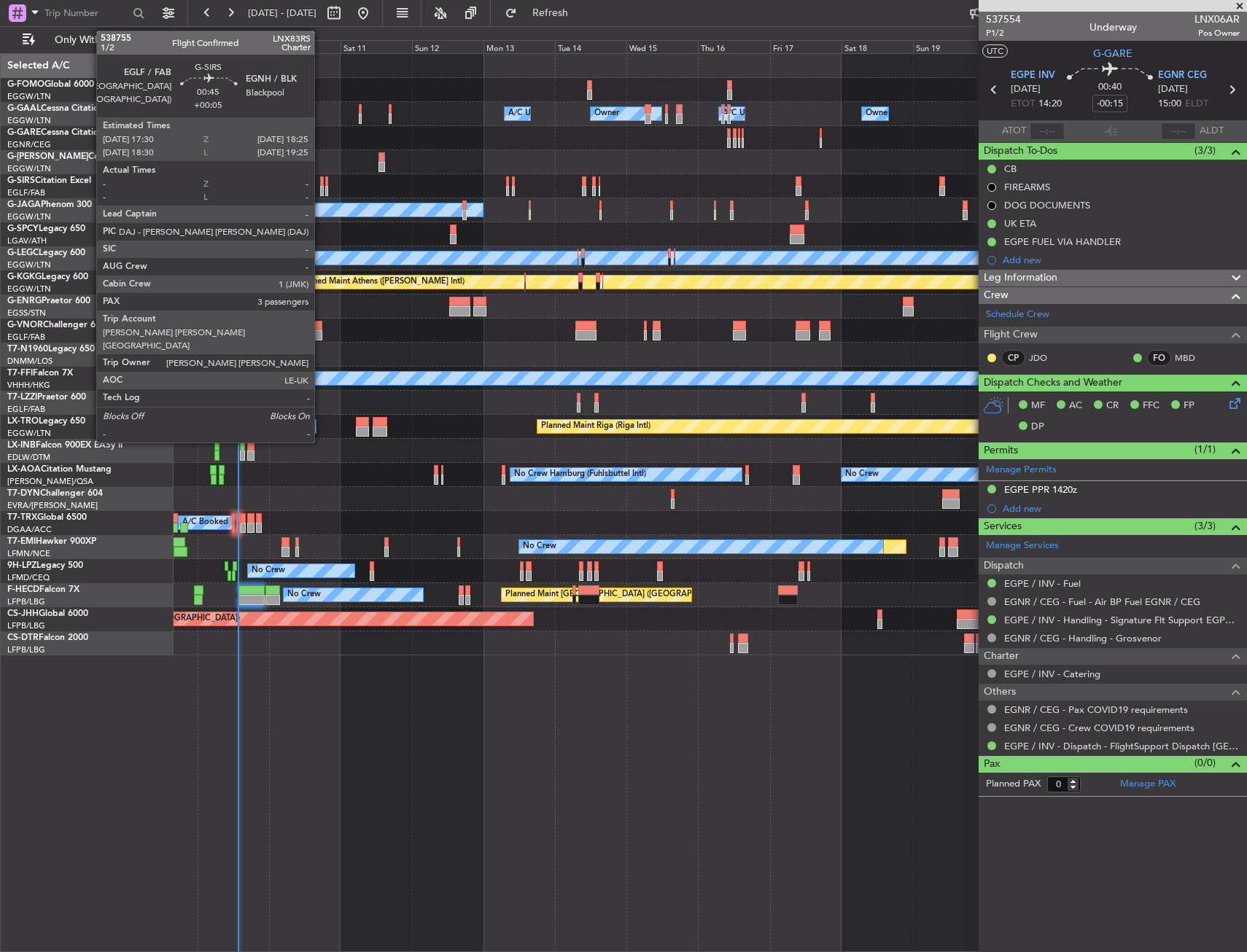
click at [320, 188] on div at bounding box center [321, 191] width 3 height 10
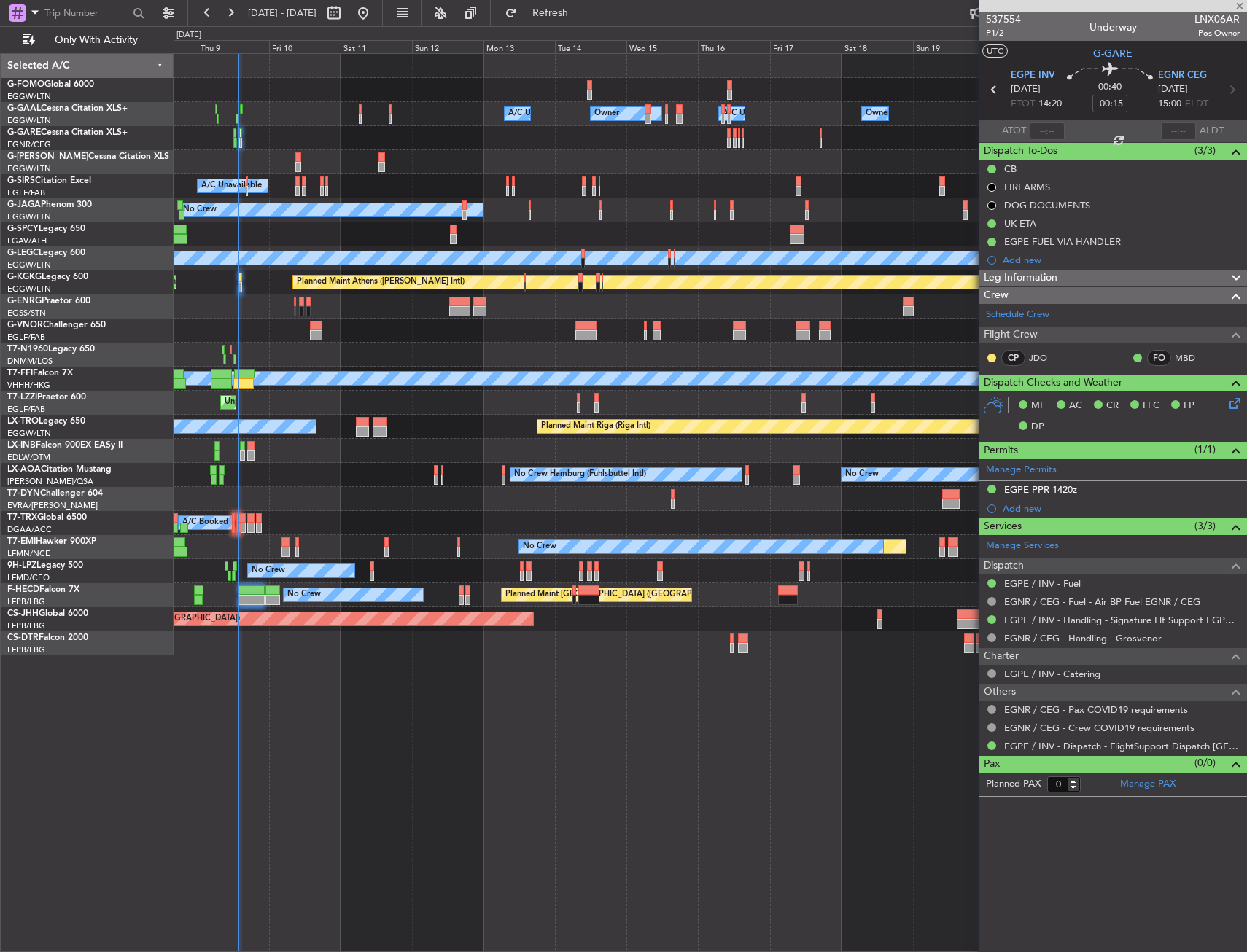
type input "+00:05"
type input "3"
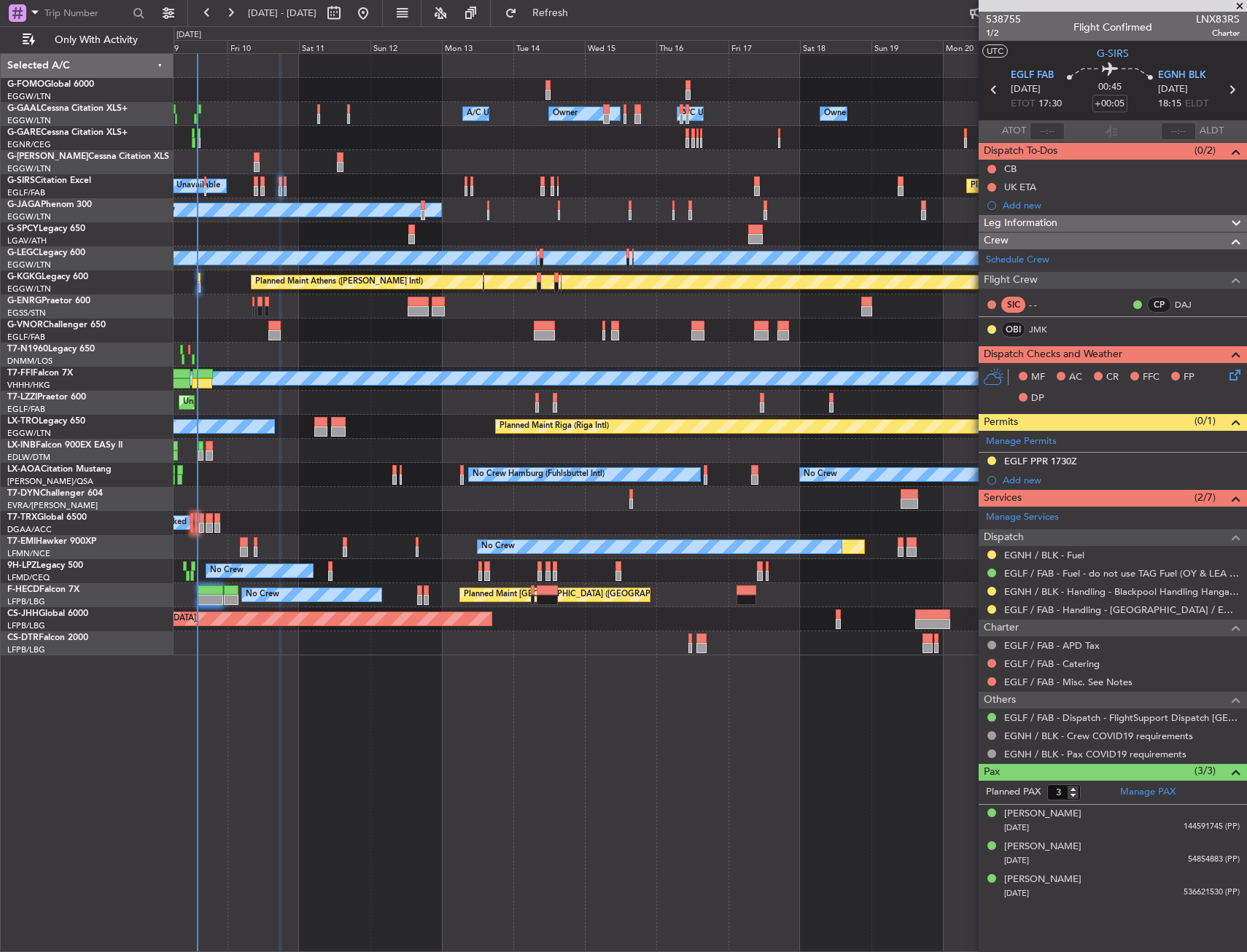
click at [332, 501] on div at bounding box center [710, 499] width 1073 height 24
click at [987, 33] on span "1/2" at bounding box center [1003, 33] width 35 height 13
click at [1235, 377] on icon at bounding box center [1233, 372] width 12 height 12
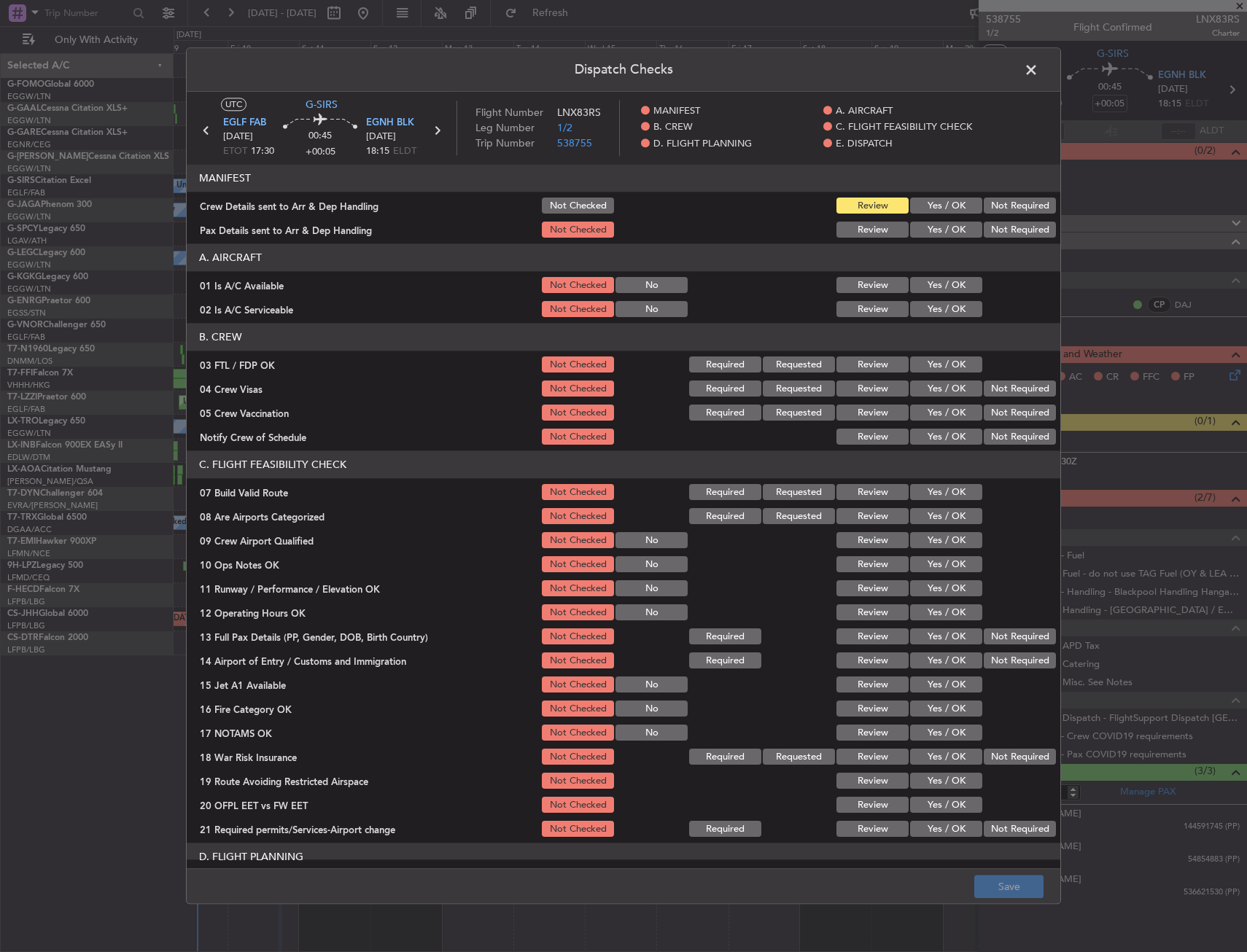
drag, startPoint x: 1023, startPoint y: 74, endPoint x: 976, endPoint y: 60, distance: 49.0
click at [1038, 74] on span at bounding box center [1038, 73] width 0 height 29
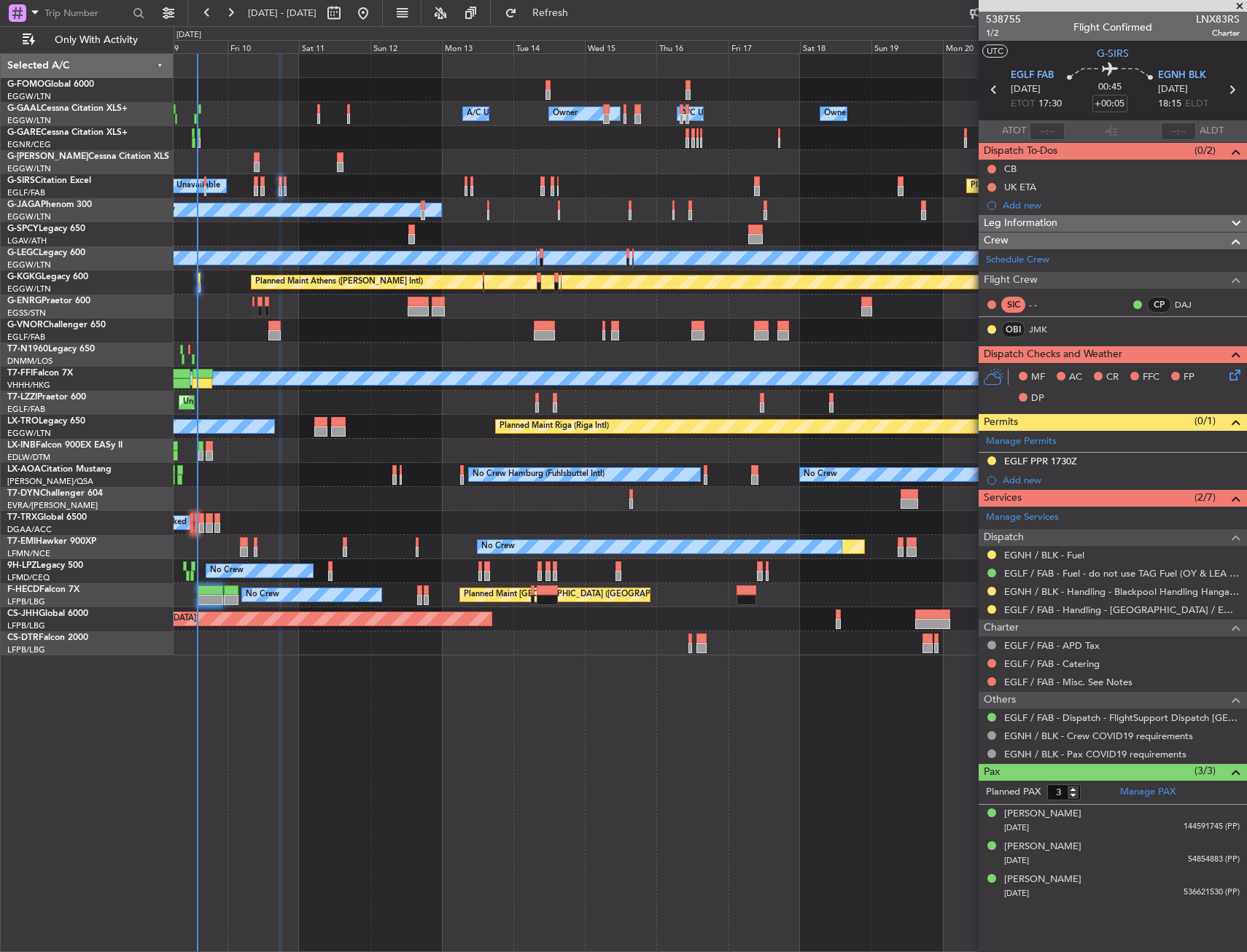
click at [1238, 372] on icon at bounding box center [1233, 372] width 12 height 12
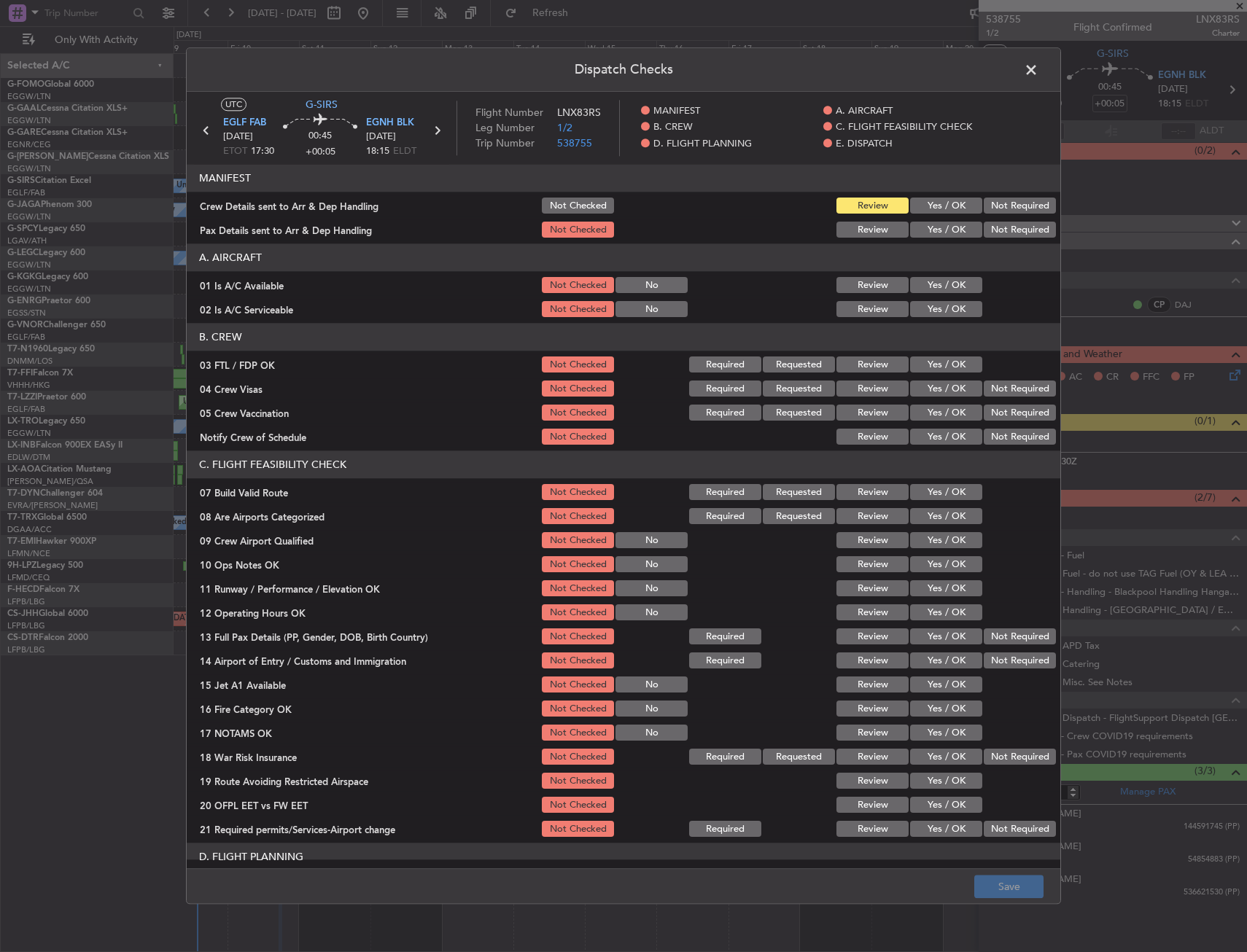
click at [932, 199] on button "Yes / OK" at bounding box center [946, 206] width 72 height 16
click at [935, 223] on button "Yes / OK" at bounding box center [946, 230] width 72 height 16
click at [1016, 892] on button "Save" at bounding box center [1008, 887] width 69 height 23
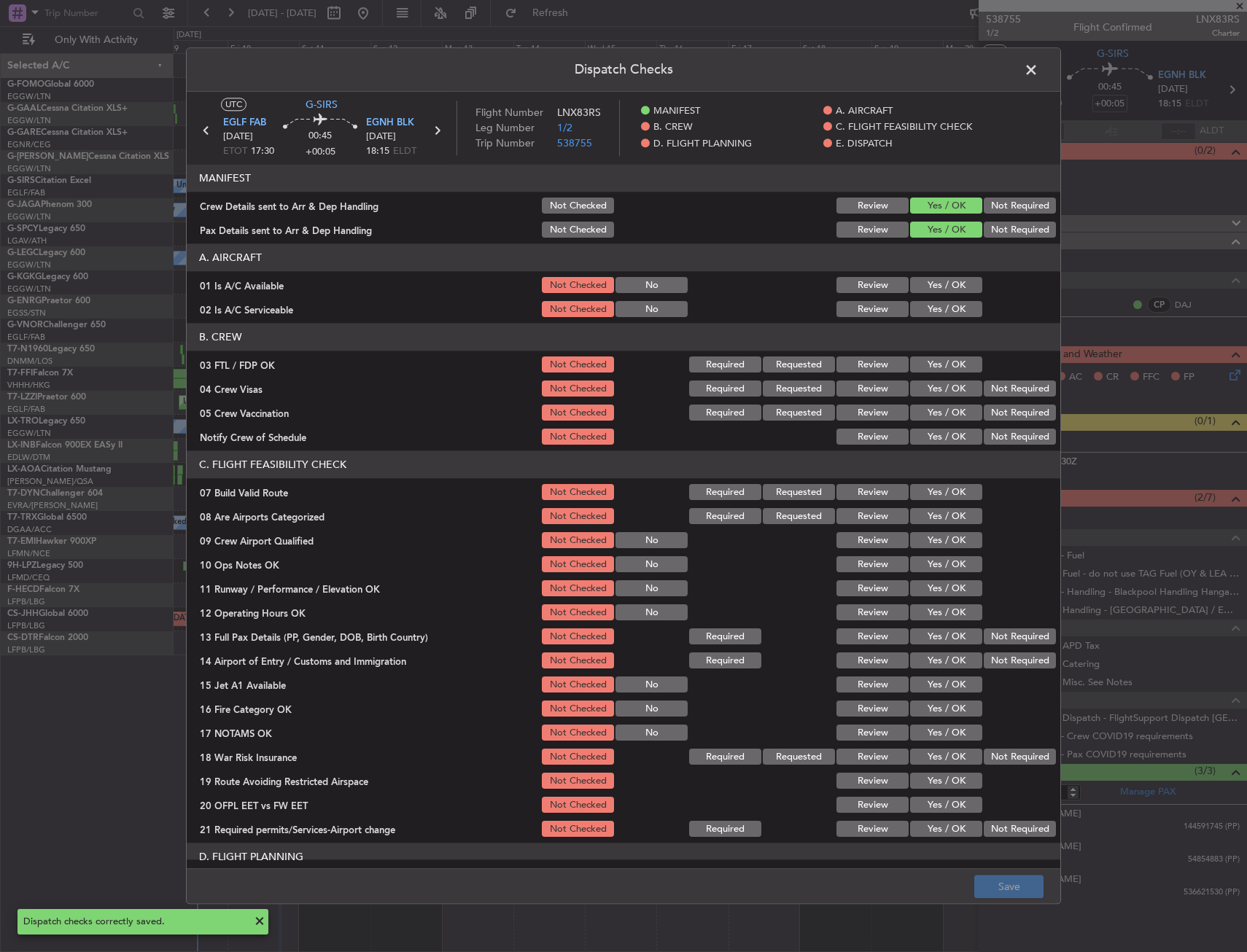
click at [1038, 74] on span at bounding box center [1038, 73] width 0 height 29
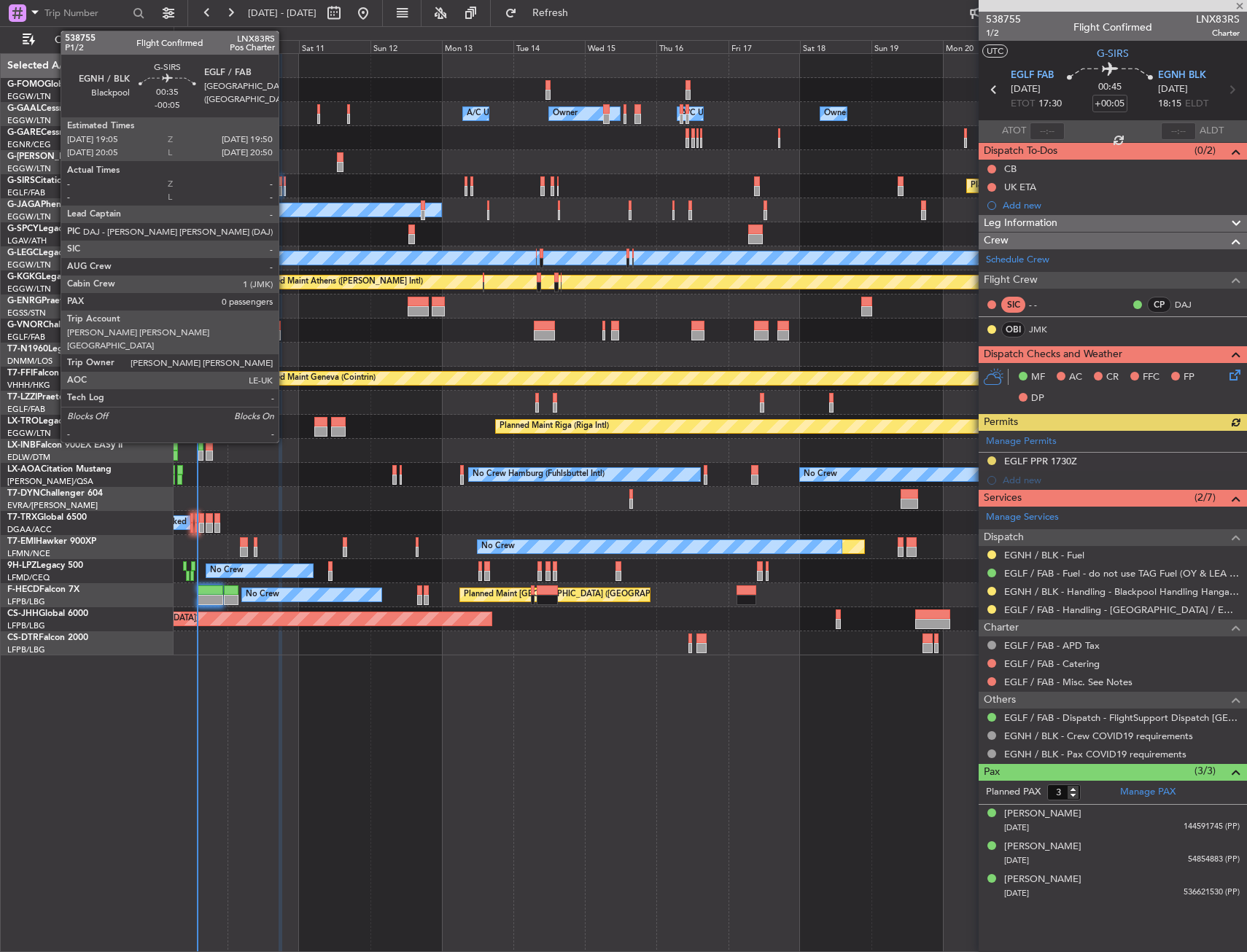
click at [286, 181] on div at bounding box center [285, 182] width 3 height 10
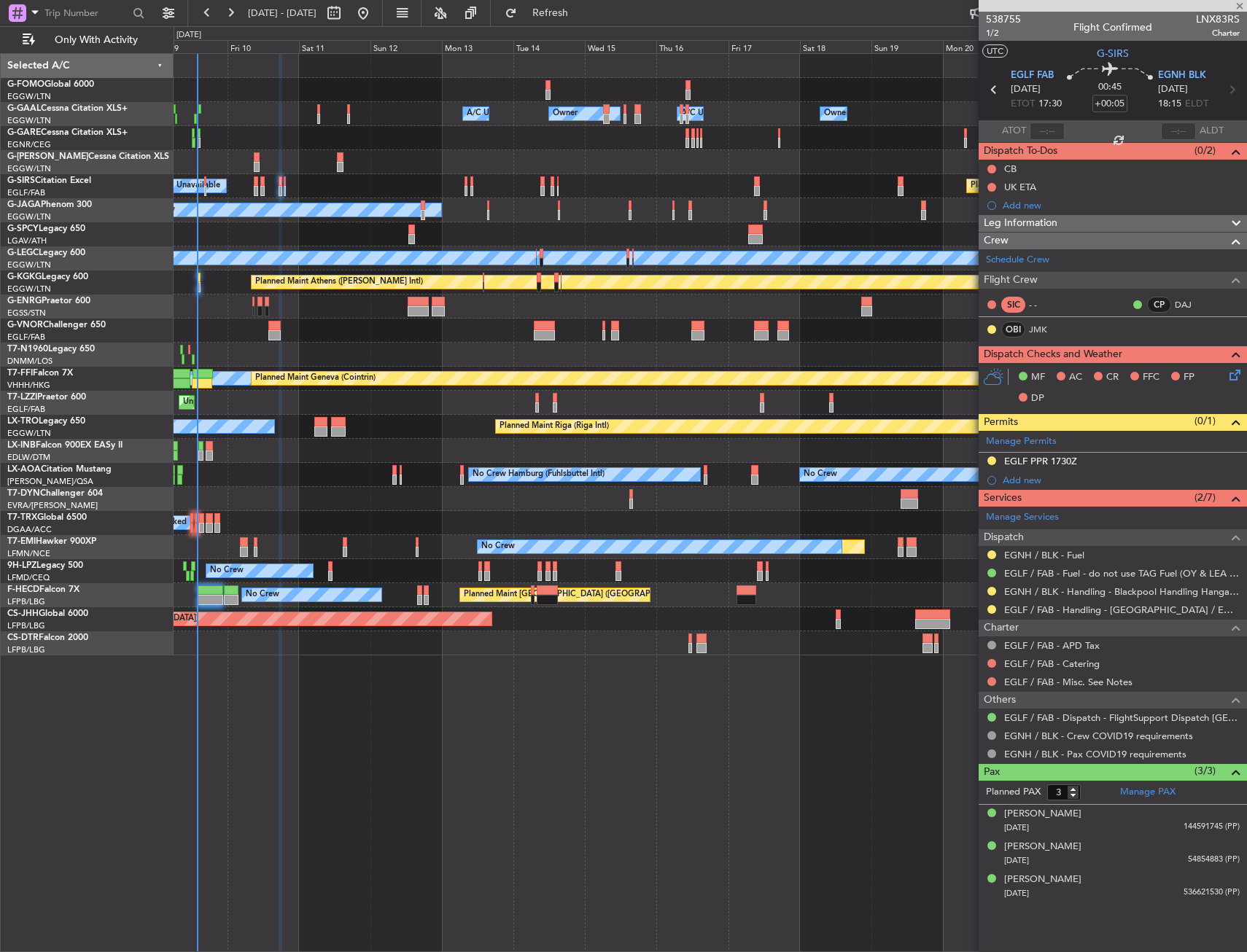
type input "-00:05"
type input "0"
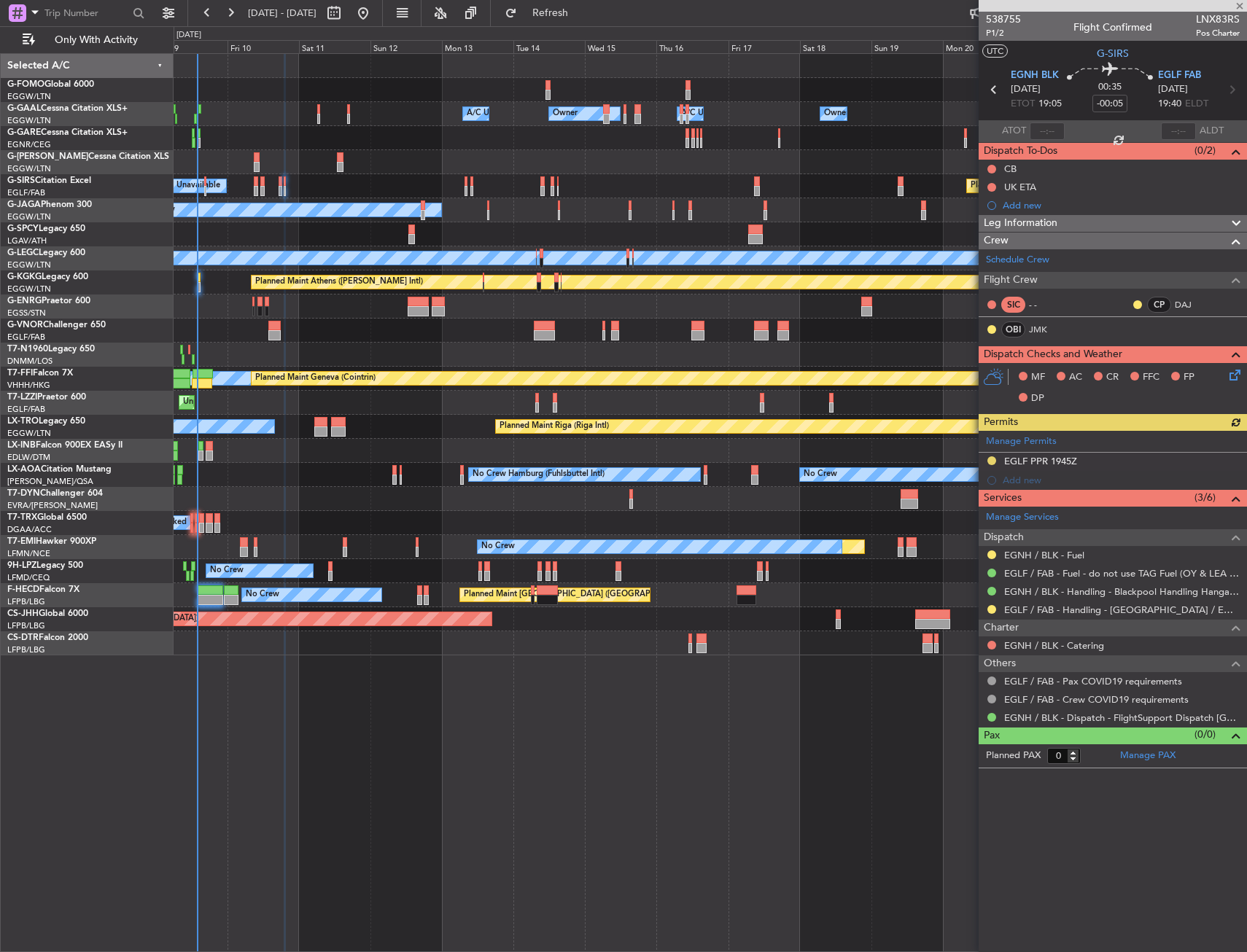
click at [1227, 376] on icon at bounding box center [1233, 372] width 12 height 12
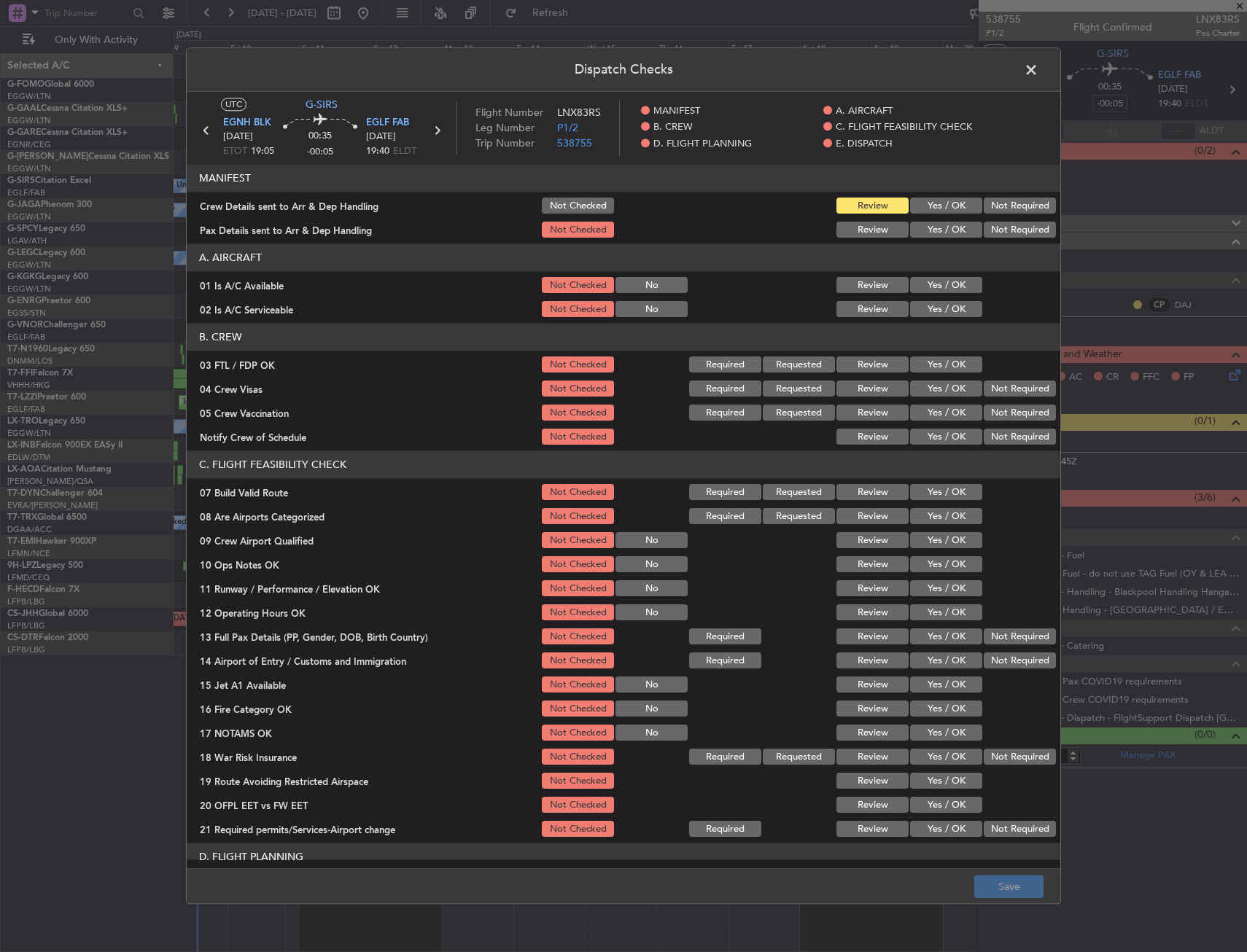
click at [910, 211] on button "Yes / OK" at bounding box center [946, 206] width 72 height 16
click at [921, 227] on button "Yes / OK" at bounding box center [946, 230] width 72 height 16
click at [991, 881] on button "Save" at bounding box center [1008, 887] width 69 height 23
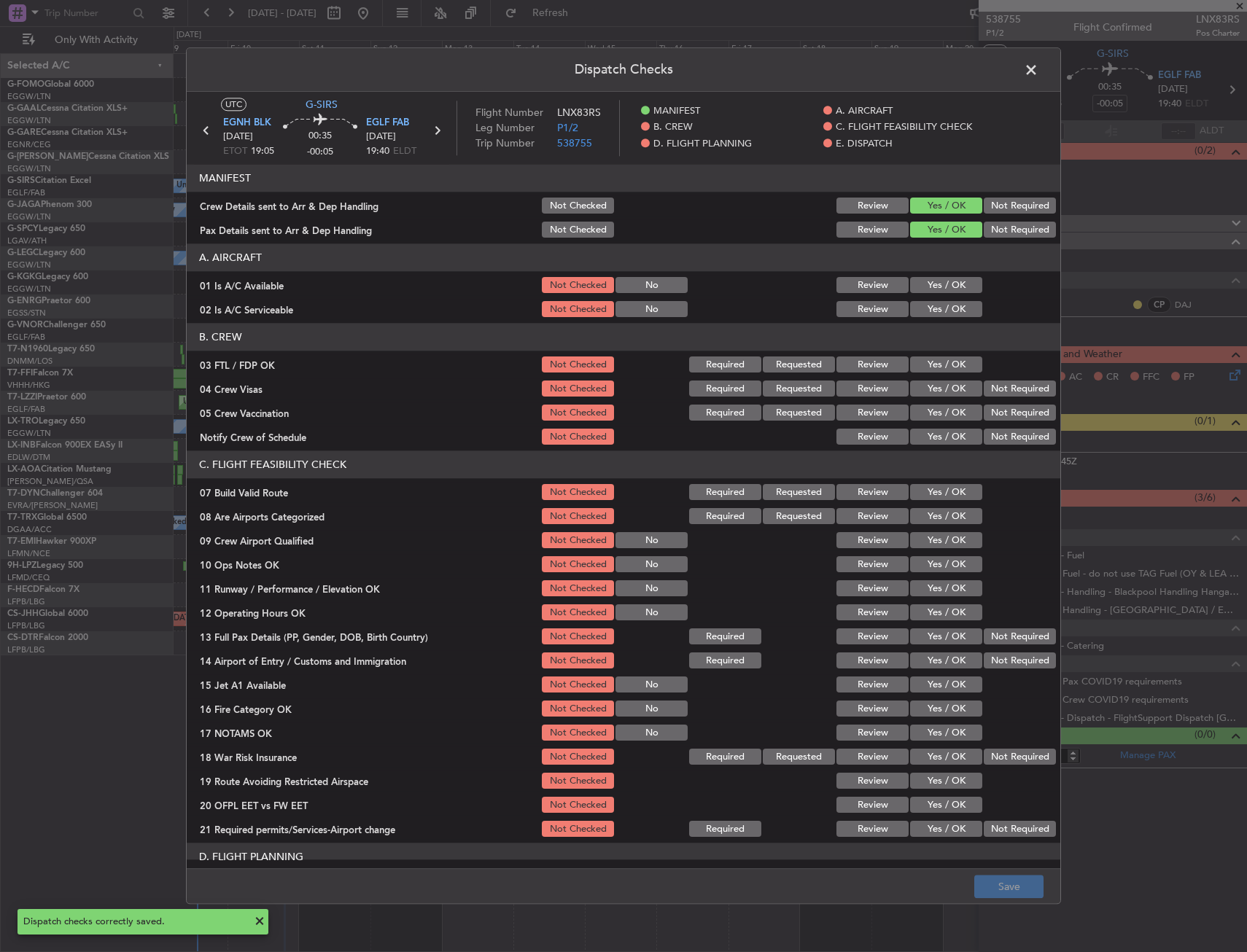
click at [1038, 67] on span at bounding box center [1038, 73] width 0 height 29
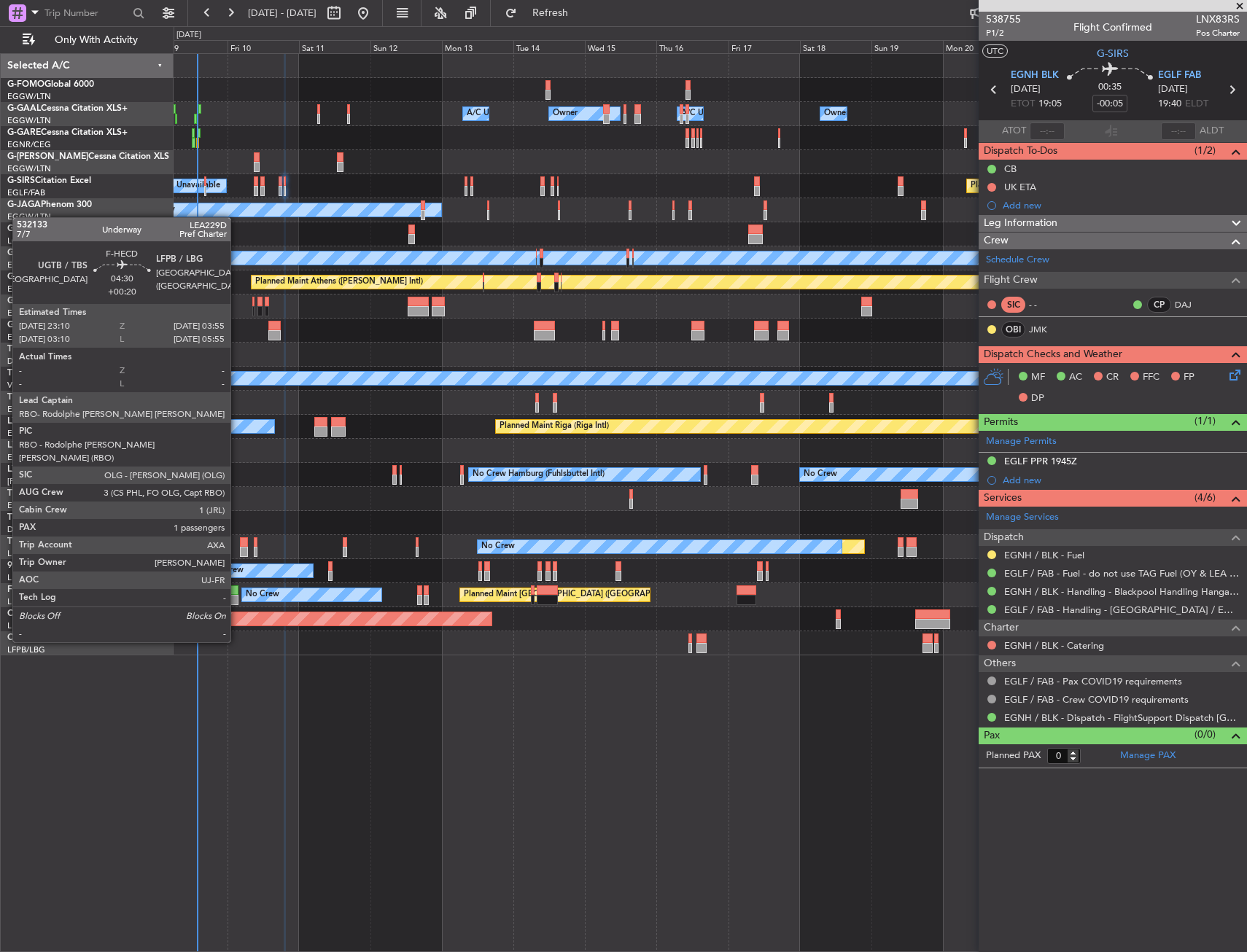
click at [237, 602] on div at bounding box center [231, 600] width 14 height 10
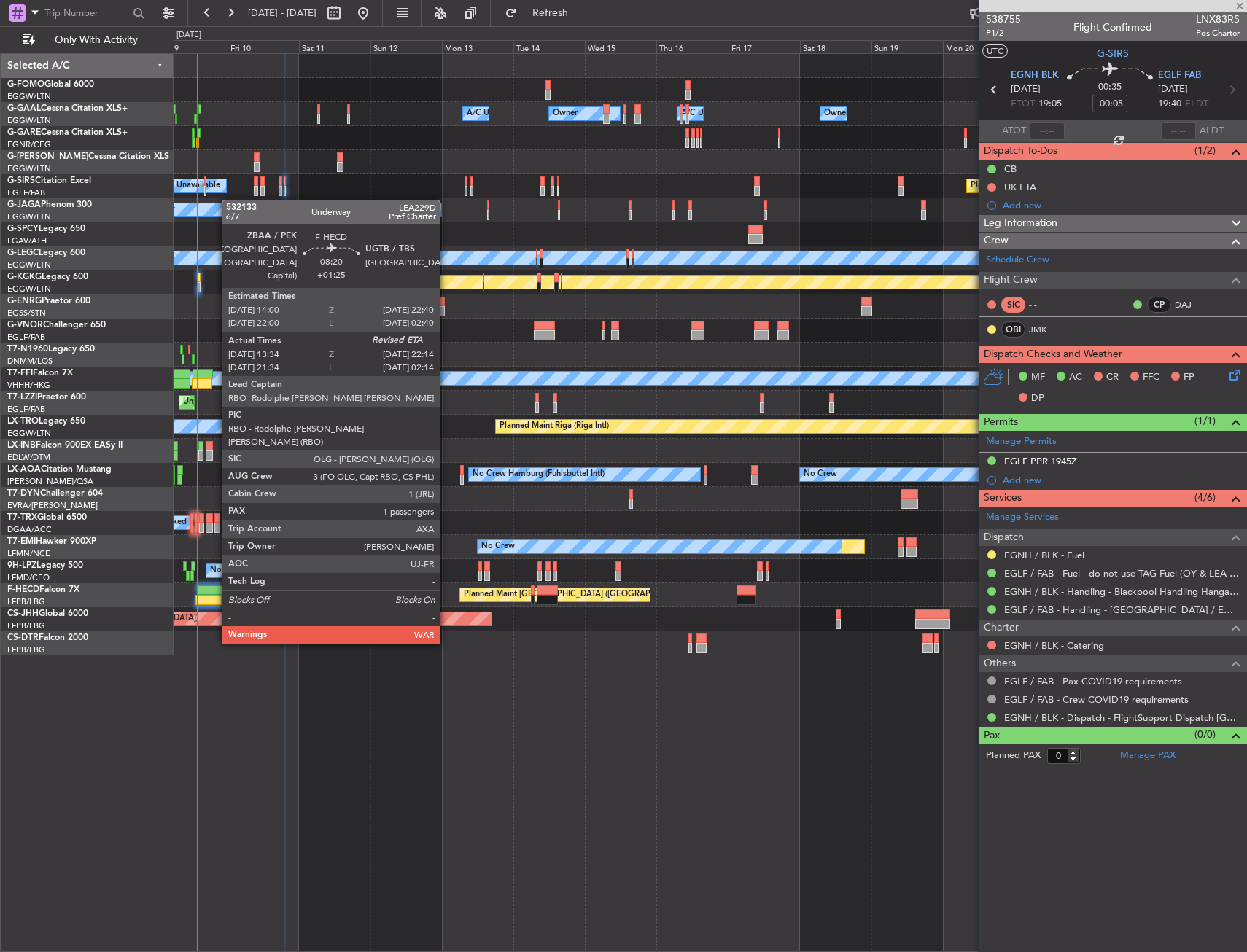
type input "+00:20"
type input "1"
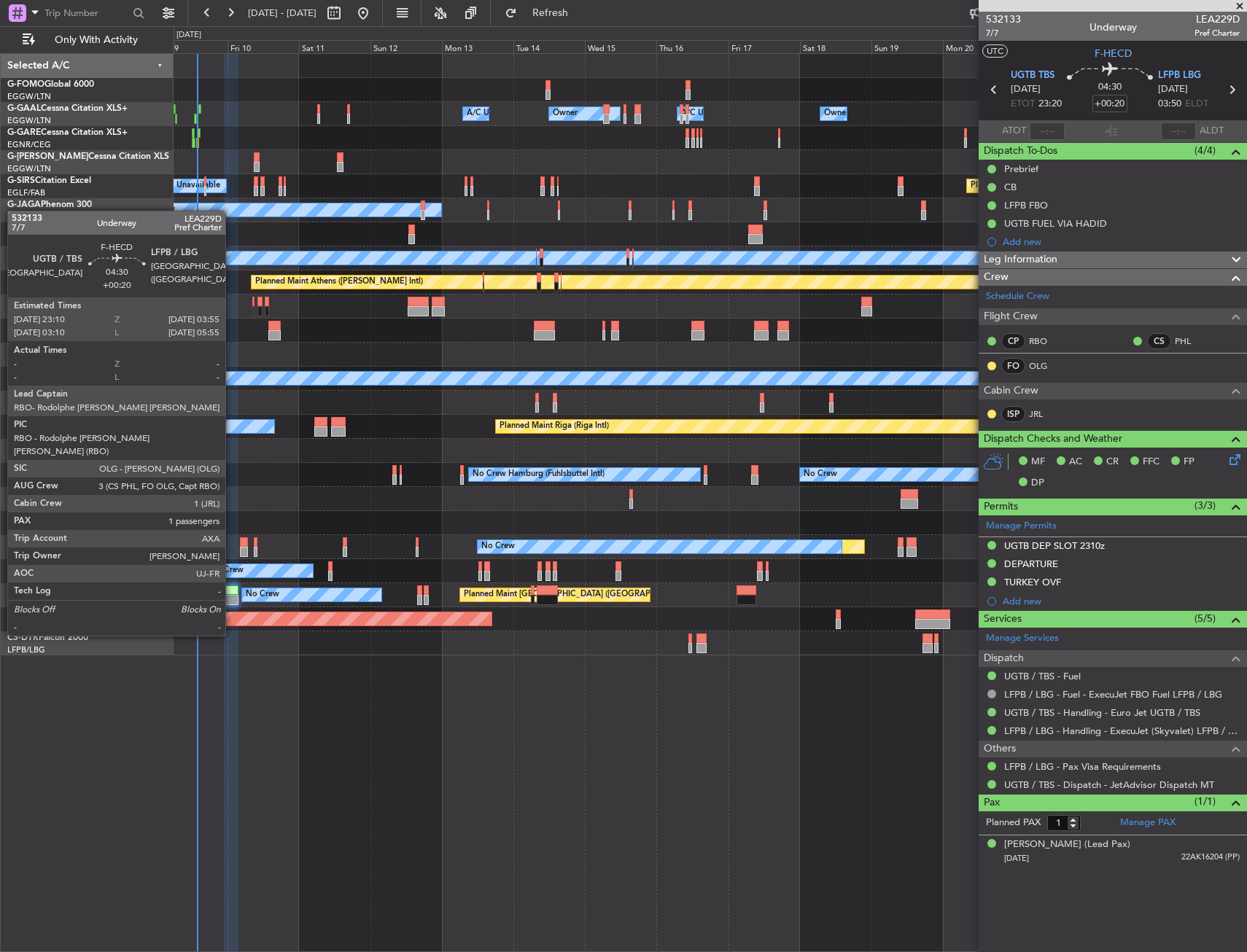
click at [232, 595] on div at bounding box center [231, 600] width 14 height 10
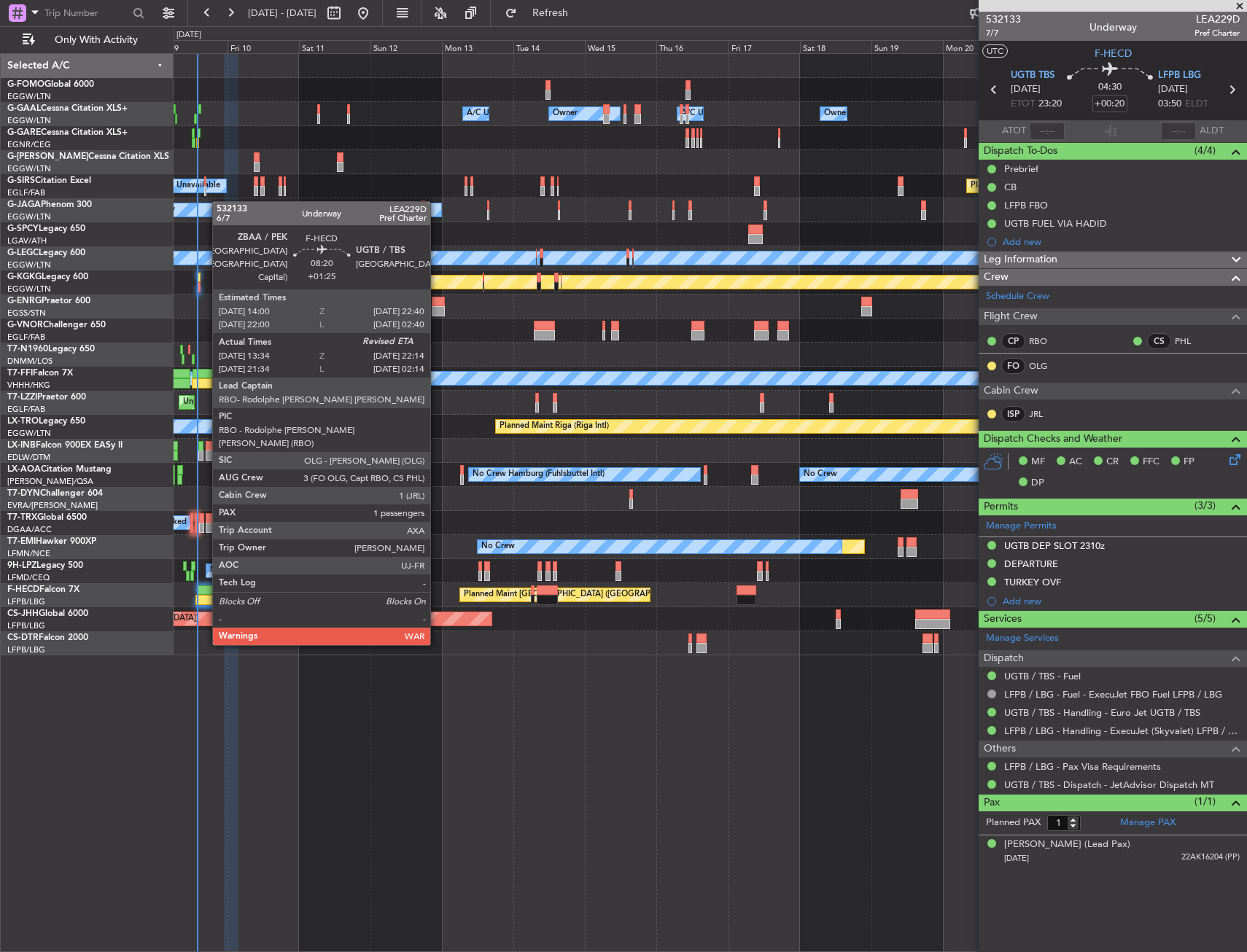
click at [205, 603] on div at bounding box center [208, 600] width 26 height 10
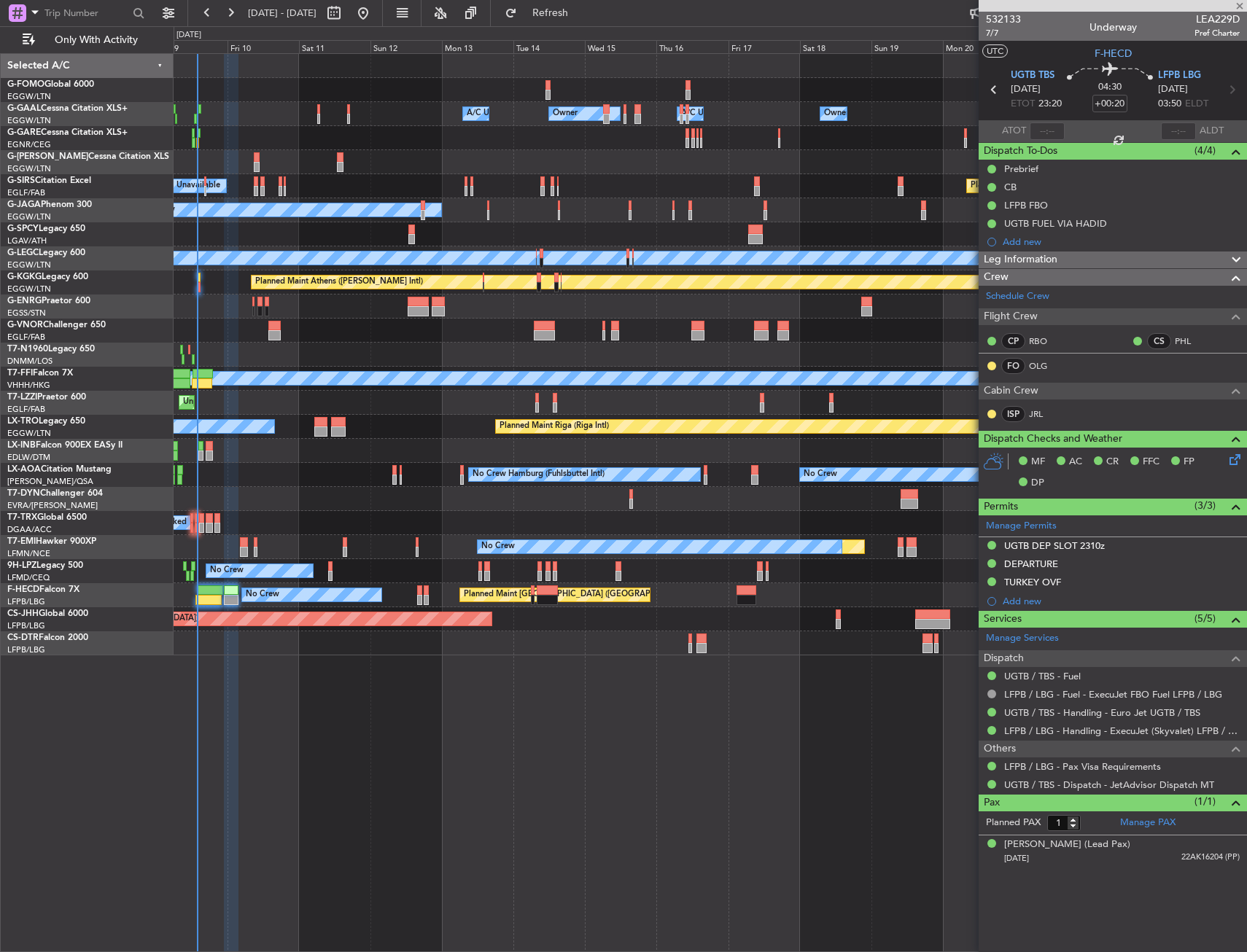
type input "+01:25"
type input "13:49"
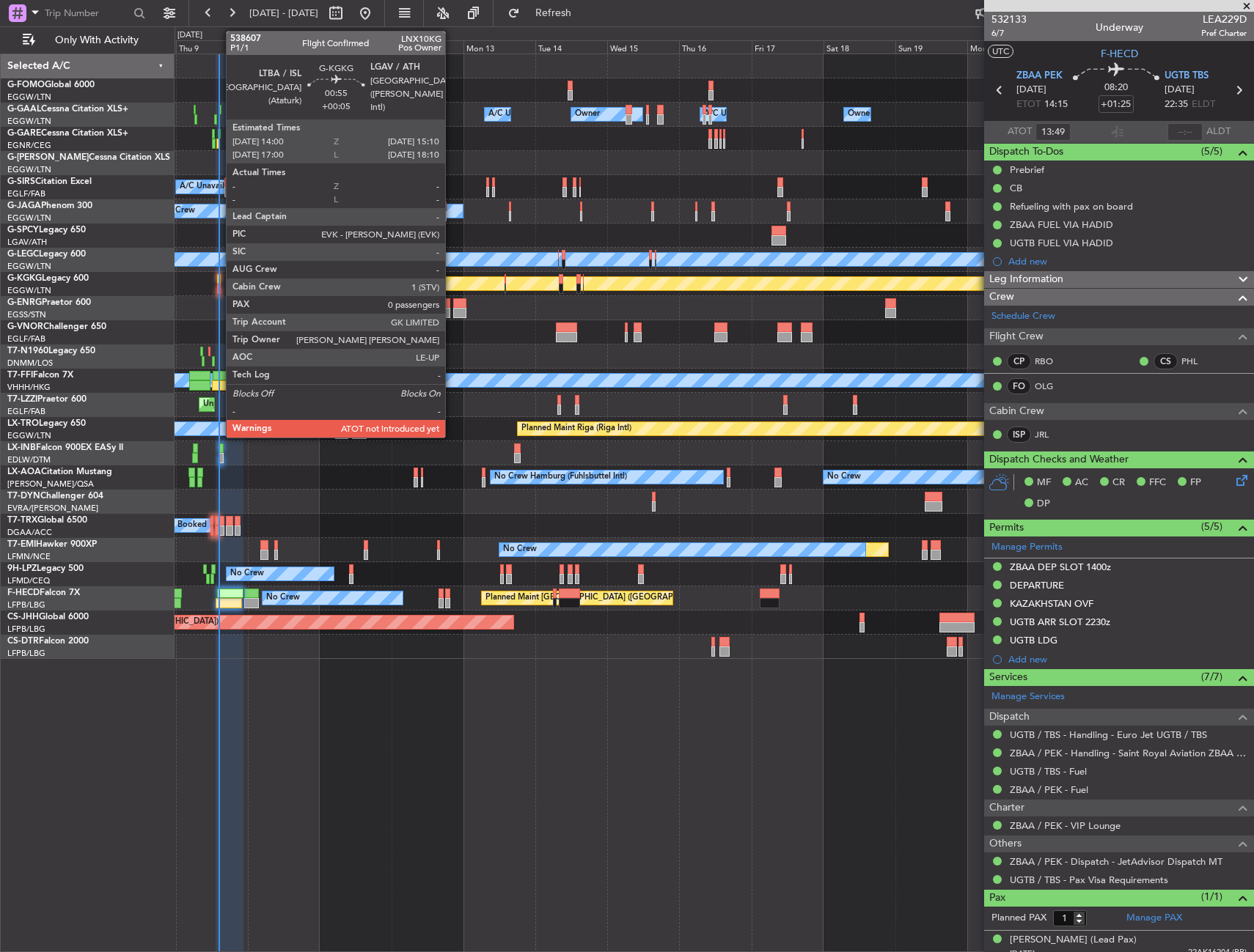
click at [217, 287] on div at bounding box center [219, 289] width 3 height 10
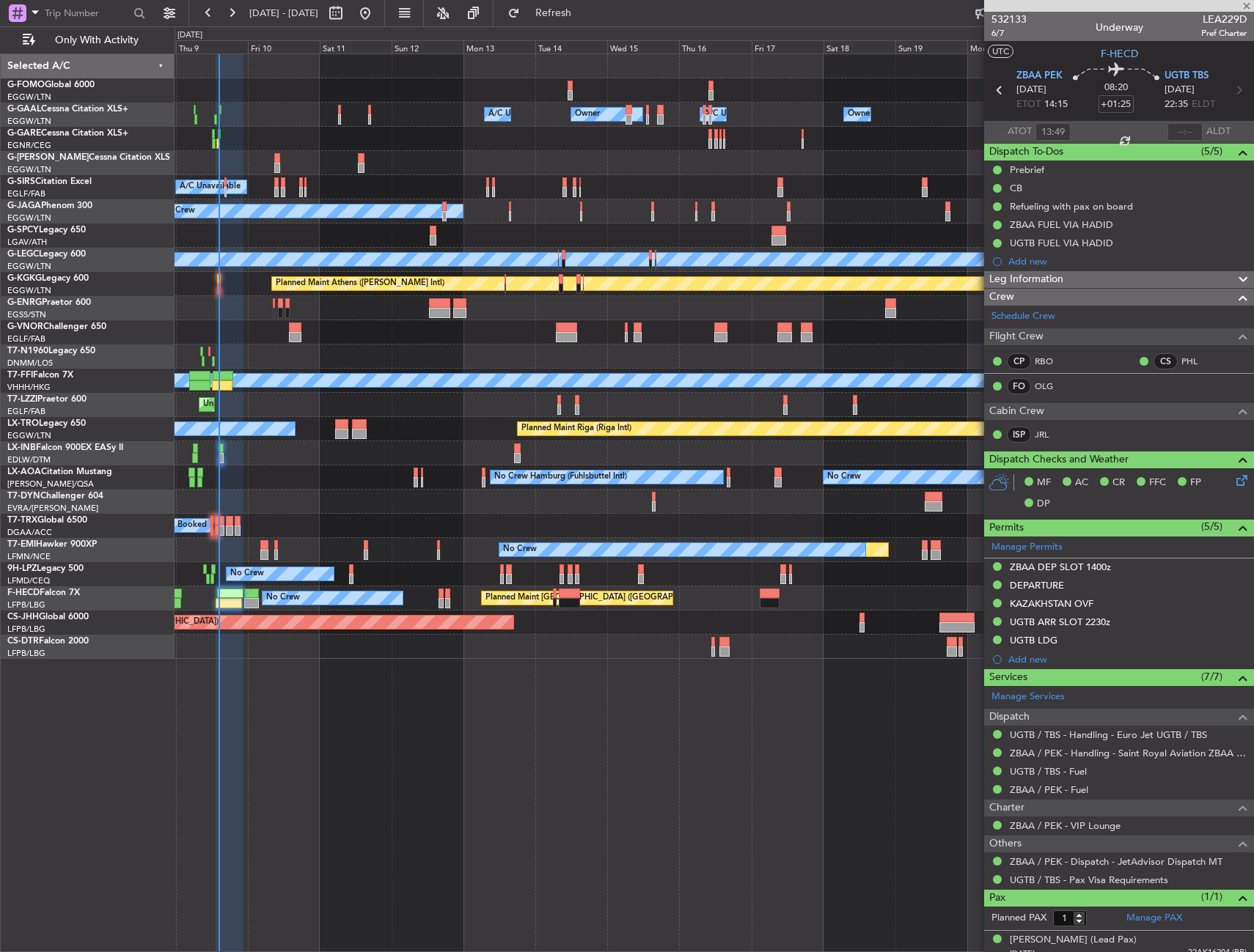
type input "+00:05"
type input "0"
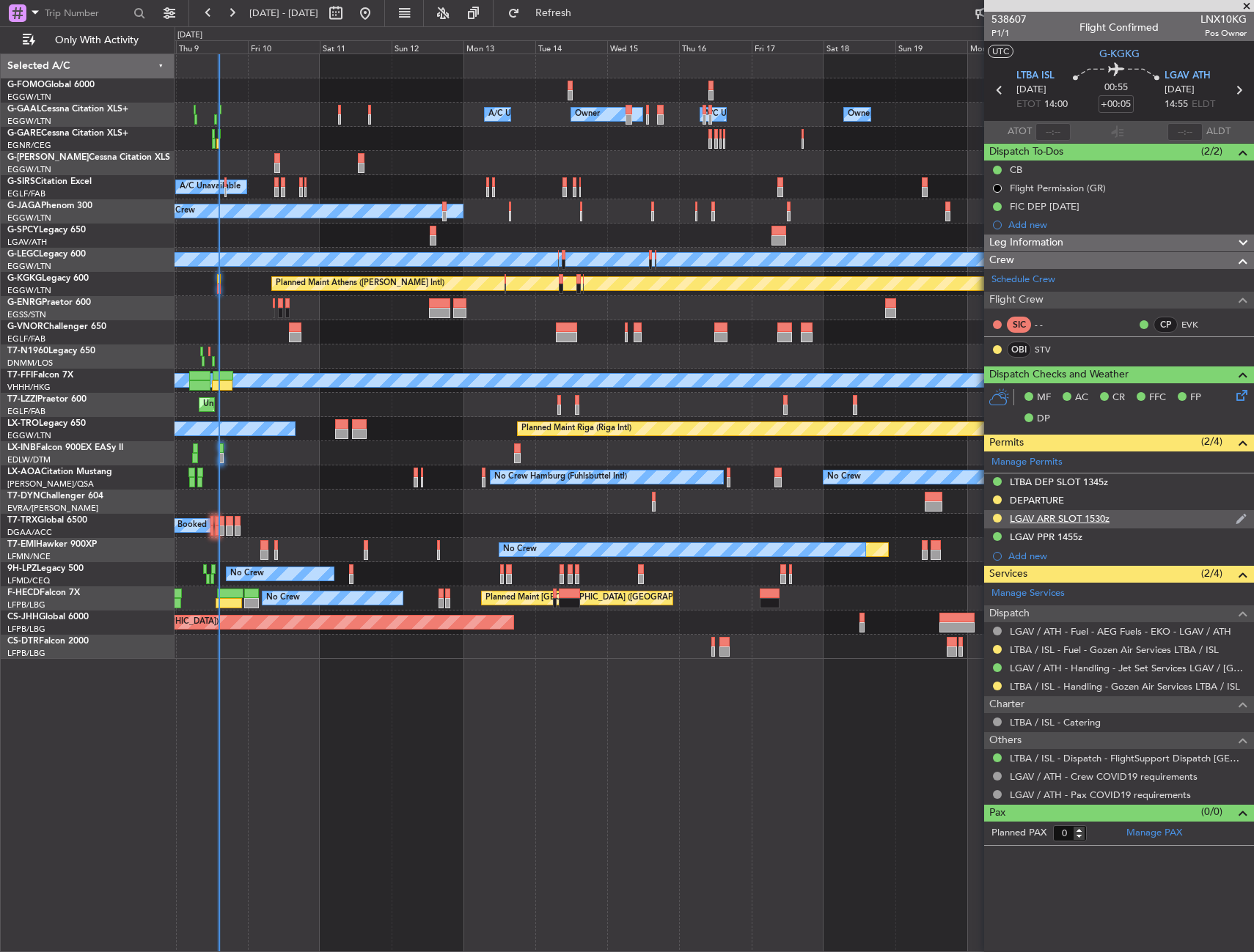
click at [1129, 518] on div "LGAV ARR SLOT 1530z" at bounding box center [1119, 518] width 270 height 18
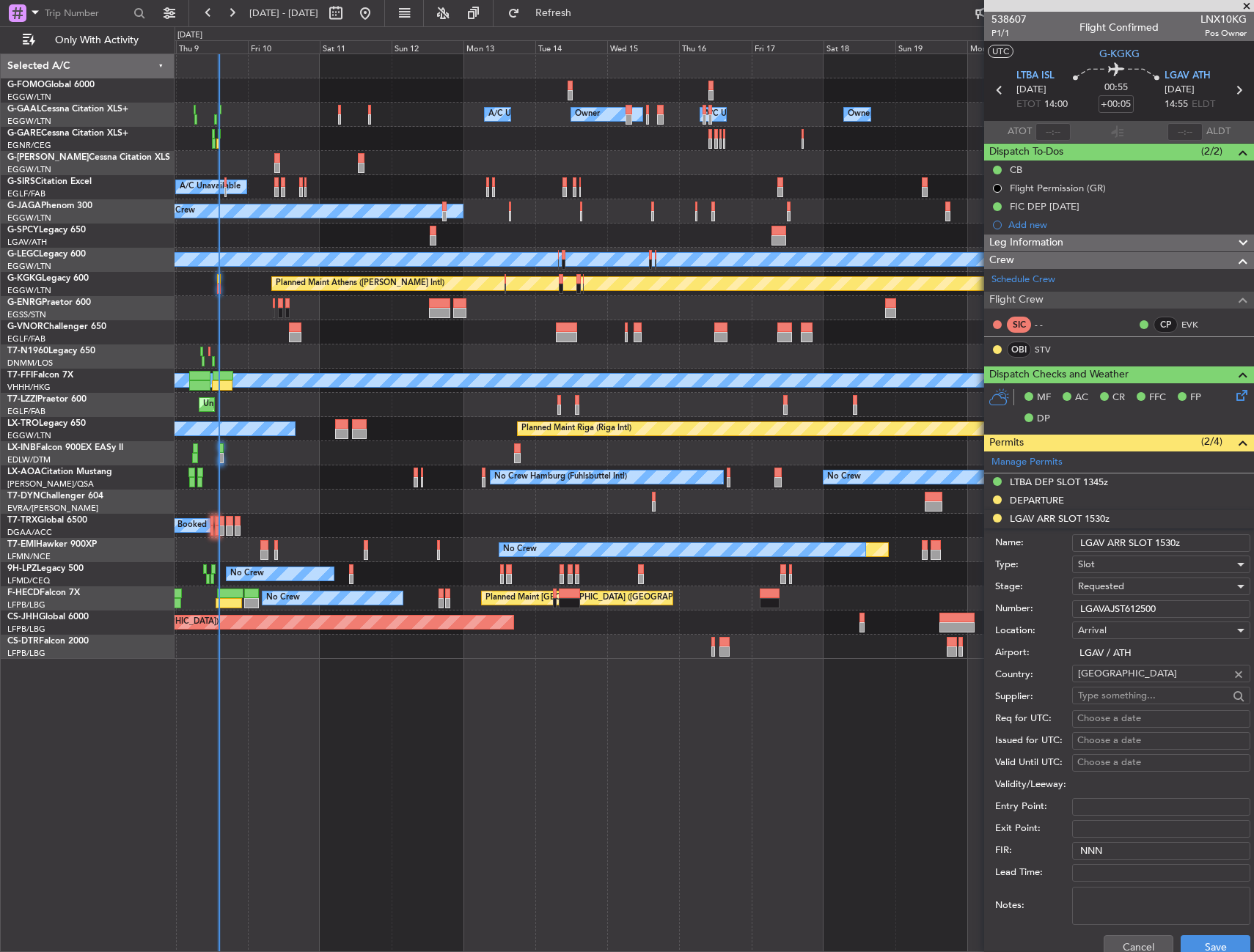
click at [1112, 612] on input "LGAVAJST612500" at bounding box center [1161, 609] width 178 height 18
paste input "text"
type input "LGAVAJST612500"
click at [1112, 588] on span "Requested" at bounding box center [1101, 586] width 46 height 13
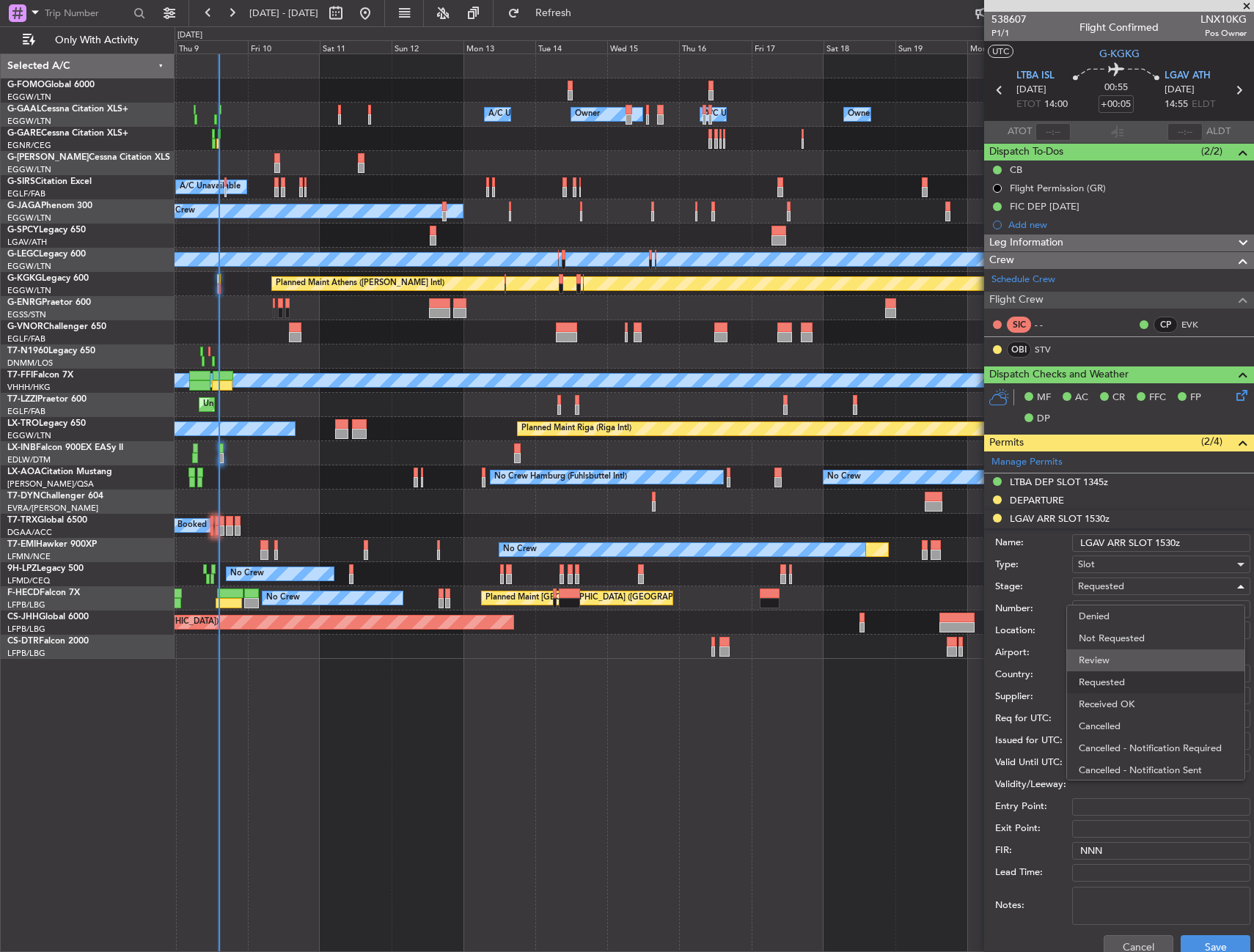
scroll to position [7, 0]
click at [1110, 689] on span "Received OK" at bounding box center [1156, 698] width 154 height 22
click at [1207, 948] on button "Save" at bounding box center [1215, 947] width 69 height 23
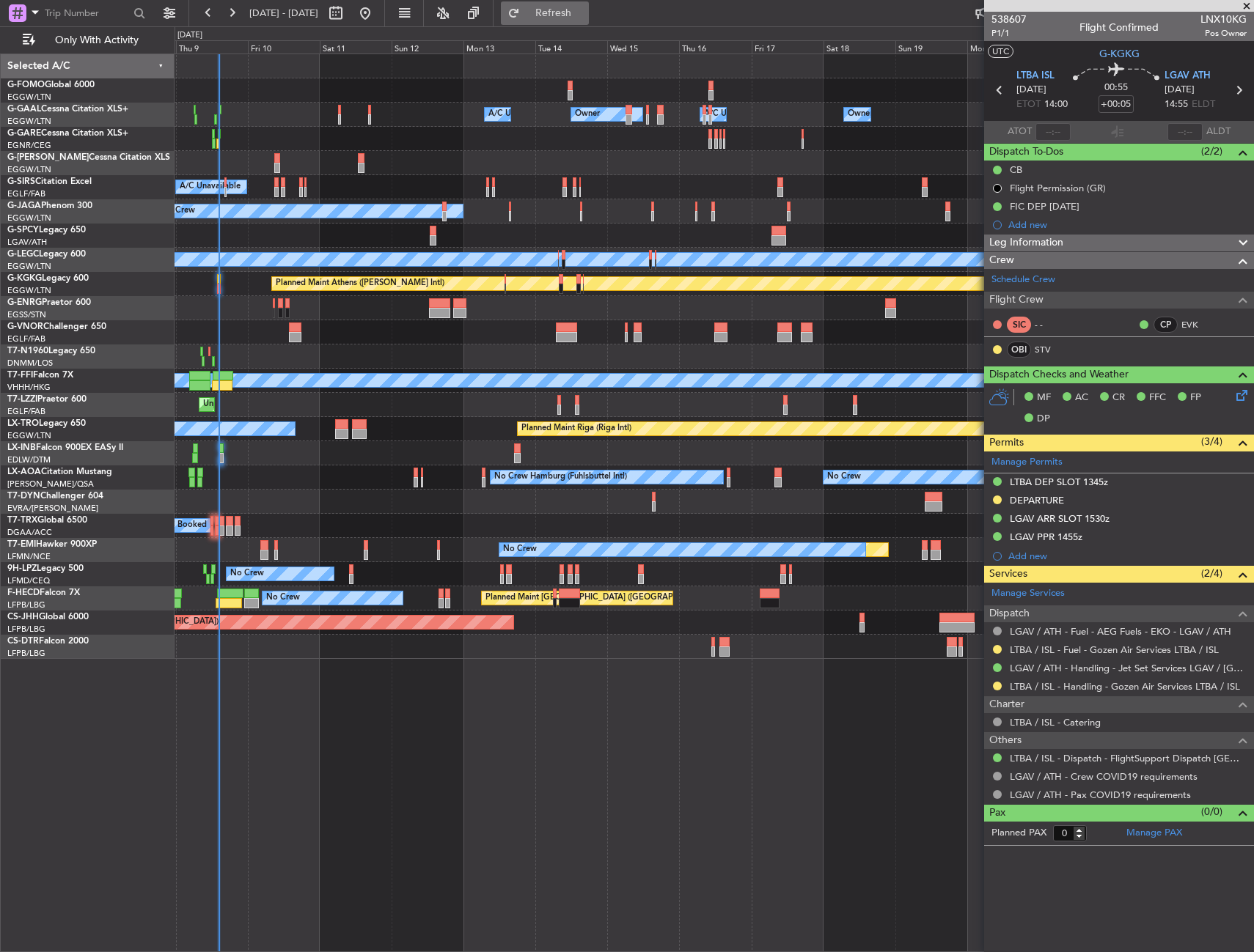
click at [575, 3] on button "Refresh" at bounding box center [544, 13] width 88 height 23
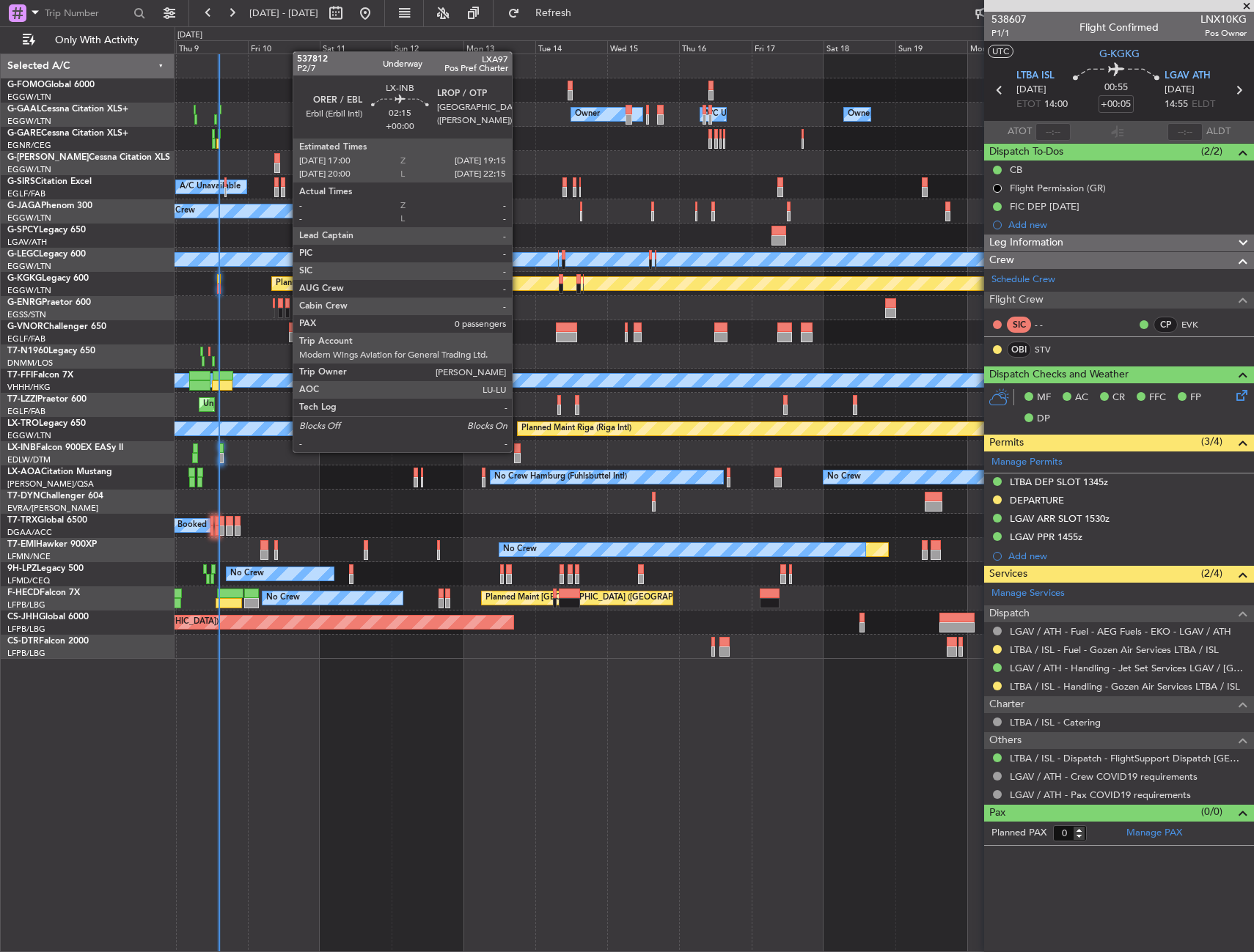
click at [519, 451] on div at bounding box center [518, 449] width 8 height 10
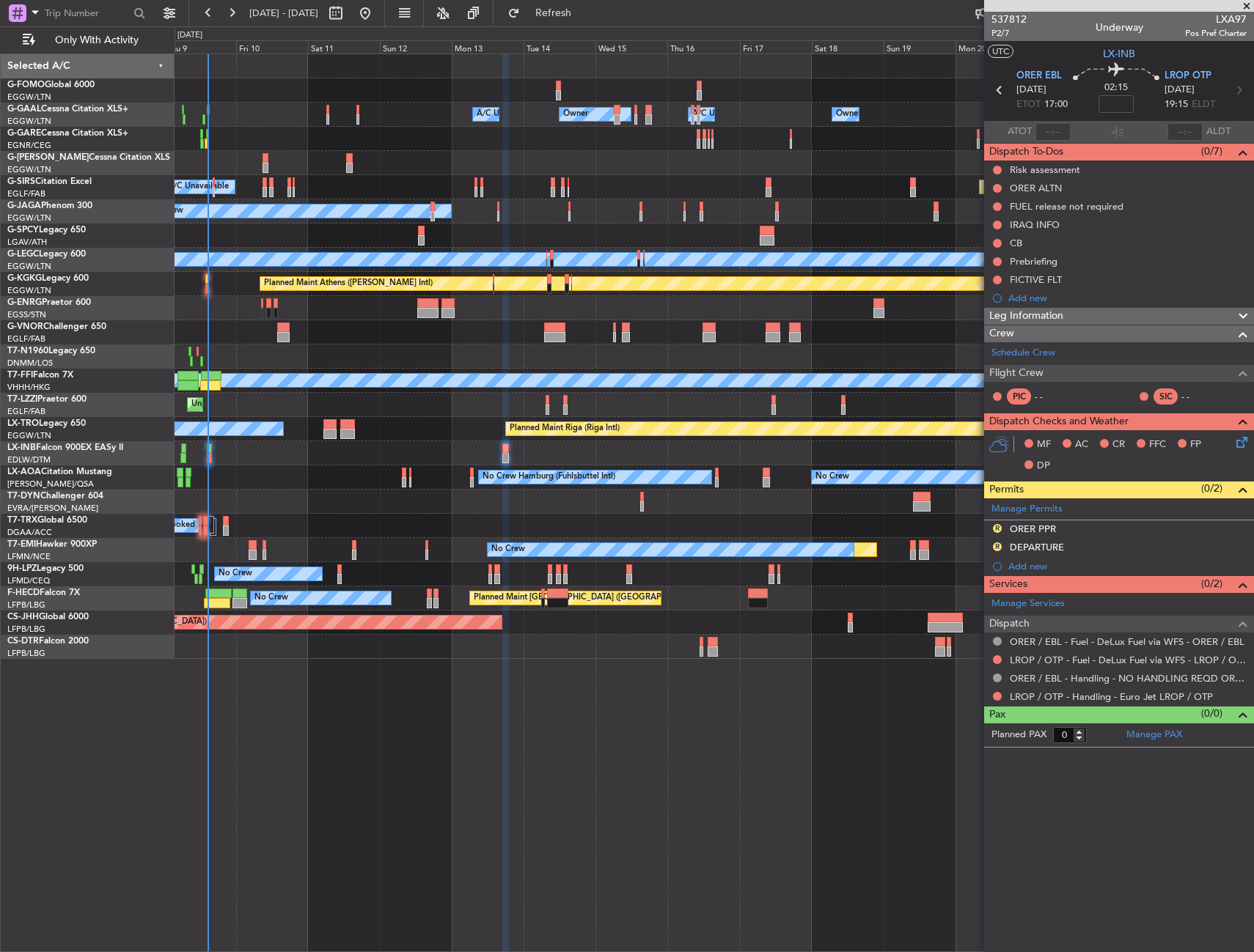
click at [296, 518] on div "Owner Owner A/C Unavailable A/C Unavailable Owner Owner Planned Maint London (L…" at bounding box center [714, 356] width 1079 height 605
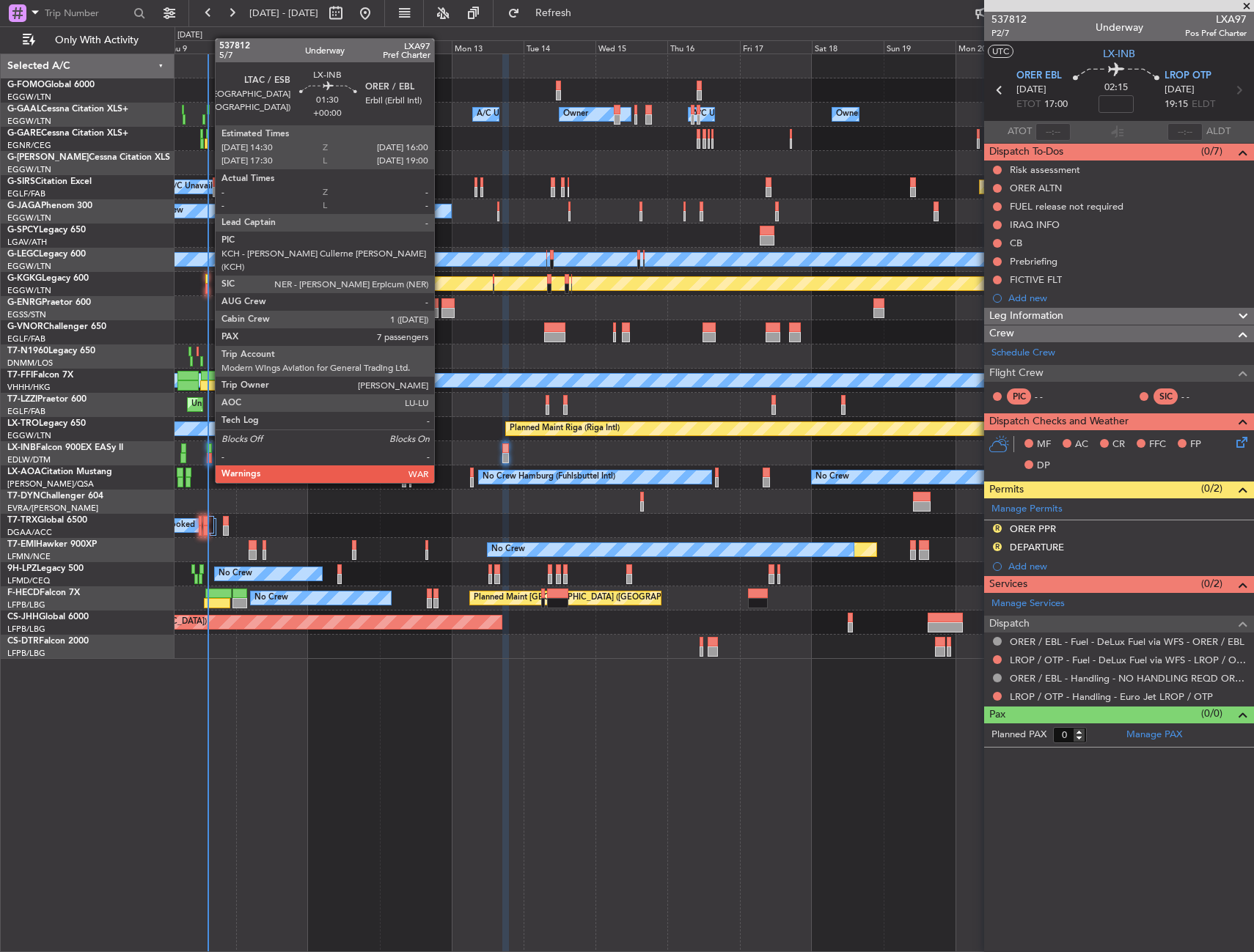
click at [207, 455] on div at bounding box center [209, 458] width 5 height 10
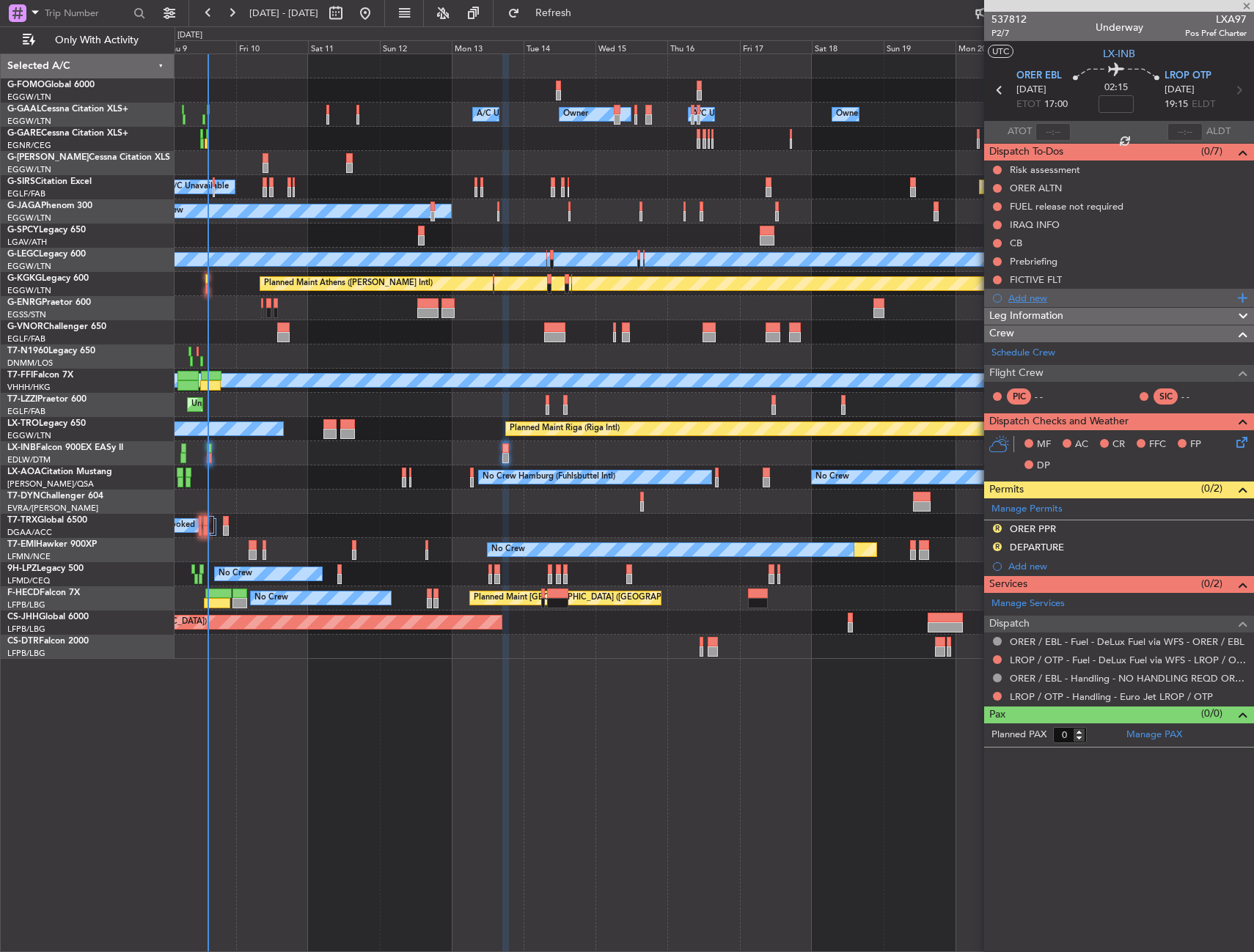
type input "7"
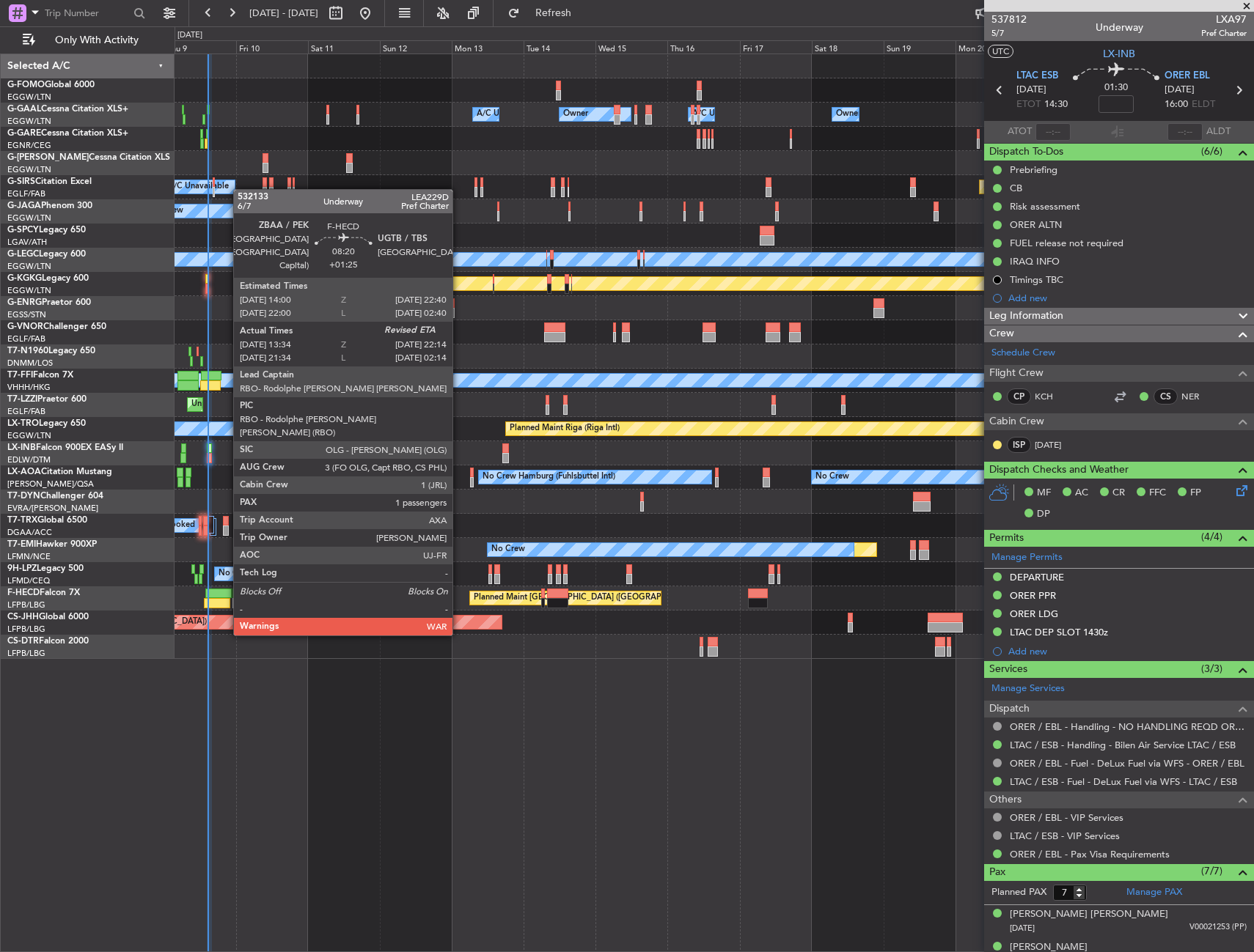
click at [226, 593] on div at bounding box center [219, 594] width 27 height 10
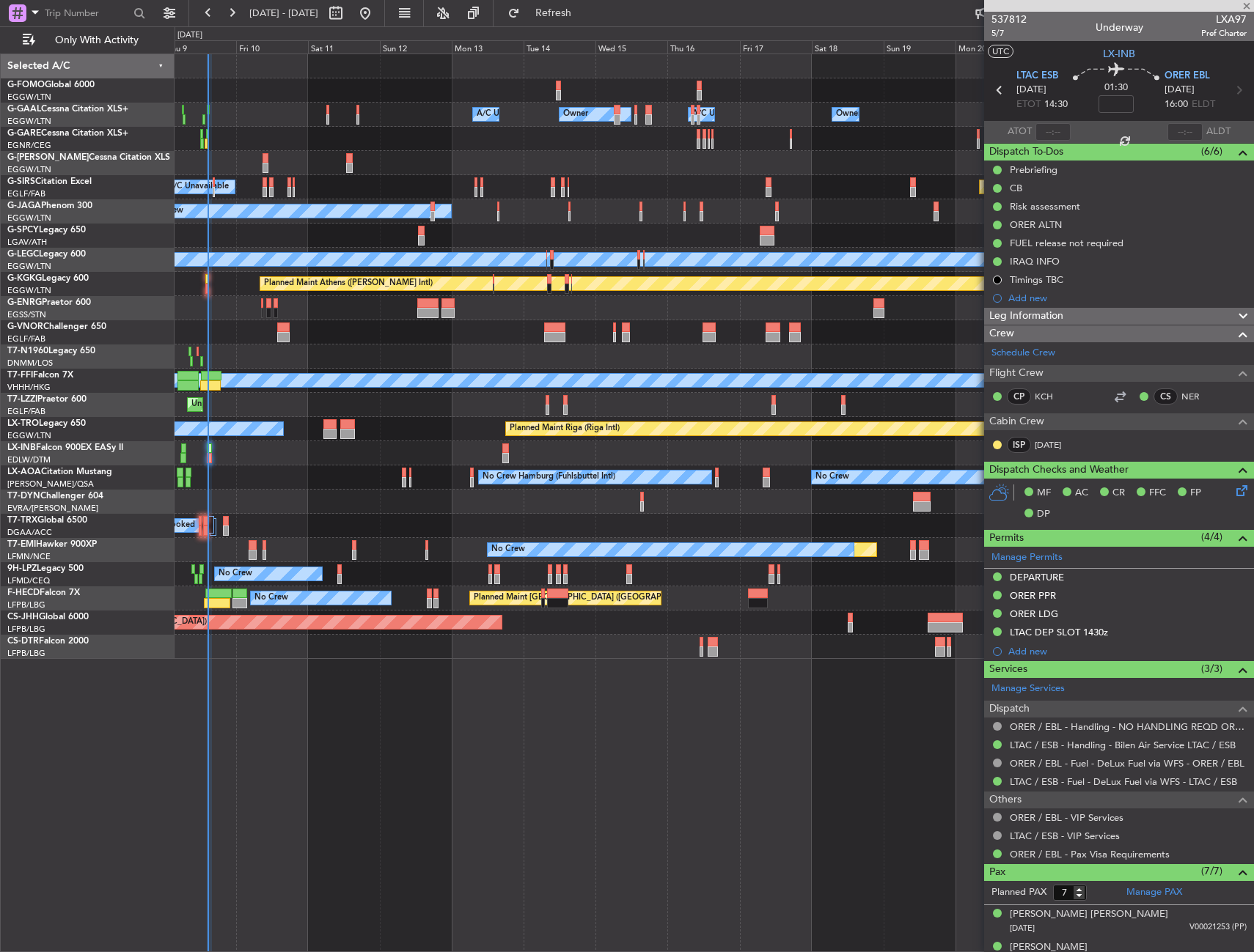
type input "+01:25"
type input "13:49"
type input "1"
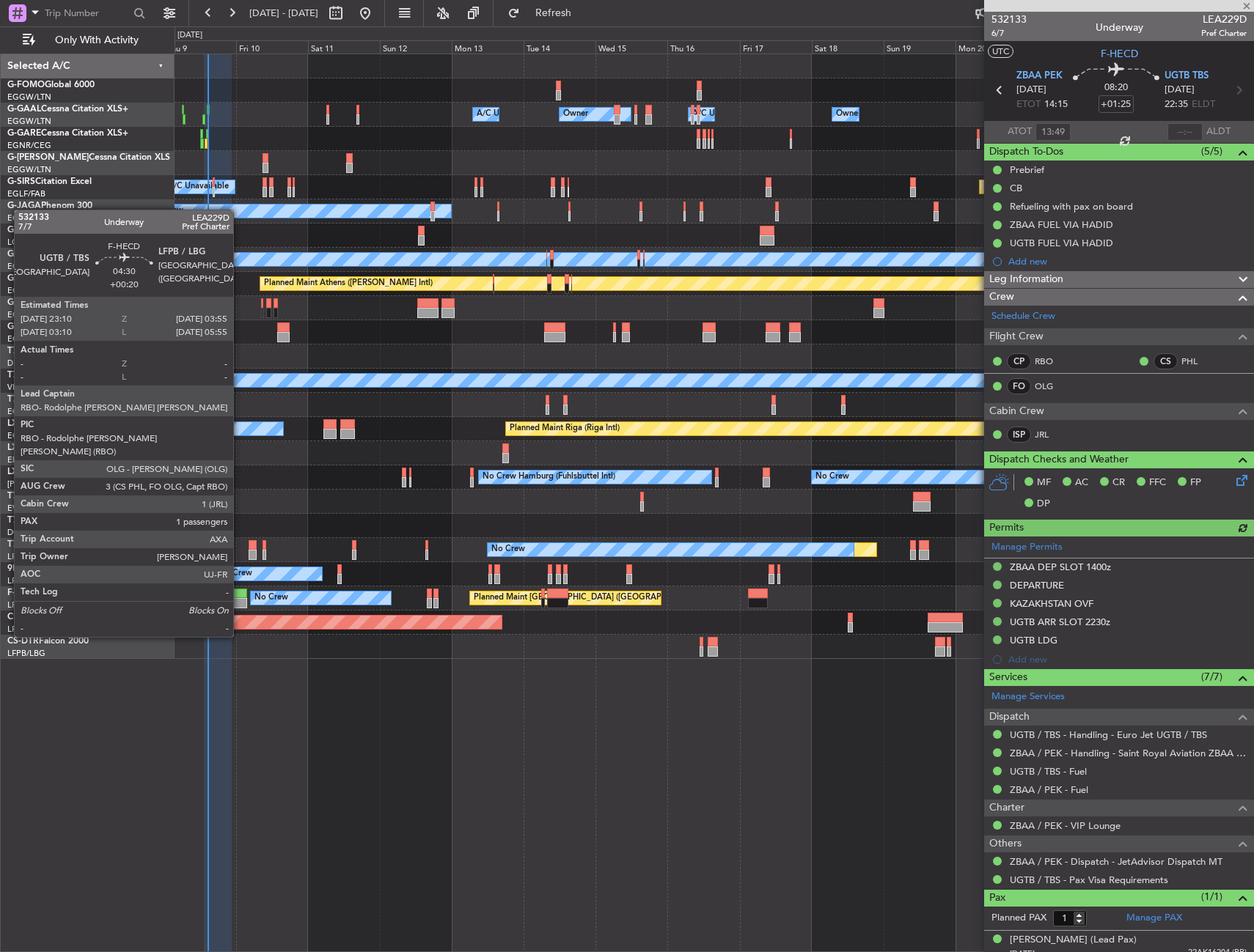
click at [240, 596] on div at bounding box center [239, 594] width 15 height 10
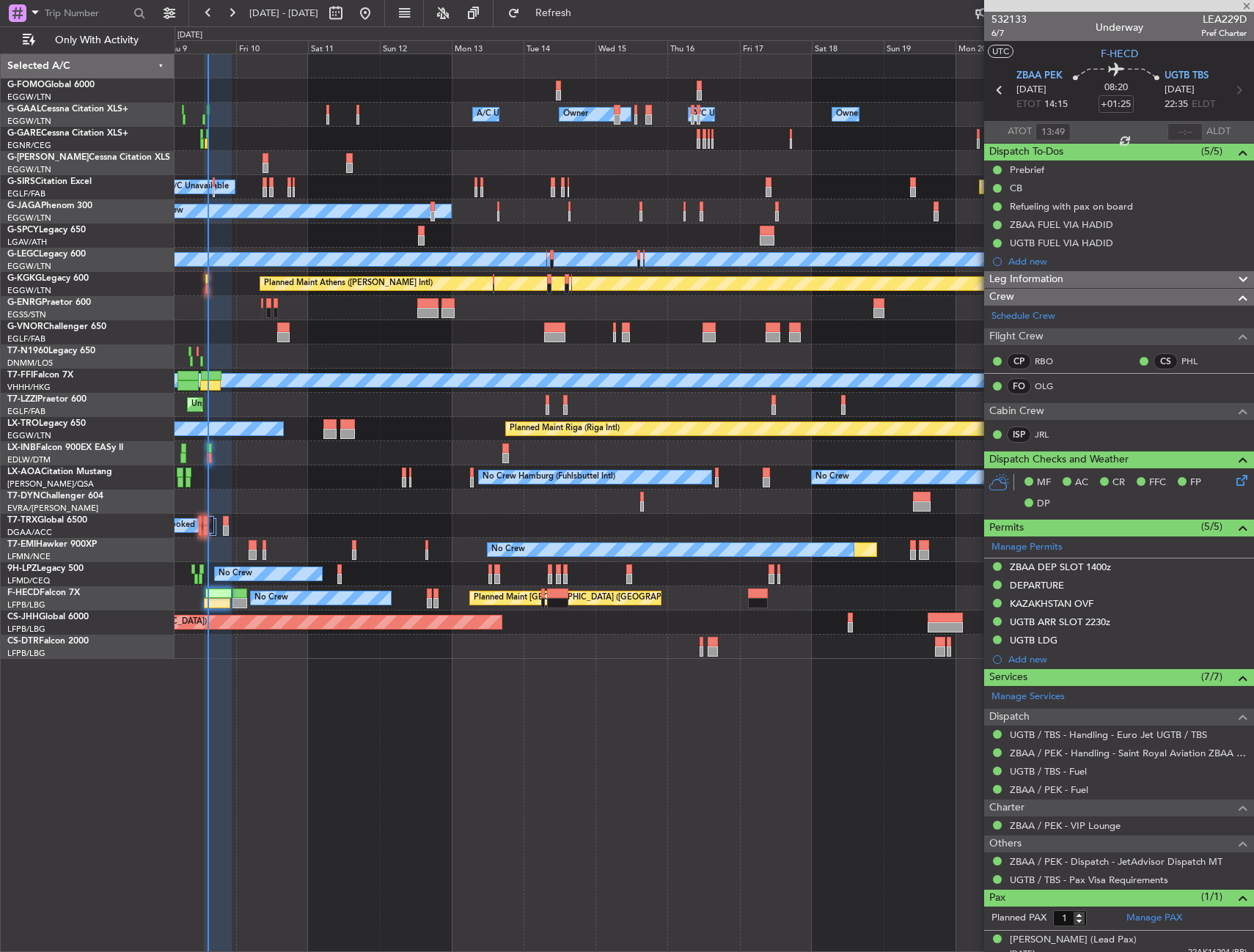
type input "+00:20"
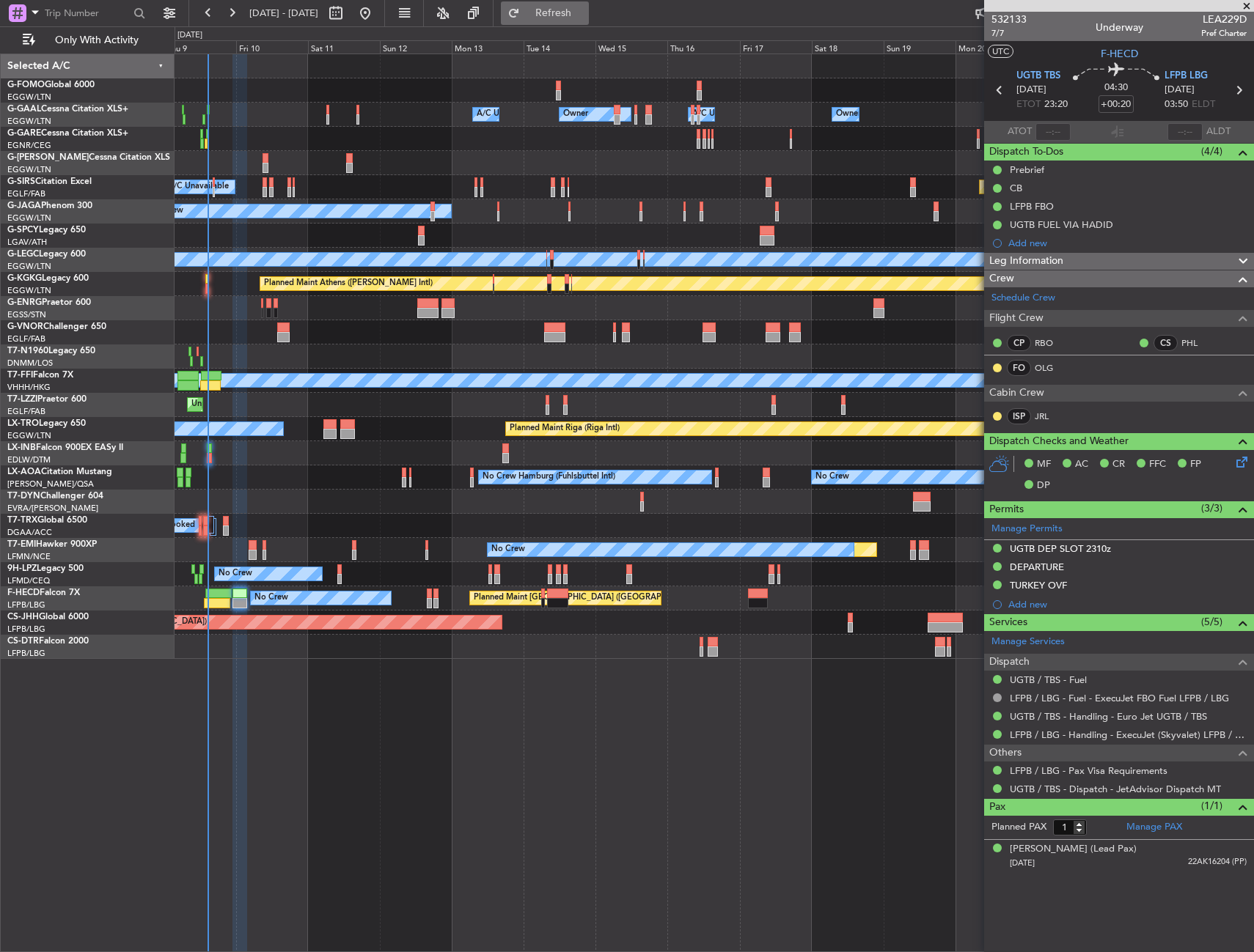
click at [569, 18] on span "Refresh" at bounding box center [554, 13] width 62 height 10
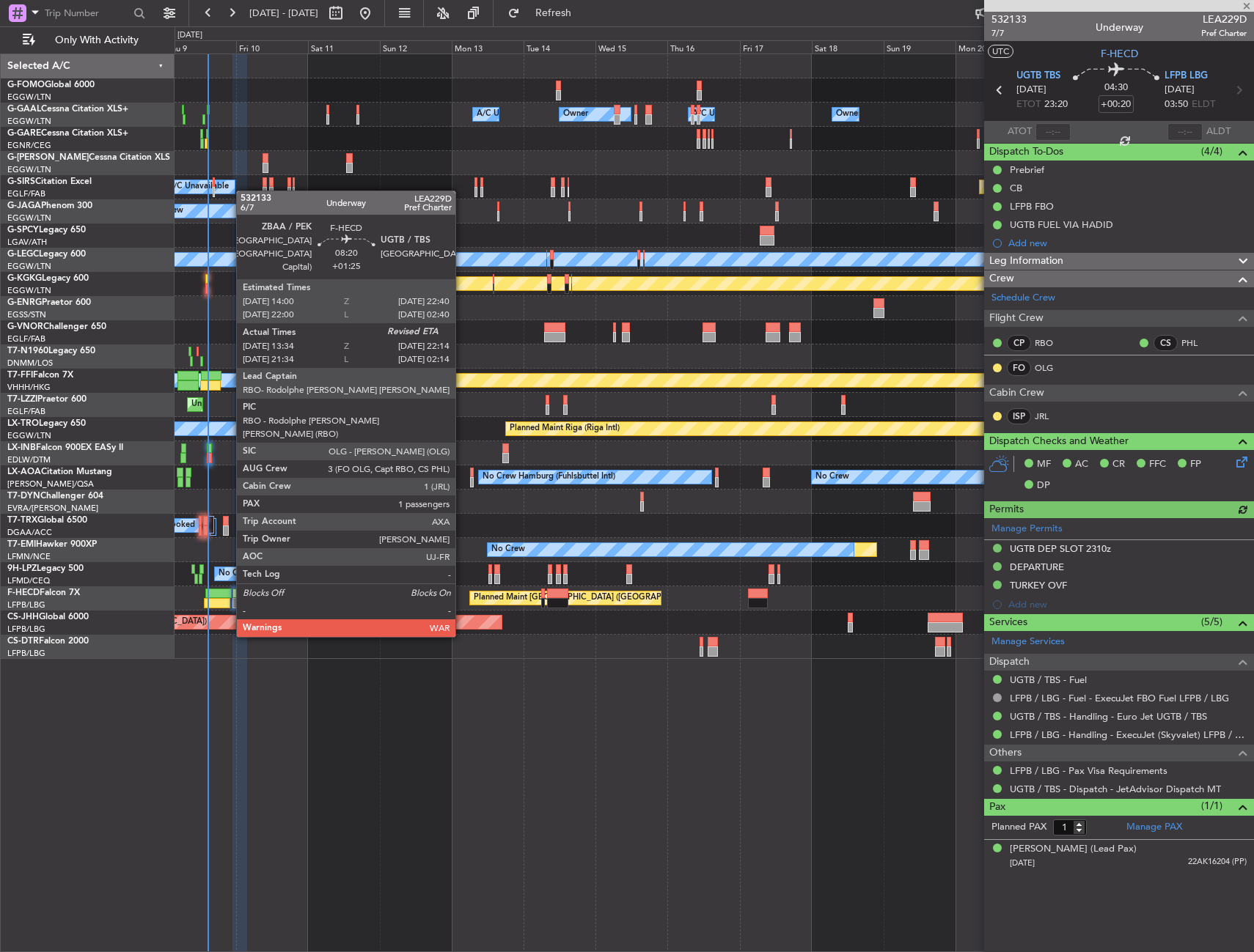
click at [229, 595] on div at bounding box center [219, 594] width 27 height 10
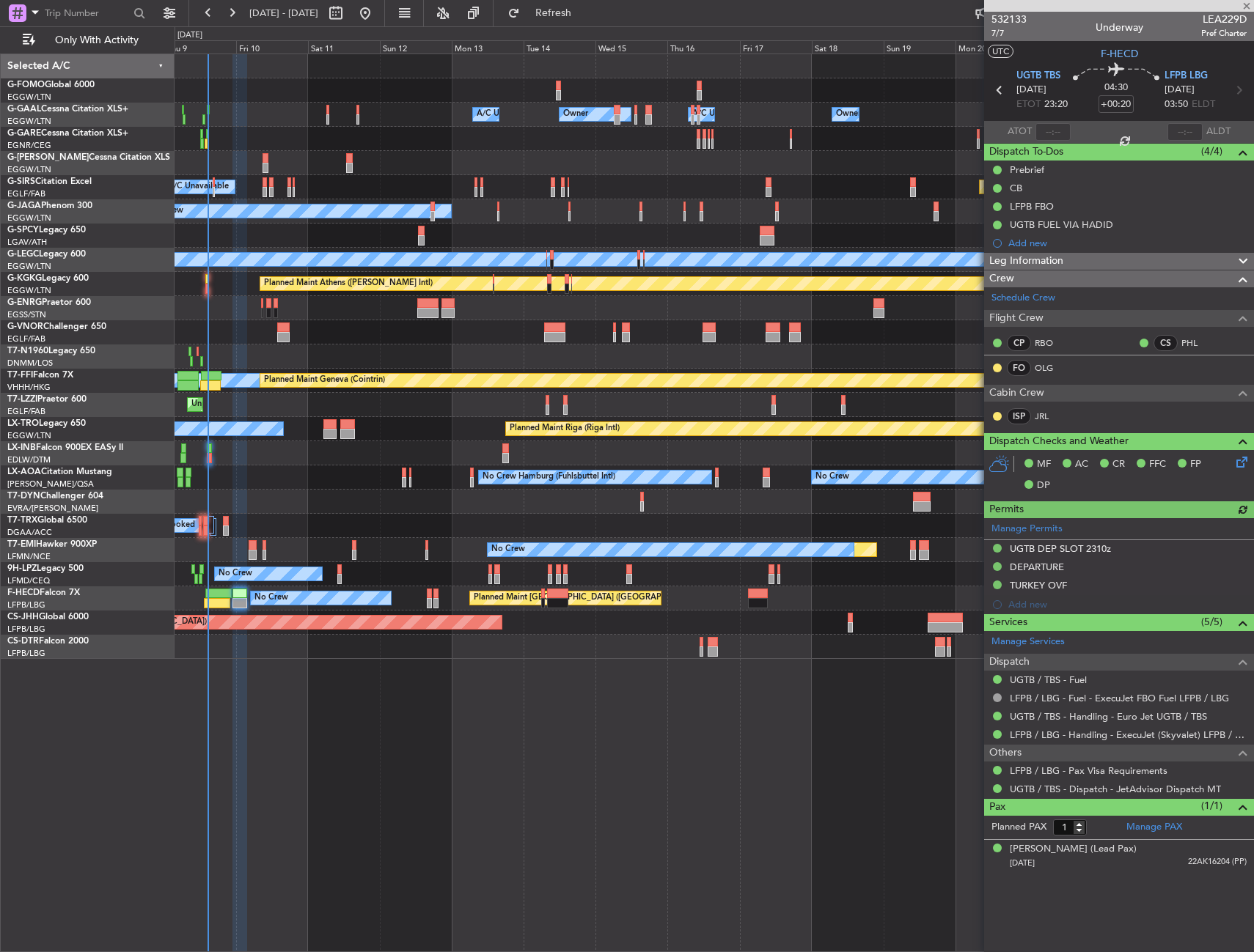
type input "+01:25"
type input "13:49"
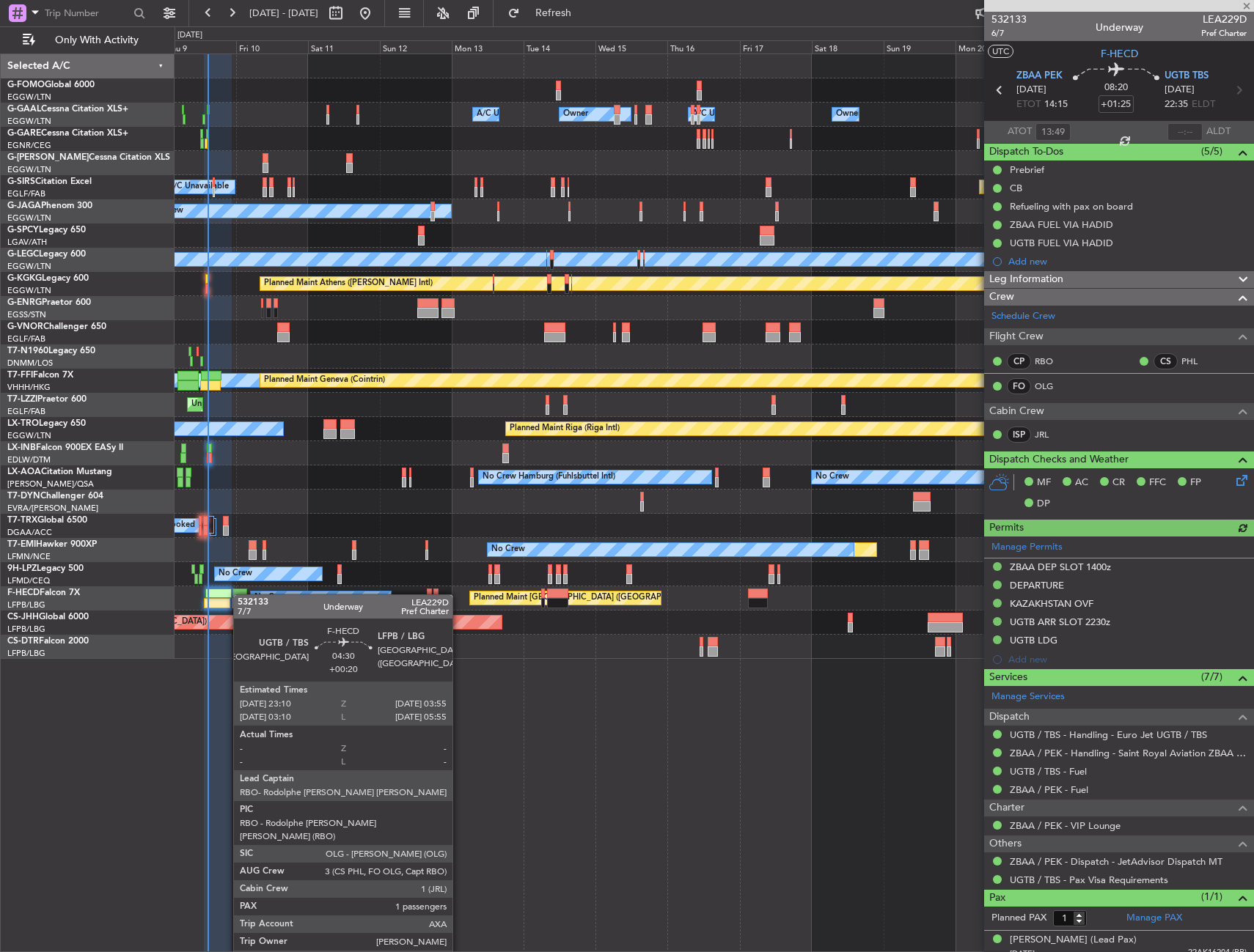
click at [241, 595] on div at bounding box center [239, 594] width 15 height 10
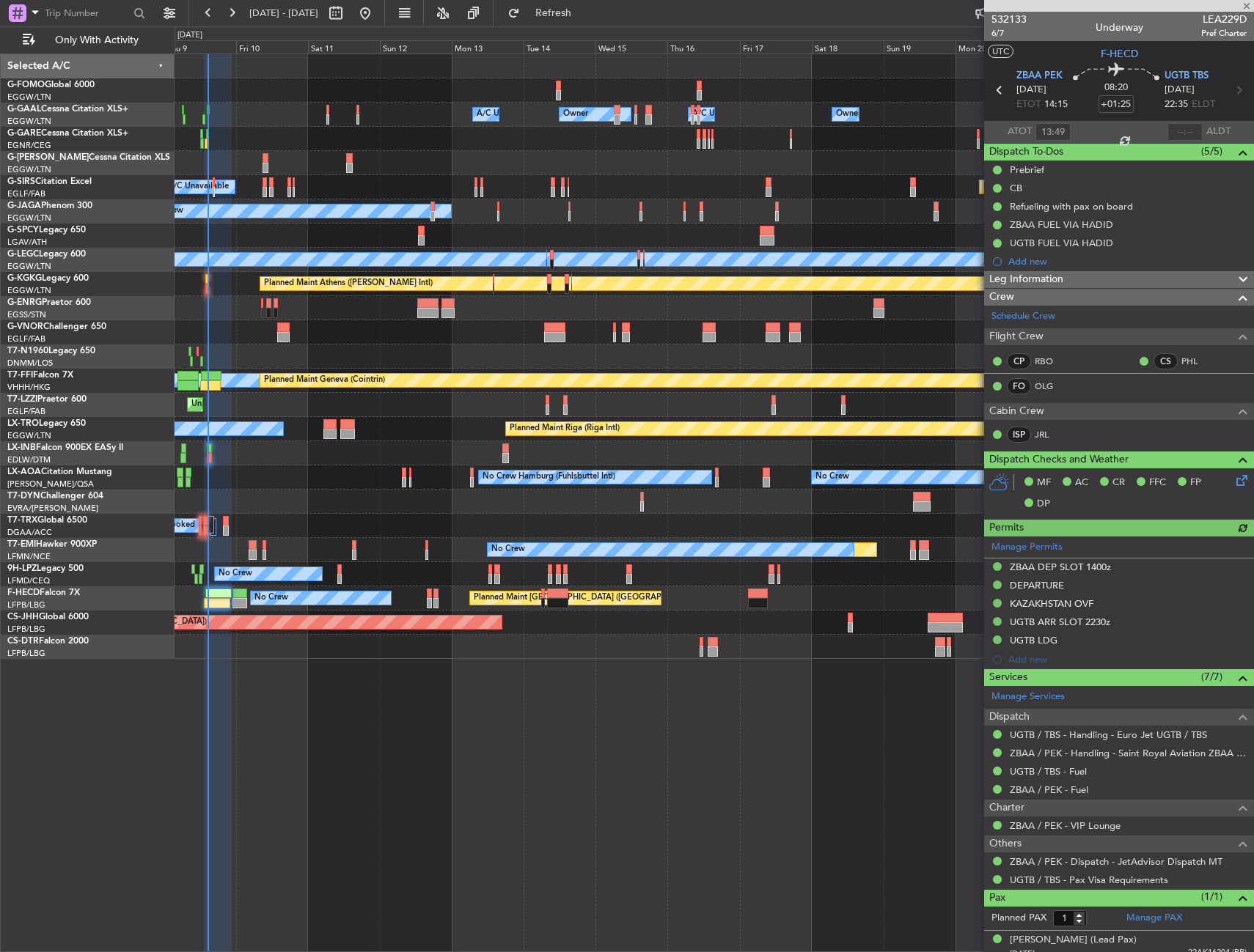
type input "+00:20"
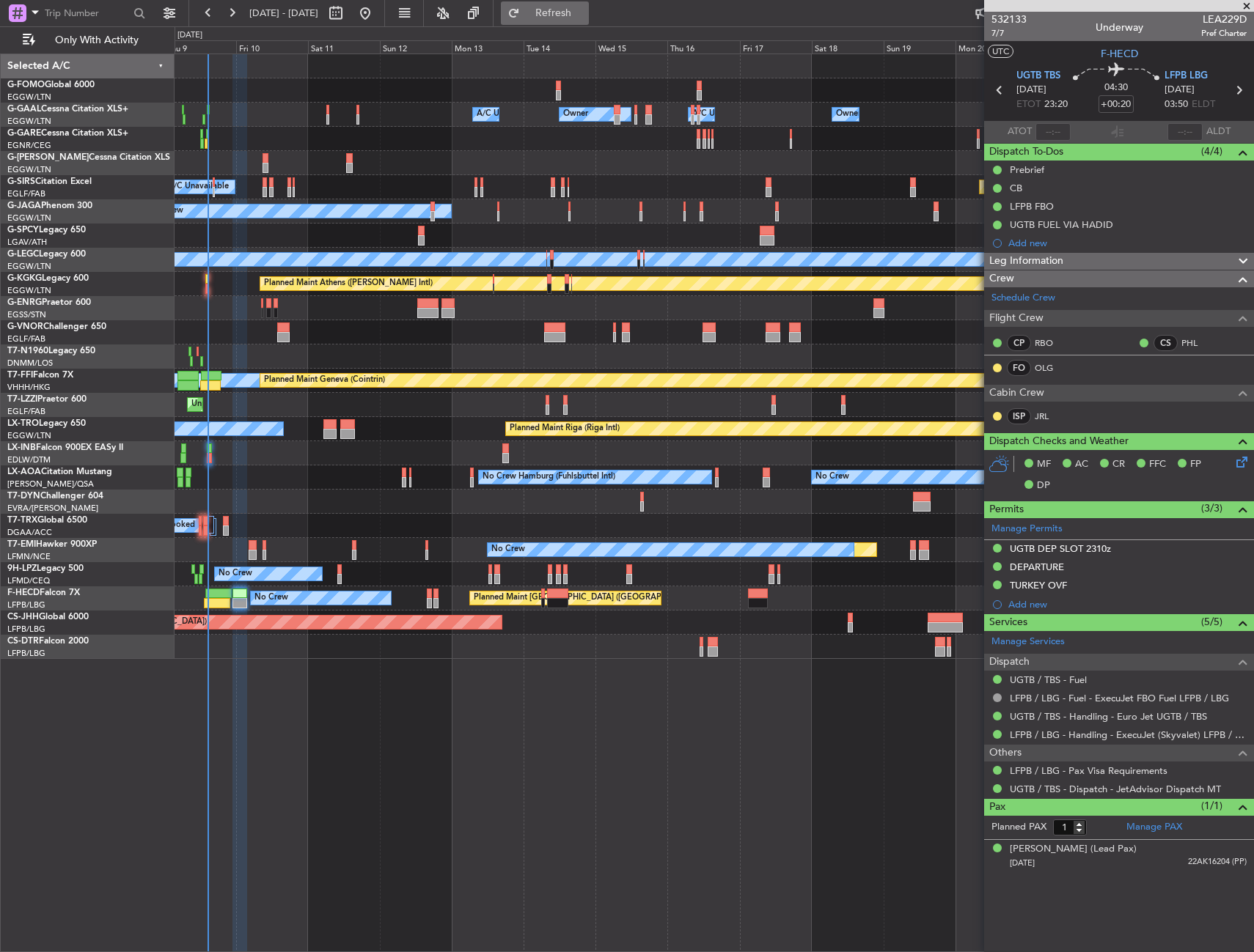
click at [589, 21] on button "Refresh" at bounding box center [544, 13] width 88 height 23
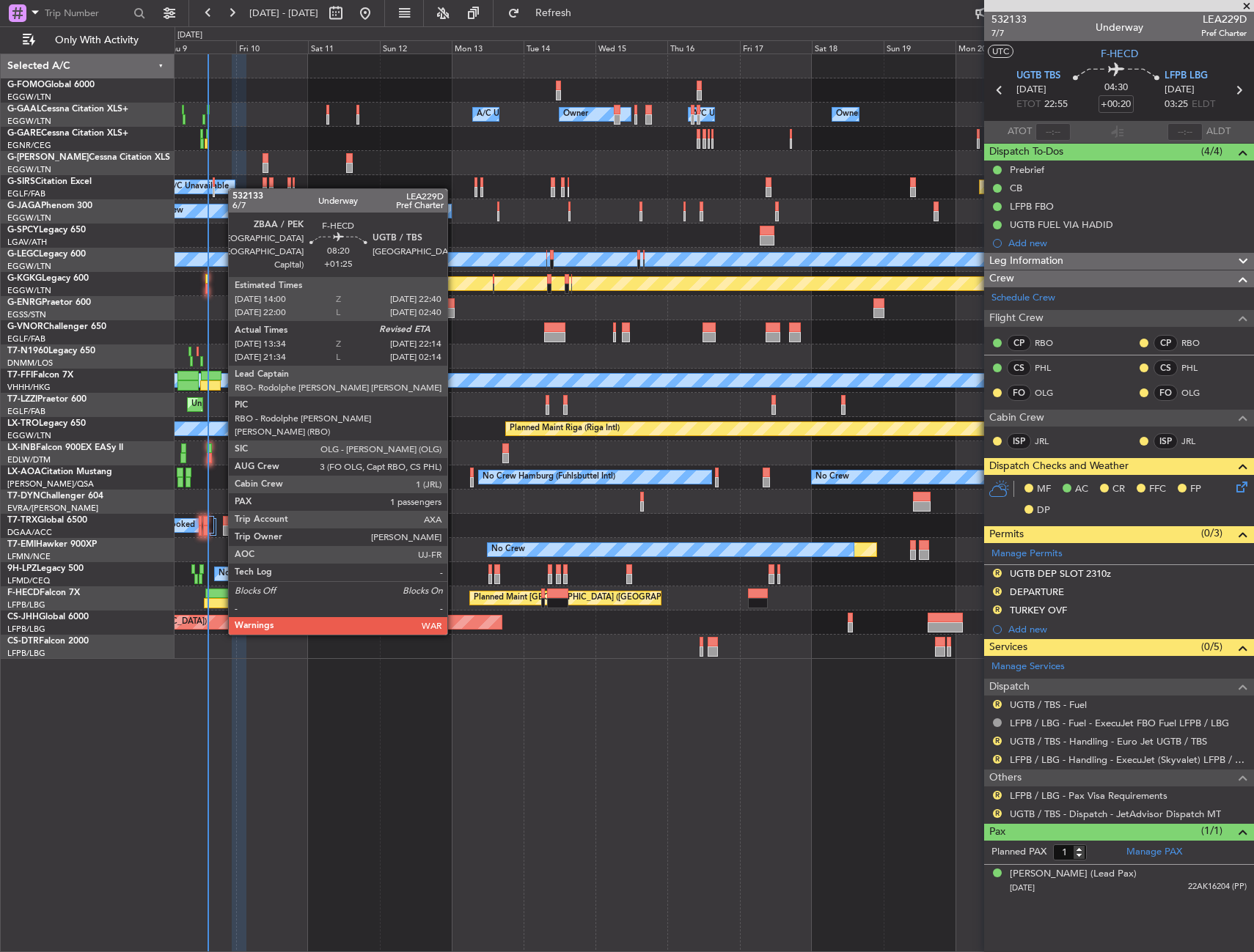
click at [221, 592] on div at bounding box center [219, 594] width 27 height 10
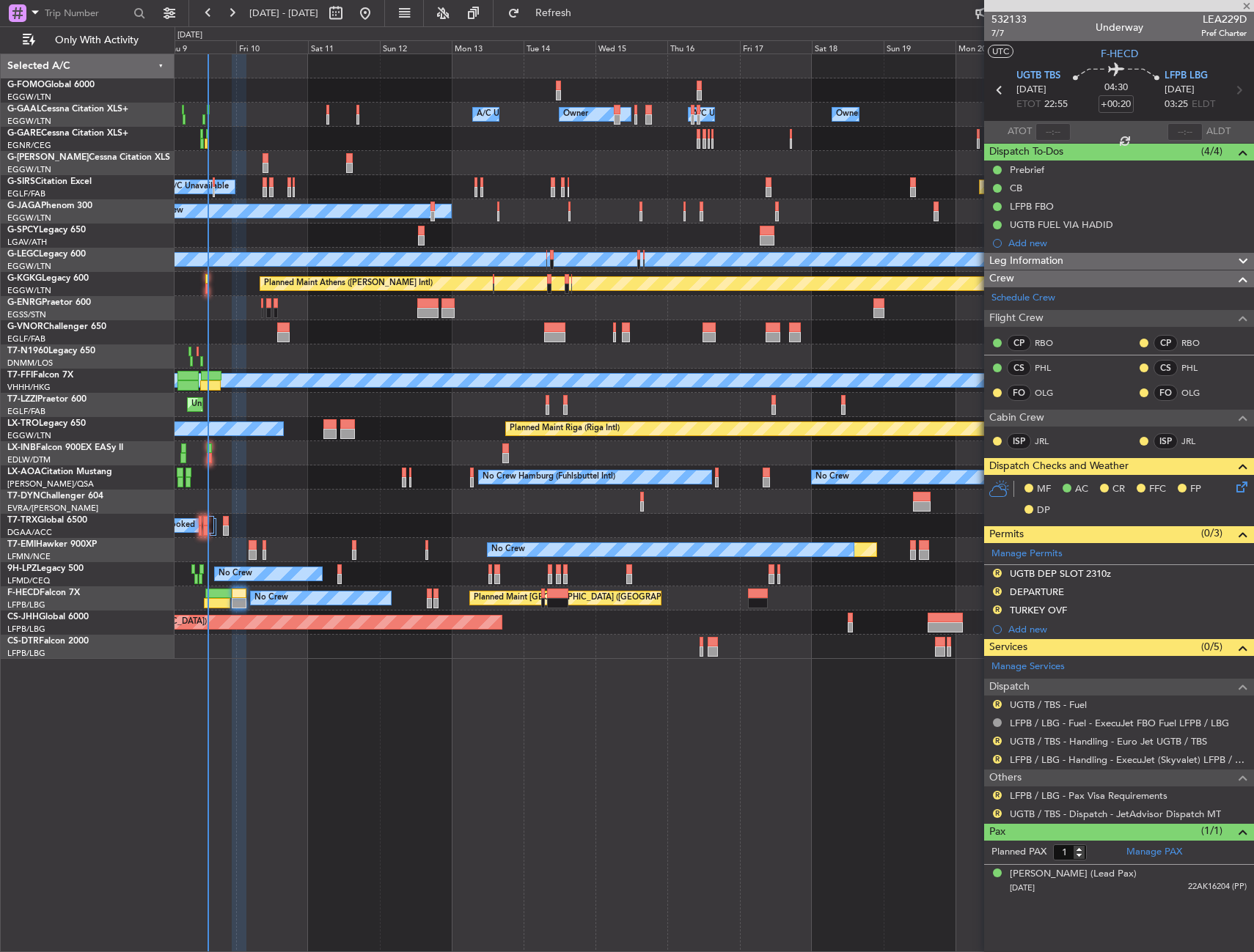
type input "+01:25"
type input "13:49"
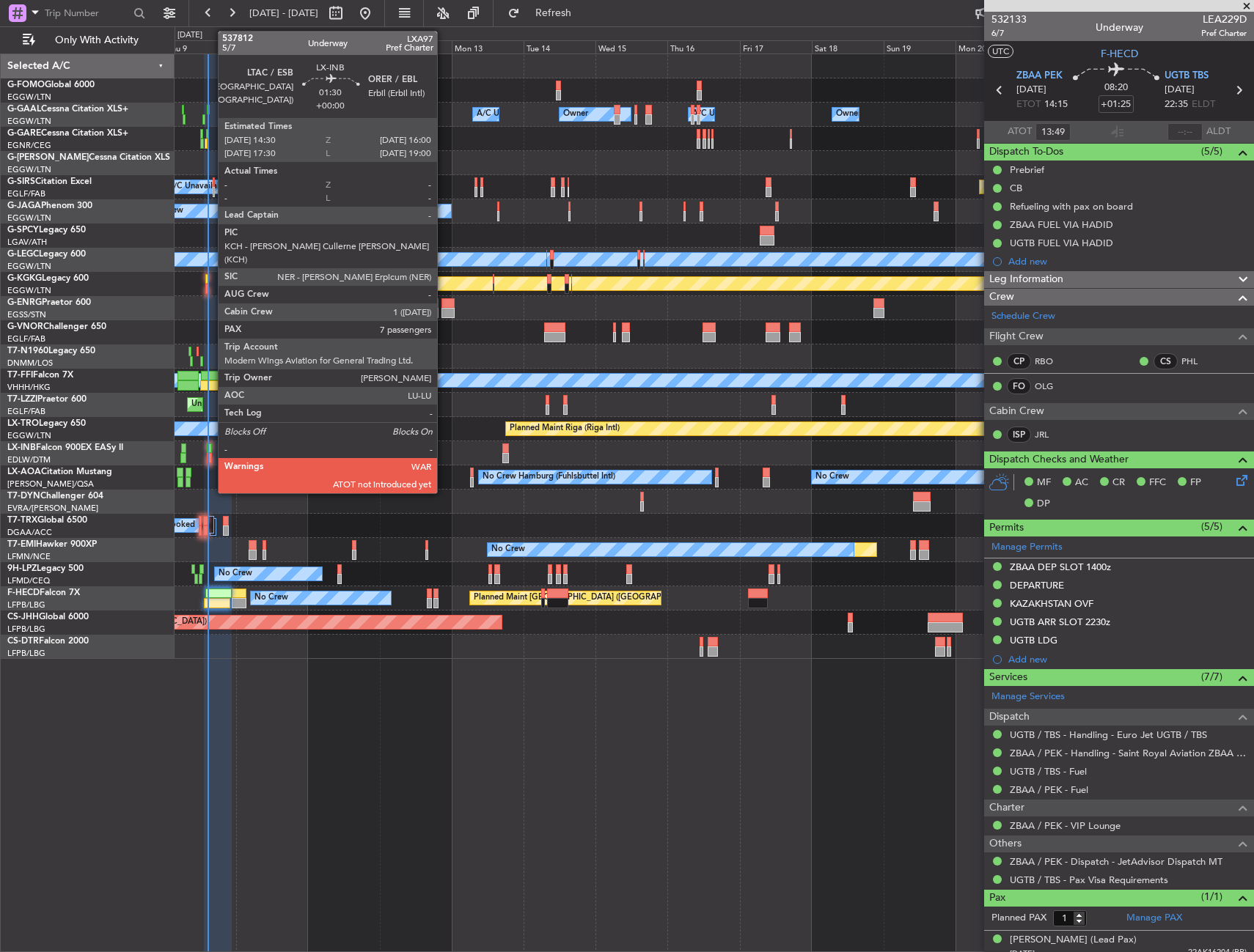
click at [211, 454] on div at bounding box center [209, 458] width 5 height 10
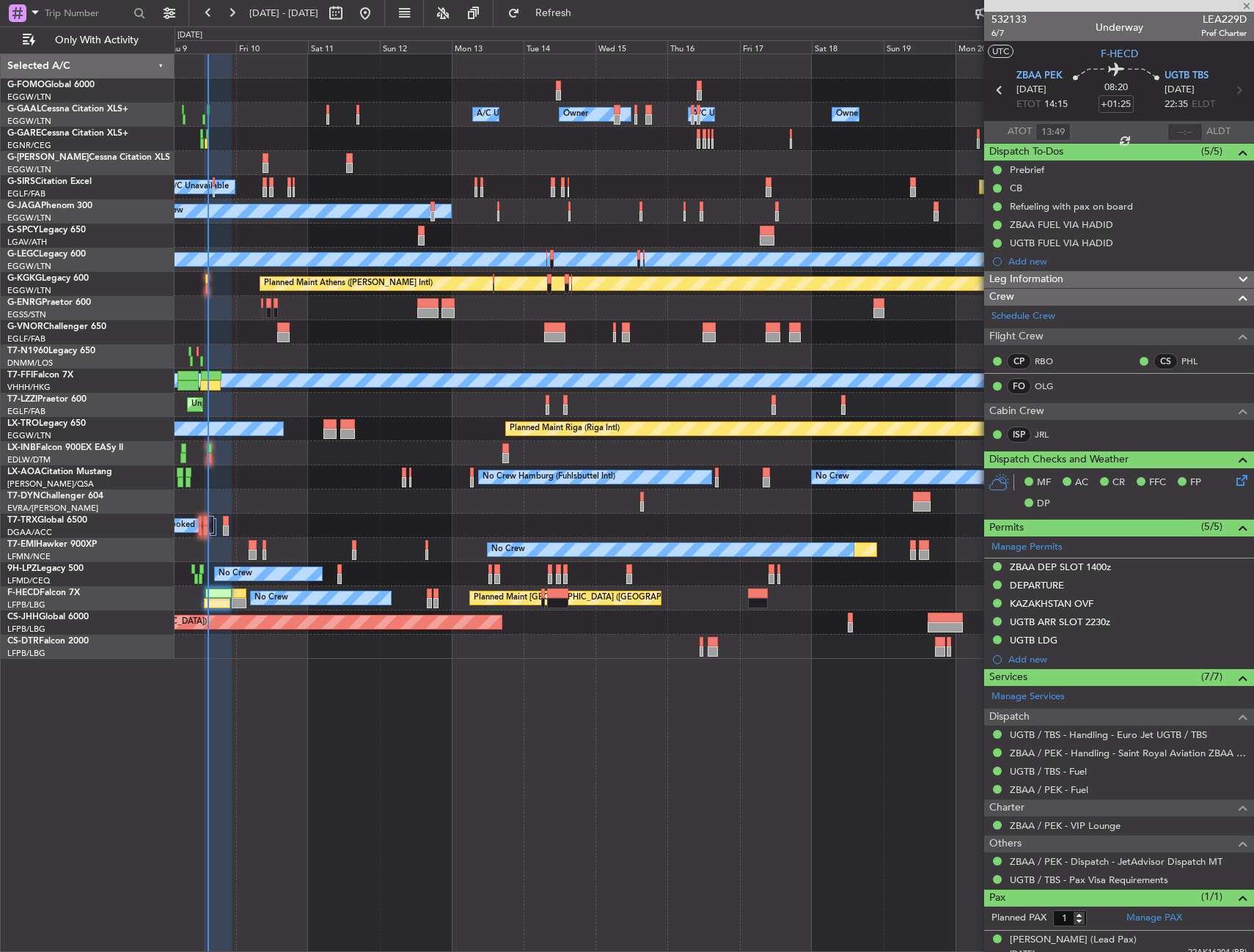
type input "7"
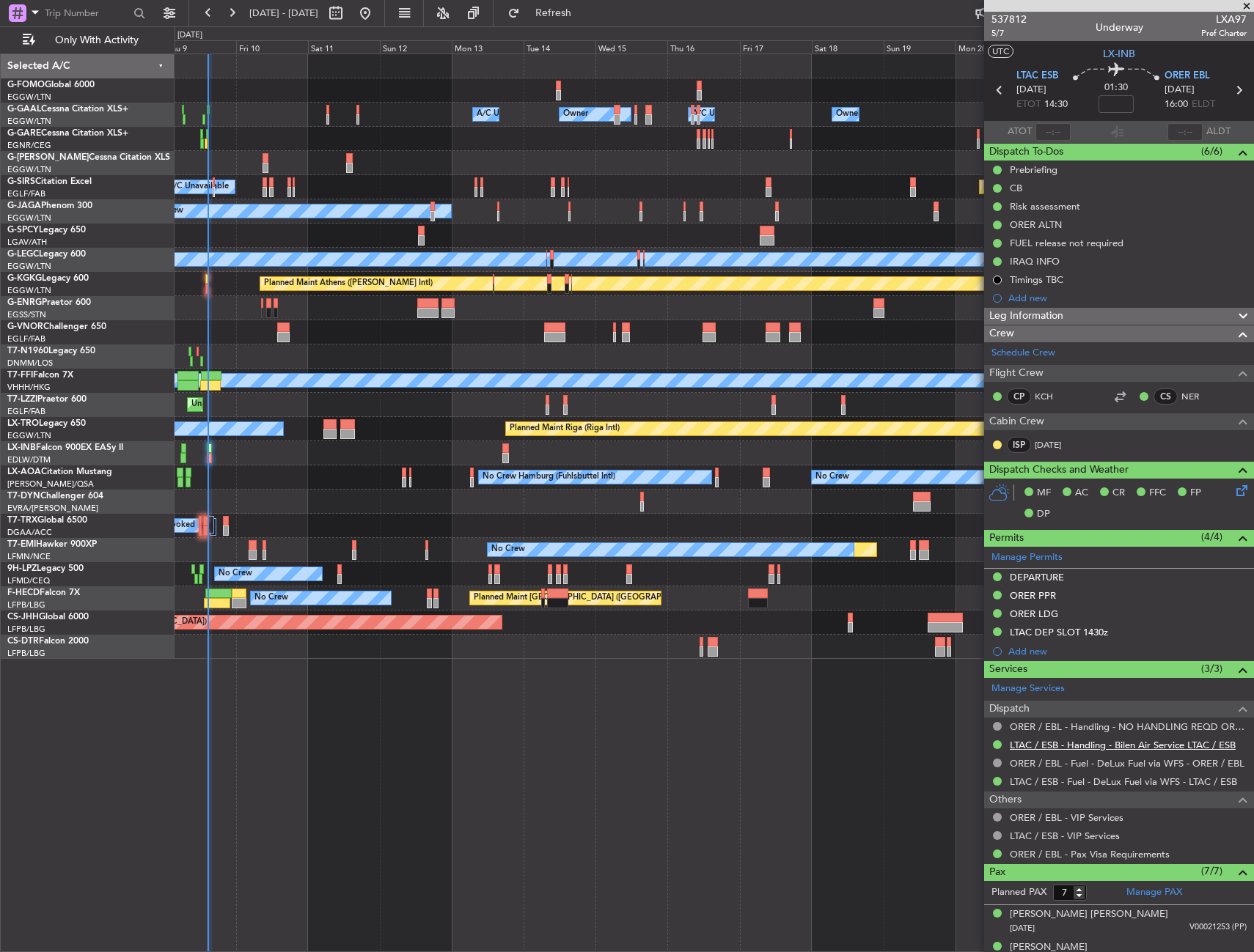
click at [1053, 749] on link "LTAC / ESB - Handling - Bilen Air Service LTAC / ESB" at bounding box center [1123, 745] width 226 height 13
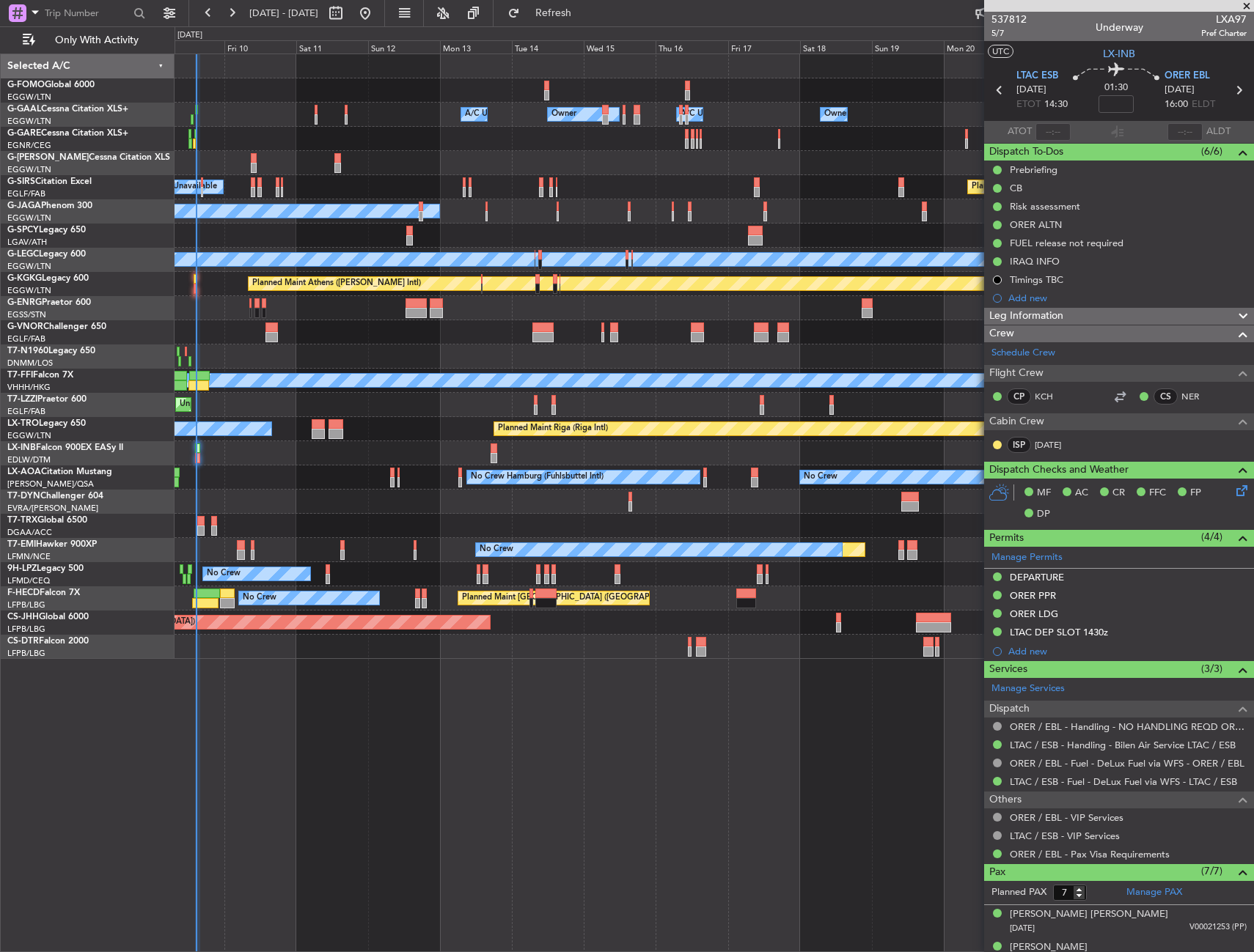
click at [444, 470] on div "No Crew No Crew Hamburg (Fuhlsbuttel Intl) Planned Maint Monchengladbach" at bounding box center [714, 477] width 1079 height 24
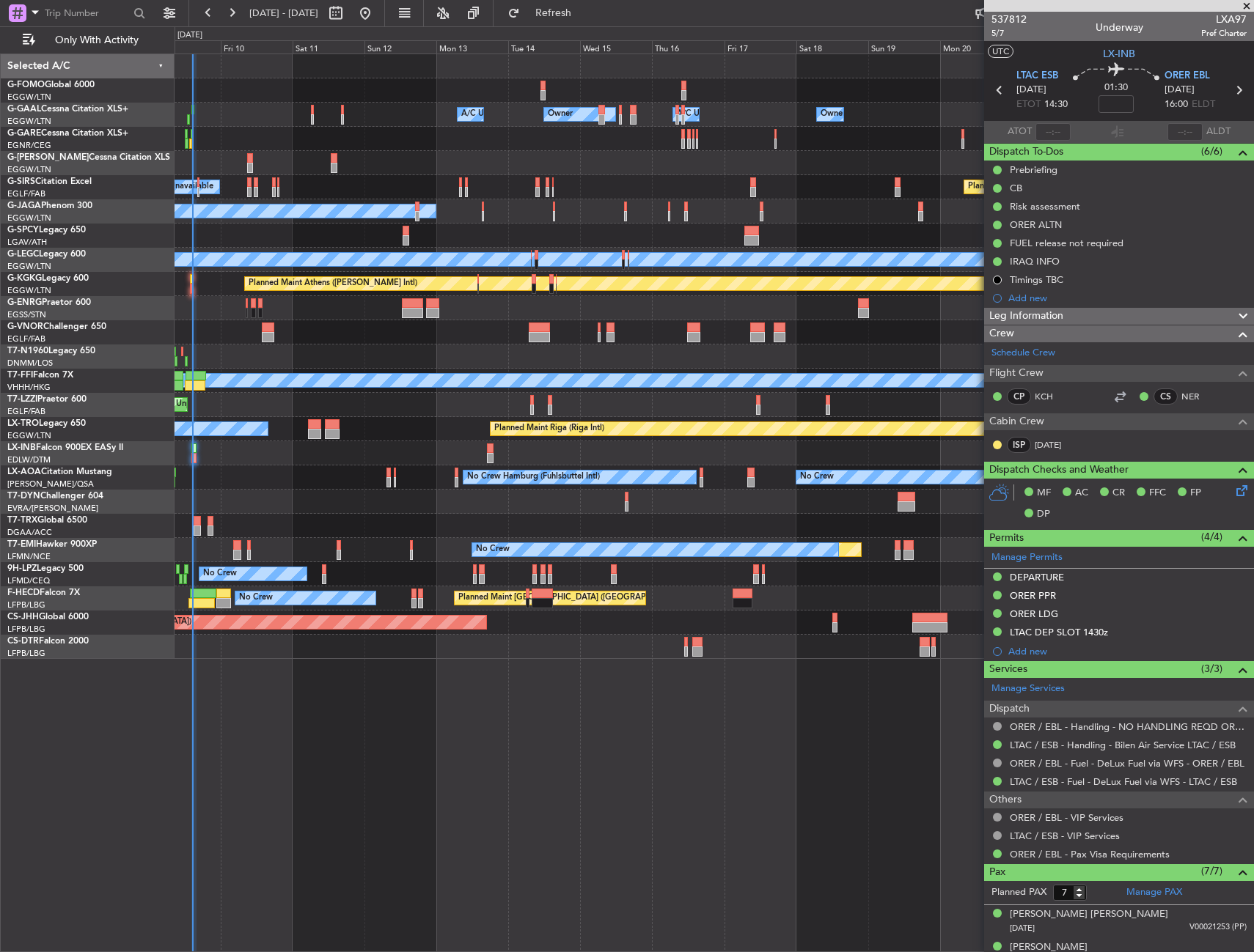
click at [440, 471] on div "No Crew No Crew Hamburg (Fuhlsbuttel Intl) Planned Maint Monchengladbach" at bounding box center [714, 477] width 1079 height 24
click at [585, 9] on span "Refresh" at bounding box center [554, 13] width 62 height 10
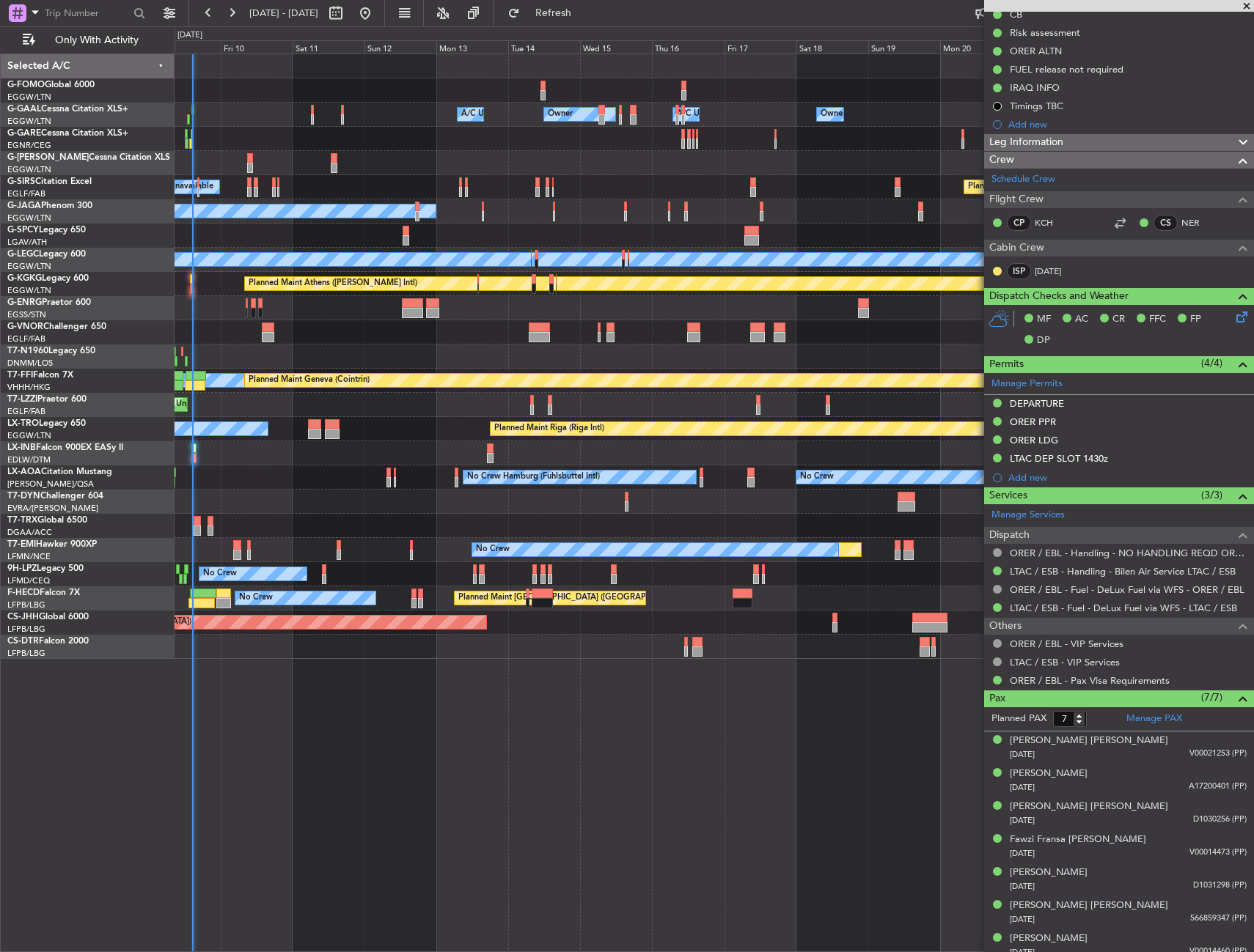
scroll to position [183, 0]
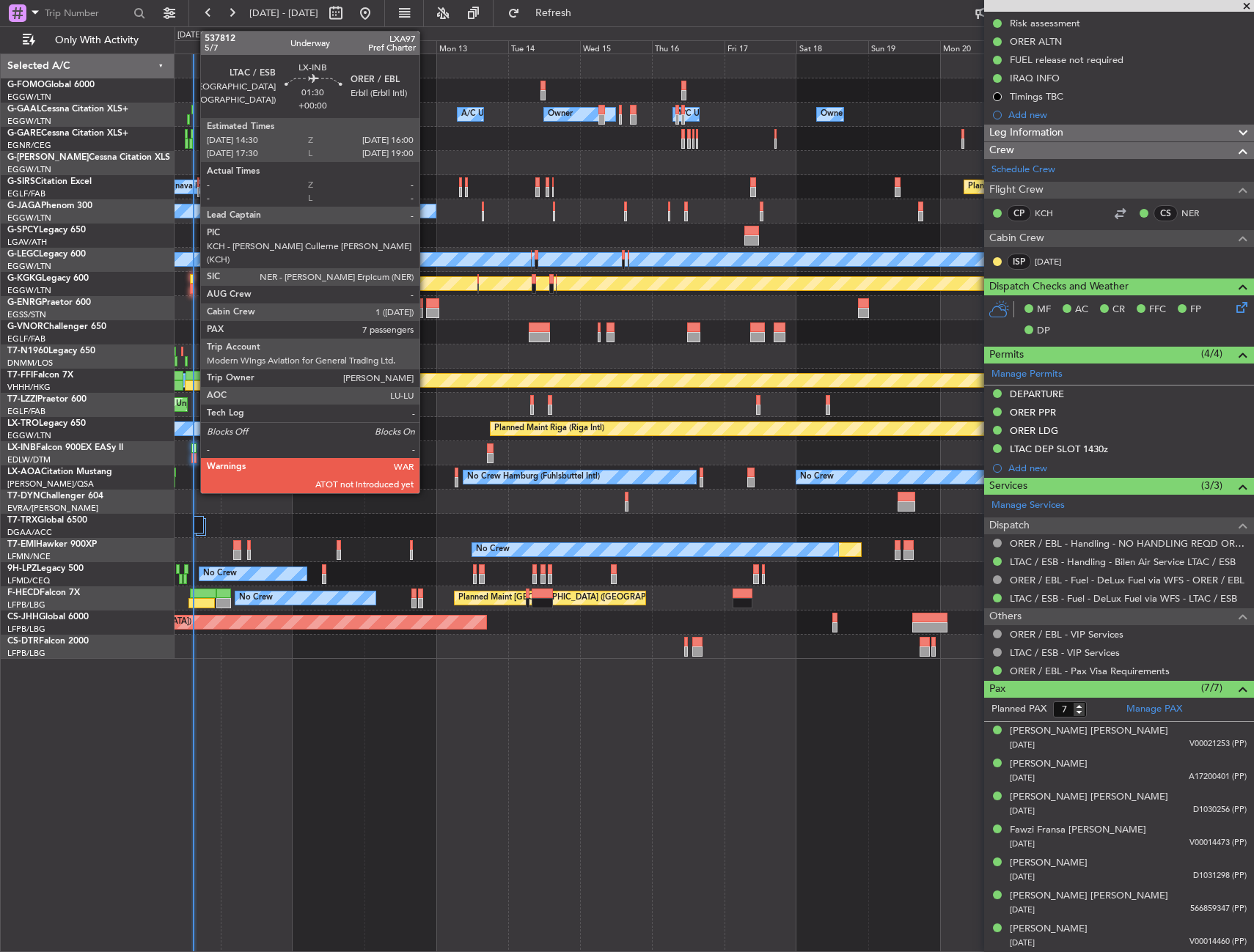
click at [193, 446] on div at bounding box center [194, 449] width 5 height 10
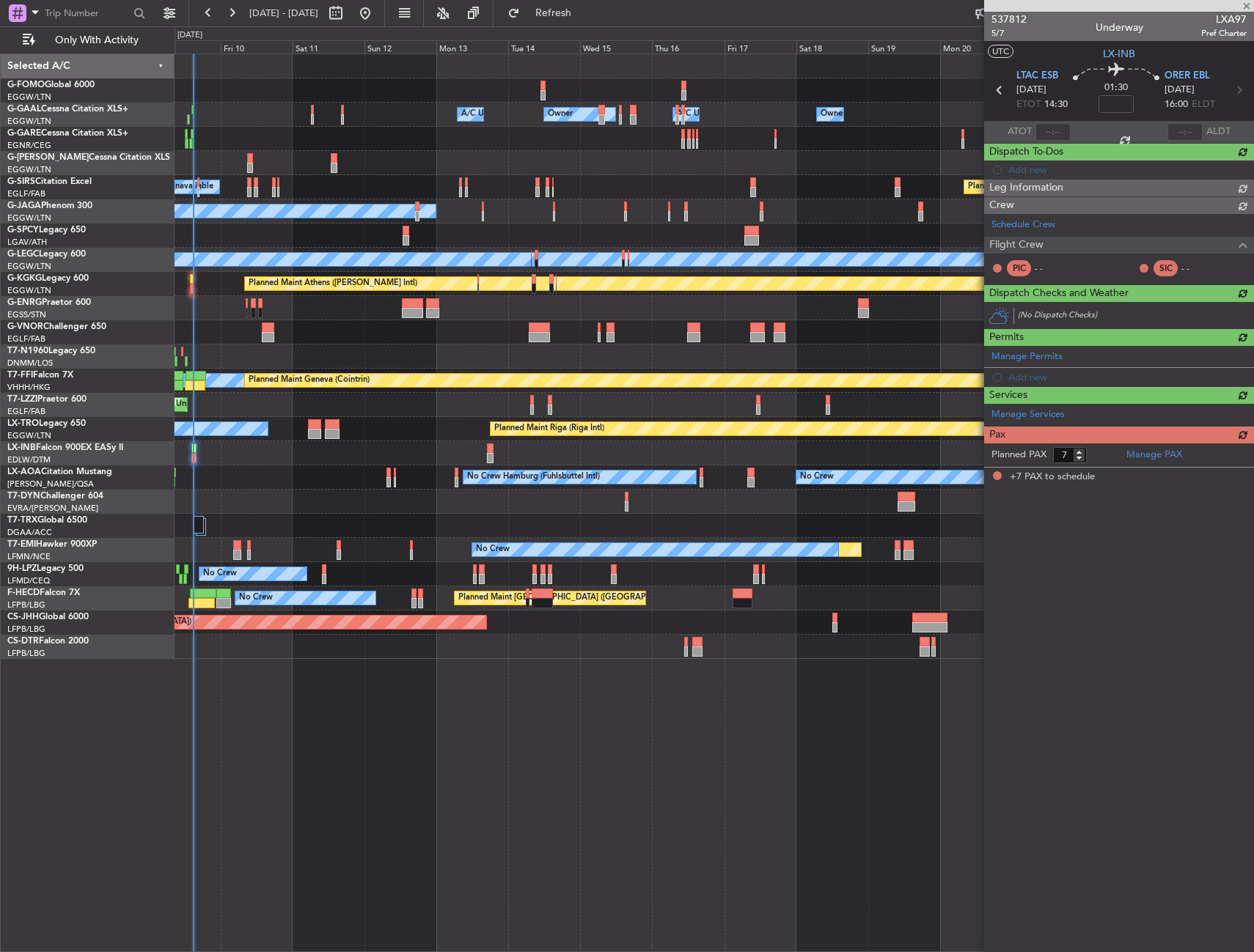
scroll to position [0, 0]
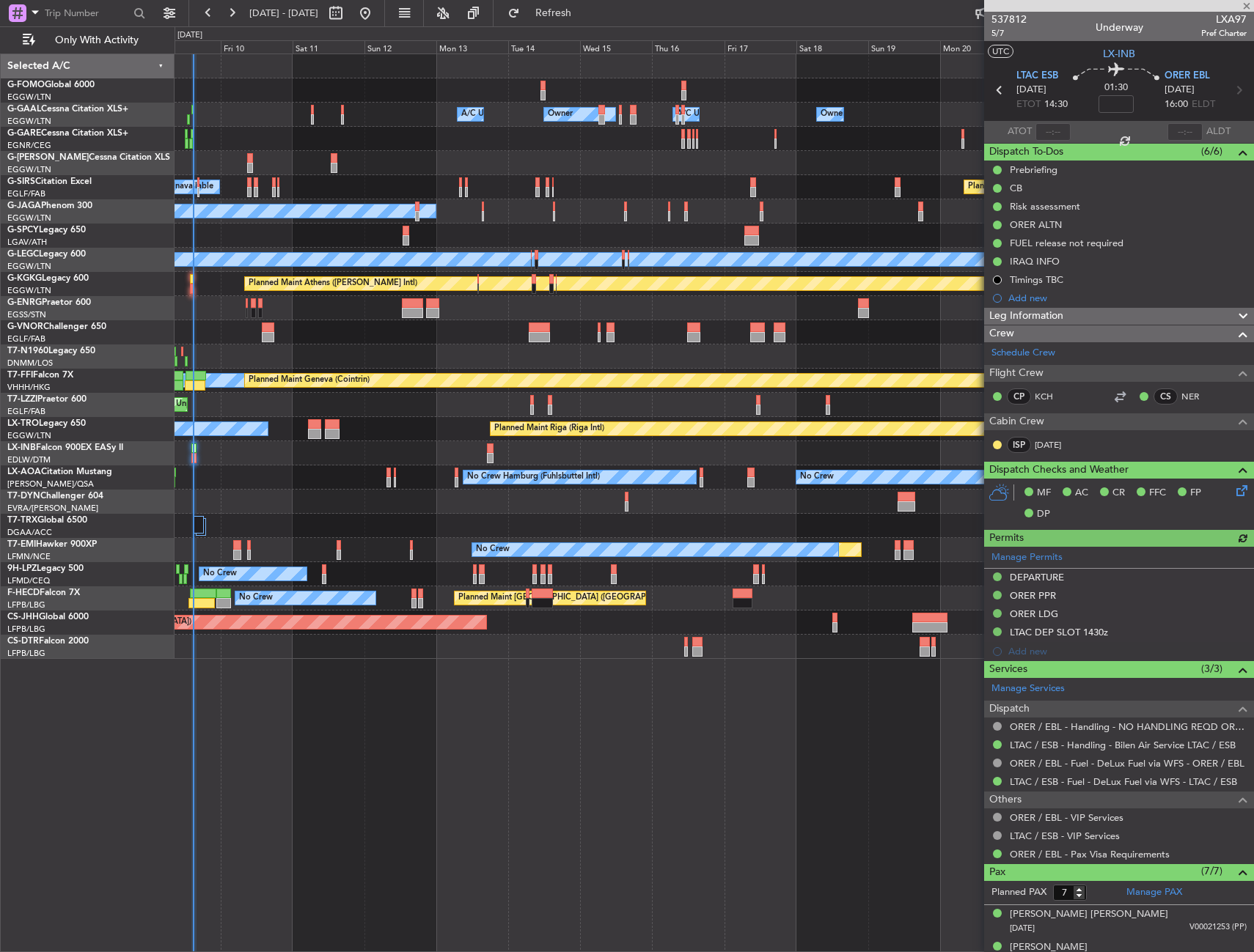
click at [1050, 127] on div at bounding box center [1053, 132] width 35 height 18
click at [1052, 126] on div at bounding box center [1053, 132] width 35 height 18
click at [1049, 136] on div "Estimated Take-Off Time" at bounding box center [1053, 130] width 97 height 18
click at [1045, 131] on input "text" at bounding box center [1053, 132] width 35 height 18
click at [1053, 39] on div "537812 5/7 Underway LXA97 Pref Charter" at bounding box center [1119, 27] width 270 height 29
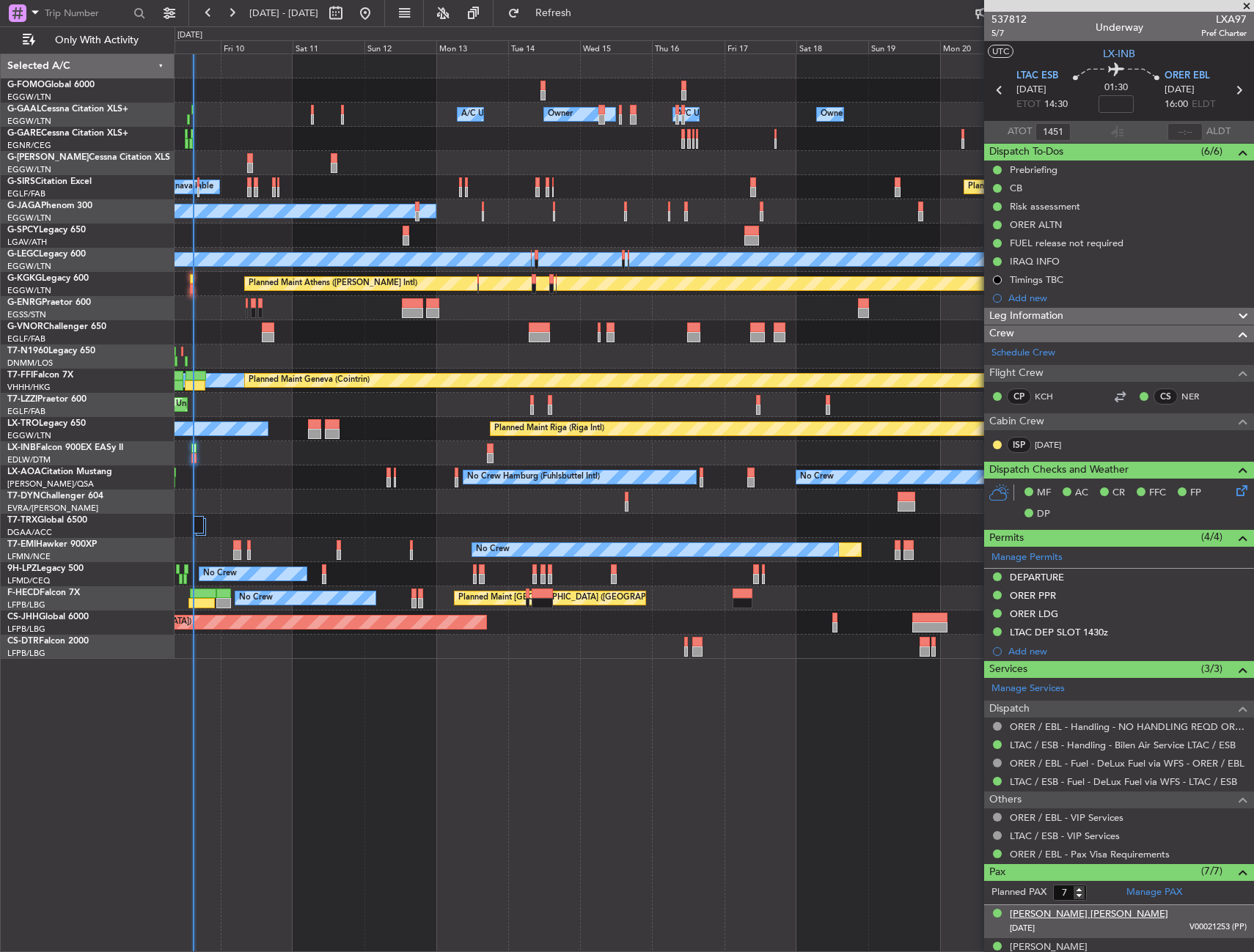
type input "14:51"
click at [580, 362] on div "Owner Owner A/C Unavailable A/C Unavailable Owner Owner Planned Maint London (L…" at bounding box center [714, 356] width 1079 height 605
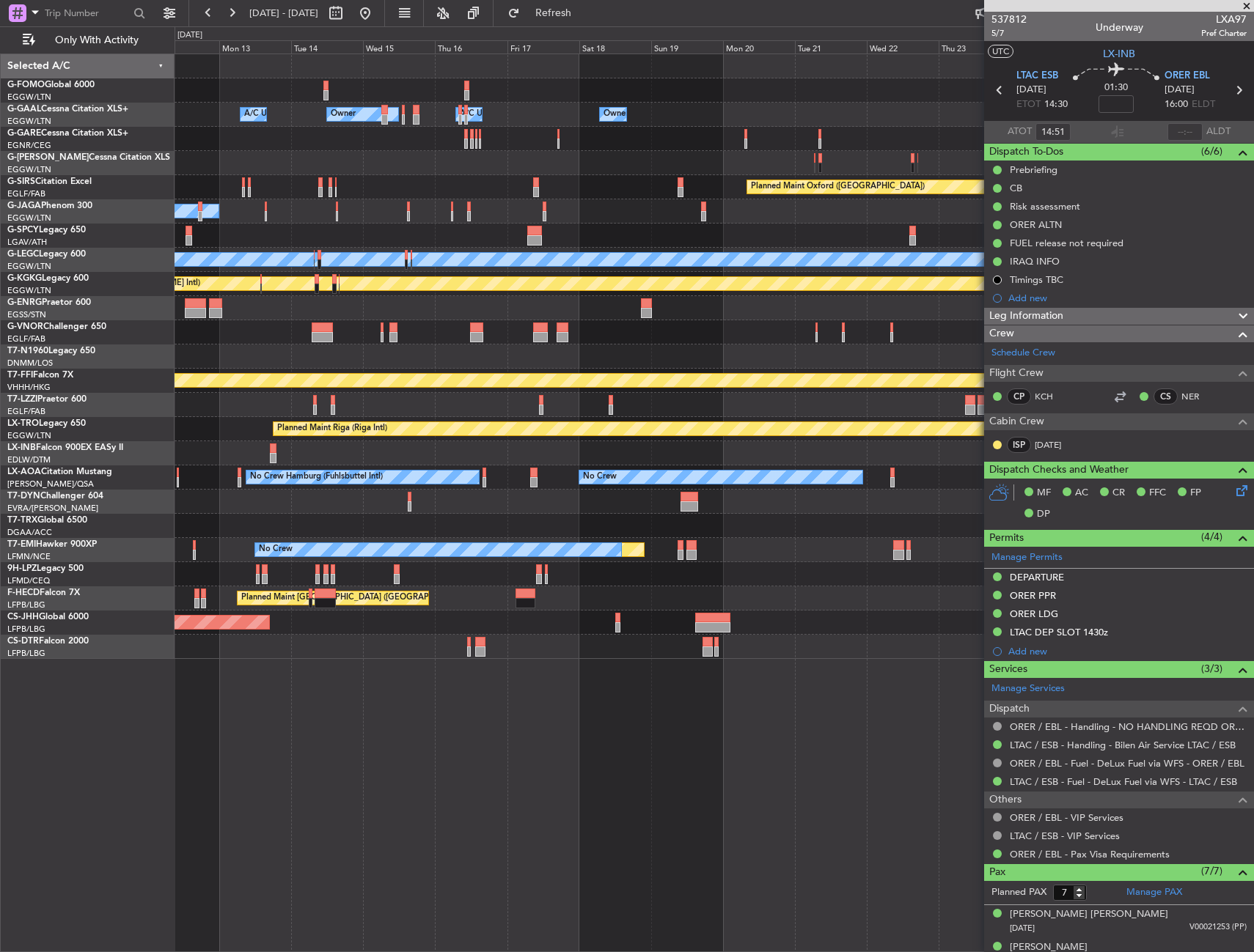
click at [473, 376] on div "Owner Owner A/C Unavailable A/C Unavailable Owner Owner Planned Maint Oxford (K…" at bounding box center [714, 356] width 1079 height 605
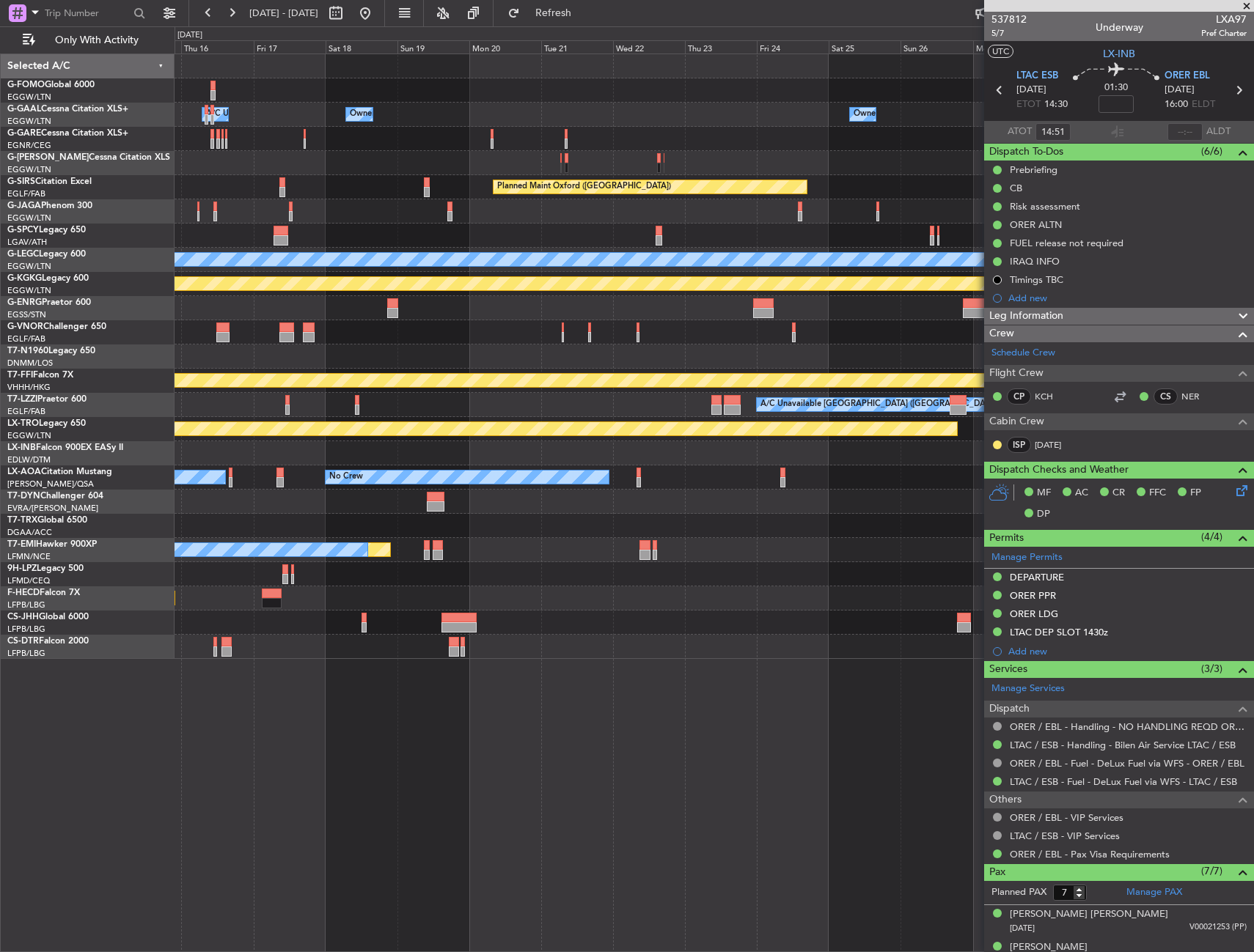
click at [507, 362] on div "Owner A/C Unavailable Owner Owner Owner A/C Unavailable Owner Planned Maint Oxf…" at bounding box center [714, 356] width 1079 height 605
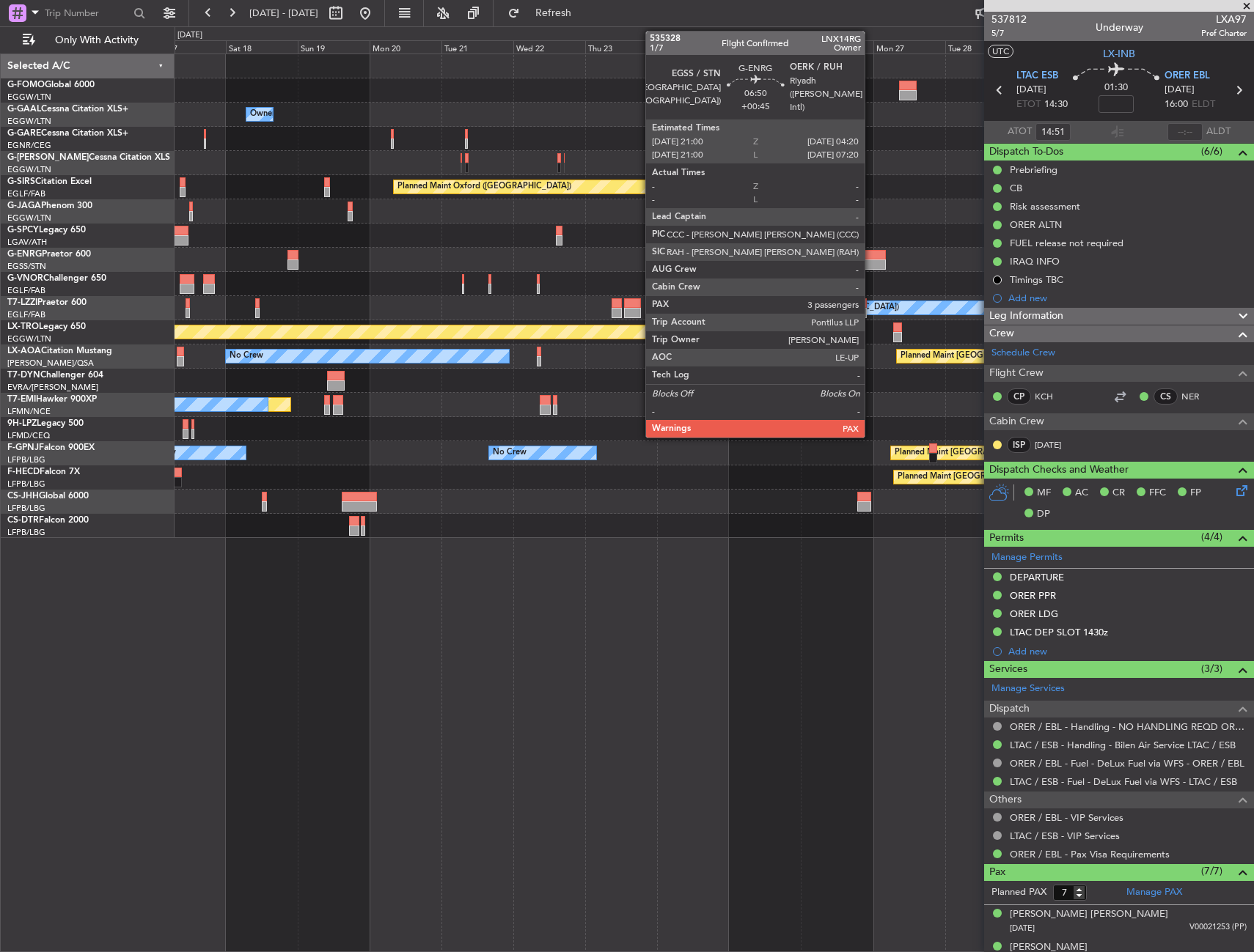
click at [871, 261] on div at bounding box center [874, 265] width 22 height 10
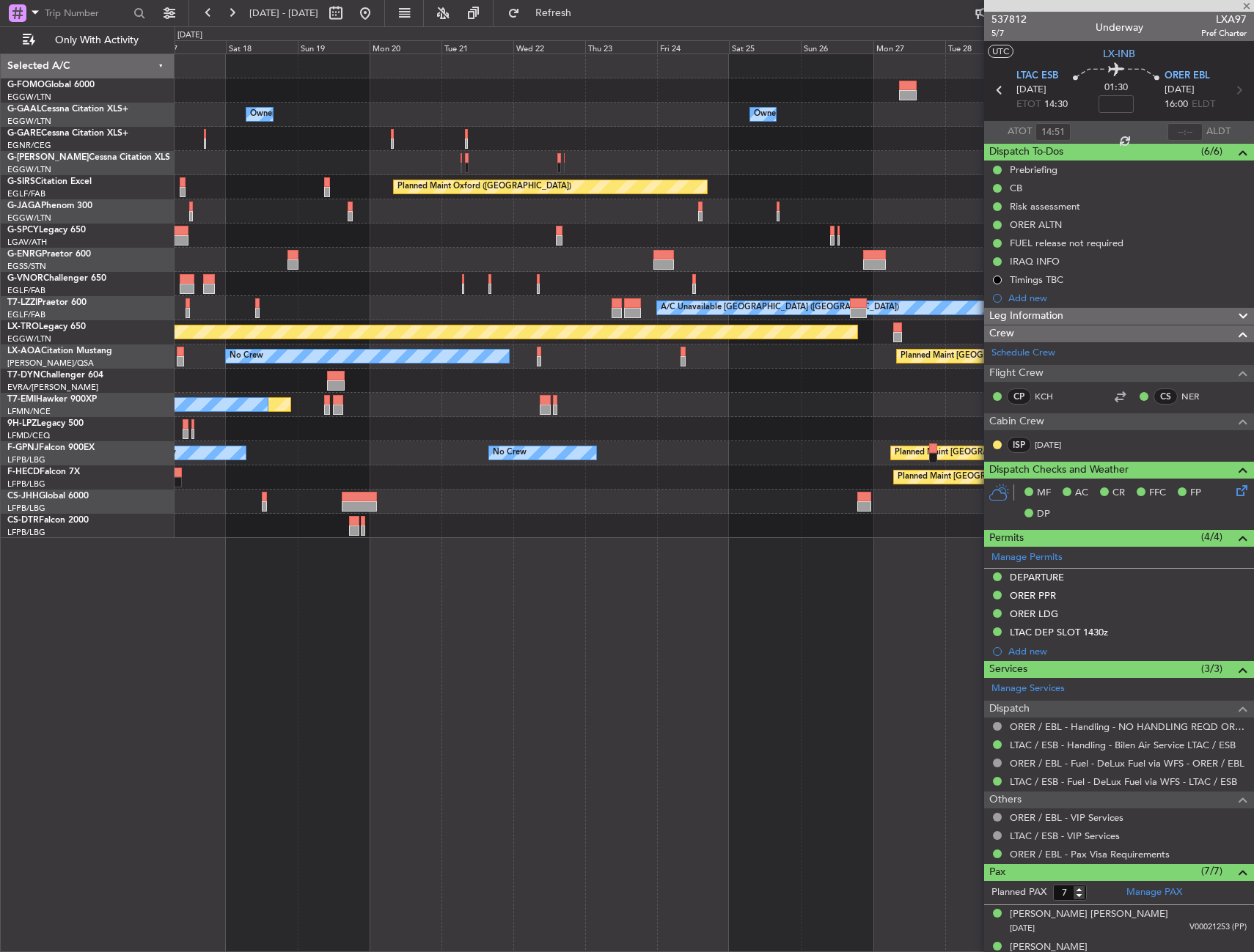
type input "+00:45"
type input "5"
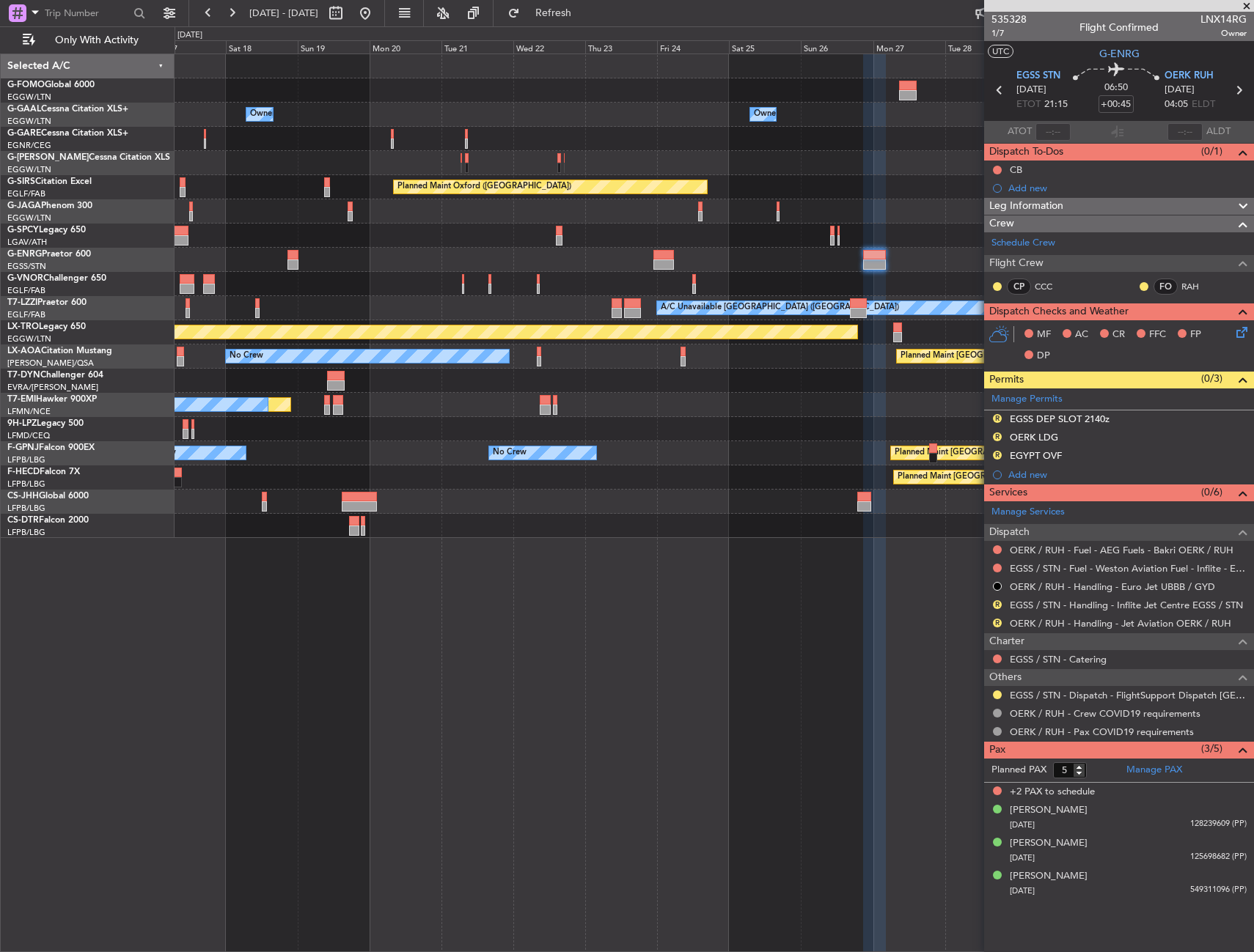
click at [510, 355] on div "No Crew" at bounding box center [368, 356] width 284 height 13
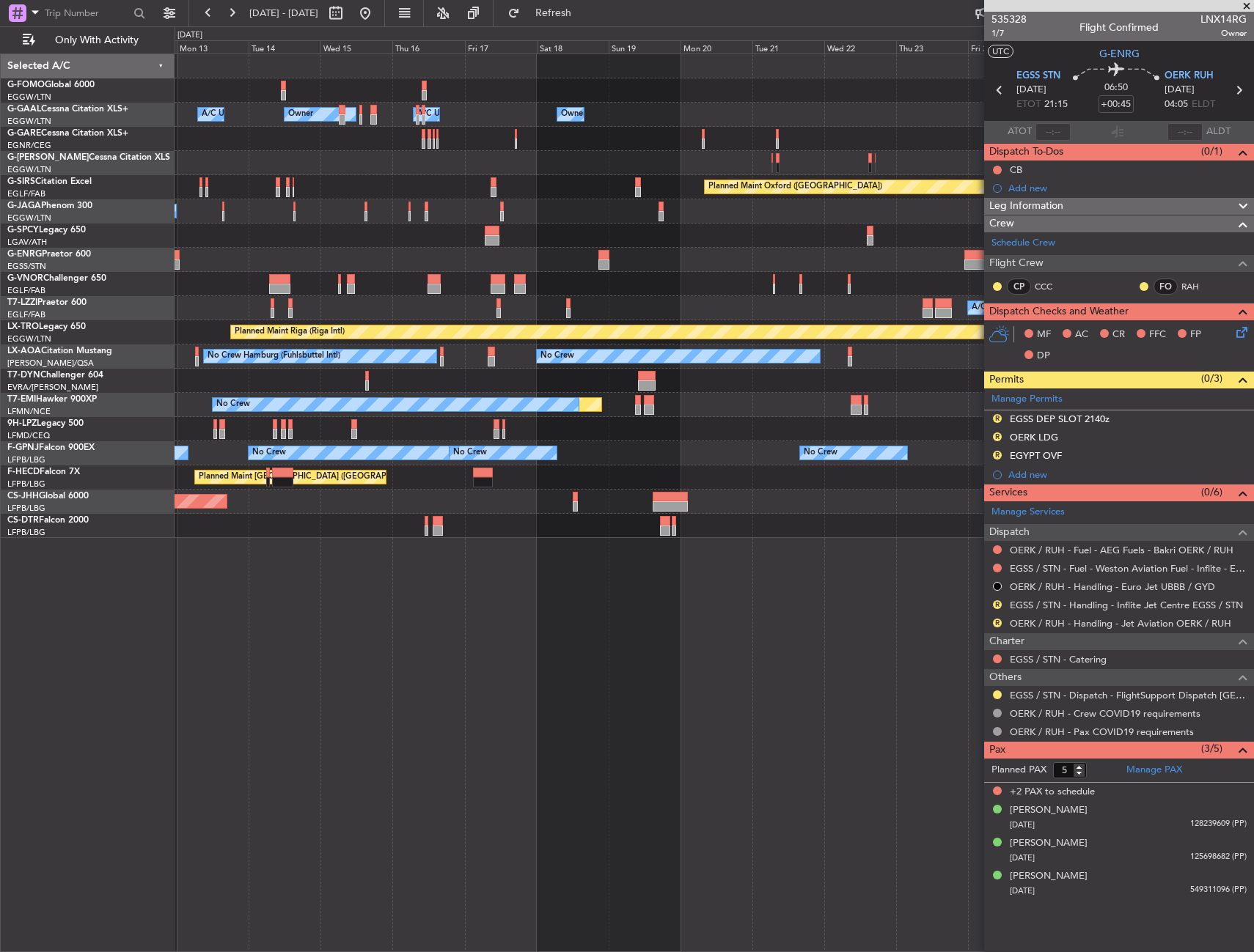
click at [819, 314] on div "Owner Owner Owner A/C Unavailable Owner A/C Unavailable Planned Maint Oxford (K…" at bounding box center [714, 296] width 1079 height 484
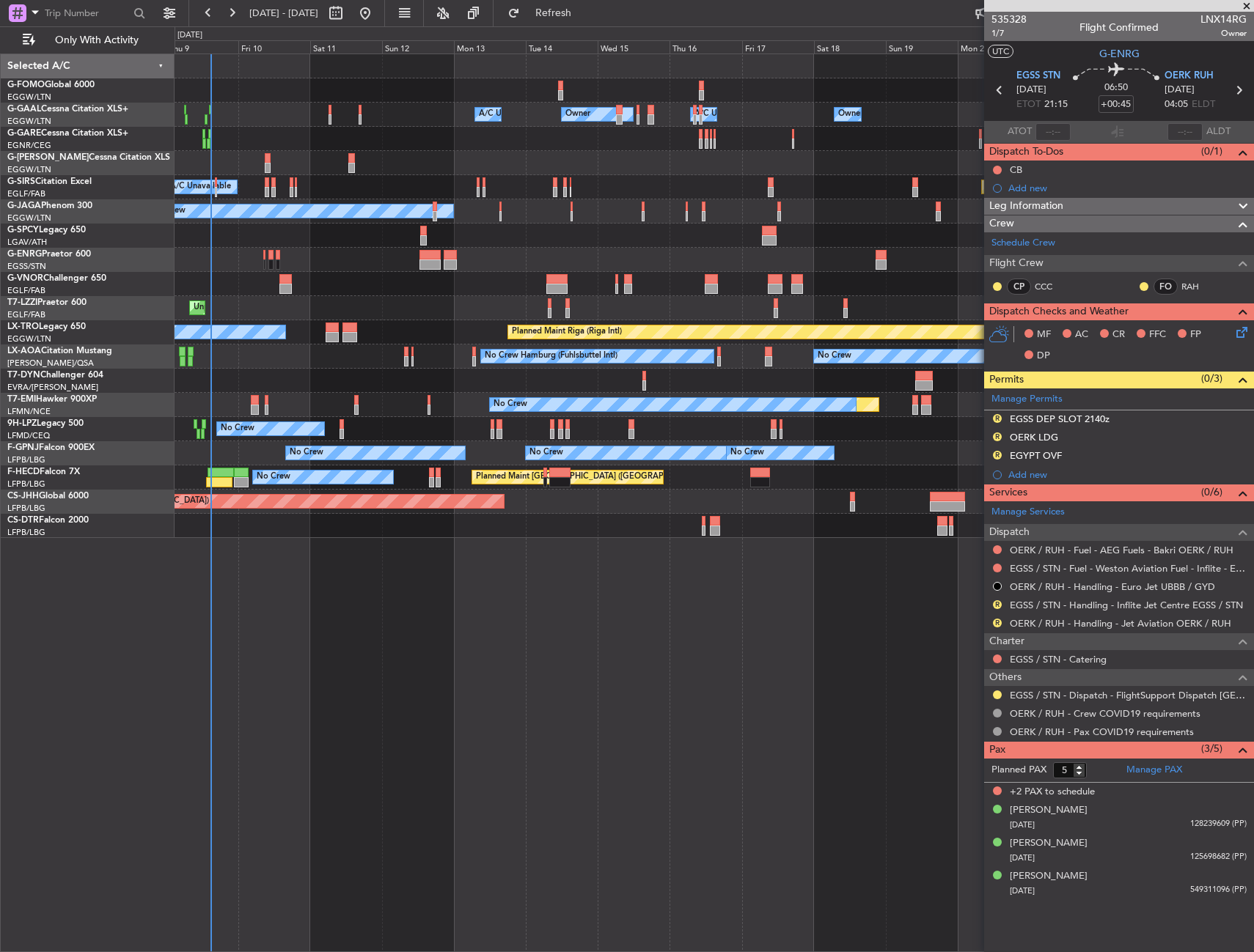
click at [825, 314] on div "Owner Owner A/C Unavailable Owner A/C Unavailable Owner Planned Maint London (L…" at bounding box center [714, 296] width 1079 height 484
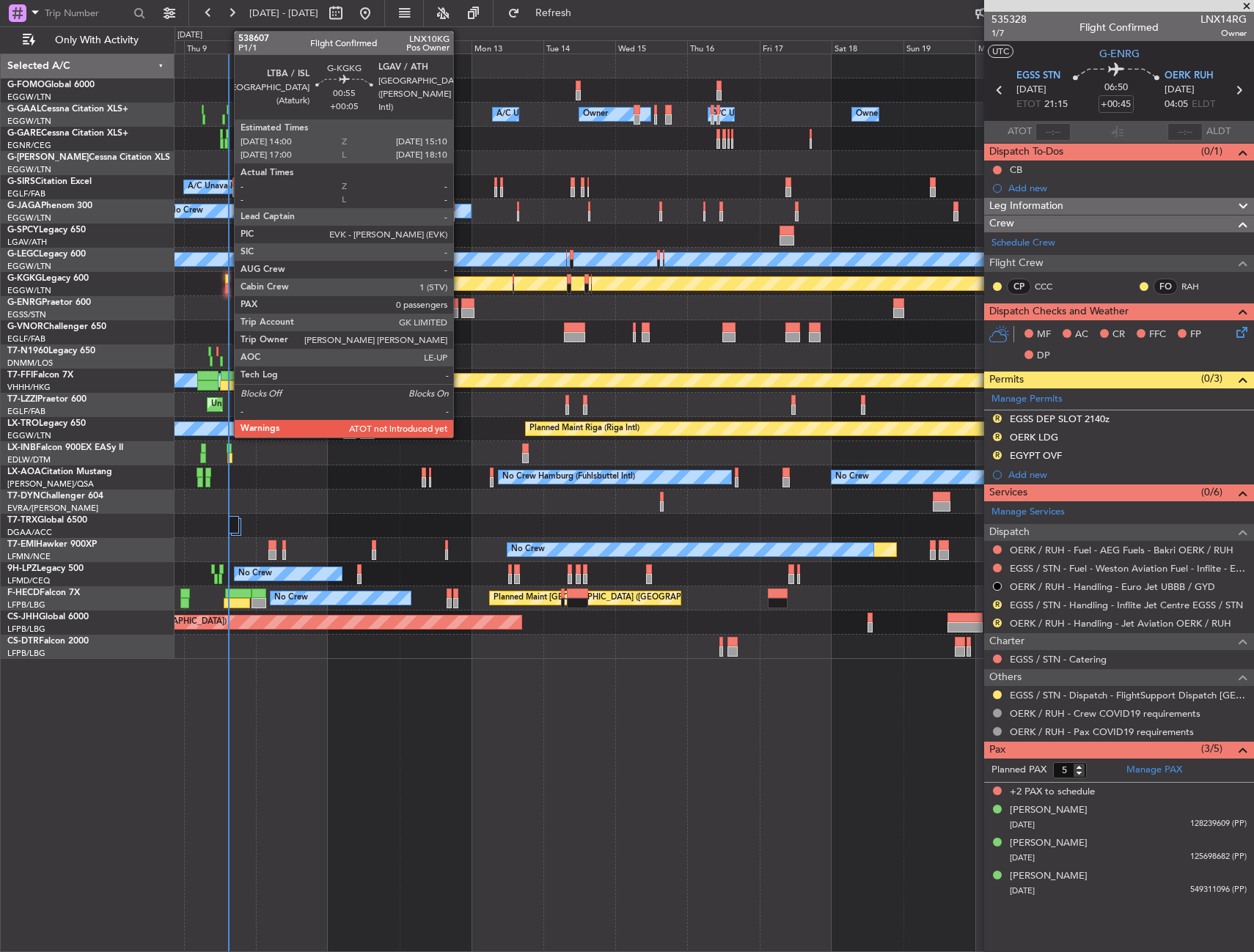
click at [226, 282] on div at bounding box center [227, 279] width 3 height 10
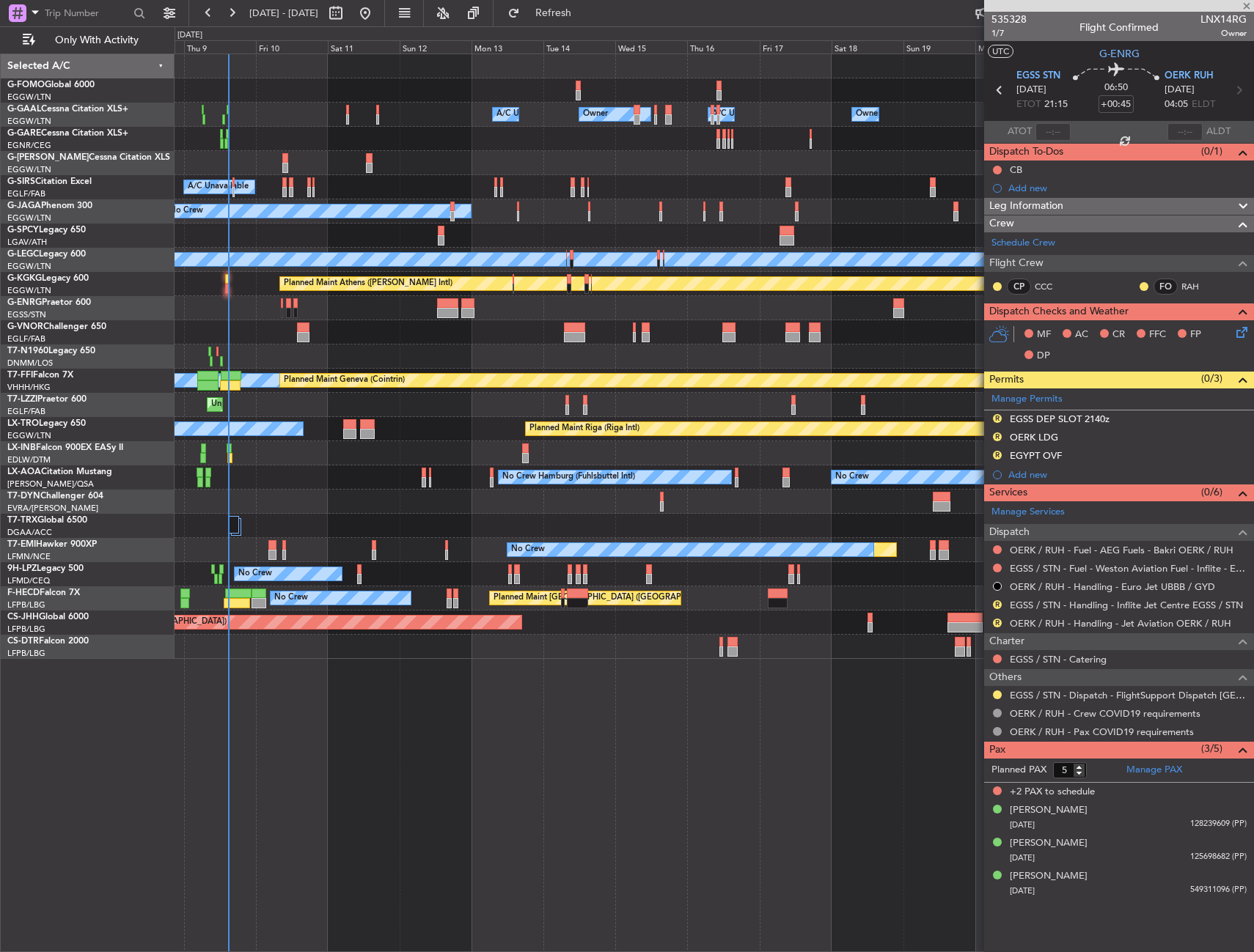
type input "+00:05"
type input "0"
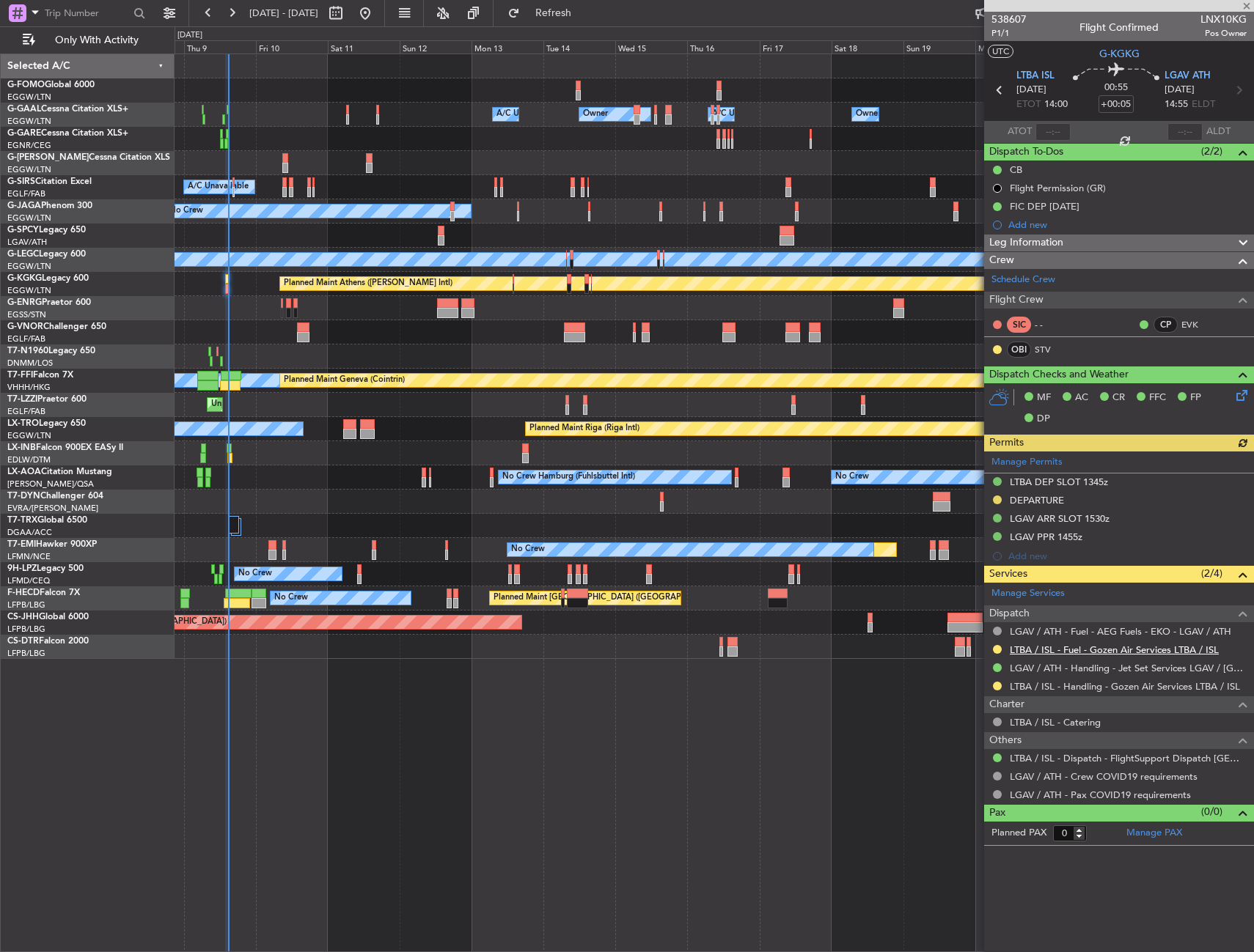
click at [1030, 646] on link "LTBA / ISL - Fuel - Gozen Air Services LTBA / ISL" at bounding box center [1114, 650] width 209 height 13
click at [1066, 682] on link "LTBA / ISL - Handling - Gozen Air Services LTBA / ISL" at bounding box center [1125, 686] width 231 height 13
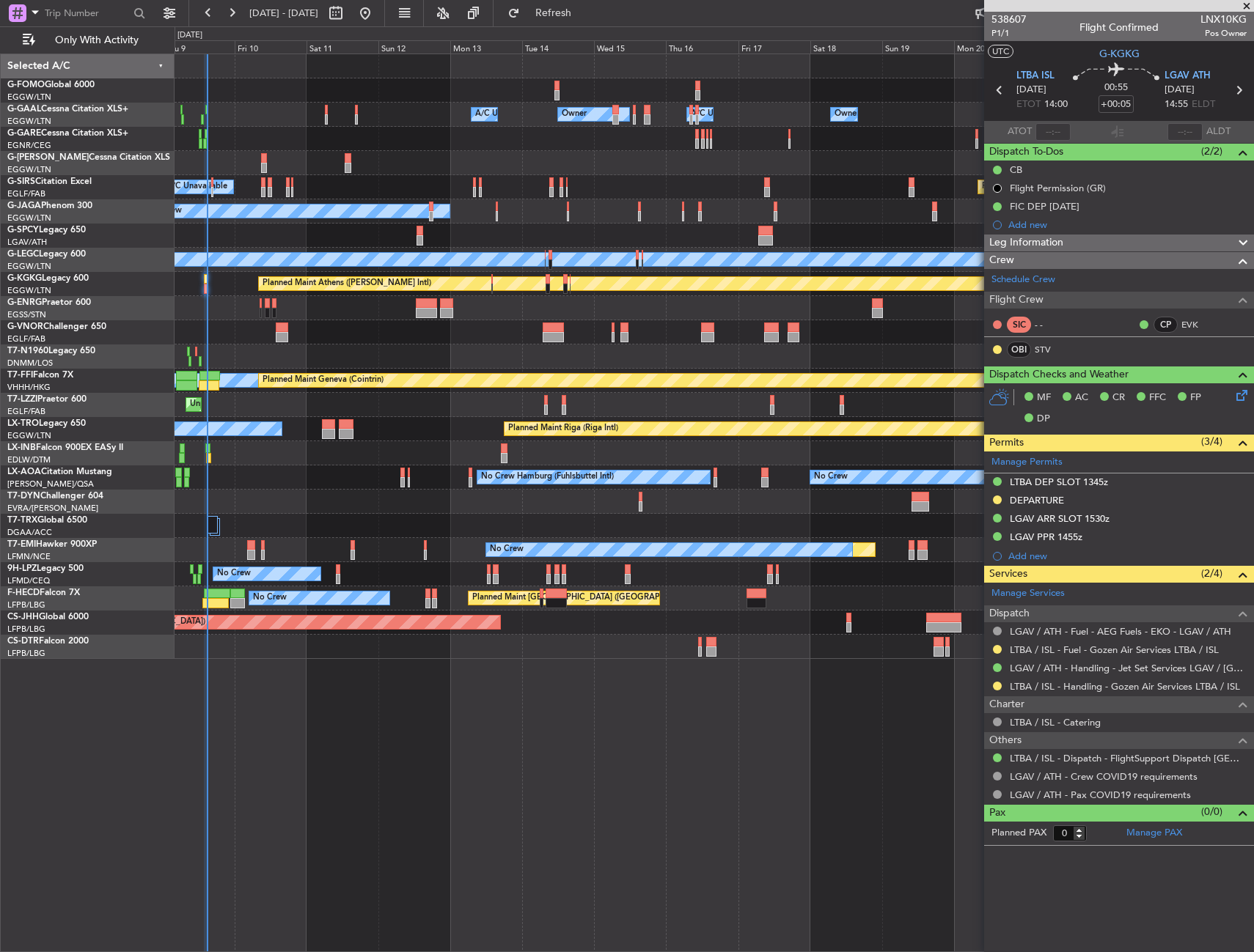
click at [339, 458] on div at bounding box center [714, 453] width 1079 height 24
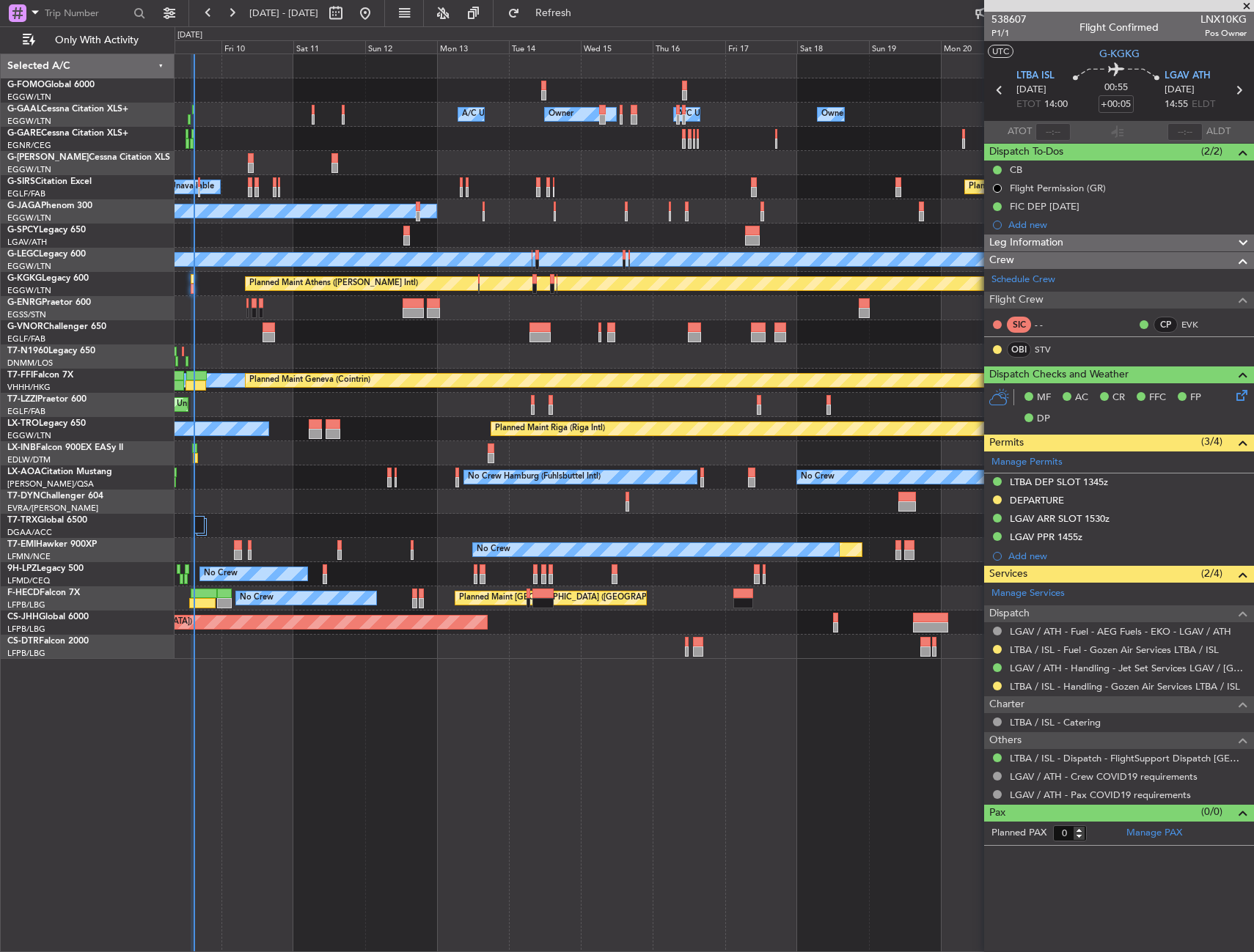
click at [285, 449] on div at bounding box center [714, 453] width 1079 height 24
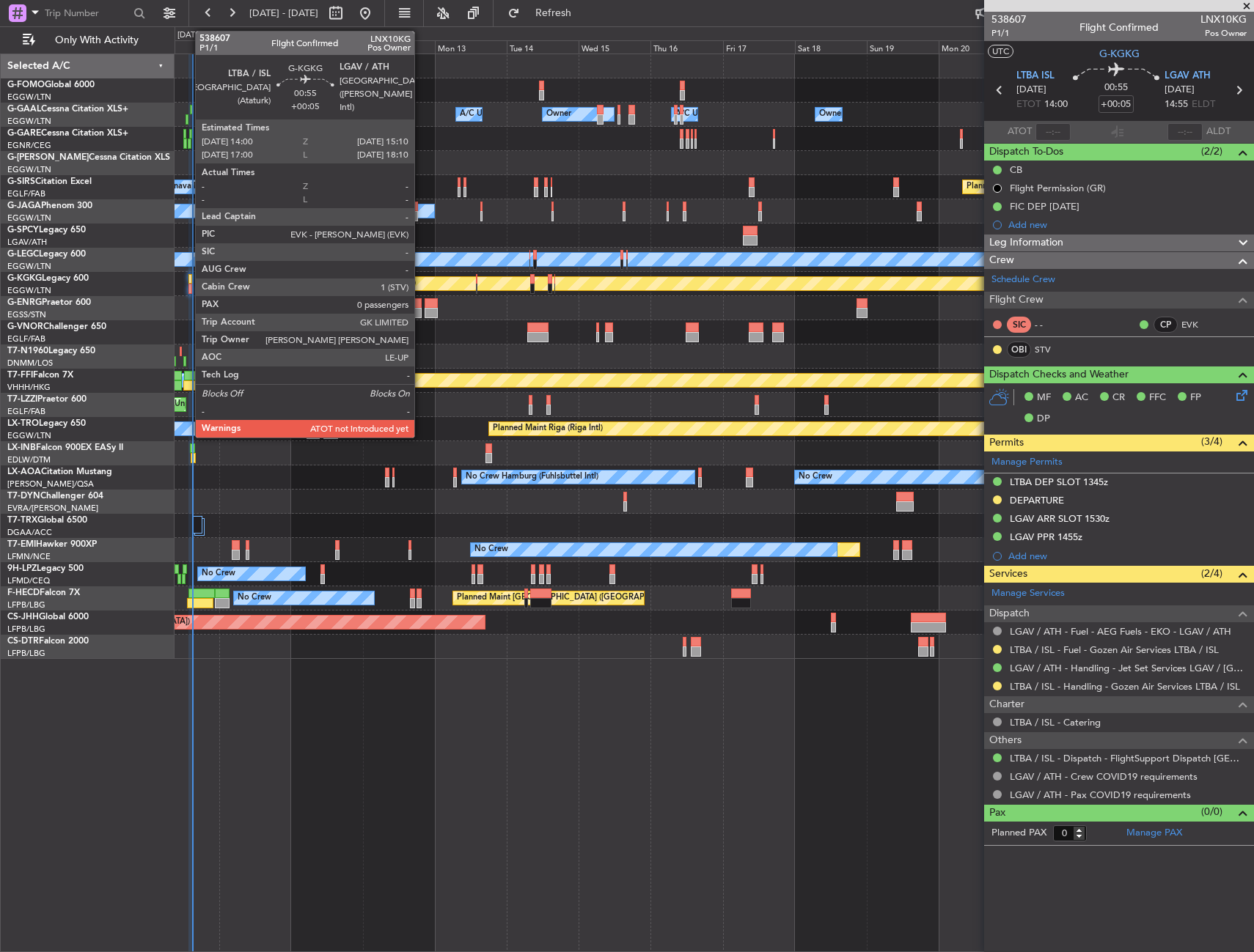
click at [189, 282] on div at bounding box center [190, 279] width 3 height 10
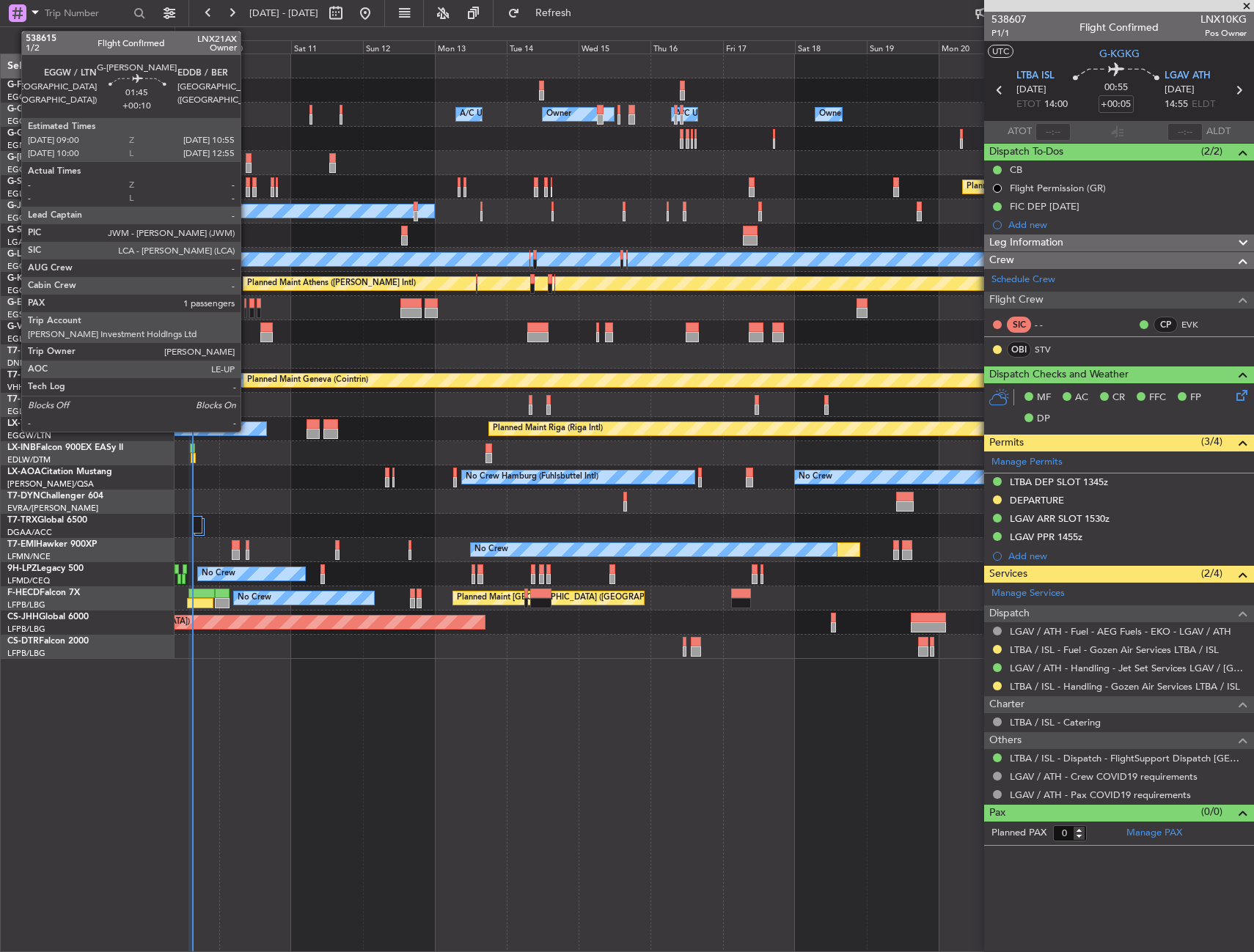
click at [247, 159] on div at bounding box center [249, 159] width 6 height 10
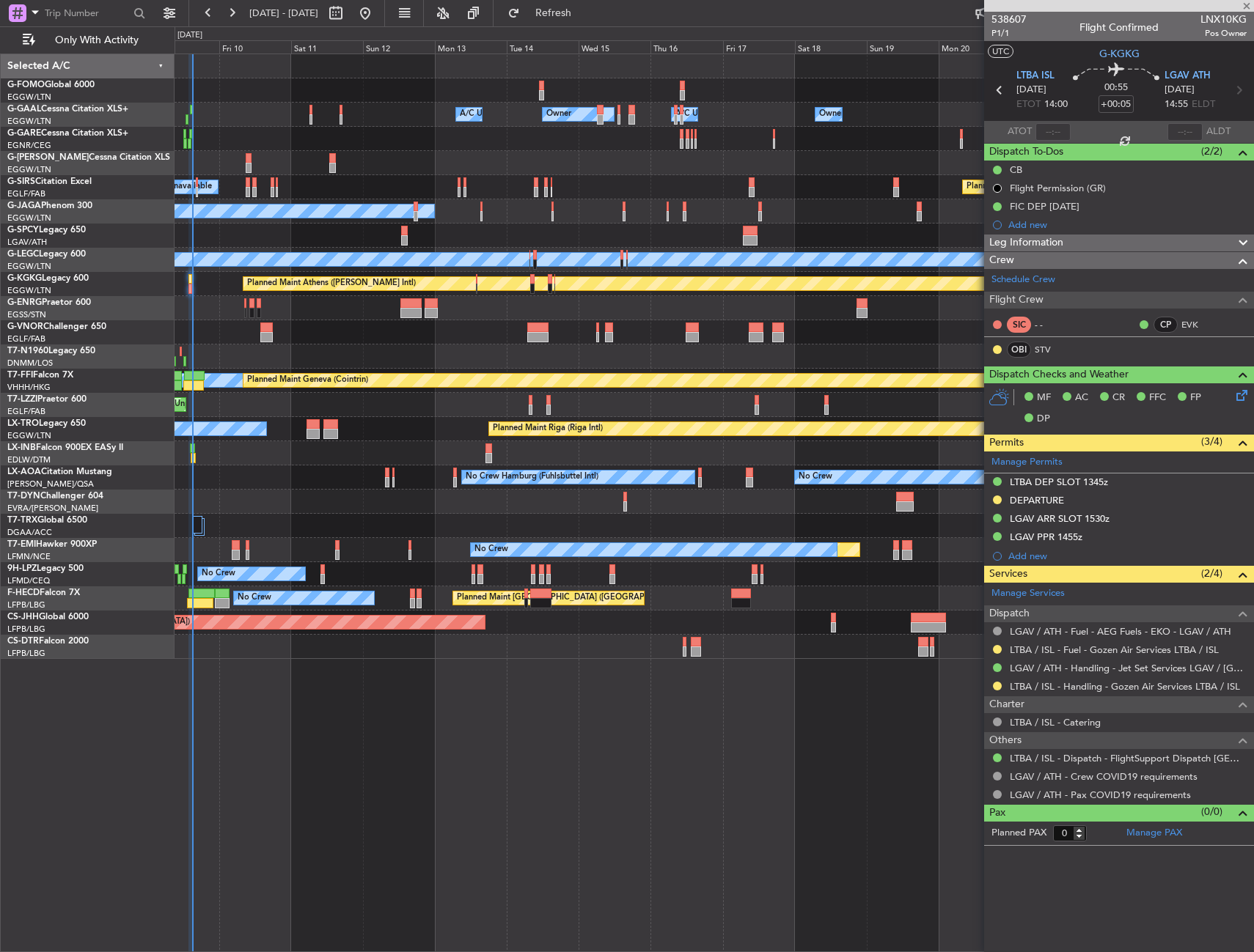
type input "+00:10"
type input "1"
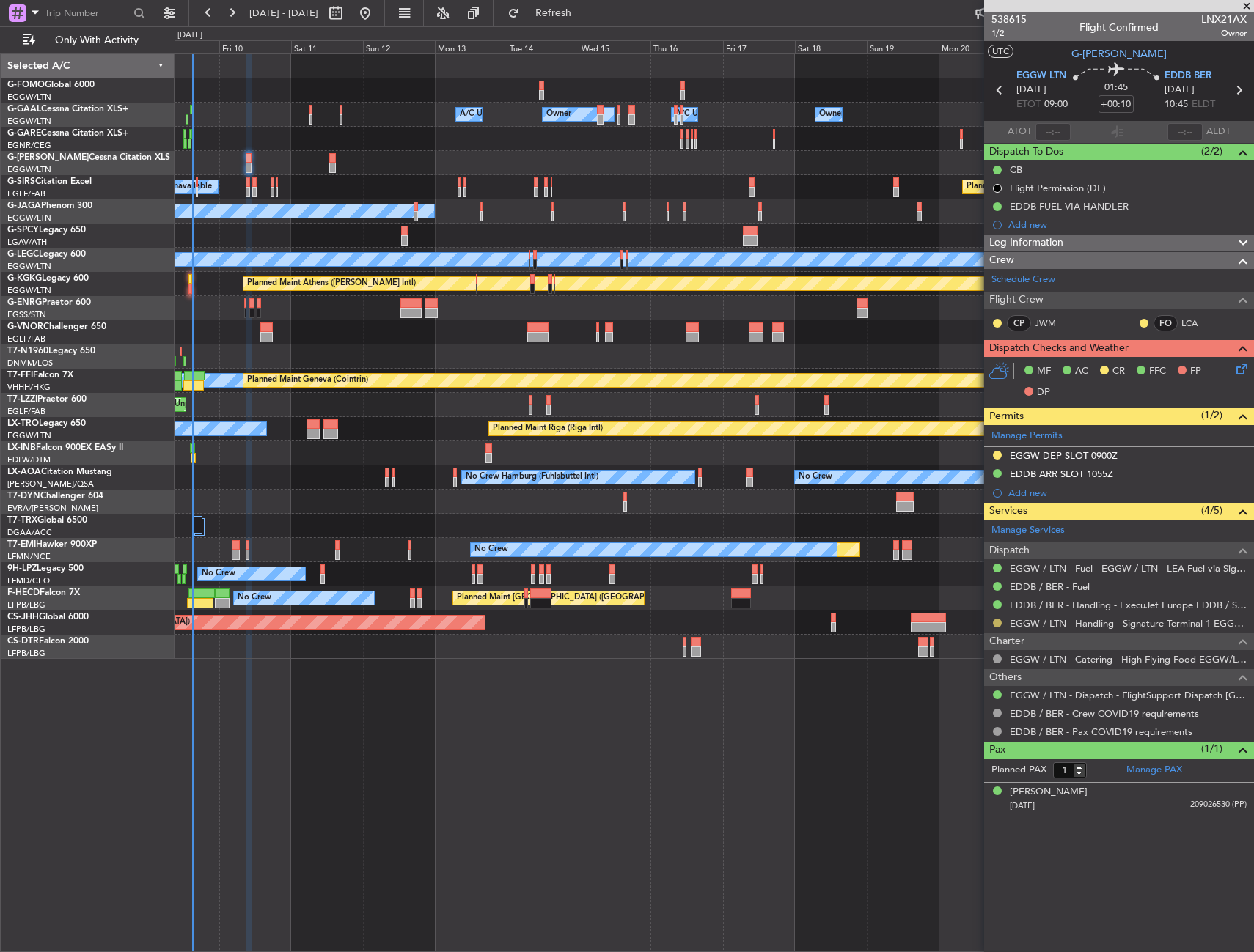
click at [998, 622] on button at bounding box center [997, 623] width 9 height 9
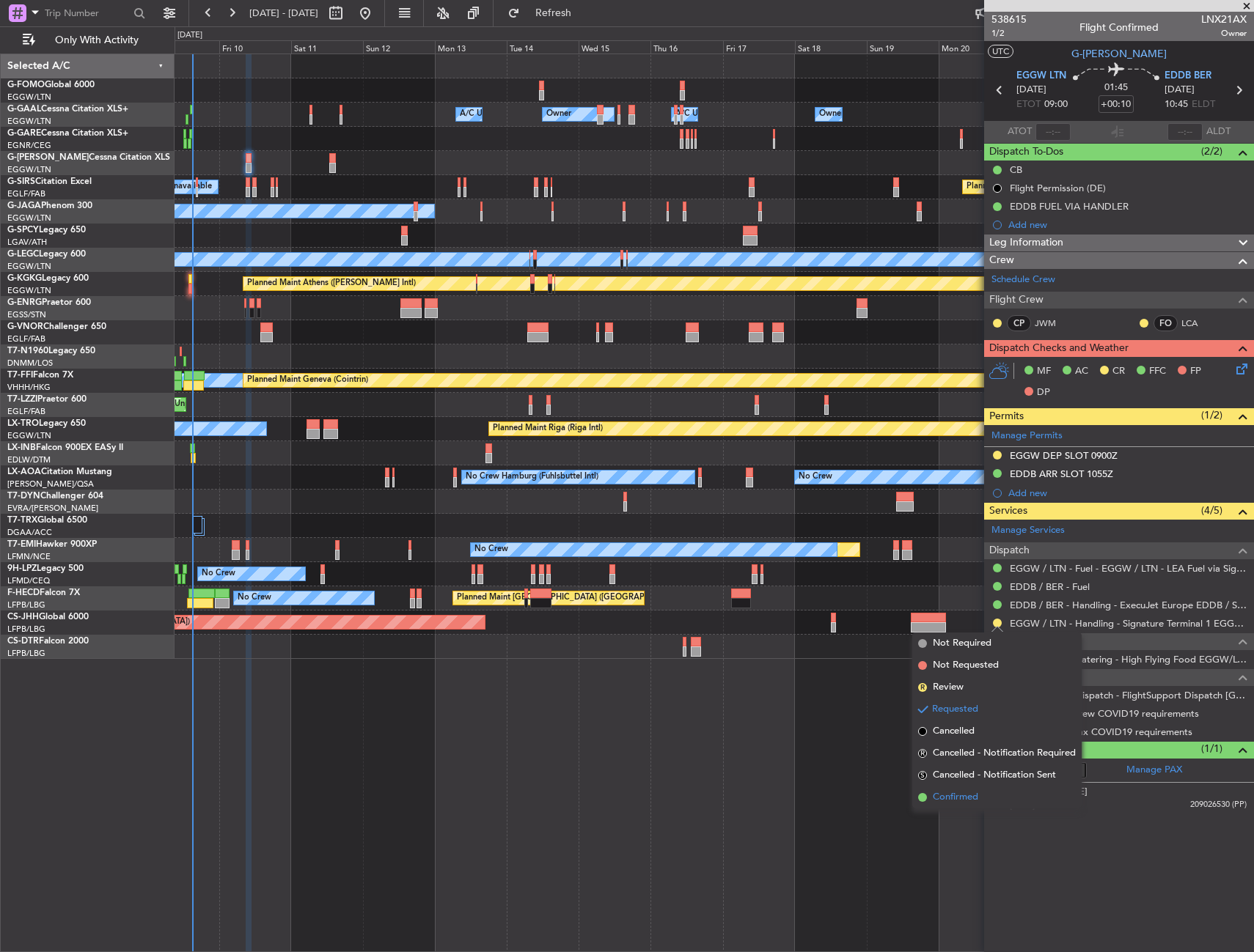
click at [947, 799] on span "Confirmed" at bounding box center [955, 797] width 45 height 15
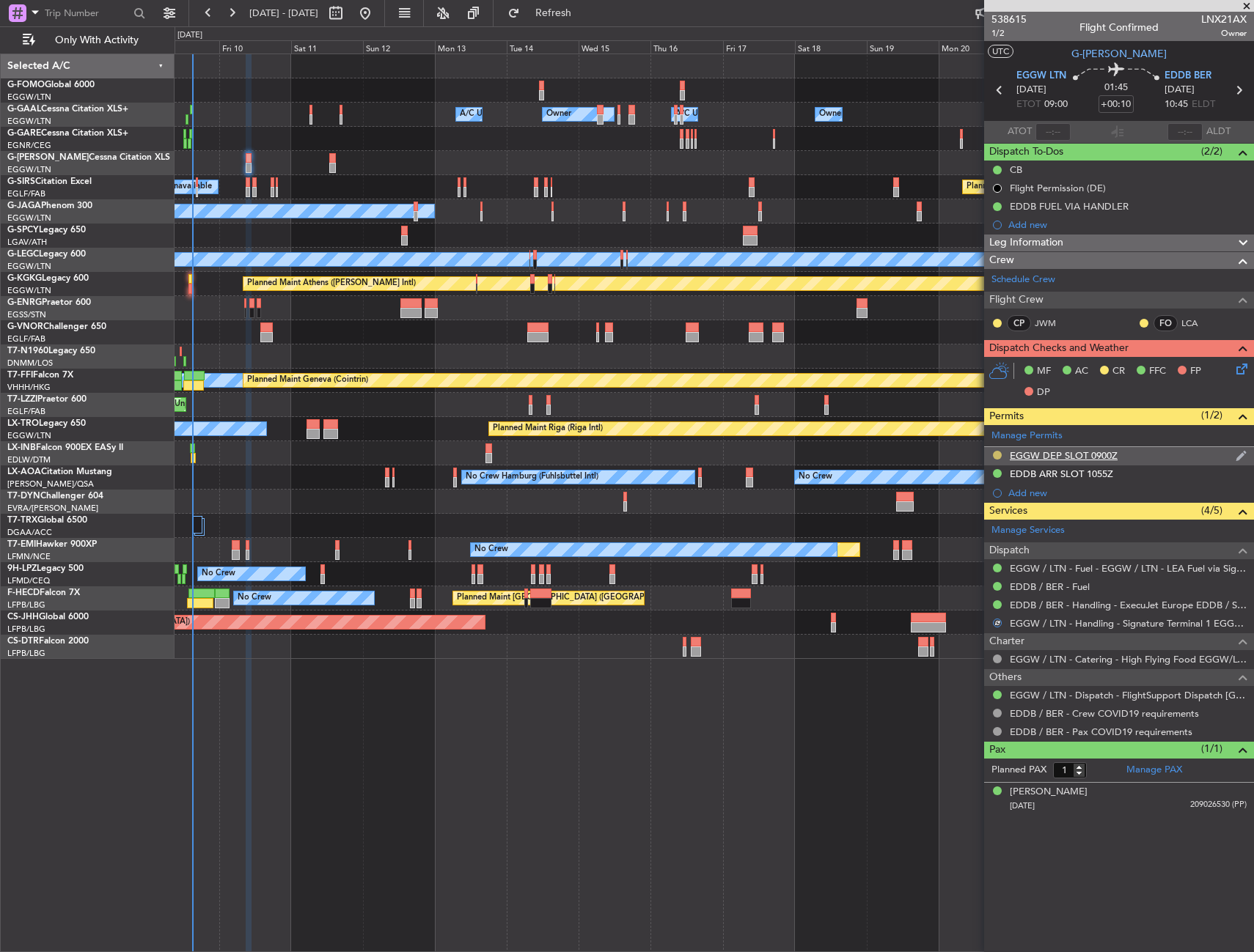
click at [994, 451] on button at bounding box center [997, 455] width 9 height 9
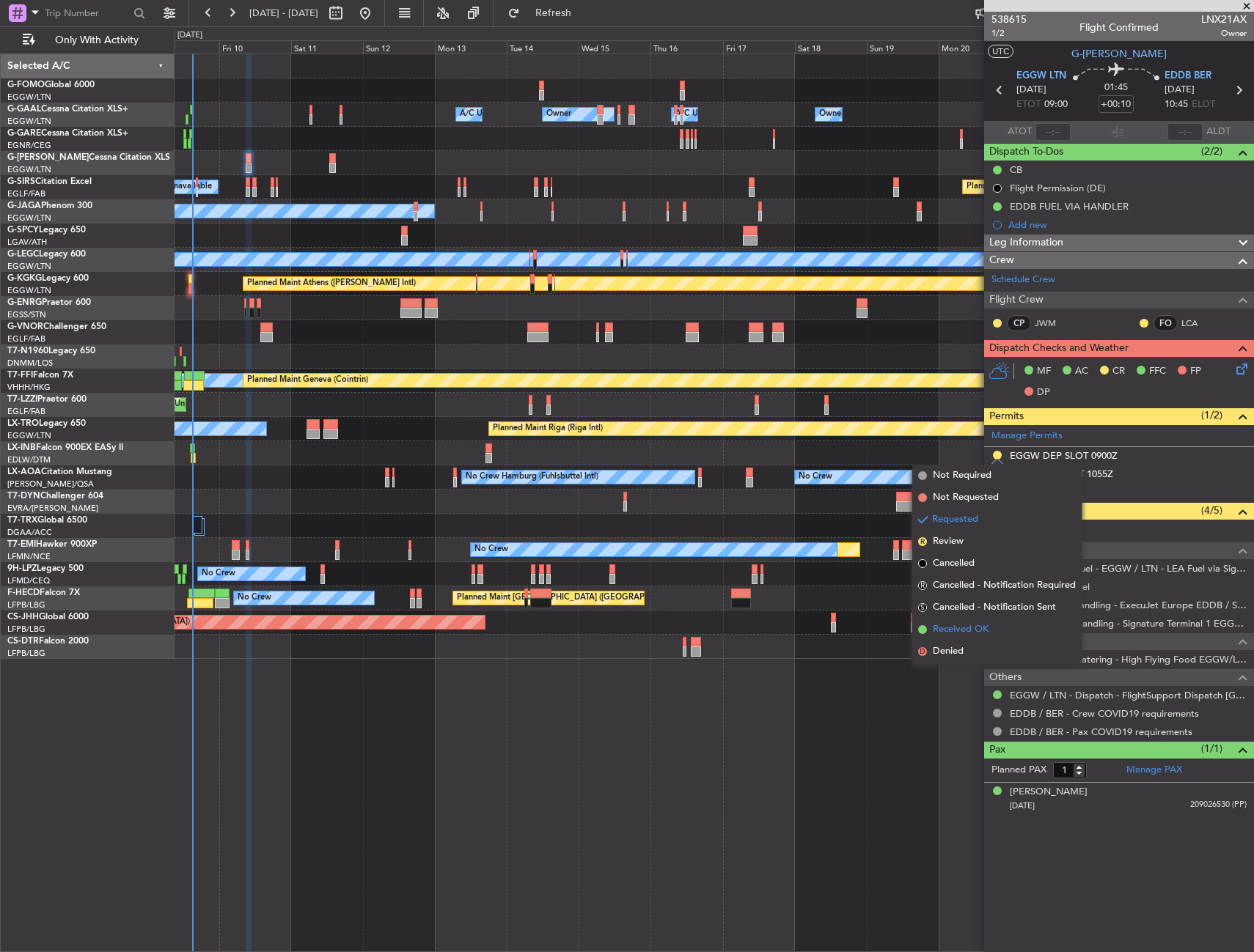
click at [968, 629] on span "Received OK" at bounding box center [960, 629] width 56 height 15
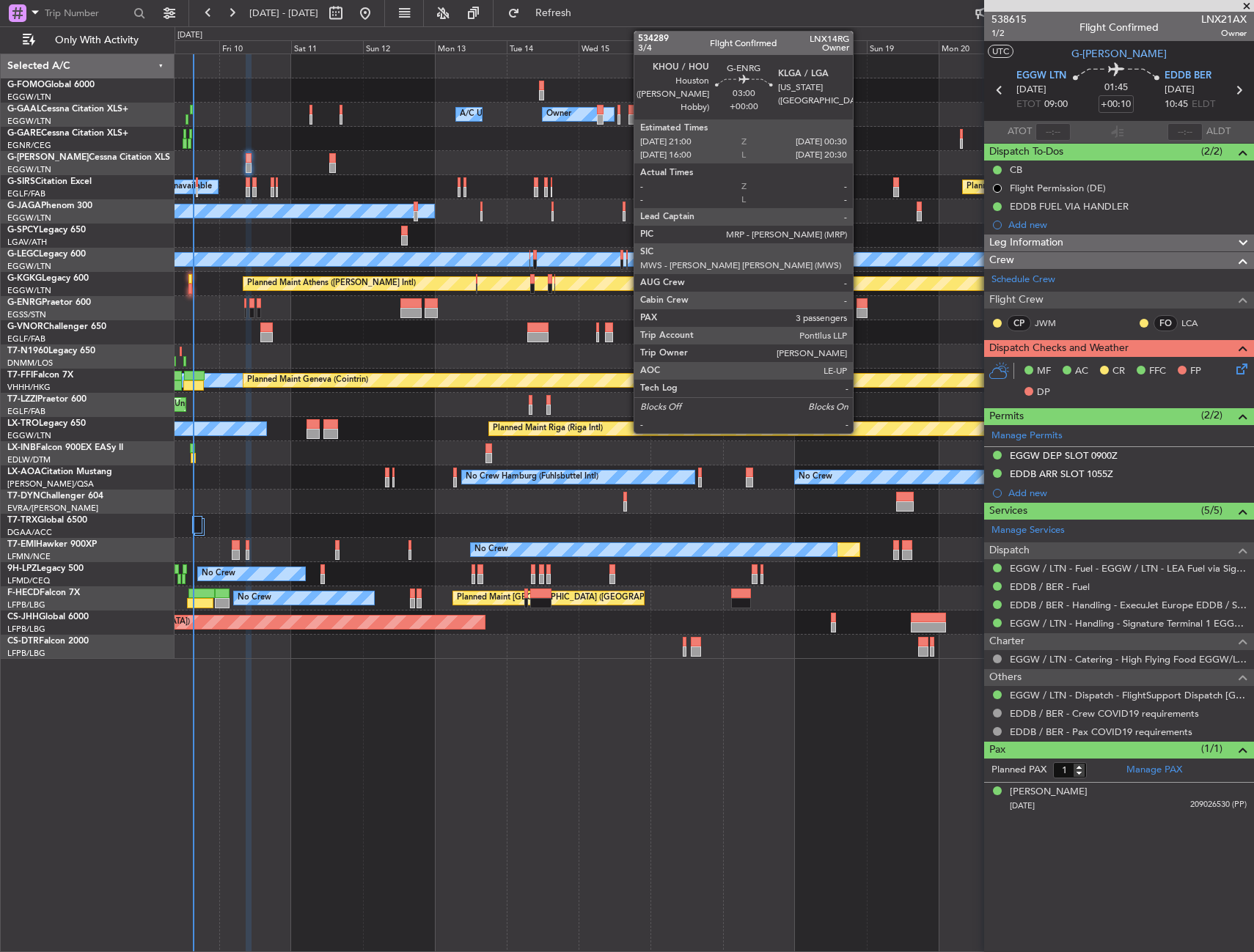
click at [292, 401] on div "Owner A/C Unavailable Owner Owner A/C Unavailable Owner Planned Maint [GEOGRAPH…" at bounding box center [714, 356] width 1079 height 605
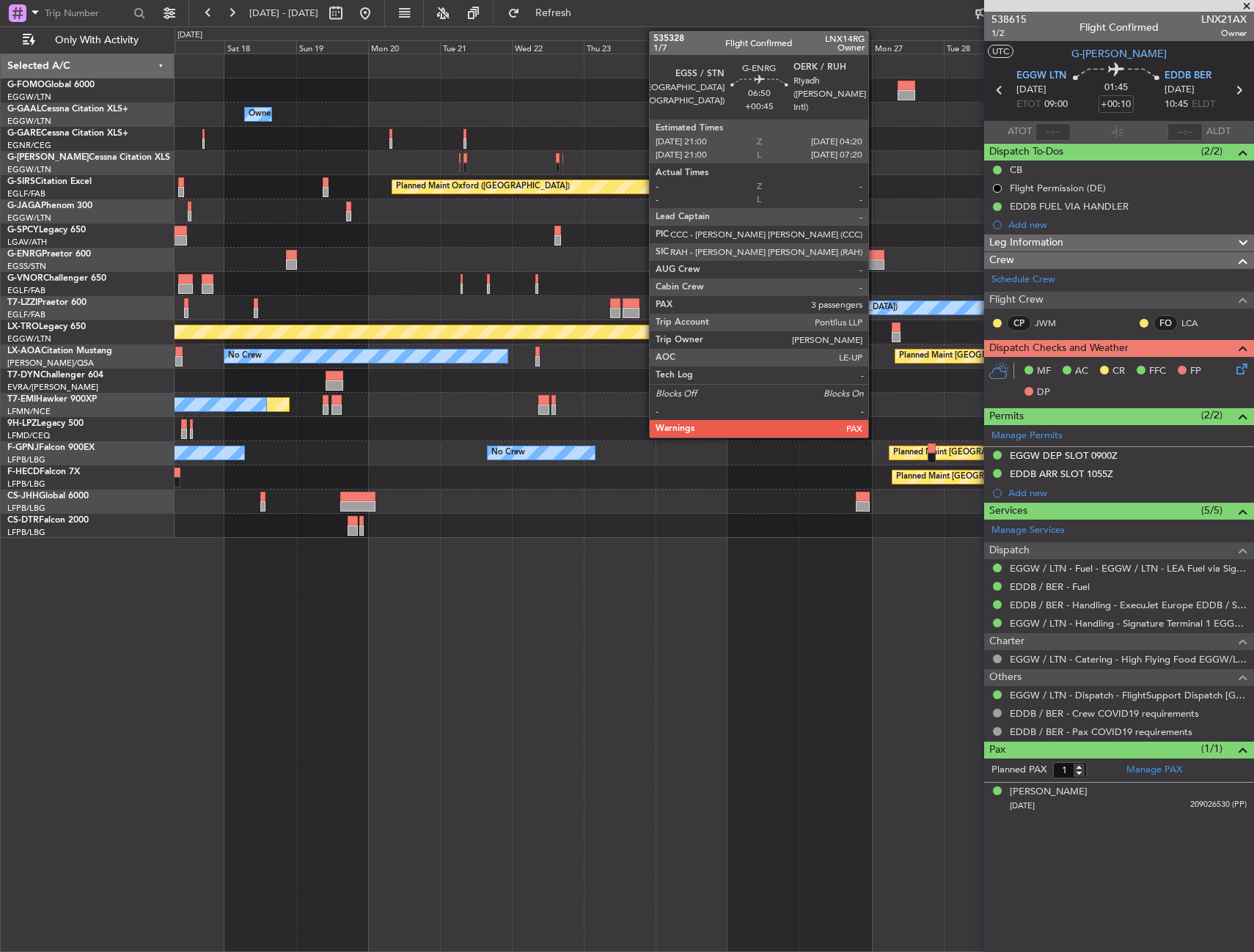
click at [875, 258] on div at bounding box center [873, 255] width 22 height 10
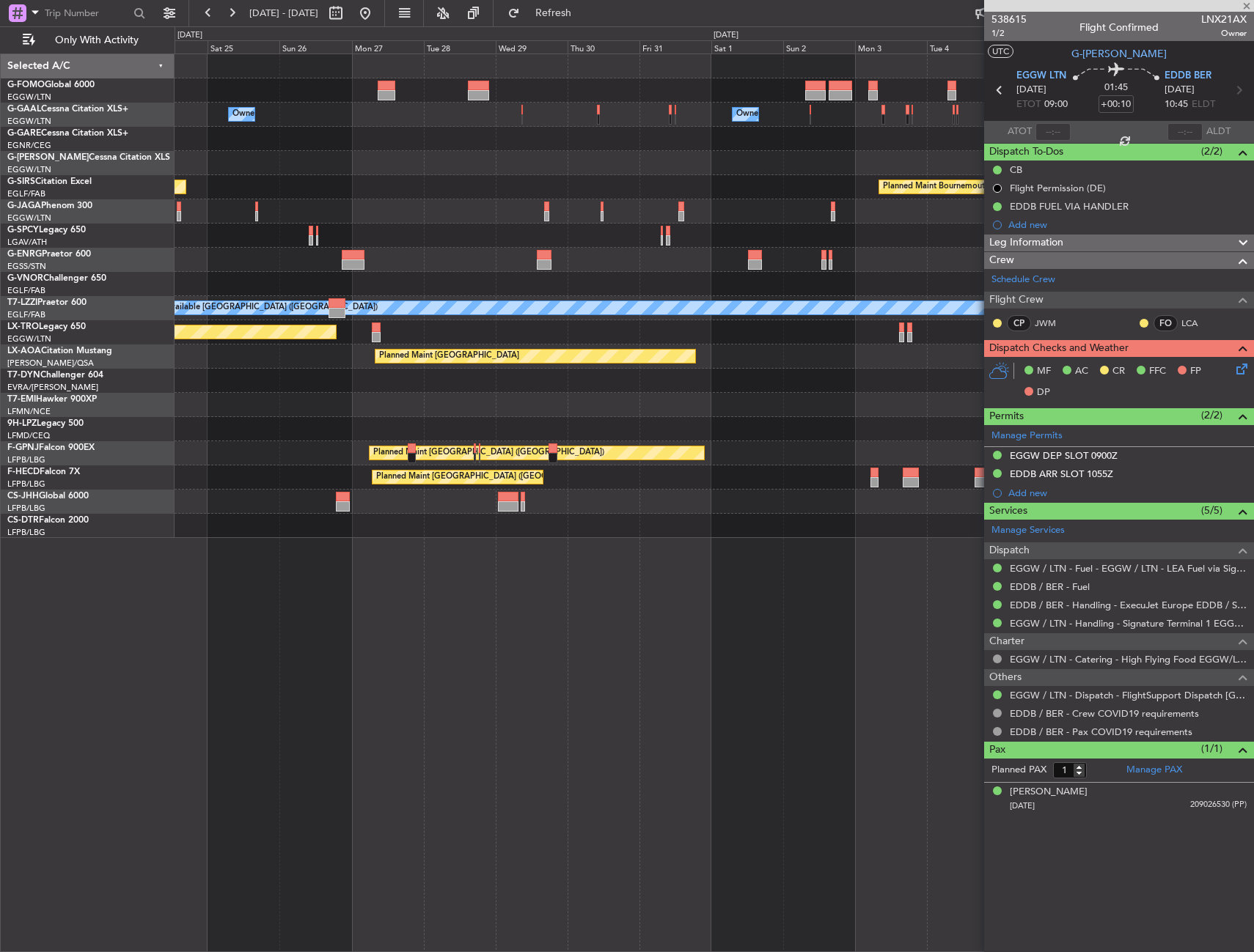
click at [336, 392] on div "Owner Owner Owner Planned Maint [GEOGRAPHIC_DATA] ([GEOGRAPHIC_DATA]) Planned M…" at bounding box center [714, 296] width 1079 height 484
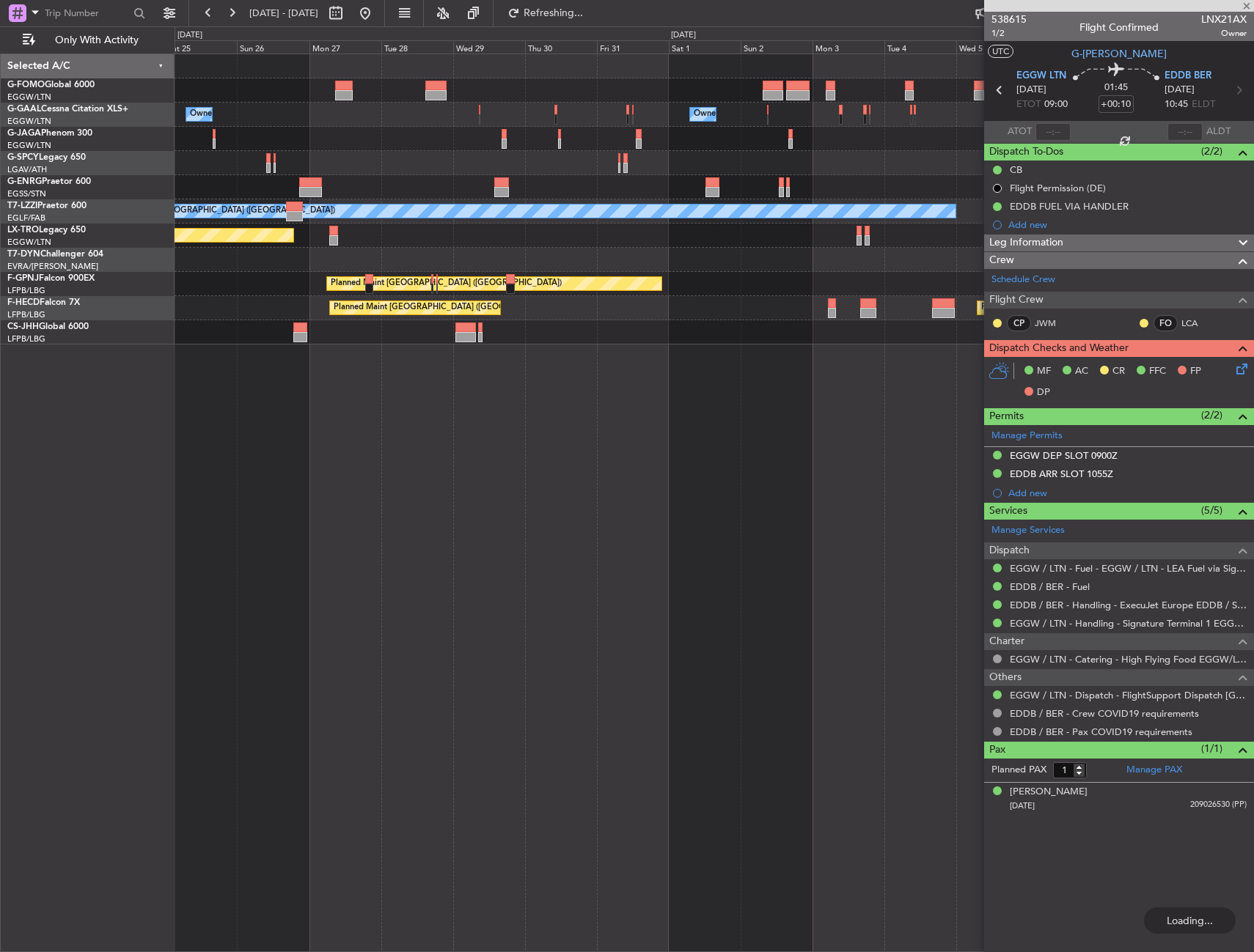
type input "+00:45"
type input "5"
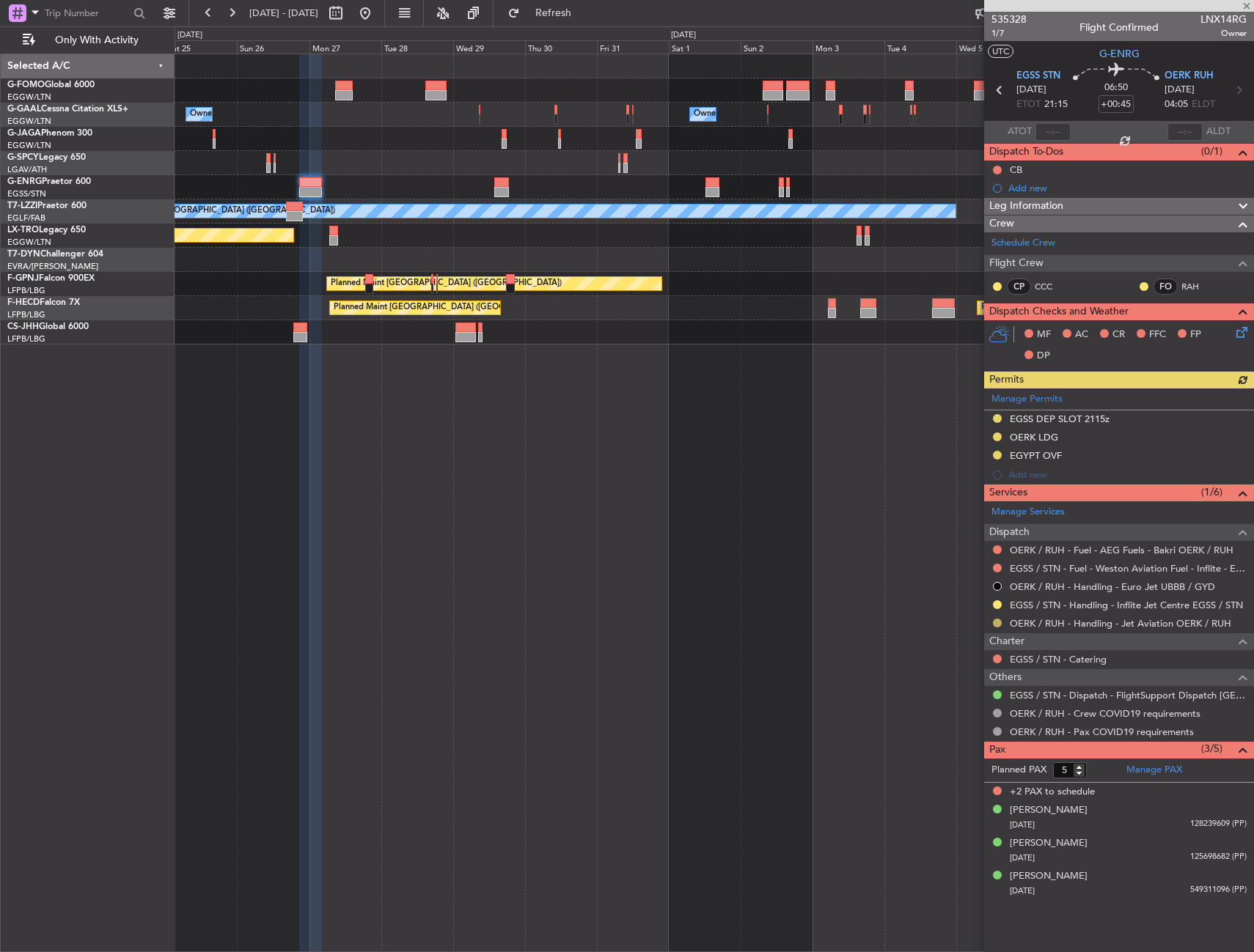
click at [996, 620] on button at bounding box center [997, 623] width 9 height 9
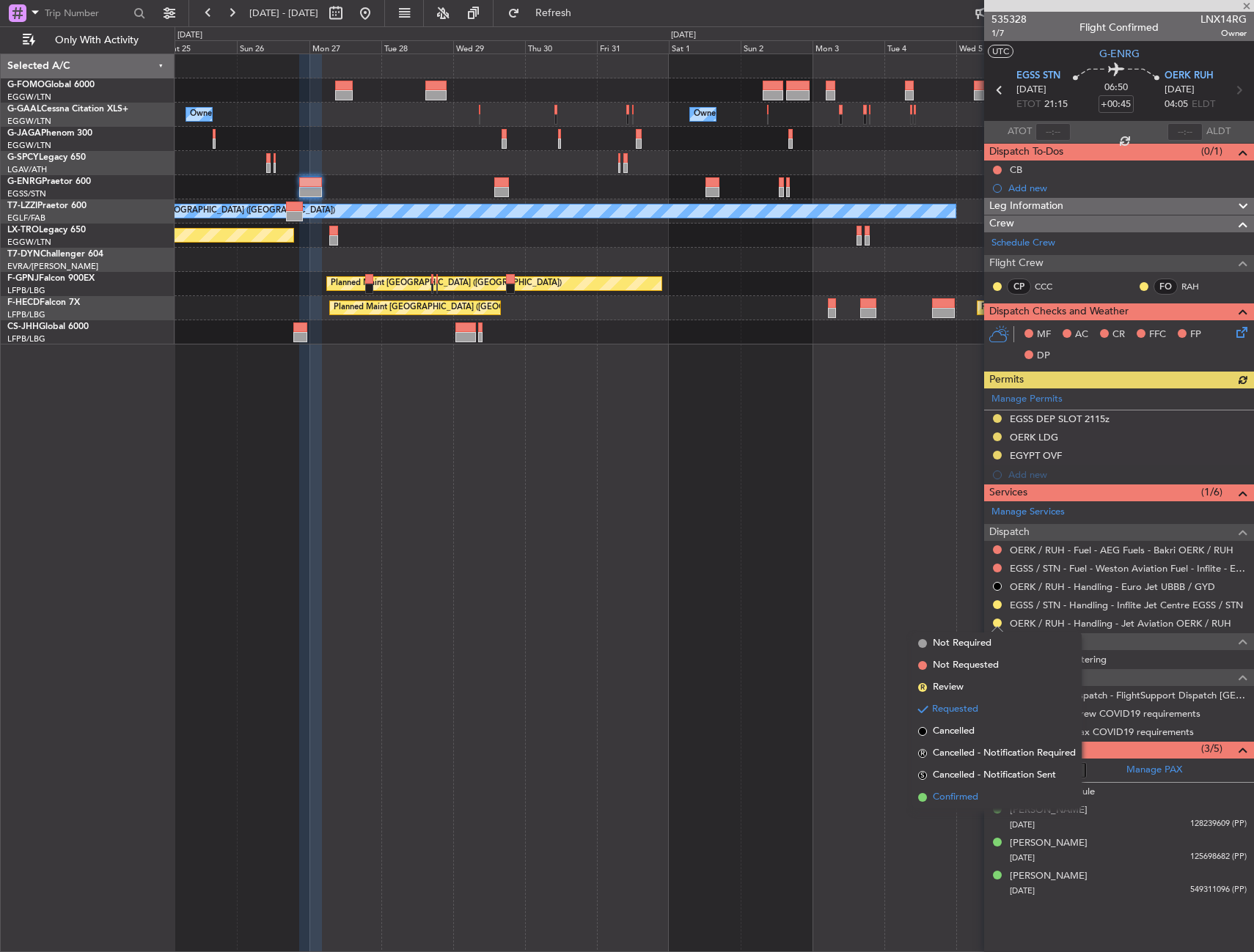
click at [921, 793] on li "Confirmed" at bounding box center [997, 798] width 170 height 22
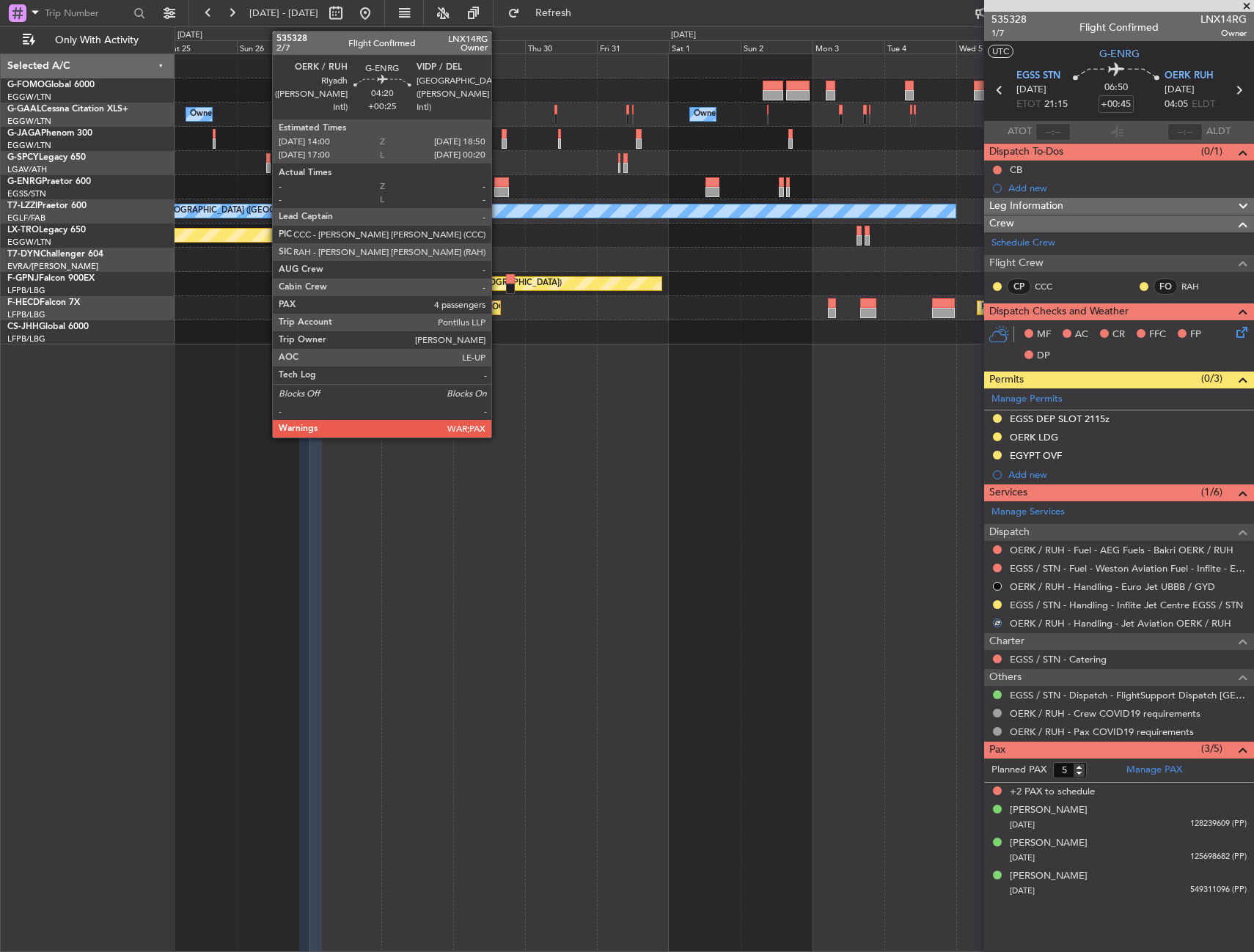
click at [501, 182] on div at bounding box center [501, 183] width 15 height 10
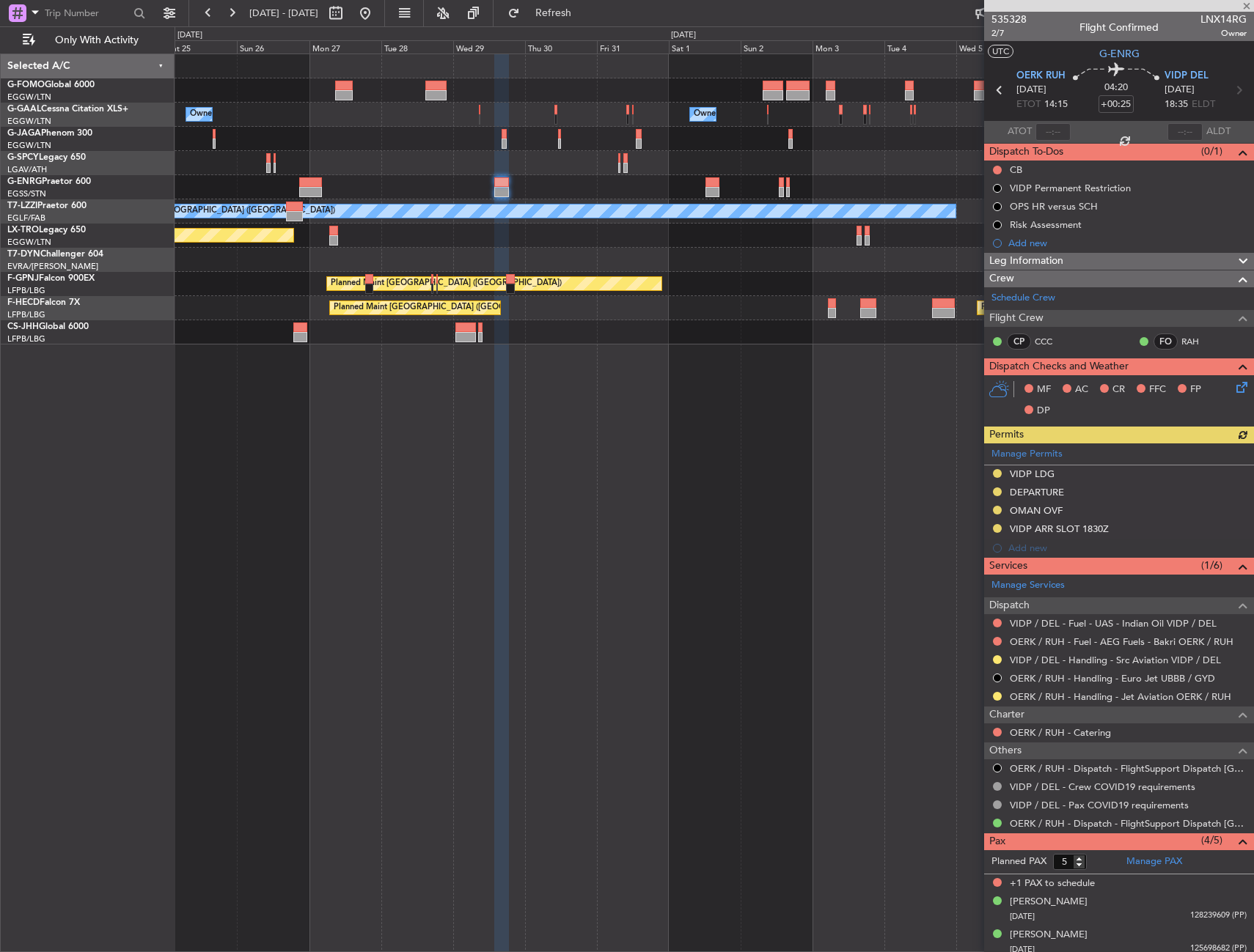
click at [1005, 692] on div "OERK / RUH - Handling - Jet Aviation OERK / RUH" at bounding box center [1119, 697] width 270 height 18
click at [1001, 692] on div at bounding box center [998, 697] width 12 height 12
click at [993, 700] on mat-tooltip-component "Requested" at bounding box center [997, 719] width 66 height 39
click at [994, 700] on mat-tooltip-component "Requested" at bounding box center [997, 719] width 66 height 39
click at [997, 694] on button at bounding box center [997, 697] width 9 height 9
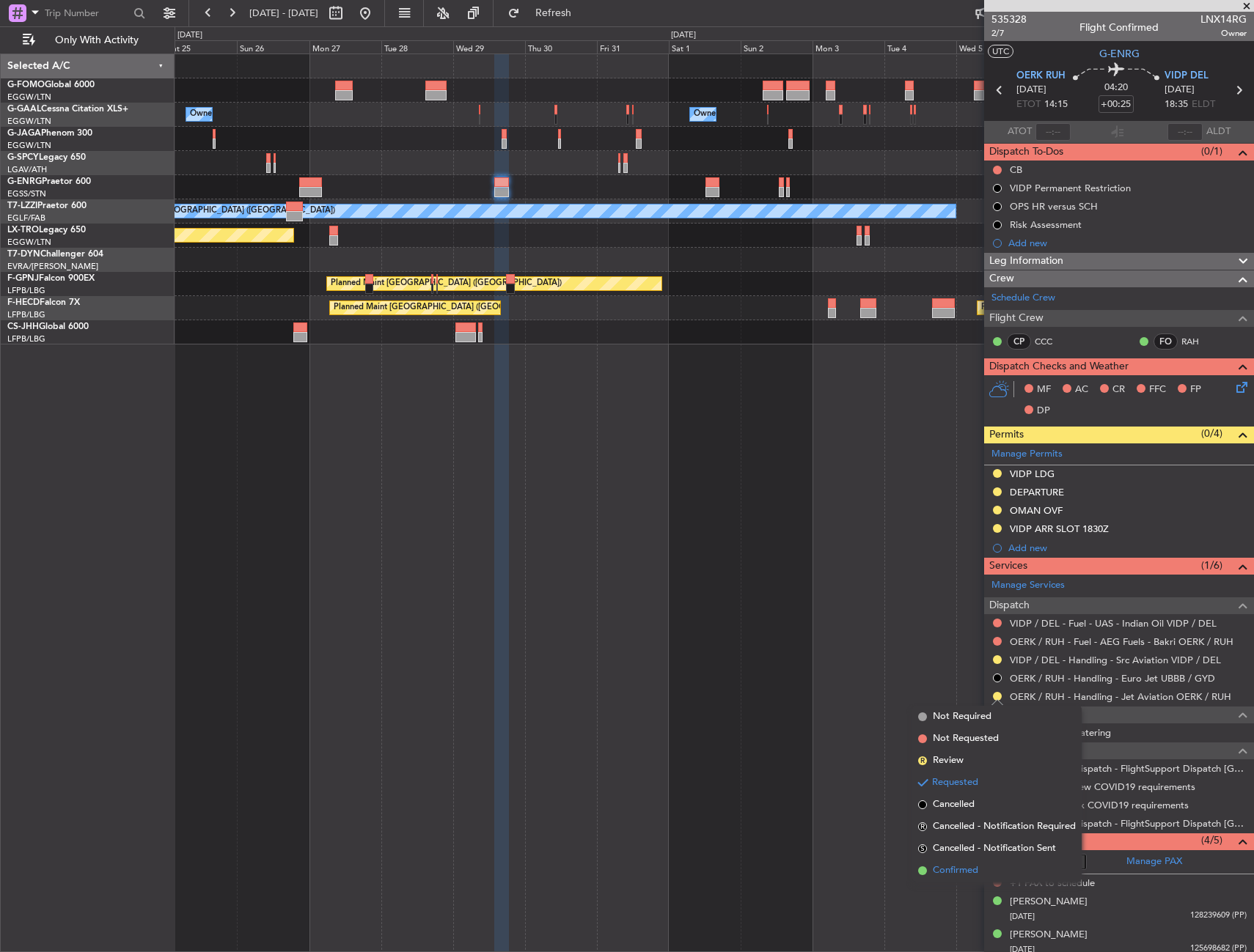
click at [922, 873] on span at bounding box center [922, 871] width 9 height 9
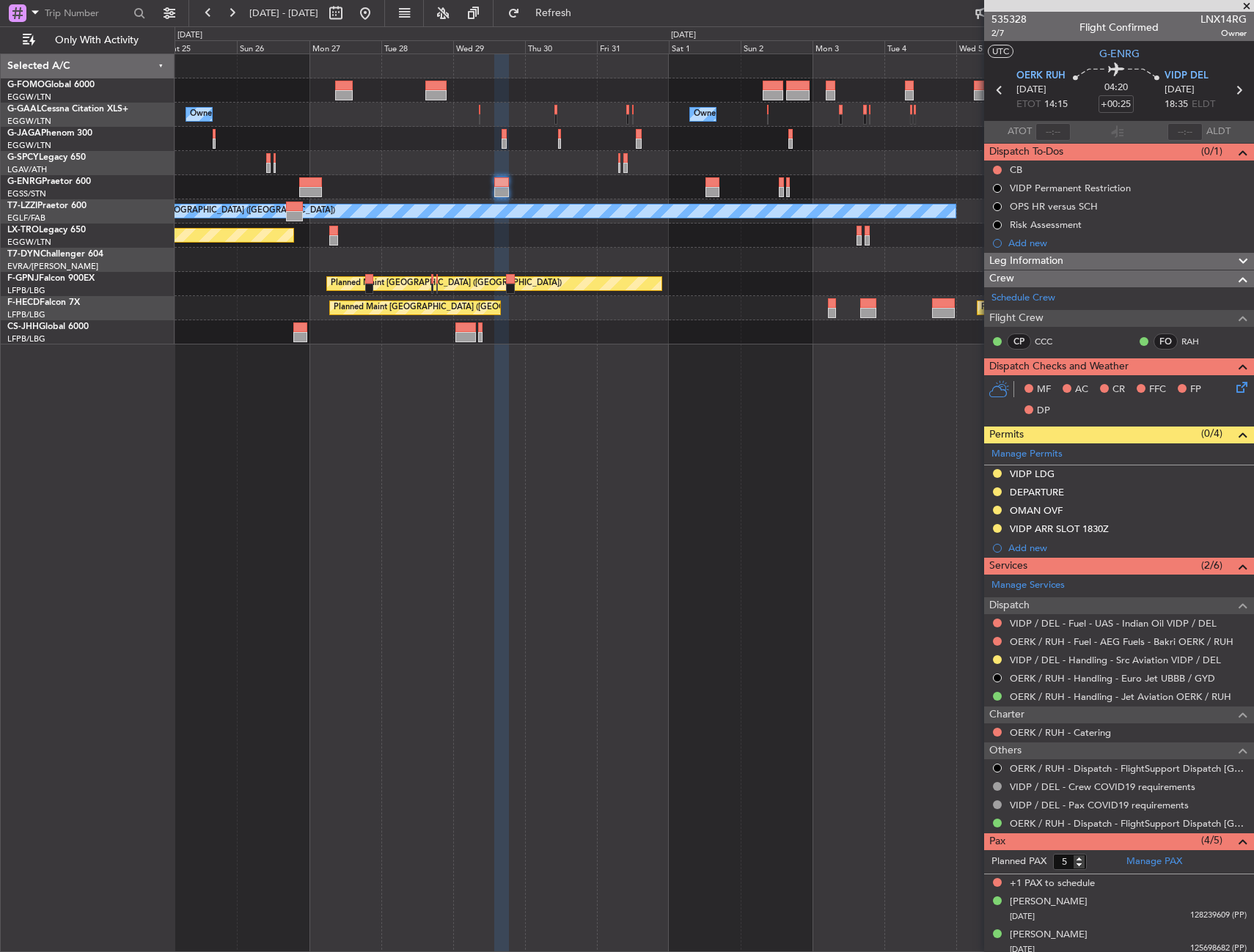
click at [659, 410] on div "Owner Owner Owner Owner A/C Unavailable [GEOGRAPHIC_DATA] ([GEOGRAPHIC_DATA]) P…" at bounding box center [714, 502] width 1079 height 899
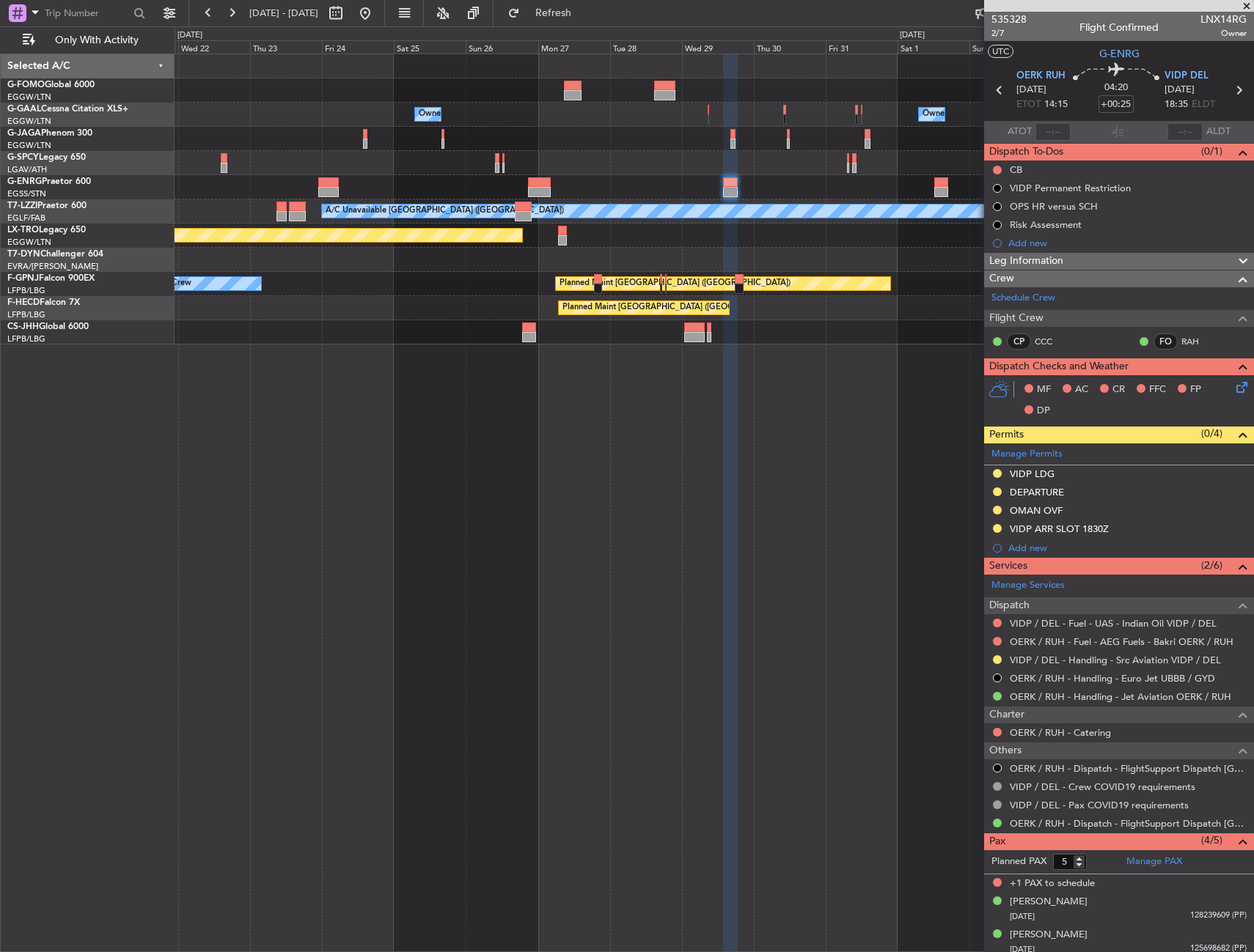
click at [612, 414] on div "Owner Owner Owner Owner A/C Unavailable [GEOGRAPHIC_DATA] ([GEOGRAPHIC_DATA]) P…" at bounding box center [714, 502] width 1079 height 899
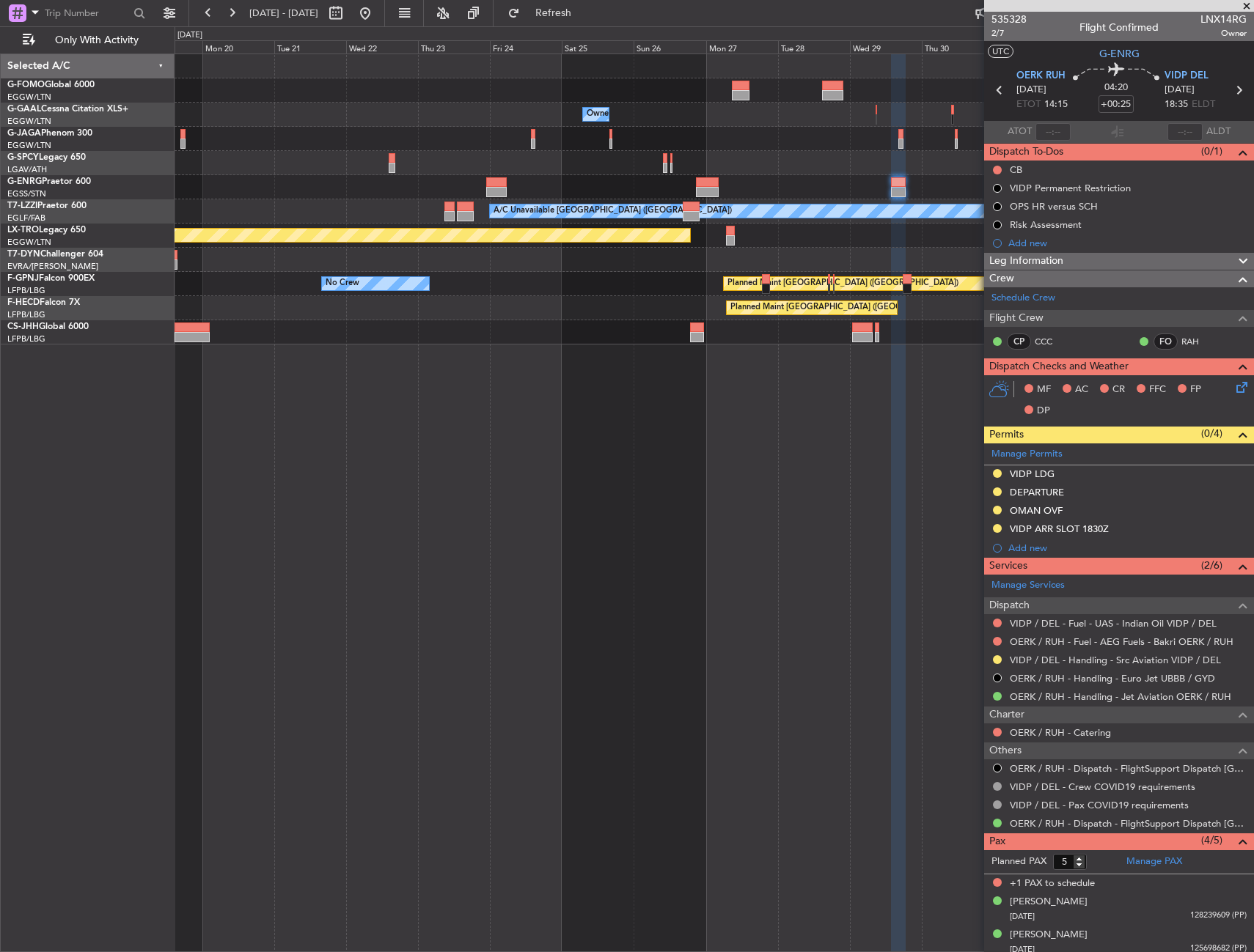
click at [649, 425] on div "Owner Owner Owner A/C Unavailable Owner A/C Unavailable [GEOGRAPHIC_DATA] ([GEO…" at bounding box center [714, 502] width 1079 height 899
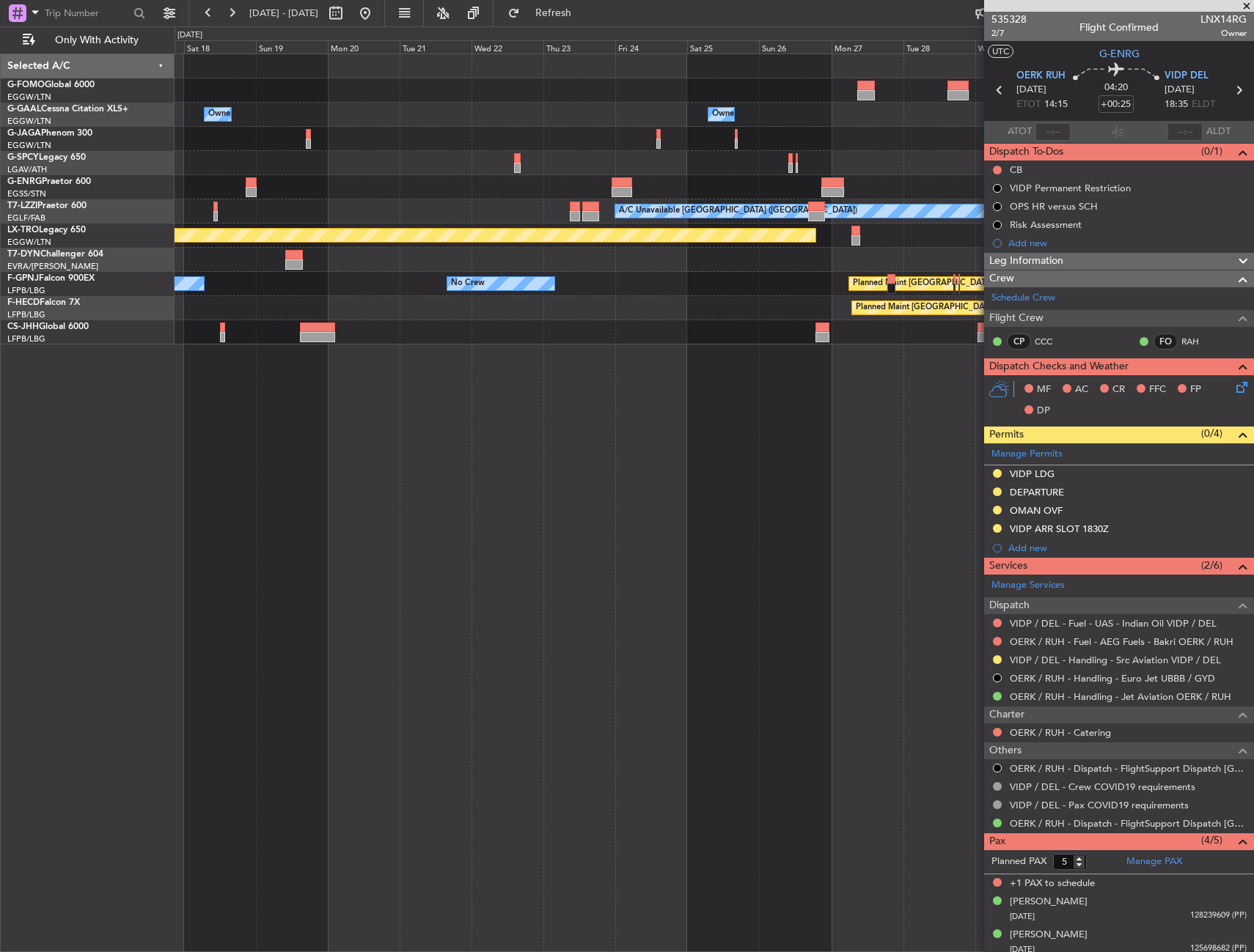
click at [681, 448] on div "Owner Owner Owner Owner Owner A/C Unavailable A/C Unavailable [GEOGRAPHIC_DATA]…" at bounding box center [714, 502] width 1079 height 899
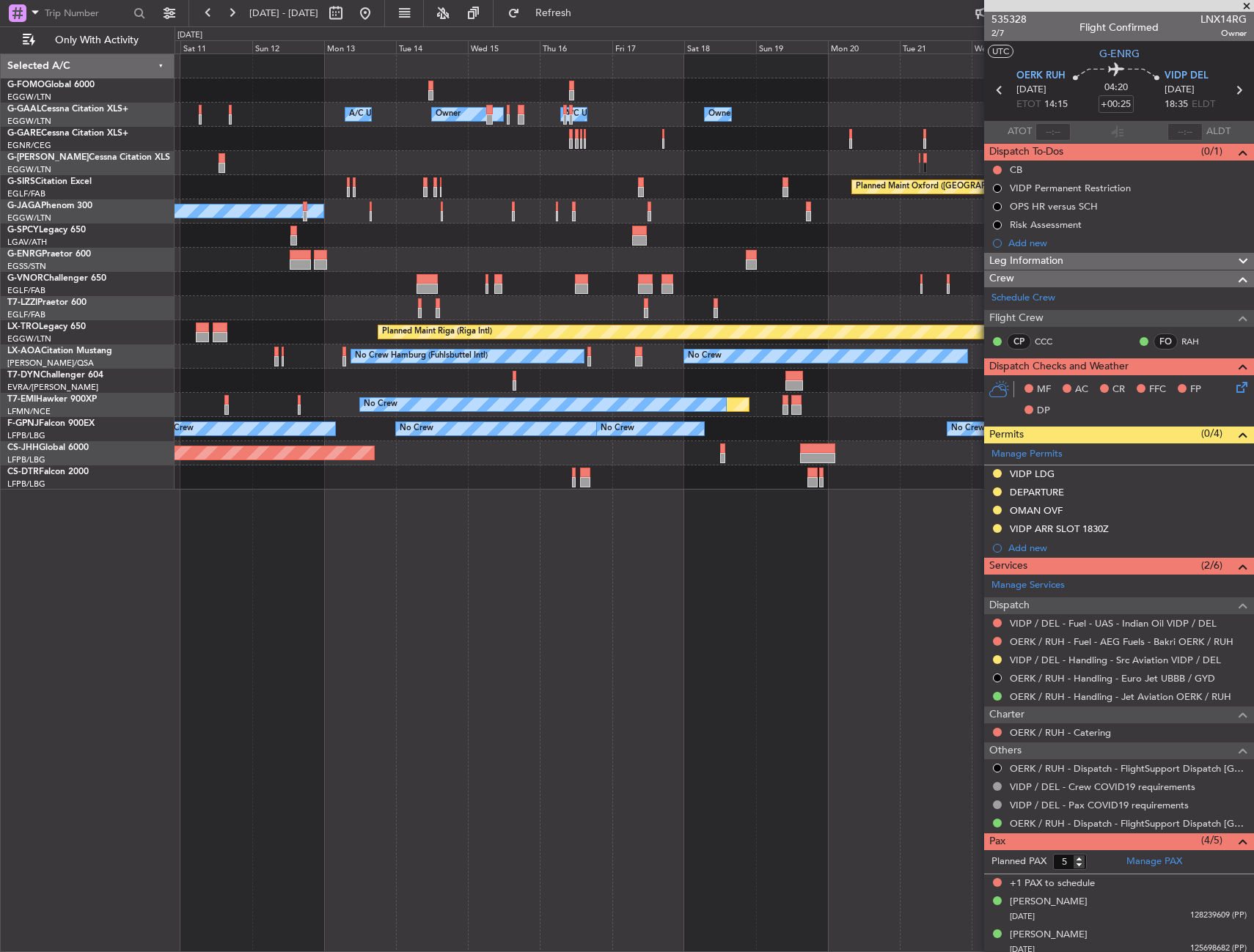
click at [964, 438] on div "Owner Owner Owner A/C Unavailable Owner A/C Unavailable Planned Maint [GEOGRAPH…" at bounding box center [714, 272] width 1079 height 435
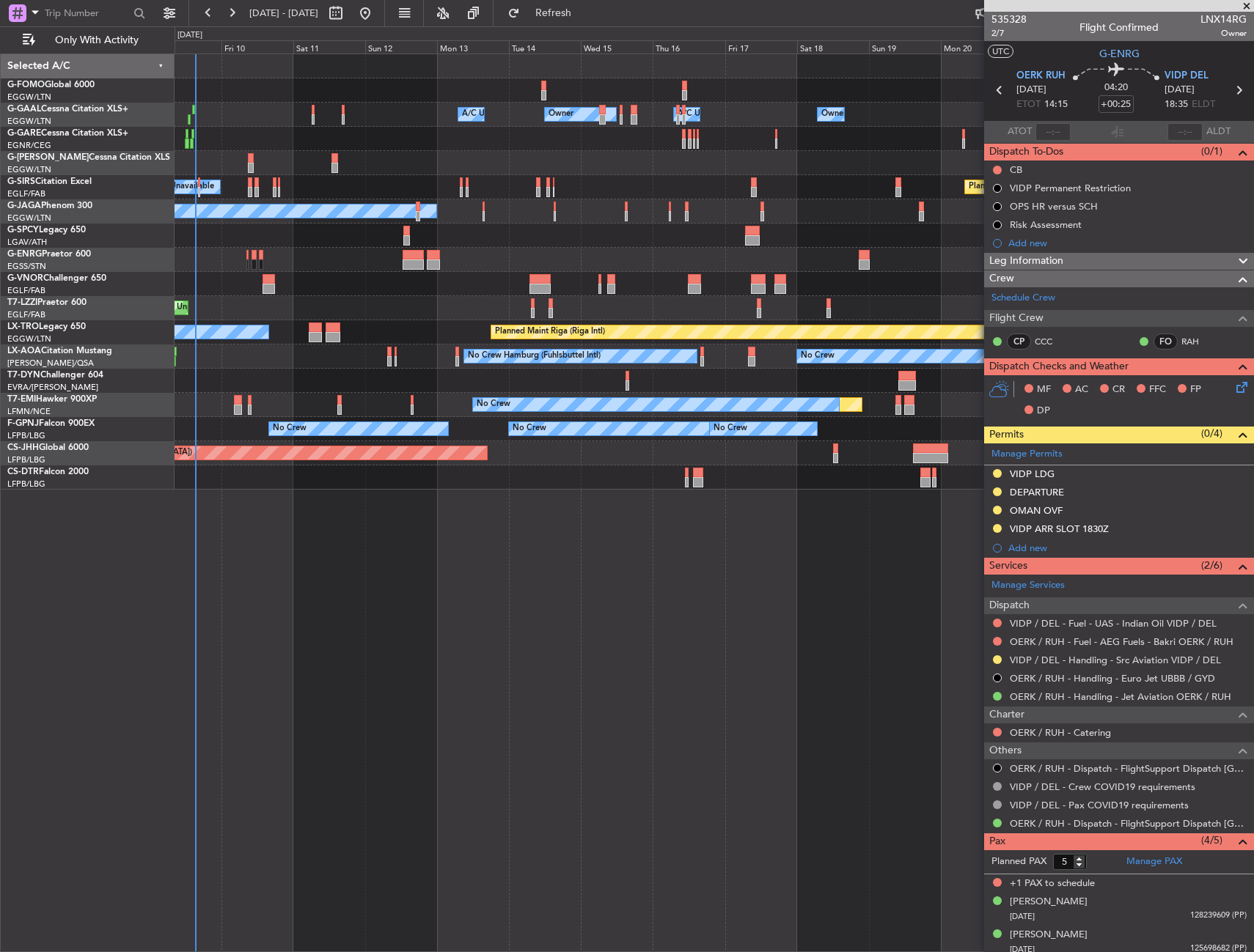
click at [612, 504] on div "Owner Owner A/C Unavailable Owner A/C Unavailable Owner Planned Maint [GEOGRAPH…" at bounding box center [714, 502] width 1079 height 899
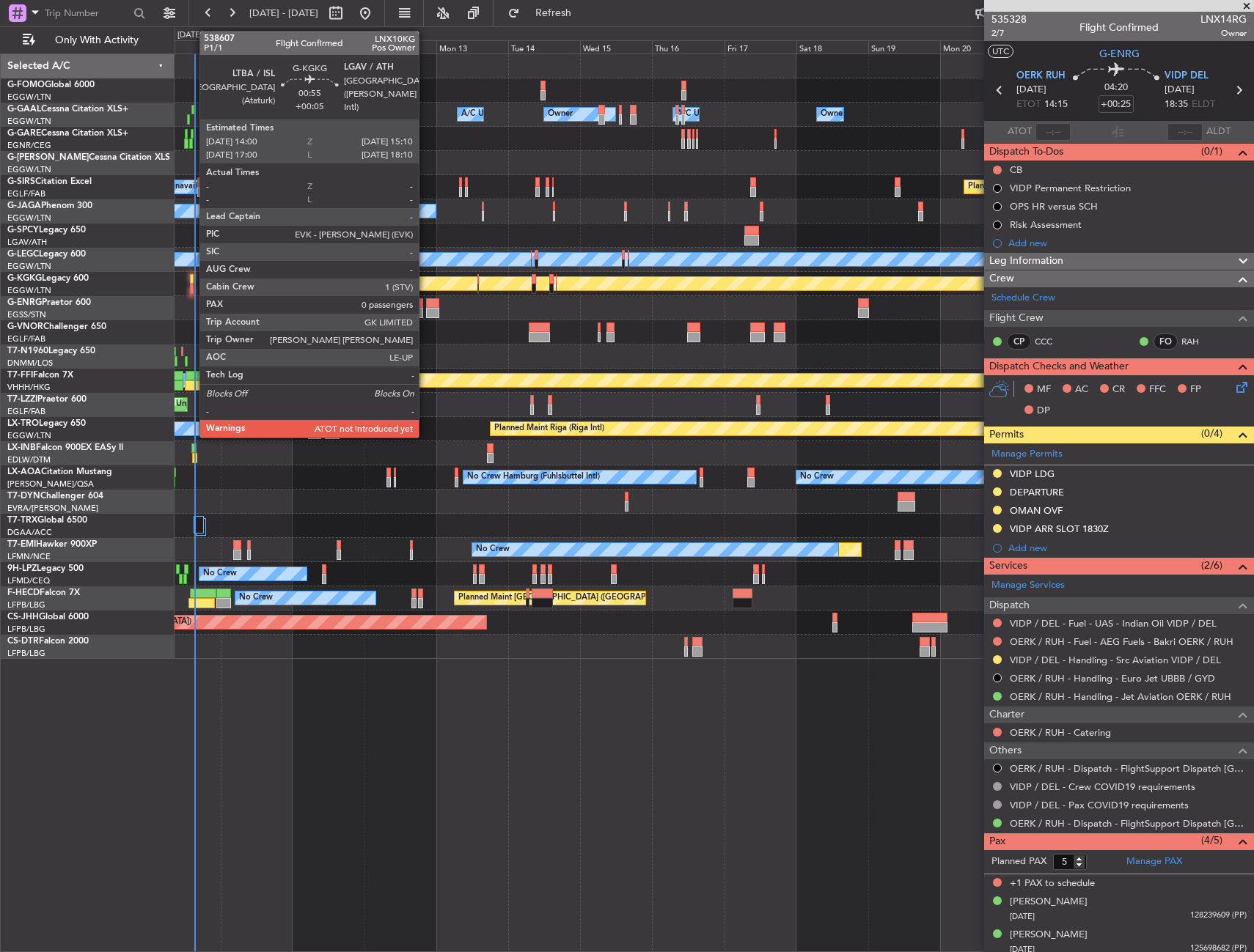
click at [192, 289] on div at bounding box center [192, 289] width 3 height 10
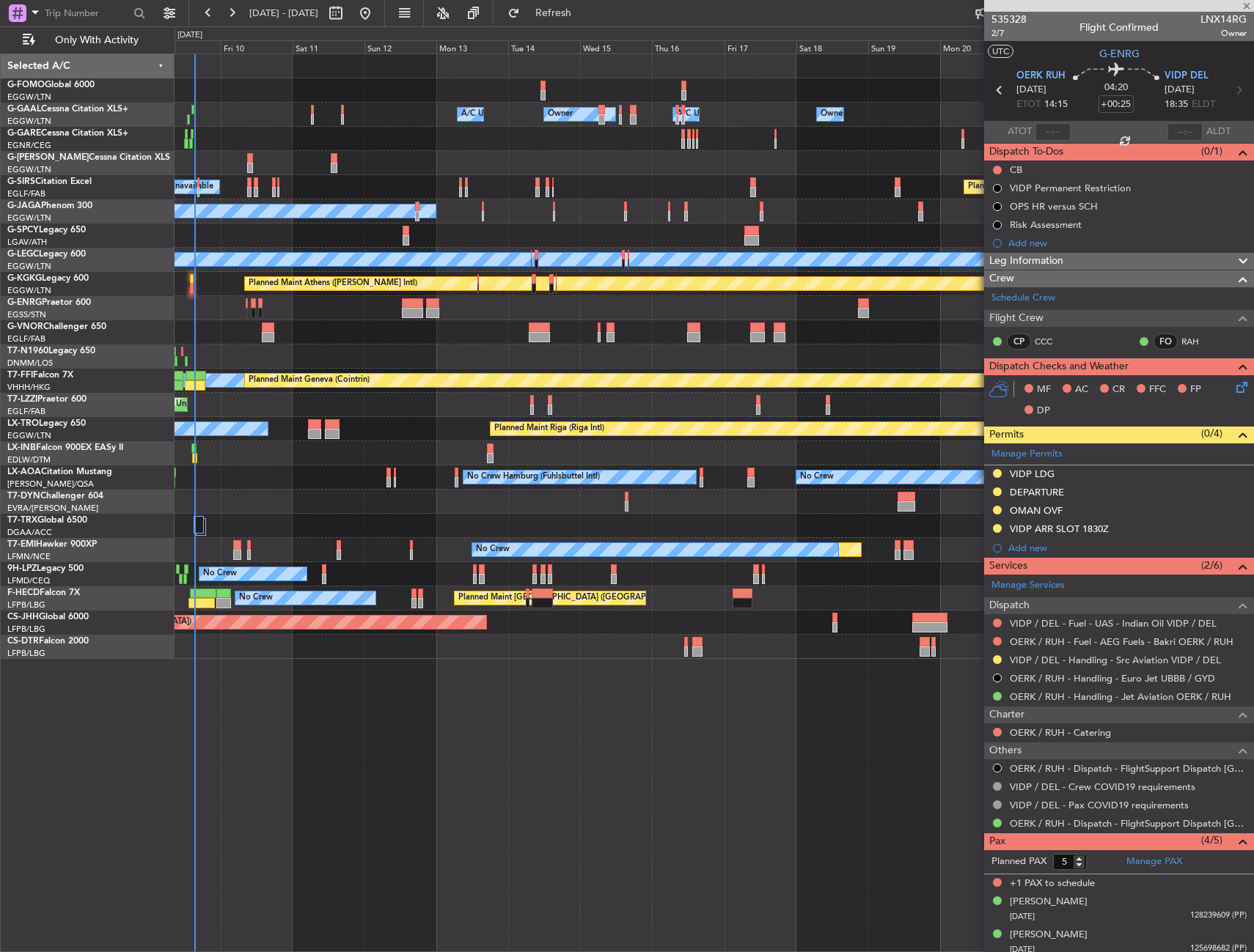
type input "+00:05"
type input "0"
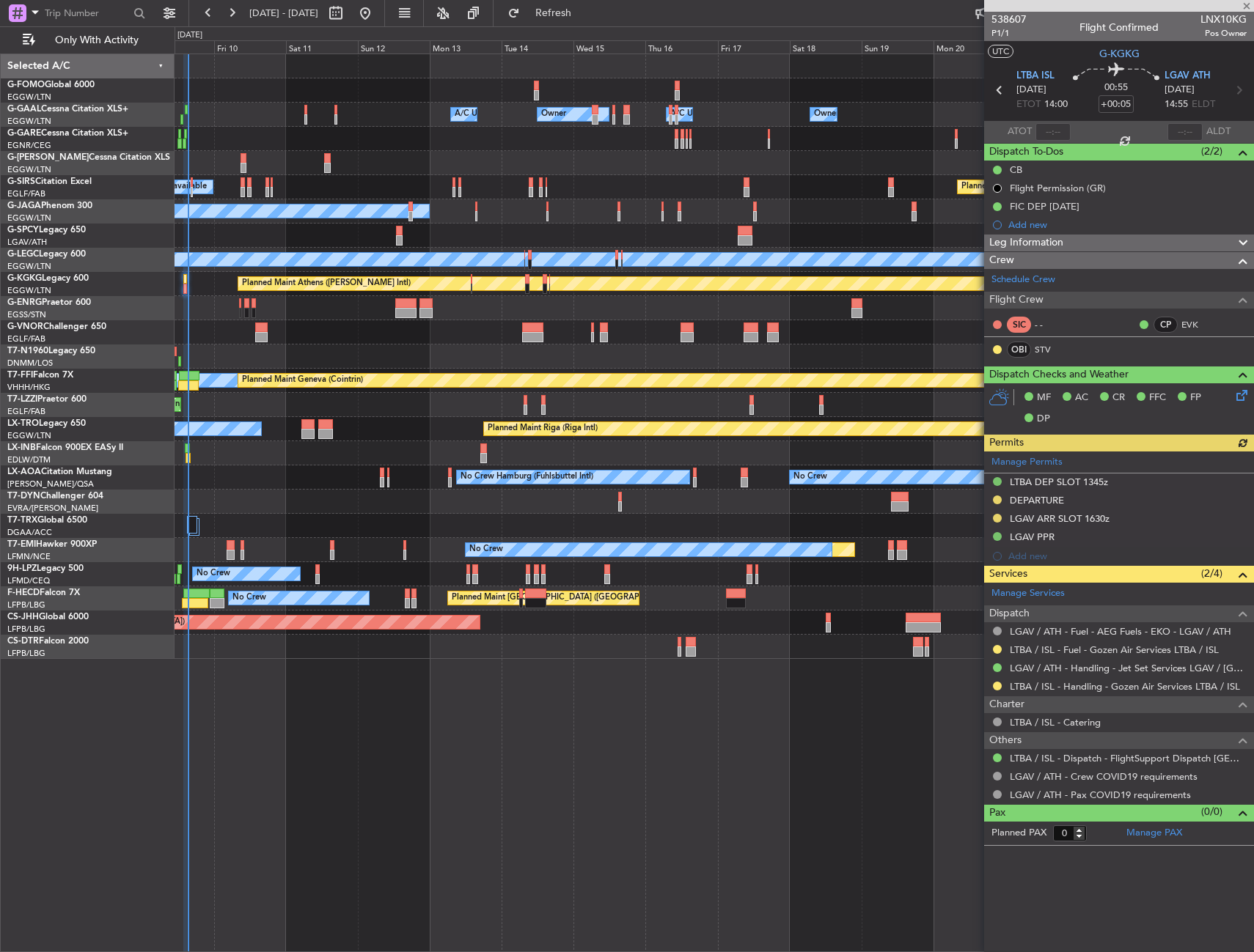
click at [211, 302] on div at bounding box center [714, 308] width 1079 height 24
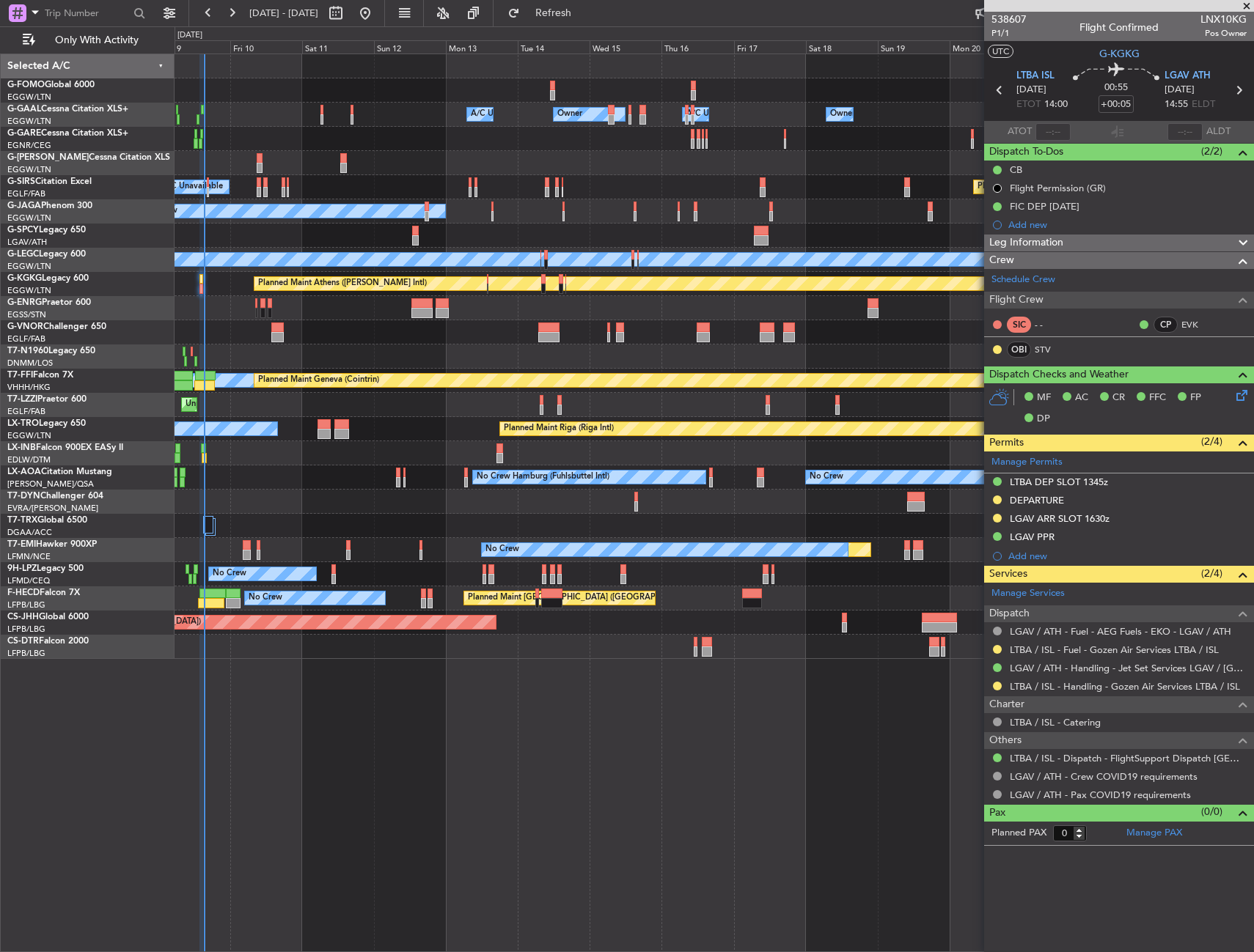
click at [217, 283] on div "Planned Maint Athens ([PERSON_NAME] Intl) Unplanned Maint [GEOGRAPHIC_DATA] (At…" at bounding box center [714, 284] width 1079 height 24
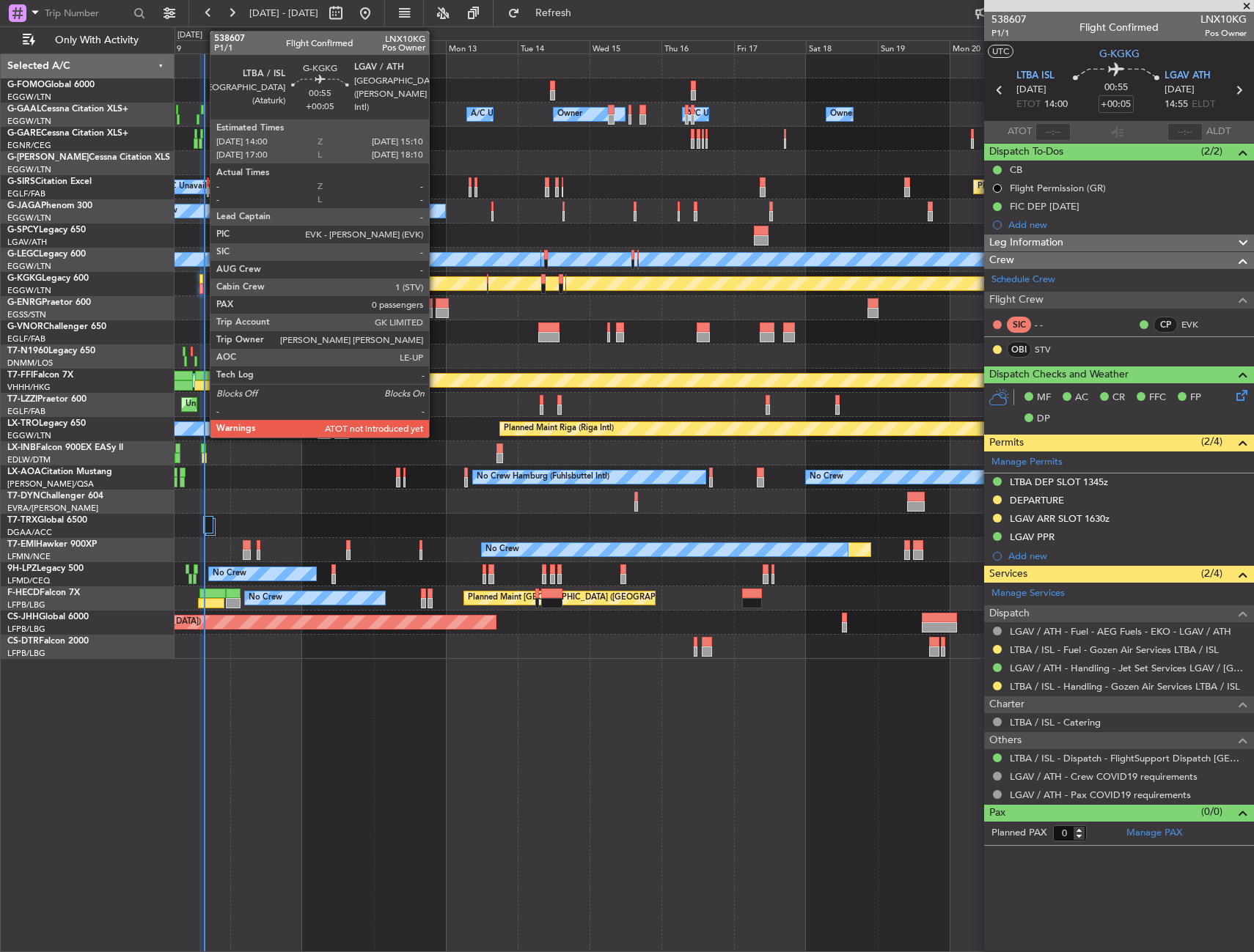
click at [202, 285] on div at bounding box center [201, 289] width 3 height 10
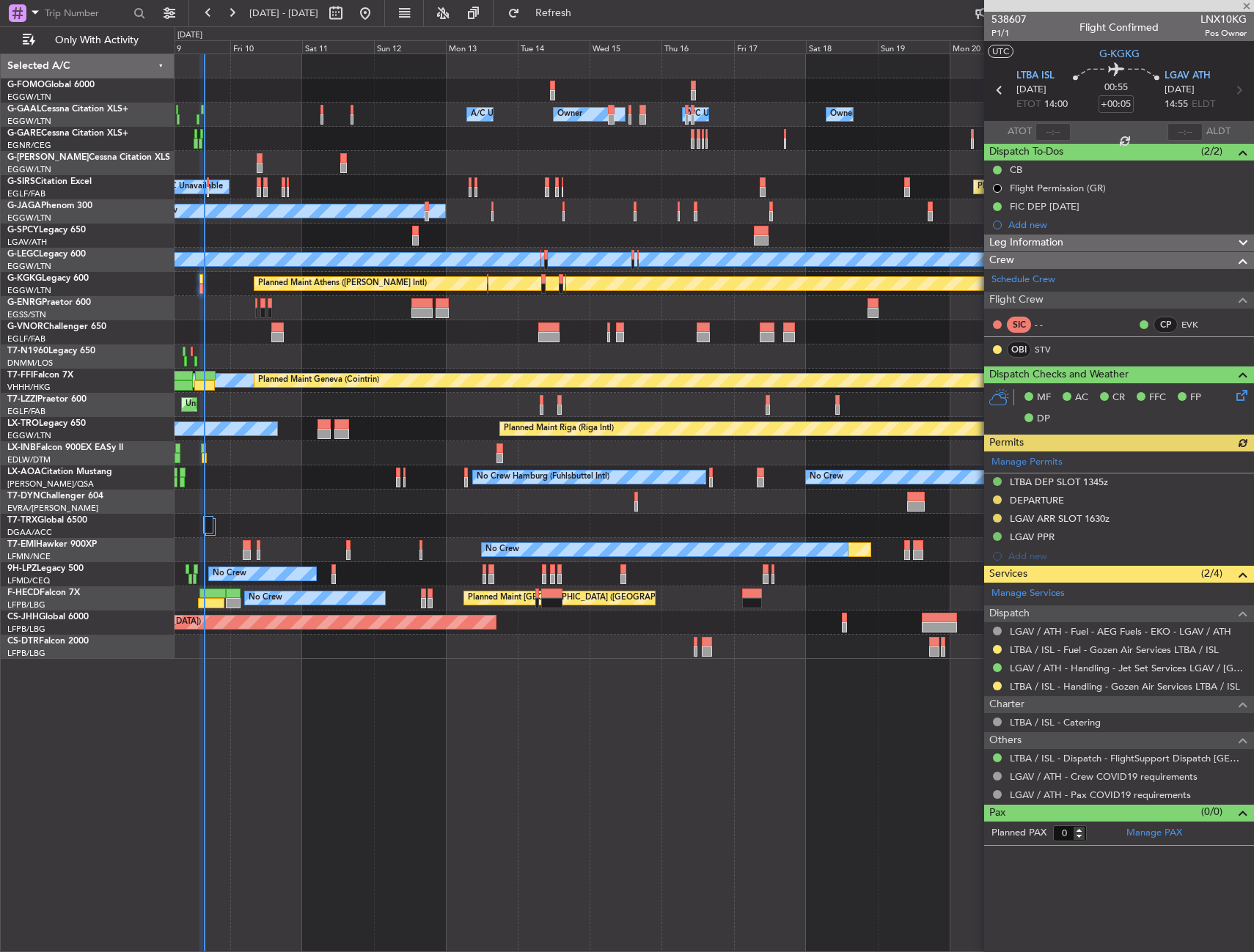
click at [1115, 521] on div "Manage Permits LTBA DEP SLOT 1345z DEPARTURE LGAV ARR SLOT 1630z LGAV PPR Add n…" at bounding box center [1119, 508] width 270 height 114
click at [1135, 519] on div "LGAV ARR SLOT 1630z" at bounding box center [1119, 518] width 270 height 18
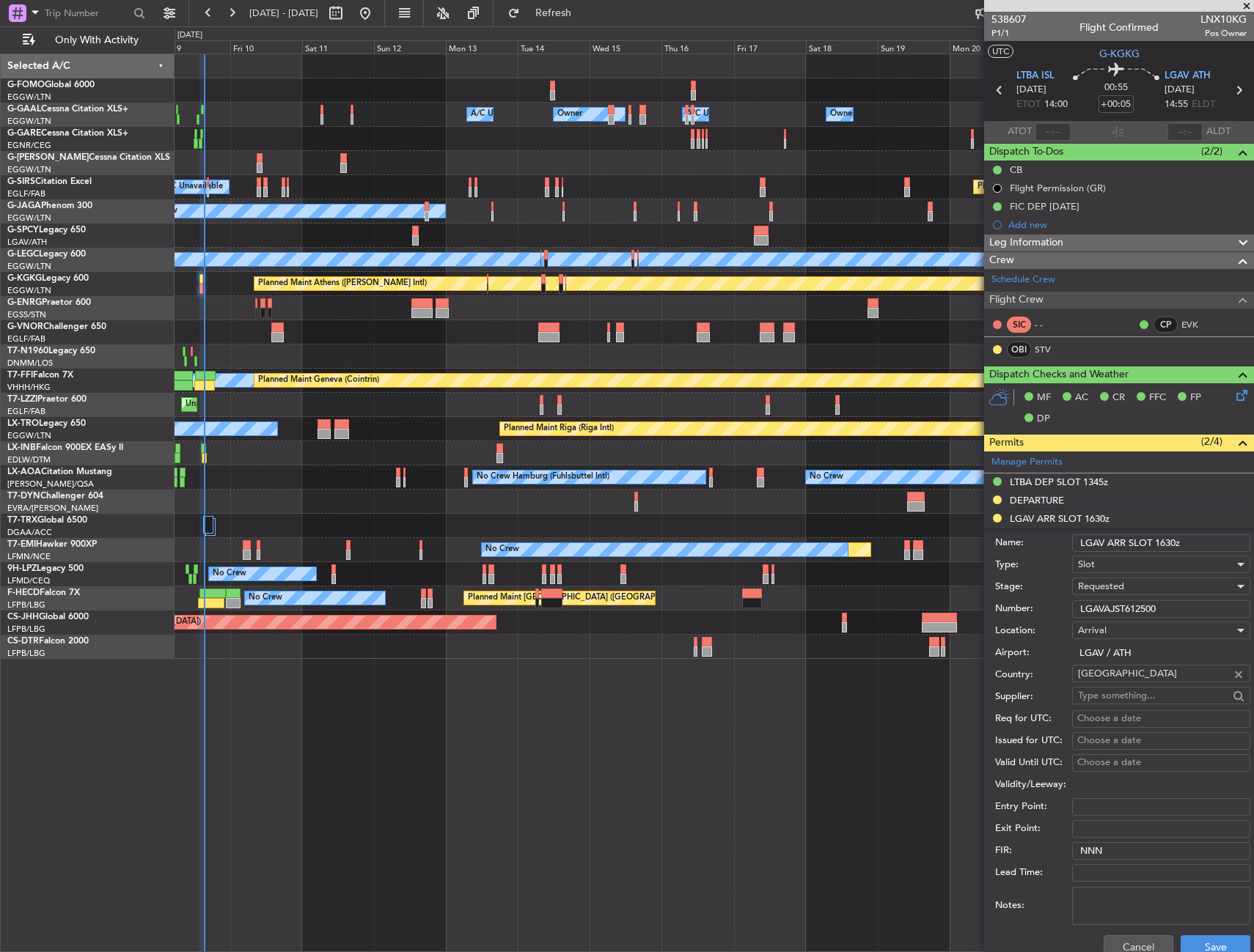
click at [1126, 584] on div "Requested" at bounding box center [1156, 587] width 156 height 22
click at [1116, 699] on span "Received OK" at bounding box center [1156, 698] width 154 height 22
click at [1189, 933] on div "Cancel Save" at bounding box center [1123, 947] width 255 height 38
click at [1191, 938] on button "Save" at bounding box center [1215, 947] width 69 height 23
